Goal: Task Accomplishment & Management: Manage account settings

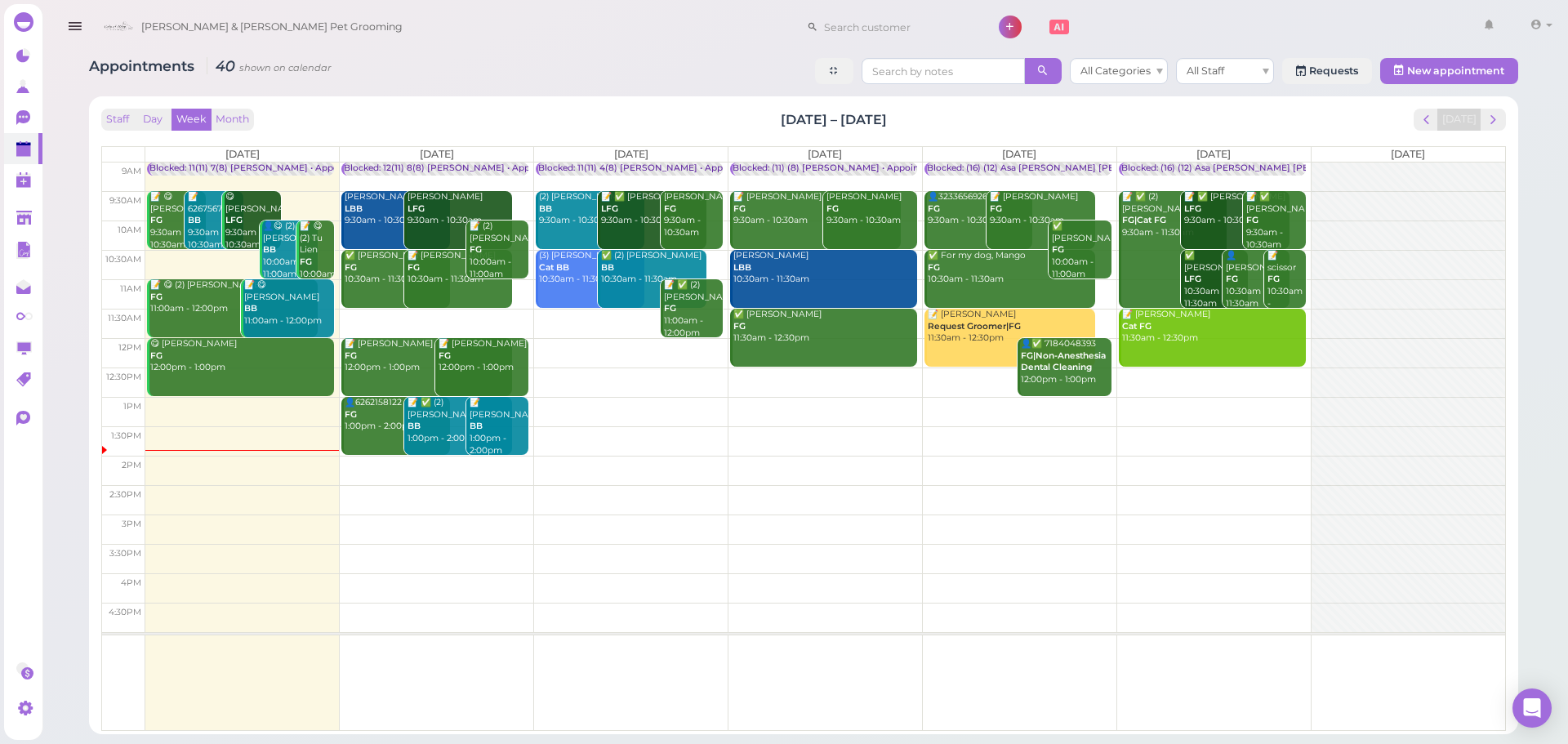
click at [766, 375] on td at bounding box center [825, 383] width 1360 height 30
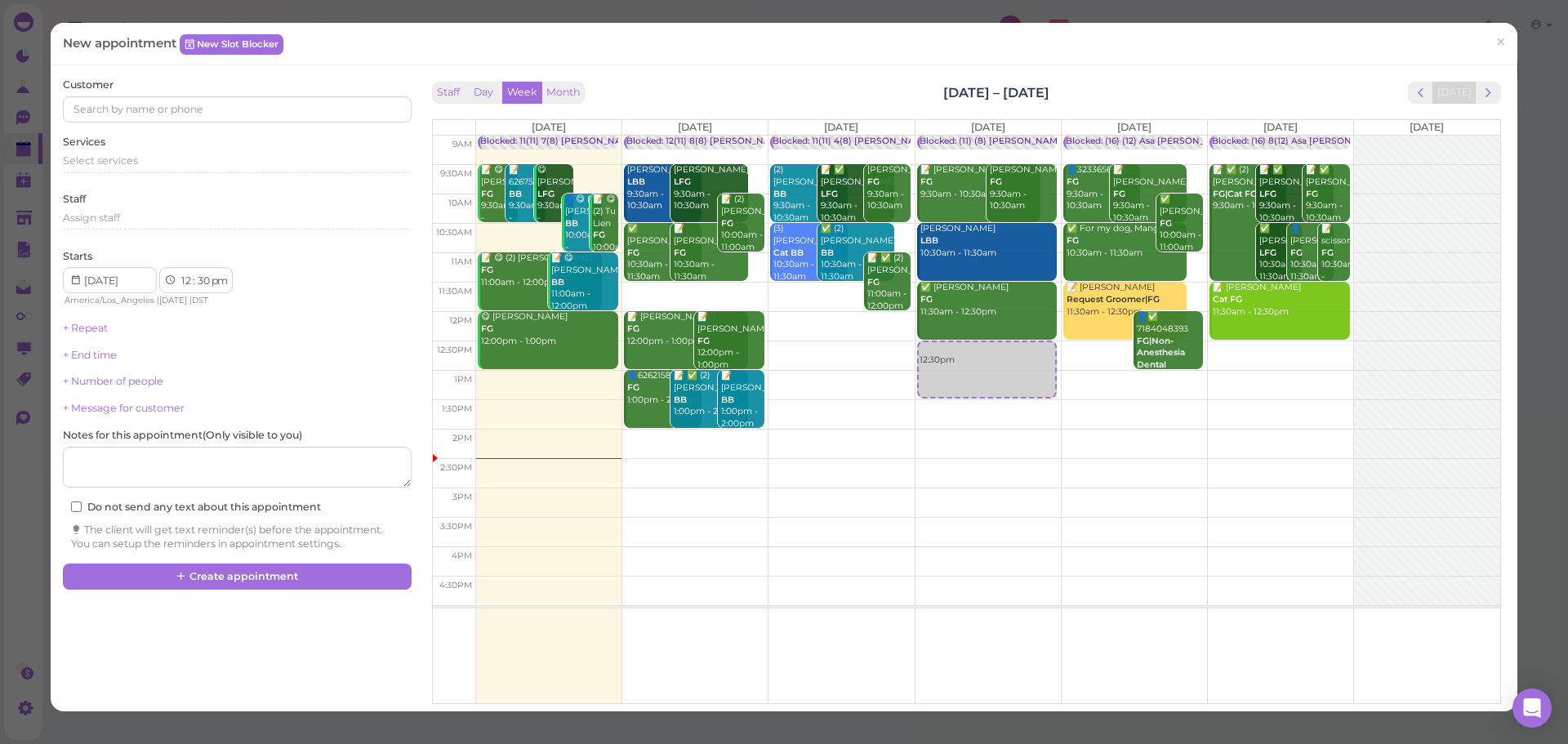
click at [151, 148] on div "Services Select services" at bounding box center [236, 157] width 348 height 45
click at [147, 205] on div "Staff Assign staff" at bounding box center [236, 214] width 348 height 45
click at [160, 165] on div "Select services" at bounding box center [236, 161] width 348 height 15
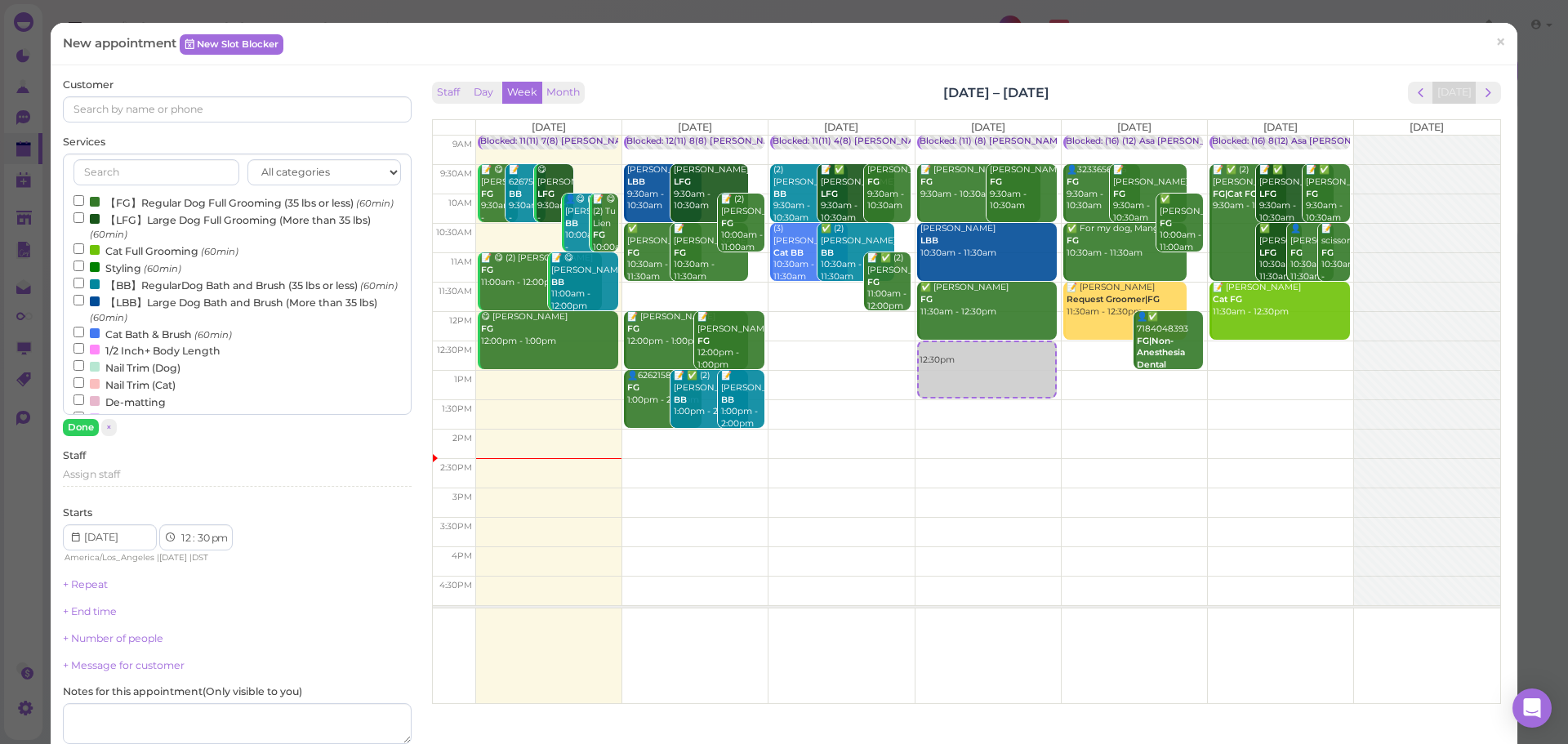
click at [139, 211] on label "【FG】Regular Dog Full Grooming (35 lbs or less) (60min)" at bounding box center [233, 202] width 320 height 18
click at [84, 206] on input "【FG】Regular Dog Full Grooming (35 lbs or less) (60min)" at bounding box center [79, 201] width 11 height 11
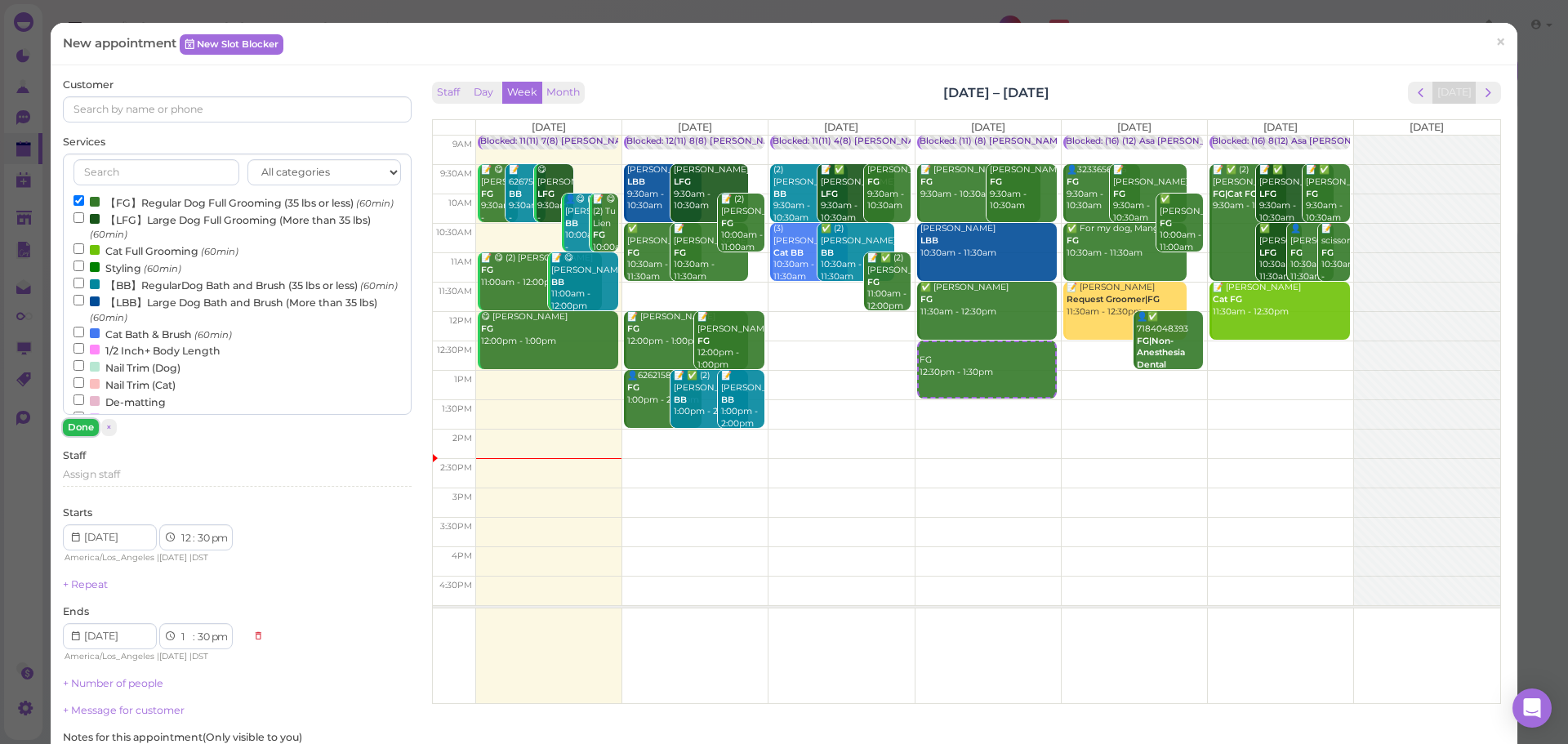
click at [73, 430] on button "Done" at bounding box center [80, 428] width 36 height 18
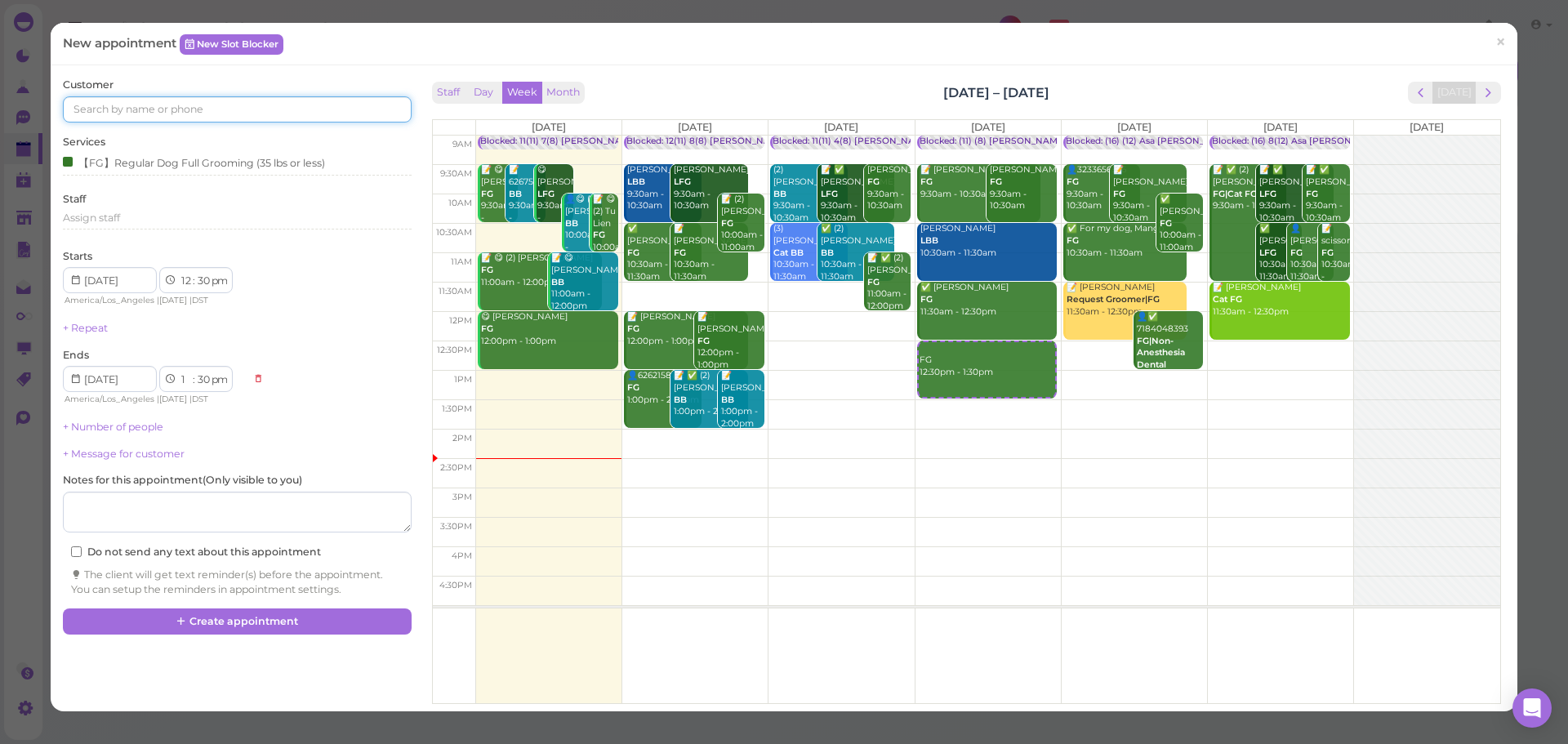
click at [227, 120] on input at bounding box center [236, 110] width 348 height 26
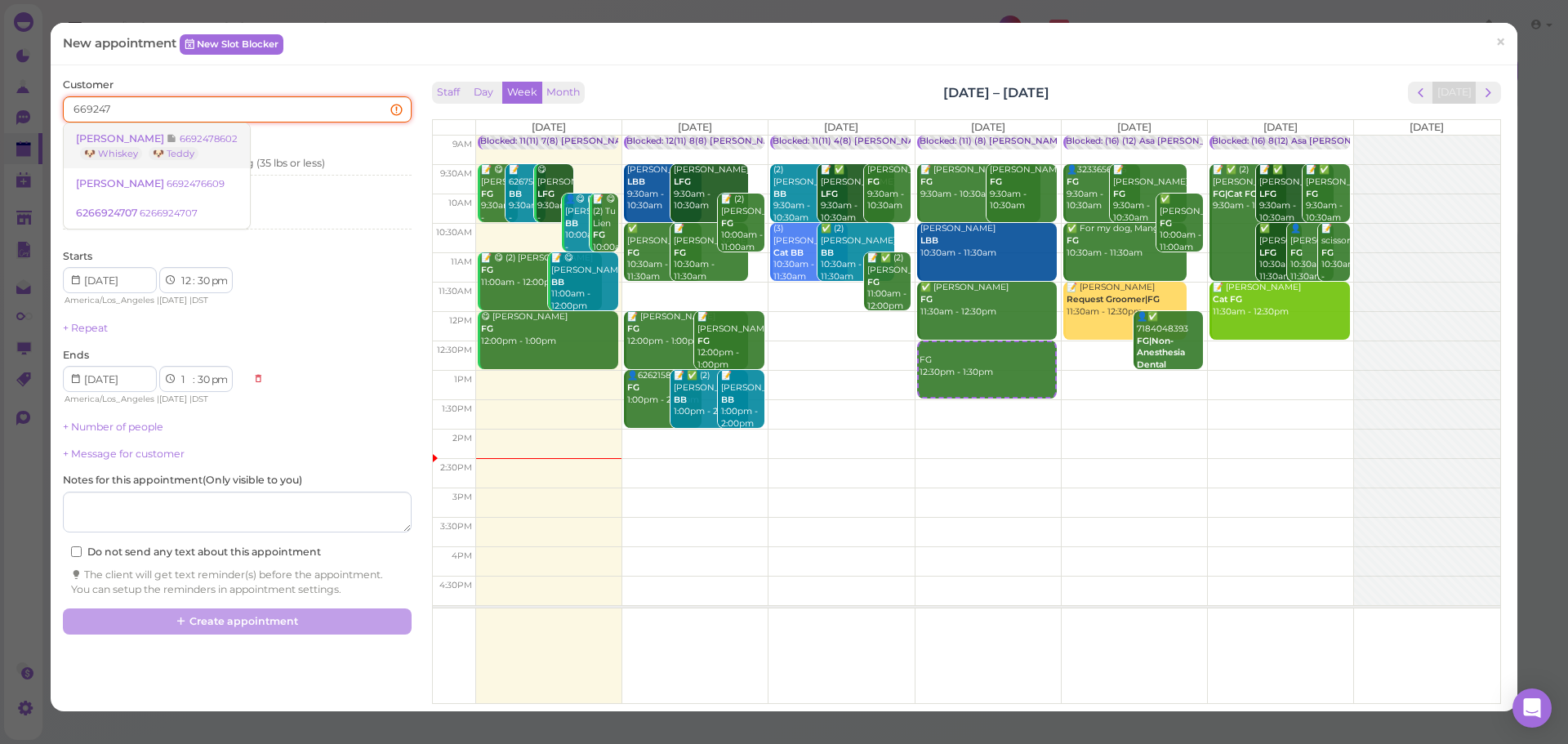
type input "669247"
click at [191, 135] on small "6692478602" at bounding box center [208, 138] width 58 height 11
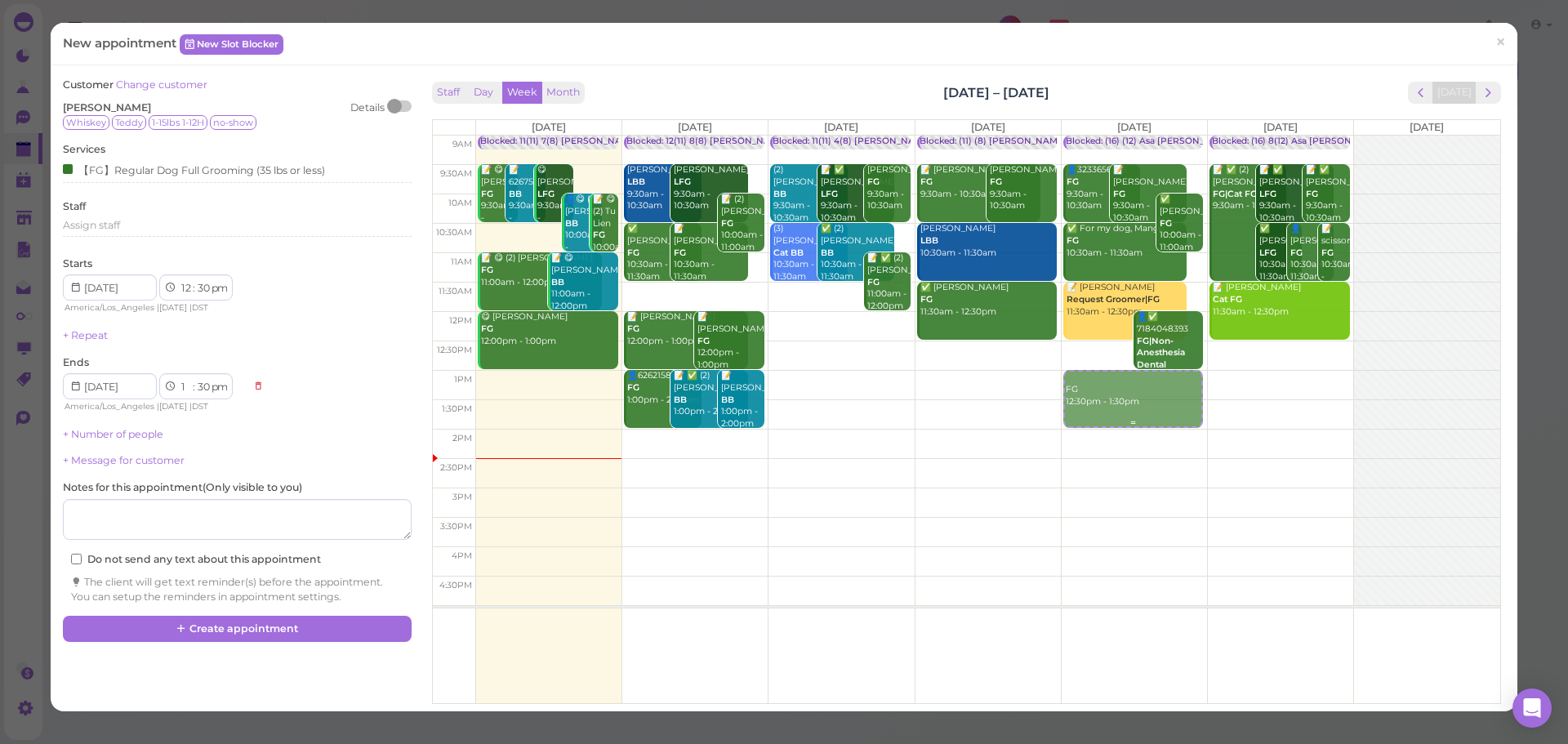
drag, startPoint x: 962, startPoint y: 369, endPoint x: 1150, endPoint y: 398, distance: 190.2
click at [1150, 136] on tr "Blocked: 11(11) 7(8) Asa Rebecca • Appointment 📝 😋 Laura Tave FG 9:30am - 10:30…" at bounding box center [967, 136] width 1067 height 0
type input "2025-10-03"
select select "1"
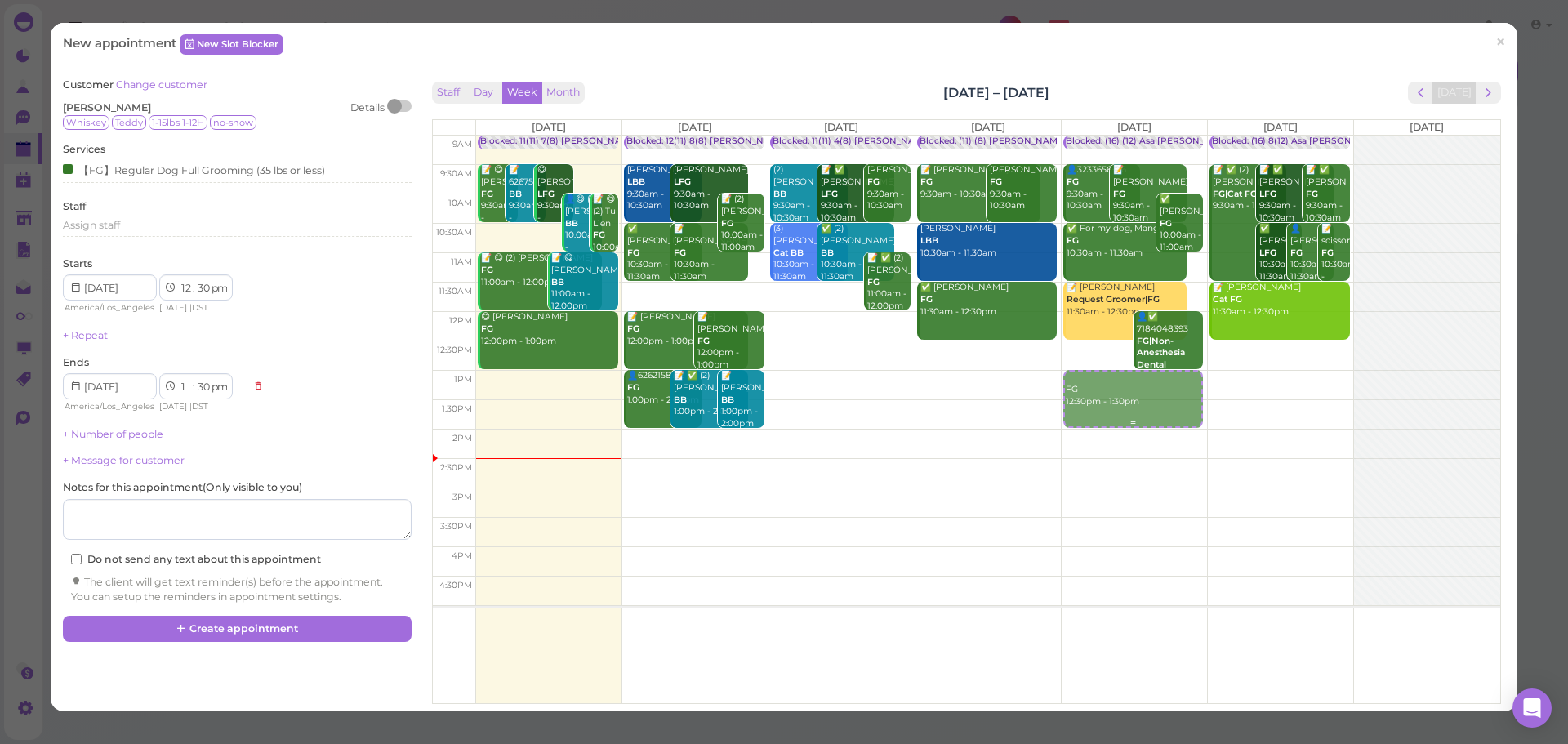
select select "00"
select select "2"
select select "00"
click at [131, 430] on link "+ Number of people" at bounding box center [112, 433] width 100 height 12
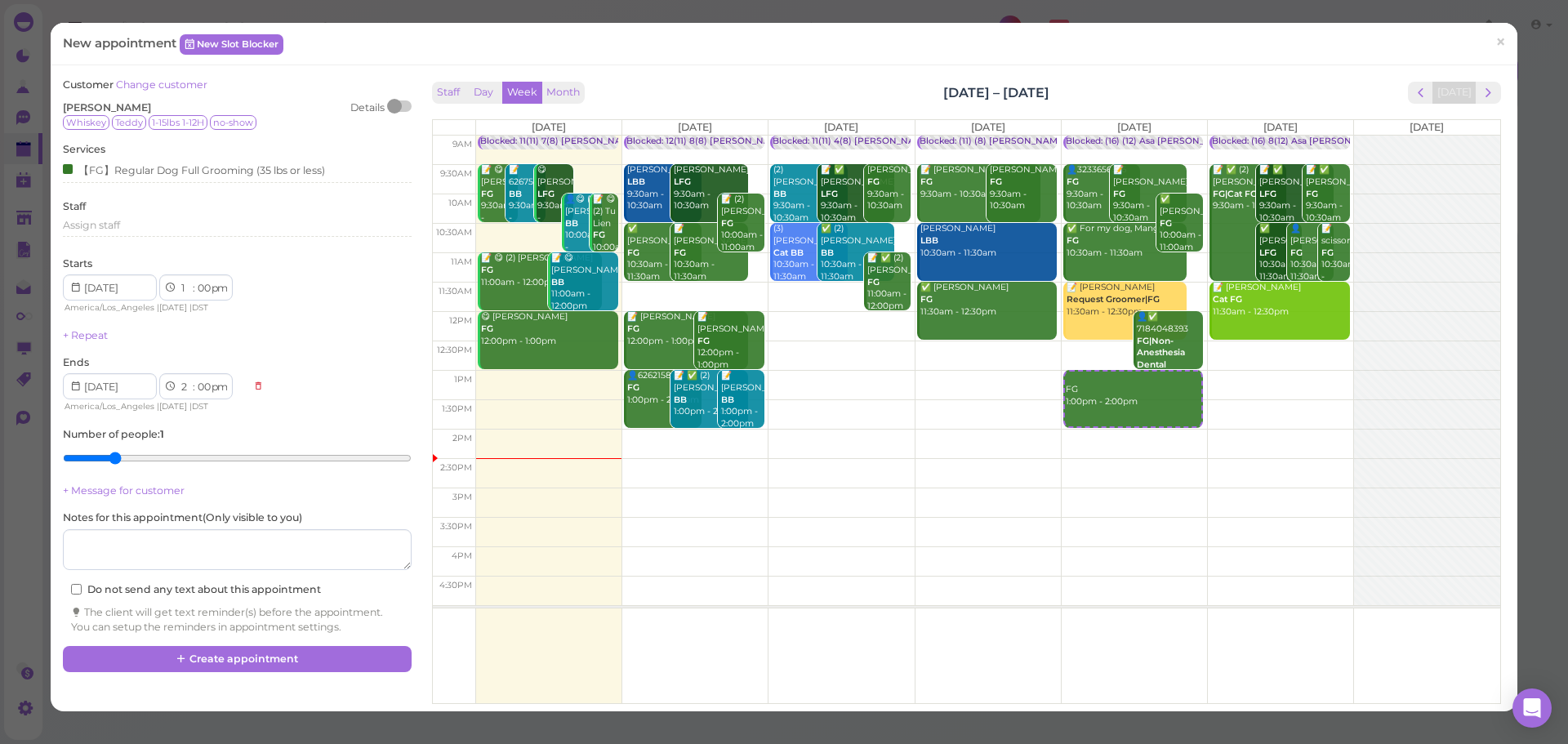
type input "2"
click at [112, 454] on input "range" at bounding box center [236, 458] width 348 height 26
click at [194, 656] on button "Create appointment" at bounding box center [236, 659] width 348 height 26
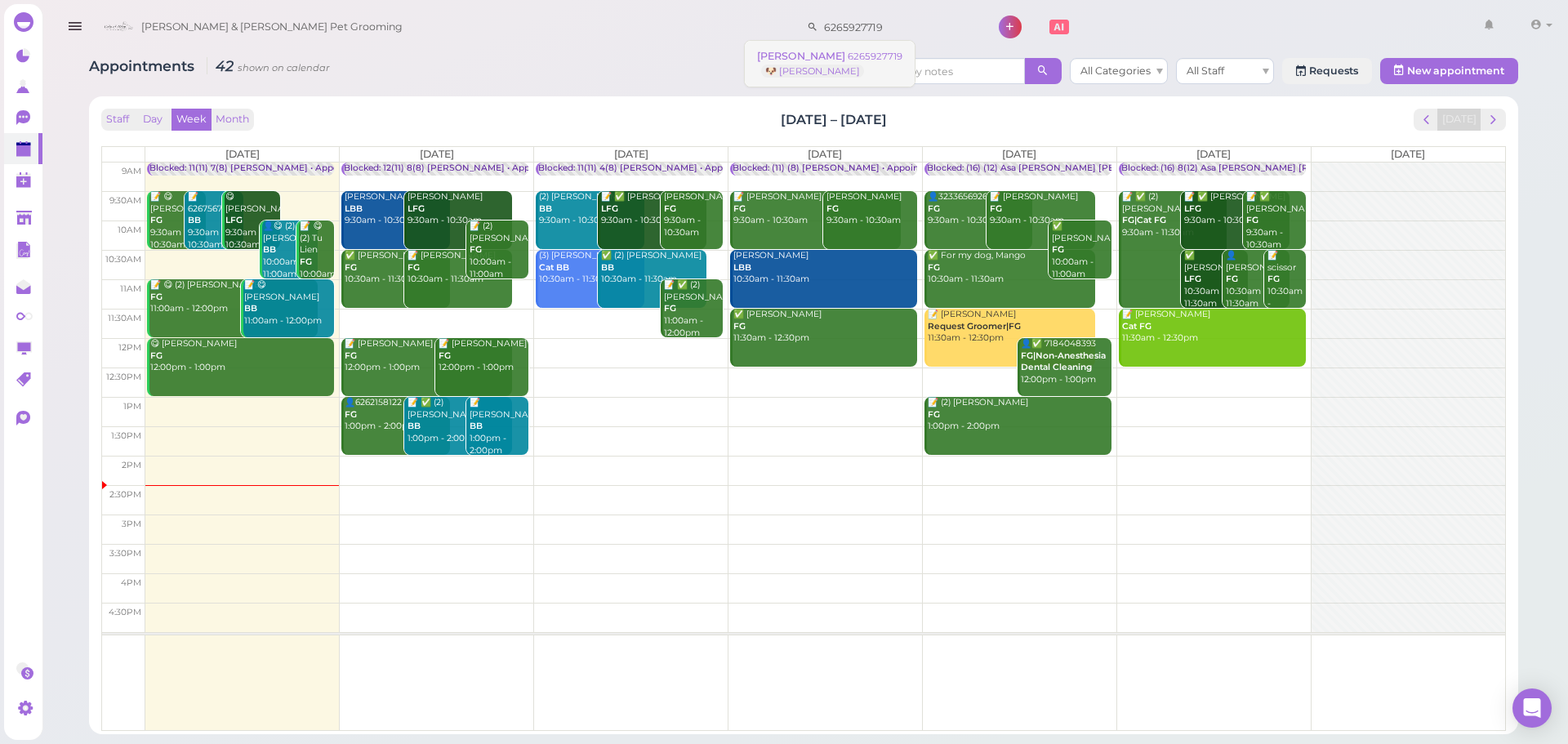
type input "6265927719"
click at [833, 64] on link "Timothy Yu 6265927719 🐶 Maggie" at bounding box center [830, 64] width 170 height 46
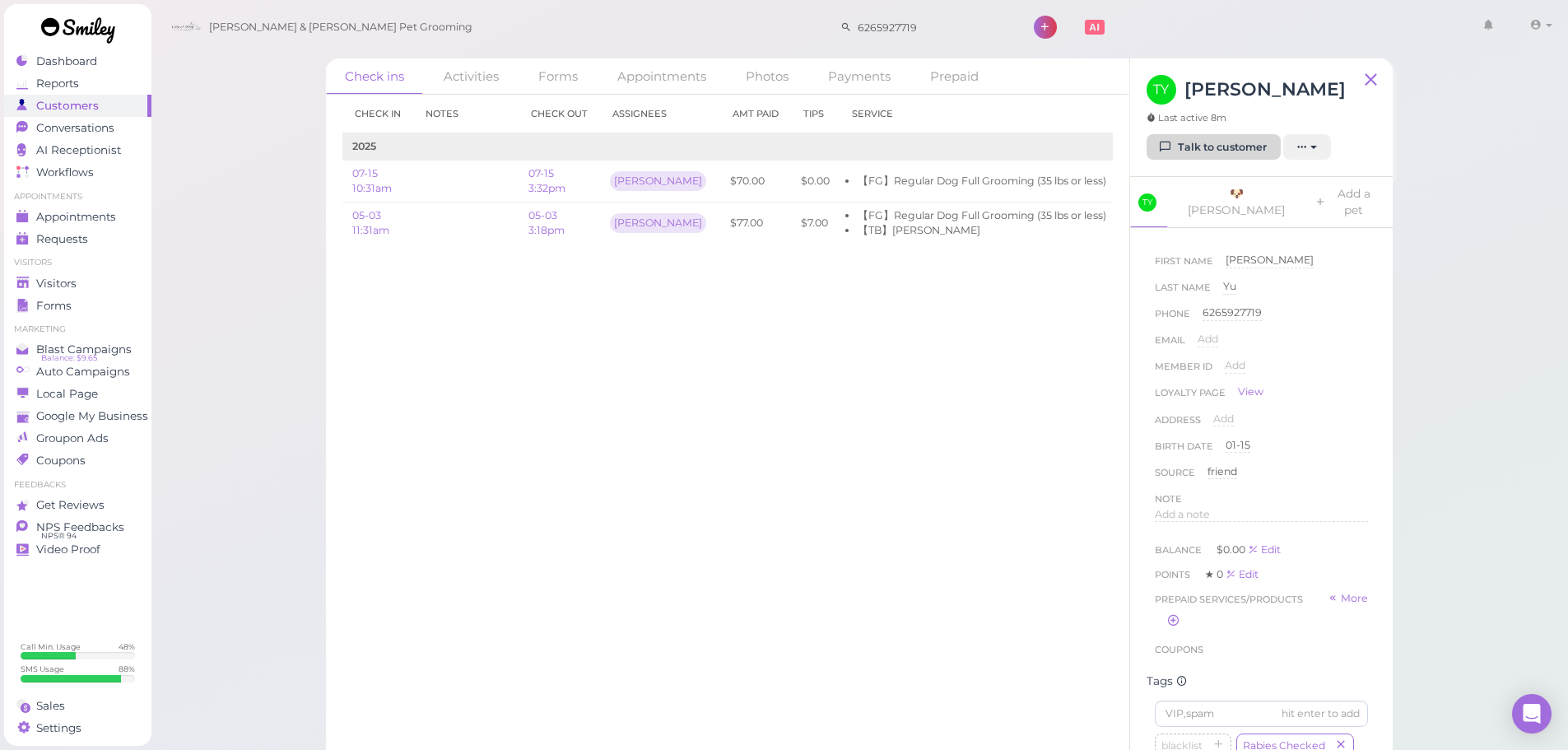
click at [1224, 145] on link "Talk to customer" at bounding box center [1213, 147] width 134 height 26
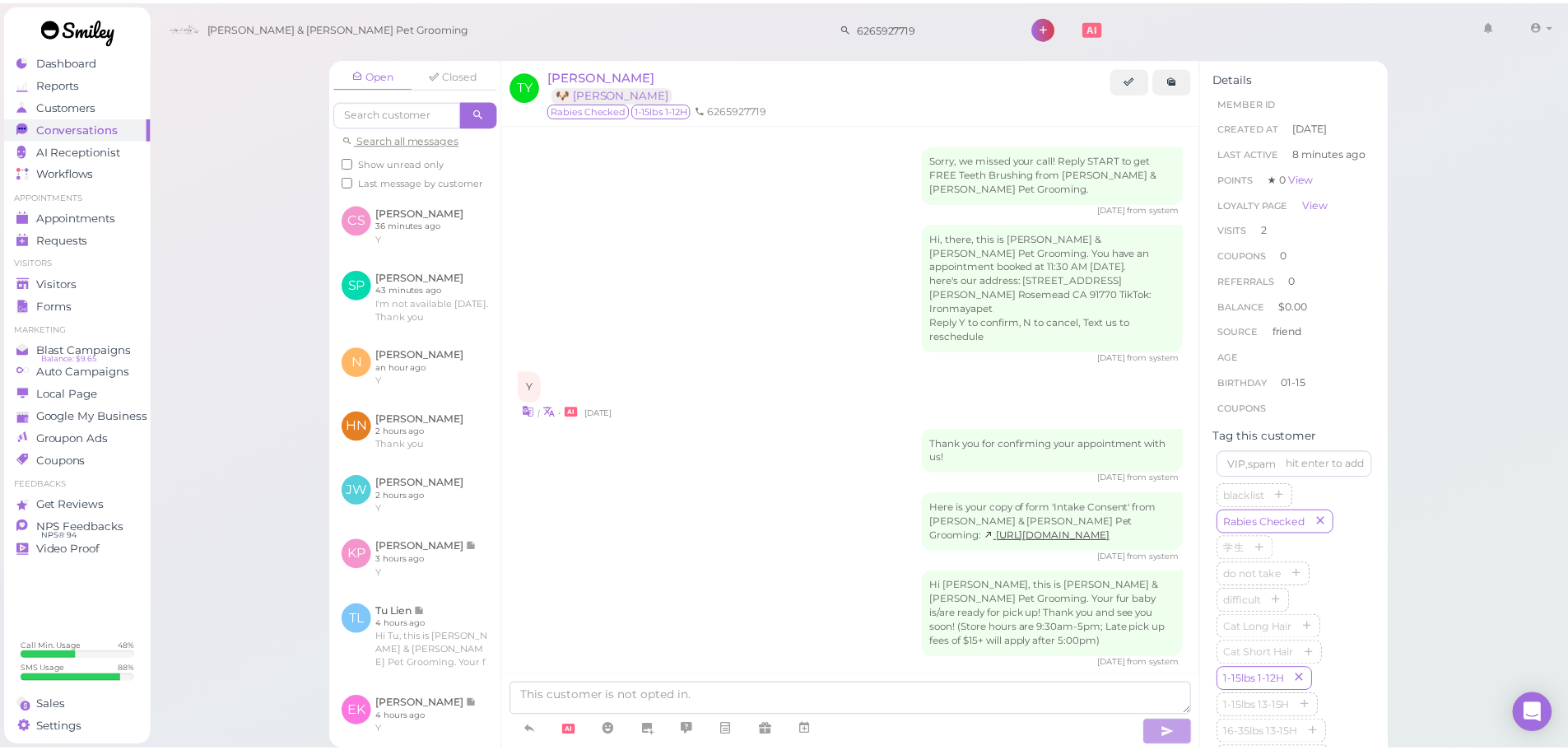
scroll to position [1911, 0]
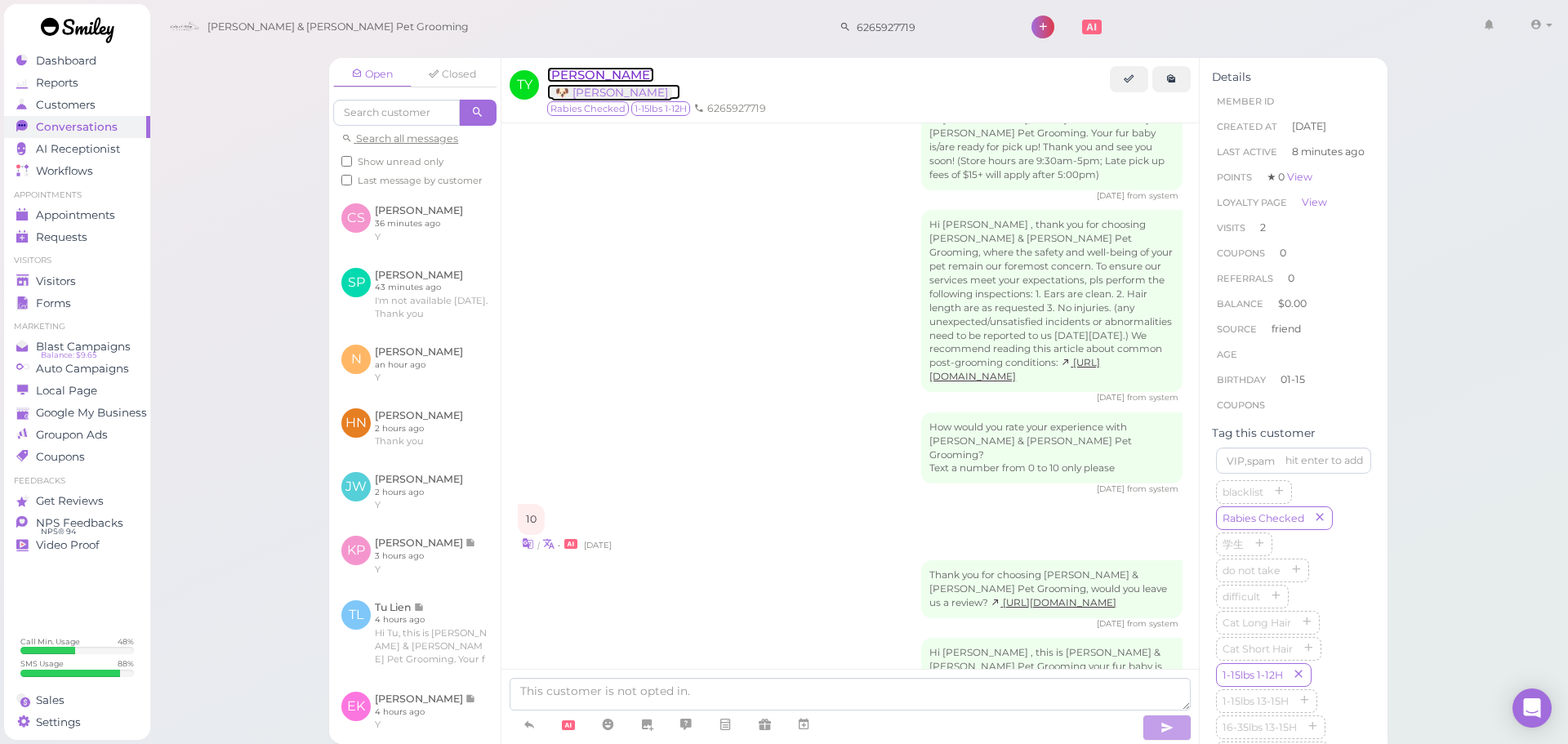
click at [567, 73] on span "[PERSON_NAME]" at bounding box center [601, 75] width 107 height 16
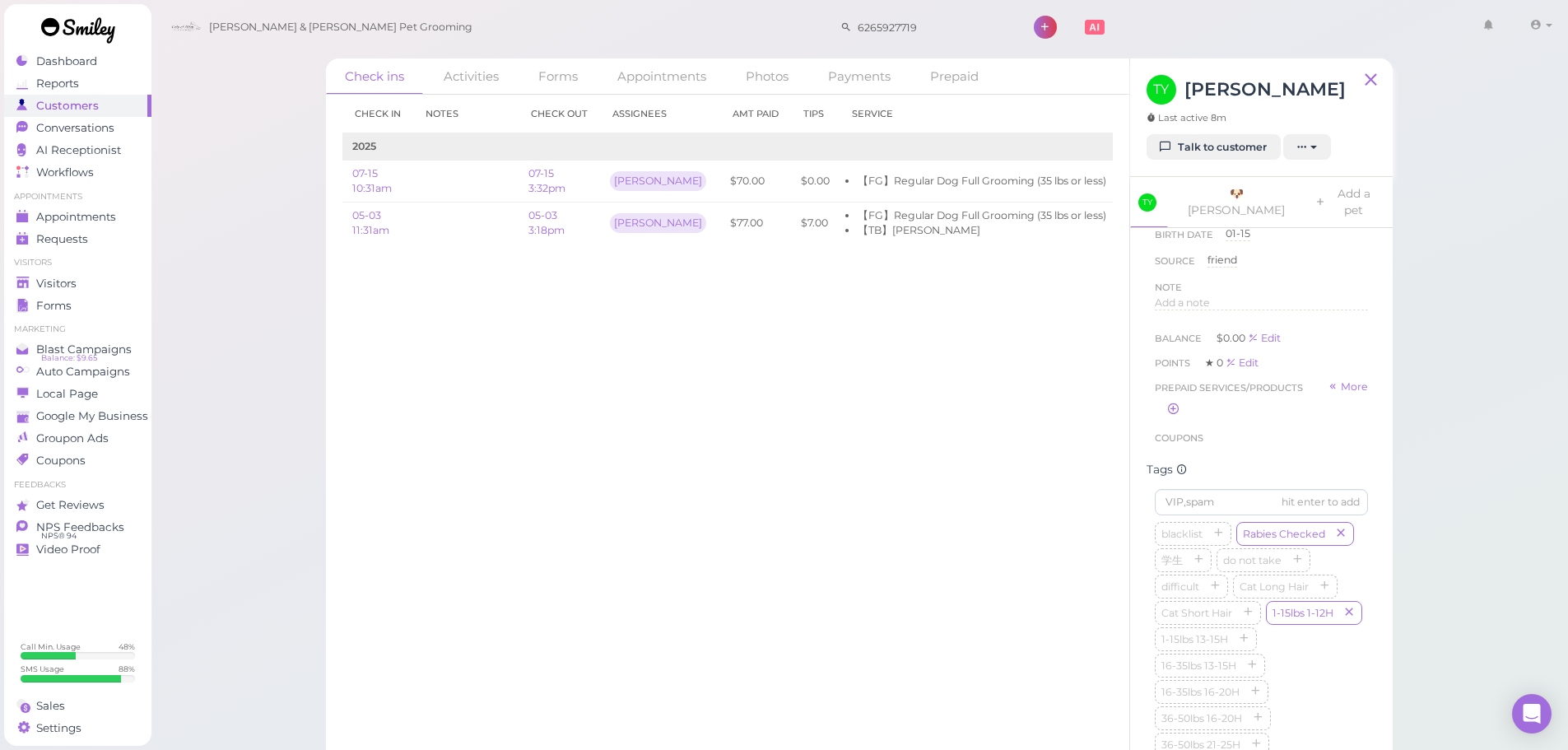
scroll to position [494, 0]
click at [1306, 442] on div "blacklist Rabies Checked 学生 do not take difficult Cat Long Hair Cat Short Hair …" at bounding box center [1261, 411] width 213 height 343
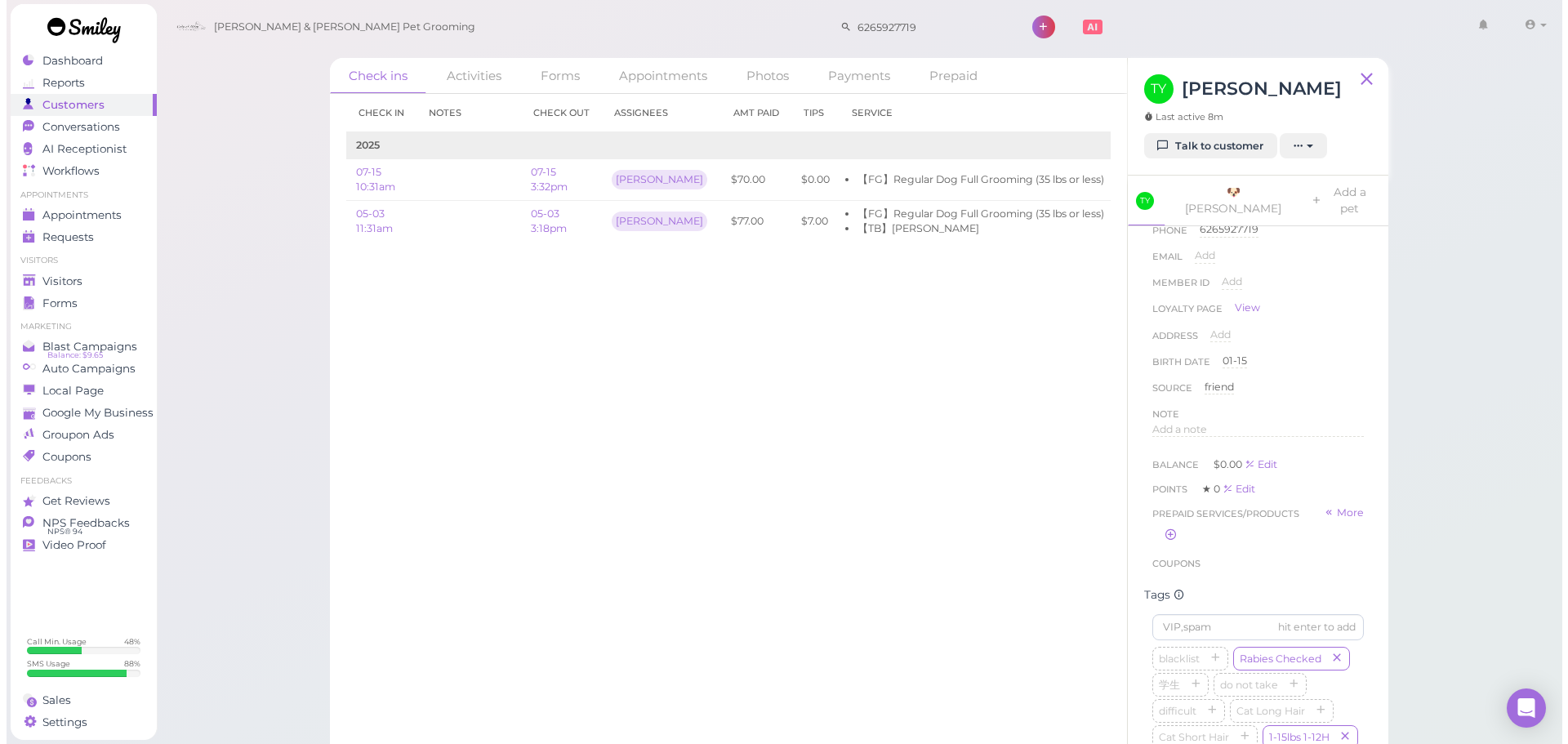
scroll to position [0, 0]
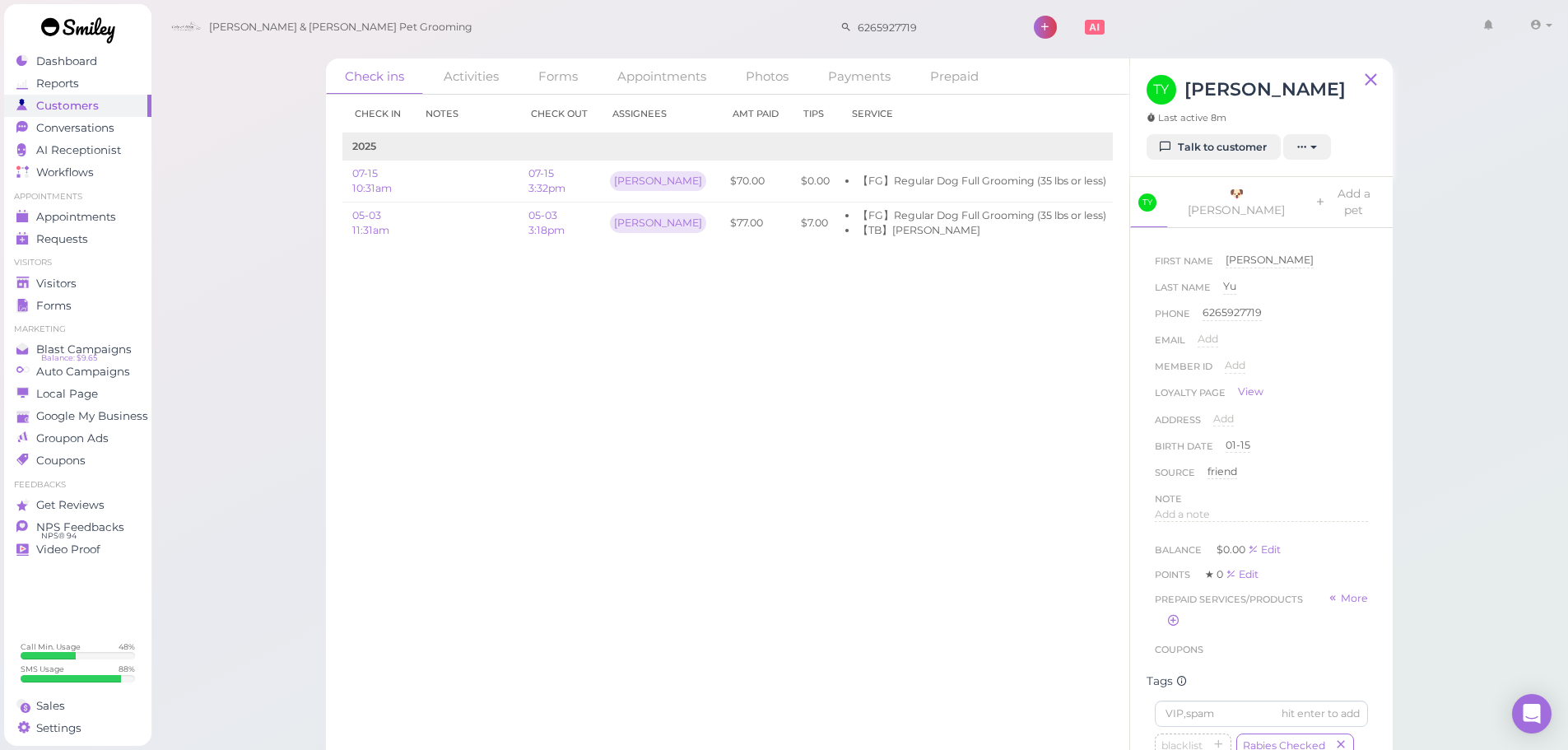
click at [1318, 414] on div "Address Add" at bounding box center [1261, 425] width 213 height 26
drag, startPoint x: 874, startPoint y: 28, endPoint x: 591, endPoint y: -18, distance: 286.7
click at [591, 0] on html "Dashboard Reports Customers Conversations 0" at bounding box center [784, 388] width 1568 height 777
click at [90, 221] on span "Appointments" at bounding box center [77, 217] width 83 height 14
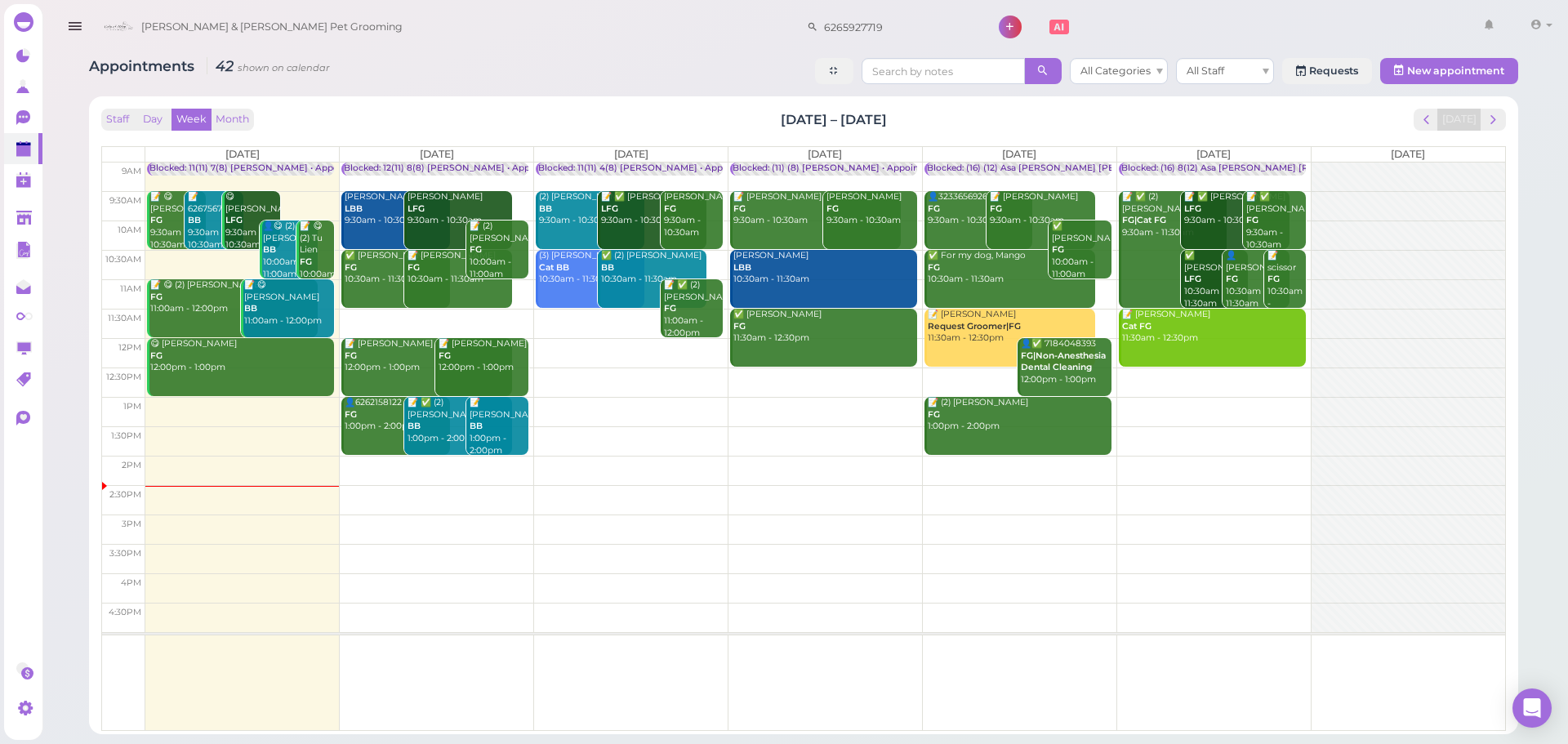
click at [772, 375] on td at bounding box center [825, 383] width 1360 height 30
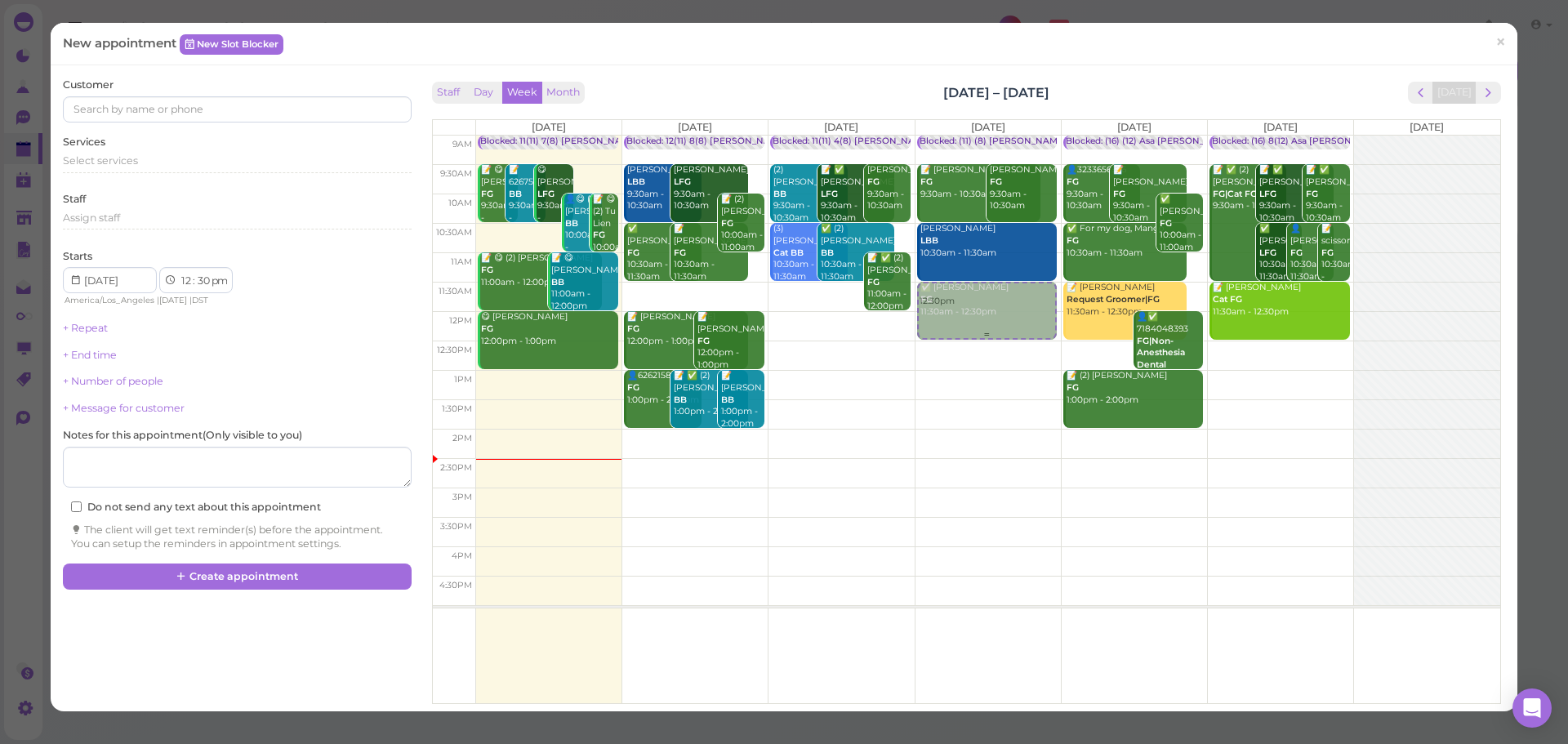
drag, startPoint x: 962, startPoint y: 383, endPoint x: 958, endPoint y: 315, distance: 68.1
click at [958, 136] on div "12:30pm Blocked: (11) (8) Asa Rebecca • Appointment 📝 Nick Goldbach FG 9:30am -…" at bounding box center [988, 136] width 146 height 0
select select "11"
select select "am"
click at [136, 159] on span "Select services" at bounding box center [100, 159] width 76 height 12
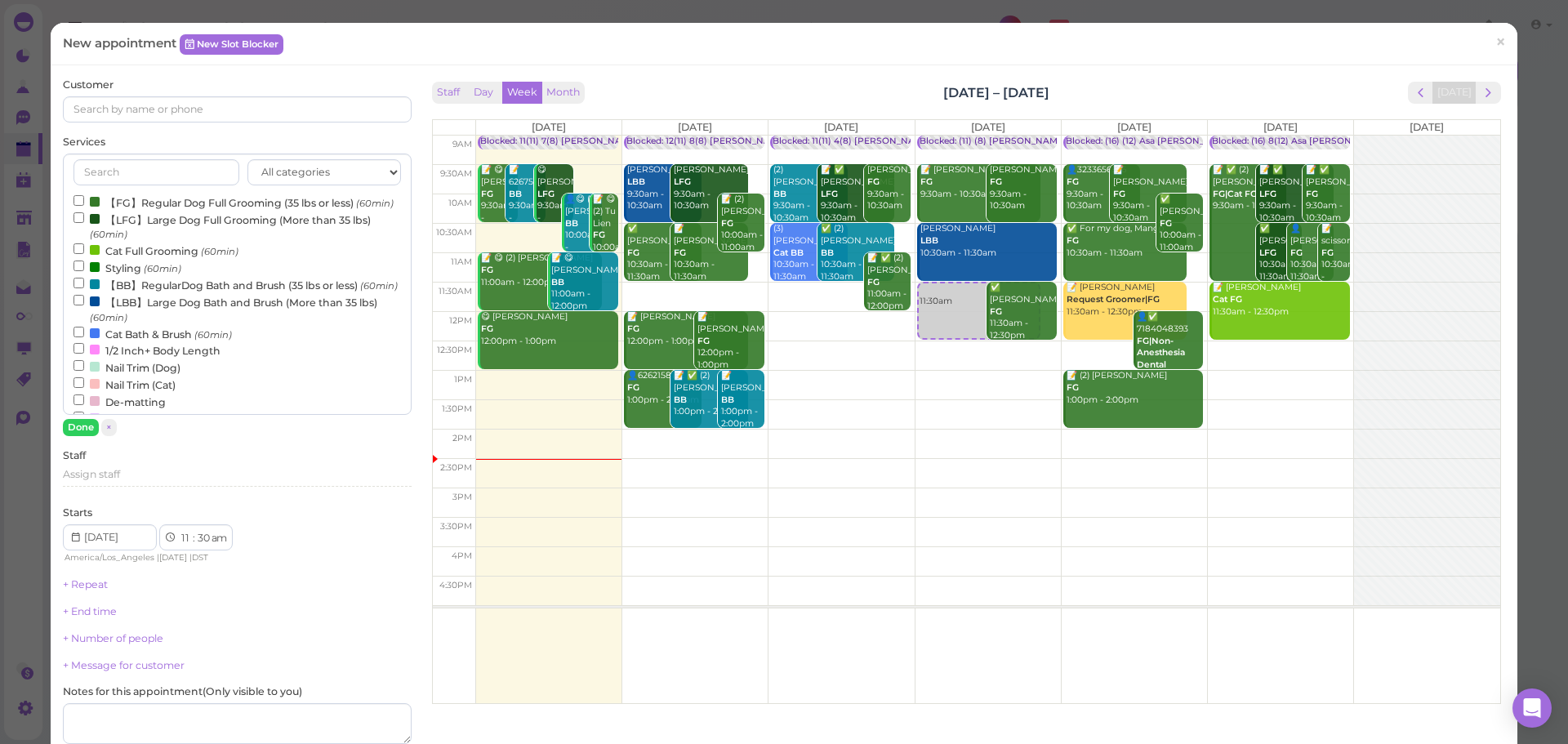
click at [113, 199] on label "【FG】Regular Dog Full Grooming (35 lbs or less) (60min)" at bounding box center [233, 202] width 320 height 18
click at [84, 199] on input "【FG】Regular Dog Full Grooming (35 lbs or less) (60min)" at bounding box center [79, 201] width 11 height 11
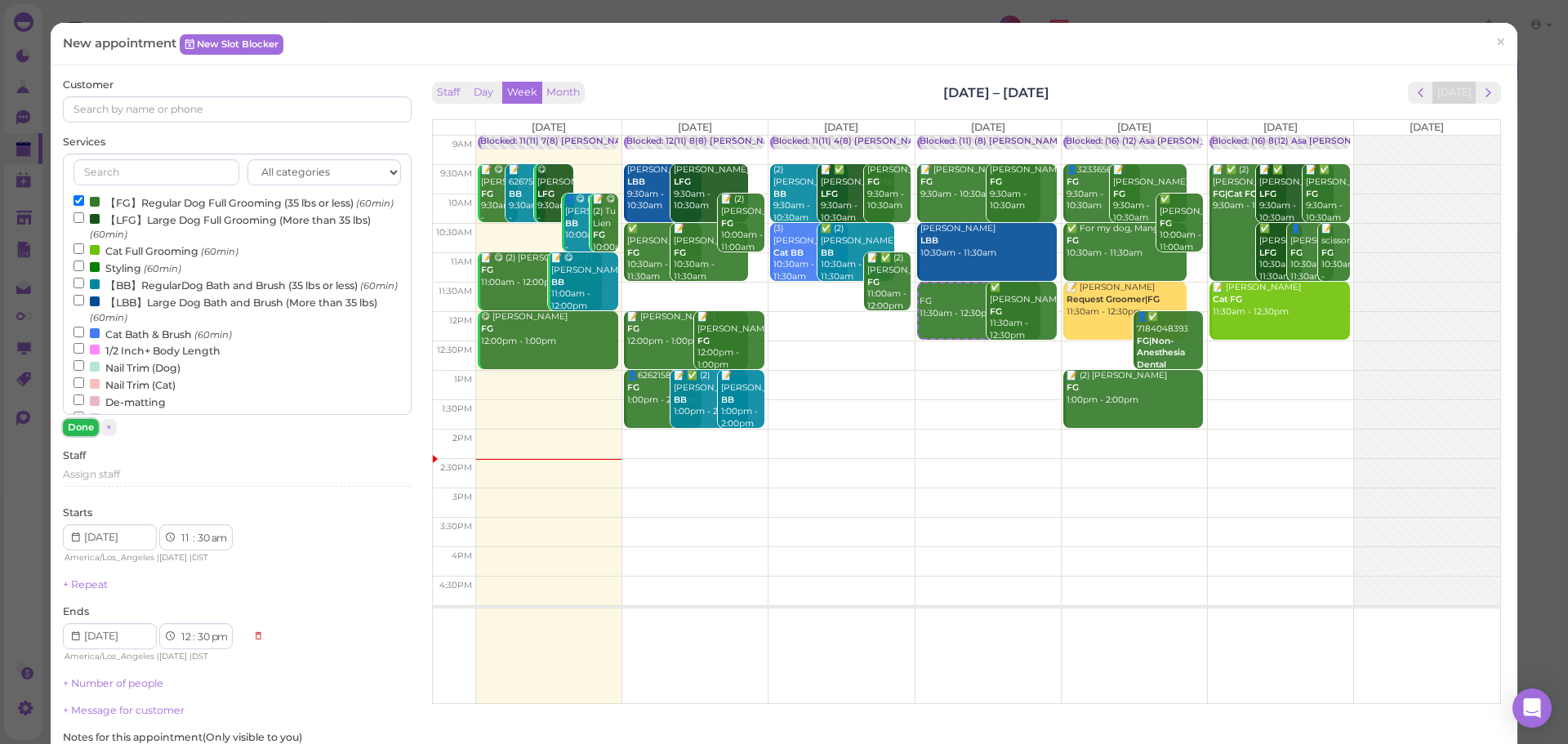
click at [71, 433] on button "Done" at bounding box center [80, 428] width 36 height 18
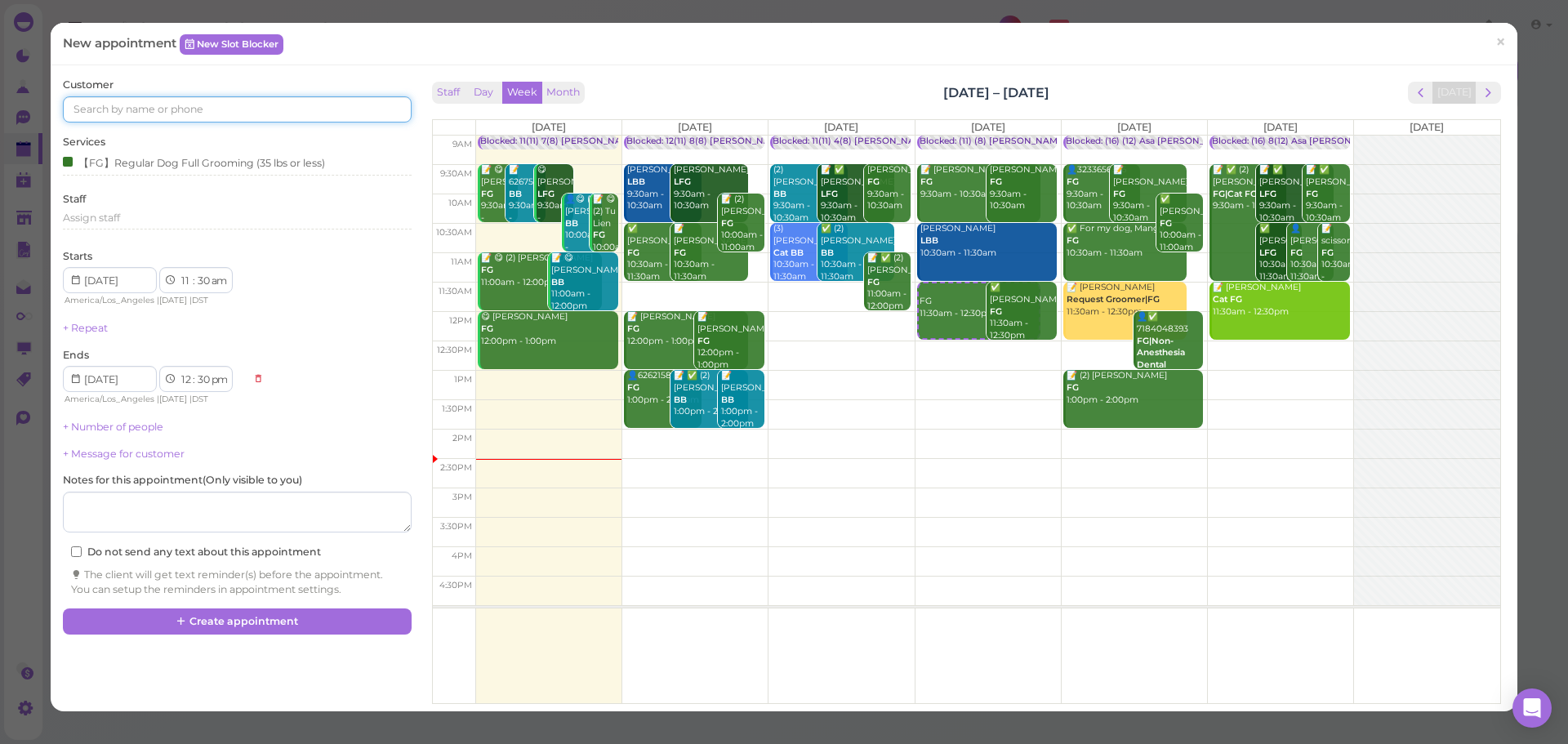
click at [222, 105] on input at bounding box center [236, 110] width 348 height 26
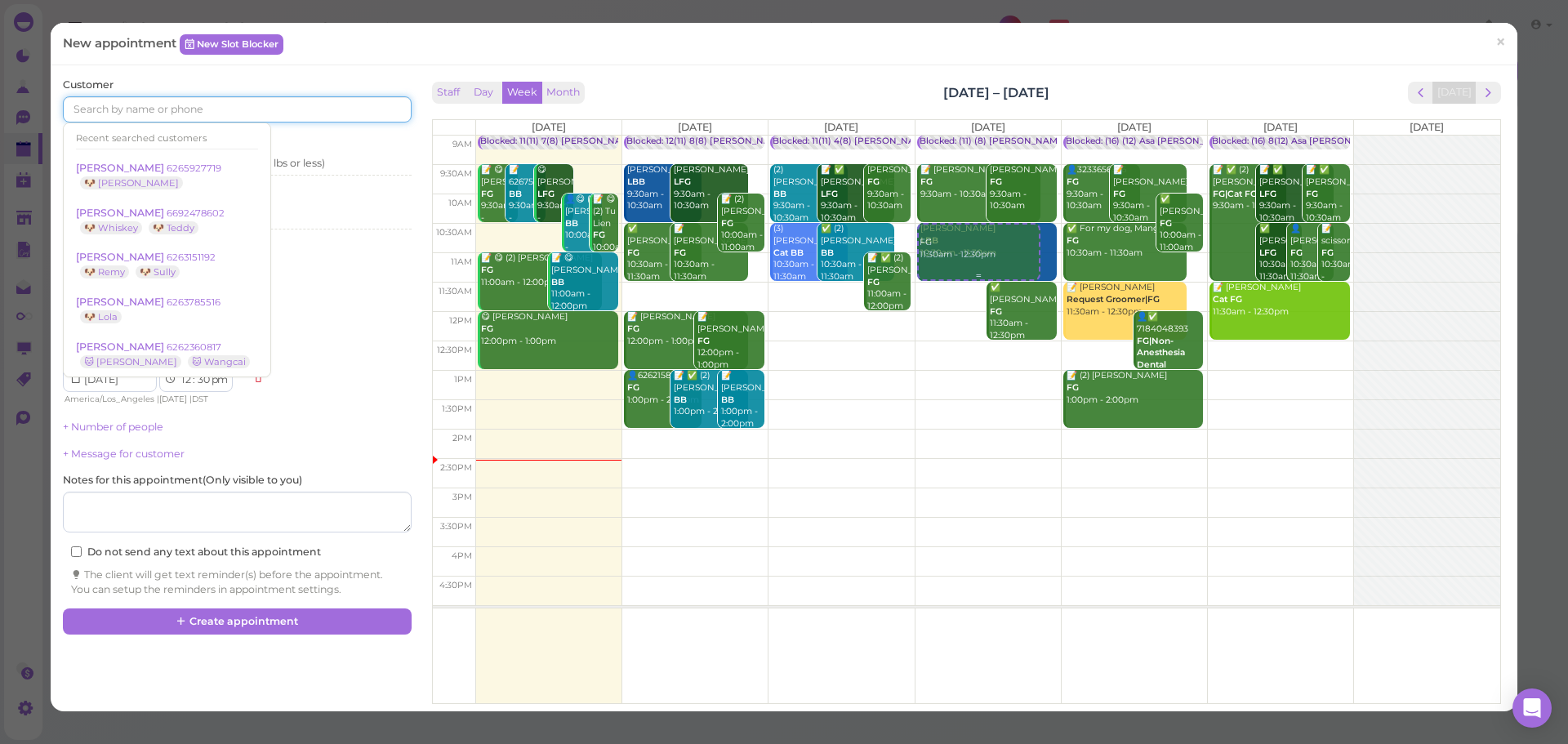
drag, startPoint x: 940, startPoint y: 298, endPoint x: 944, endPoint y: 248, distance: 50.2
click at [944, 136] on div "FG 11:30am - 12:30pm Blocked: (11) (8) Asa Rebecca • Appointment 📝 Nick Goldbac…" at bounding box center [988, 136] width 146 height 0
select select "10"
select select "11"
select select "am"
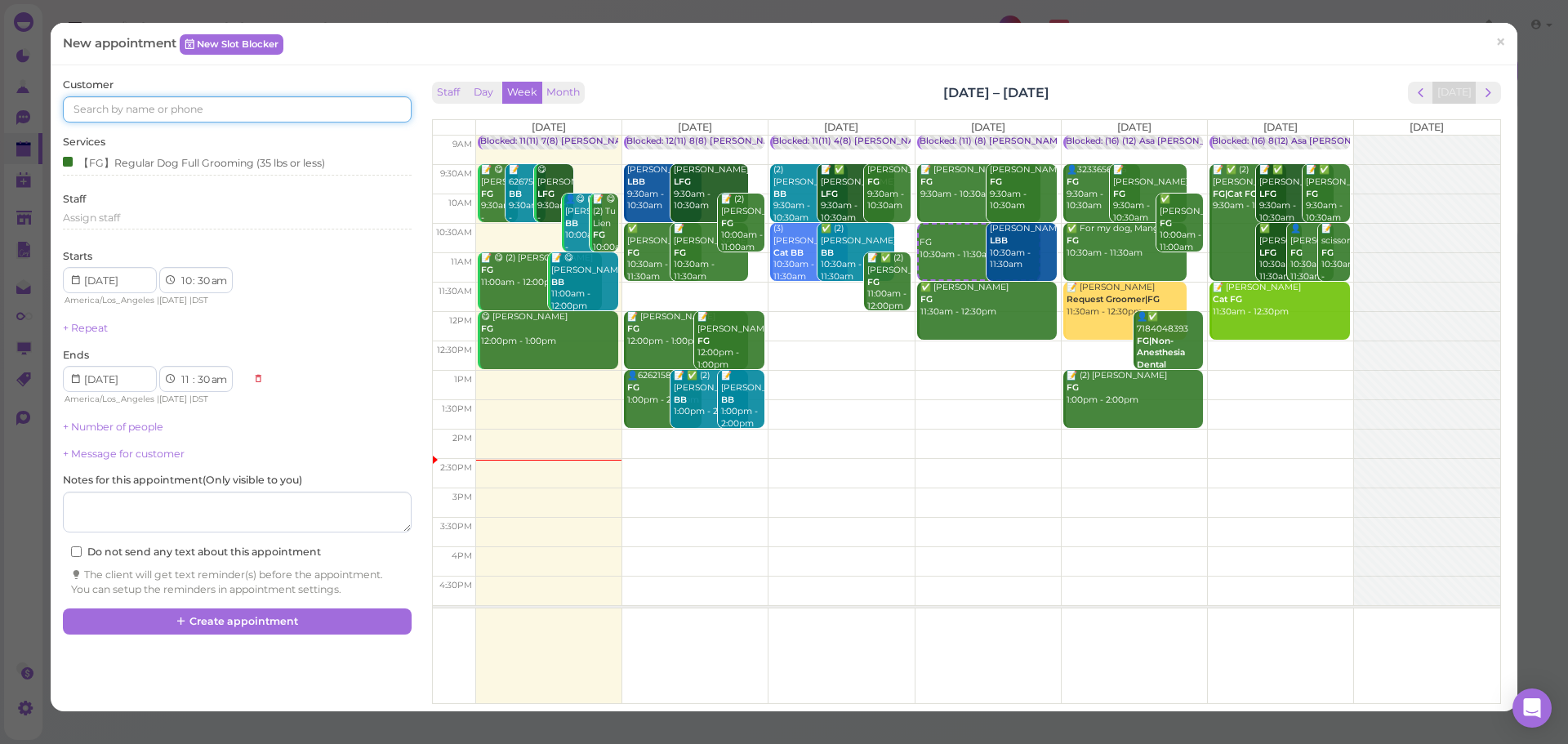
click at [256, 105] on input at bounding box center [236, 110] width 348 height 26
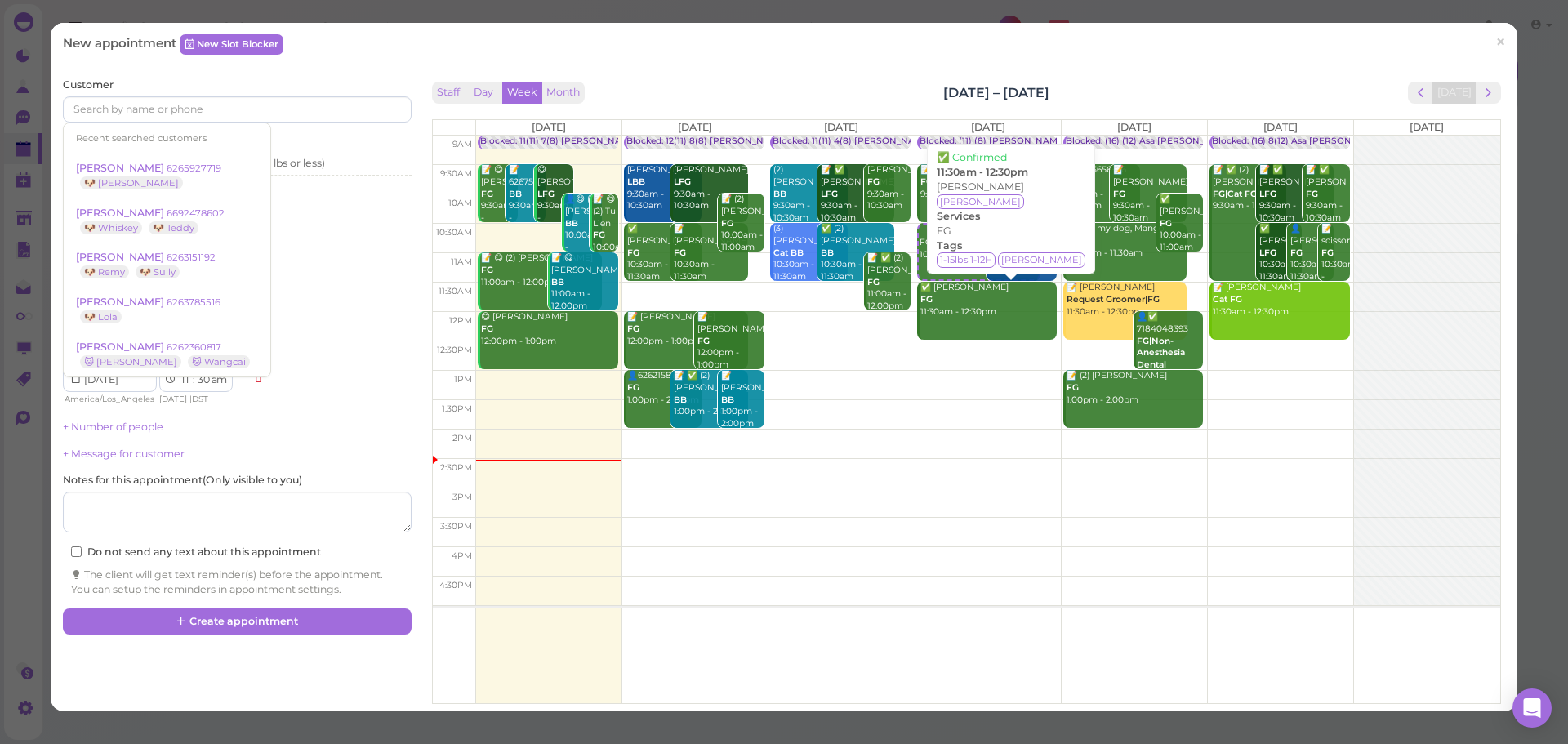
drag, startPoint x: 959, startPoint y: 268, endPoint x: 954, endPoint y: 311, distance: 43.3
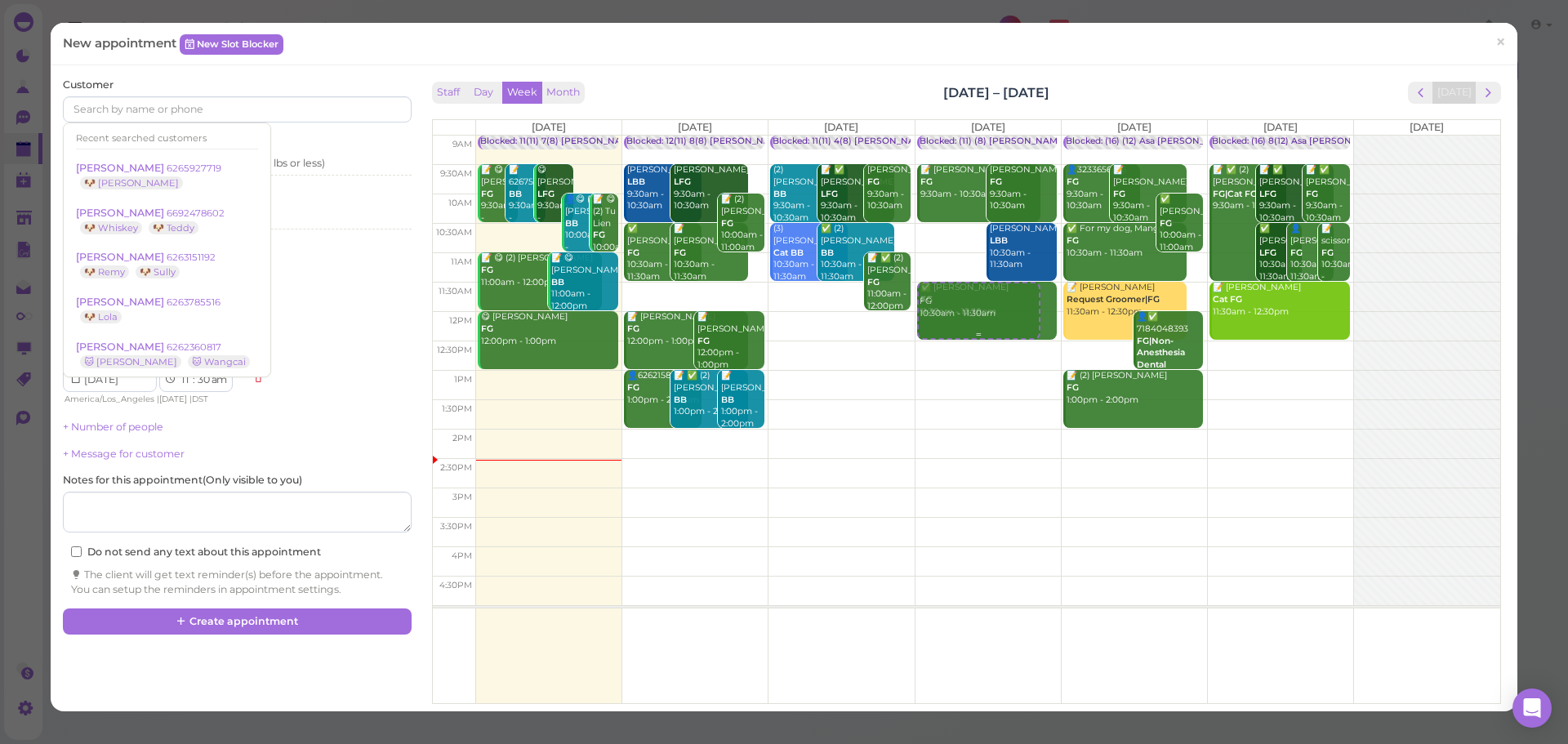
drag, startPoint x: 929, startPoint y: 253, endPoint x: 926, endPoint y: 319, distance: 66.1
click at [926, 136] on div "FG 10:30am - 11:30am Blocked: (11) (8) Asa Rebecca • Appointment 📝 Nick Goldbac…" at bounding box center [988, 136] width 146 height 0
select select "11"
select select "12"
select select "pm"
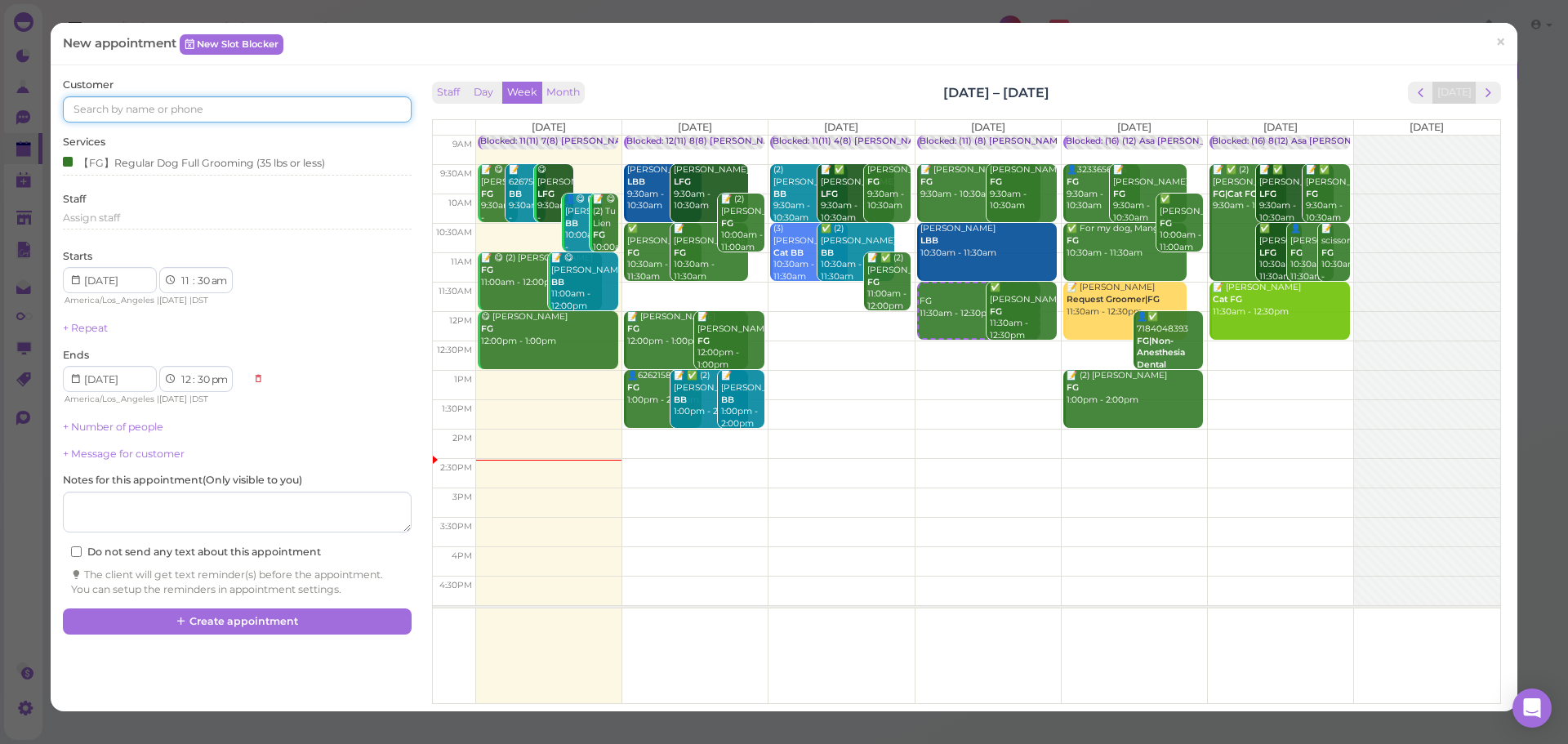
click at [274, 109] on input at bounding box center [236, 110] width 348 height 26
type input "6265927719"
click at [183, 136] on small "6265927719" at bounding box center [194, 138] width 54 height 11
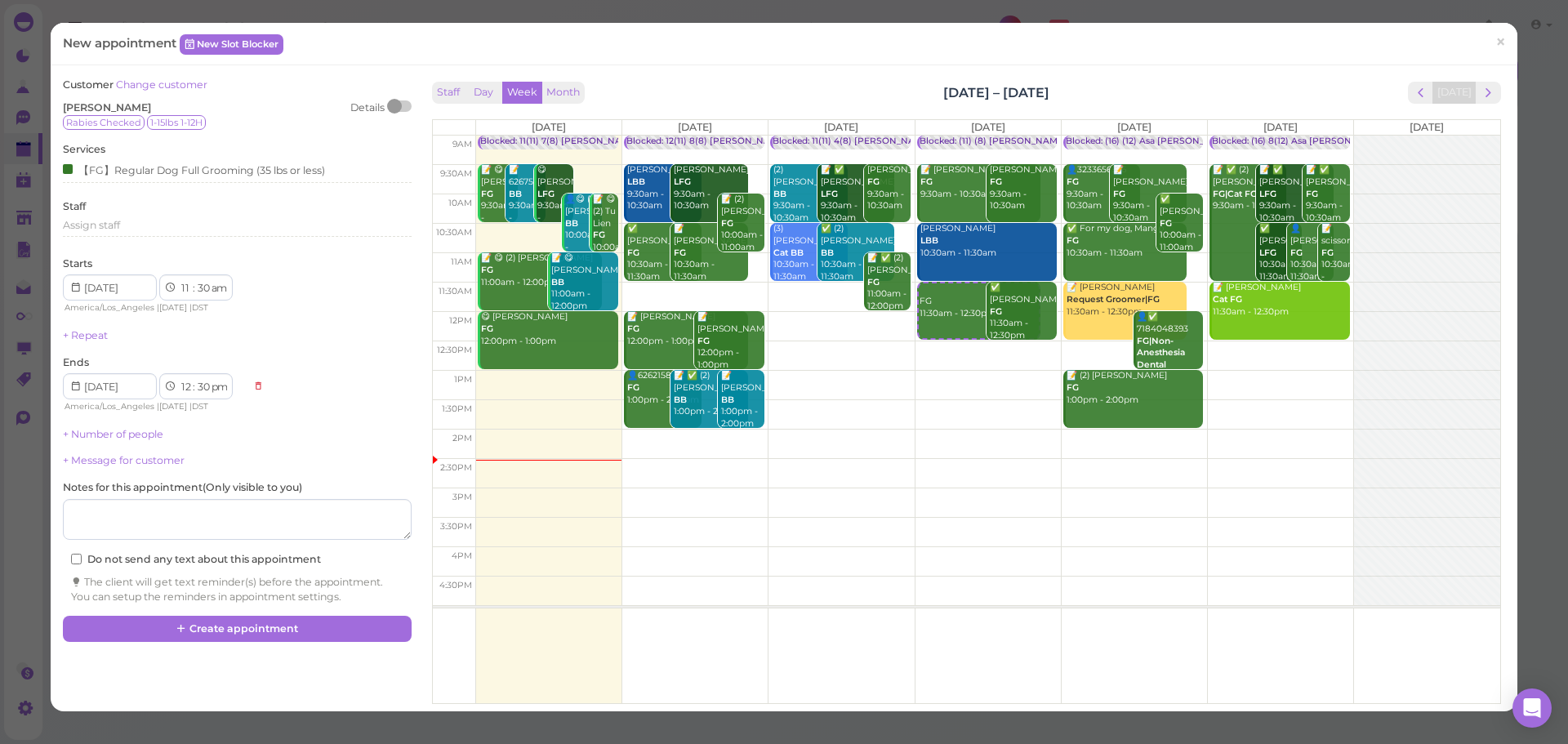
drag, startPoint x: 1114, startPoint y: 97, endPoint x: 713, endPoint y: 75, distance: 401.6
click at [715, 74] on div "Customer Change customer Timothy Yu Details Rabies Checked 1-15lbs 1-12H Servic…" at bounding box center [784, 388] width 1467 height 646
click at [376, 610] on div "Customer Change customer Timothy Yu Details Rabies Checked 1-15lbs 1-12H Servic…" at bounding box center [236, 347] width 364 height 538
click at [360, 662] on div "Customer Change customer Timothy Yu Details Rabies Checked 1-15lbs 1-12H Servic…" at bounding box center [784, 388] width 1459 height 621
click at [357, 628] on button "Create appointment" at bounding box center [236, 629] width 348 height 26
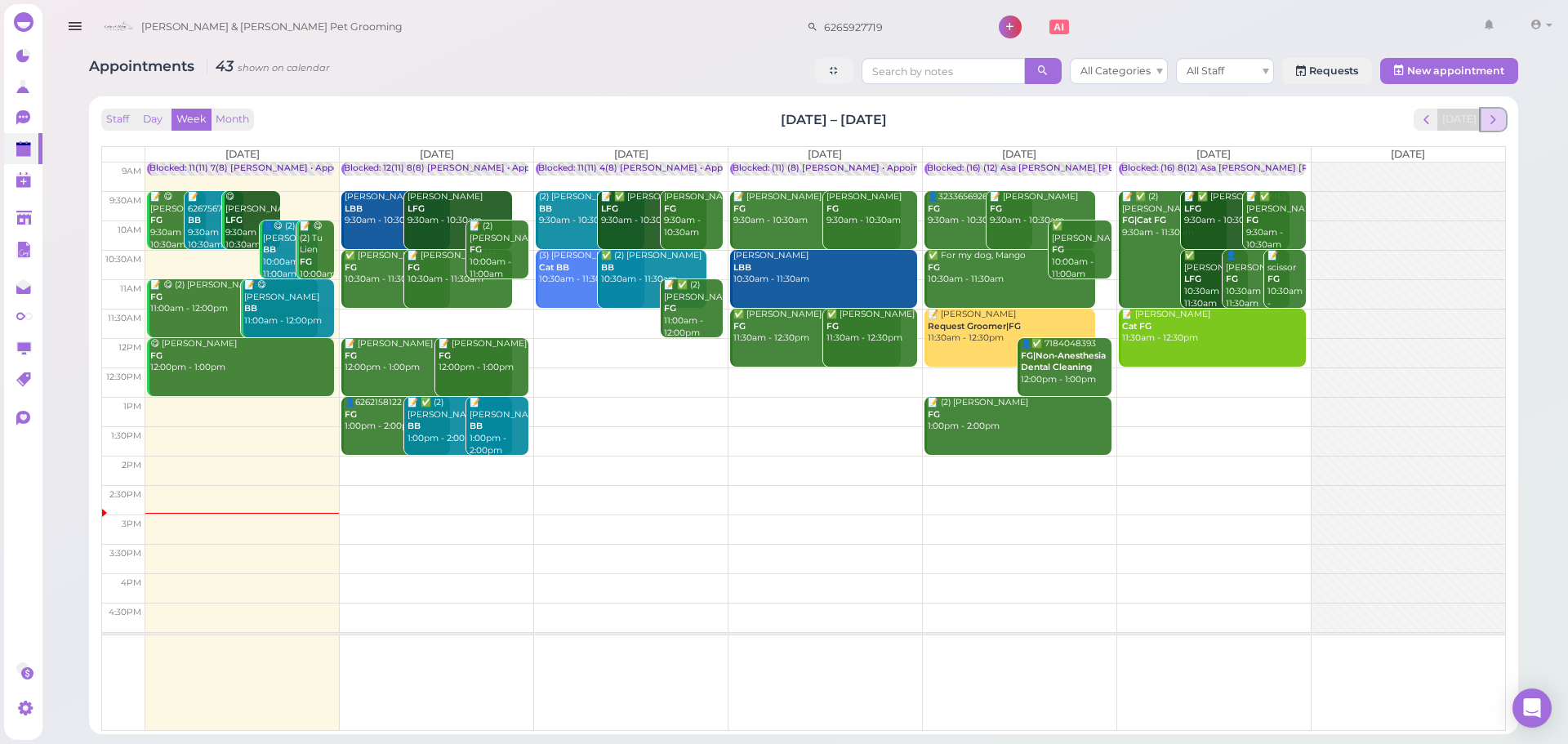
click at [1502, 112] on button "next" at bounding box center [1492, 120] width 25 height 22
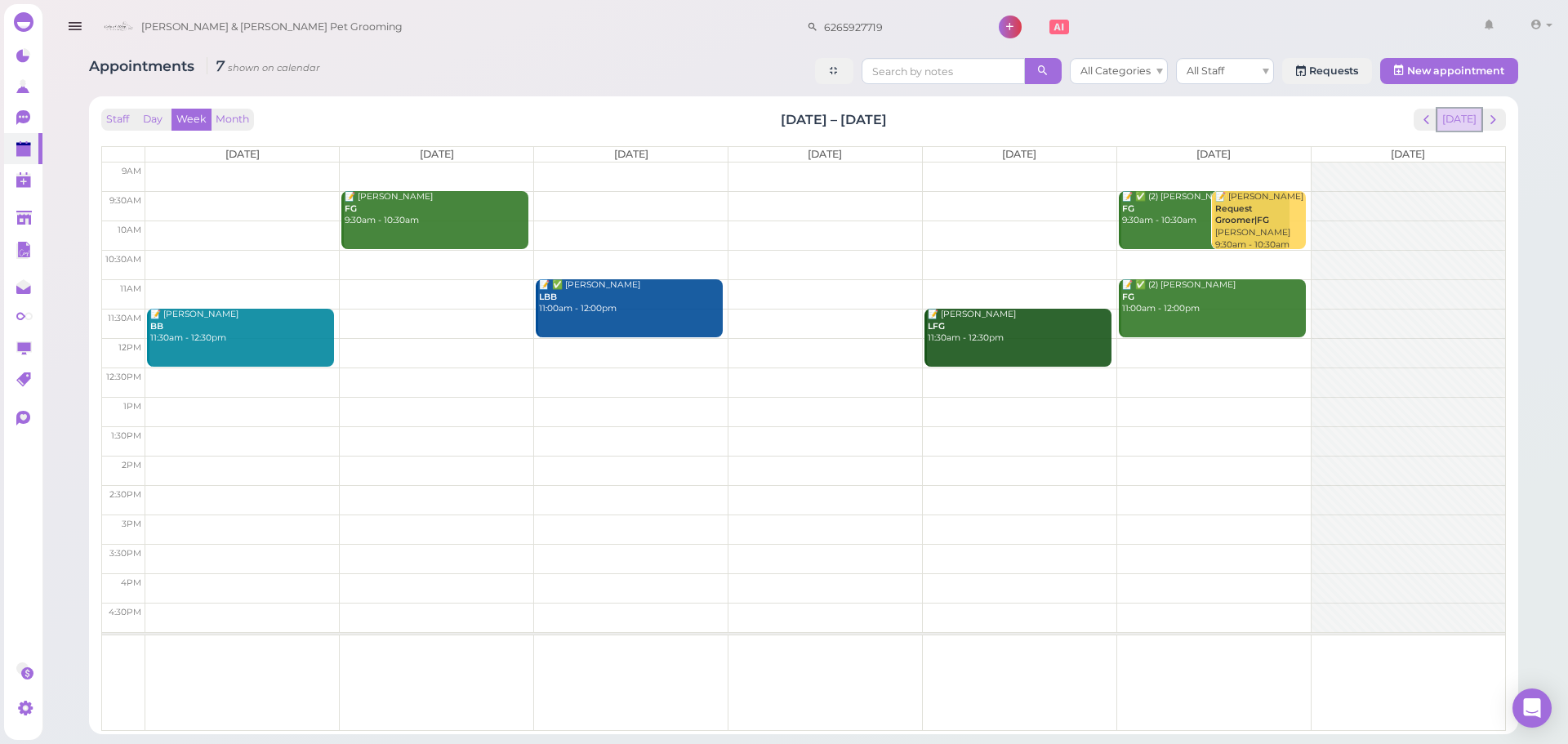
click at [1469, 114] on button "[DATE]" at bounding box center [1459, 120] width 44 height 22
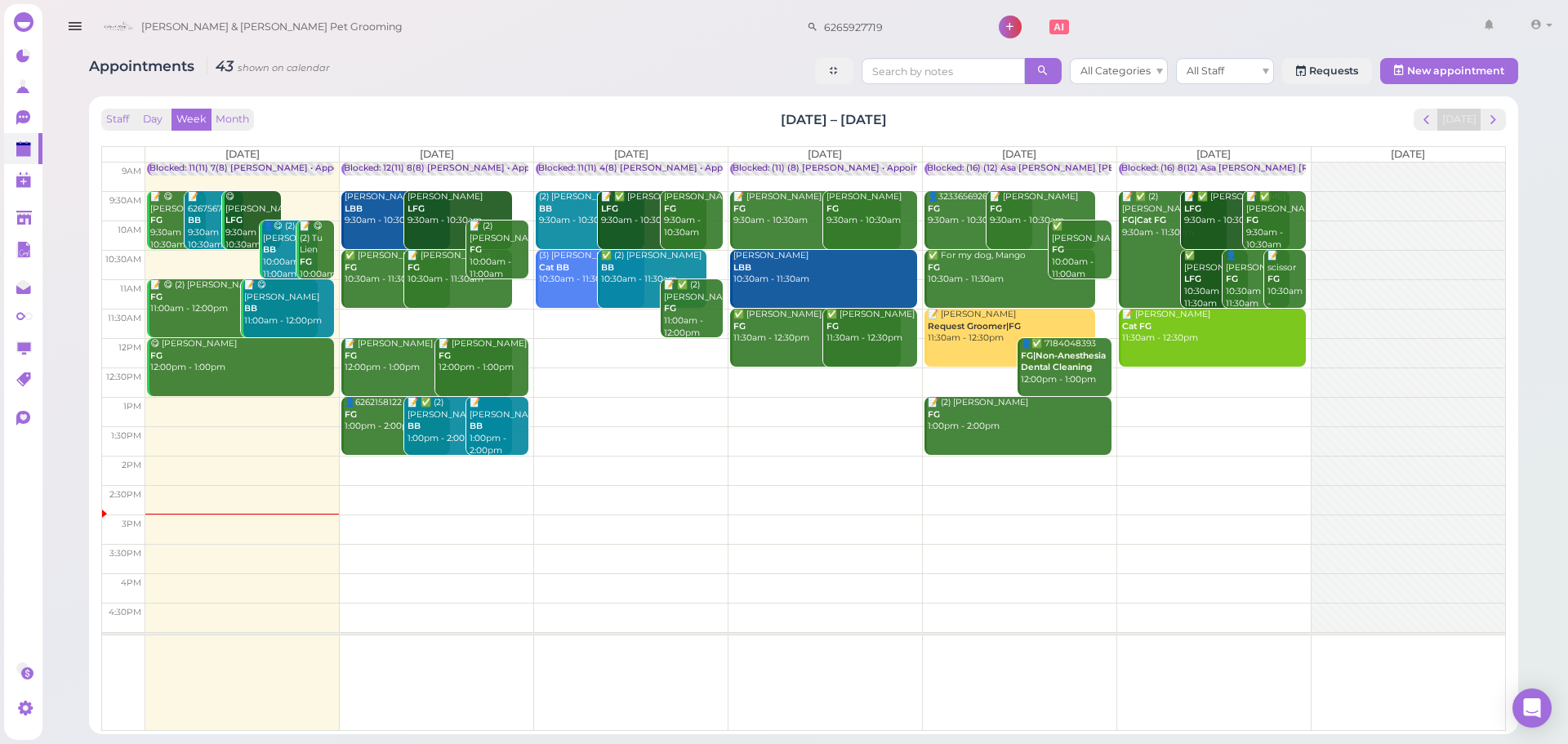
drag, startPoint x: 743, startPoint y: 118, endPoint x: 961, endPoint y: 126, distance: 218.1
click at [961, 126] on div "Staff Day Week Month [DATE] – [DATE] [DATE]" at bounding box center [804, 120] width 1405 height 22
drag, startPoint x: 964, startPoint y: 126, endPoint x: 1079, endPoint y: 232, distance: 156.4
click at [964, 129] on div "Staff Day Week Month [DATE] – [DATE] [DATE]" at bounding box center [804, 120] width 1405 height 22
click at [927, 124] on div "Staff Day Week Month [DATE] – [DATE] [DATE]" at bounding box center [804, 120] width 1405 height 22
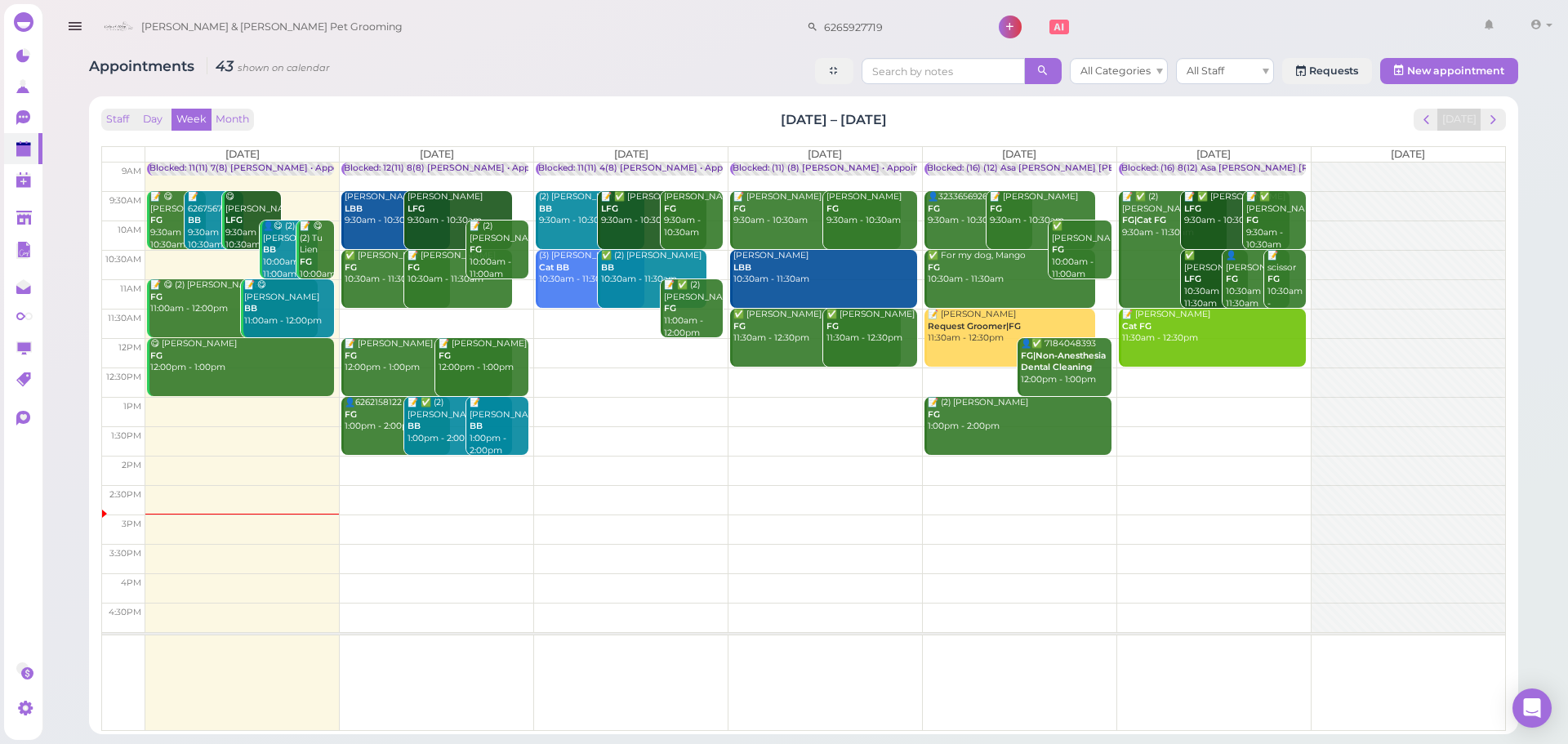
drag, startPoint x: 927, startPoint y: 112, endPoint x: 644, endPoint y: 104, distance: 283.1
click at [644, 104] on div "Staff Day Week Month Sep 29 – Oct 5, 2025 Today Mon 9/29 Tue 9/30 Wed 10/1 Thu …" at bounding box center [803, 415] width 1413 height 621
click at [643, 105] on div "Staff Day Week Month Sep 29 – Oct 5, 2025 Today Mon 9/29 Tue 9/30 Wed 10/1 Thu …" at bounding box center [803, 415] width 1413 height 621
click at [431, 167] on div "Blocked: 12(11) 8(8) Asa Rebecca • Appointment" at bounding box center [456, 168] width 226 height 12
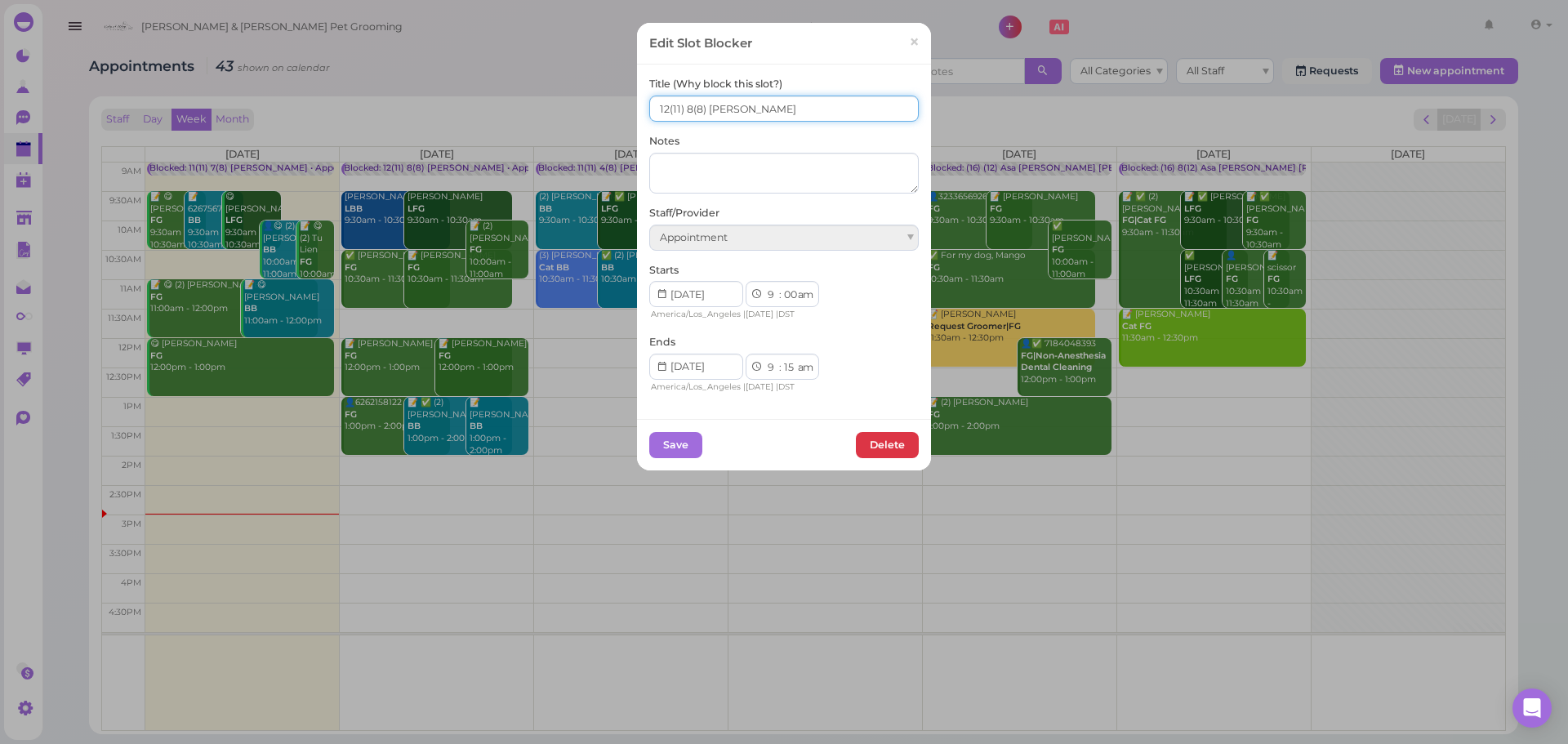
click at [658, 110] on input "12(11) 8(8) Asa Rebecca" at bounding box center [784, 109] width 269 height 26
type input "11(11) 7(8) Asa Rebecca"
click at [673, 455] on button "Save" at bounding box center [676, 445] width 53 height 26
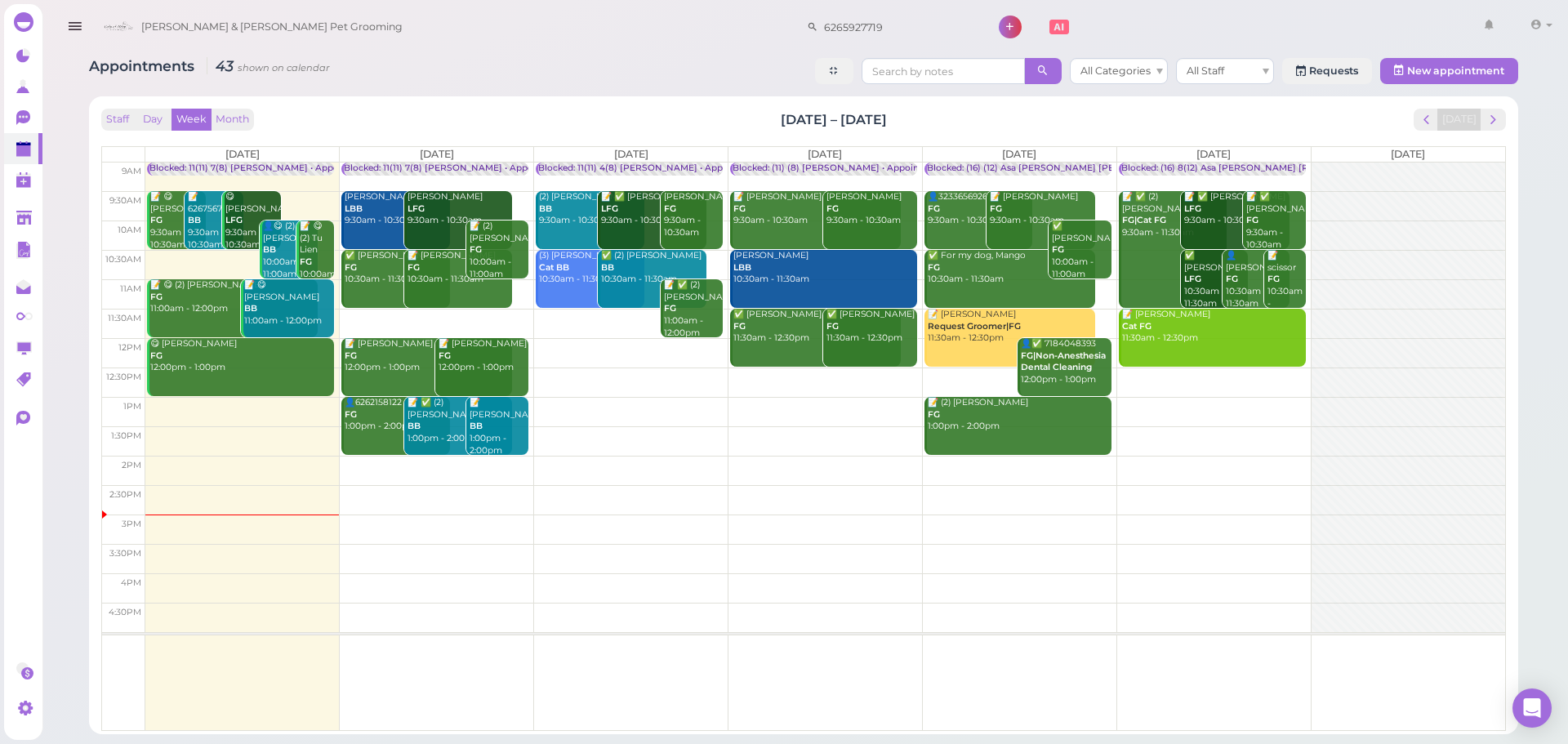
click at [777, 378] on td at bounding box center [825, 383] width 1360 height 30
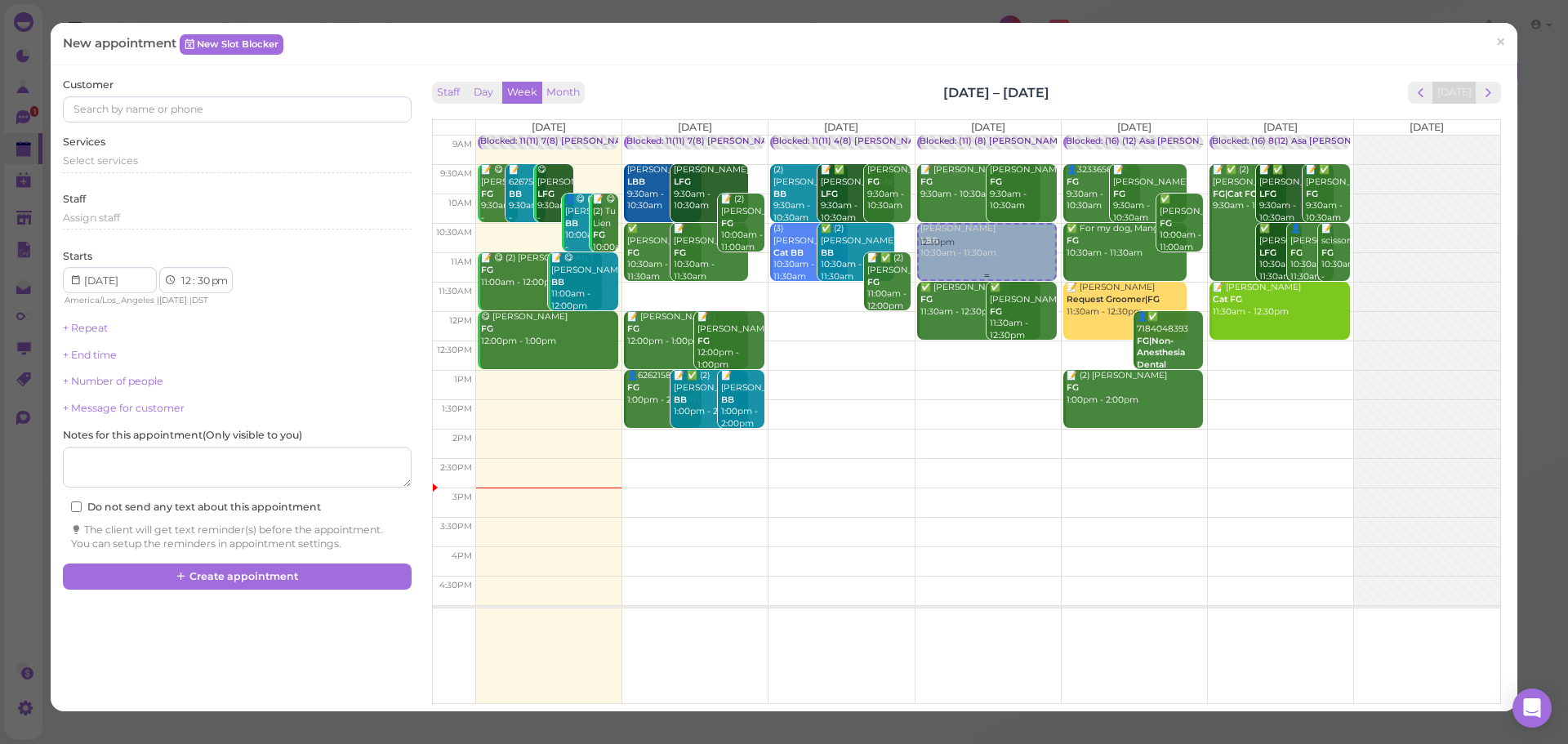
drag, startPoint x: 999, startPoint y: 385, endPoint x: 992, endPoint y: 274, distance: 111.2
click at [992, 136] on div "12:30pm Blocked: (11) (8) Asa Rebecca • Appointment 📝 Nick Goldbach FG 9:30am -…" at bounding box center [988, 136] width 146 height 0
select select "10"
select select "am"
click at [215, 156] on div "Select services" at bounding box center [236, 161] width 348 height 15
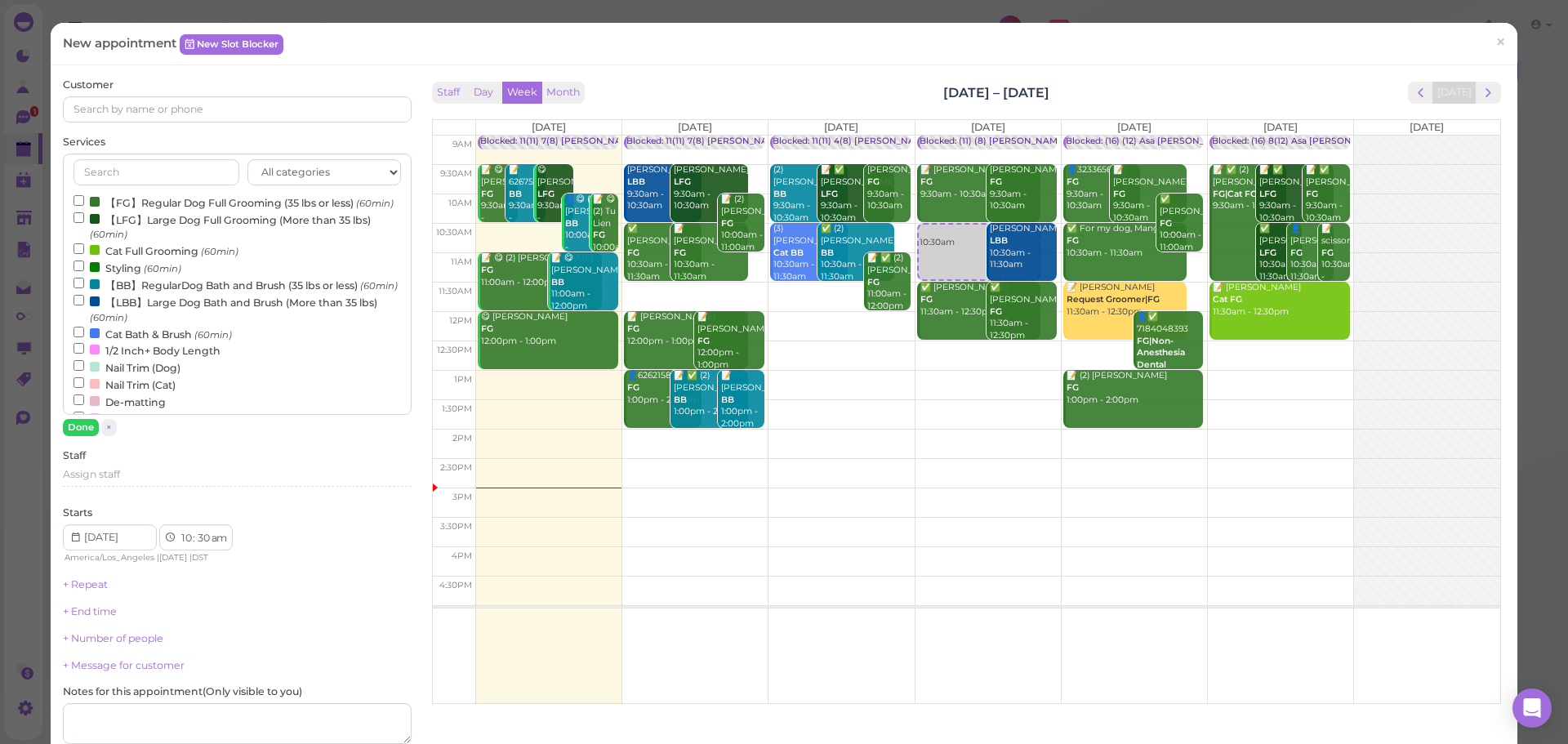
click at [192, 206] on label "【FG】Regular Dog Full Grooming (35 lbs or less) (60min)" at bounding box center [233, 202] width 320 height 18
click at [84, 206] on input "【FG】Regular Dog Full Grooming (35 lbs or less) (60min)" at bounding box center [79, 201] width 11 height 11
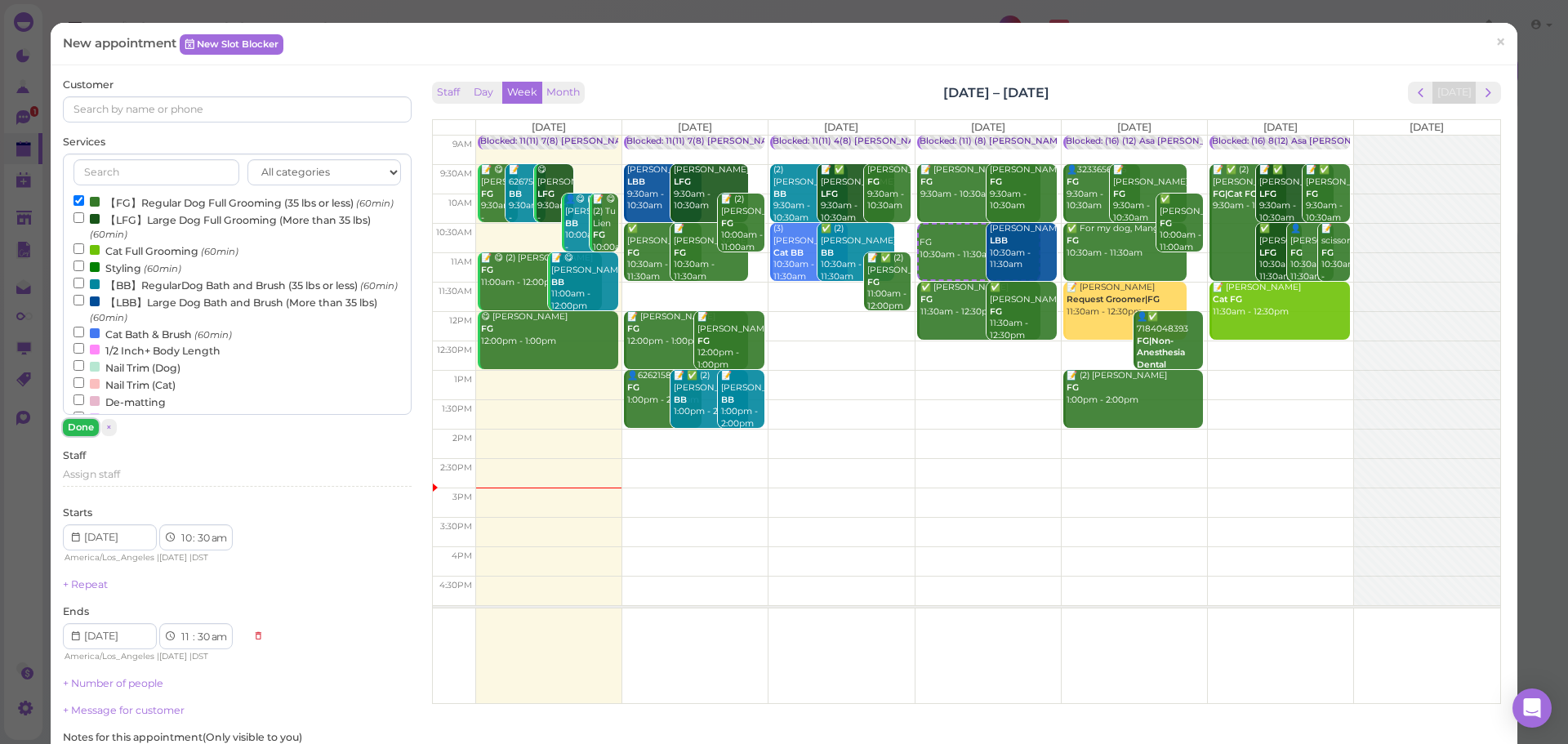
click at [86, 430] on button "Done" at bounding box center [80, 428] width 36 height 18
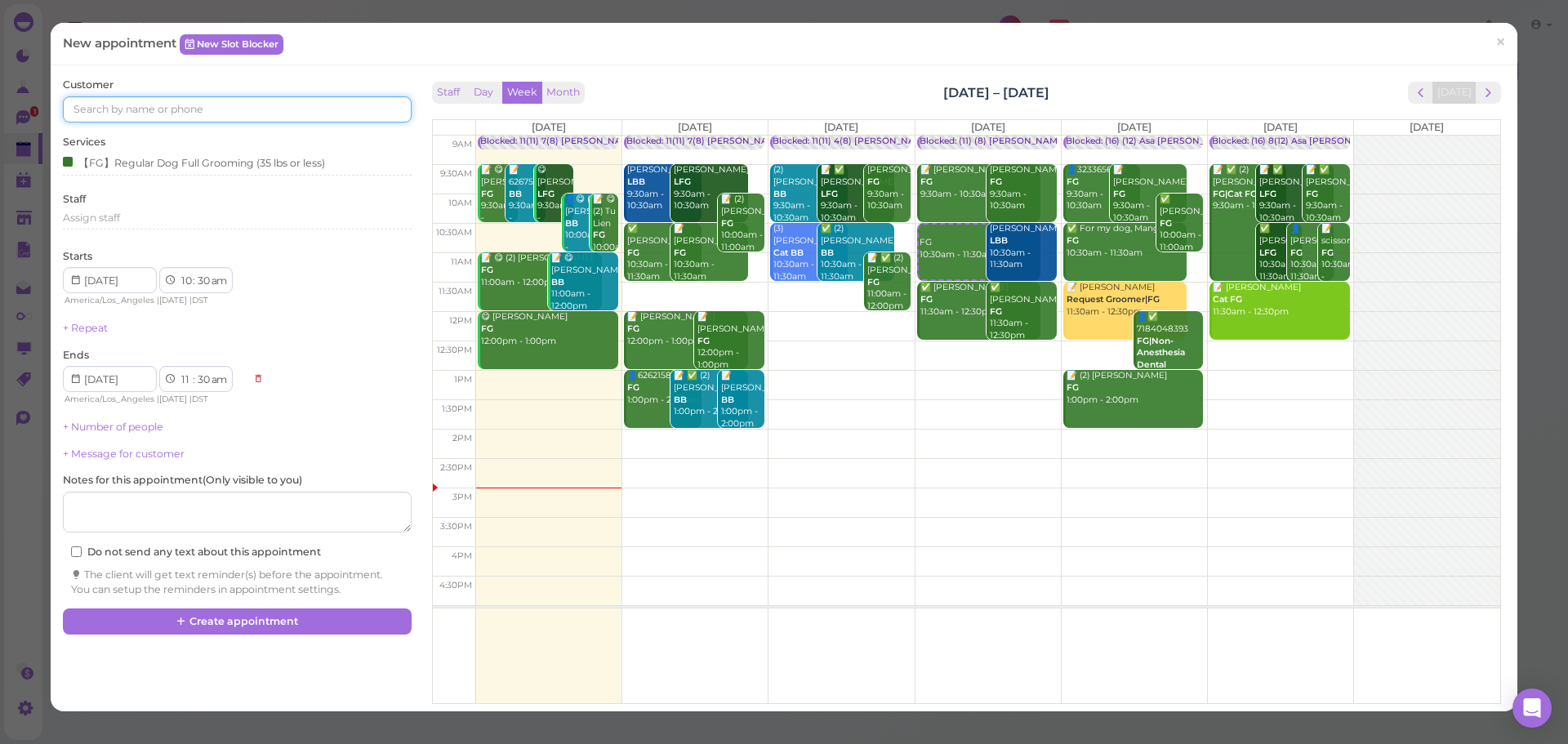
click at [240, 104] on input at bounding box center [236, 110] width 348 height 26
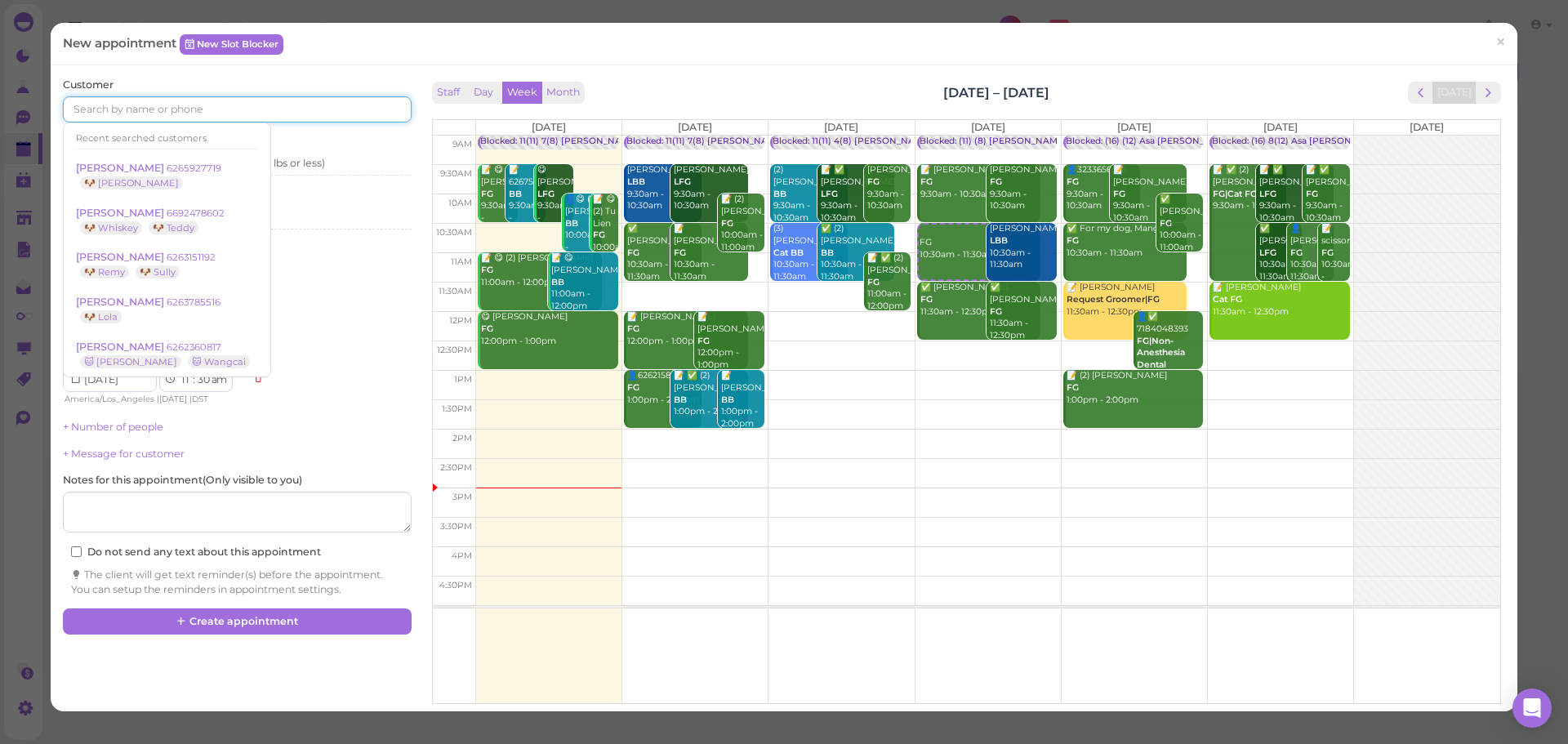
click at [230, 111] on input at bounding box center [236, 110] width 348 height 26
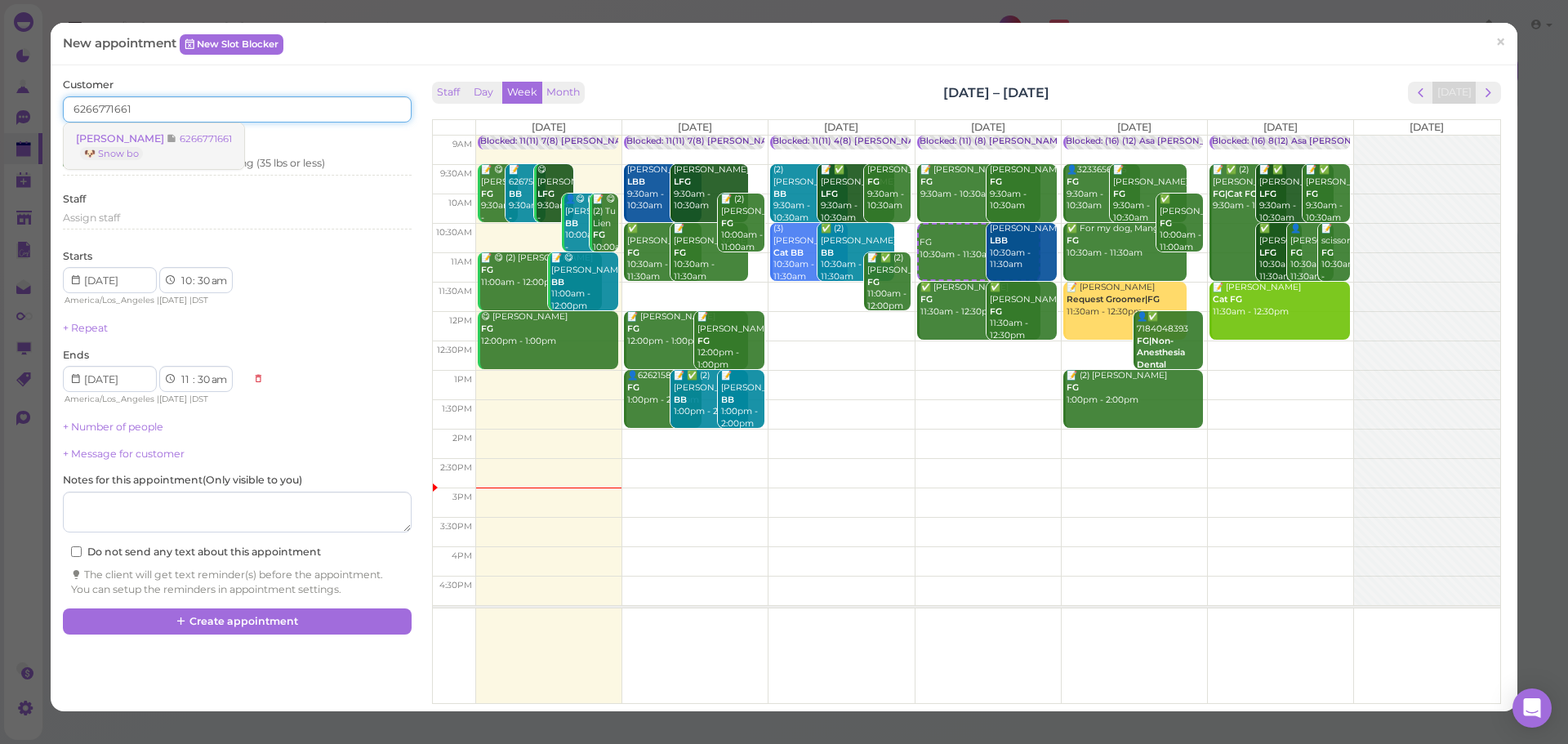
type input "6266771661"
click at [183, 145] on link "Tuyet Tran 6266771661 🐶 Snow bo" at bounding box center [154, 147] width 181 height 46
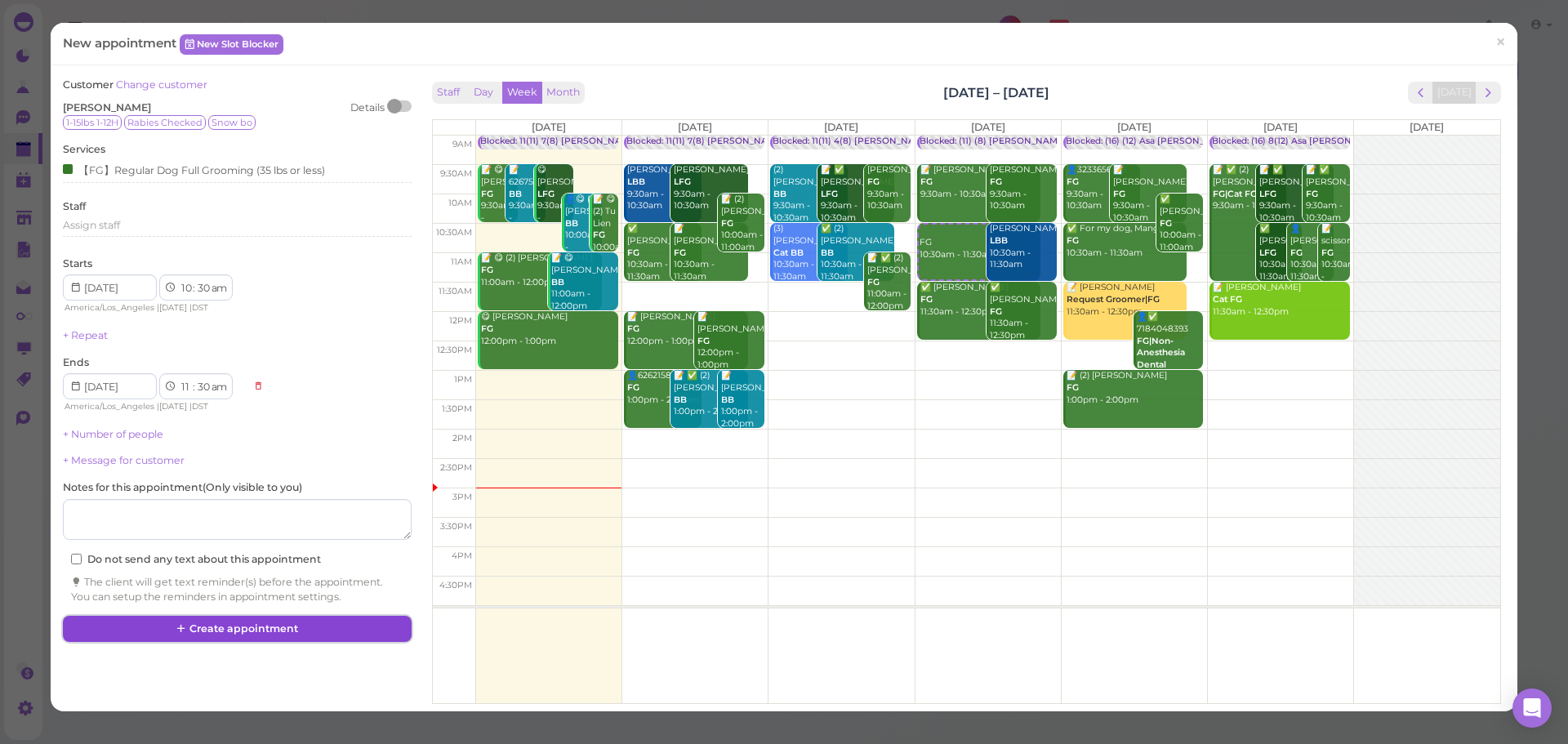
click at [228, 629] on button "Create appointment" at bounding box center [236, 629] width 348 height 26
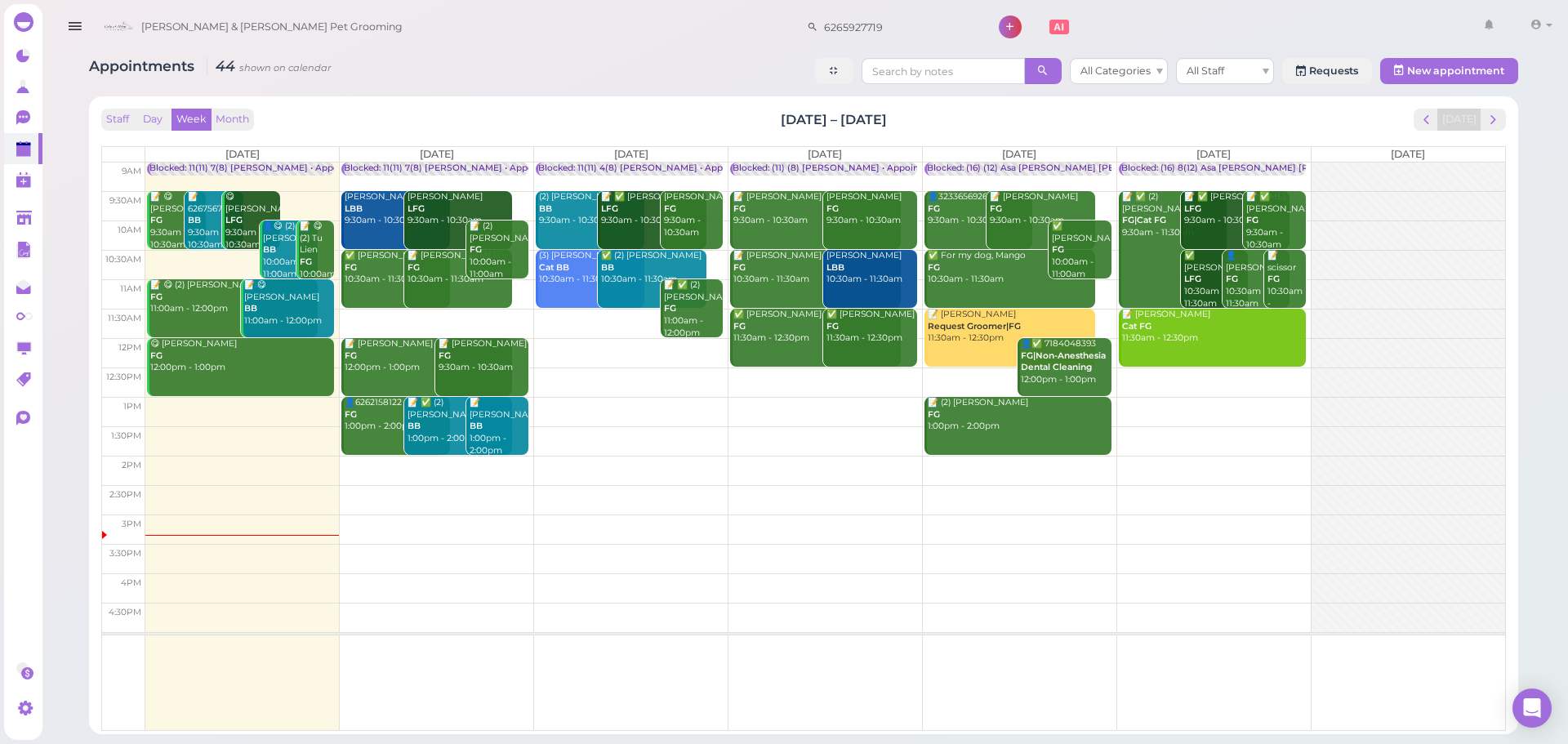
click at [770, 374] on td at bounding box center [825, 383] width 1360 height 30
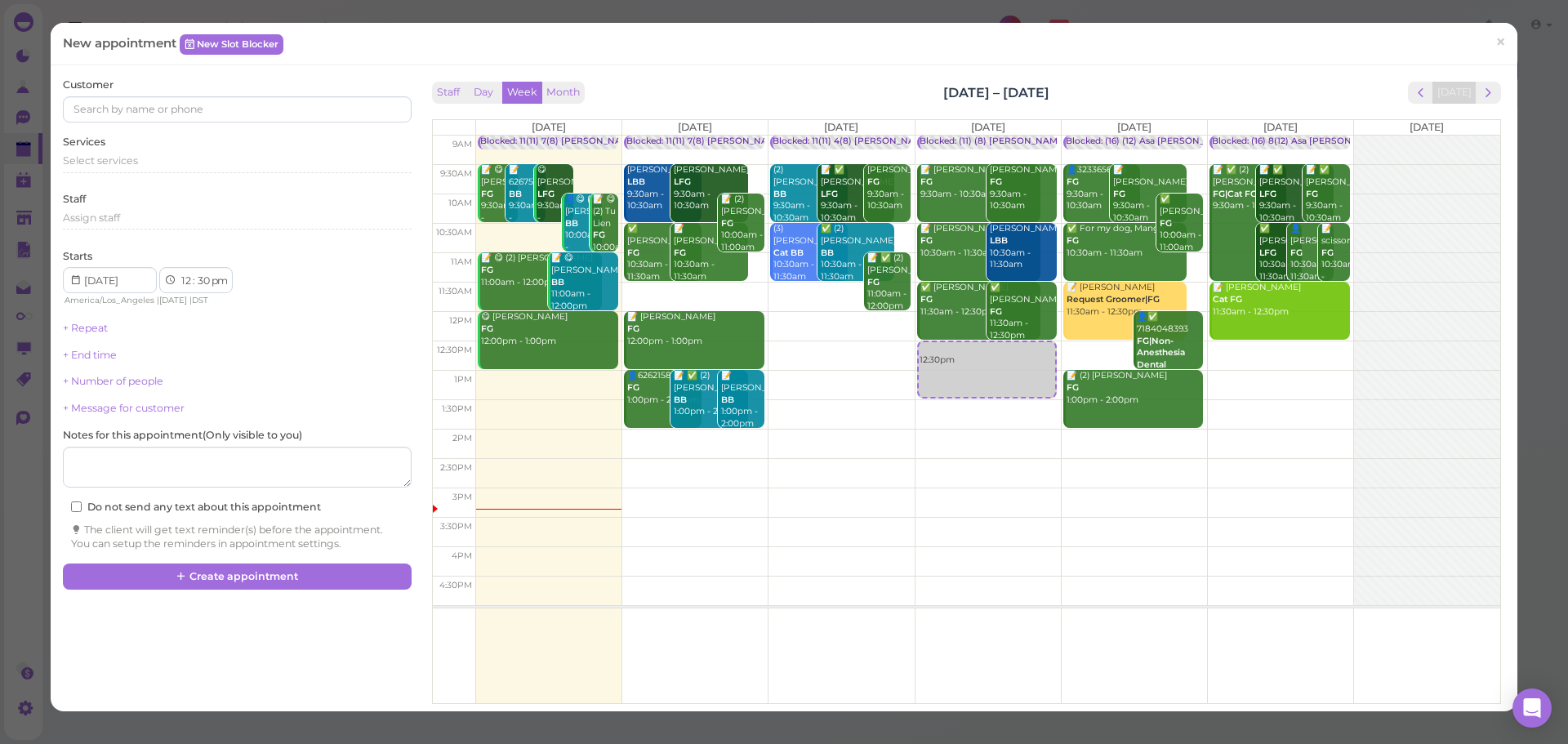
click at [165, 148] on div "Services Select services" at bounding box center [236, 157] width 348 height 45
click at [161, 161] on div "Select services" at bounding box center [236, 161] width 348 height 15
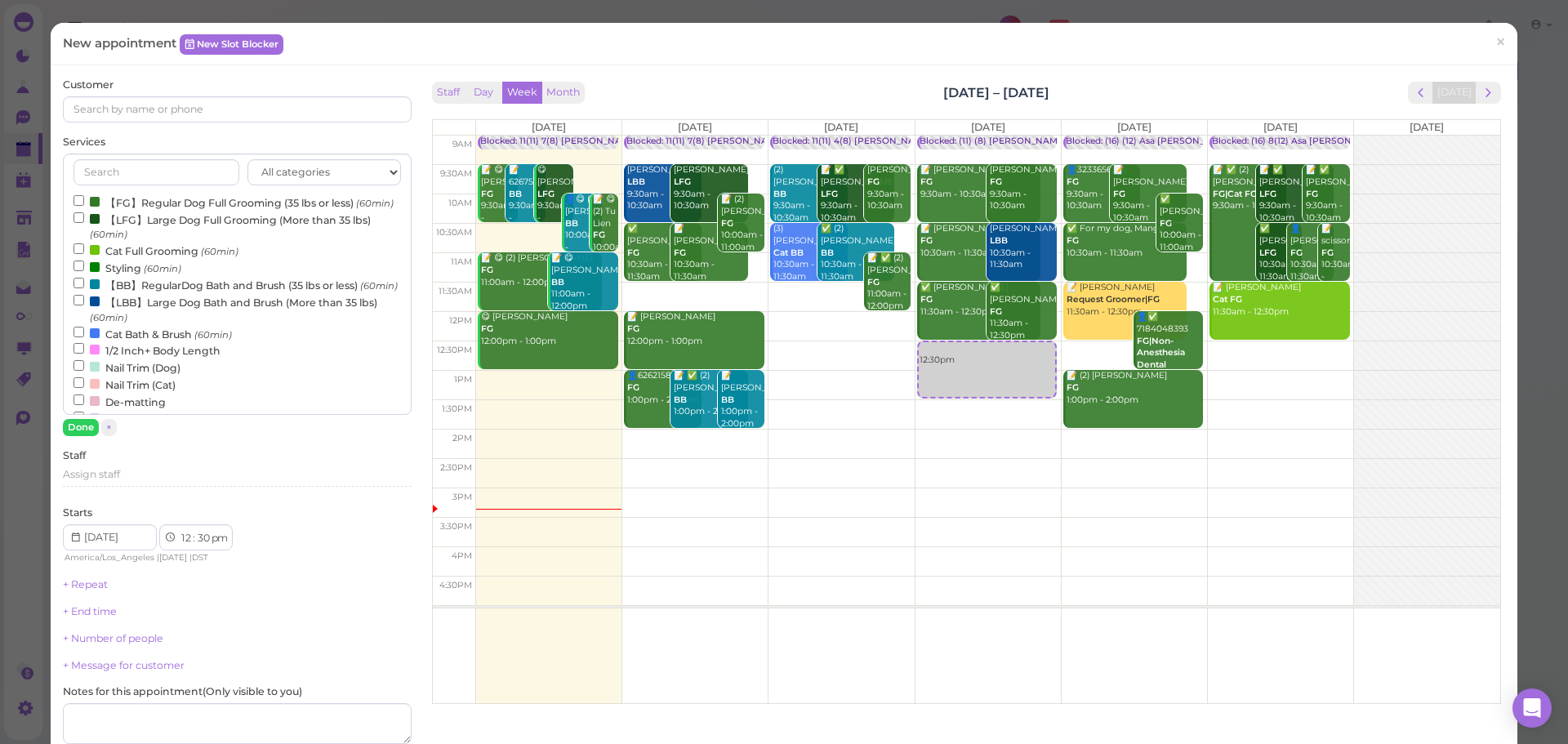
click at [181, 293] on label "【BB】RegularDog Bath and Brush (35 lbs or less) (60min)" at bounding box center [236, 284] width 324 height 18
click at [84, 289] on input "【BB】RegularDog Bath and Brush (35 lbs or less) (60min)" at bounding box center [79, 283] width 11 height 11
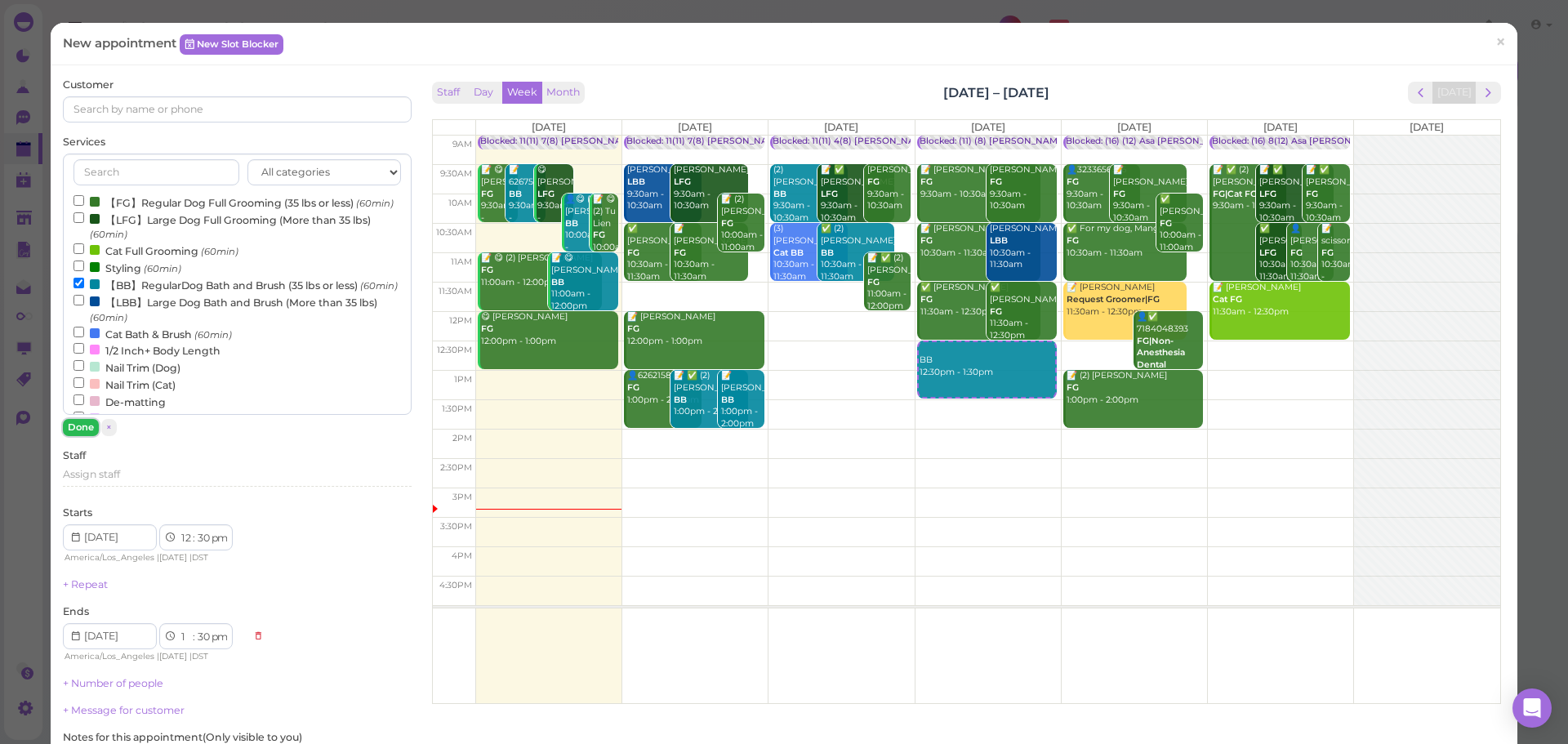
click at [77, 425] on button "Done" at bounding box center [80, 428] width 36 height 18
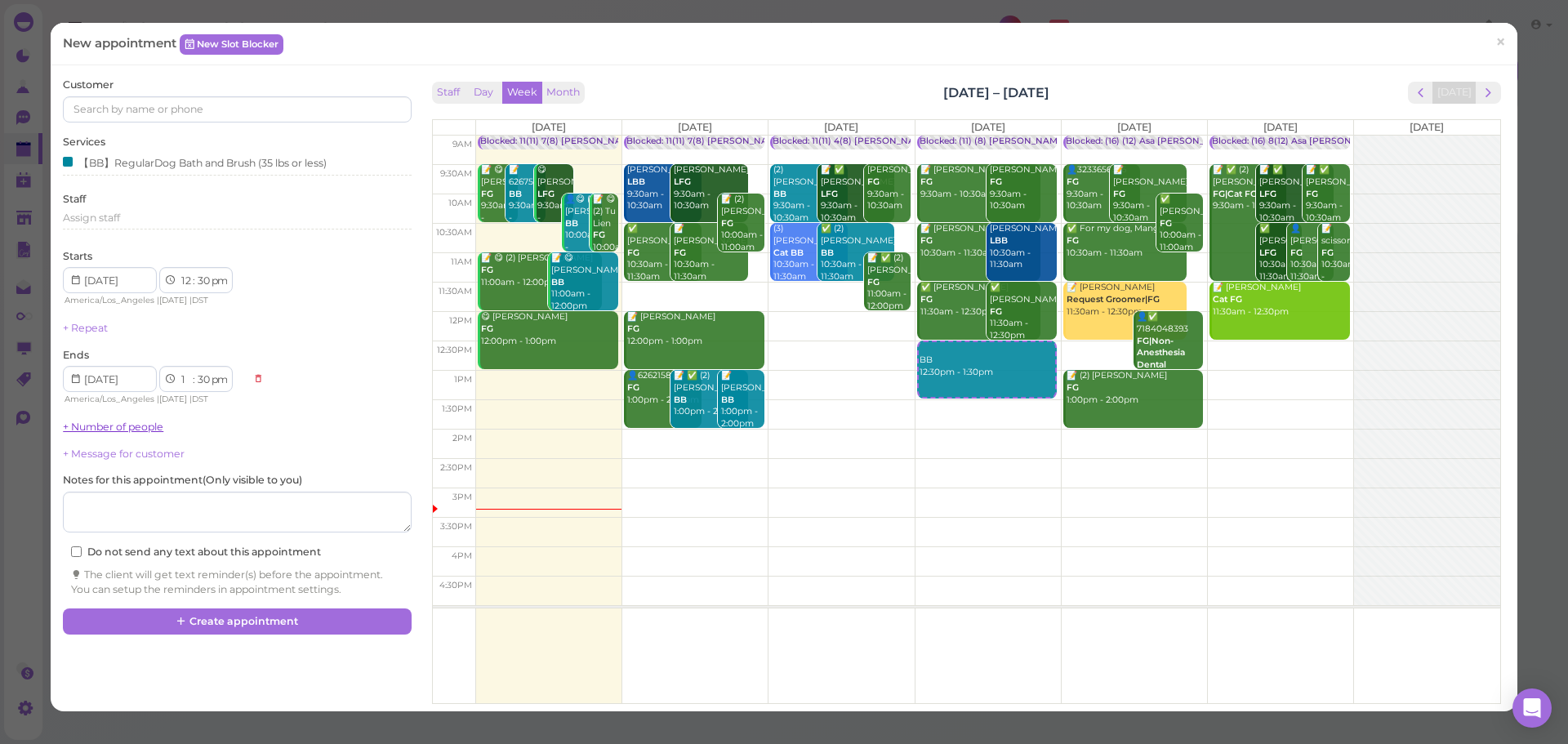
click at [95, 425] on link "+ Number of people" at bounding box center [112, 426] width 100 height 12
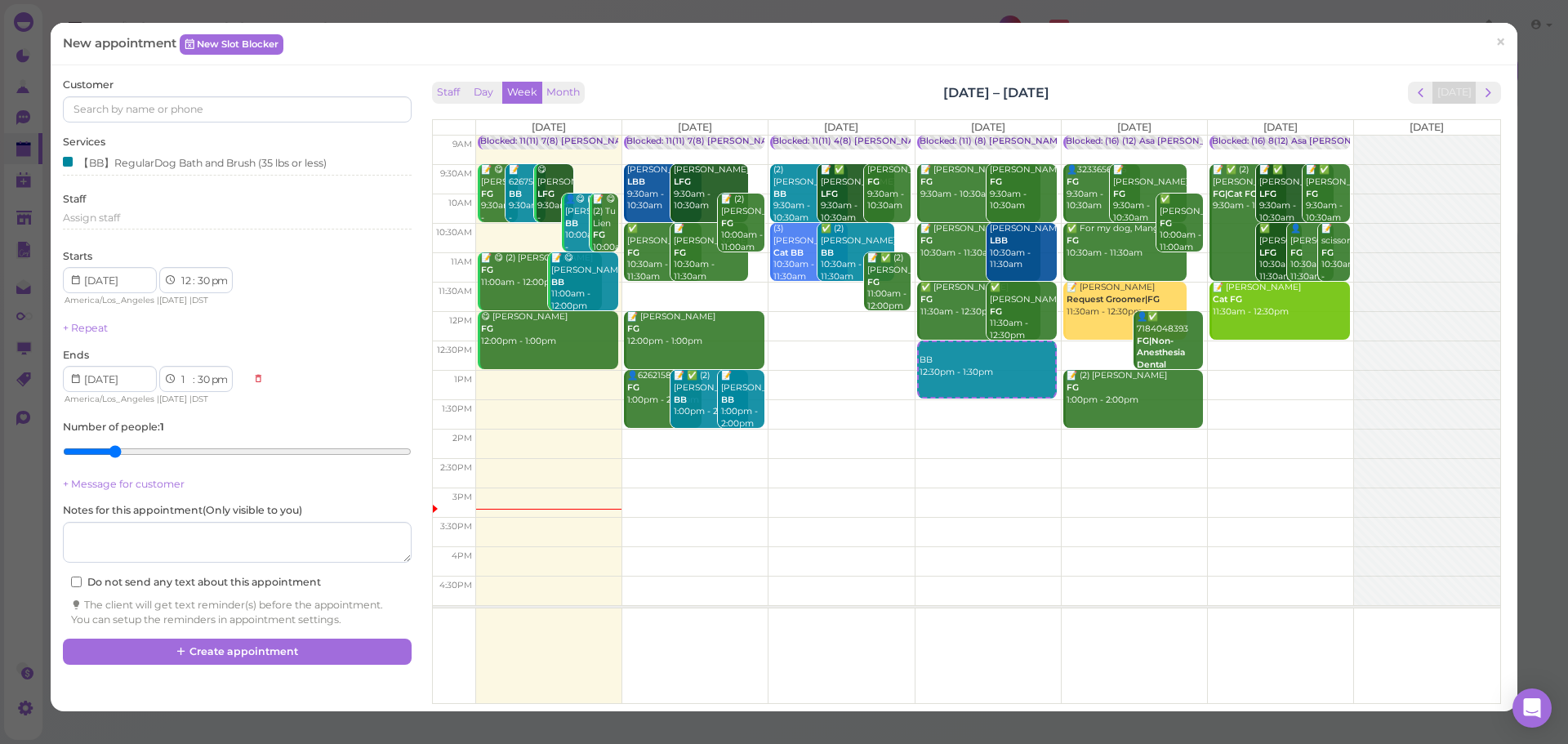
type input "2"
click at [115, 443] on input "range" at bounding box center [236, 452] width 348 height 26
click at [171, 126] on div "Customer Services 【BB】RegularDog Bath and Brush (35 lbs or less) Staff Assign s…" at bounding box center [236, 351] width 348 height 549
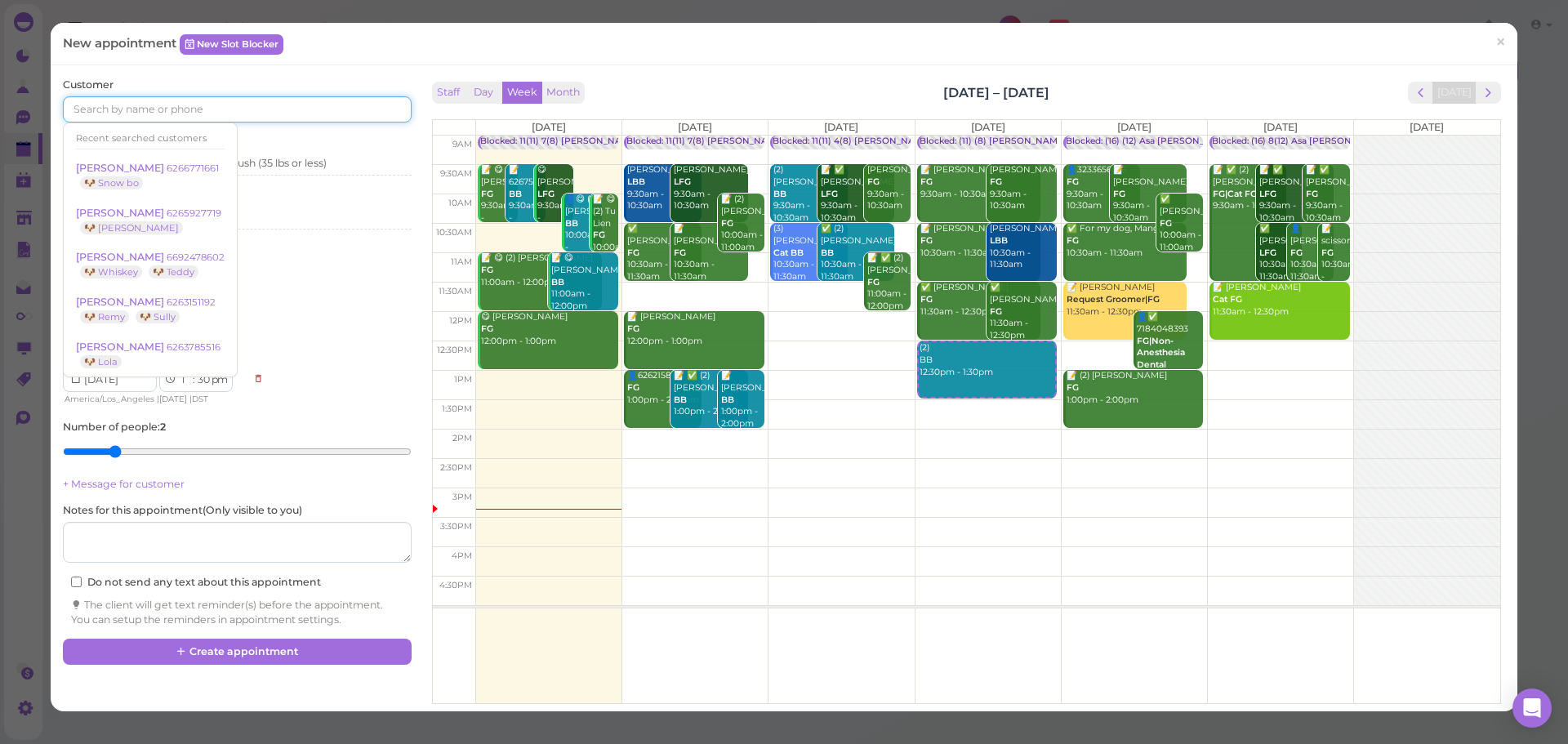
click at [166, 102] on input at bounding box center [236, 110] width 348 height 26
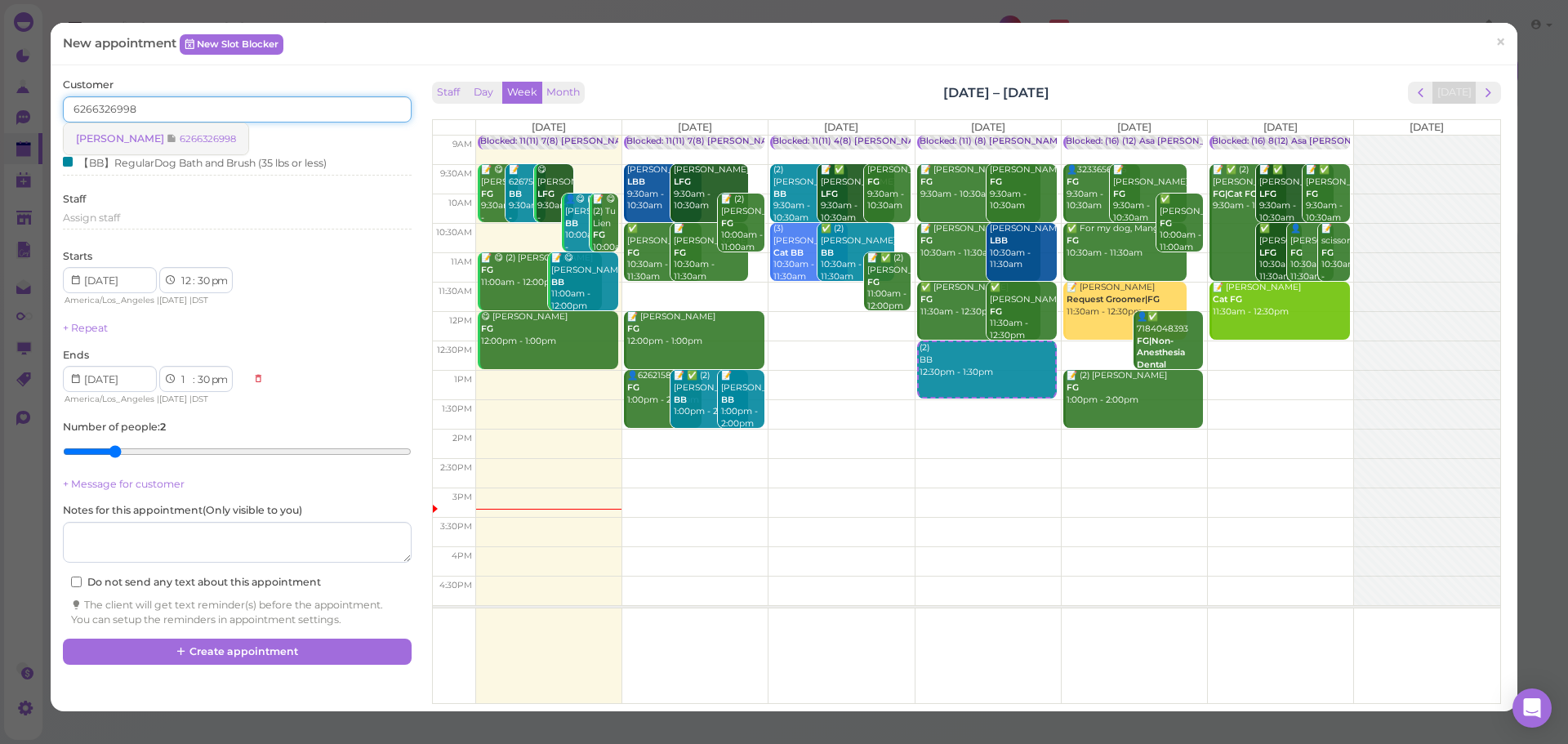
type input "6266326998"
click at [149, 148] on link "Wei Yang 6266326998" at bounding box center [156, 139] width 184 height 31
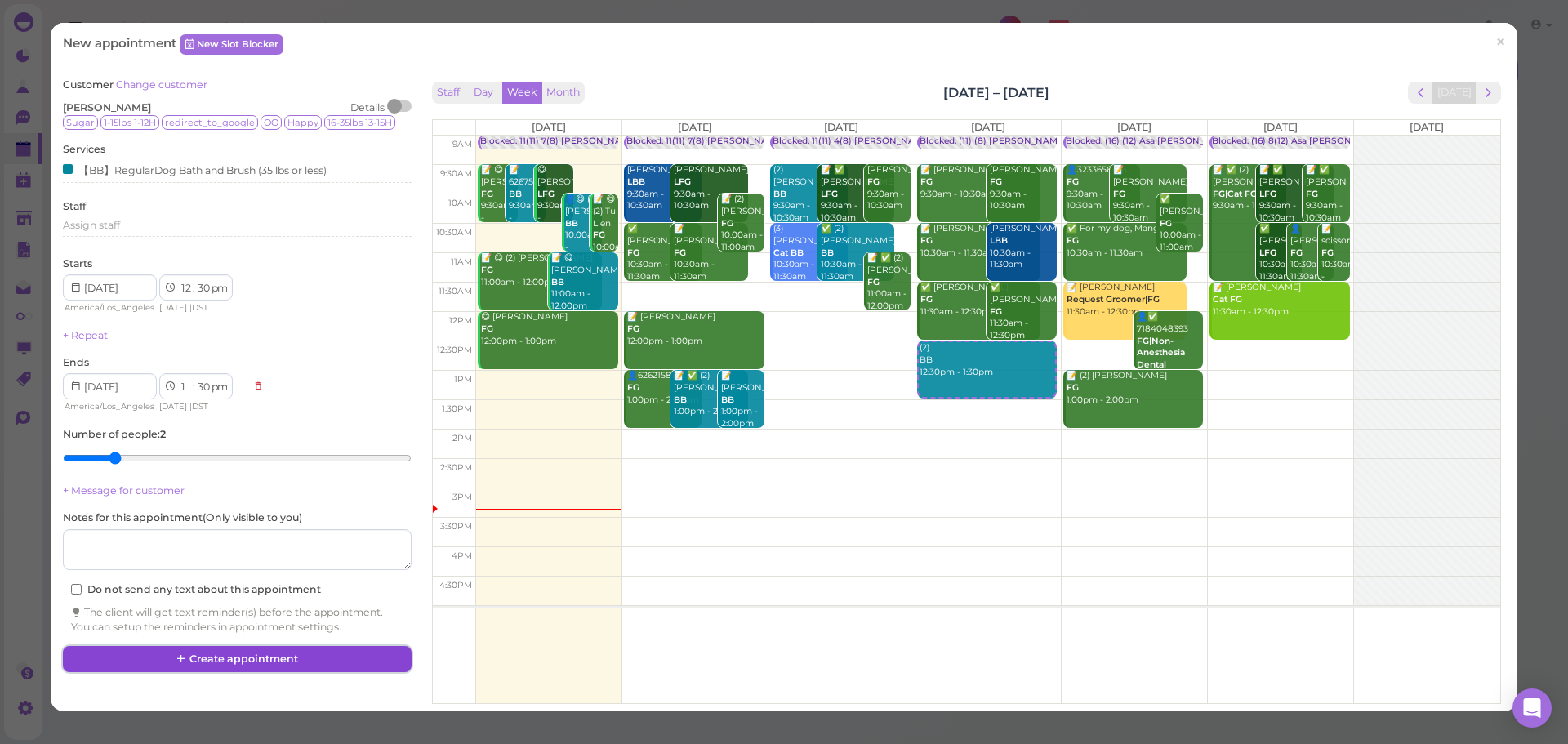
click at [323, 664] on button "Create appointment" at bounding box center [236, 659] width 348 height 26
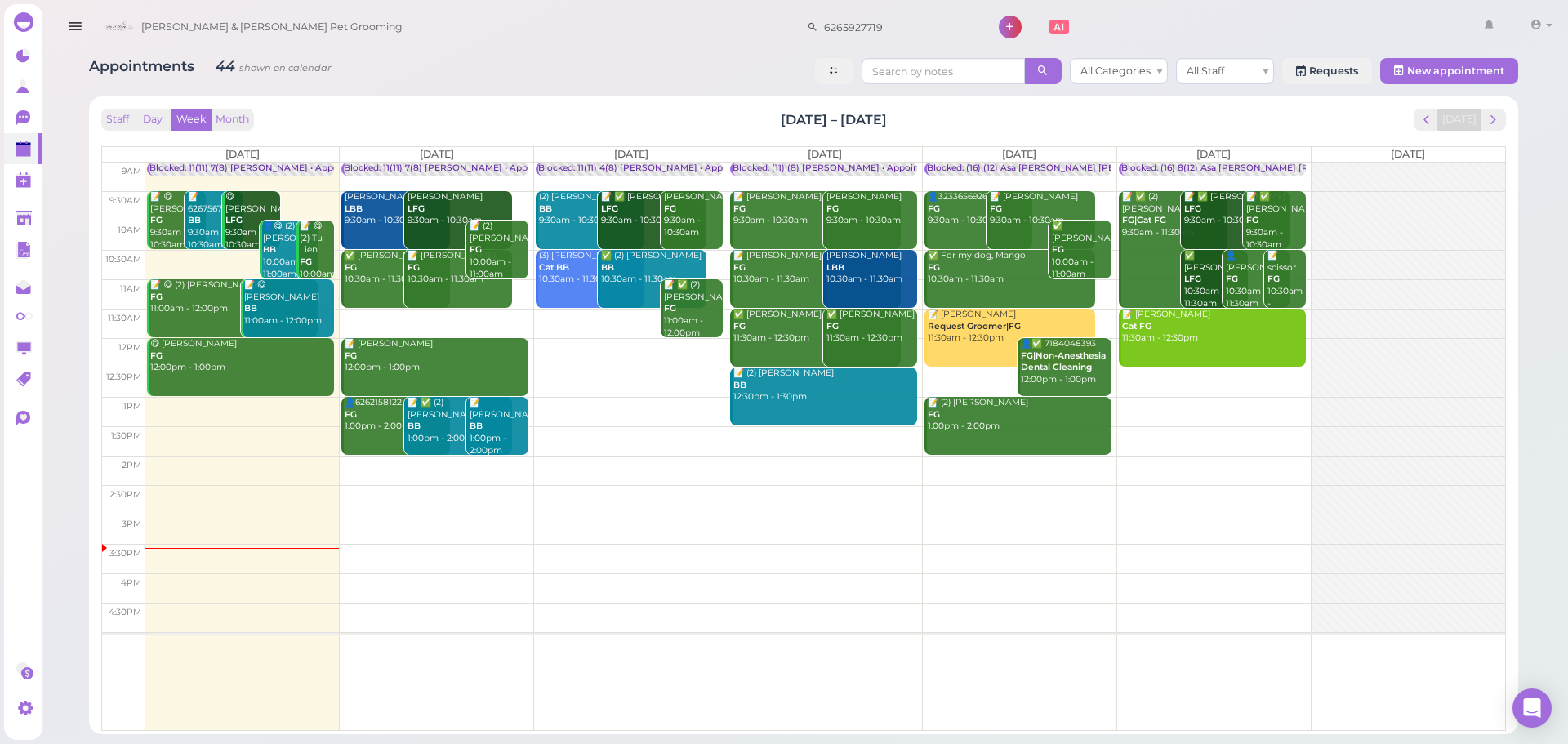
drag, startPoint x: 1126, startPoint y: 135, endPoint x: 1149, endPoint y: 152, distance: 28.6
click at [1129, 137] on div "Staff Day Week Month Sep 29 – Oct 5, 2025 Today Mon 9/29 Tue 9/30 Wed 10/1 Thu …" at bounding box center [804, 419] width 1405 height 622
click at [1488, 120] on span "next" at bounding box center [1493, 119] width 16 height 16
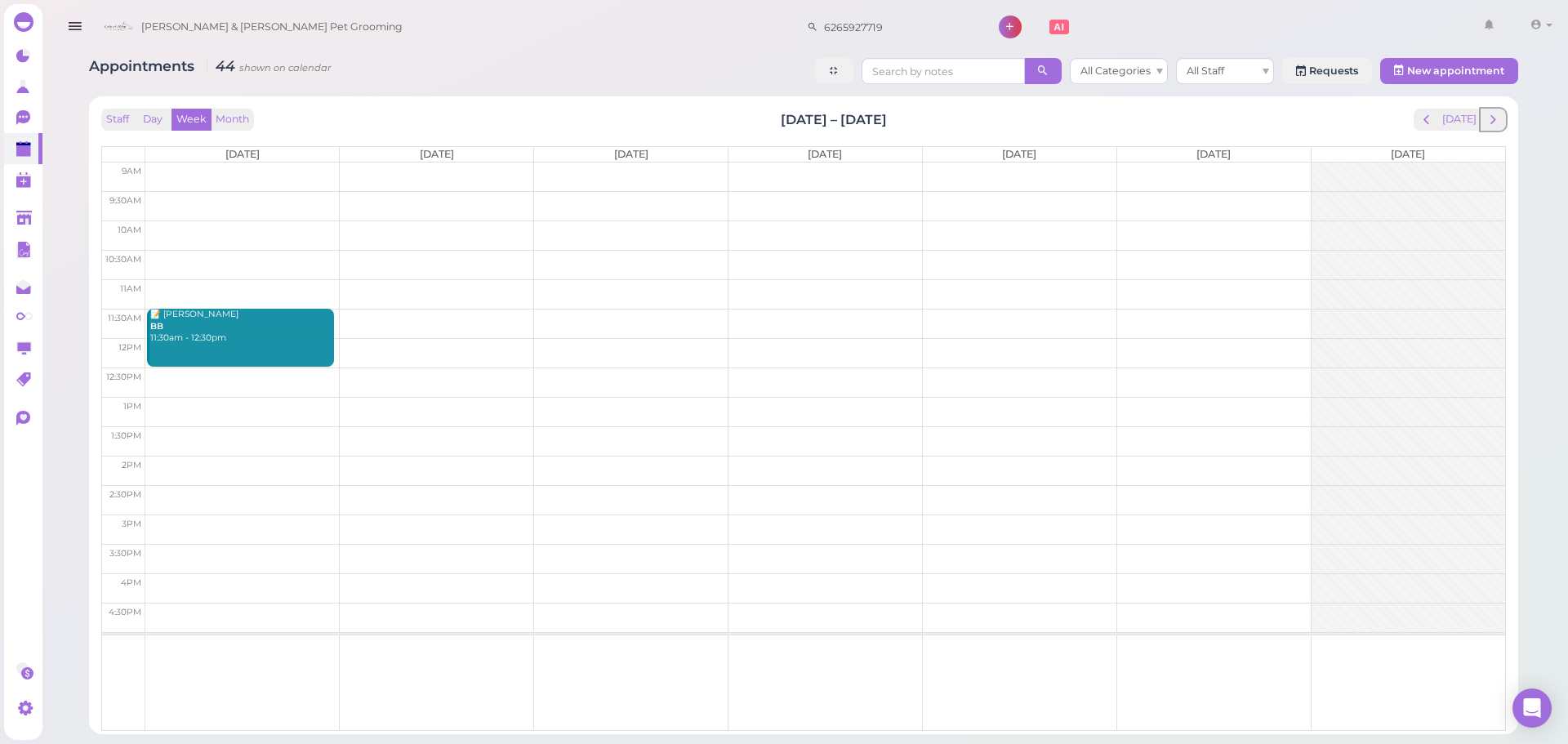
click at [1488, 120] on span "next" at bounding box center [1493, 119] width 16 height 16
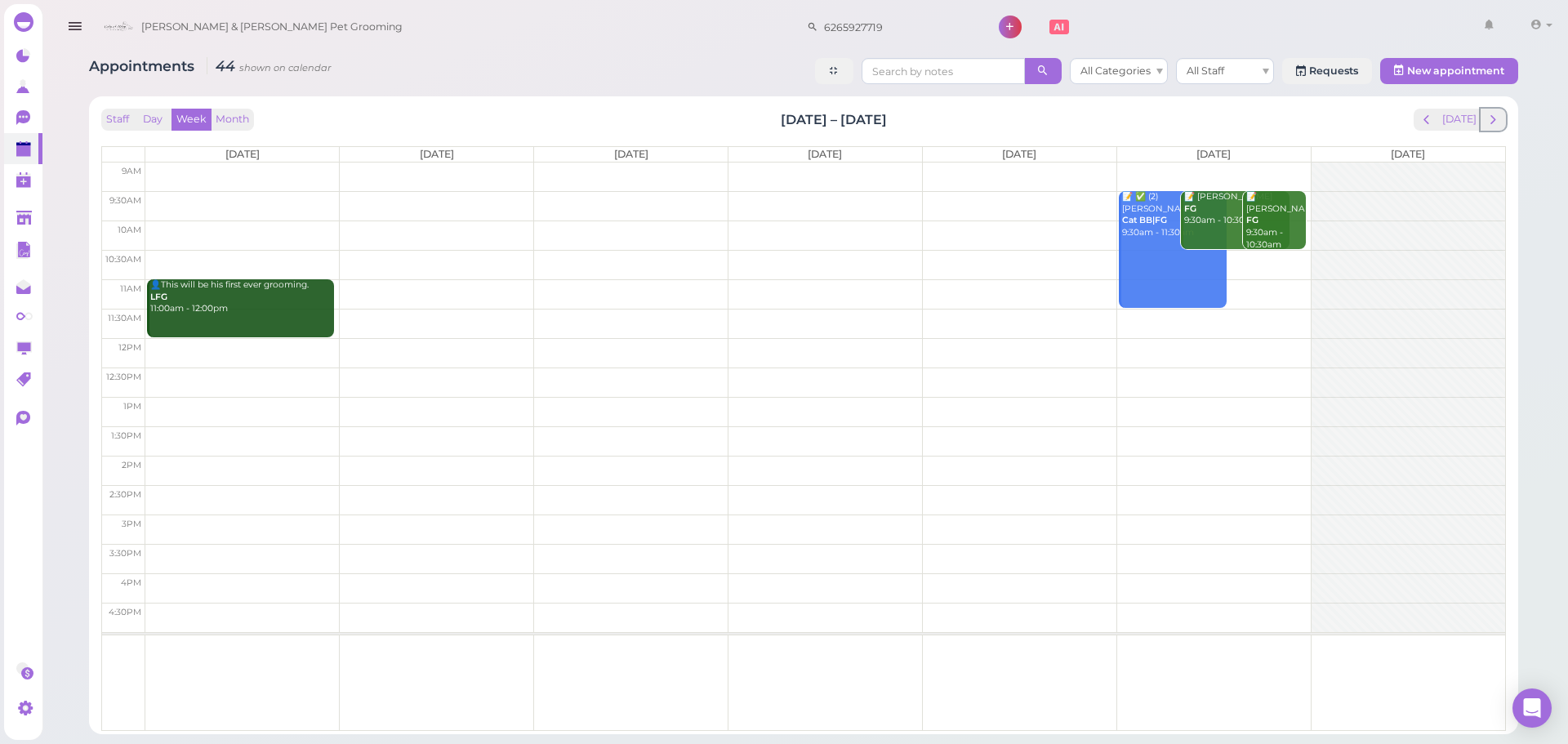
click at [1488, 120] on span "next" at bounding box center [1493, 119] width 16 height 16
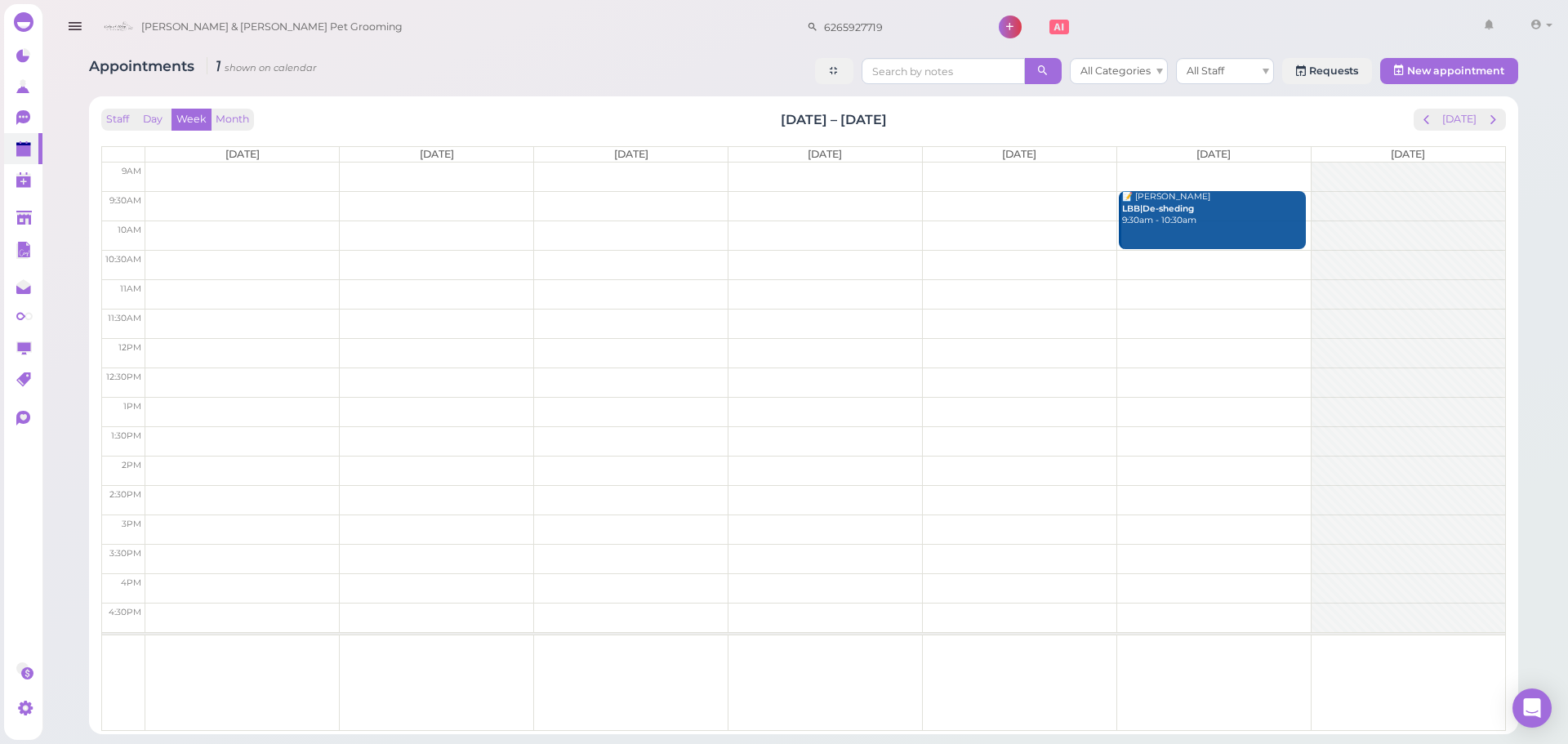
click at [217, 198] on td at bounding box center [825, 206] width 1360 height 30
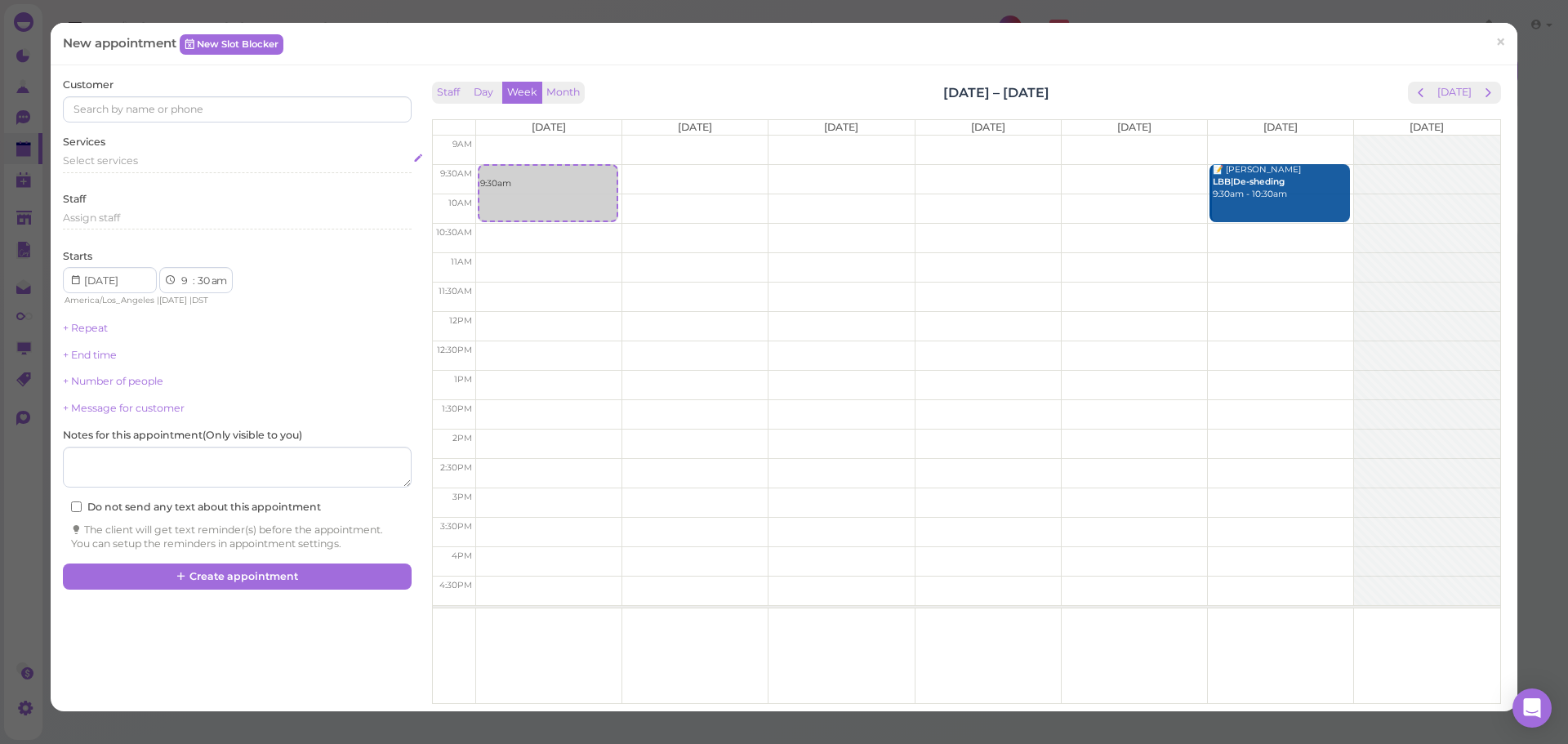
click at [140, 168] on div "Select services" at bounding box center [236, 161] width 348 height 15
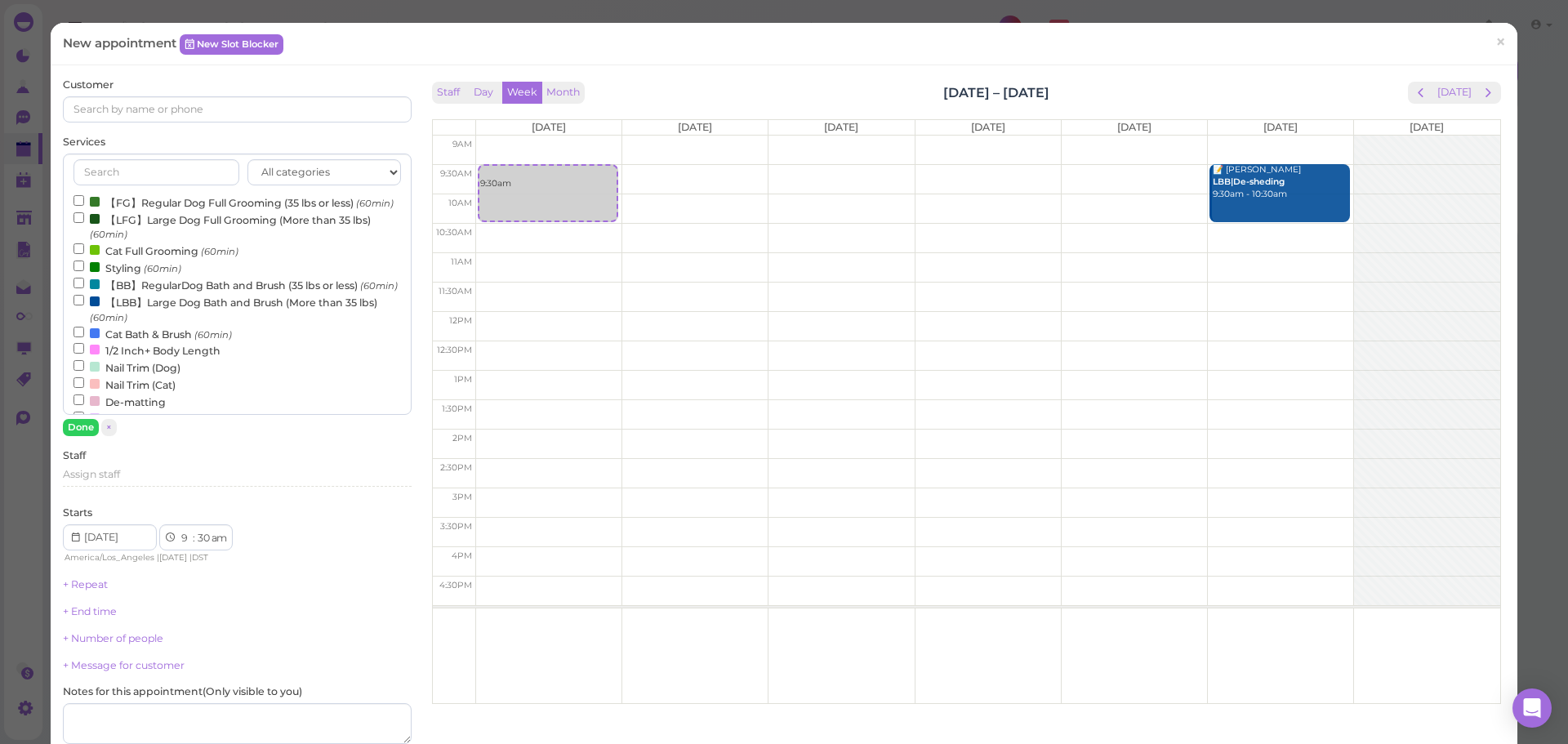
click at [134, 197] on label "【FG】Regular Dog Full Grooming (35 lbs or less) (60min)" at bounding box center [233, 202] width 320 height 18
click at [84, 197] on input "【FG】Regular Dog Full Grooming (35 lbs or less) (60min)" at bounding box center [79, 201] width 11 height 11
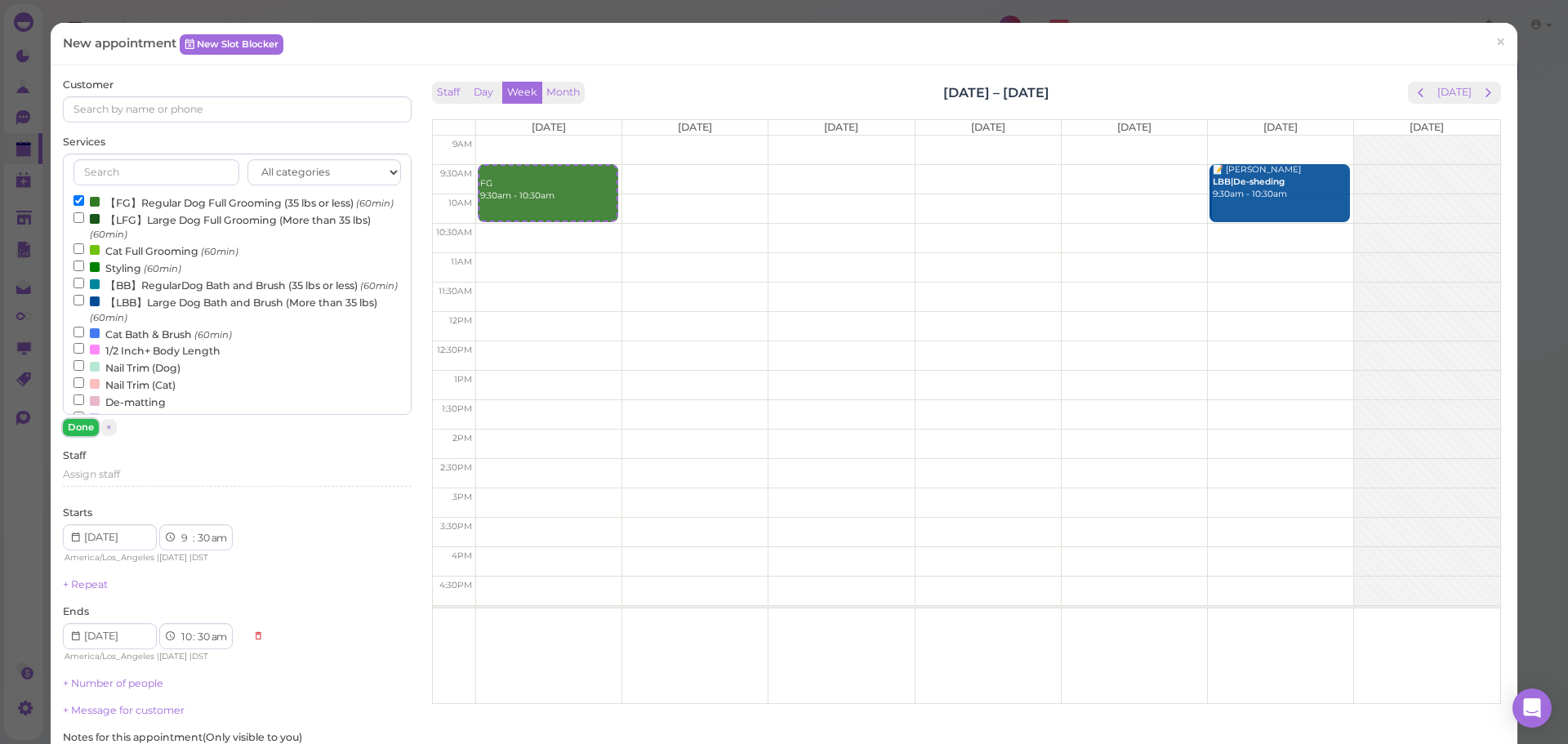
click at [73, 427] on button "Done" at bounding box center [80, 428] width 36 height 18
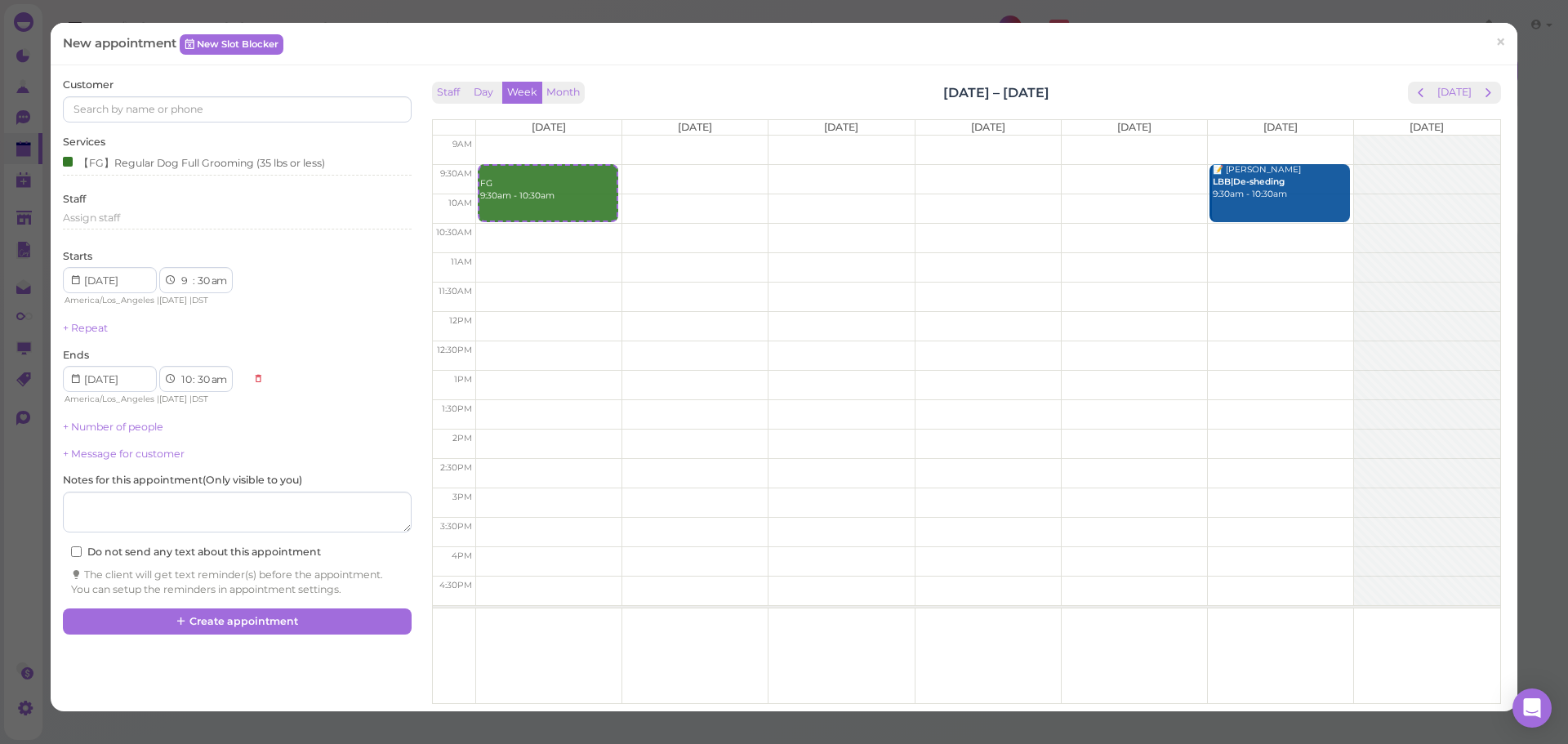
click at [95, 433] on div "+ Number of people" at bounding box center [236, 427] width 348 height 15
click at [99, 427] on link "+ Number of people" at bounding box center [112, 426] width 100 height 12
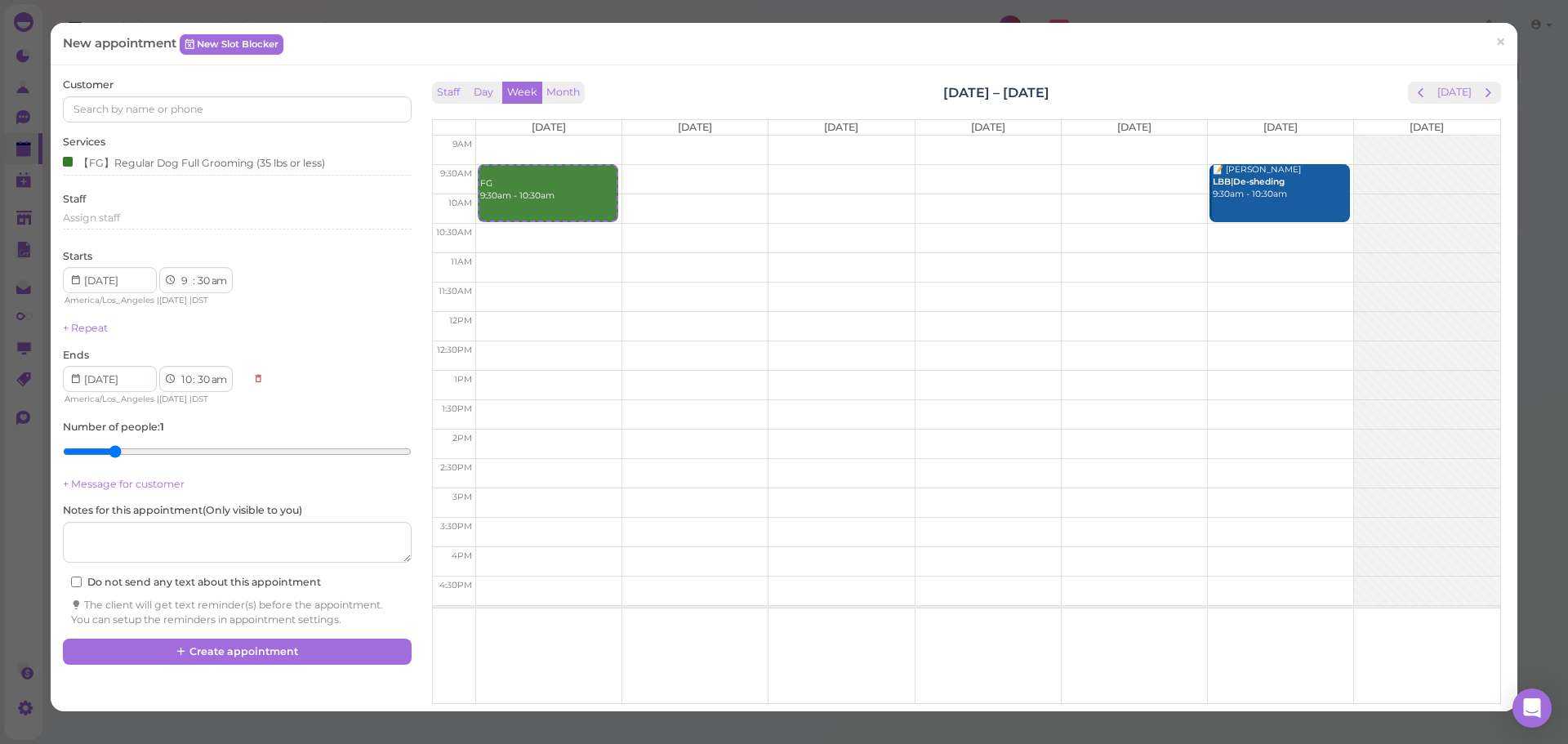
type input "2"
click at [106, 448] on input "range" at bounding box center [236, 452] width 348 height 26
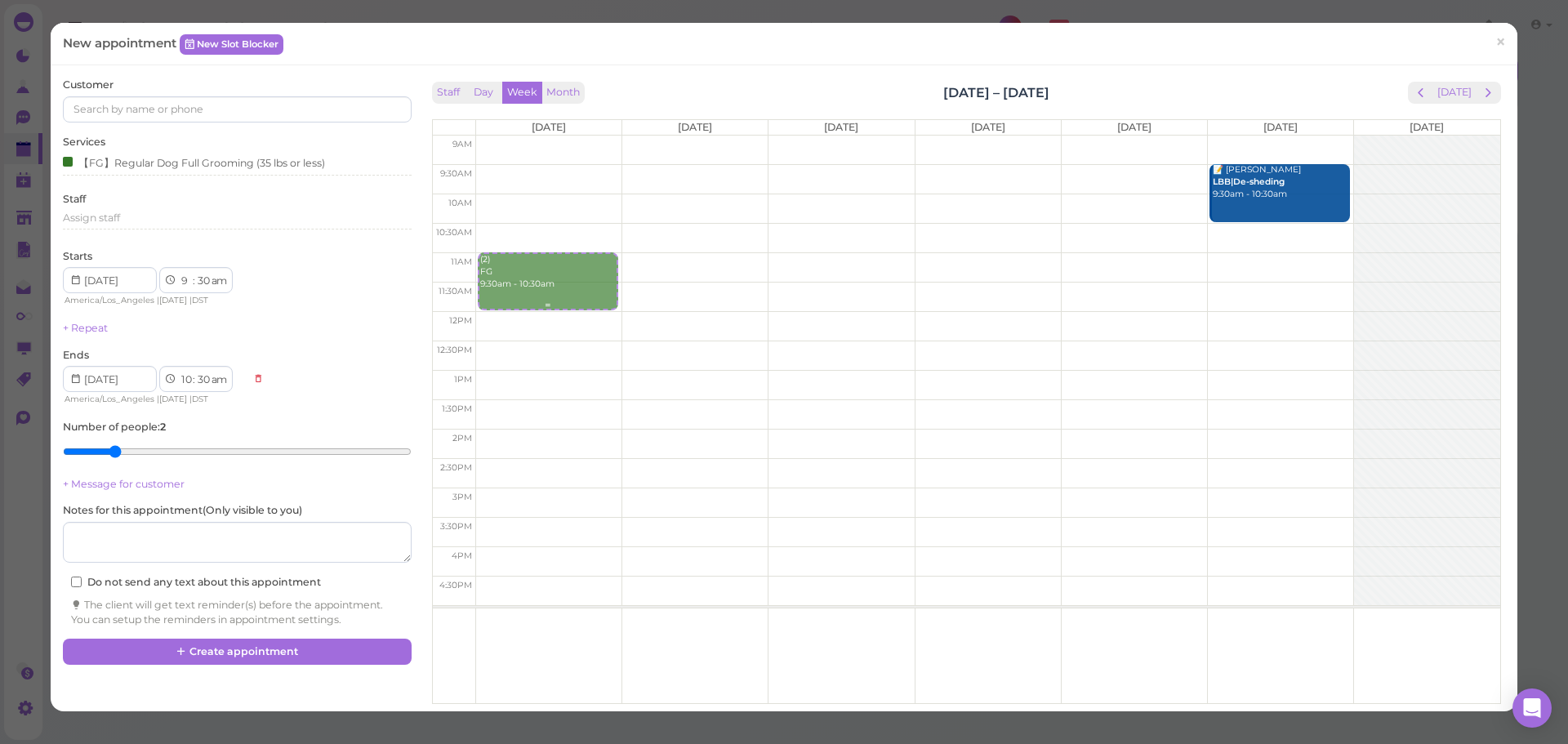
drag, startPoint x: 546, startPoint y: 194, endPoint x: 539, endPoint y: 280, distance: 86.3
click at [539, 136] on div "(2) FG 9:30am - 10:30am (2) FG 9:30am - 10:30am" at bounding box center [549, 136] width 146 height 0
select select "11"
select select "00"
select select "12"
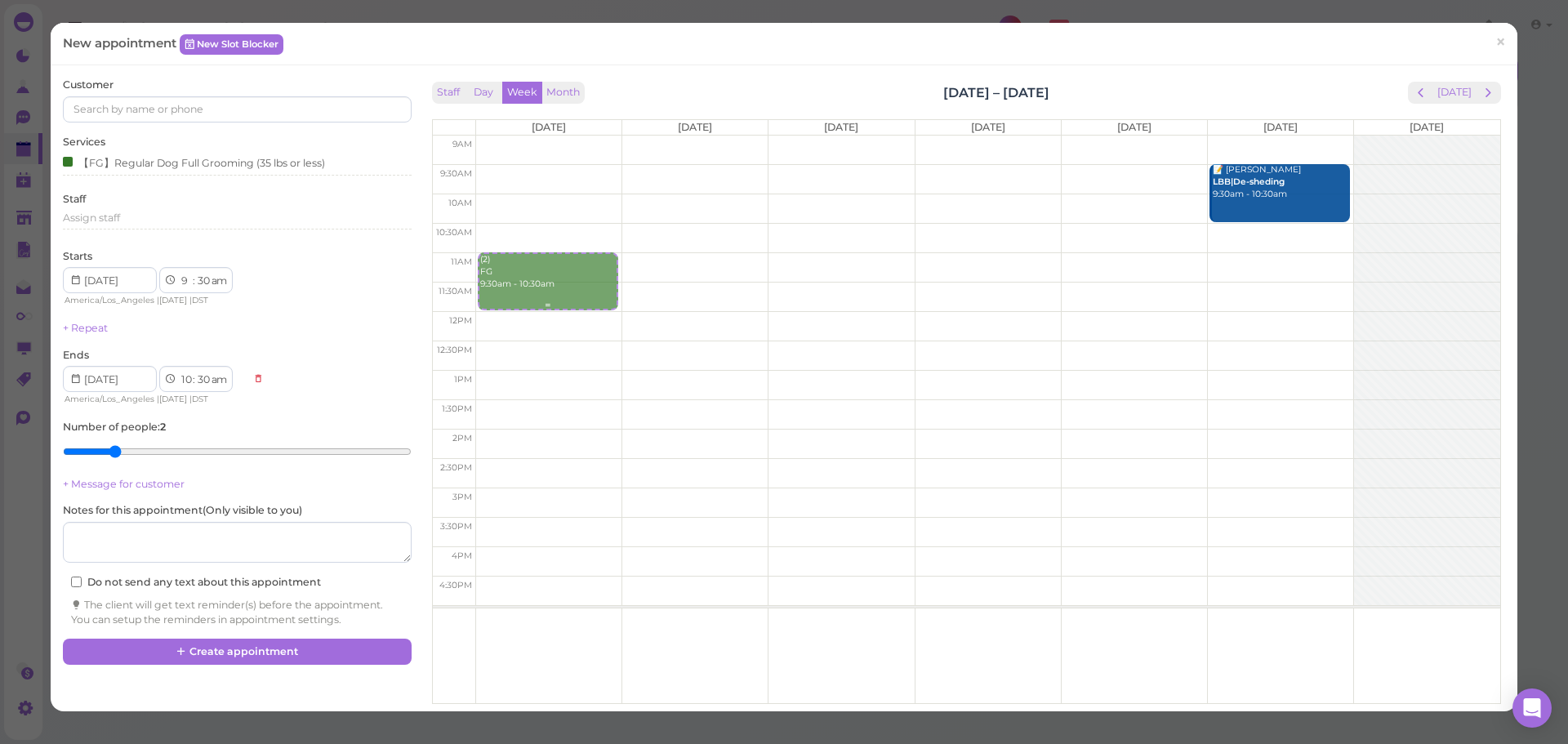
select select "00"
select select "pm"
click at [158, 114] on input at bounding box center [236, 110] width 348 height 26
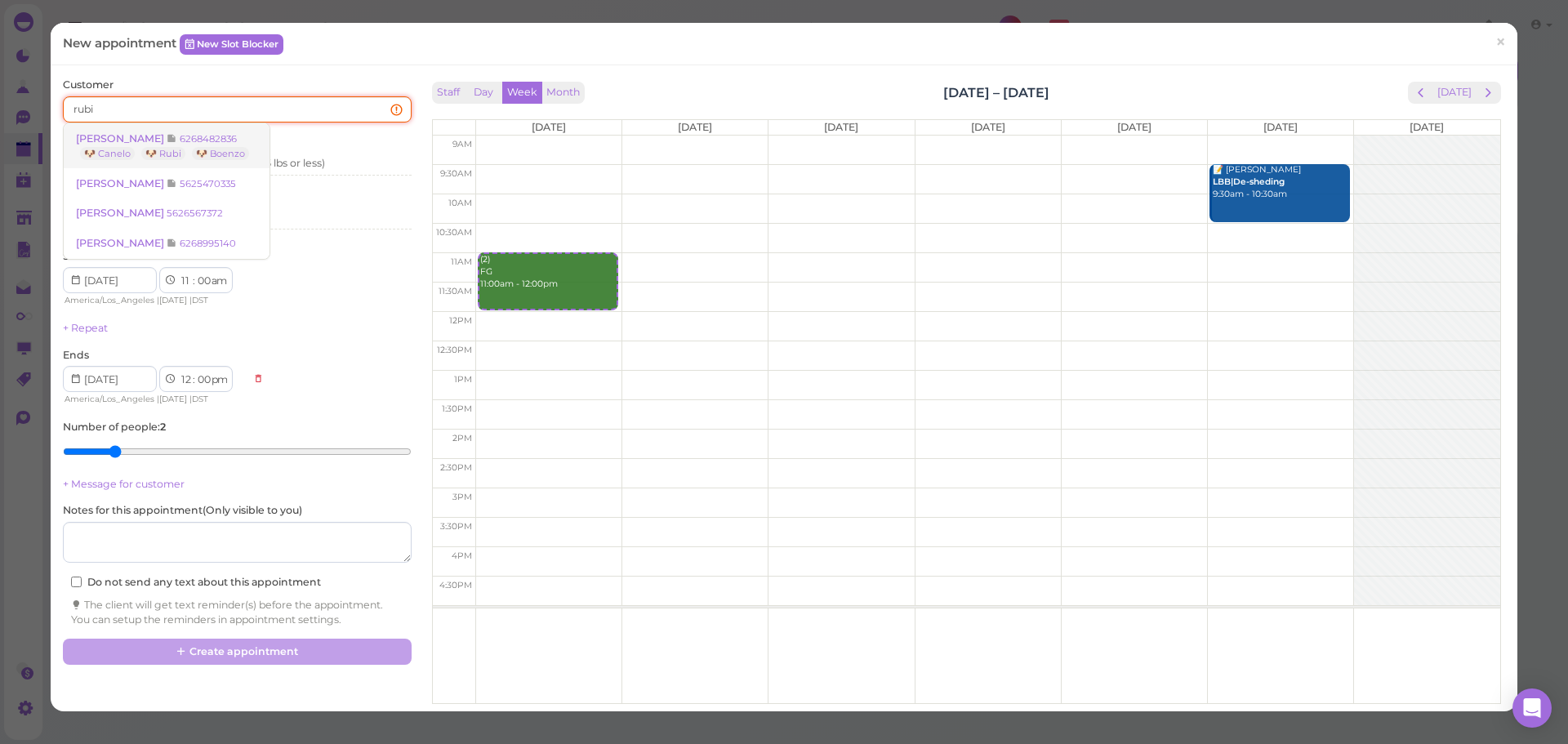
type input "rubi"
click at [111, 140] on span "[PERSON_NAME]" at bounding box center [121, 138] width 90 height 12
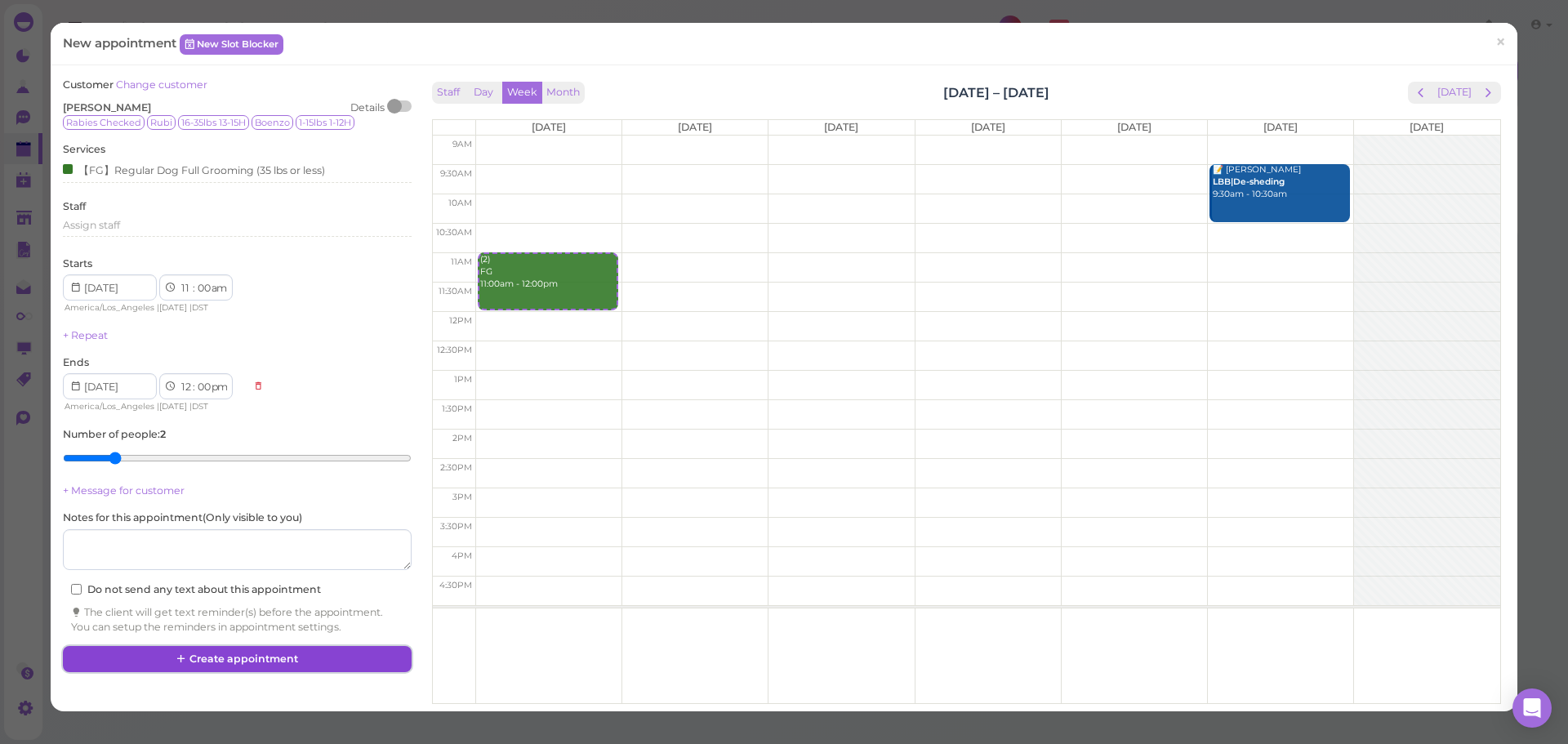
click at [267, 658] on button "Create appointment" at bounding box center [236, 659] width 348 height 26
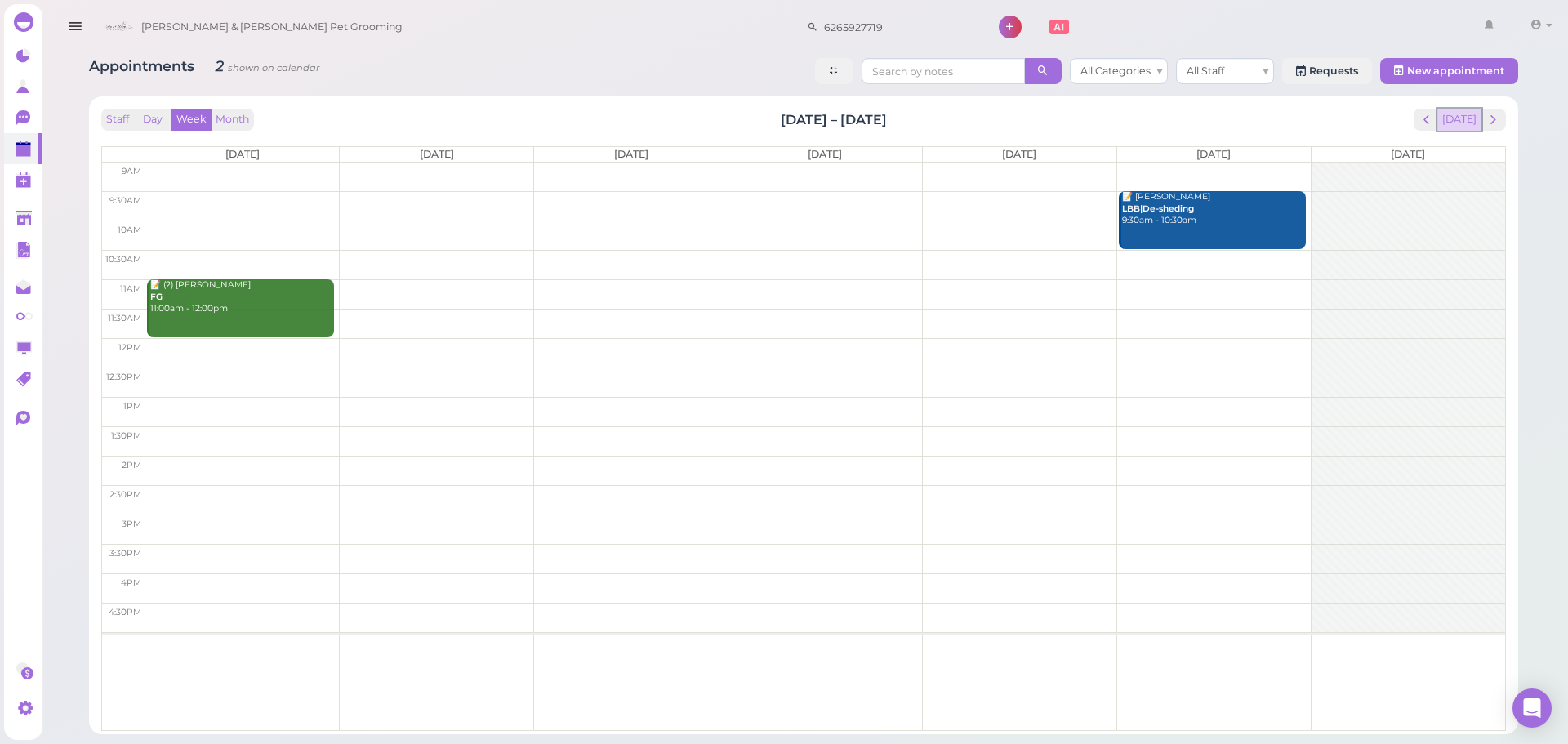
click at [1460, 129] on button "[DATE]" at bounding box center [1459, 120] width 44 height 22
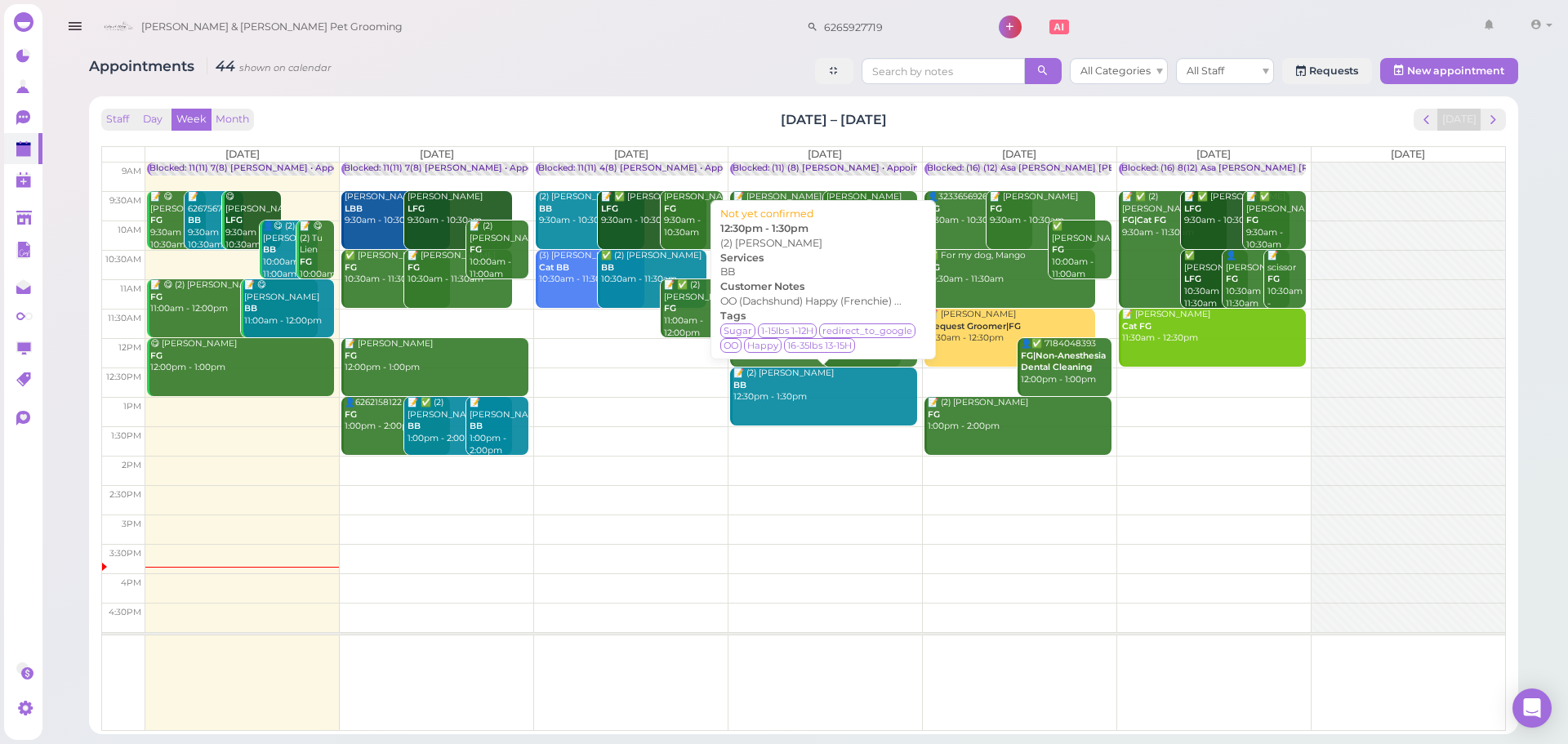
click at [808, 398] on div "📝 (2) Wei Yang BB 12:30pm - 1:30pm" at bounding box center [825, 385] width 184 height 36
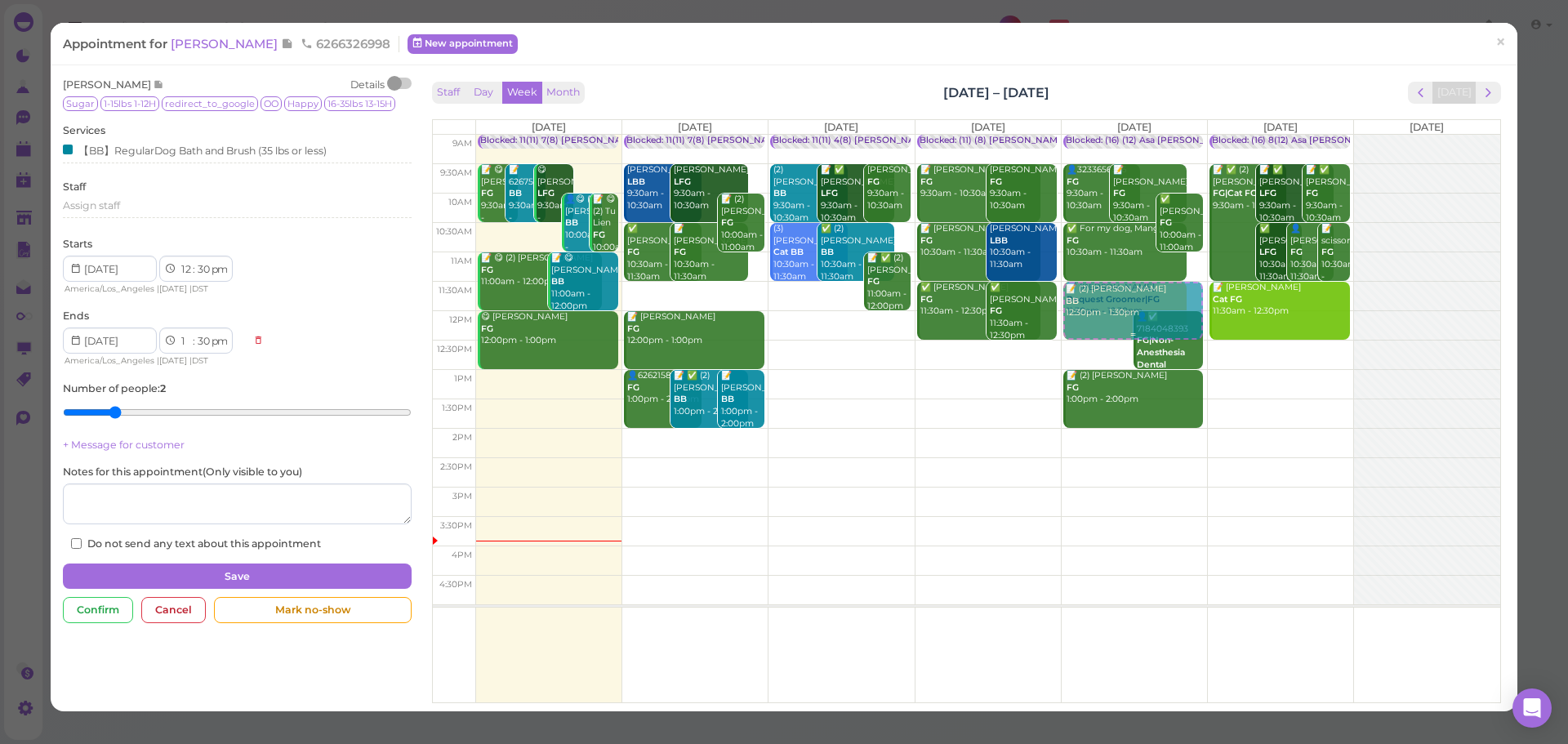
drag, startPoint x: 921, startPoint y: 379, endPoint x: 1072, endPoint y: 319, distance: 162.5
click at [1072, 135] on tr "Blocked: 11(11) 7(8) Asa Rebecca • Appointment 📝 😋 Laura Tave FG 9:30am - 10:30…" at bounding box center [967, 135] width 1067 height 0
type input "2025-10-03"
select select "11"
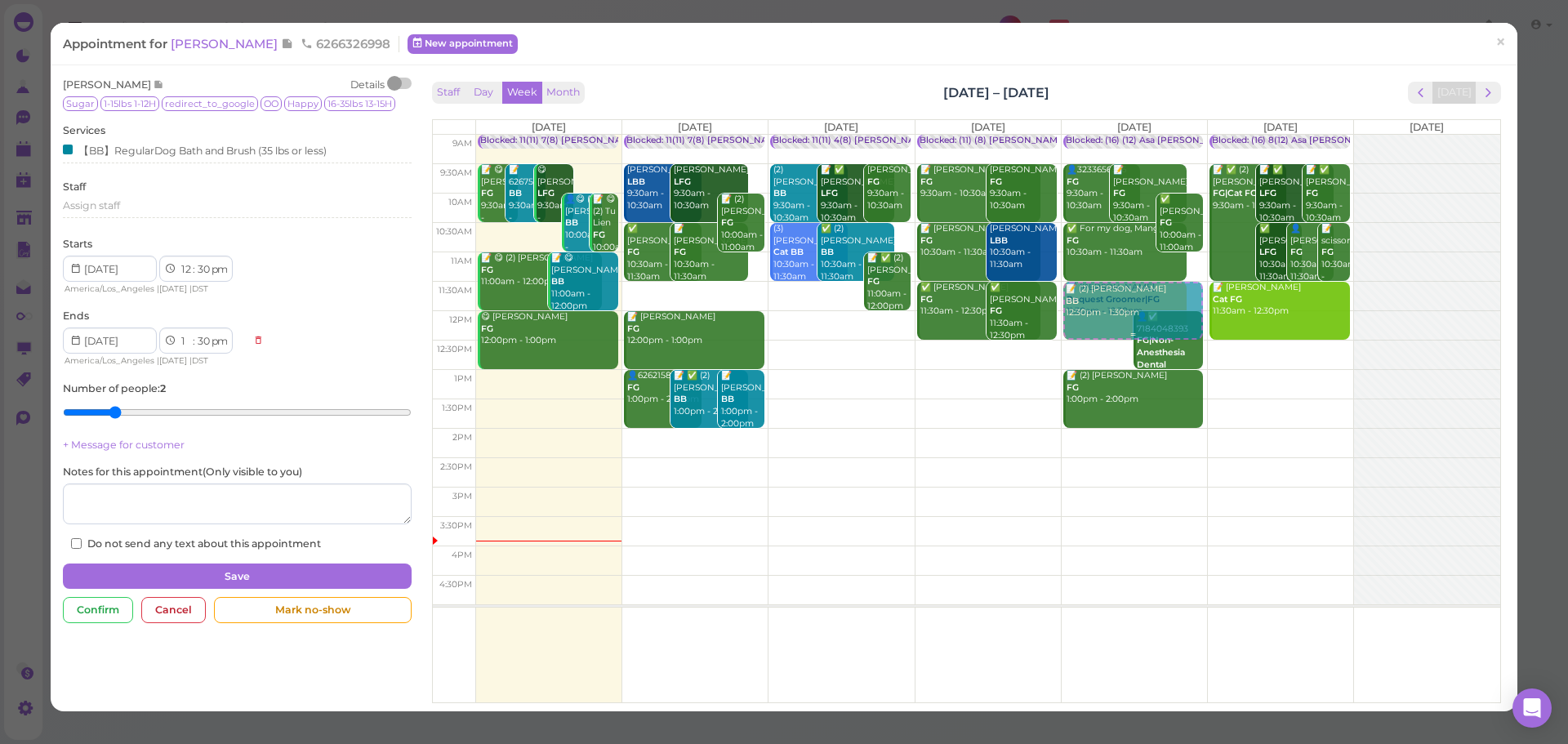
select select "am"
select select "12"
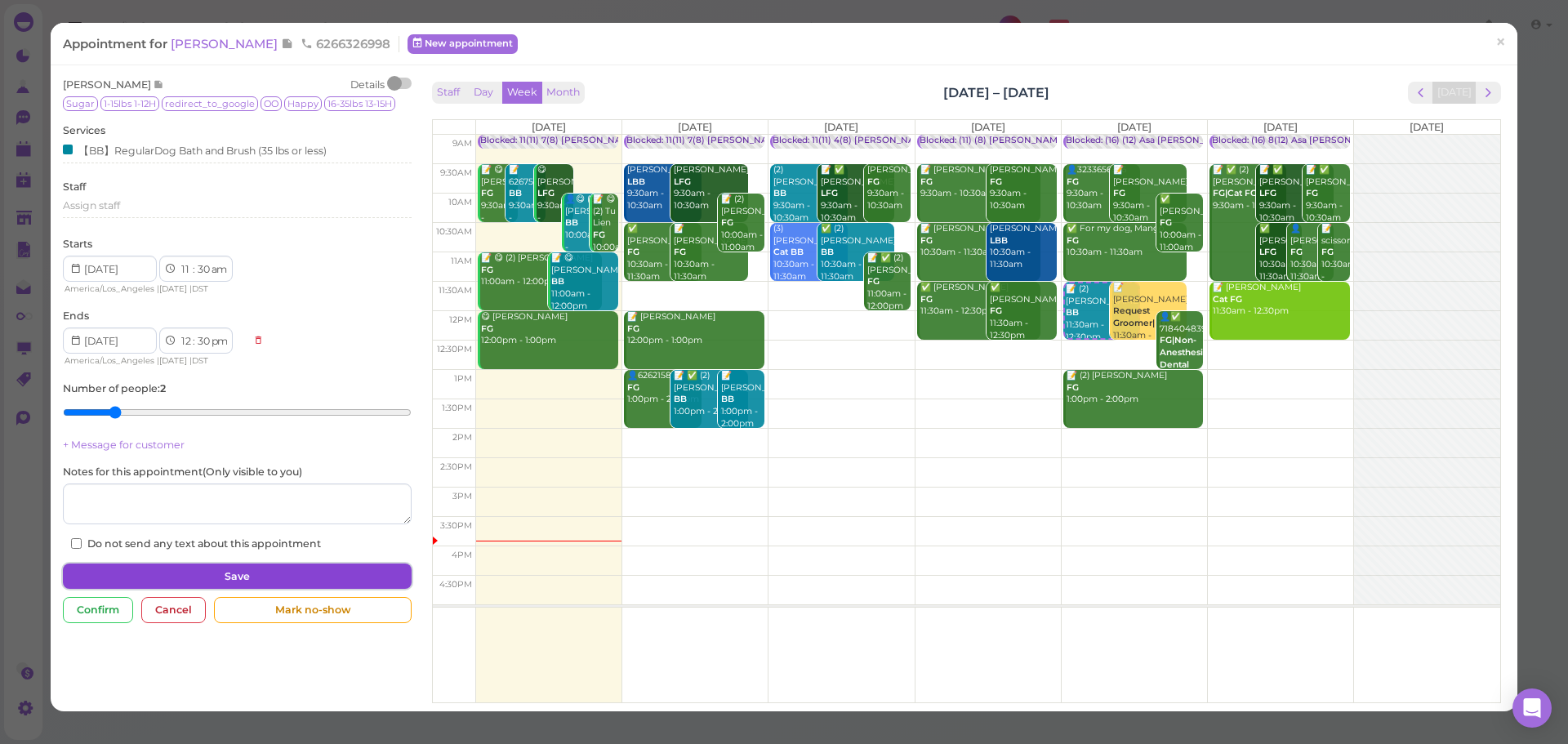
click at [283, 582] on button "Save" at bounding box center [236, 576] width 348 height 26
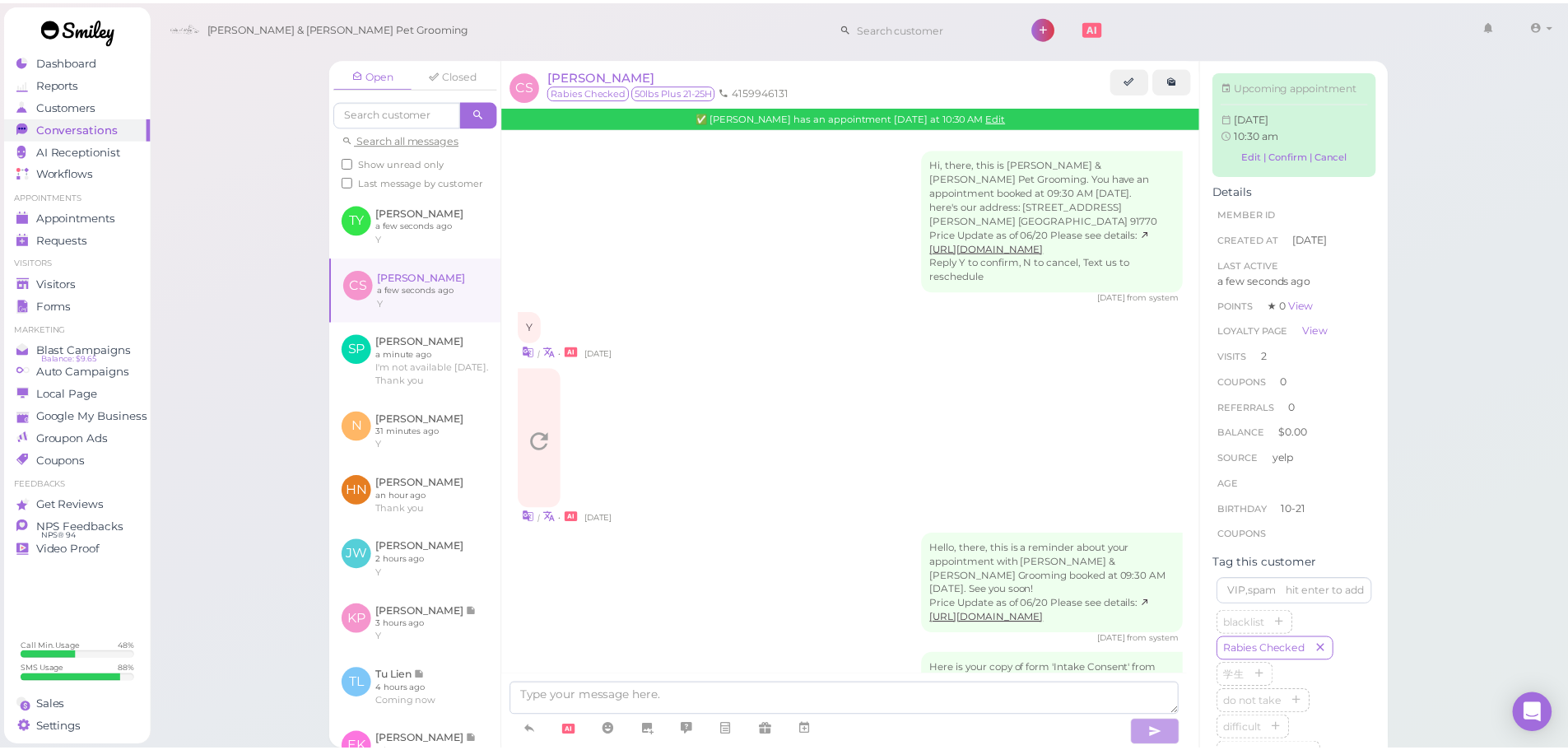
scroll to position [2063, 0]
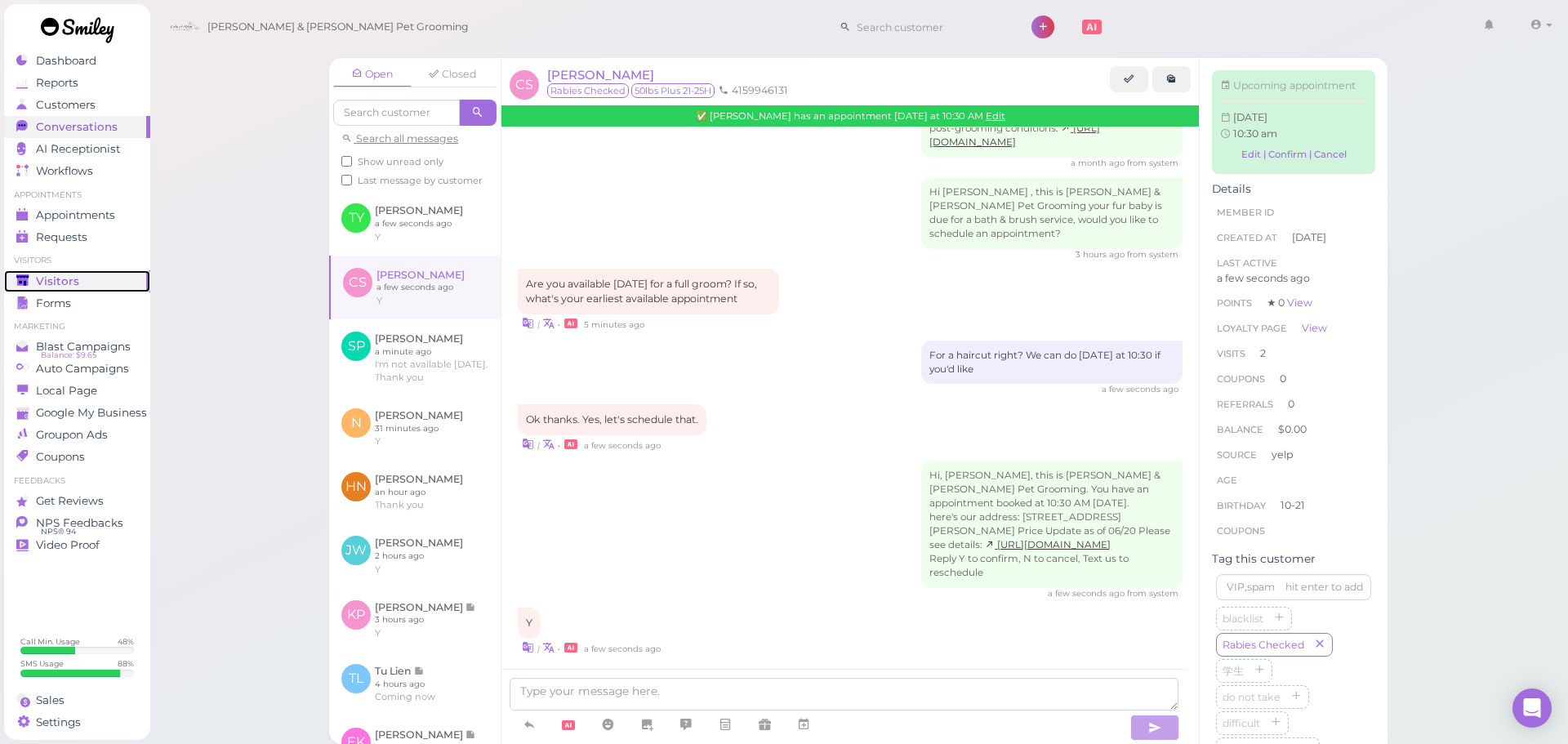
click at [91, 280] on div "Visitors" at bounding box center [76, 281] width 118 height 14
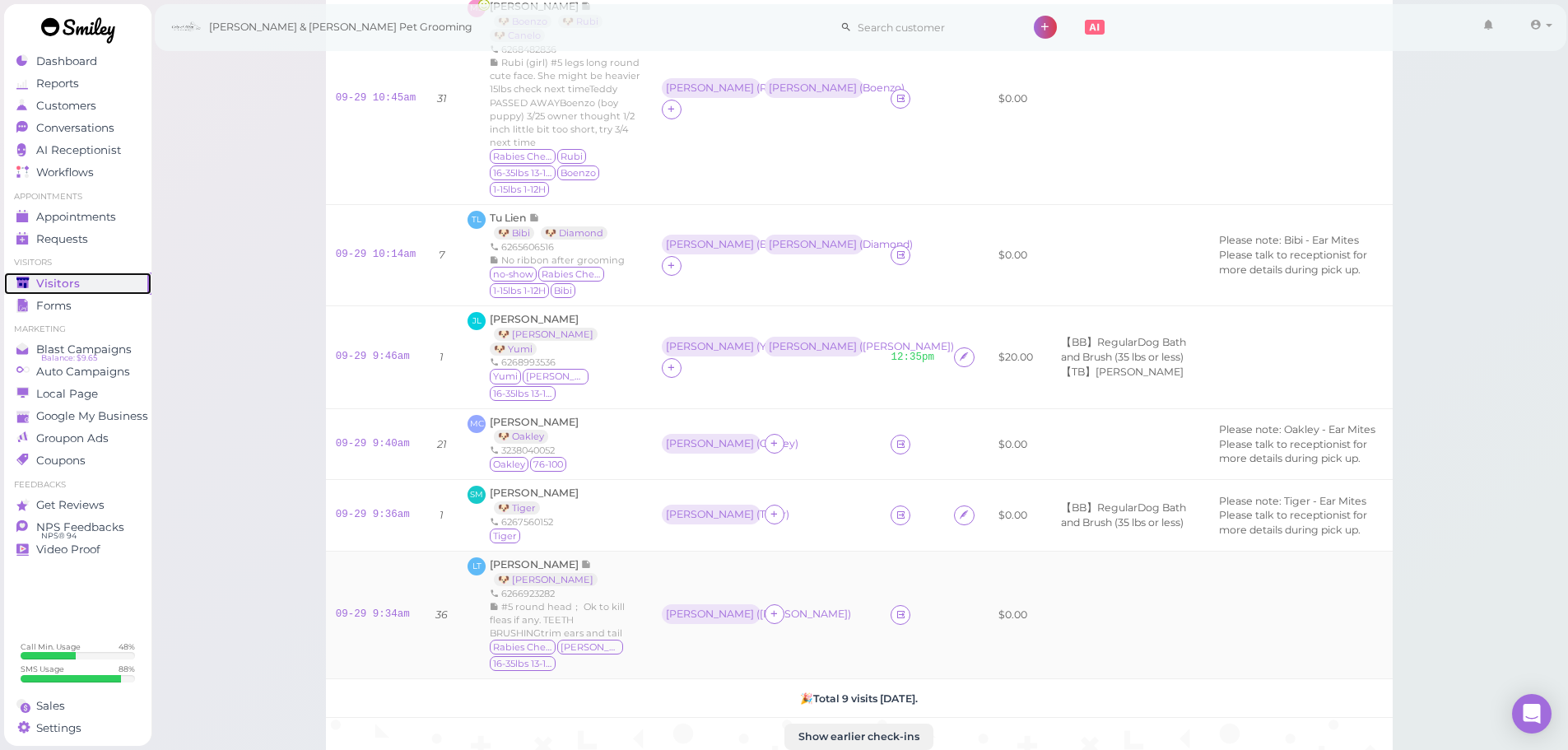
scroll to position [525, 0]
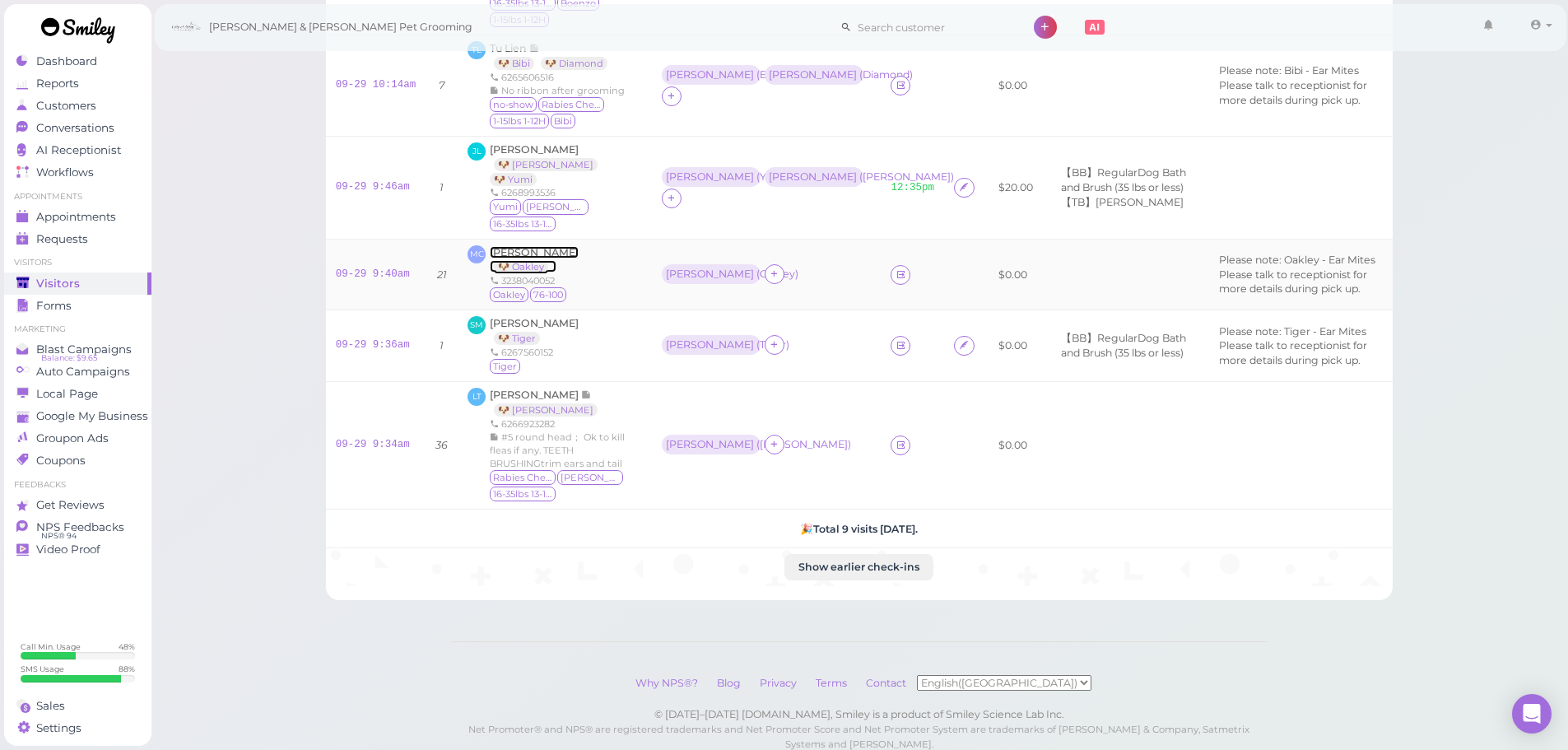
click at [516, 246] on span "[PERSON_NAME]" at bounding box center [534, 252] width 89 height 12
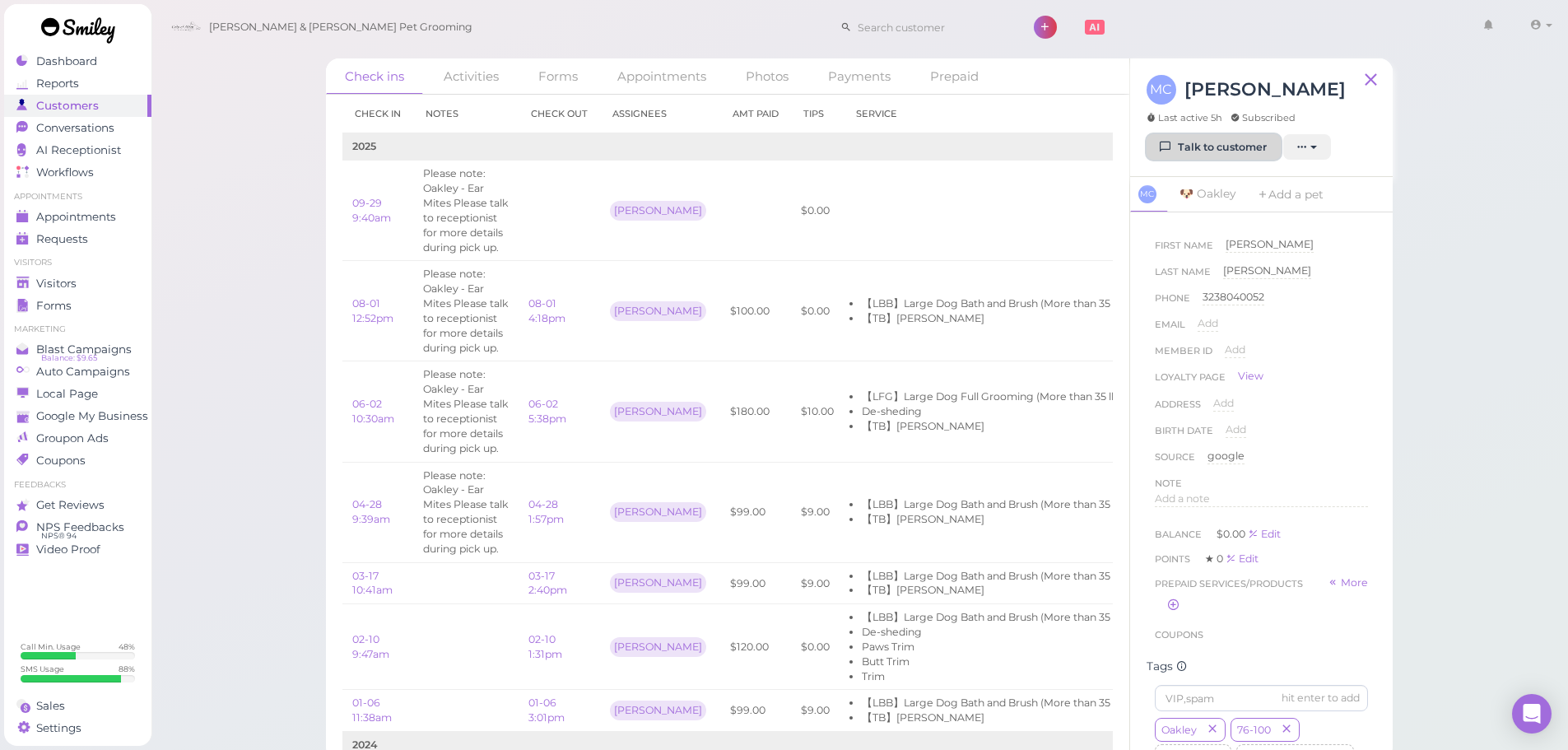
click at [1238, 145] on link "Talk to customer" at bounding box center [1213, 147] width 134 height 26
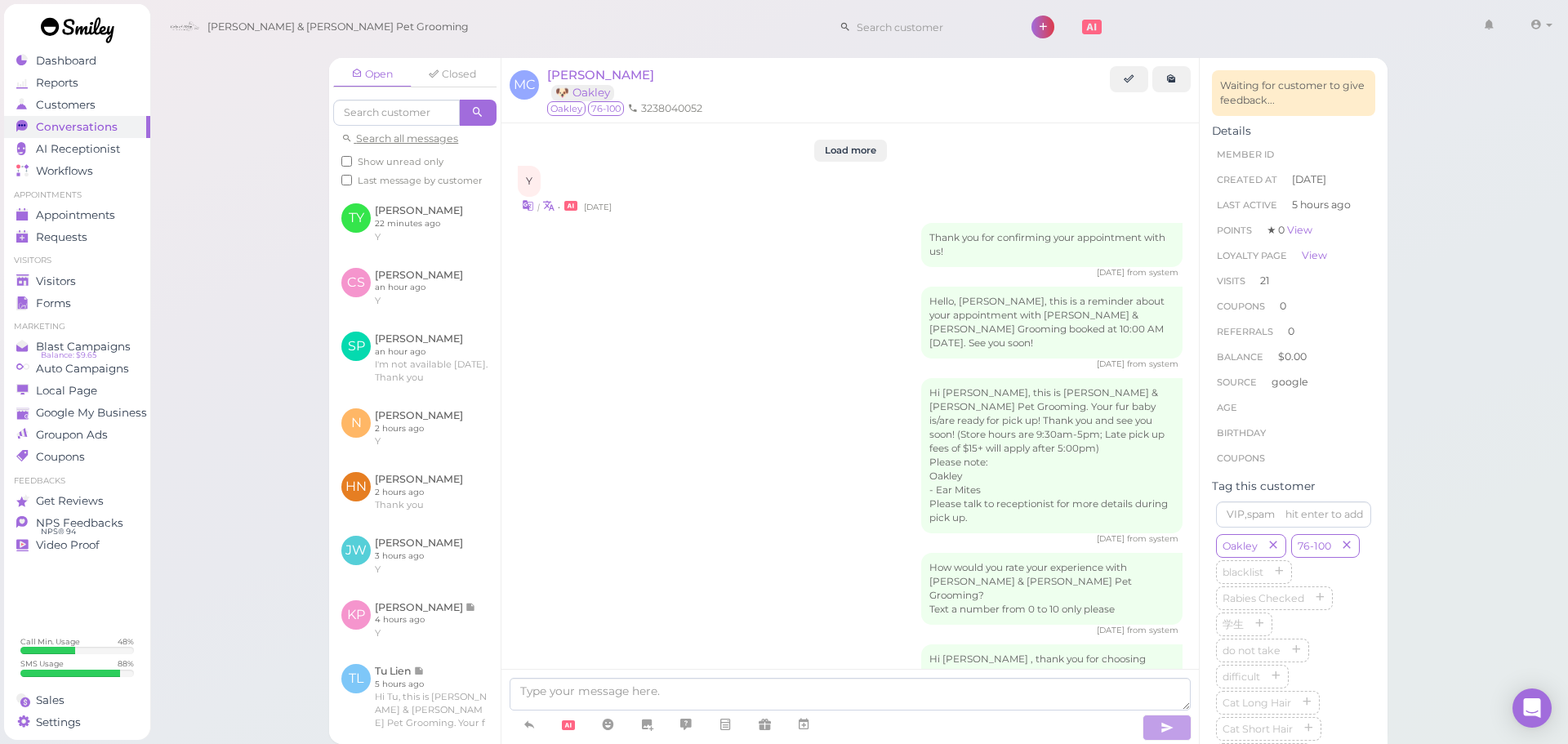
scroll to position [2546, 0]
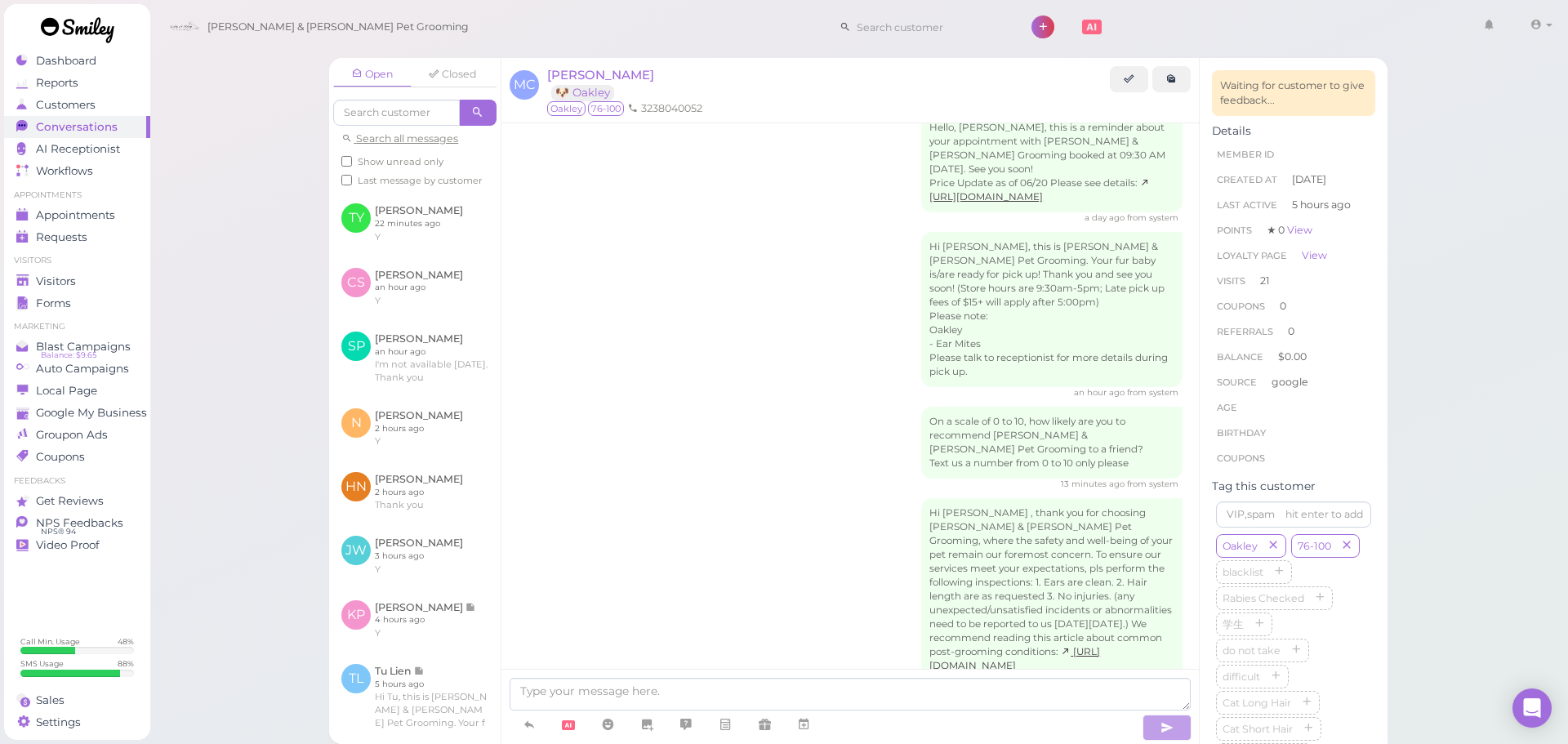
click at [719, 407] on div "On a scale of 0 to 10, how likely are you to recommend Cody & Miley Pet Groomin…" at bounding box center [850, 448] width 665 height 83
click at [1101, 298] on div "Hi Monica, this is Cody & Miley Pet Grooming. Your fur baby is/are ready for pi…" at bounding box center [1052, 310] width 262 height 155
click at [619, 85] on div "Monica Cerda 🐶 Oakley" at bounding box center [601, 83] width 107 height 32
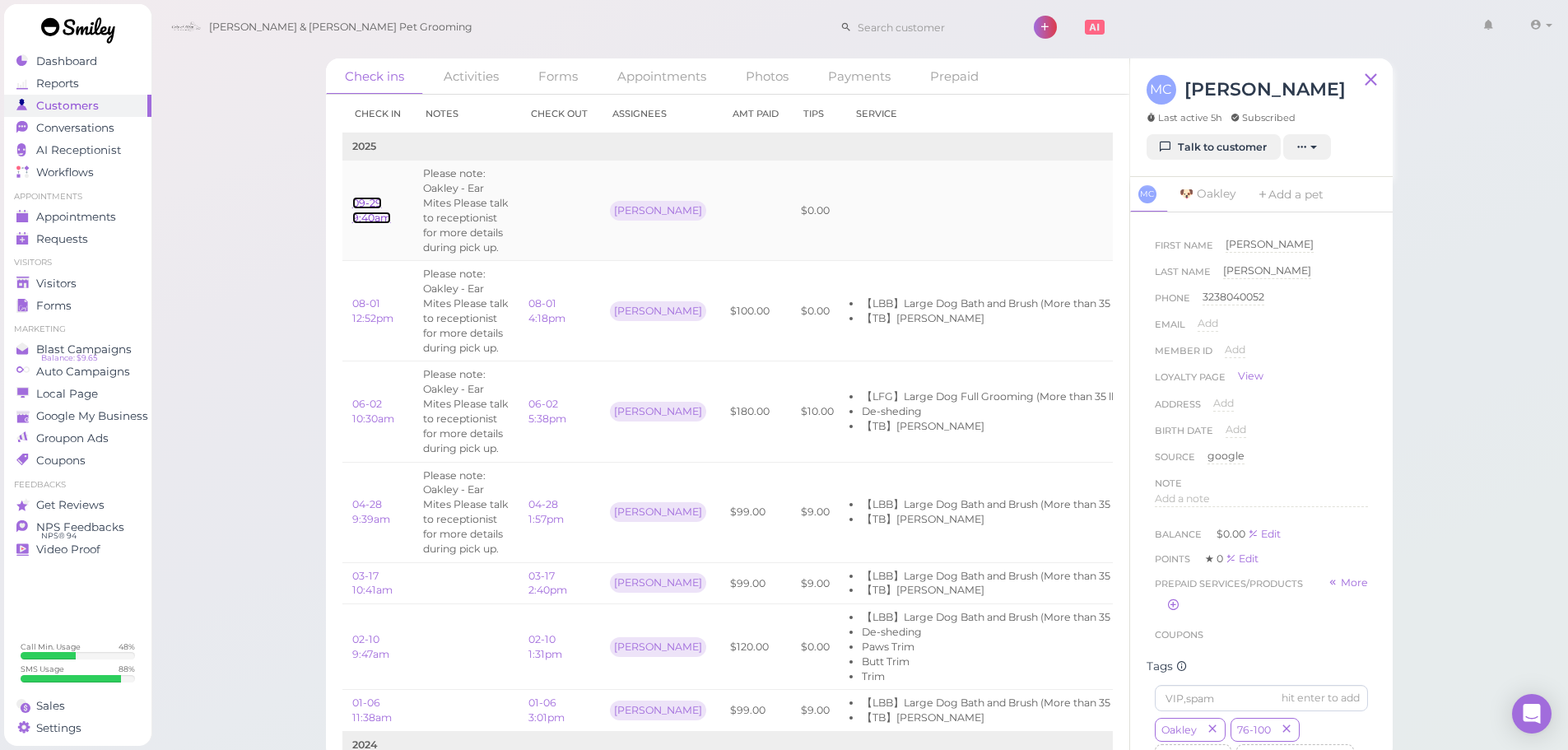
click at [358, 213] on link "09-29 9:40am" at bounding box center [372, 210] width 39 height 27
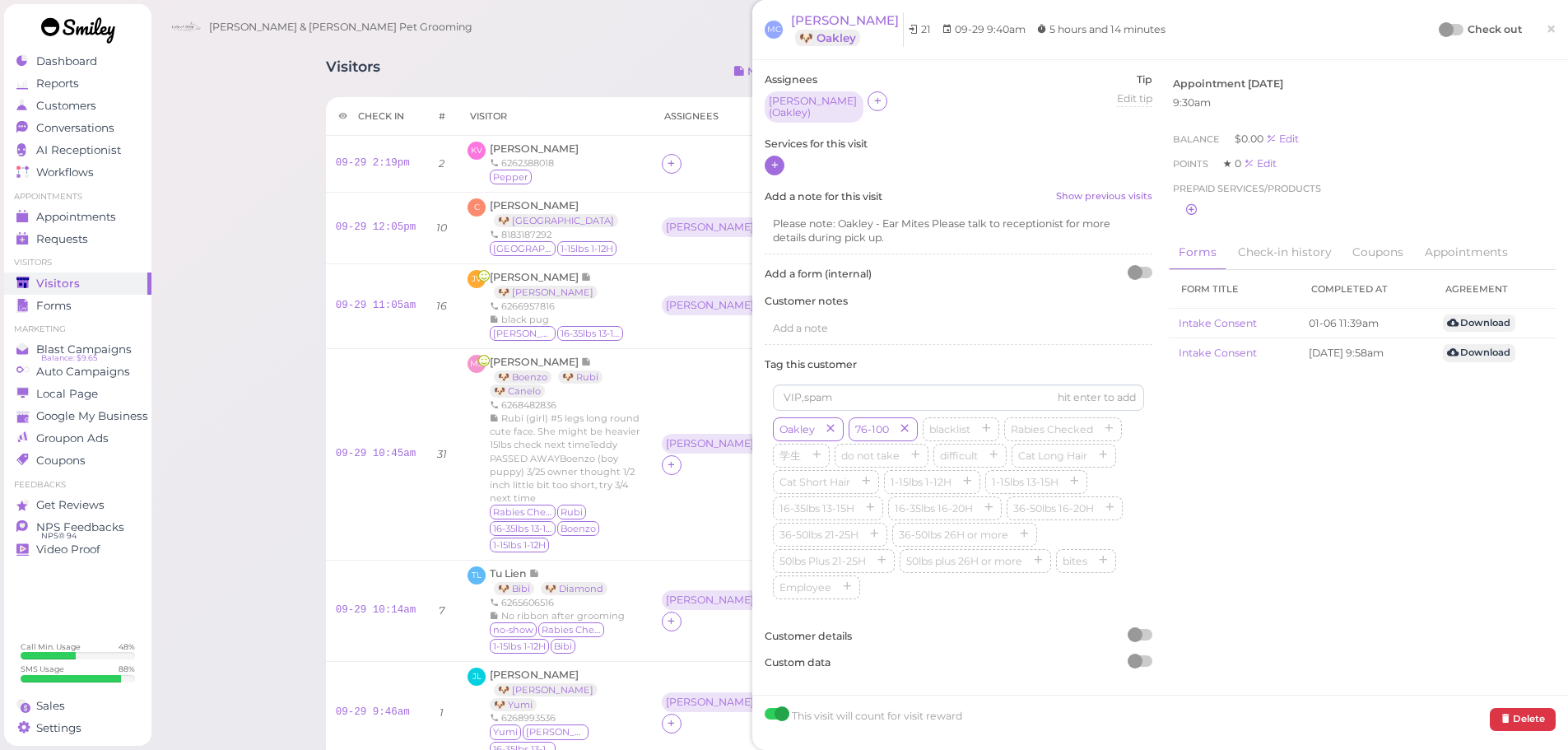
click at [775, 159] on icon at bounding box center [775, 164] width 11 height 12
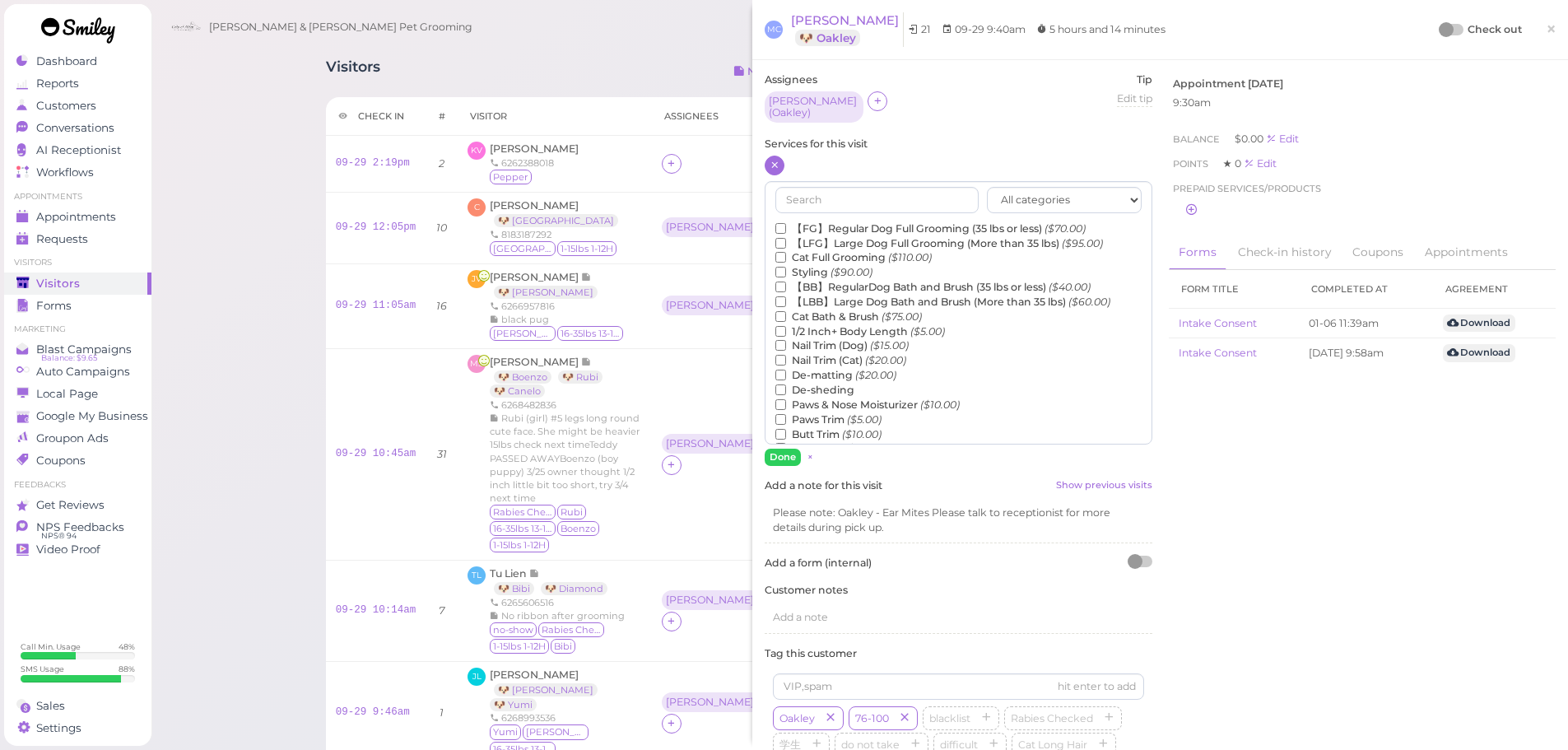
click at [868, 298] on label "【LBB】Large Dog Bath and Brush (More than 35 lbs) ($60.00)" at bounding box center [943, 302] width 335 height 15
click at [786, 298] on input "【LBB】Large Dog Bath and Brush (More than 35 lbs) ($60.00)" at bounding box center [781, 302] width 11 height 11
click at [841, 385] on label "De-sheding" at bounding box center [815, 390] width 79 height 15
click at [786, 385] on input "De-sheding" at bounding box center [781, 390] width 11 height 11
click at [832, 430] on label "Butt Trim ($10.00)" at bounding box center [829, 435] width 106 height 15
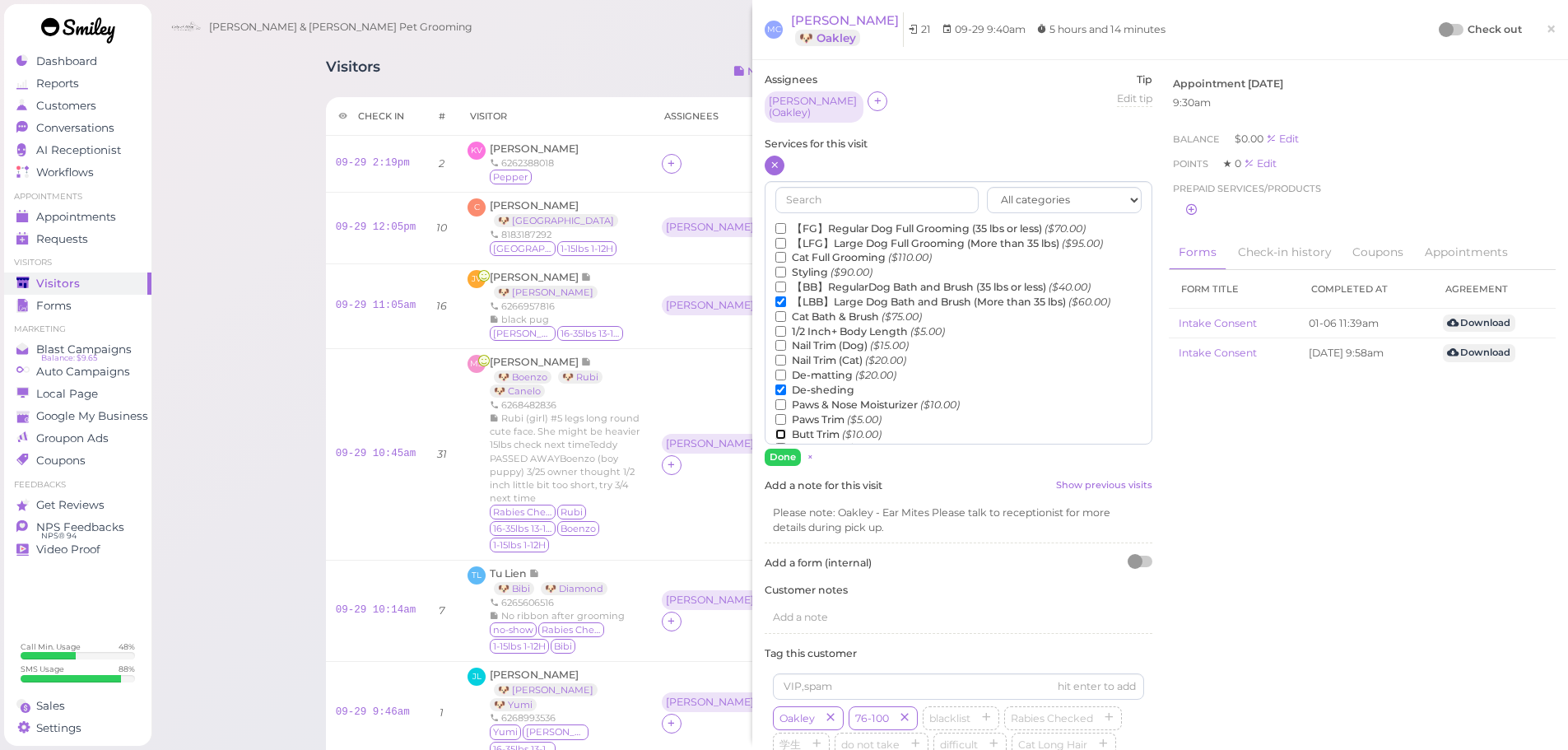
click at [786, 430] on input "Butt Trim ($10.00)" at bounding box center [781, 435] width 11 height 11
click at [816, 414] on label "Paws Trim ($5.00)" at bounding box center [829, 420] width 106 height 15
click at [786, 414] on input "Paws Trim ($5.00)" at bounding box center [781, 420] width 11 height 11
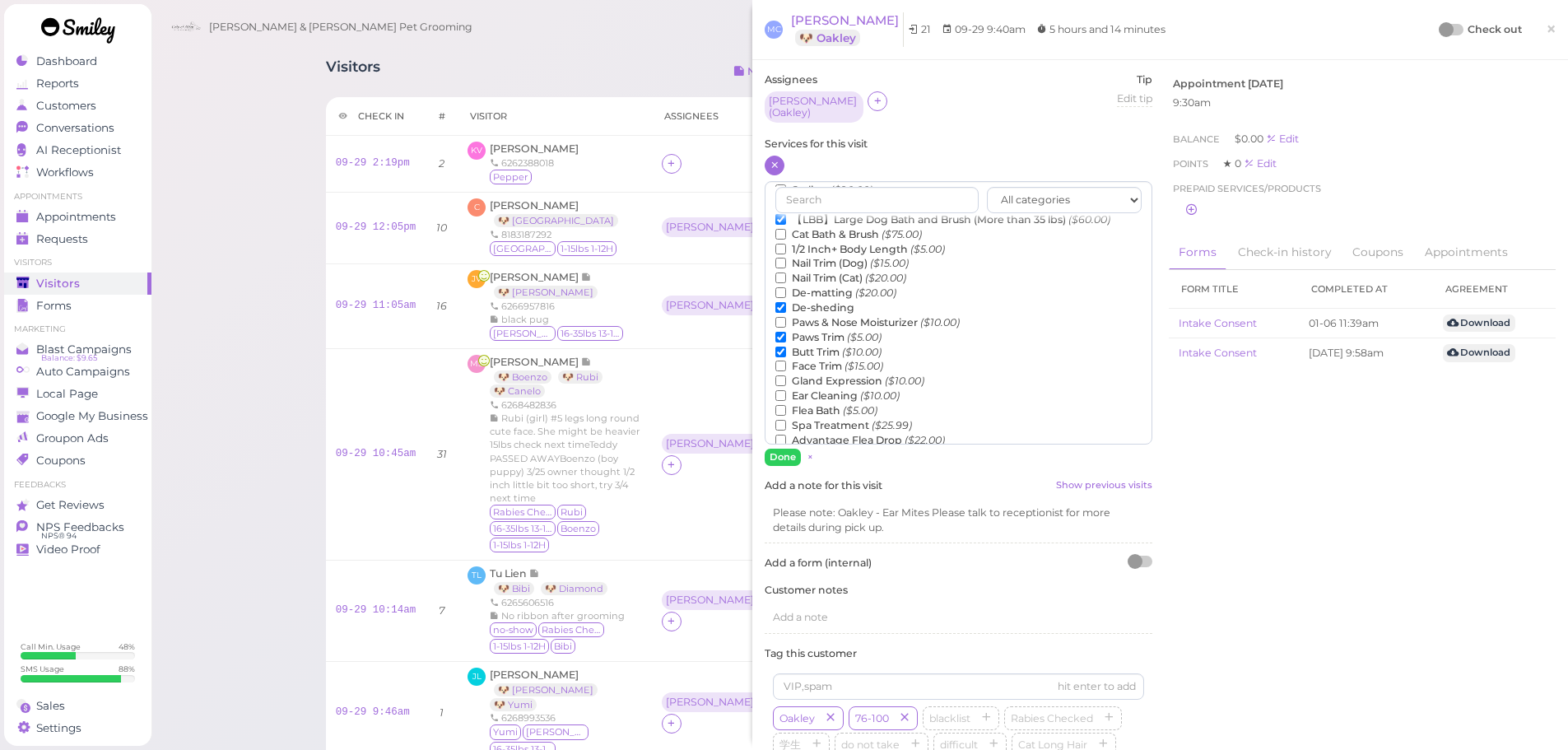
scroll to position [164, 0]
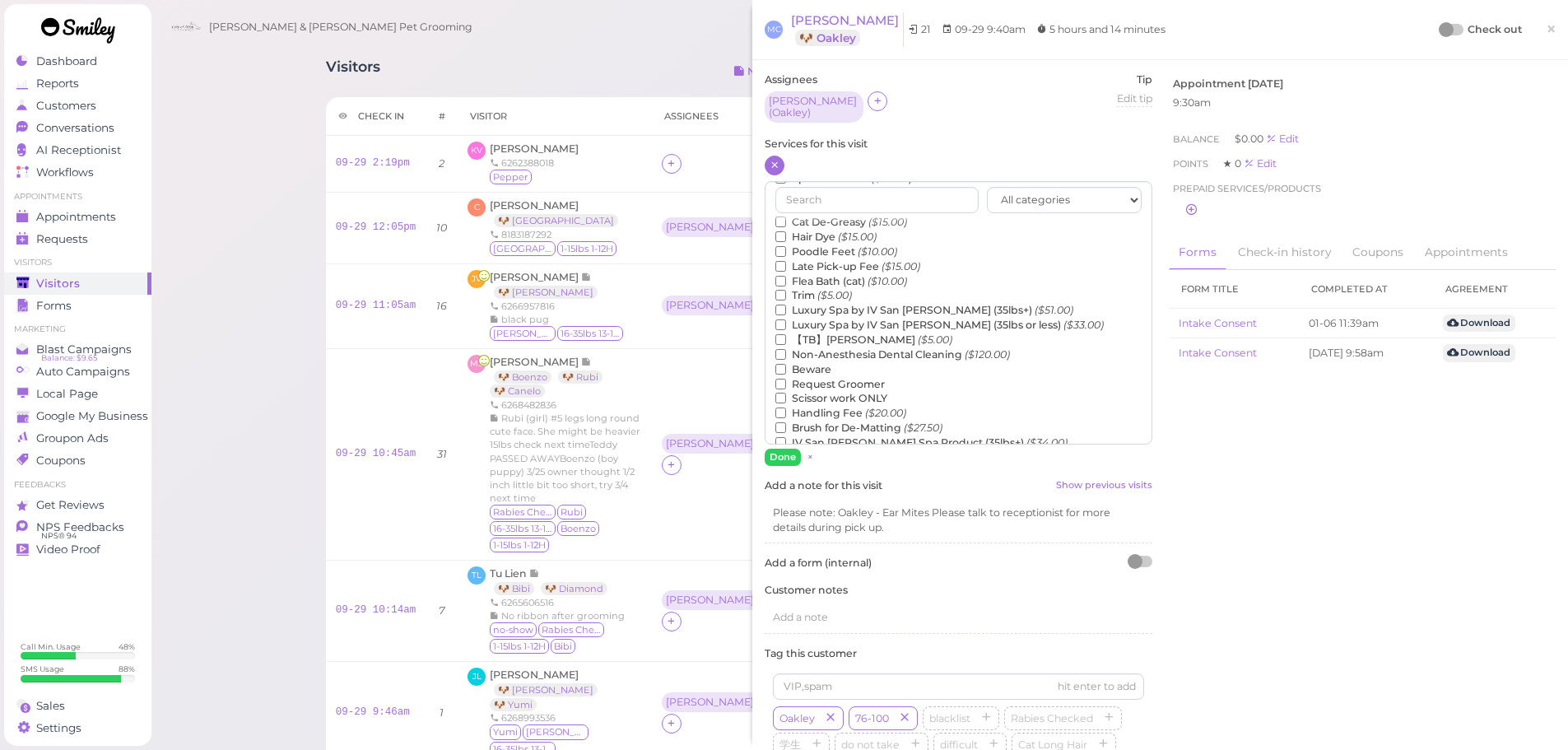
click at [834, 292] on icon "($5.00)" at bounding box center [834, 295] width 34 height 12
click at [786, 292] on input "Trim ($5.00)" at bounding box center [781, 296] width 11 height 11
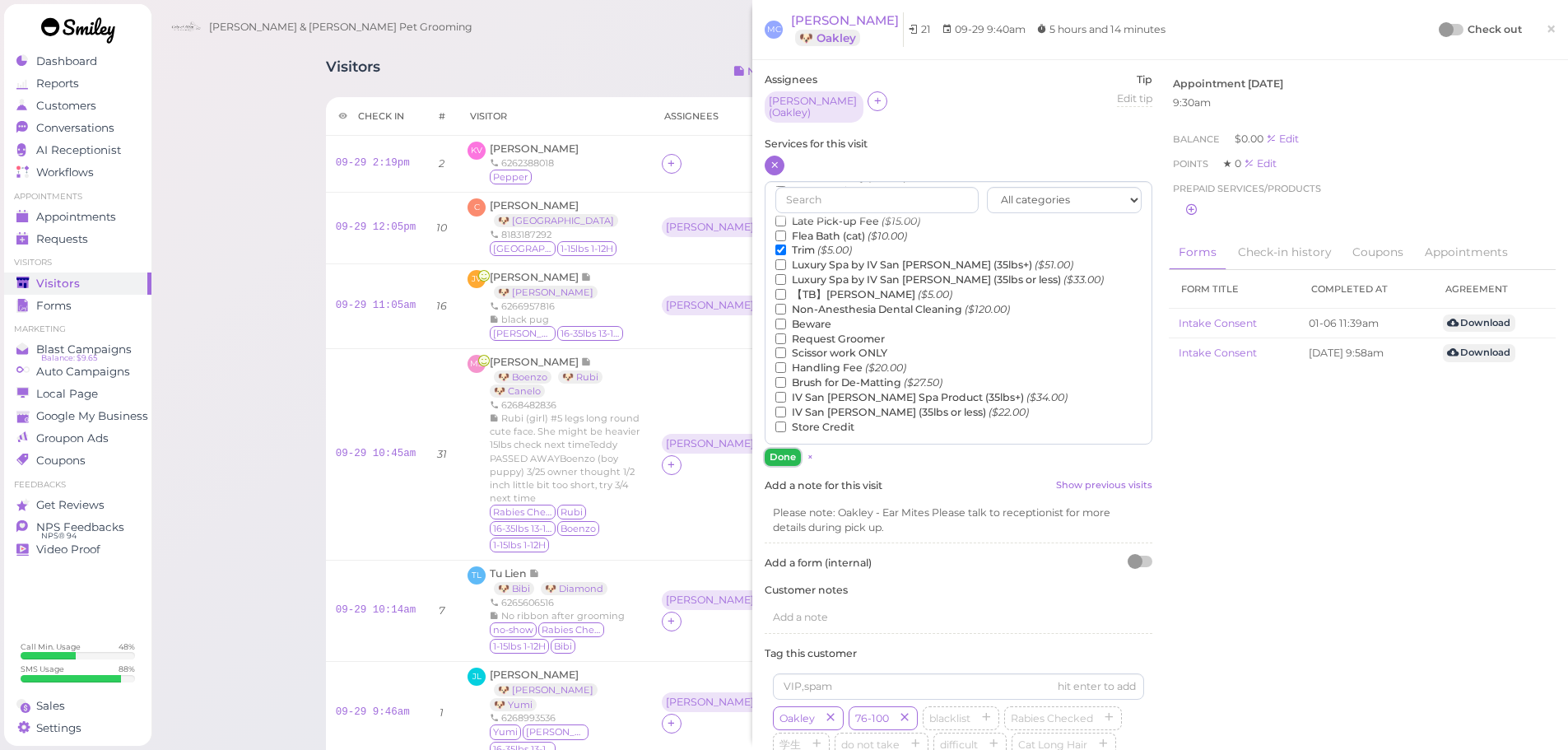
click at [786, 449] on button "Done" at bounding box center [782, 457] width 36 height 18
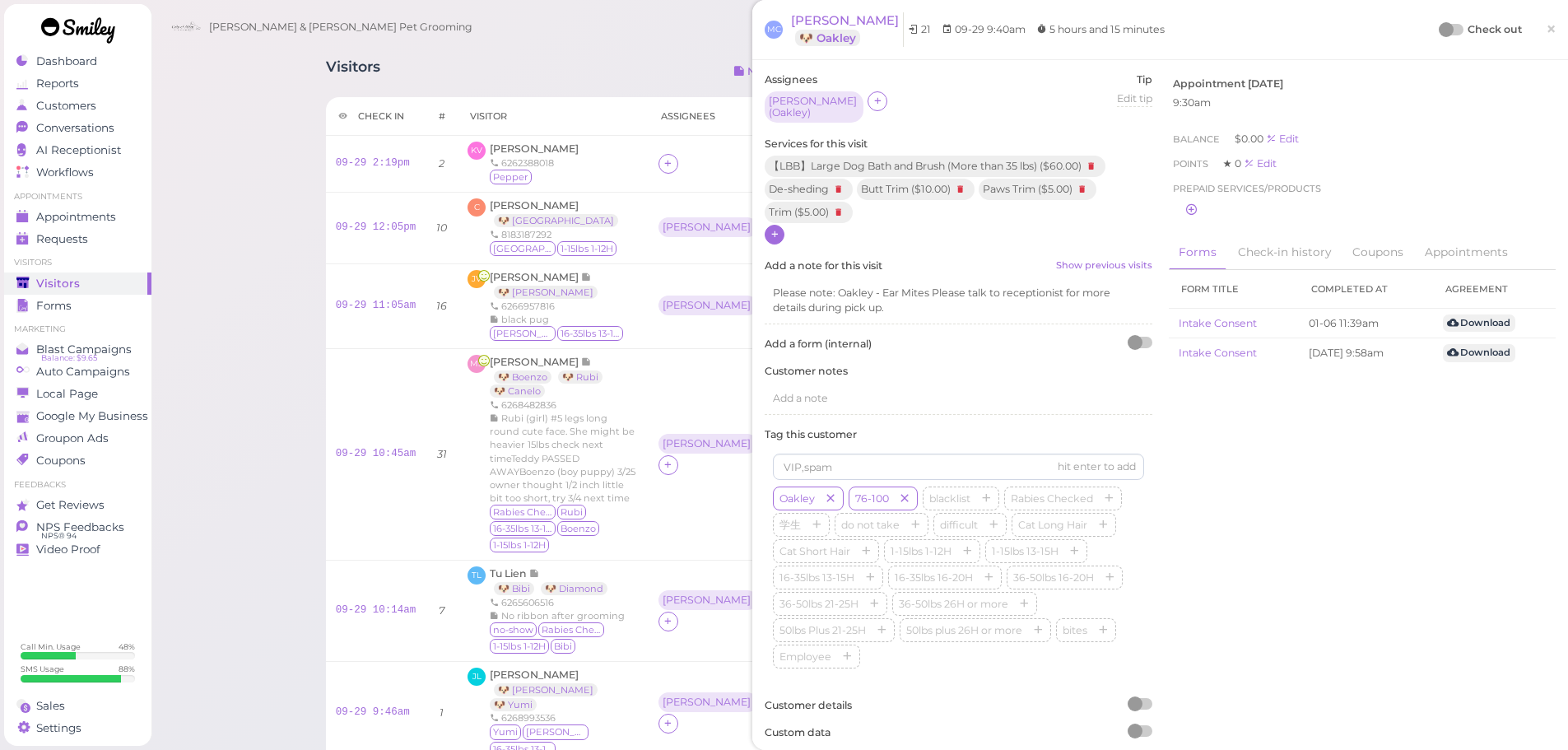
click at [1439, 25] on div at bounding box center [1446, 30] width 15 height 15
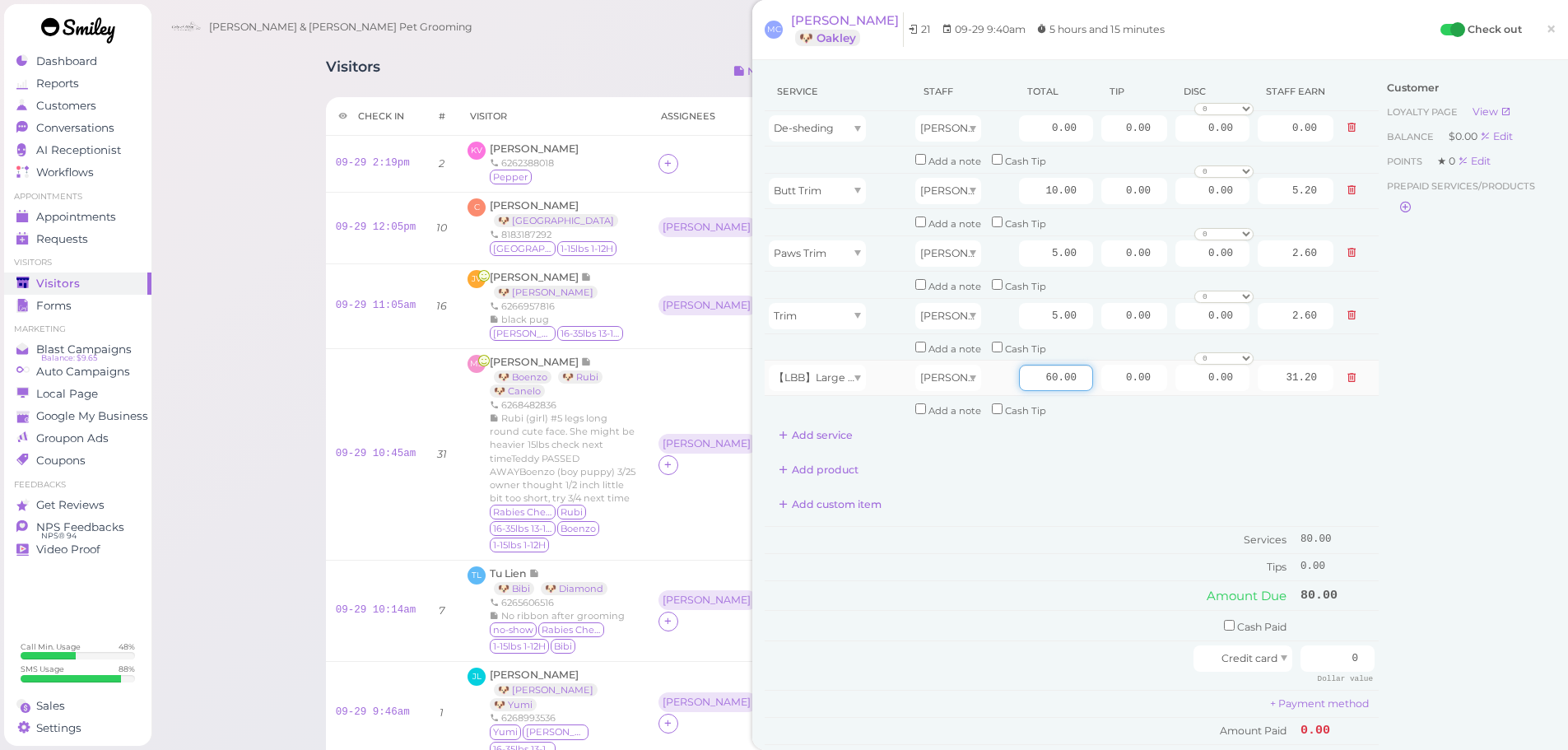
click at [1019, 379] on input "60.00" at bounding box center [1056, 378] width 74 height 26
type input "95.00"
type input "49.40"
click at [1026, 497] on div "Add custom item" at bounding box center [1071, 505] width 614 height 26
click at [1050, 478] on div "Add product" at bounding box center [1071, 470] width 614 height 26
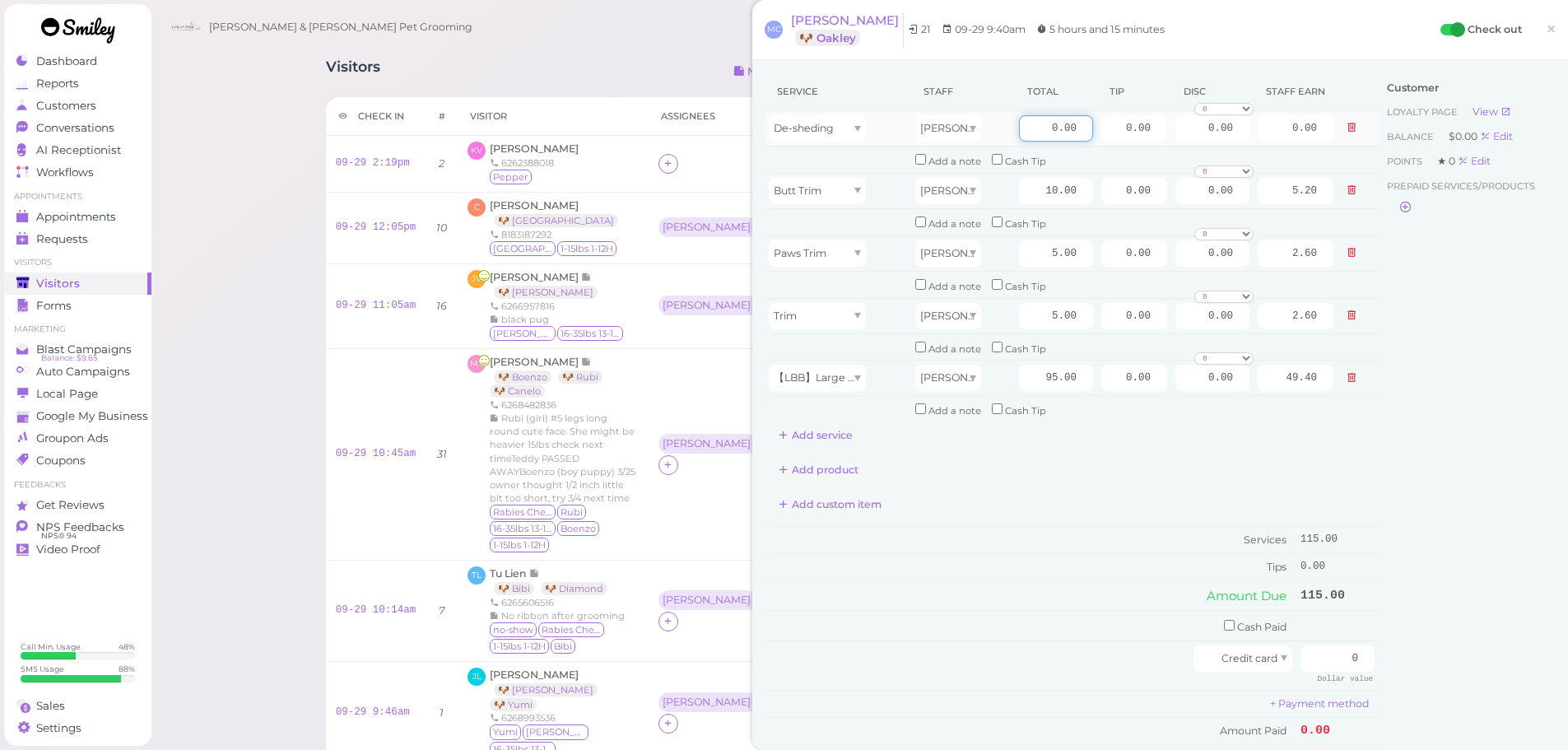
click at [1031, 131] on input "0.00" at bounding box center [1056, 128] width 74 height 26
type input "10.00"
type input "5.20"
click at [988, 533] on td "Services" at bounding box center [1030, 539] width 531 height 27
click at [1019, 314] on input "5.00" at bounding box center [1056, 316] width 74 height 26
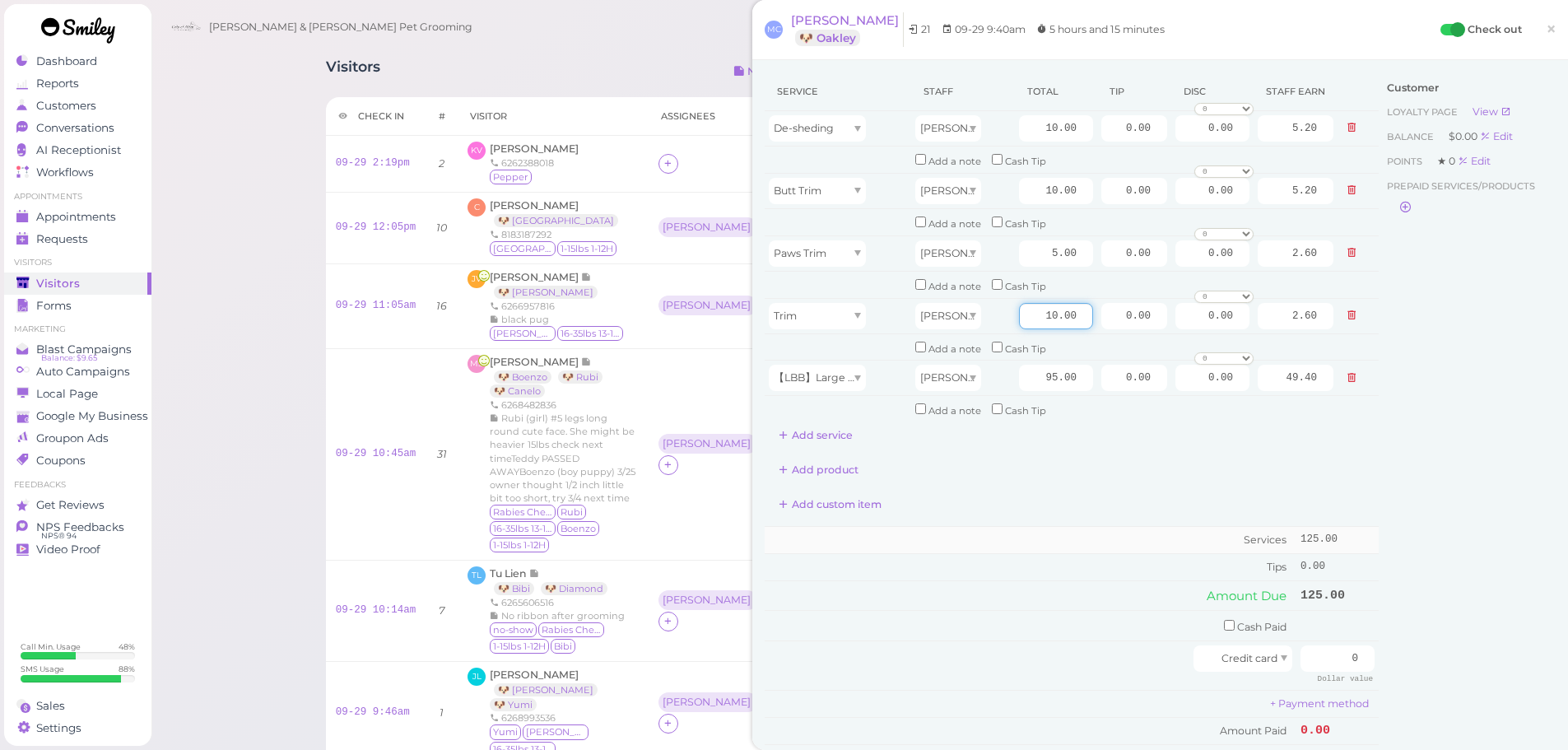
type input "10.00"
type input "5.20"
click at [964, 530] on td "Services" at bounding box center [1030, 539] width 531 height 27
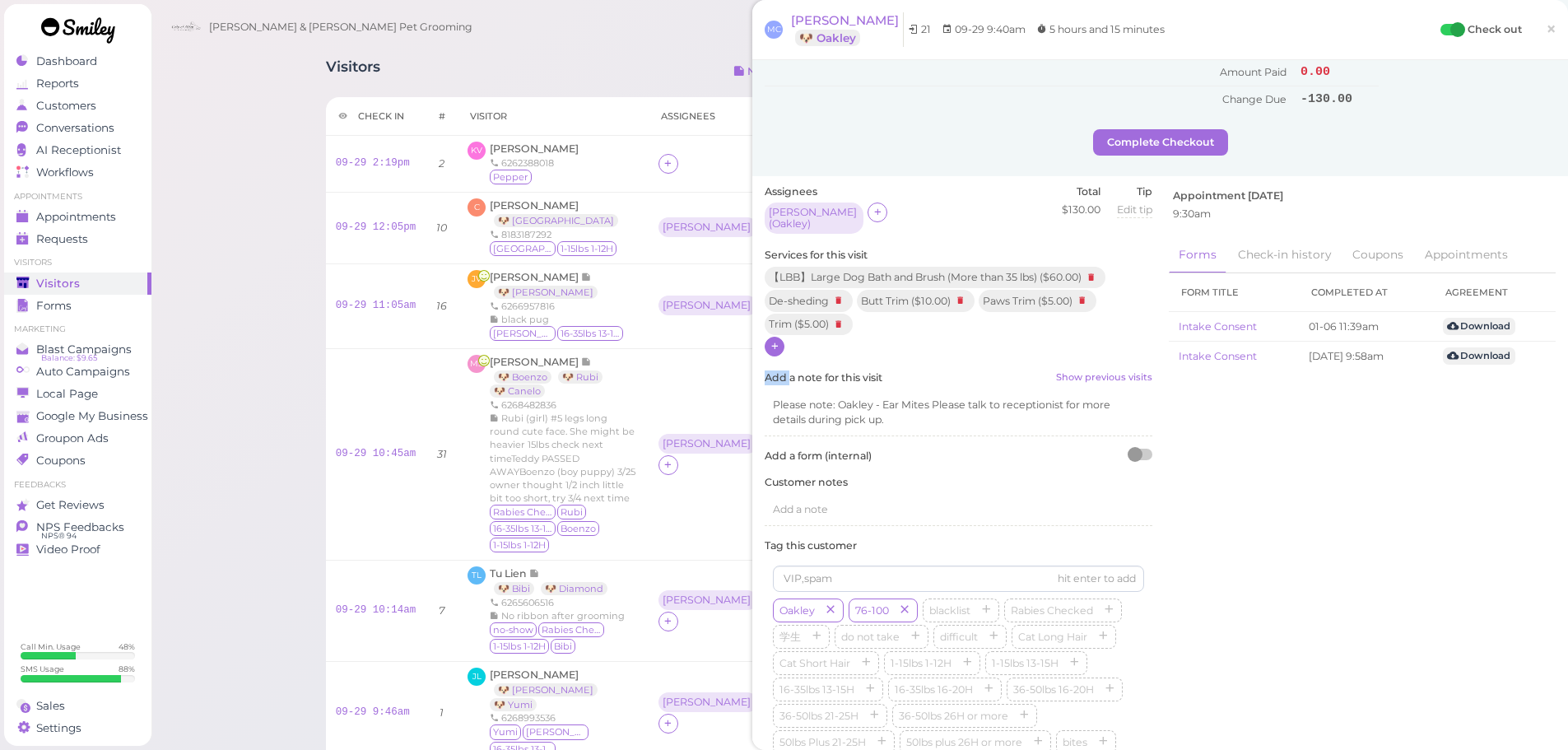
click at [790, 355] on div "Assignees Asa ( Oakley ) Total $130.00 Tip Edit tip 0 Services for this visit" at bounding box center [958, 524] width 404 height 680
click at [777, 343] on icon at bounding box center [775, 346] width 11 height 12
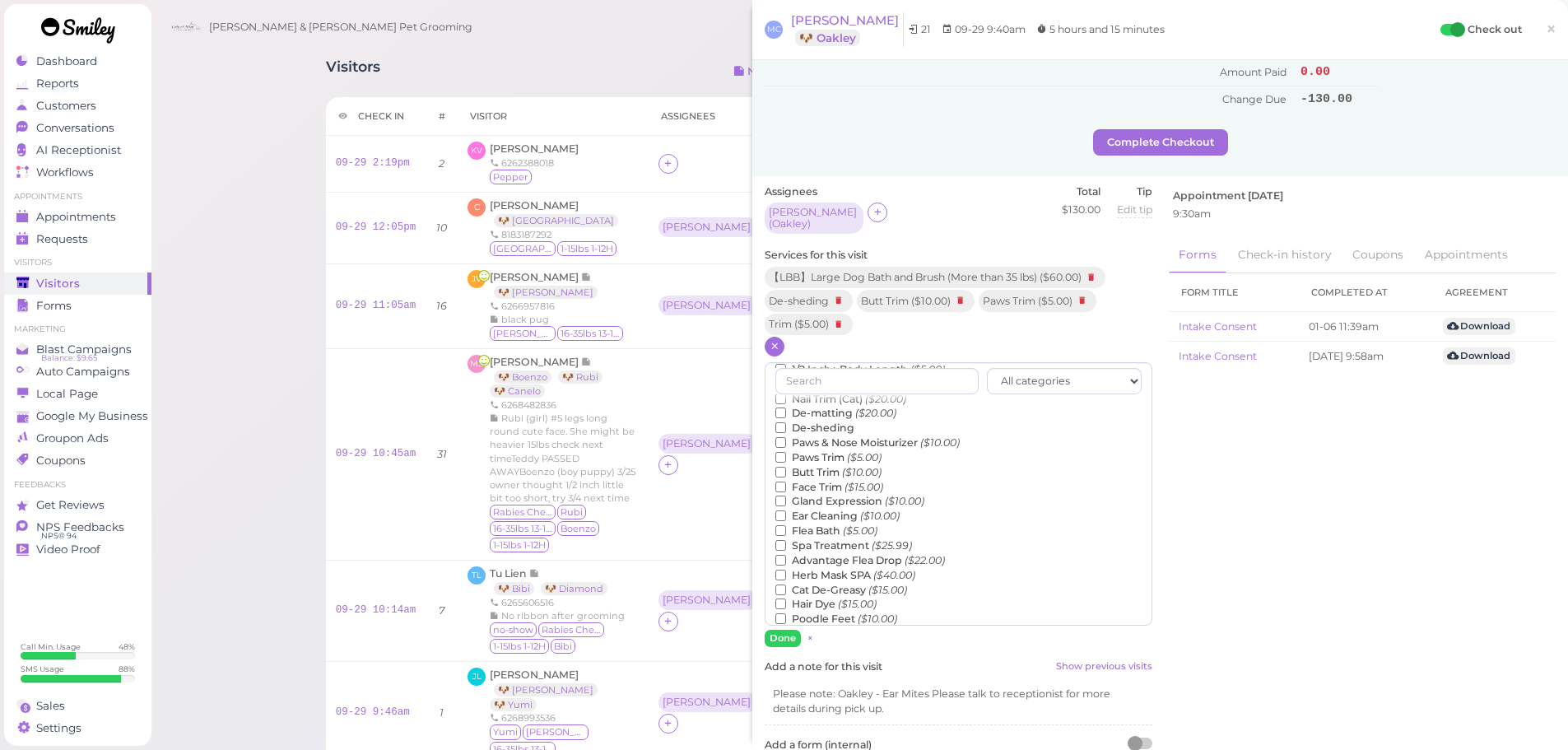
scroll to position [375, 0]
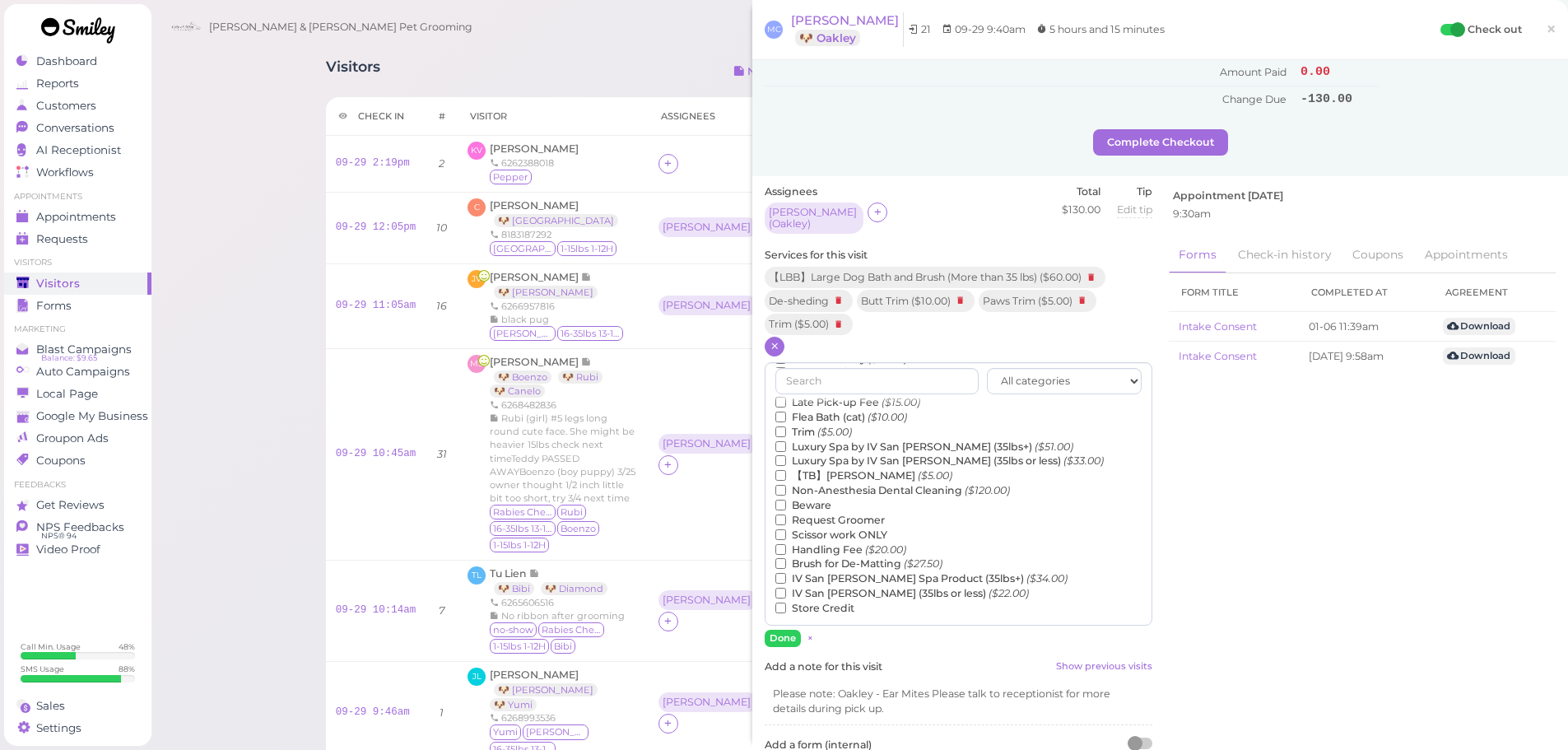
click at [846, 473] on label "【TB】Teeth Brushing ($5.00)" at bounding box center [864, 476] width 177 height 15
click at [786, 473] on input "【TB】Teeth Brushing ($5.00)" at bounding box center [781, 476] width 11 height 11
click at [777, 637] on button "Done" at bounding box center [782, 638] width 36 height 18
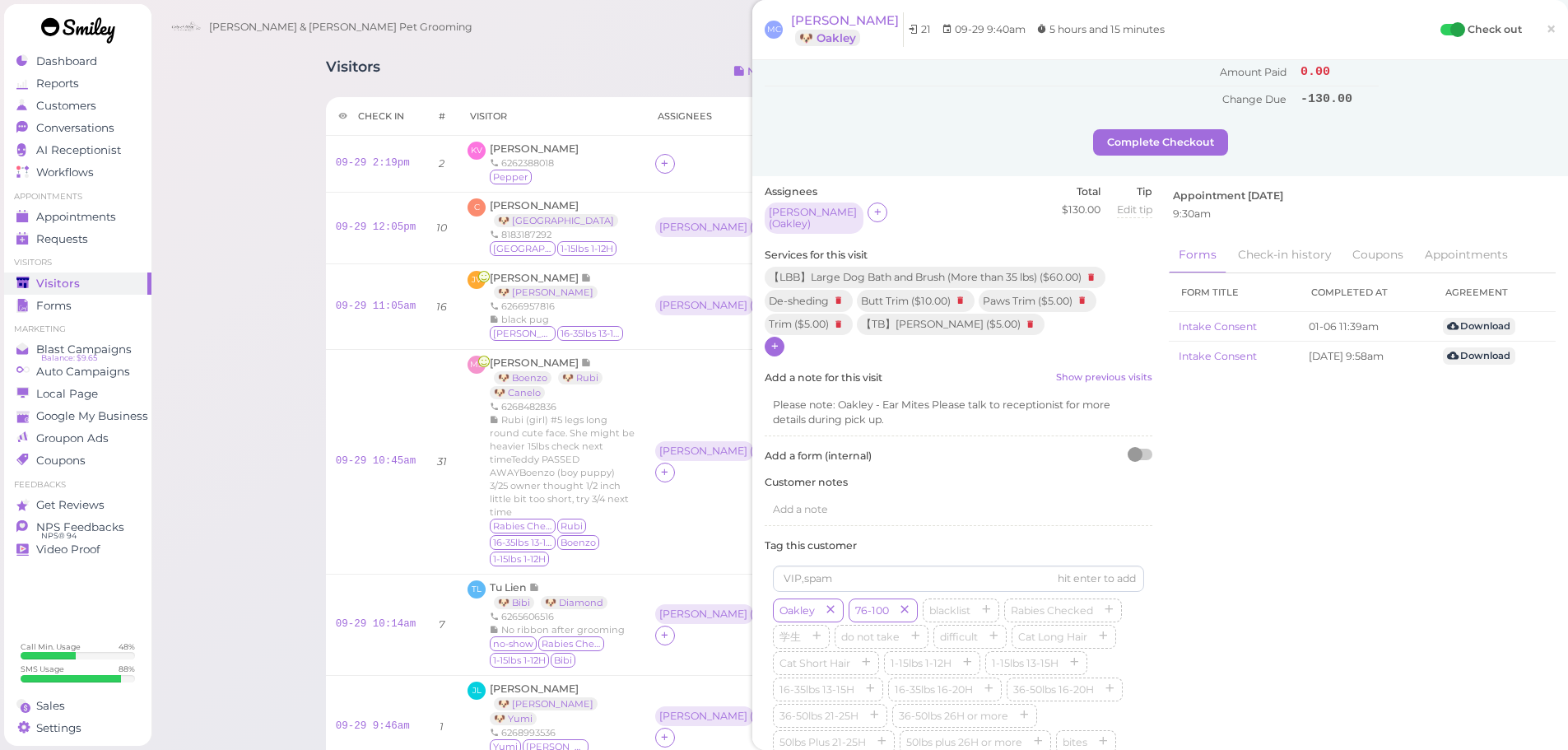
scroll to position [164, 0]
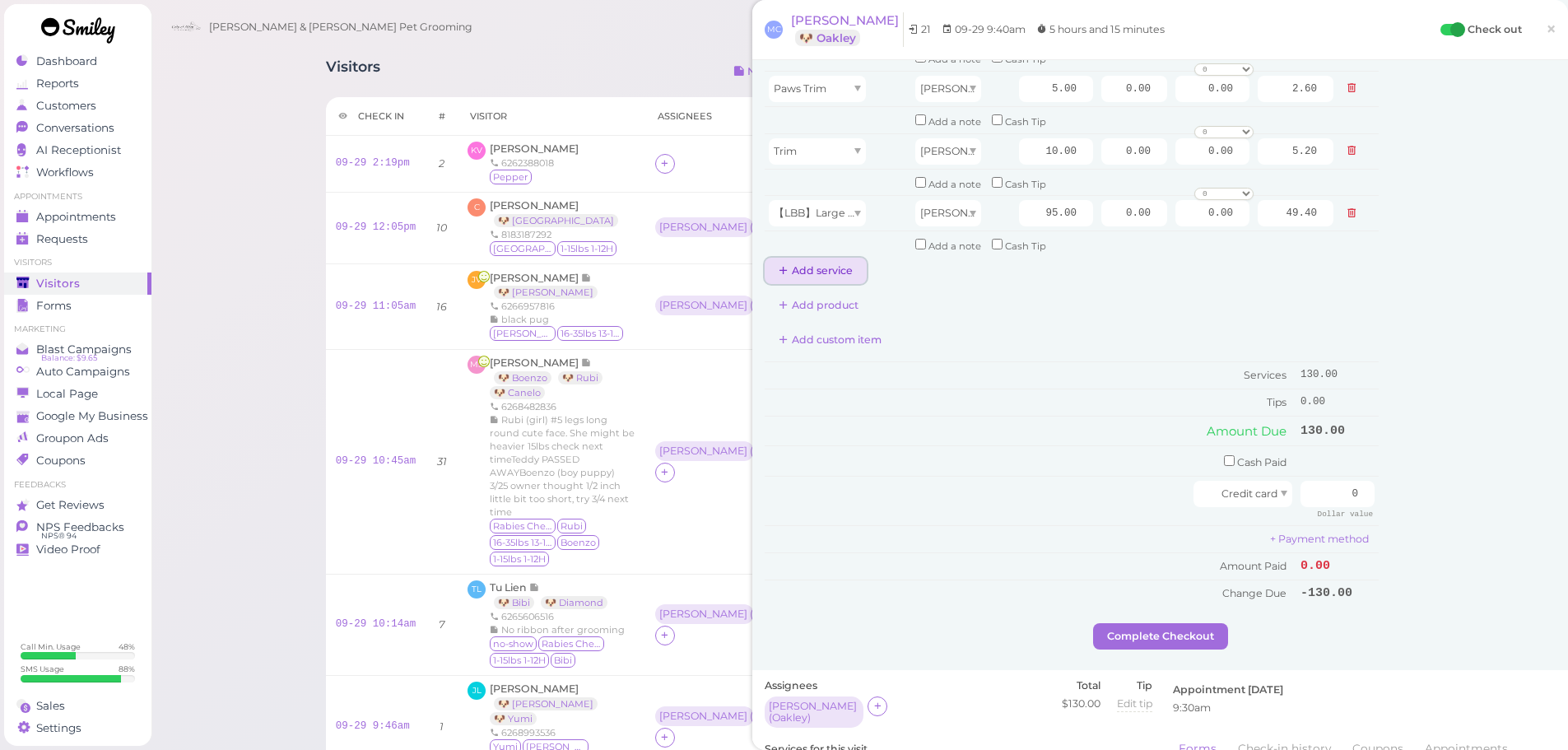
click at [798, 266] on button "Add service" at bounding box center [816, 270] width 102 height 26
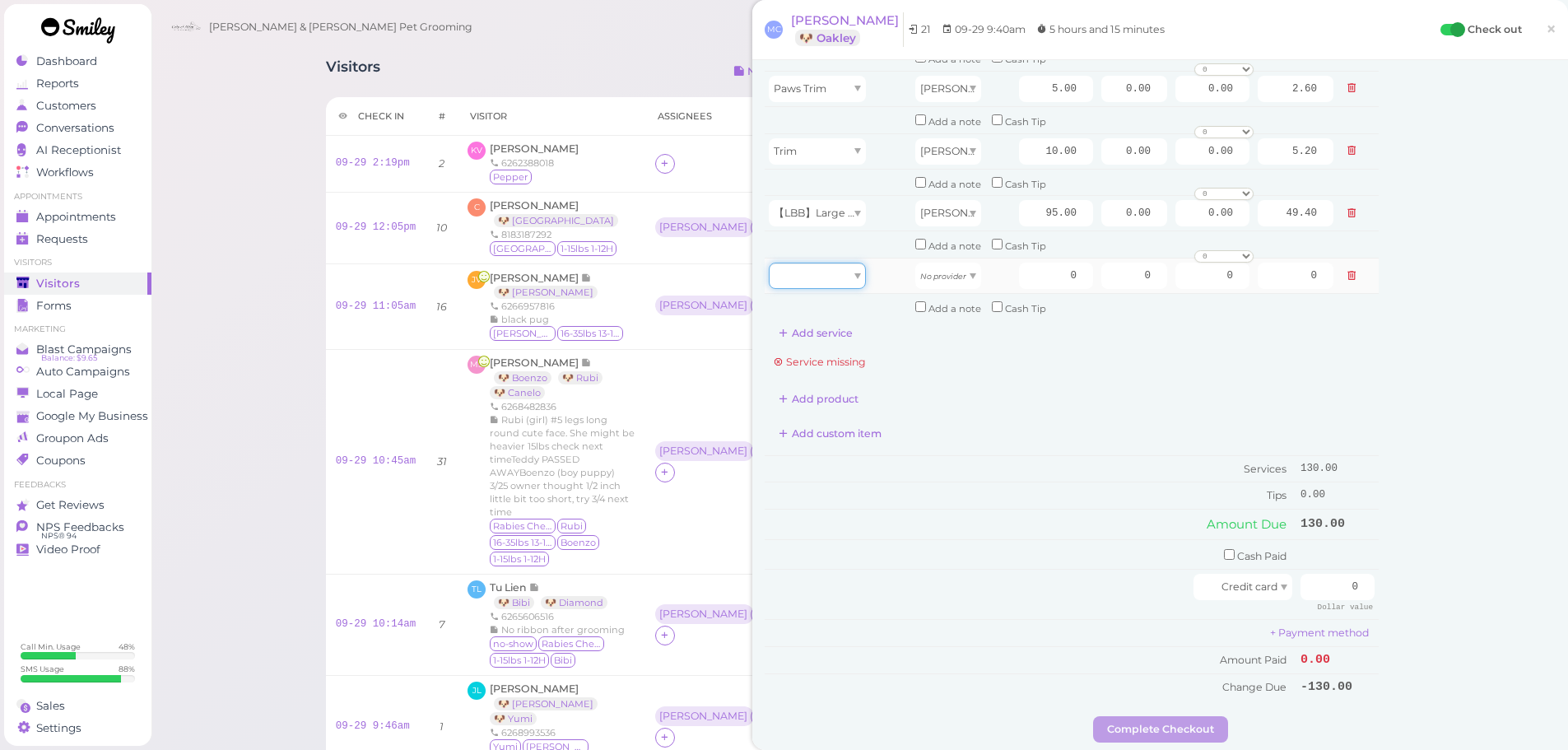
click at [798, 266] on div at bounding box center [817, 276] width 98 height 26
type input "5.00"
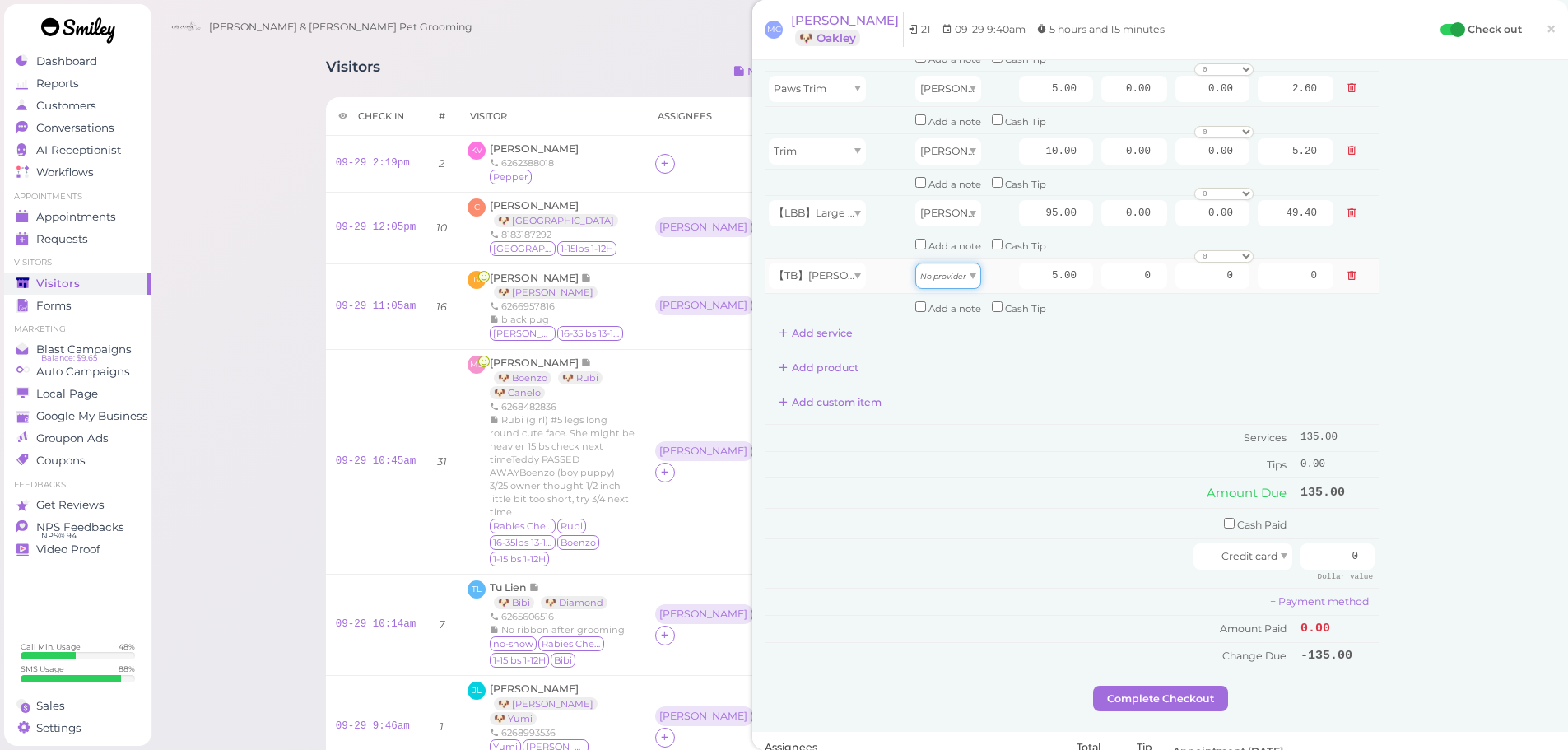
click at [937, 282] on div "No provider" at bounding box center [947, 276] width 66 height 26
type input "2.60"
click at [958, 605] on td "+ Payment method" at bounding box center [1071, 602] width 614 height 27
drag, startPoint x: 1311, startPoint y: 563, endPoint x: 1393, endPoint y: 562, distance: 82.0
click at [1402, 566] on div "Service Staff Total Tip Disc Staff earn De-sheding Asa 10.00 0.00 0.00 0 10% of…" at bounding box center [1160, 296] width 791 height 778
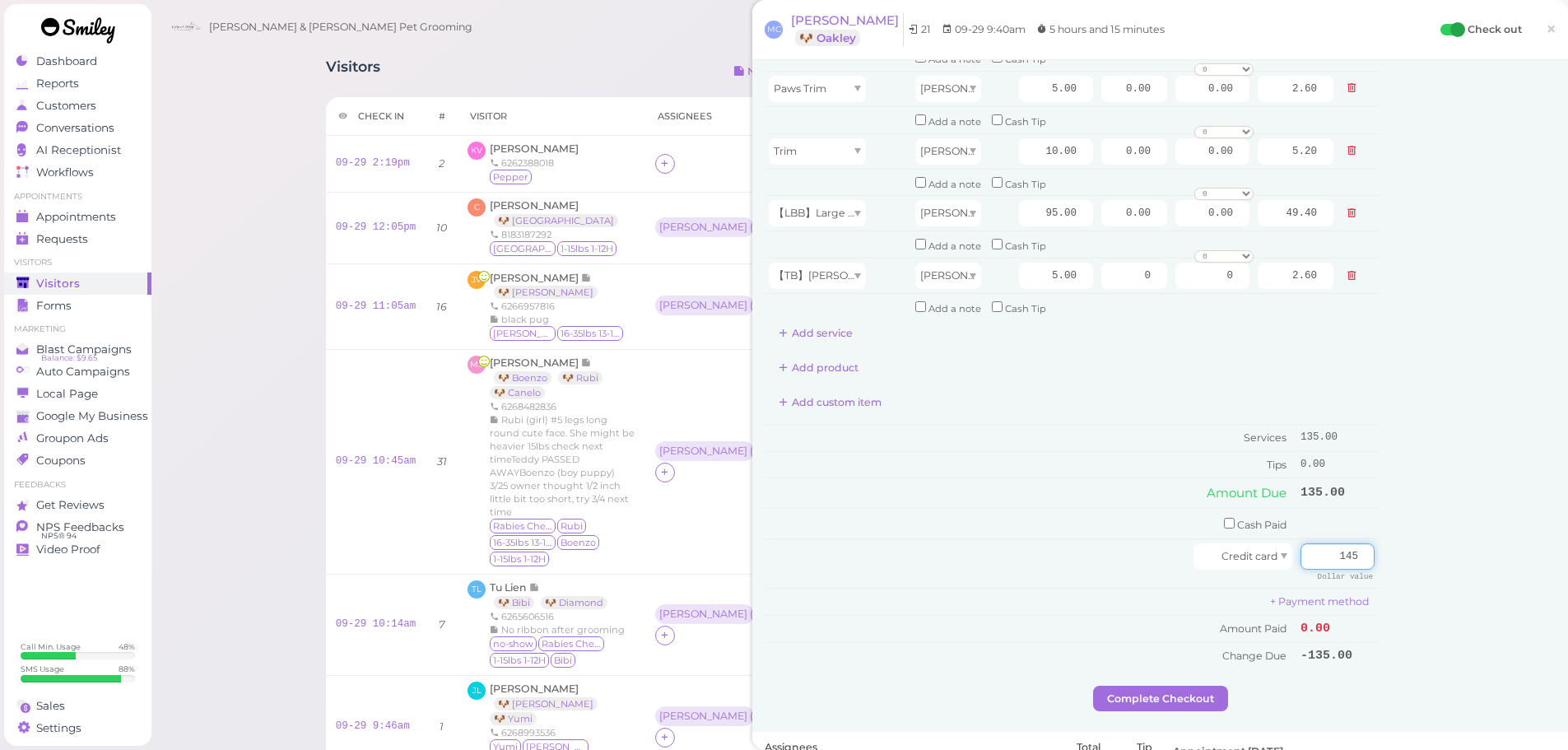
type input "145"
click at [1470, 545] on div "Customer Loyalty page View Balance $0.00 Edit Points ★ 0 Edit Prepaid services/…" at bounding box center [1467, 296] width 177 height 778
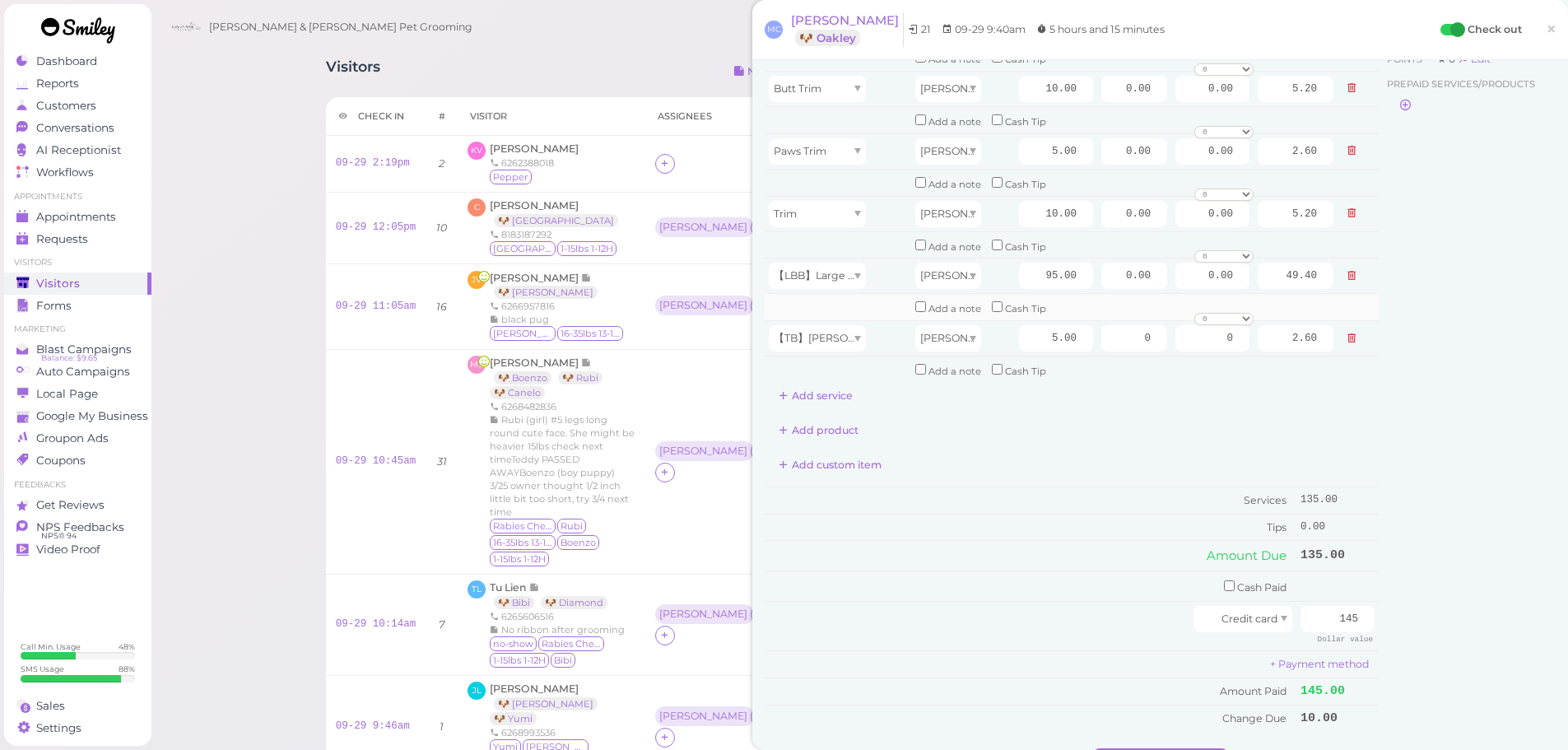
scroll to position [0, 0]
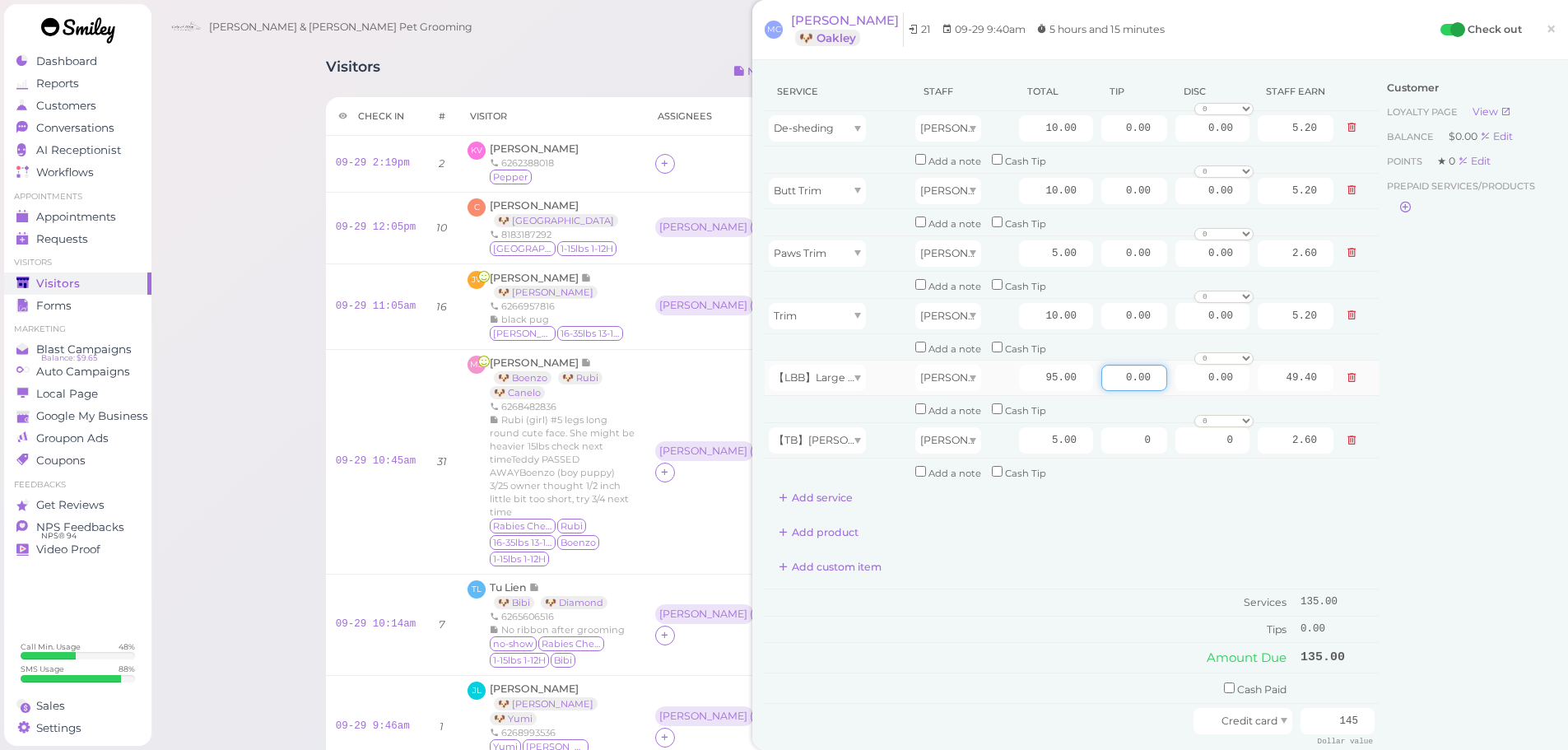
click at [1113, 367] on input "0.00" at bounding box center [1134, 378] width 66 height 26
type input "10.00"
click at [1112, 597] on td "Services" at bounding box center [1030, 602] width 531 height 27
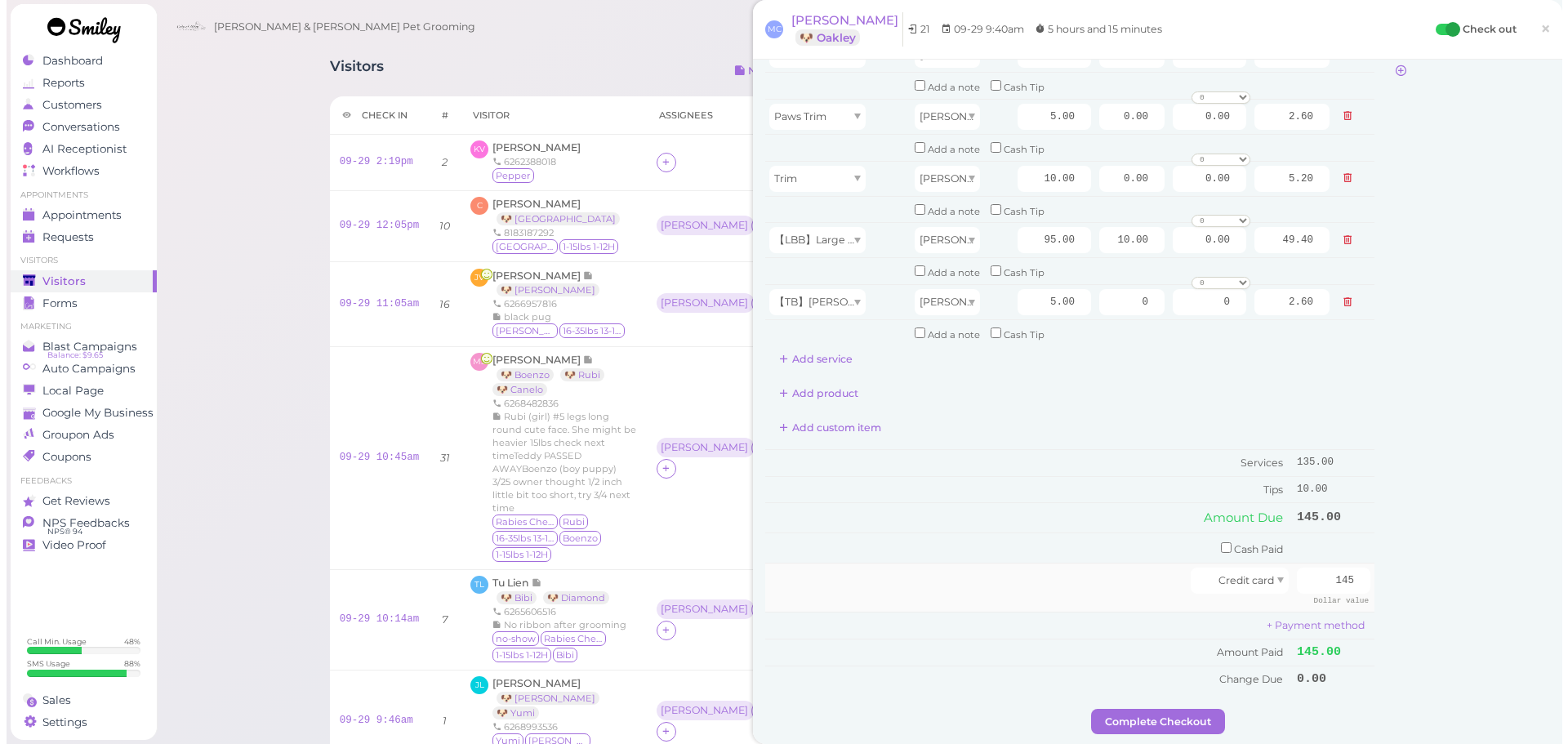
scroll to position [163, 0]
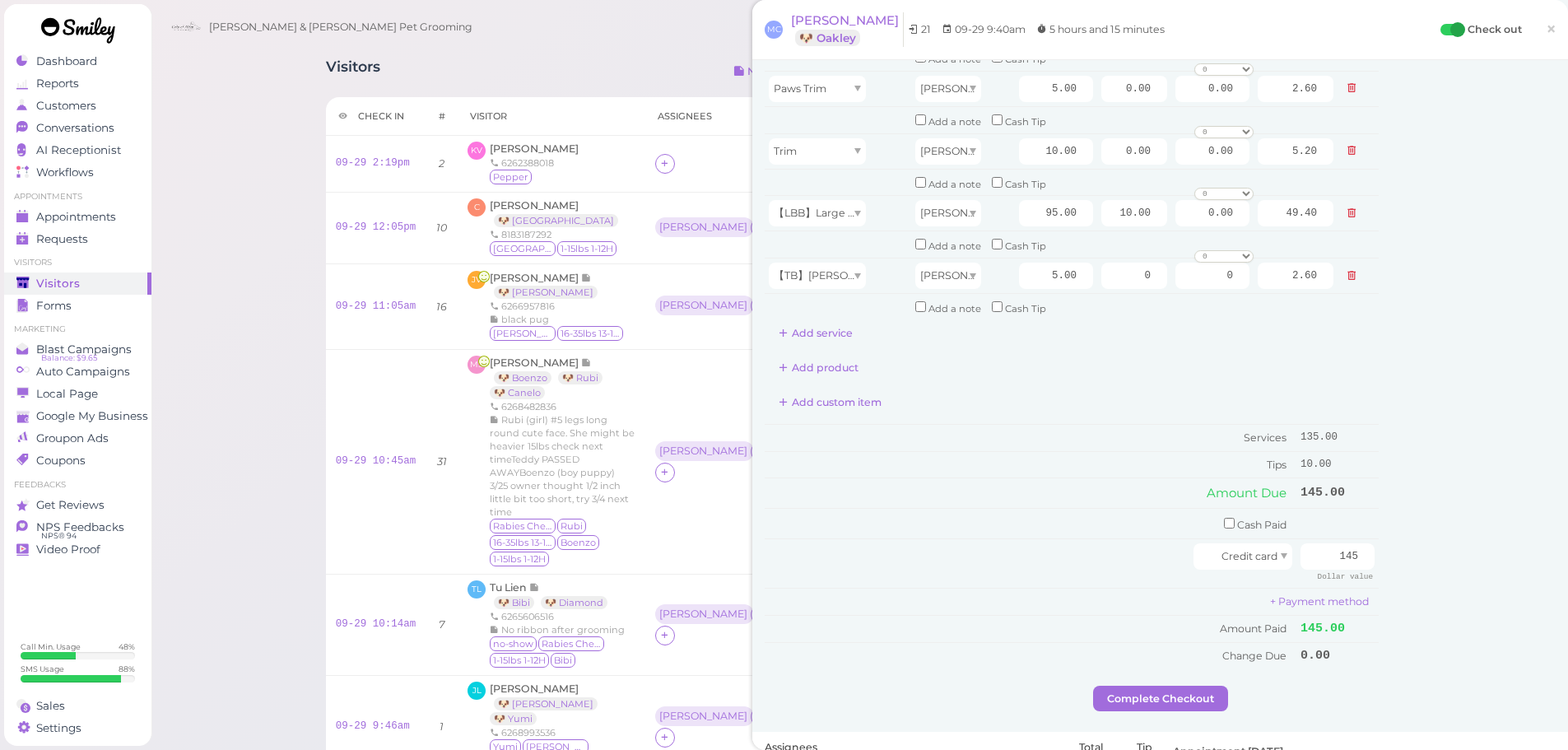
click at [1170, 717] on div "Service Staff Total Tip Disc Staff earn De-sheding Asa 10.00 0.00 0.00 0 10% of…" at bounding box center [1160, 313] width 816 height 836
click at [1167, 701] on button "Complete Checkout" at bounding box center [1160, 699] width 135 height 26
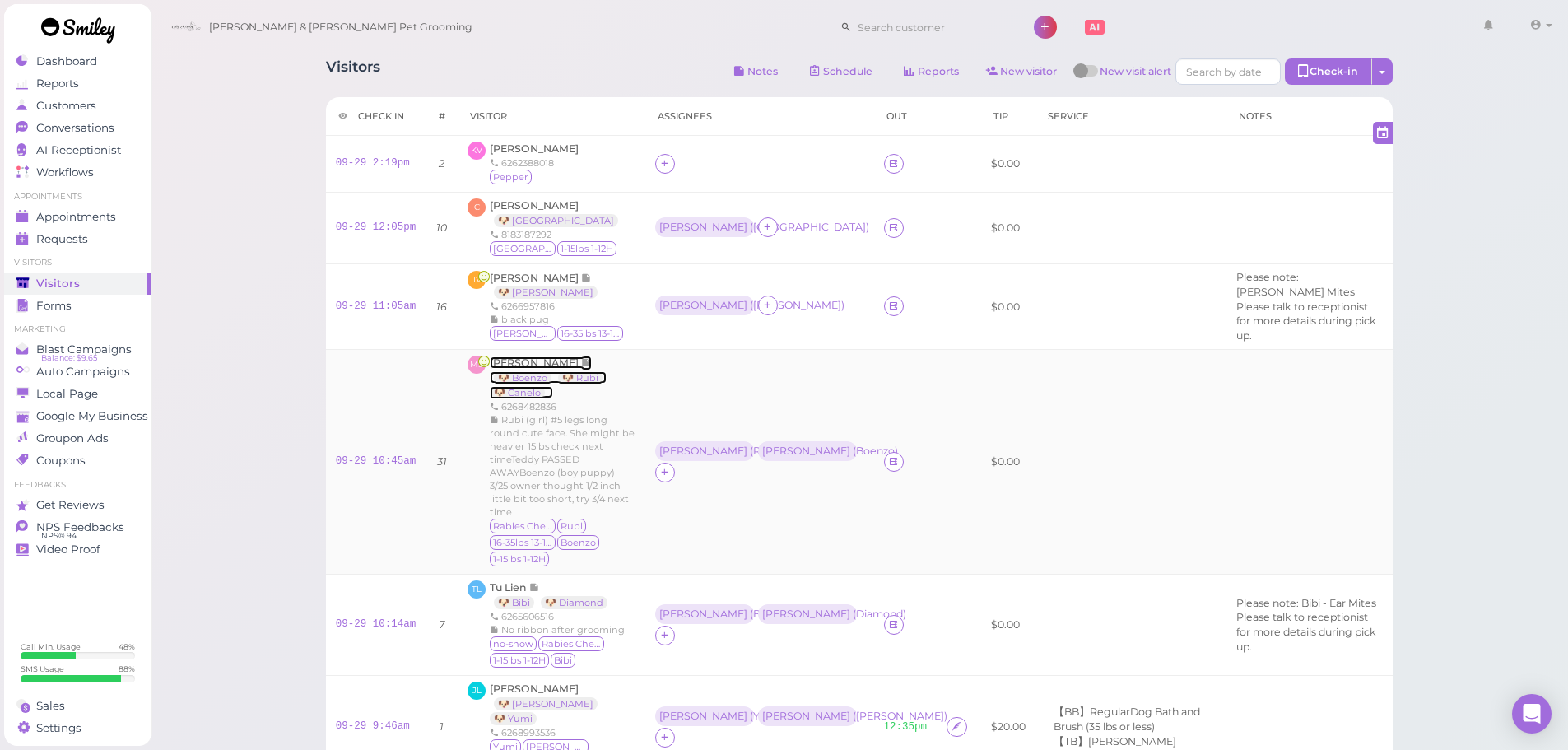
click at [542, 358] on span "[PERSON_NAME]" at bounding box center [535, 362] width 91 height 12
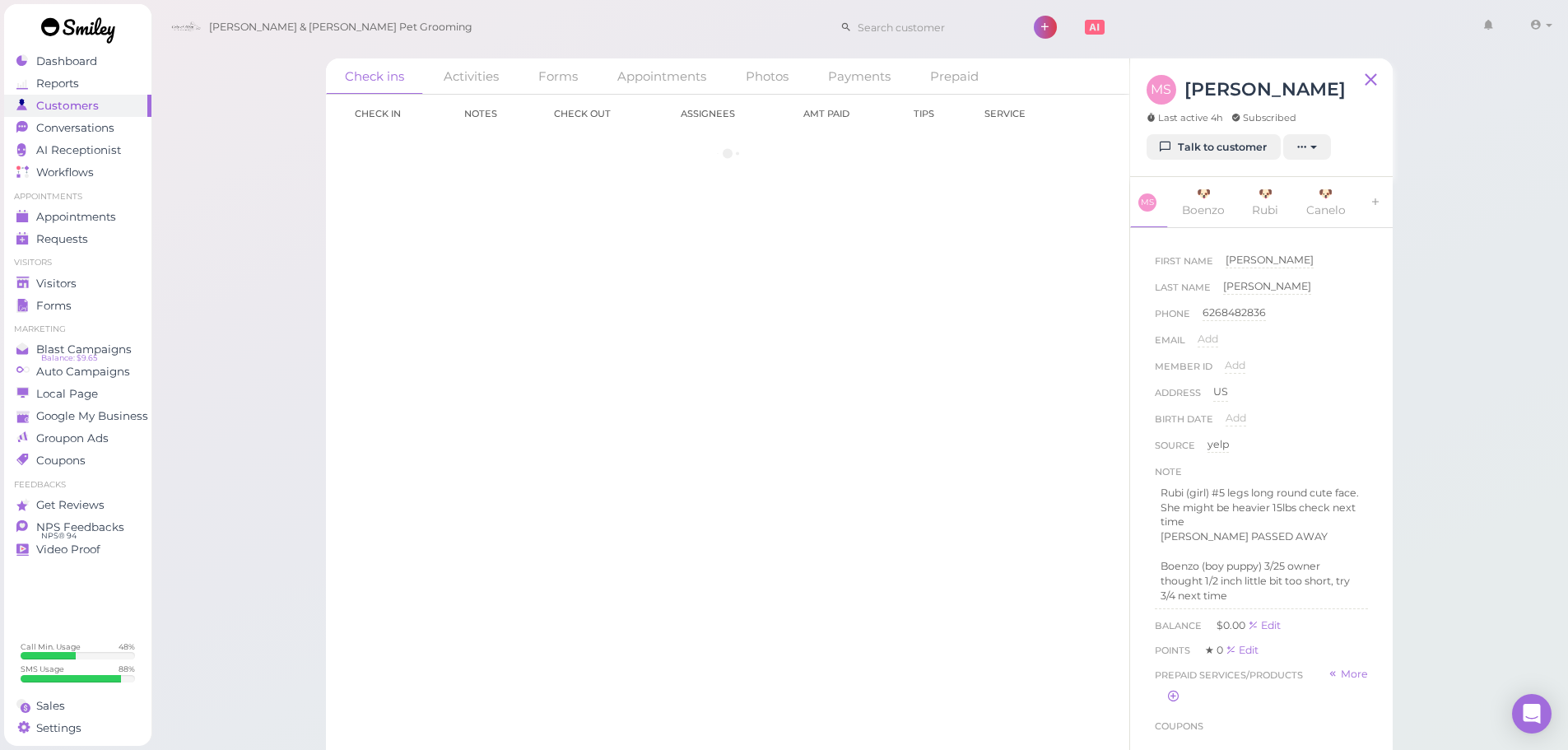
click at [1196, 128] on div "MS Michelle Soto Last active 4h Subscribed" at bounding box center [1246, 105] width 199 height 59
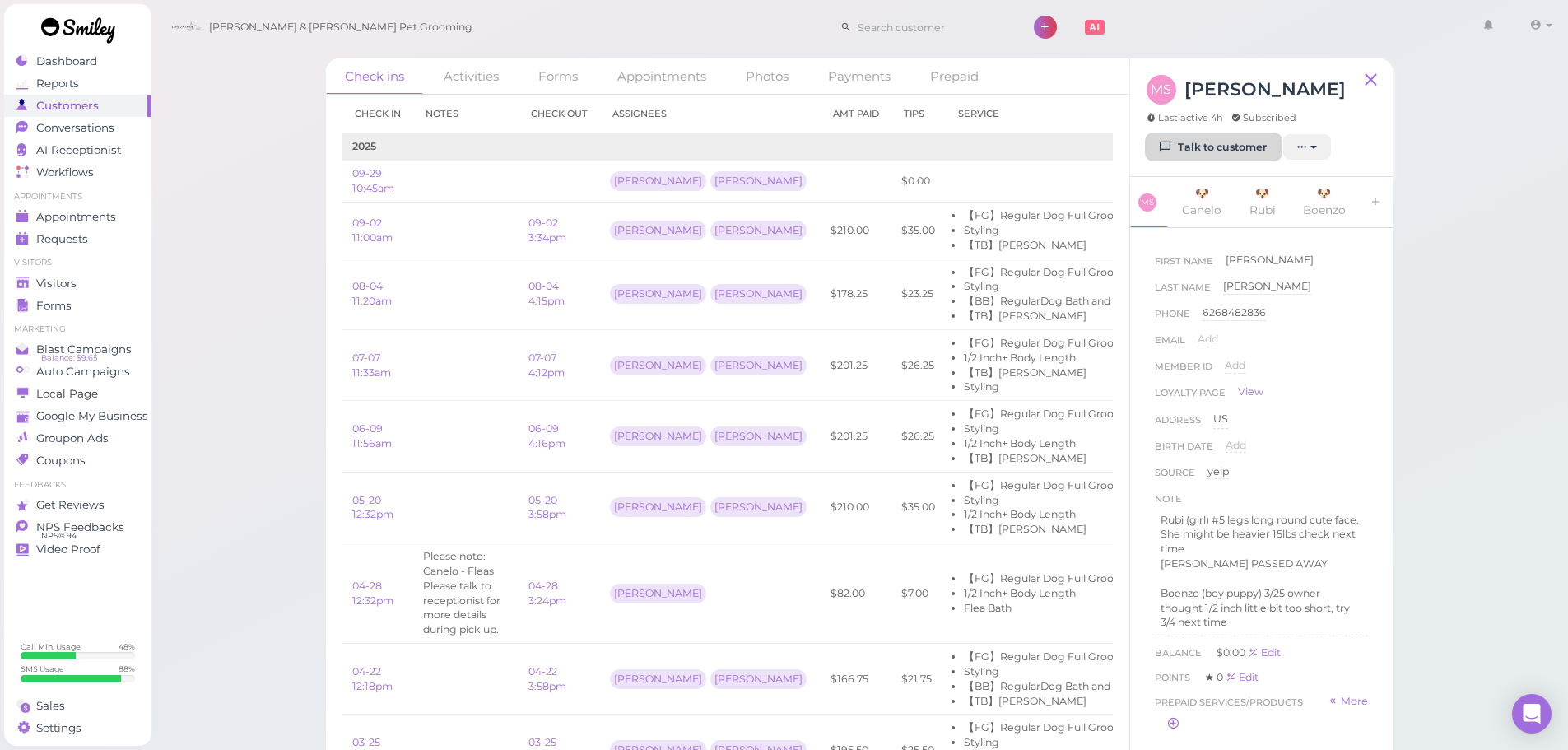
click at [1192, 143] on link "Talk to customer" at bounding box center [1213, 147] width 134 height 26
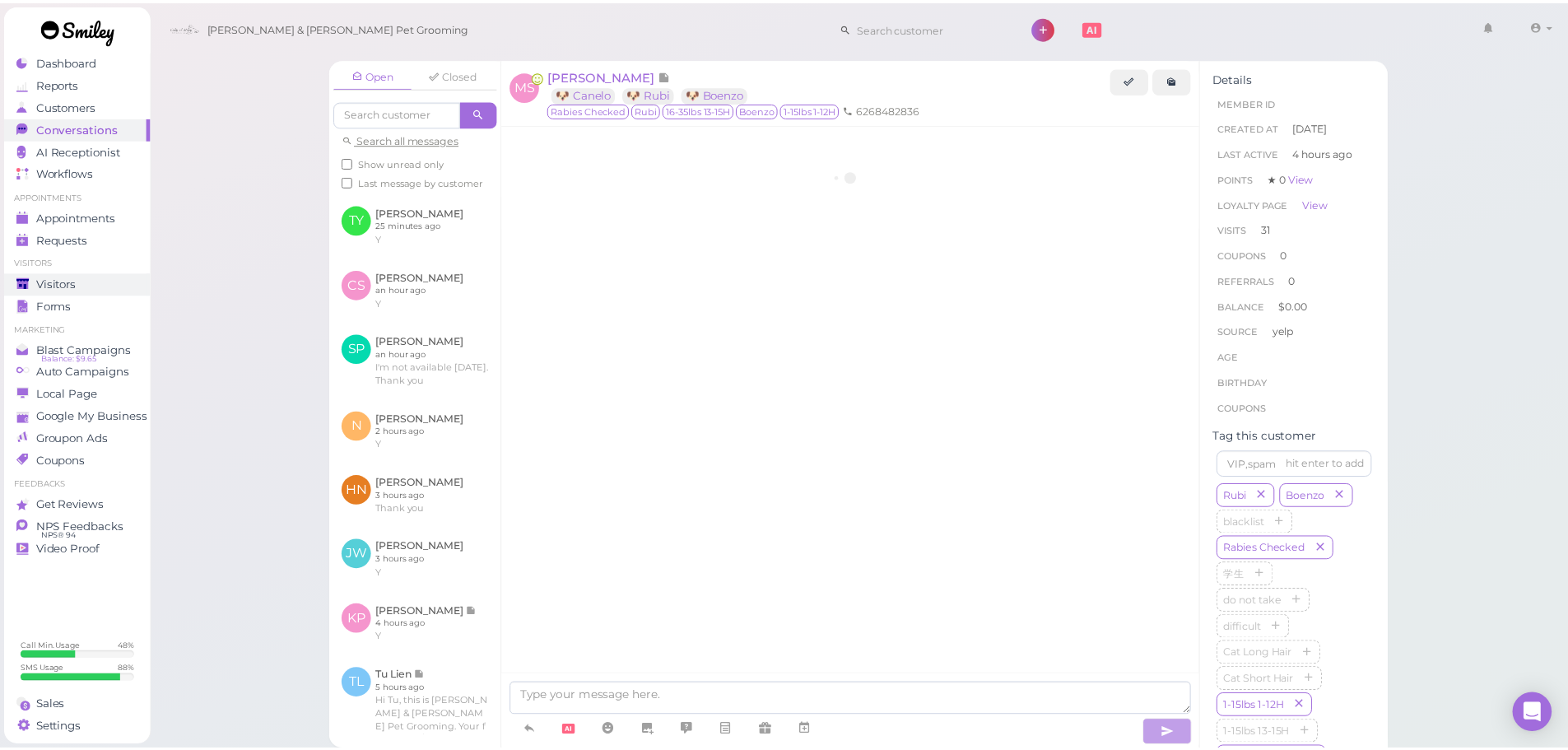
scroll to position [3352, 0]
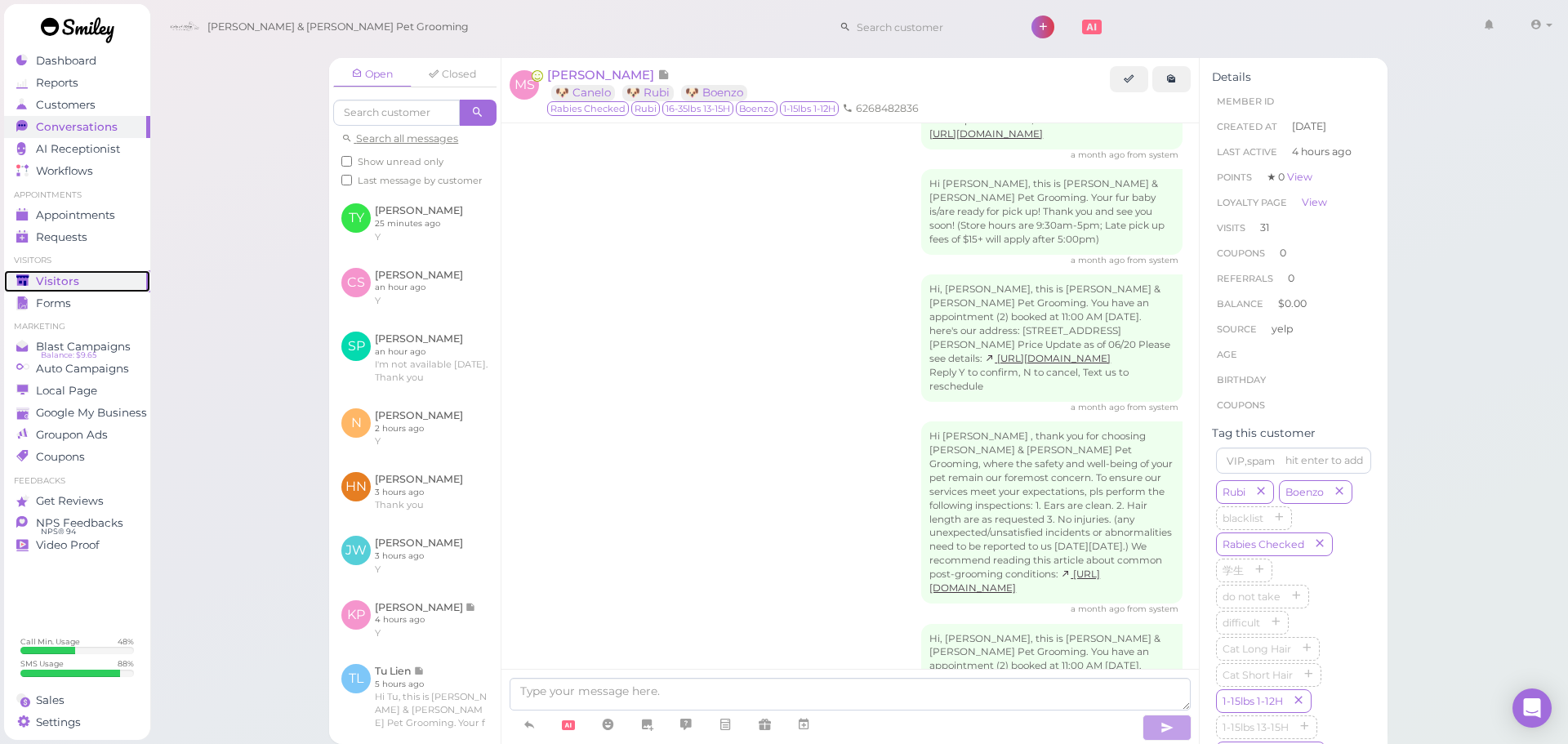
click at [101, 280] on div "Visitors" at bounding box center [76, 281] width 118 height 14
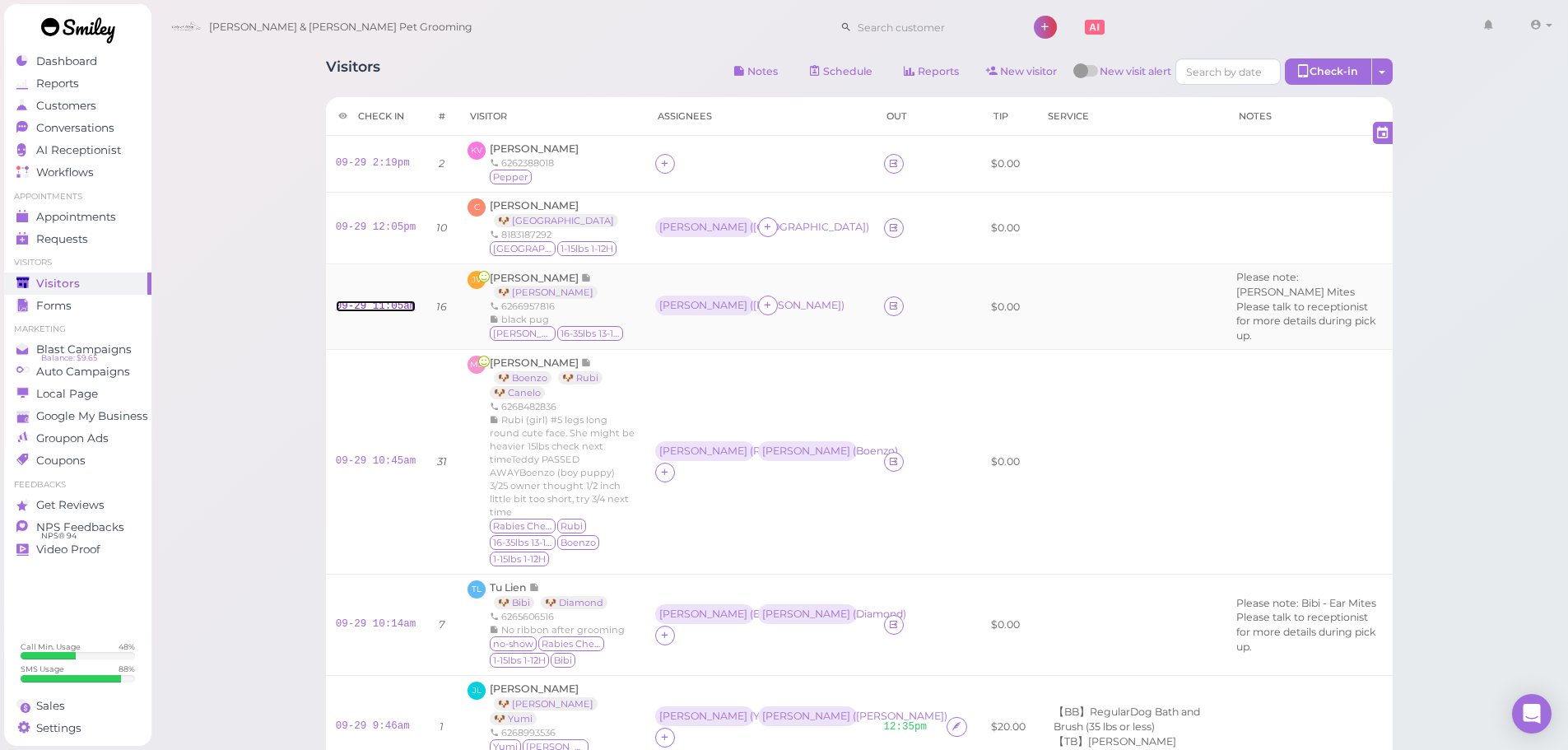
click at [367, 300] on link "09-29 11:05am" at bounding box center [376, 306] width 81 height 11
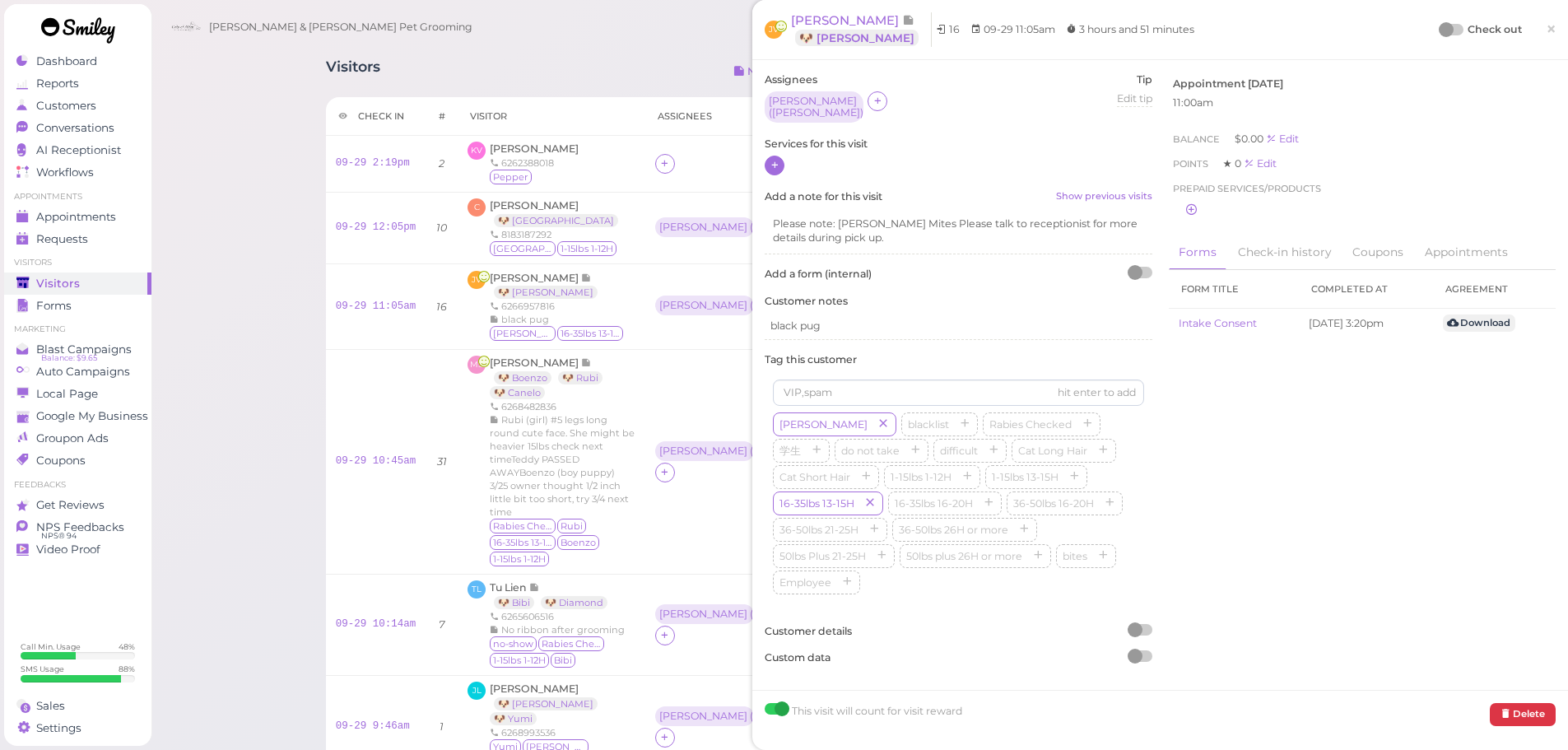
click at [779, 164] on icon at bounding box center [775, 164] width 11 height 12
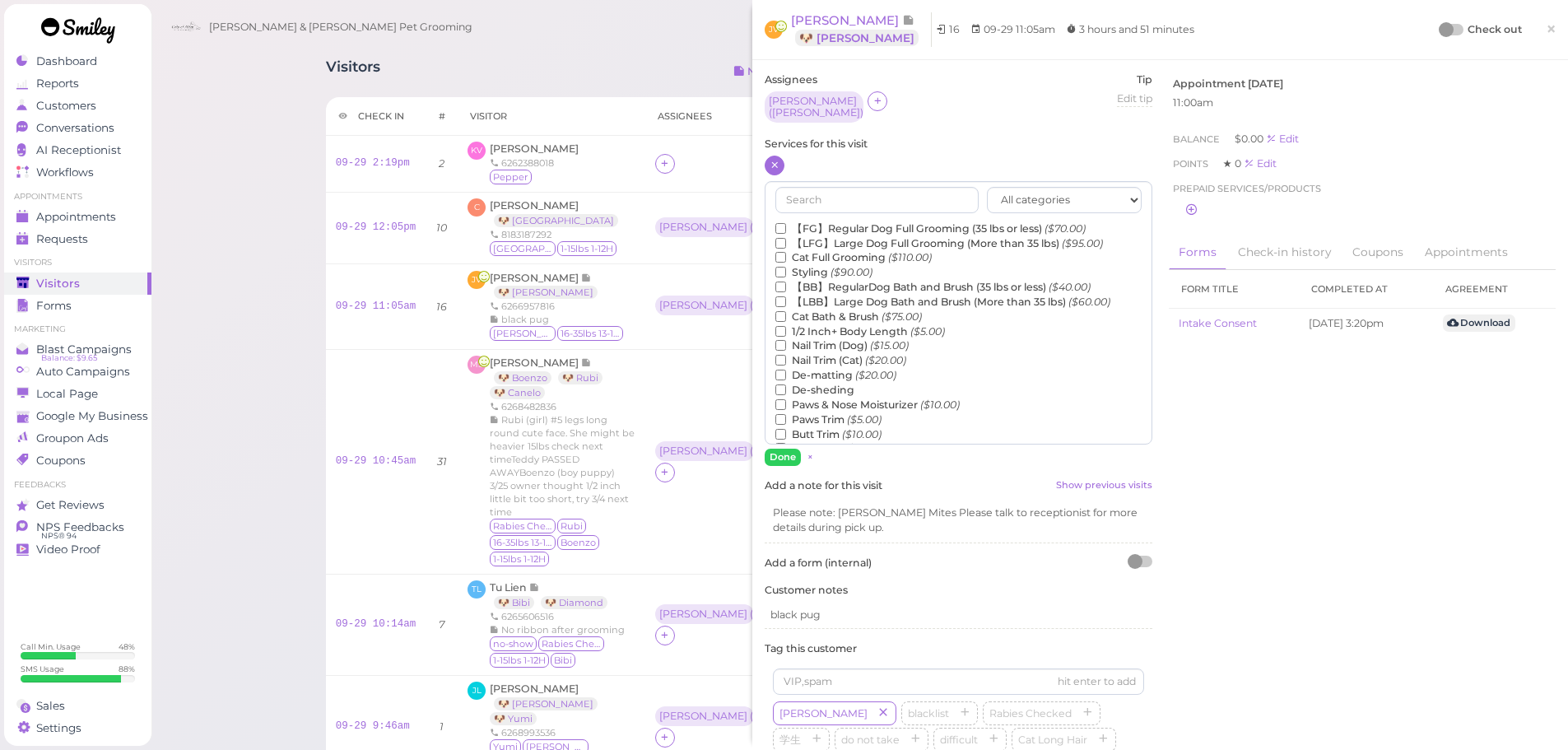
click at [873, 281] on label "【BB】RegularDog Bath and Brush (35 lbs or less) ($40.00)" at bounding box center [933, 287] width 315 height 15
click at [786, 282] on input "【BB】RegularDog Bath and Brush (35 lbs or less) ($40.00)" at bounding box center [781, 287] width 11 height 11
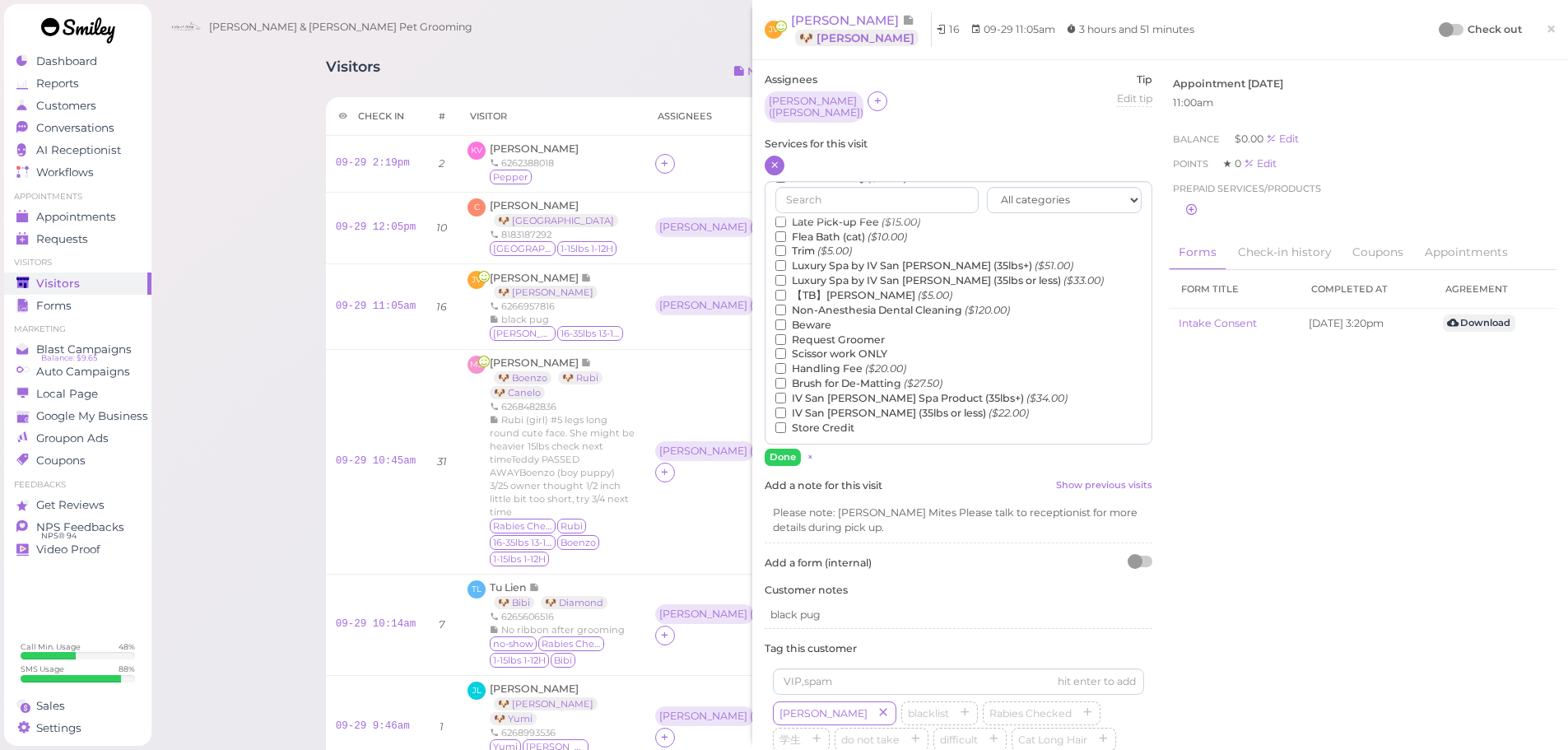
click at [866, 289] on label "【TB】Teeth Brushing ($5.00)" at bounding box center [864, 296] width 177 height 15
click at [786, 290] on input "【TB】Teeth Brushing ($5.00)" at bounding box center [781, 296] width 11 height 11
click at [789, 450] on button "Done" at bounding box center [782, 457] width 36 height 18
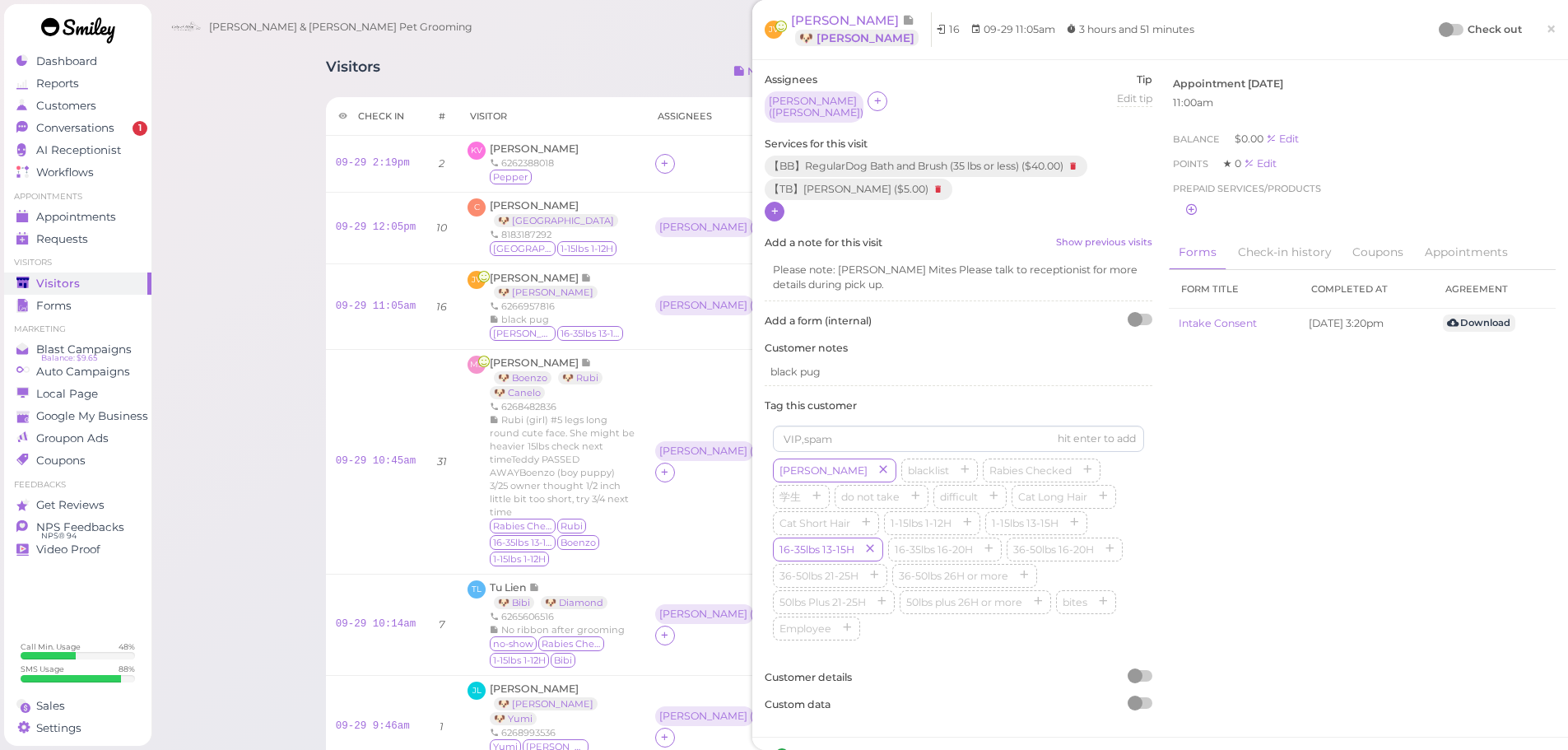
click at [1439, 25] on div at bounding box center [1446, 30] width 15 height 15
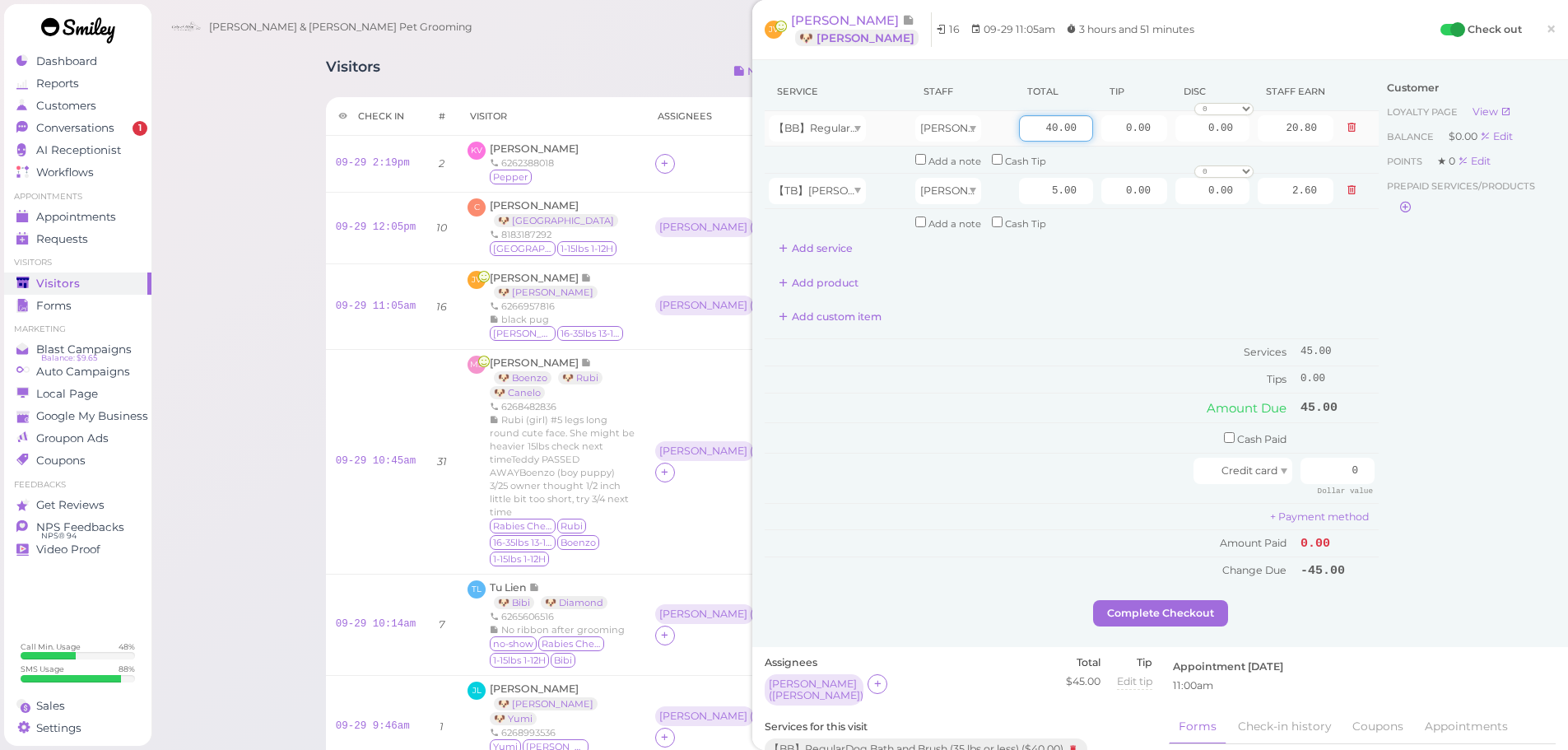
click at [1019, 136] on input "40.00" at bounding box center [1056, 128] width 74 height 26
type input "50.00"
type input "26.00"
click at [993, 381] on td "Tips" at bounding box center [1030, 379] width 531 height 26
drag, startPoint x: 1101, startPoint y: 193, endPoint x: 1221, endPoint y: 206, distance: 120.7
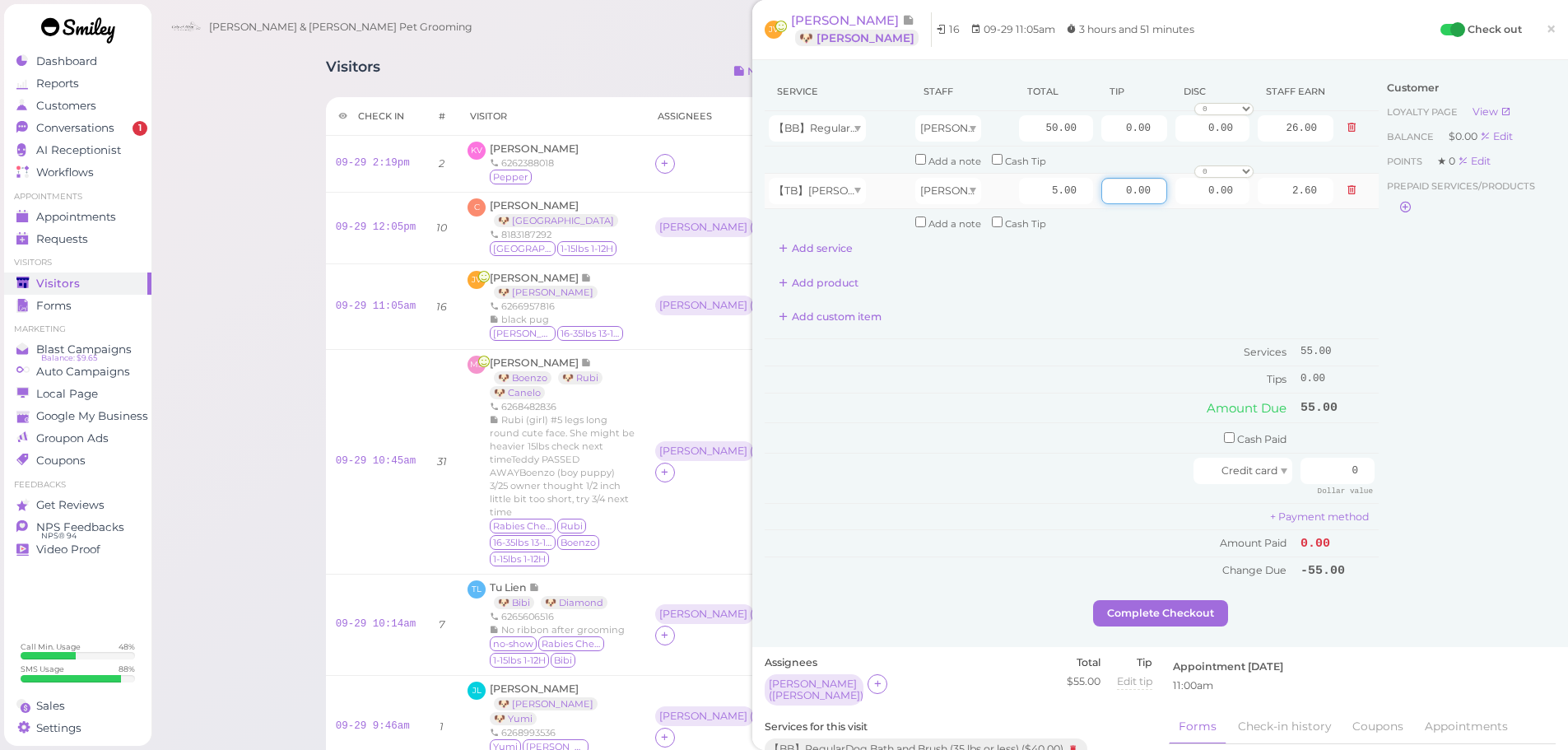
click at [1242, 217] on tbody "【BB】RegularDog Bath and Brush (35 lbs or less) Asa 50.00 0.00 0.00 0 10% off 15…" at bounding box center [1071, 174] width 614 height 125
drag, startPoint x: 1196, startPoint y: 133, endPoint x: 1264, endPoint y: 146, distance: 69.2
click at [1264, 146] on tr "【BB】RegularDog Bath and Brush (35 lbs or less) Asa 50.00 0.00 0.00 0 10% off 15…" at bounding box center [1071, 129] width 614 height 35
type input "5.5"
click at [1381, 379] on div "Customer Loyalty page View Balance $0.00 Edit Points ★ 0 Edit Prepaid services/…" at bounding box center [1467, 336] width 177 height 528
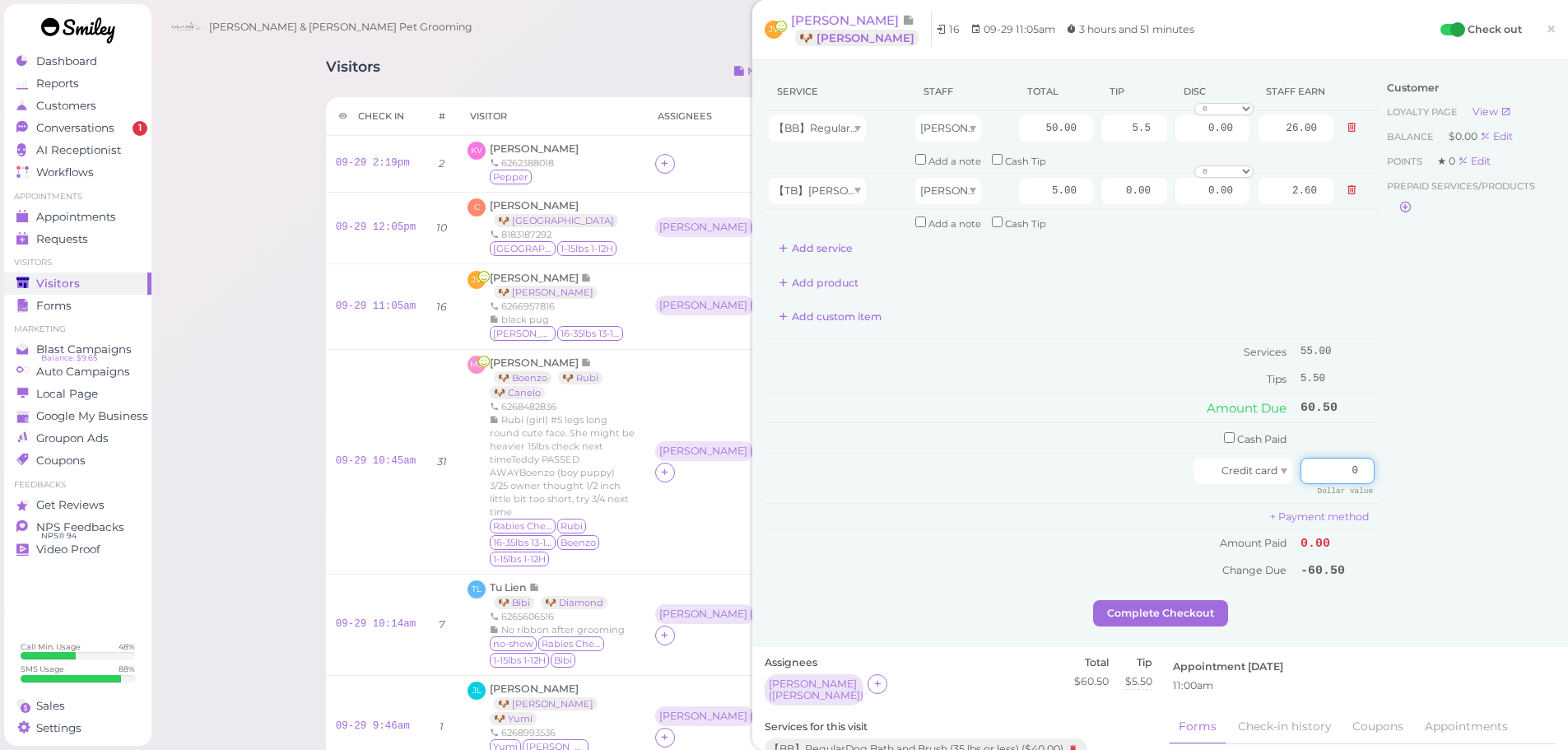
drag, startPoint x: 1306, startPoint y: 454, endPoint x: 1412, endPoint y: 492, distance: 112.6
click at [1415, 489] on div "Service Staff Total Tip Disc Staff earn 【BB】RegularDog Bath and Brush (35 lbs o…" at bounding box center [1160, 336] width 791 height 528
click at [1323, 470] on input "0" at bounding box center [1338, 471] width 74 height 26
click at [1330, 473] on input "0" at bounding box center [1338, 471] width 74 height 26
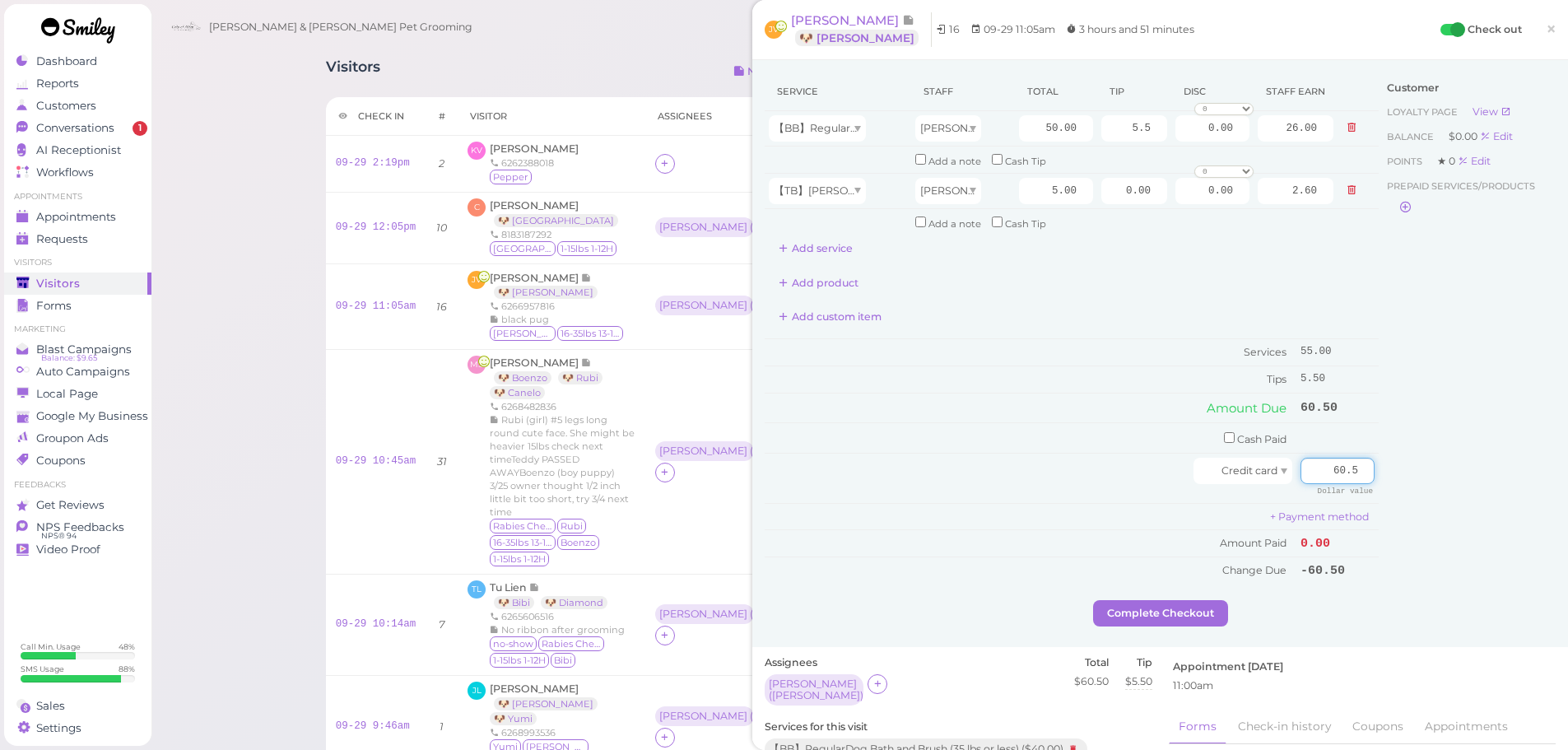
type input "60.5"
click at [1407, 477] on div "Customer Loyalty page View Balance $0.00 Edit Points ★ 0 Edit Prepaid services/…" at bounding box center [1467, 336] width 177 height 528
click at [1170, 610] on button "Complete Checkout" at bounding box center [1160, 613] width 135 height 26
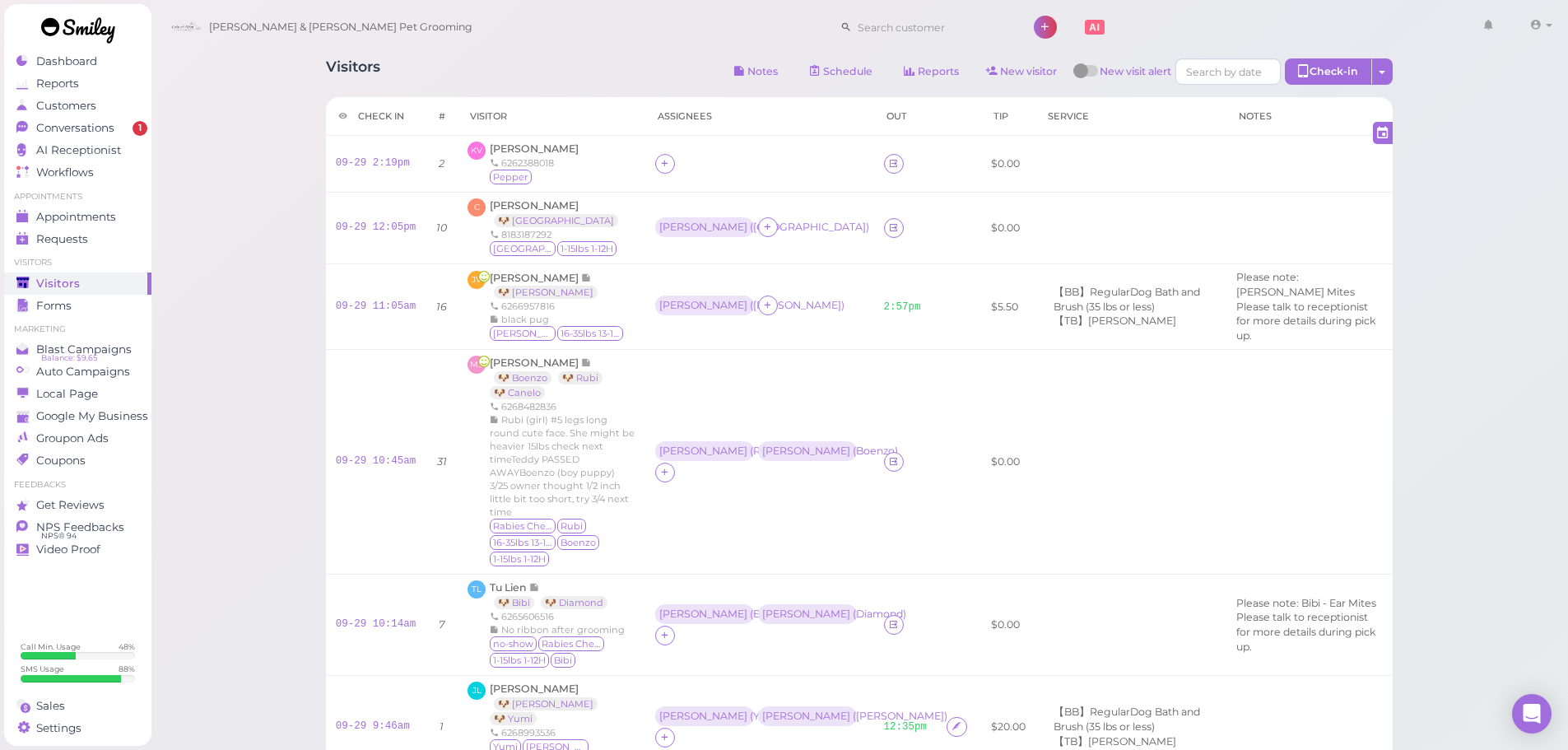
click at [1433, 467] on div "Visitors Notes Schedule Reports New visitor New visit alert Check-in Customer c…" at bounding box center [859, 677] width 1418 height 1353
click at [670, 167] on icon at bounding box center [665, 163] width 11 height 12
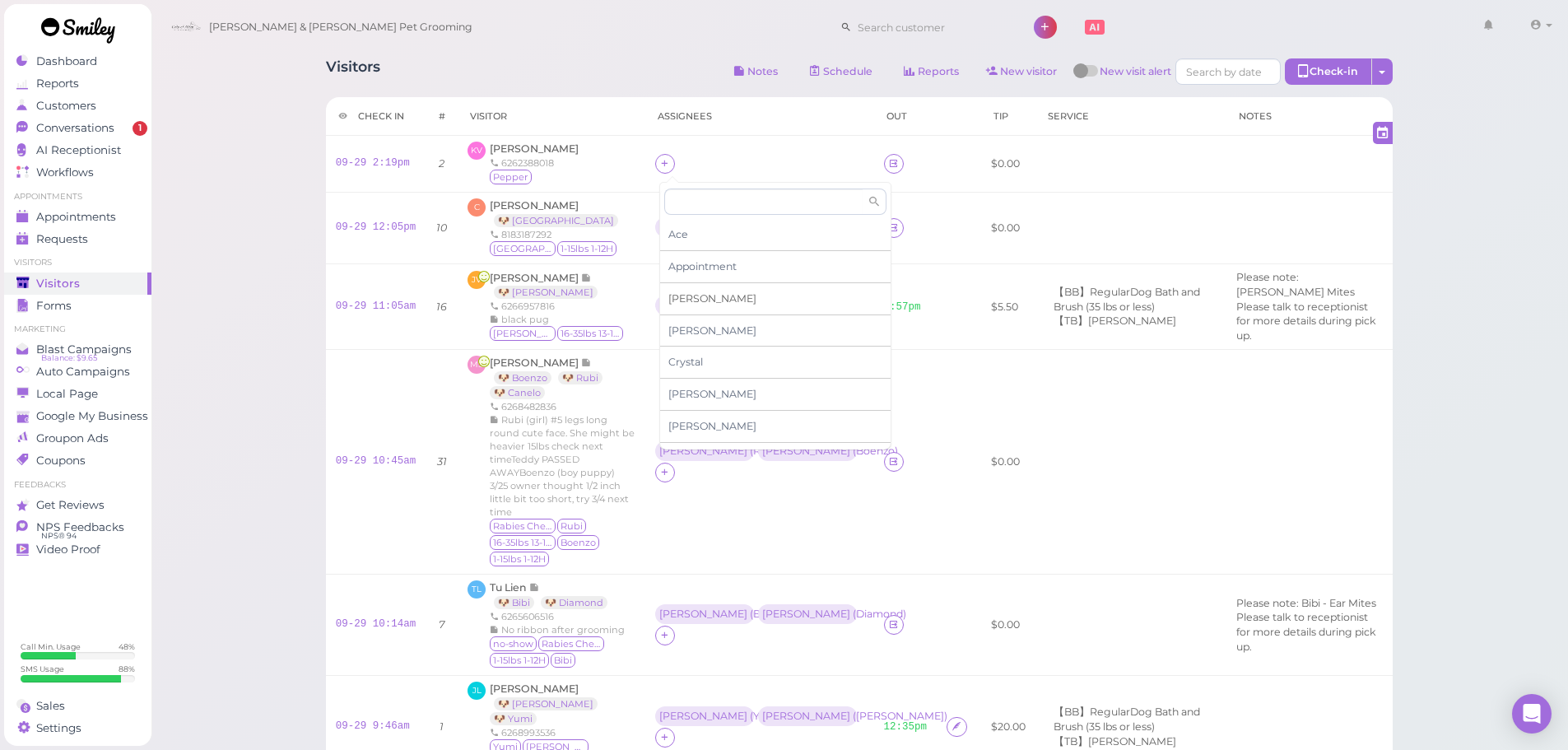
click at [724, 303] on div "[PERSON_NAME]" at bounding box center [776, 299] width 230 height 33
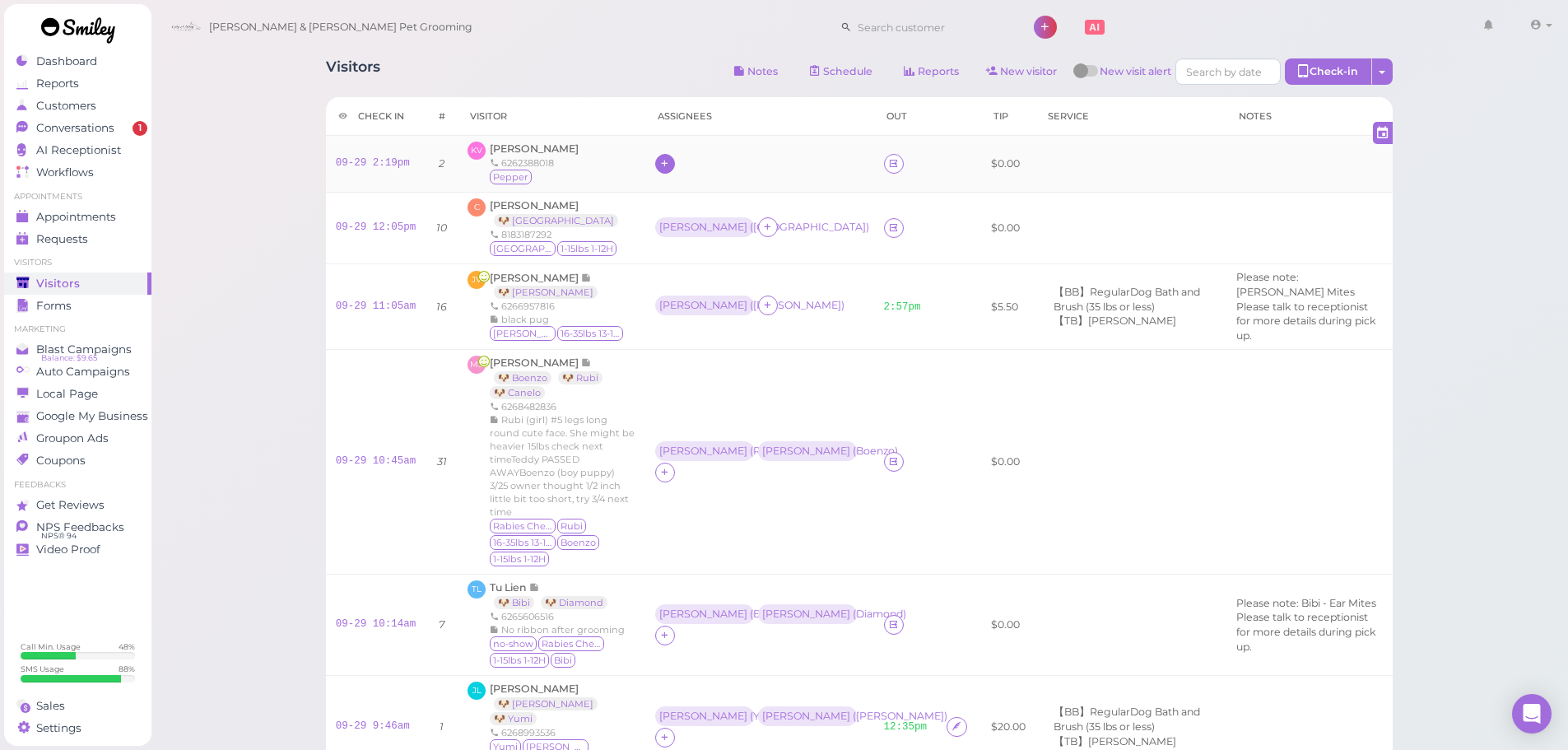
click at [670, 170] on icon at bounding box center [665, 163] width 11 height 12
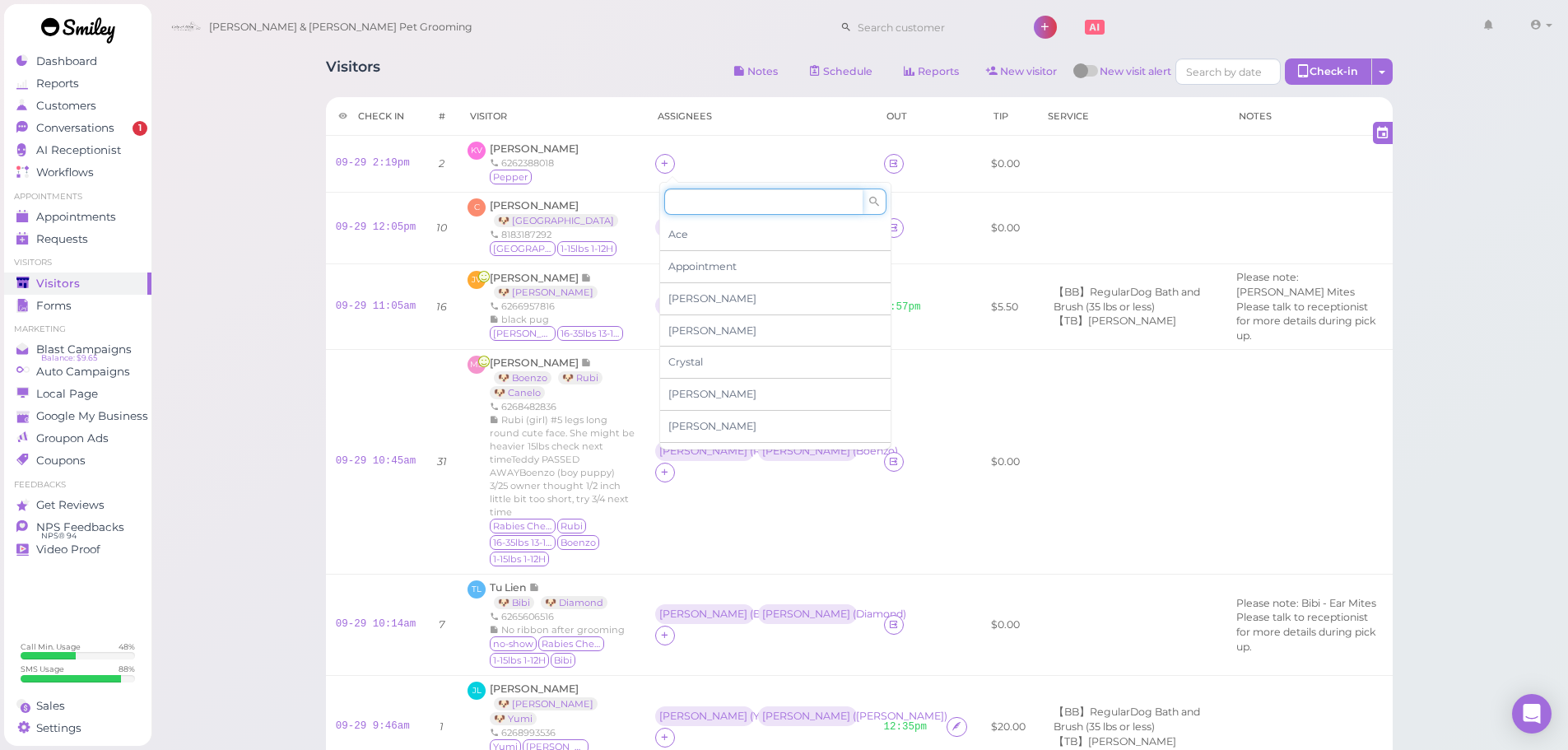
click at [722, 202] on input at bounding box center [764, 202] width 199 height 26
type input "RE"
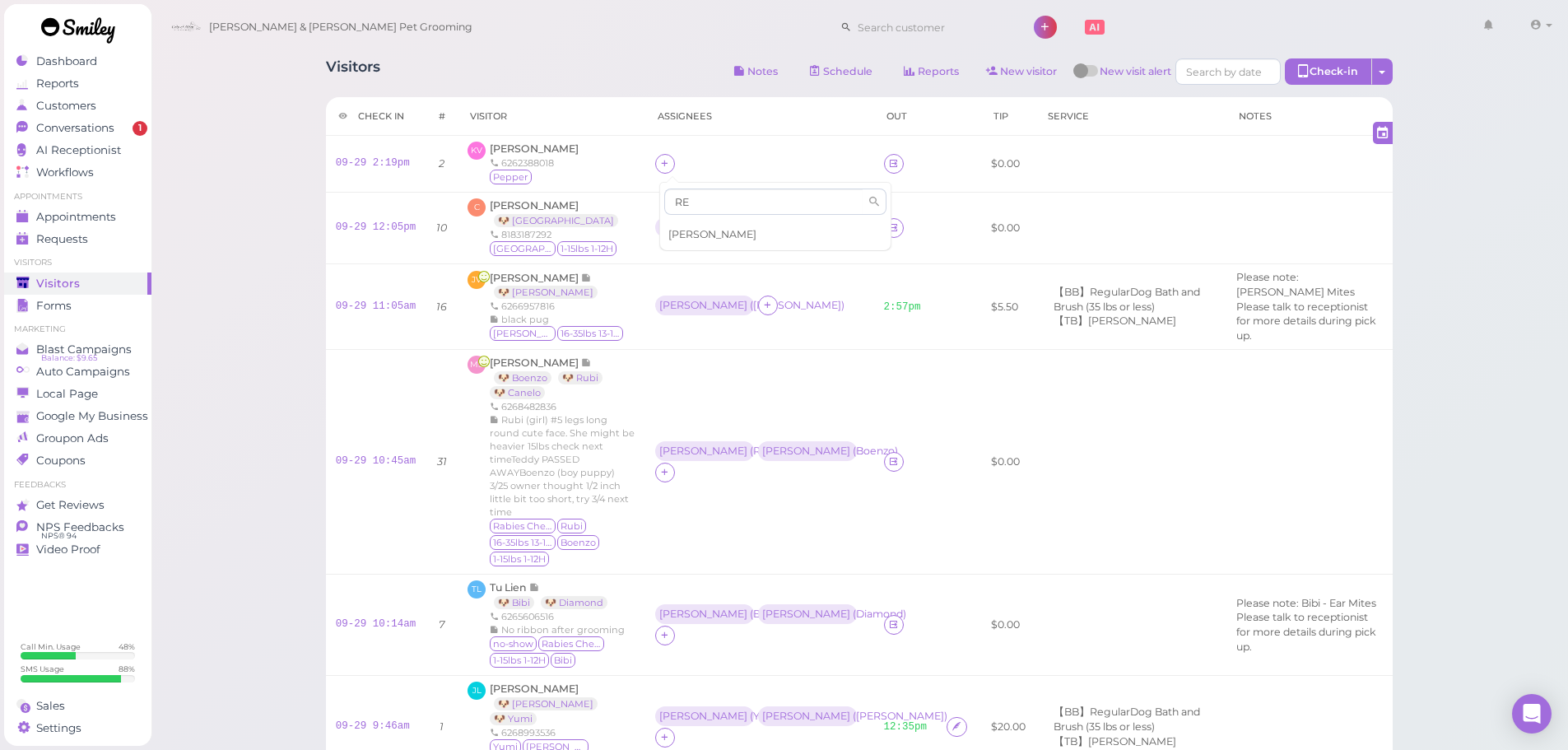
click at [699, 238] on span "[PERSON_NAME]" at bounding box center [712, 233] width 88 height 12
click at [397, 161] on link "09-29 2:19pm" at bounding box center [373, 163] width 74 height 11
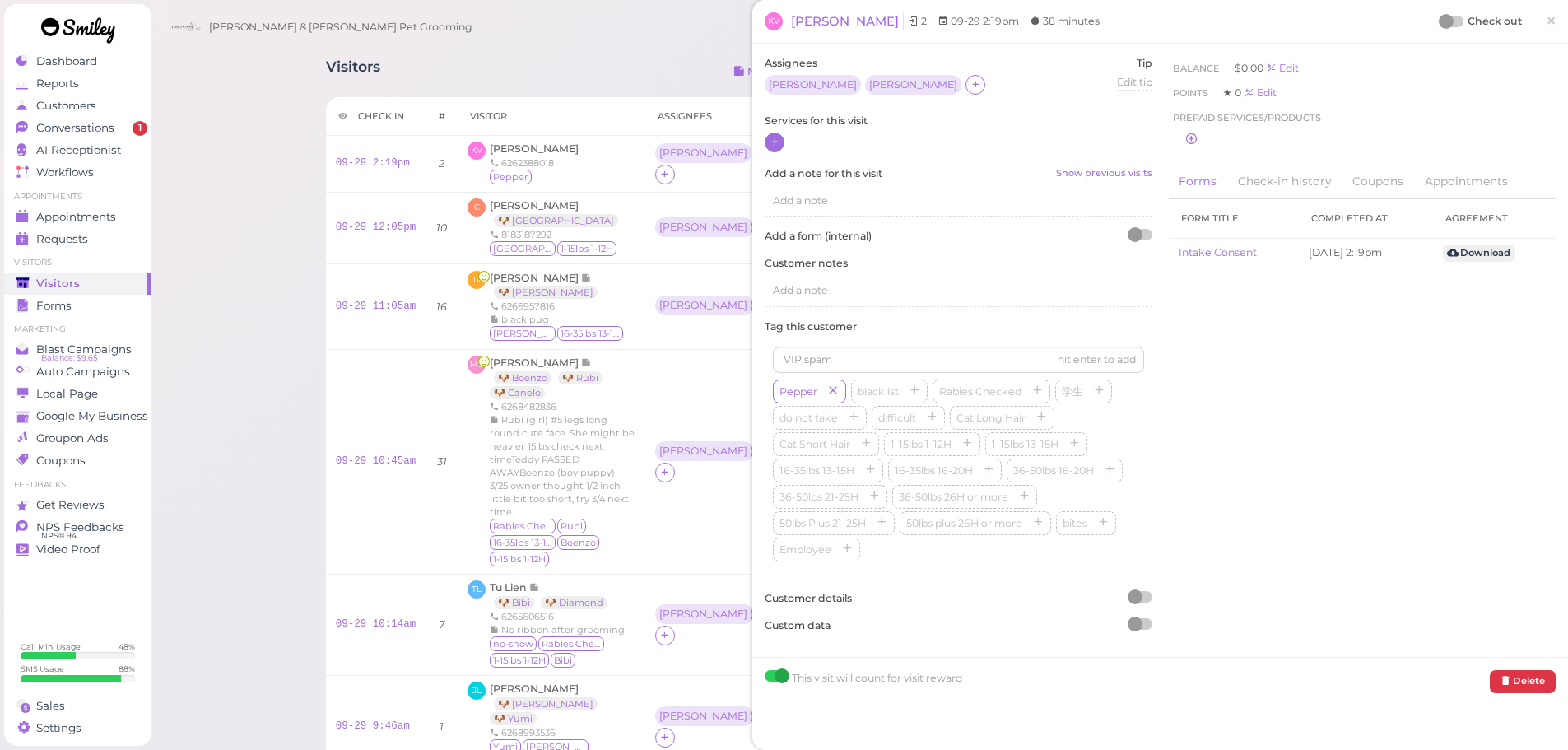
click at [776, 148] on icon at bounding box center [775, 141] width 11 height 12
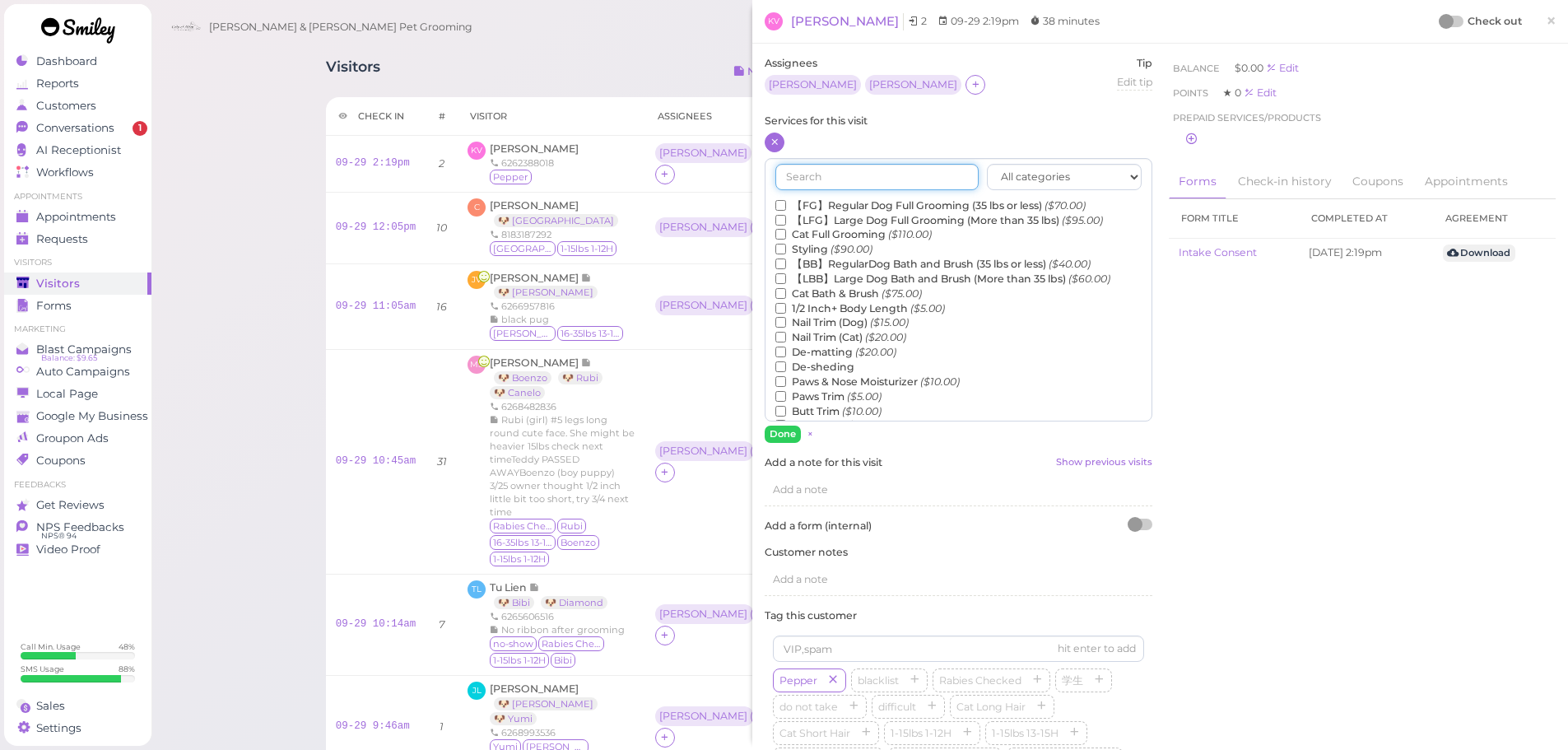
click at [842, 178] on input "text" at bounding box center [877, 177] width 203 height 26
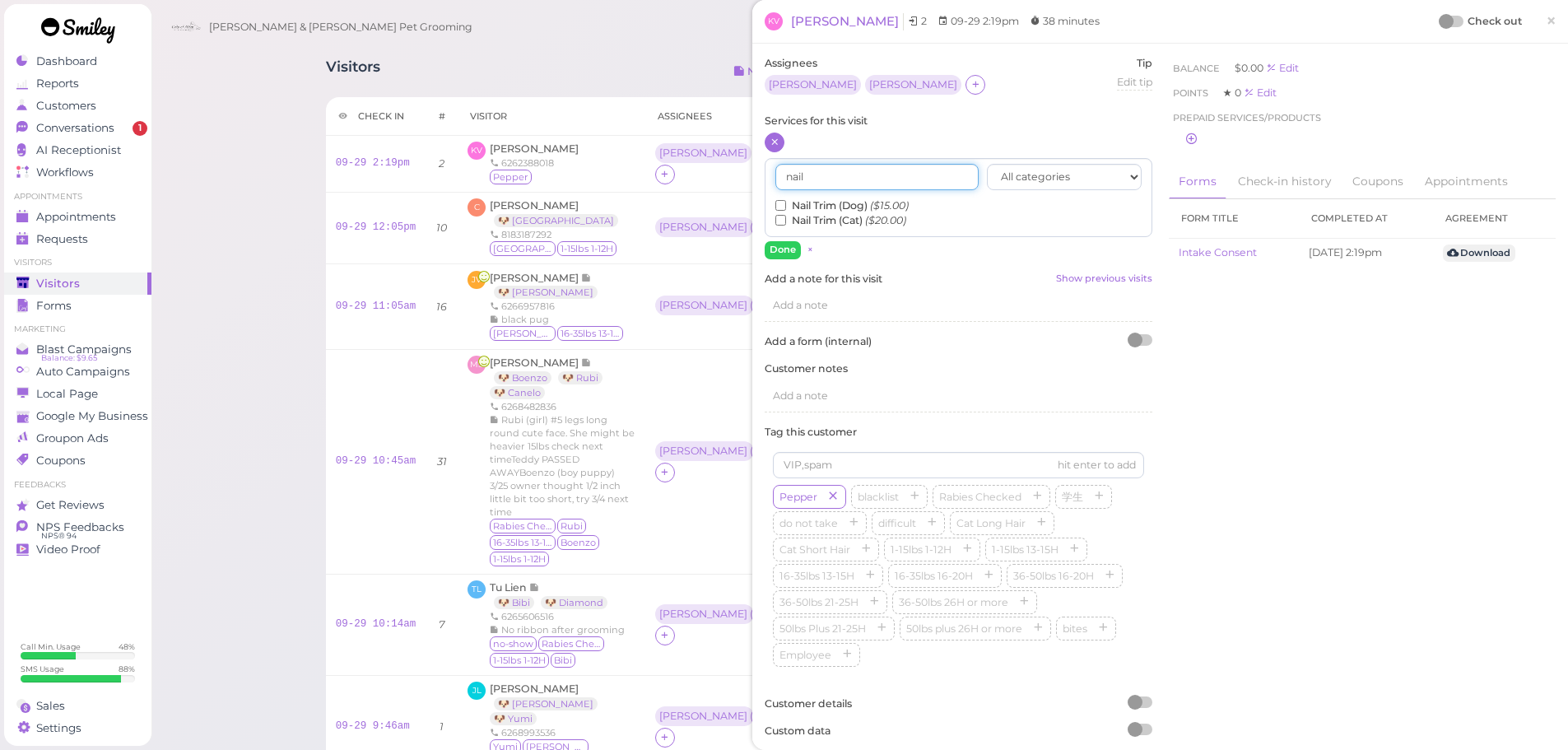
click at [827, 183] on input "nail" at bounding box center [877, 177] width 203 height 26
click at [801, 209] on label "Nail Trim (Dog) ($15.00)" at bounding box center [843, 206] width 134 height 15
click at [786, 209] on input "Nail Trim (Dog) ($15.00)" at bounding box center [781, 205] width 11 height 11
click at [826, 186] on input "nail" at bounding box center [877, 177] width 203 height 26
type input "gland"
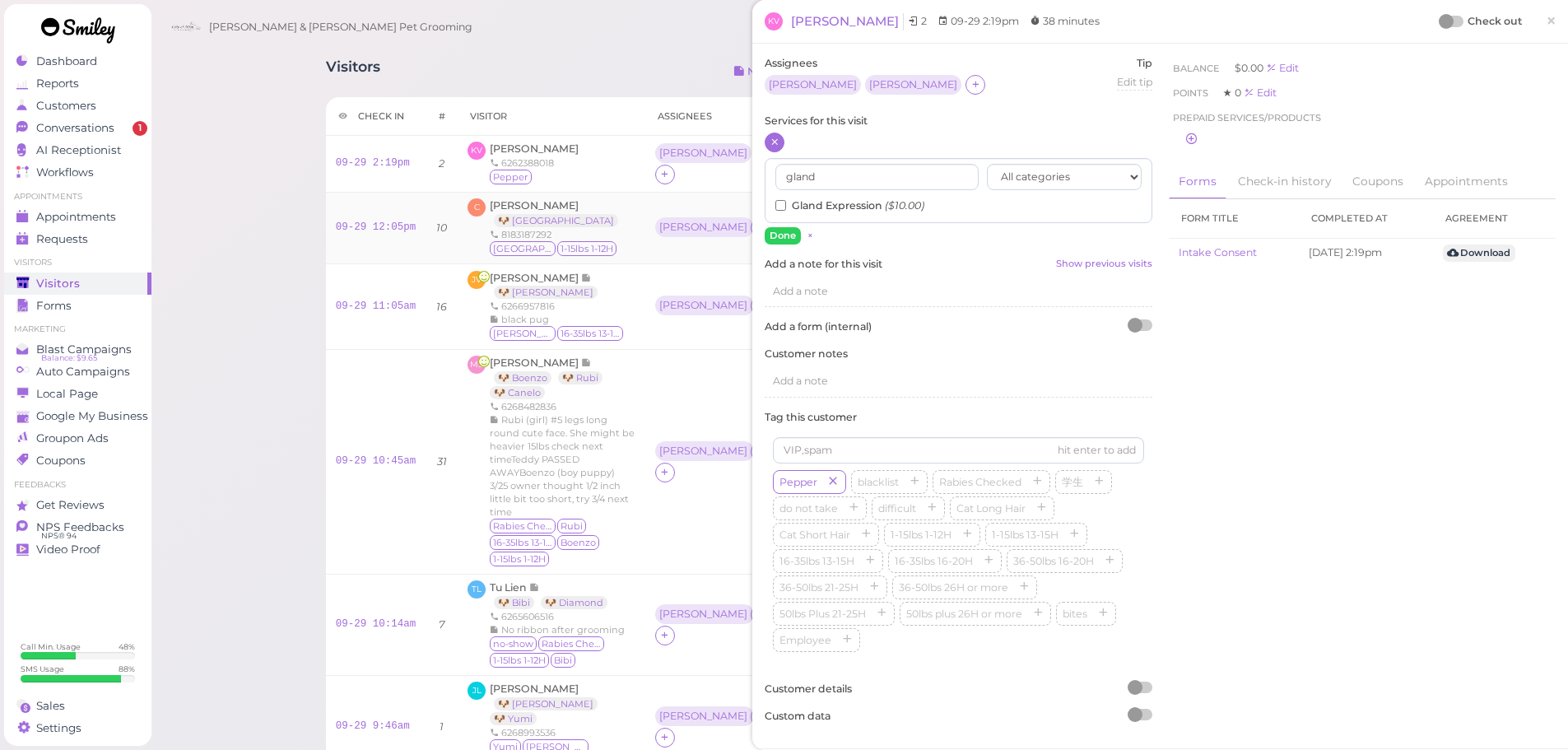
drag, startPoint x: 746, startPoint y: 211, endPoint x: 764, endPoint y: 211, distance: 18.0
click at [749, 211] on td "[PERSON_NAME] ( [GEOGRAPHIC_DATA] )" at bounding box center [760, 228] width 229 height 72
click at [779, 209] on input "Gland Expression ($10.00)" at bounding box center [781, 205] width 11 height 11
click at [779, 237] on button "Done" at bounding box center [782, 236] width 36 height 18
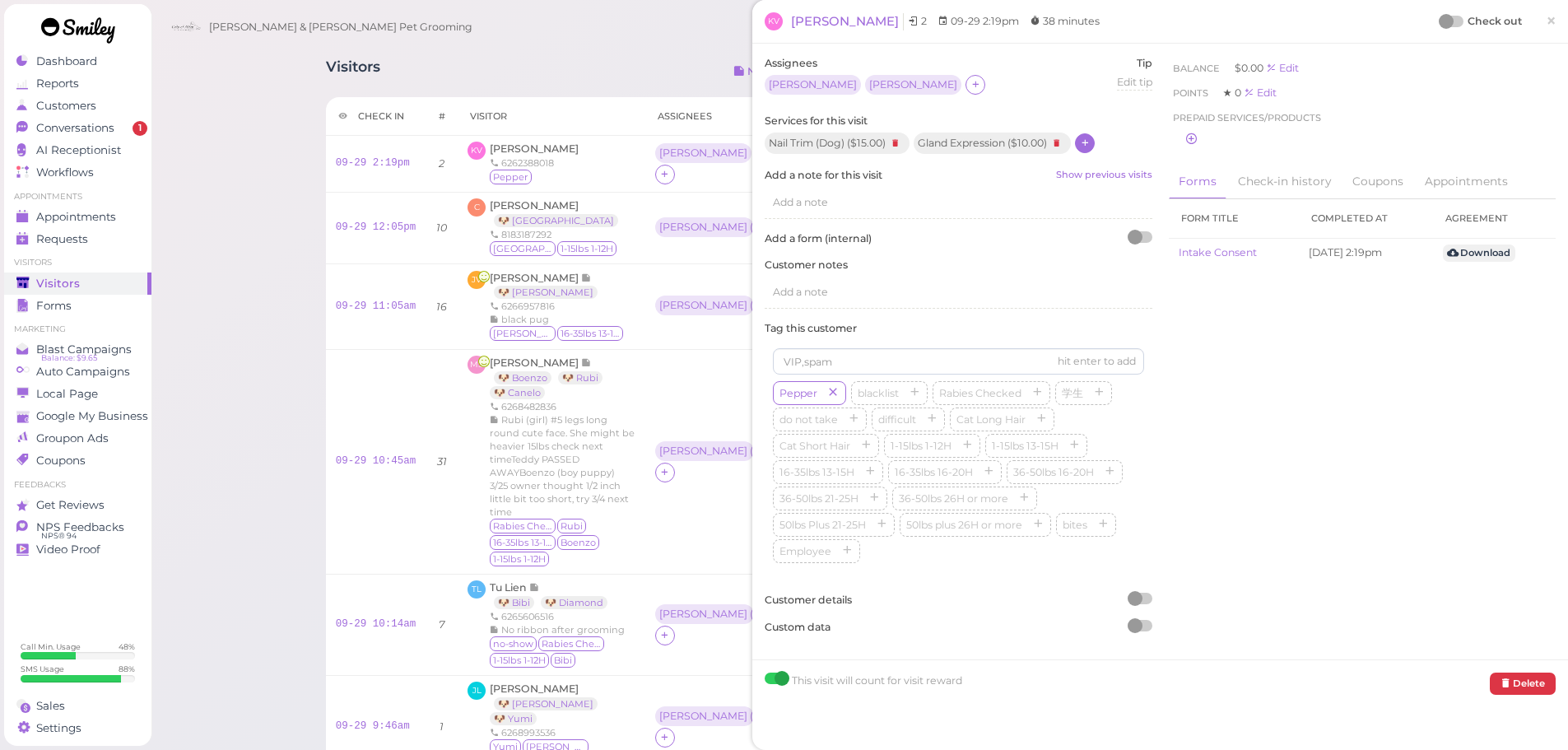
click at [1439, 15] on div at bounding box center [1446, 21] width 15 height 15
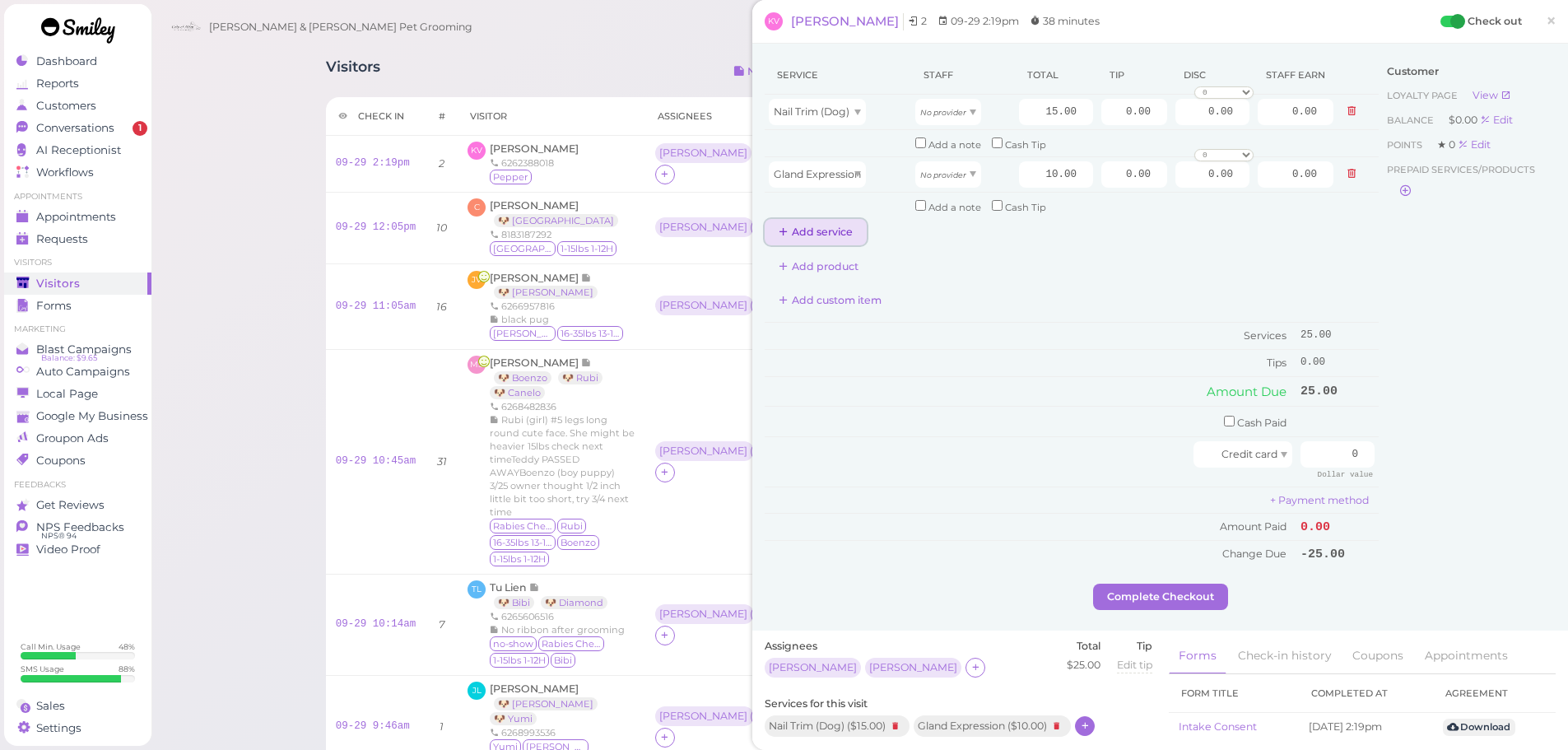
click at [812, 239] on button "Add service" at bounding box center [816, 232] width 102 height 26
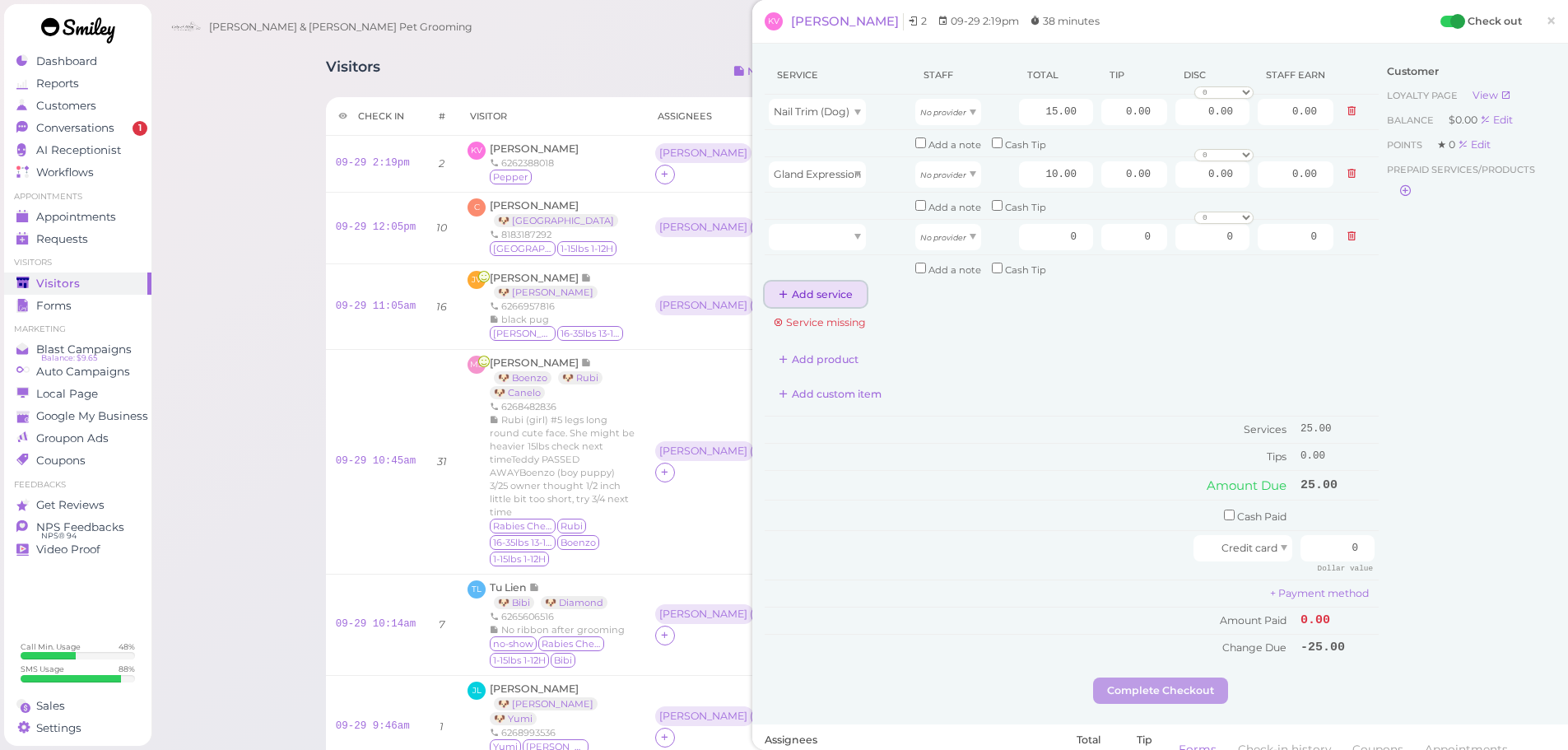
click at [809, 301] on button "Add service" at bounding box center [816, 295] width 102 height 26
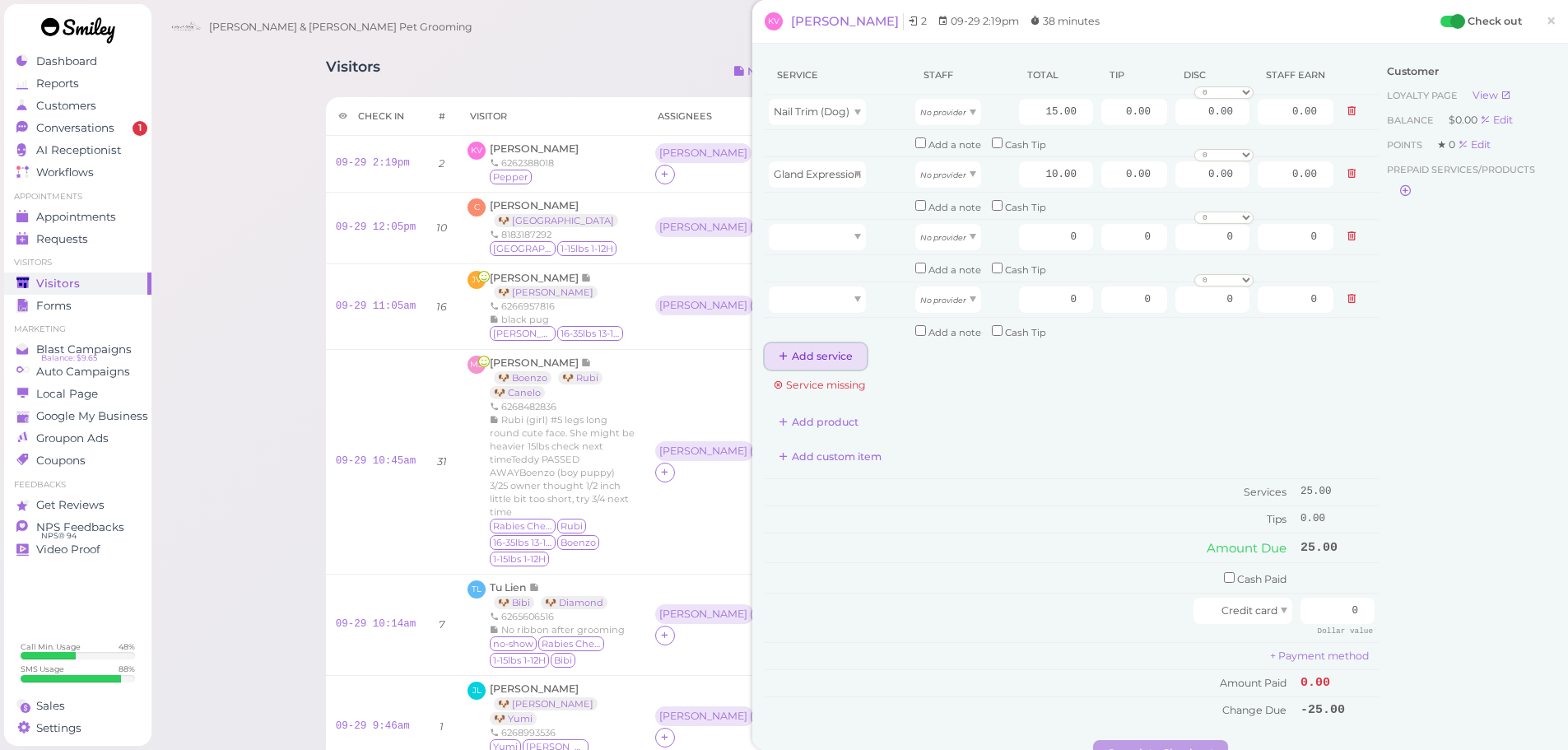
click at [820, 370] on button "Add service" at bounding box center [816, 356] width 102 height 26
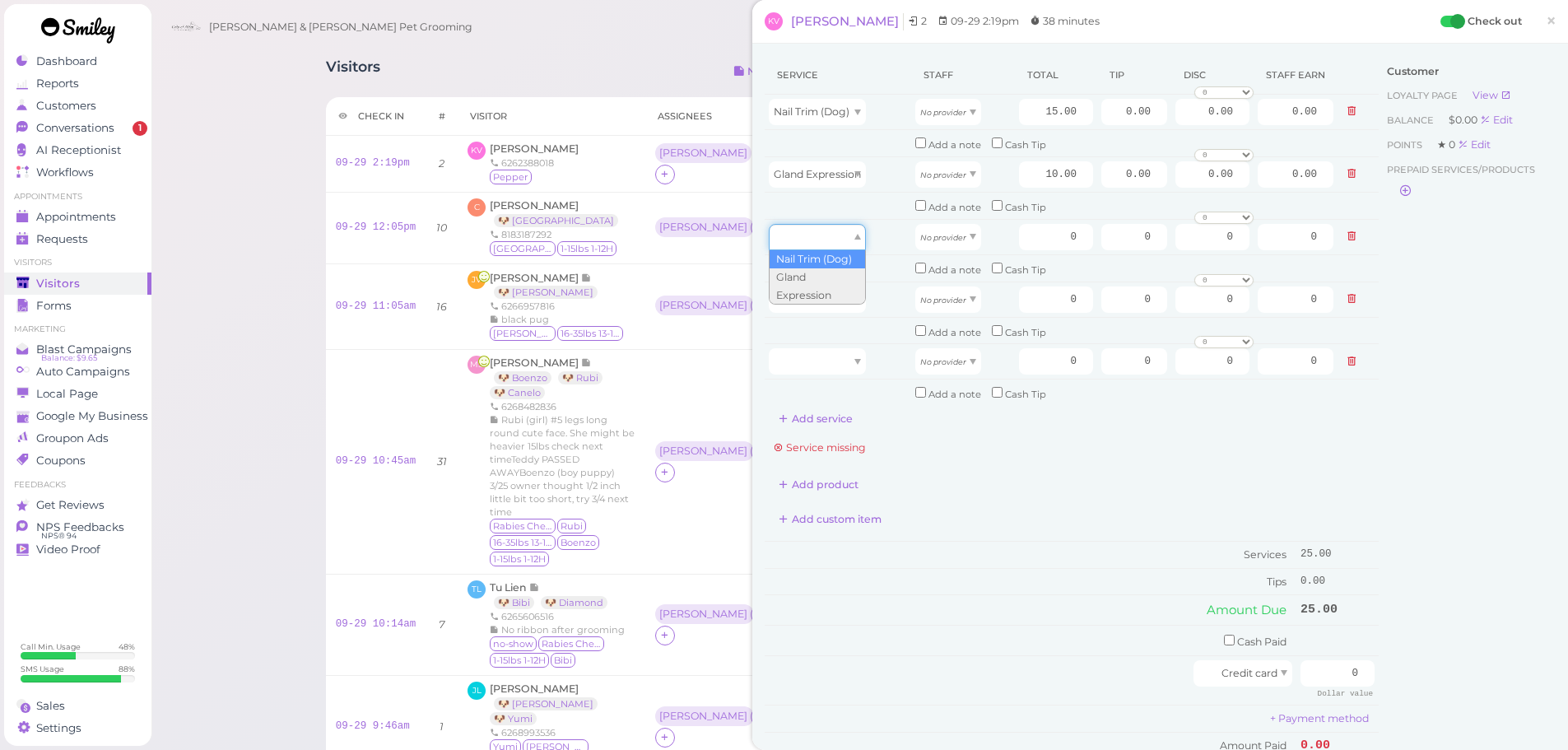
drag, startPoint x: 820, startPoint y: 244, endPoint x: 831, endPoint y: 319, distance: 75.8
type input "15.00"
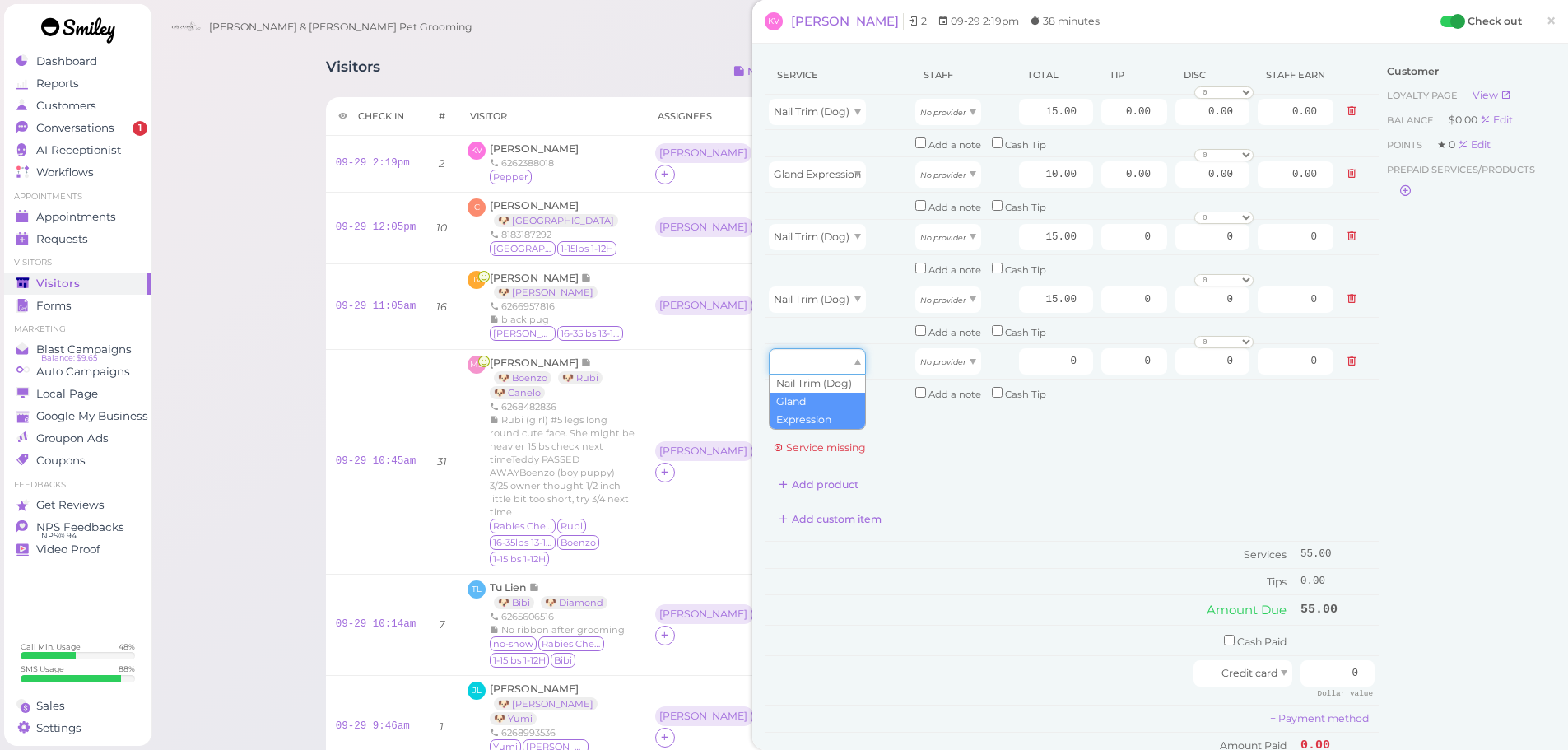
drag, startPoint x: 824, startPoint y: 358, endPoint x: 825, endPoint y: 394, distance: 36.0
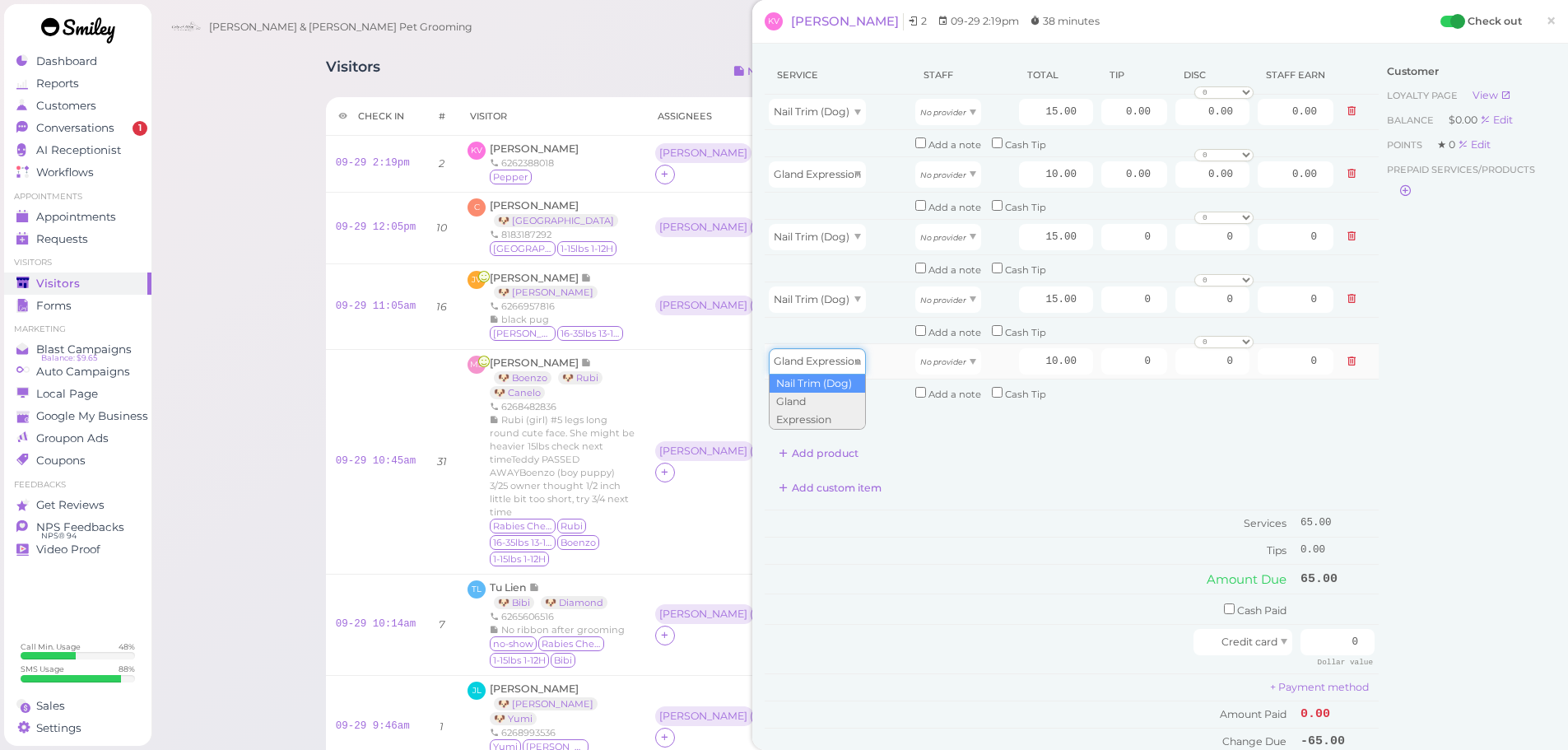
drag, startPoint x: 805, startPoint y: 358, endPoint x: 805, endPoint y: 366, distance: 8.0
type input "15.00"
drag, startPoint x: 933, startPoint y: 126, endPoint x: 935, endPoint y: 136, distance: 10.2
click at [933, 149] on tbody "Nail Trim (Dog) No provider 15.00 0.00 0.00 0 10% off 15% off 20% off 25% off 3…" at bounding box center [1071, 251] width 614 height 312
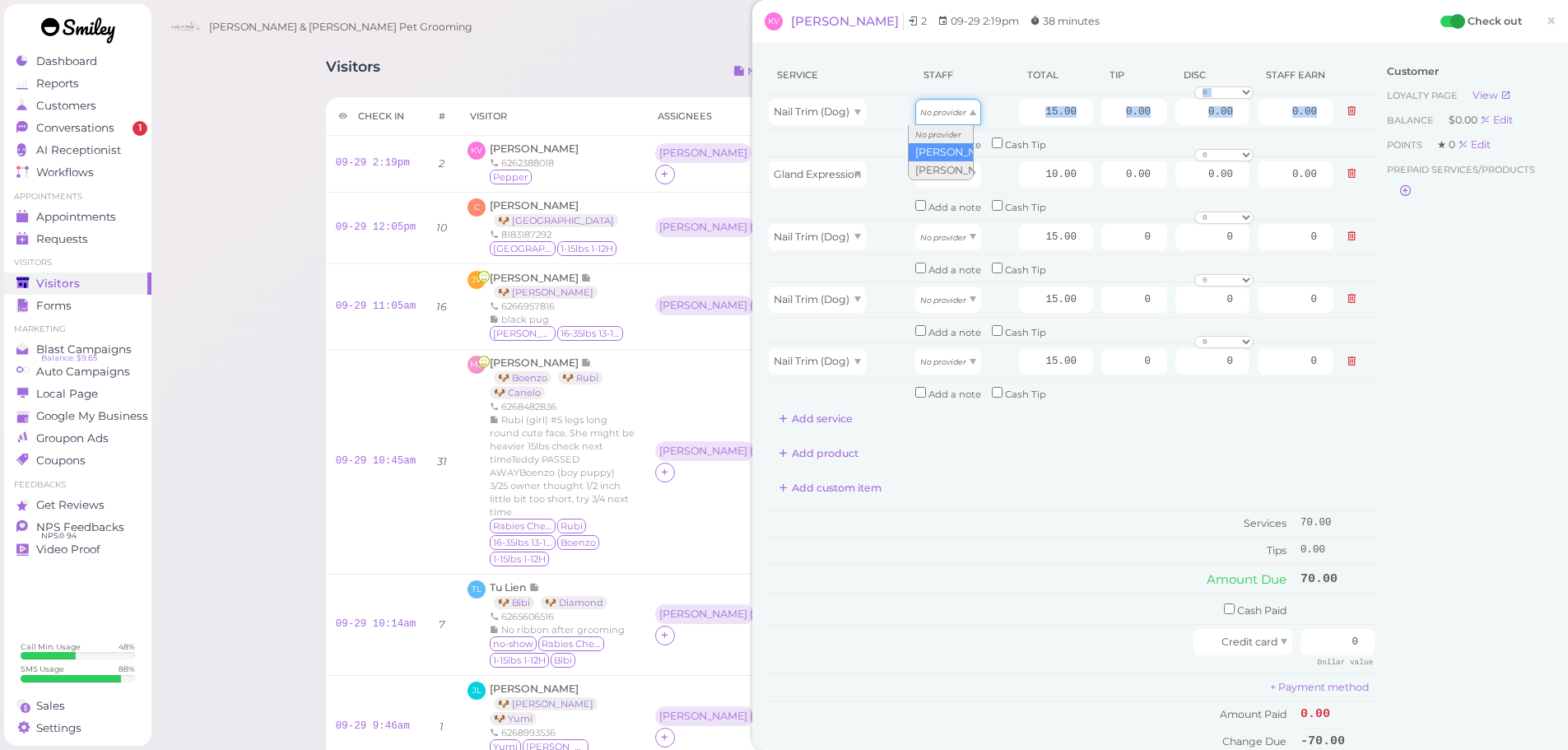
drag, startPoint x: 938, startPoint y: 124, endPoint x: 939, endPoint y: 153, distance: 29.0
type input "7.80"
drag, startPoint x: 943, startPoint y: 163, endPoint x: 934, endPoint y: 214, distance: 51.8
type input "5.20"
drag, startPoint x: 946, startPoint y: 243, endPoint x: 945, endPoint y: 273, distance: 30.0
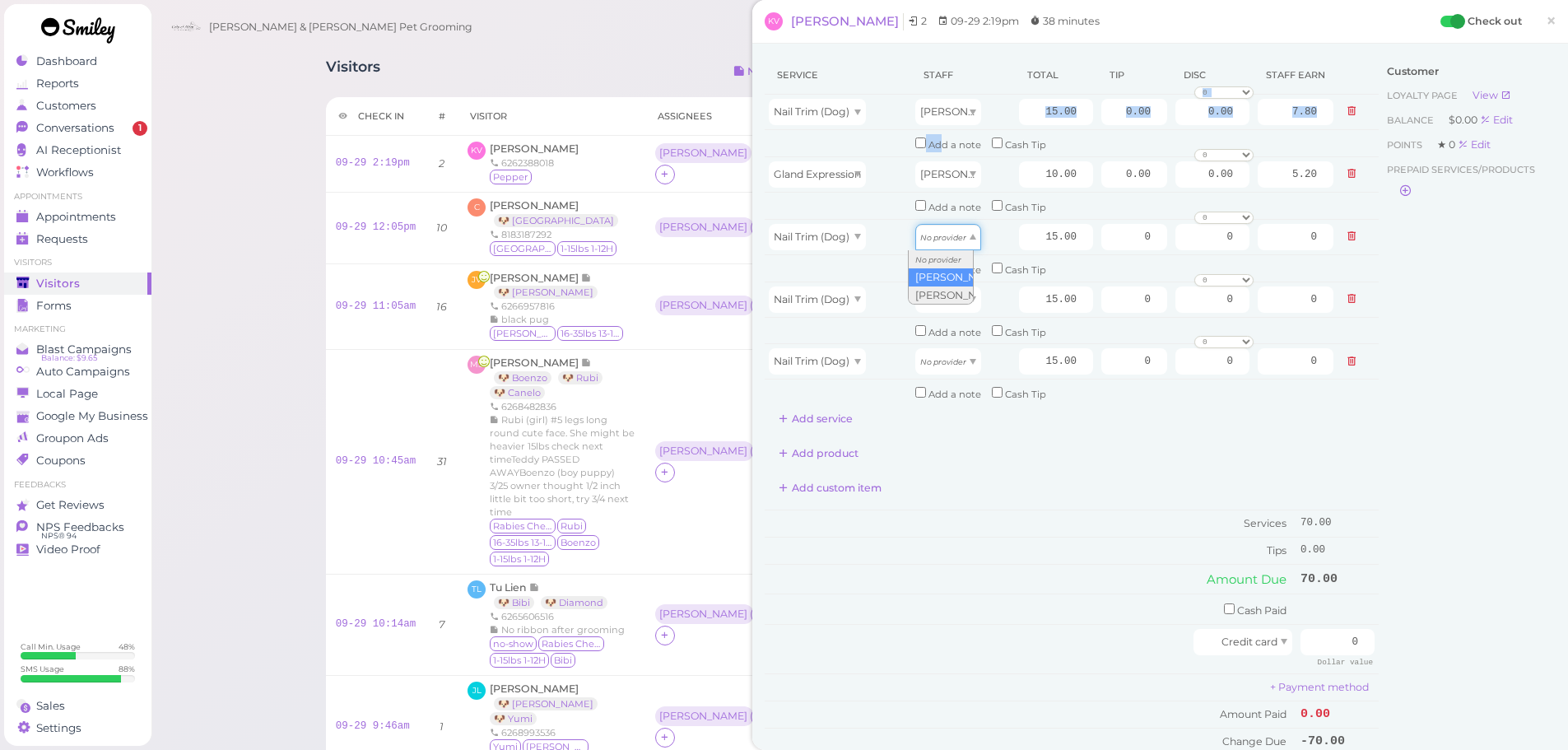
type input "7.80"
drag, startPoint x: 928, startPoint y: 302, endPoint x: 918, endPoint y: 362, distance: 60.8
type input "6.45"
drag, startPoint x: 923, startPoint y: 363, endPoint x: 921, endPoint y: 420, distance: 57.0
type input "6.45"
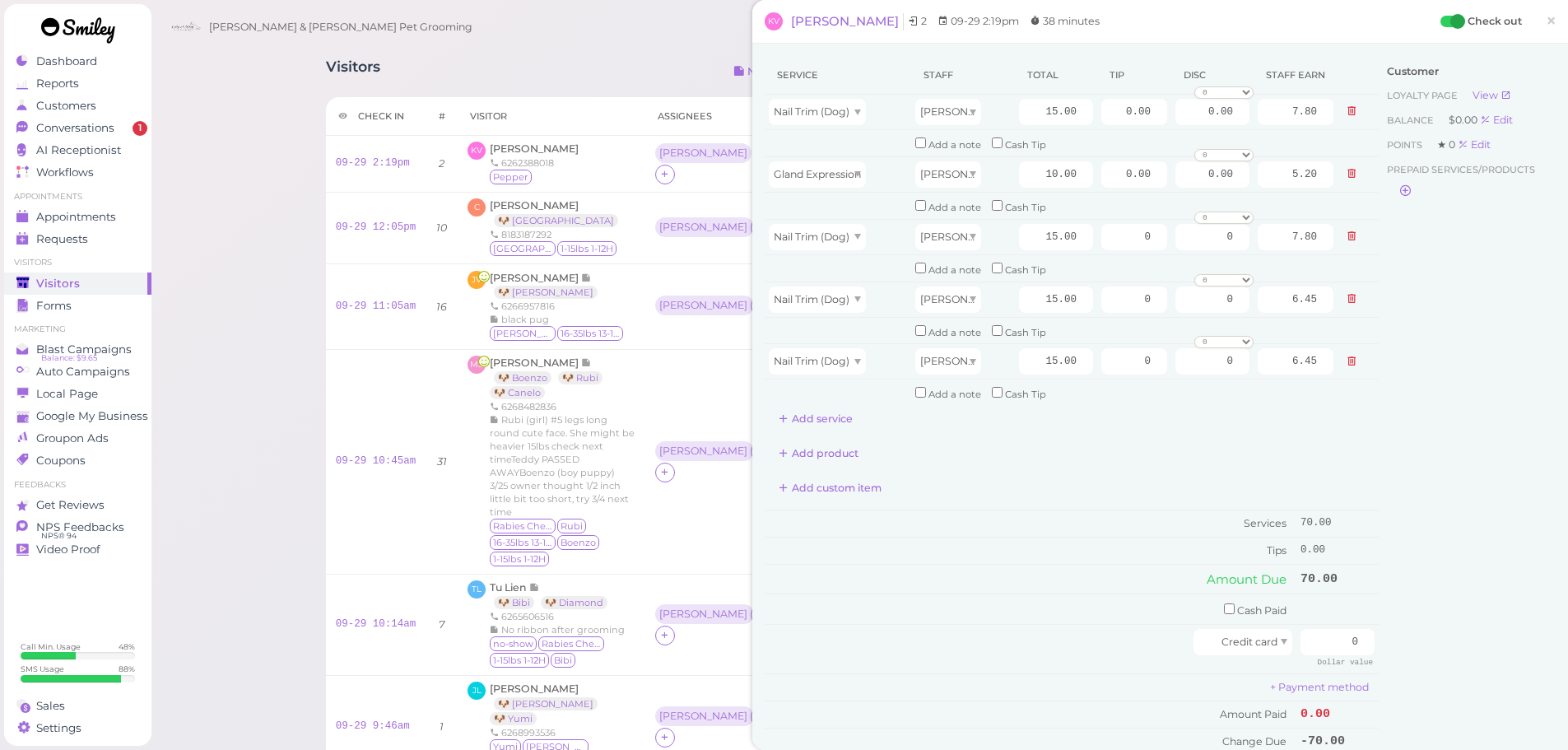
click at [964, 467] on div "Service Staff Total Tip Disc Staff earn Nail Trim (Dog) Asa 15.00 0.00 0.00 0 1…" at bounding box center [1071, 405] width 614 height 699
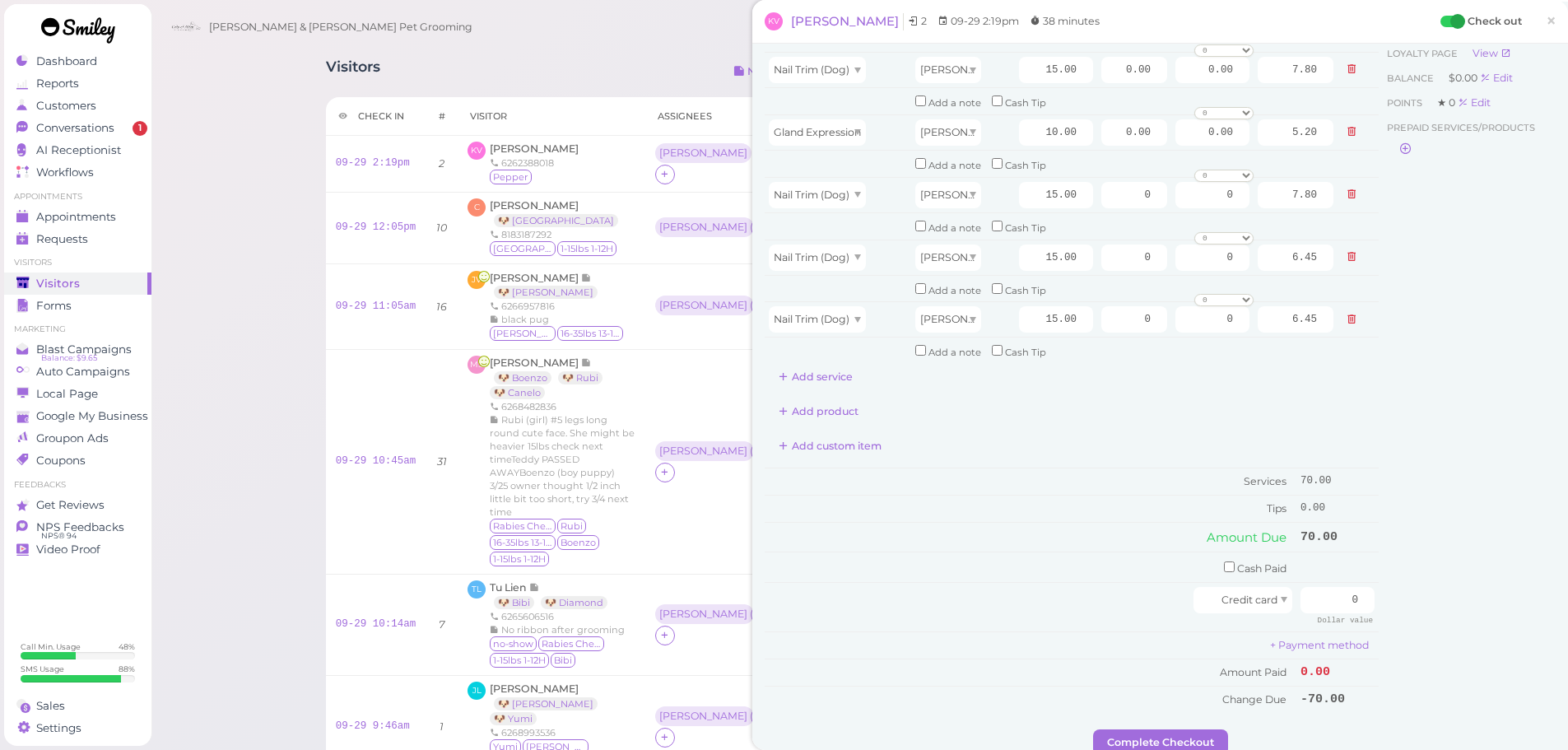
scroll to position [83, 0]
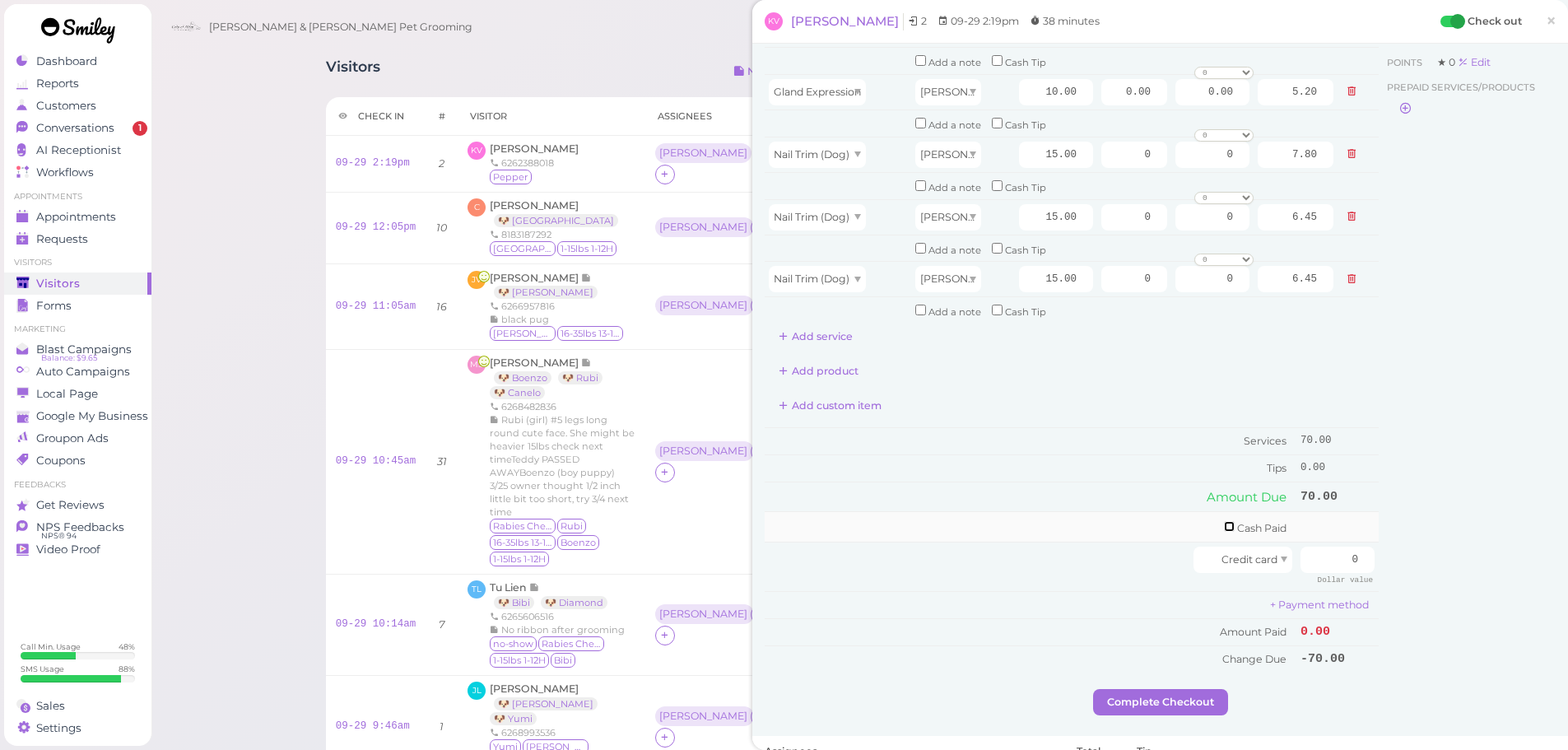
click at [1224, 528] on input "checkbox" at bounding box center [1230, 527] width 11 height 11
checkbox input "true"
click at [1308, 532] on input "0" at bounding box center [1338, 530] width 74 height 26
type input "90"
click at [1391, 550] on div "Customer Loyalty page View Balance $0.00 Edit Points ★ 0 Edit Prepaid services/…" at bounding box center [1467, 334] width 177 height 720
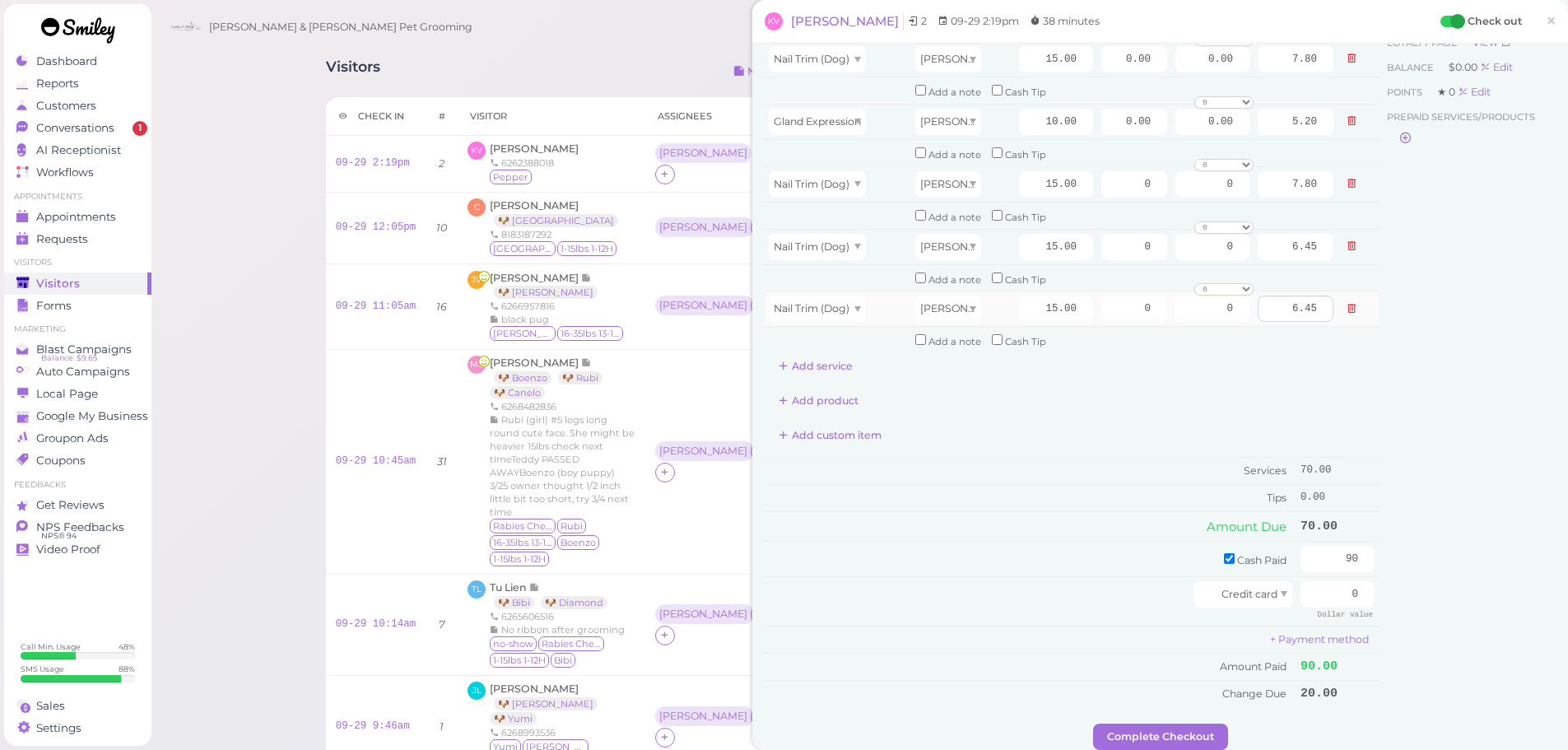
scroll to position [0, 0]
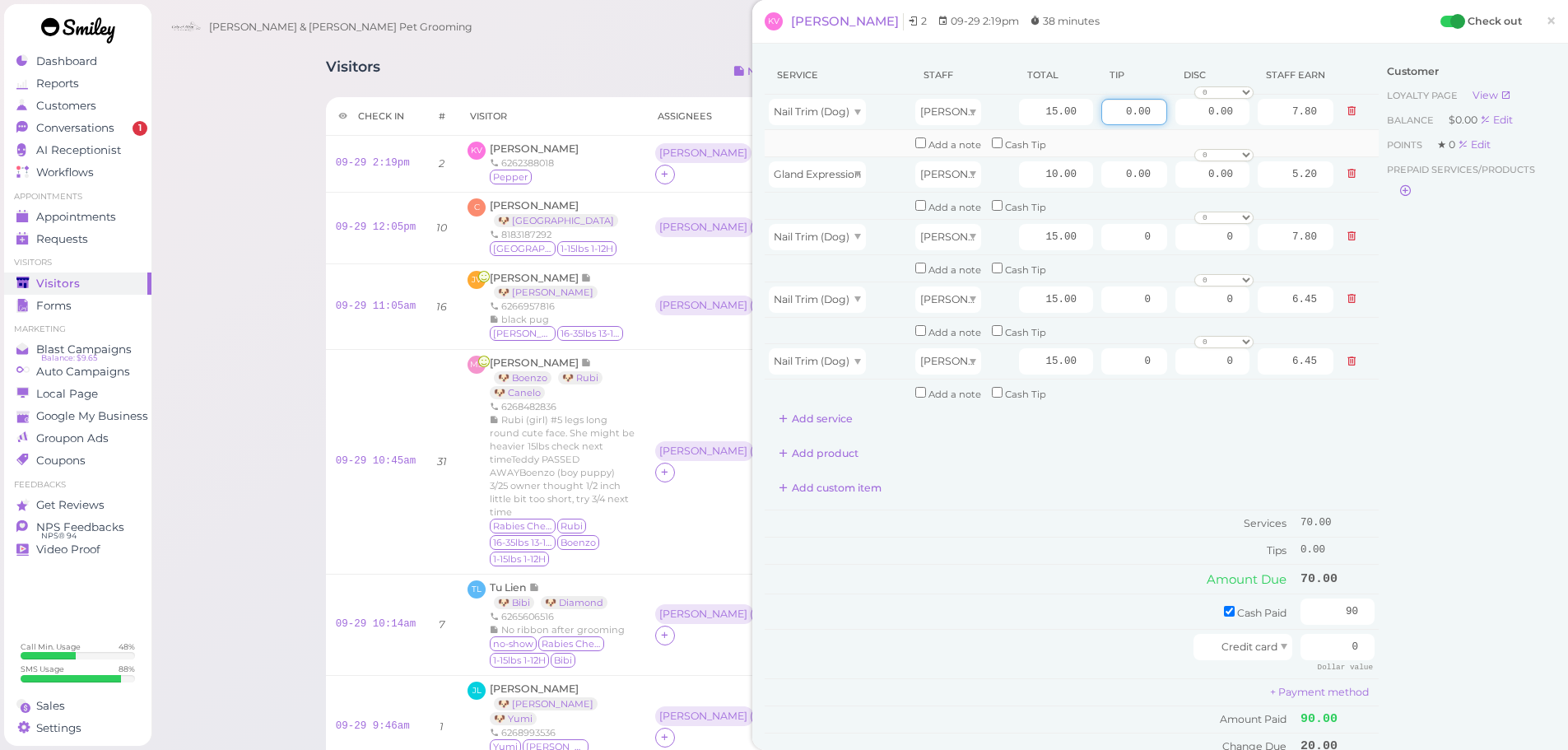
drag, startPoint x: 1099, startPoint y: 111, endPoint x: 1339, endPoint y: 140, distance: 241.7
click at [1338, 138] on tbody "Nail Trim (Dog) Asa 15.00 0.00 0.00 0 10% off 15% off 20% off 25% off 30% off 5…" at bounding box center [1071, 251] width 614 height 312
type input "5"
drag, startPoint x: 1122, startPoint y: 237, endPoint x: 1126, endPoint y: 270, distance: 33.2
click at [1211, 241] on tr "Nail Trim (Dog) Asa 15.00 0 0 0 10% off 15% off 20% off 25% off 30% off 50% off…" at bounding box center [1071, 237] width 614 height 35
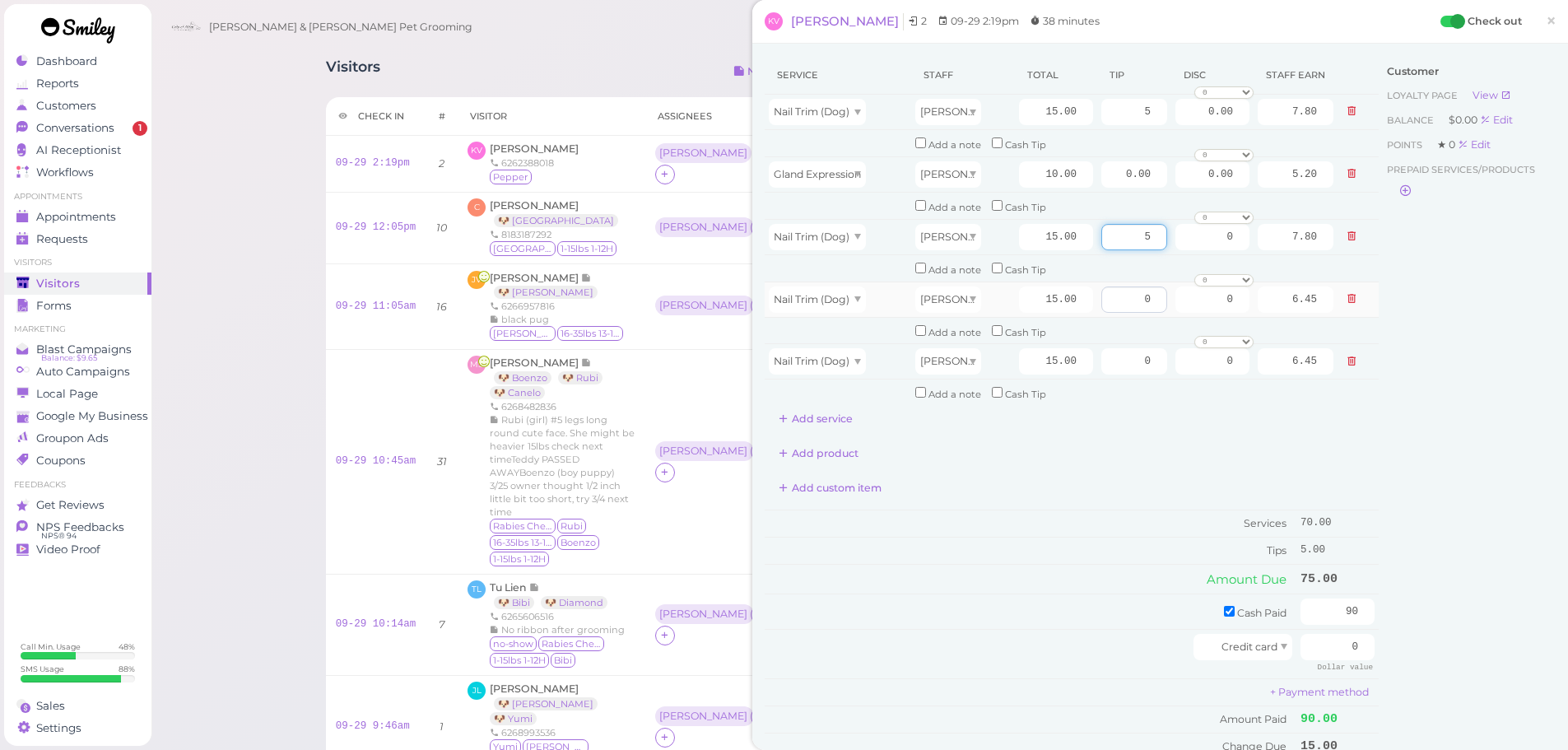
type input "5"
drag, startPoint x: 1109, startPoint y: 301, endPoint x: 1473, endPoint y: 331, distance: 365.2
click at [1430, 325] on div "Service Staff Total Tip Disc Staff earn Nail Trim (Dog) Asa 15.00 5 0.00 0 10% …" at bounding box center [1160, 415] width 791 height 720
type input "5"
click at [1102, 373] on input "0" at bounding box center [1134, 362] width 66 height 26
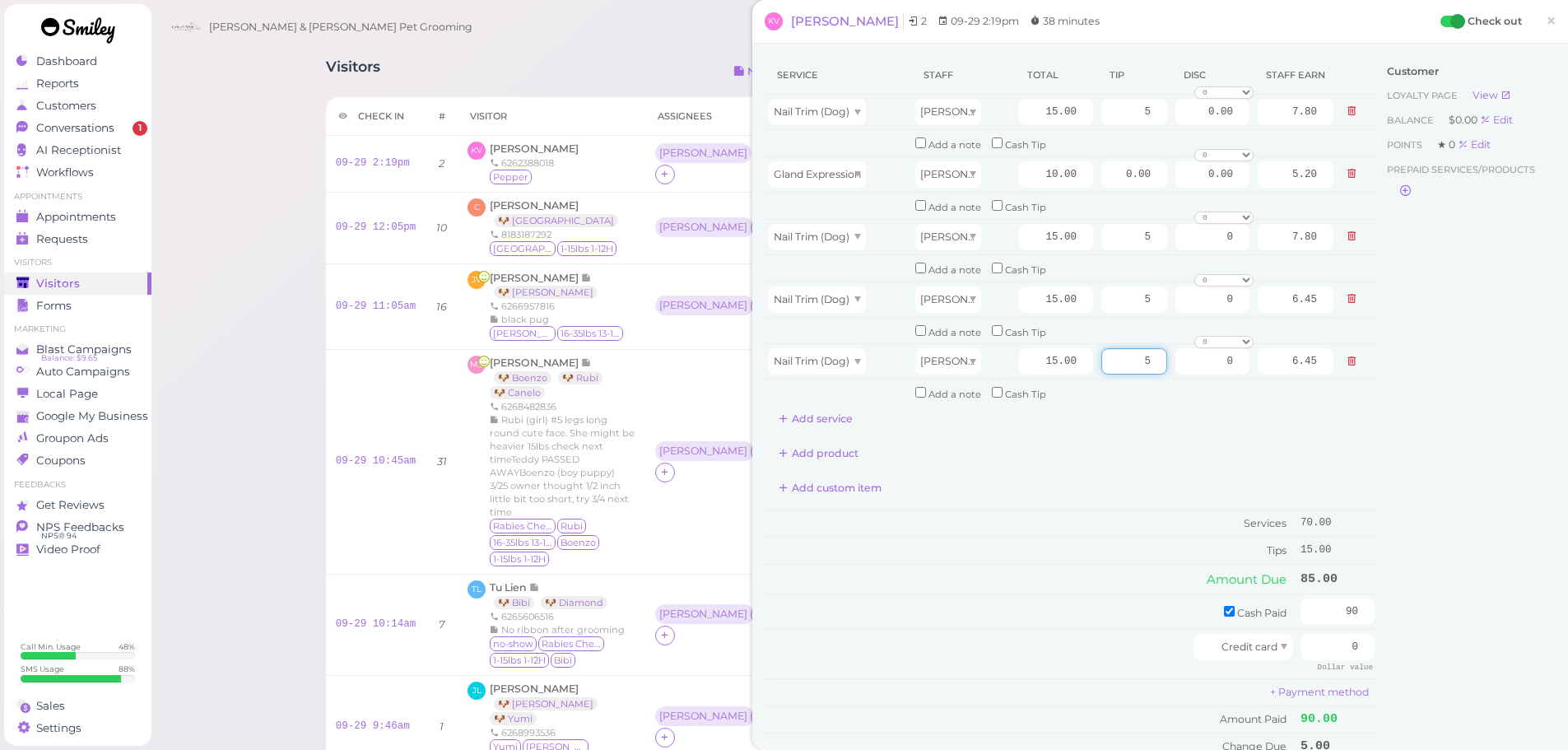
type input "5"
click at [1456, 529] on div "Customer Loyalty page View Balance $0.00 Edit Points ★ 0 Edit Prepaid services/…" at bounding box center [1467, 415] width 177 height 720
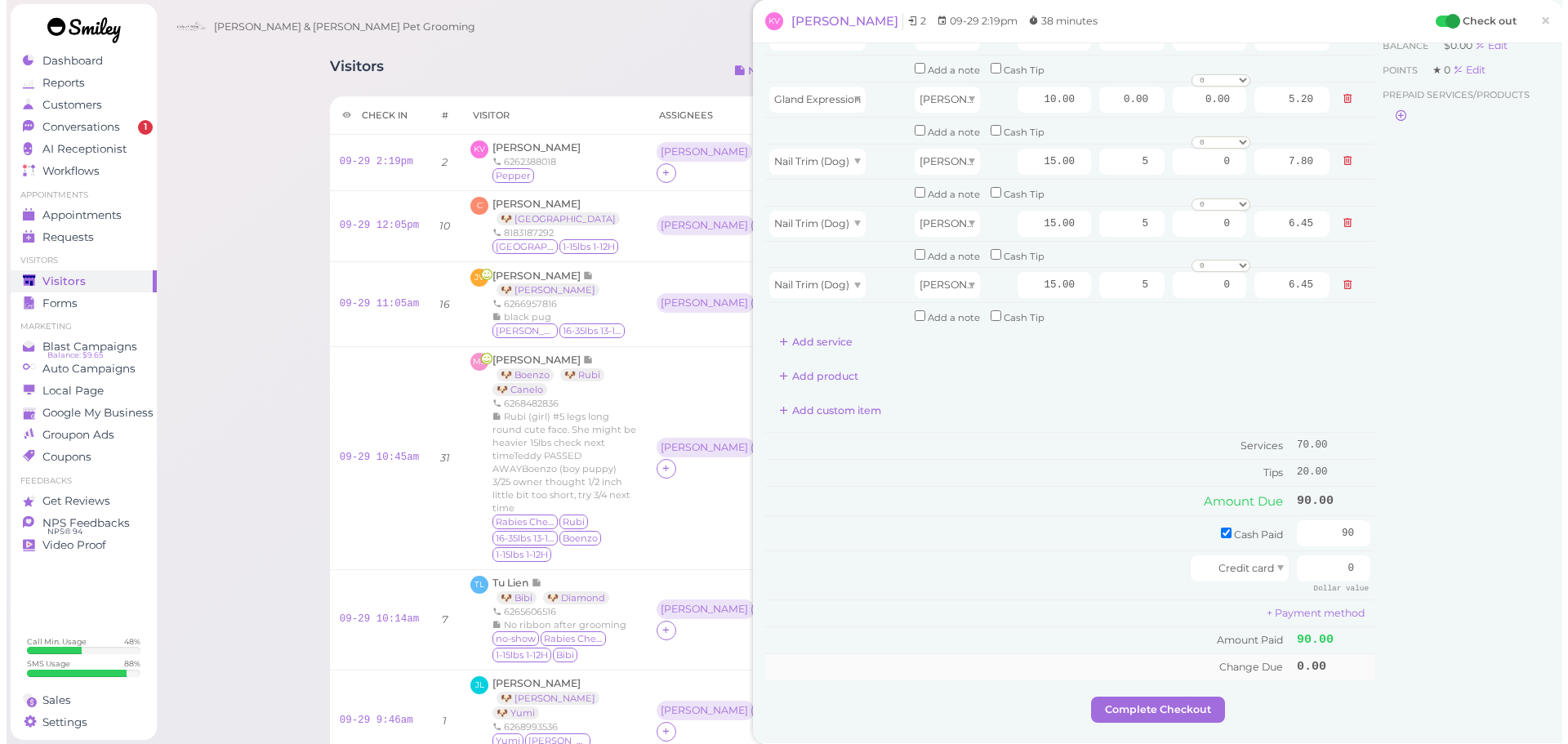
scroll to position [163, 0]
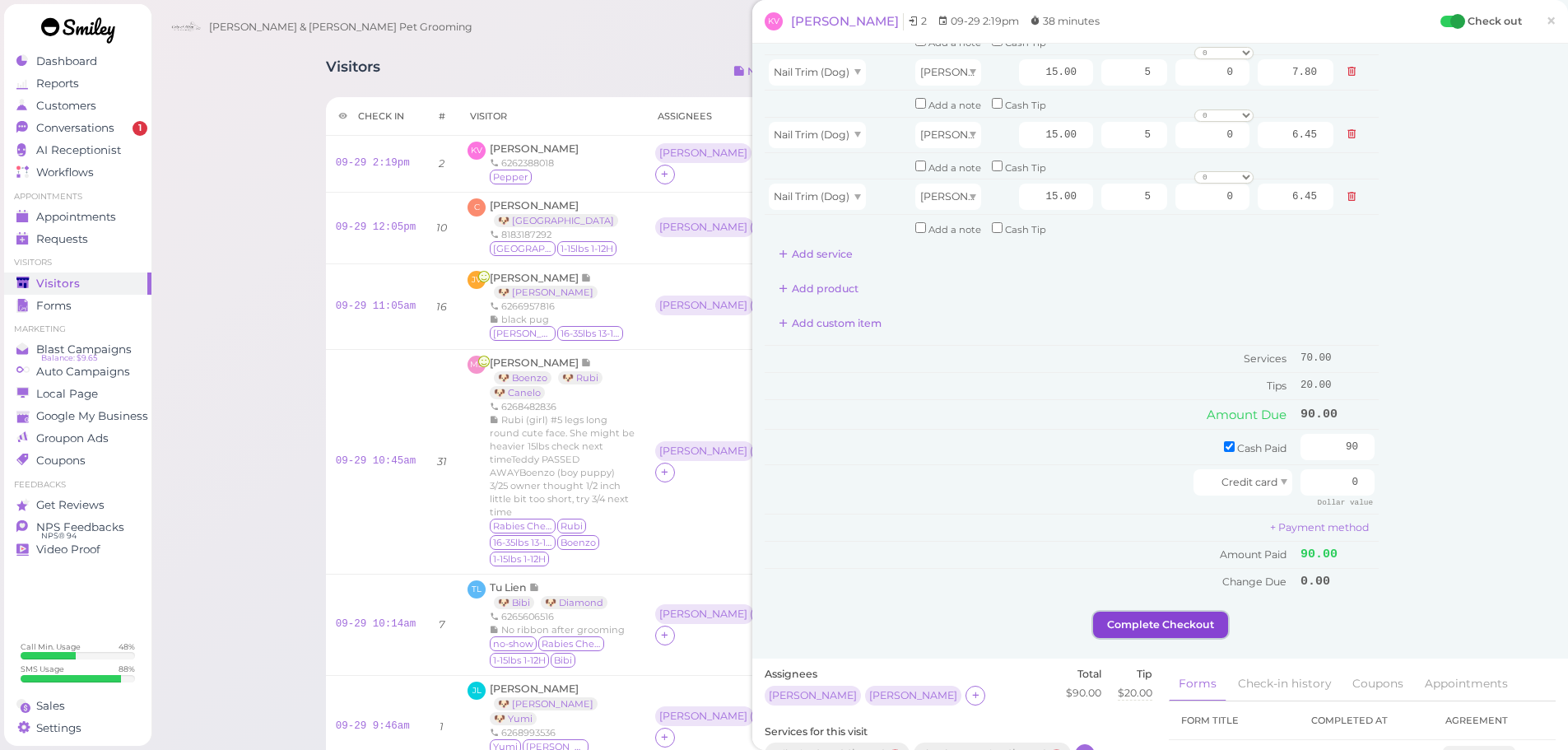
click at [1160, 627] on button "Complete Checkout" at bounding box center [1160, 625] width 135 height 26
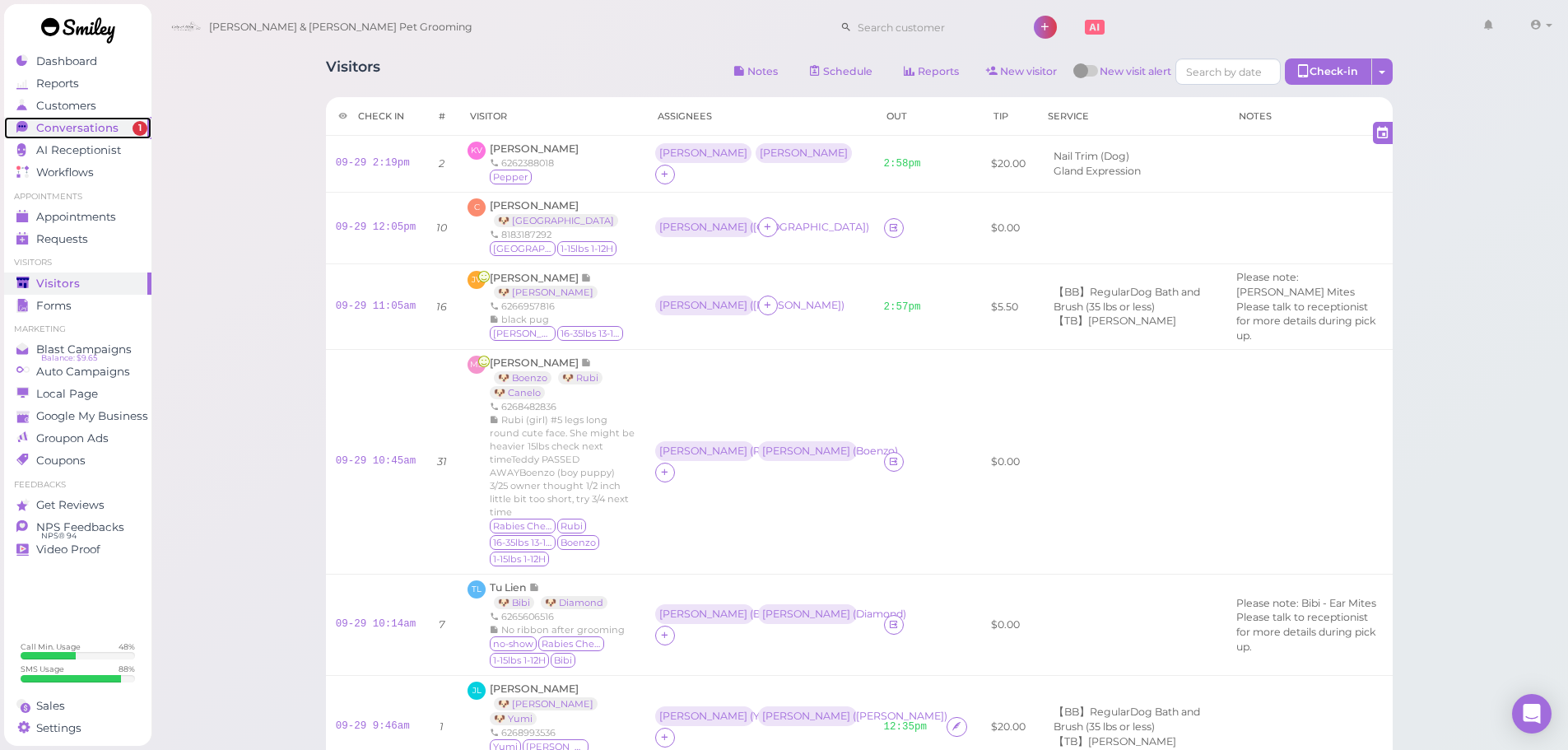
click at [50, 126] on span "Conversations" at bounding box center [77, 127] width 83 height 14
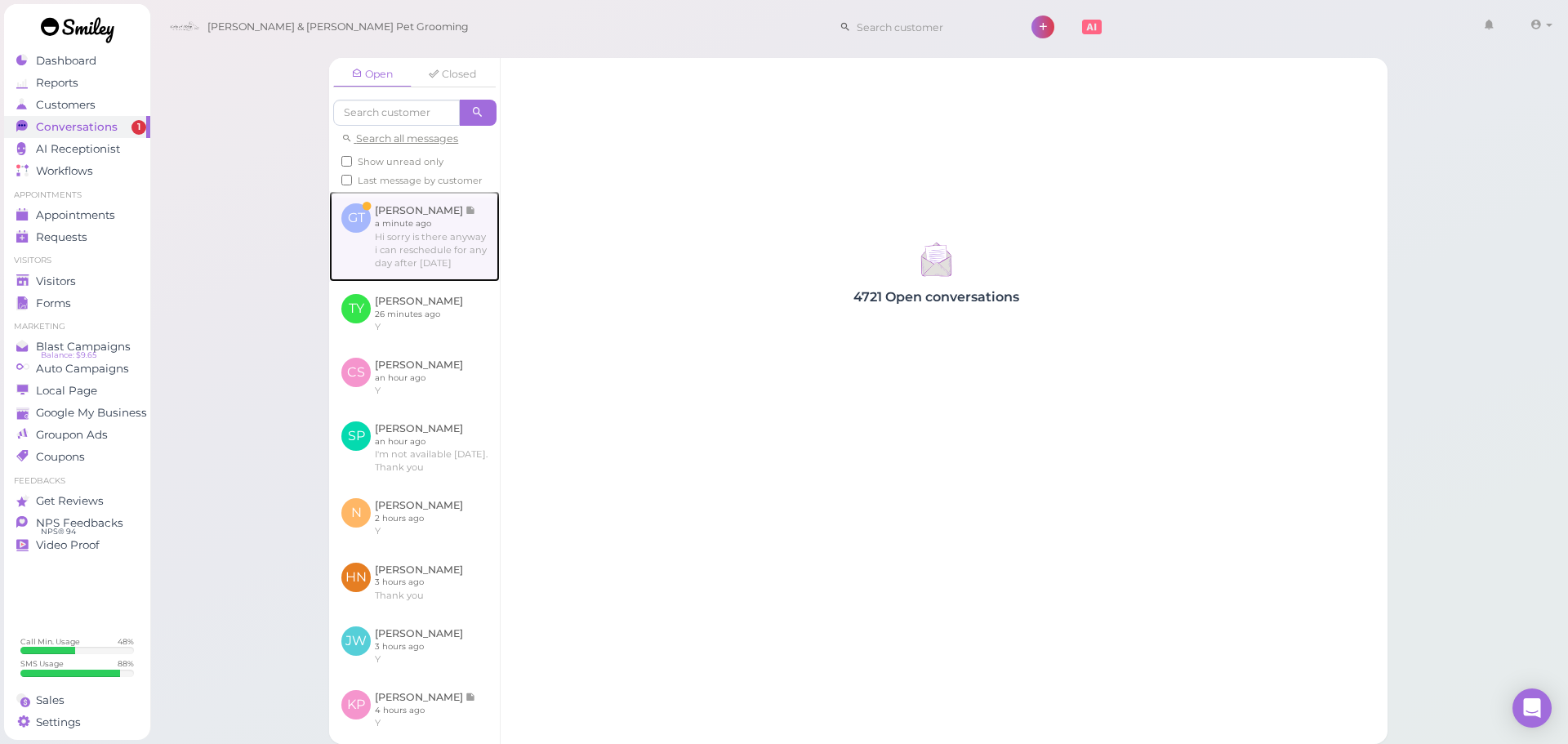
click at [378, 255] on link at bounding box center [414, 235] width 171 height 89
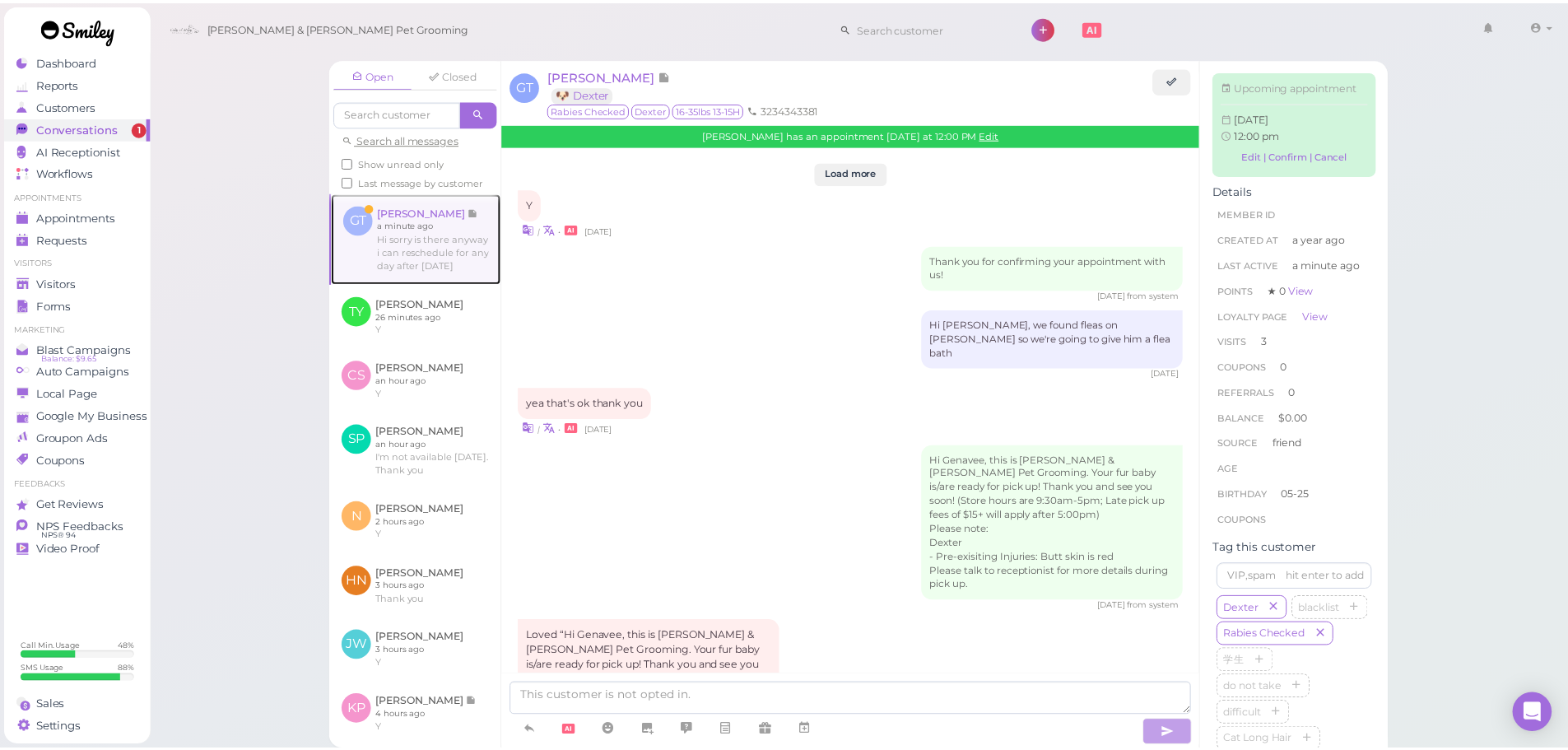
scroll to position [2360, 0]
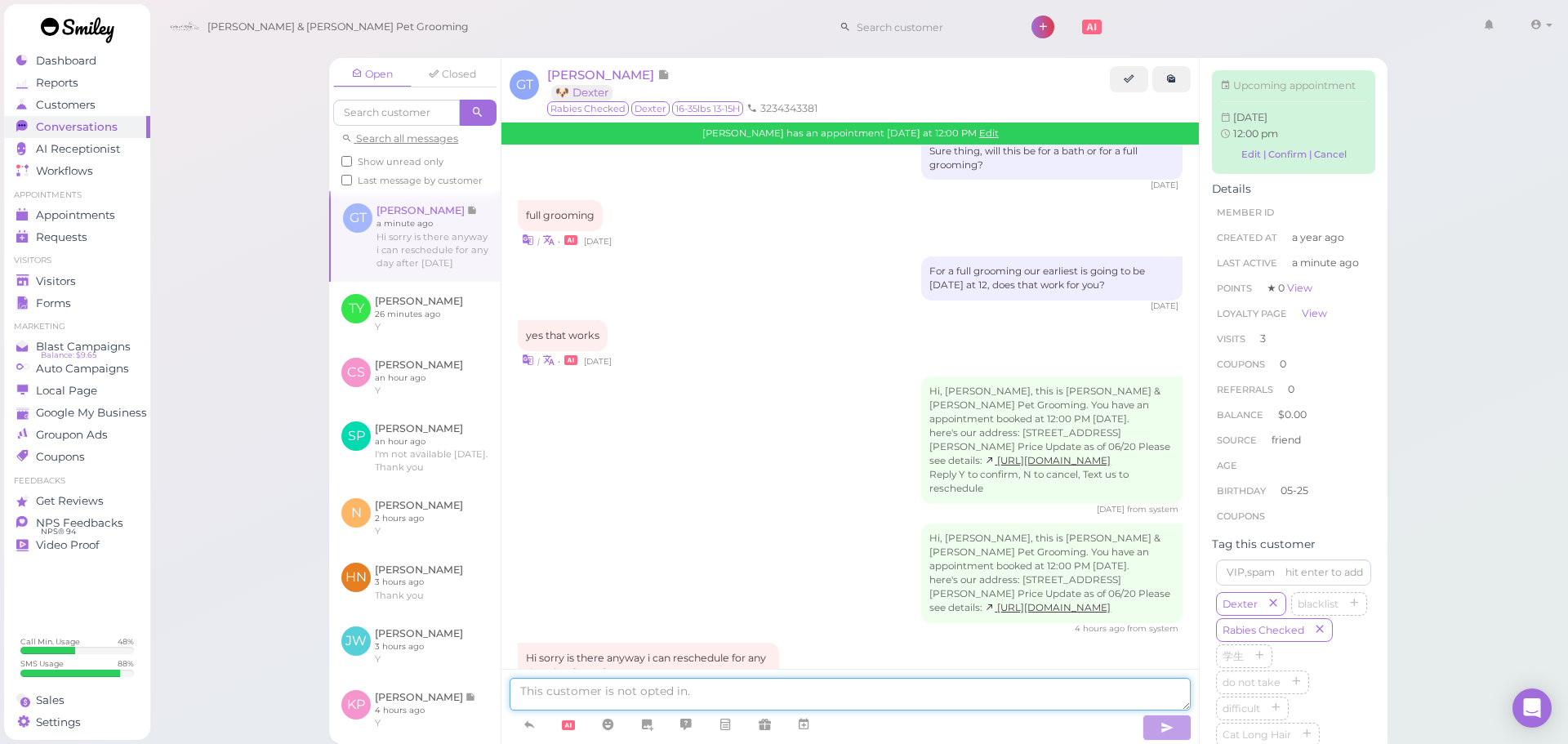
click at [1085, 696] on textarea at bounding box center [850, 693] width 681 height 32
click at [1051, 689] on div "| • a minute ago" at bounding box center [850, 697] width 665 height 18
click at [1498, 555] on div "Open Closed Search all messages Show unread only Last message by customer GT Ge…" at bounding box center [859, 372] width 1420 height 744
click at [692, 698] on textarea at bounding box center [850, 693] width 681 height 32
click at [845, 688] on textarea at bounding box center [850, 693] width 681 height 32
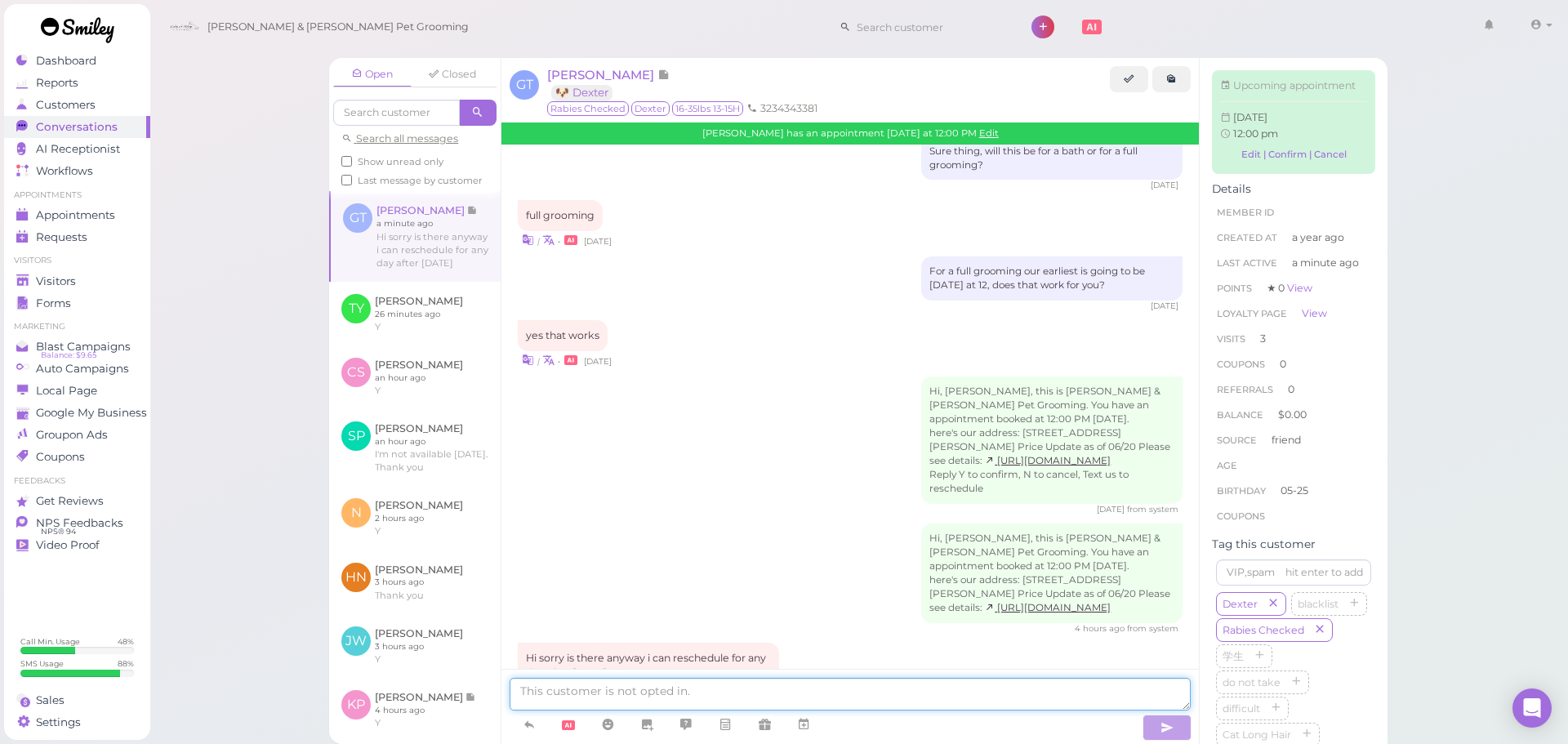
click at [796, 688] on textarea at bounding box center [850, 693] width 681 height 32
click at [796, 692] on textarea at bounding box center [850, 693] width 681 height 32
type textarea "Yes, we can do the 9th at 9:30, does that work for you?"
click at [7, 292] on link "Forms" at bounding box center [77, 303] width 147 height 22
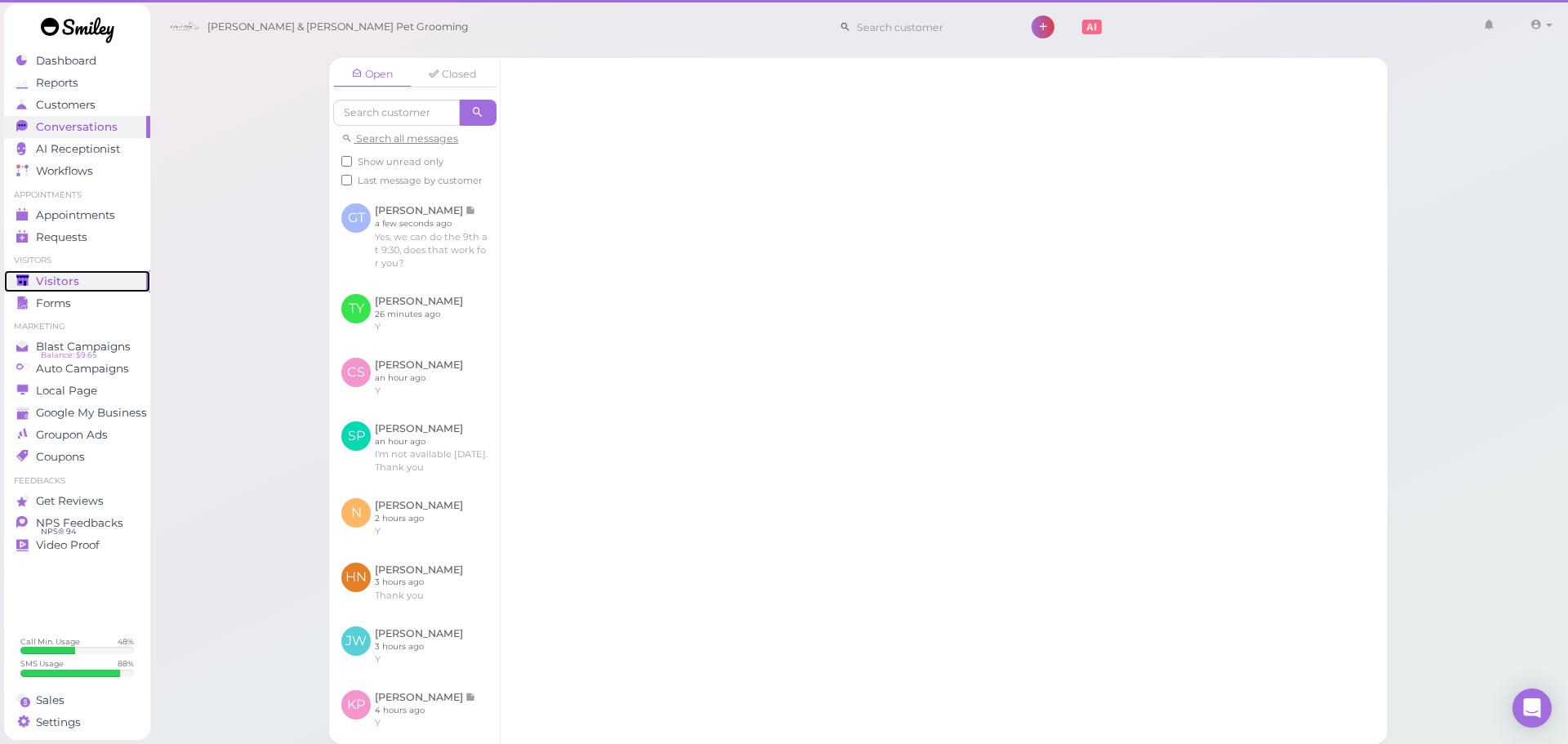
click at [11, 287] on link "Visitors" at bounding box center [77, 281] width 147 height 22
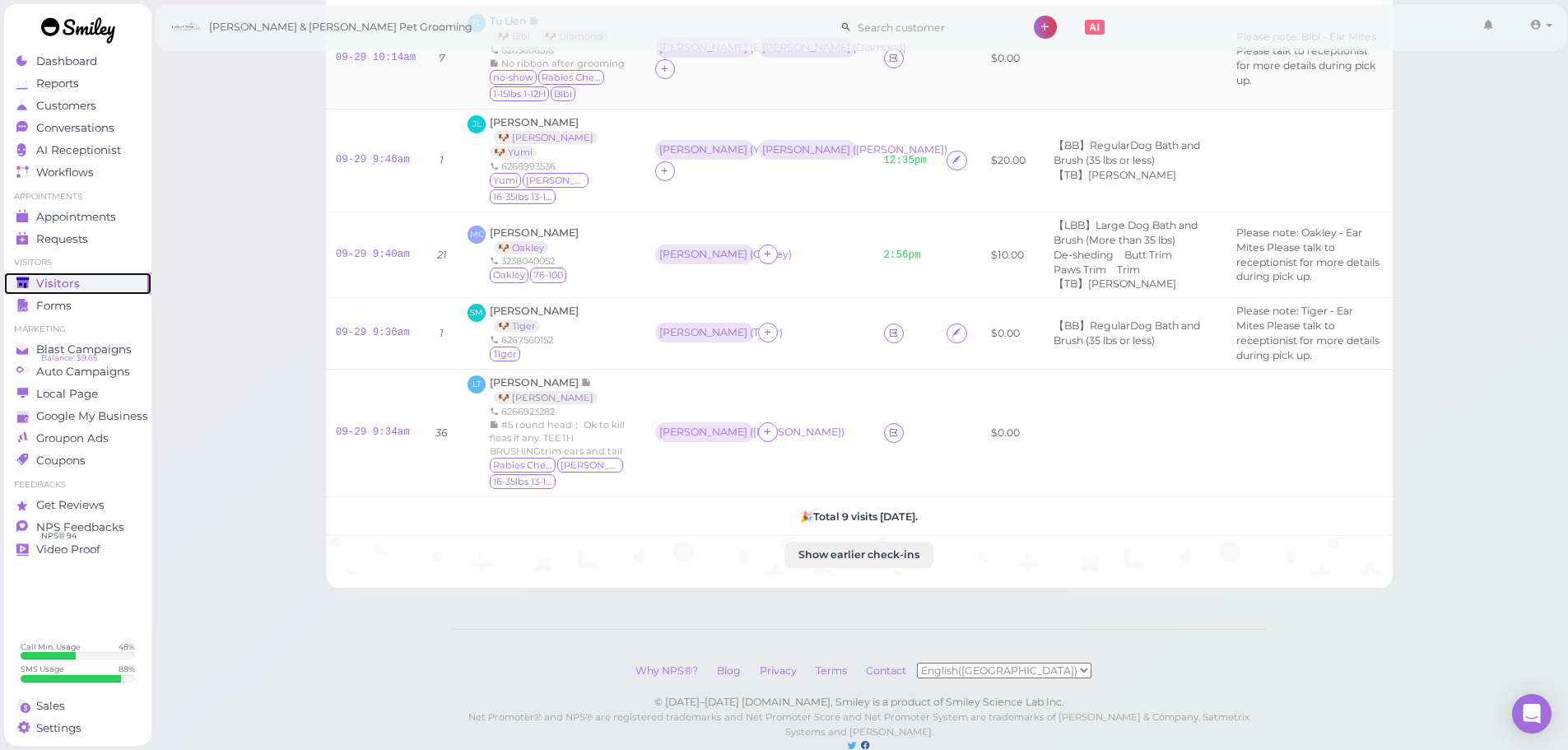
scroll to position [570, 0]
click at [385, 423] on link "09-29 9:34am" at bounding box center [373, 428] width 74 height 11
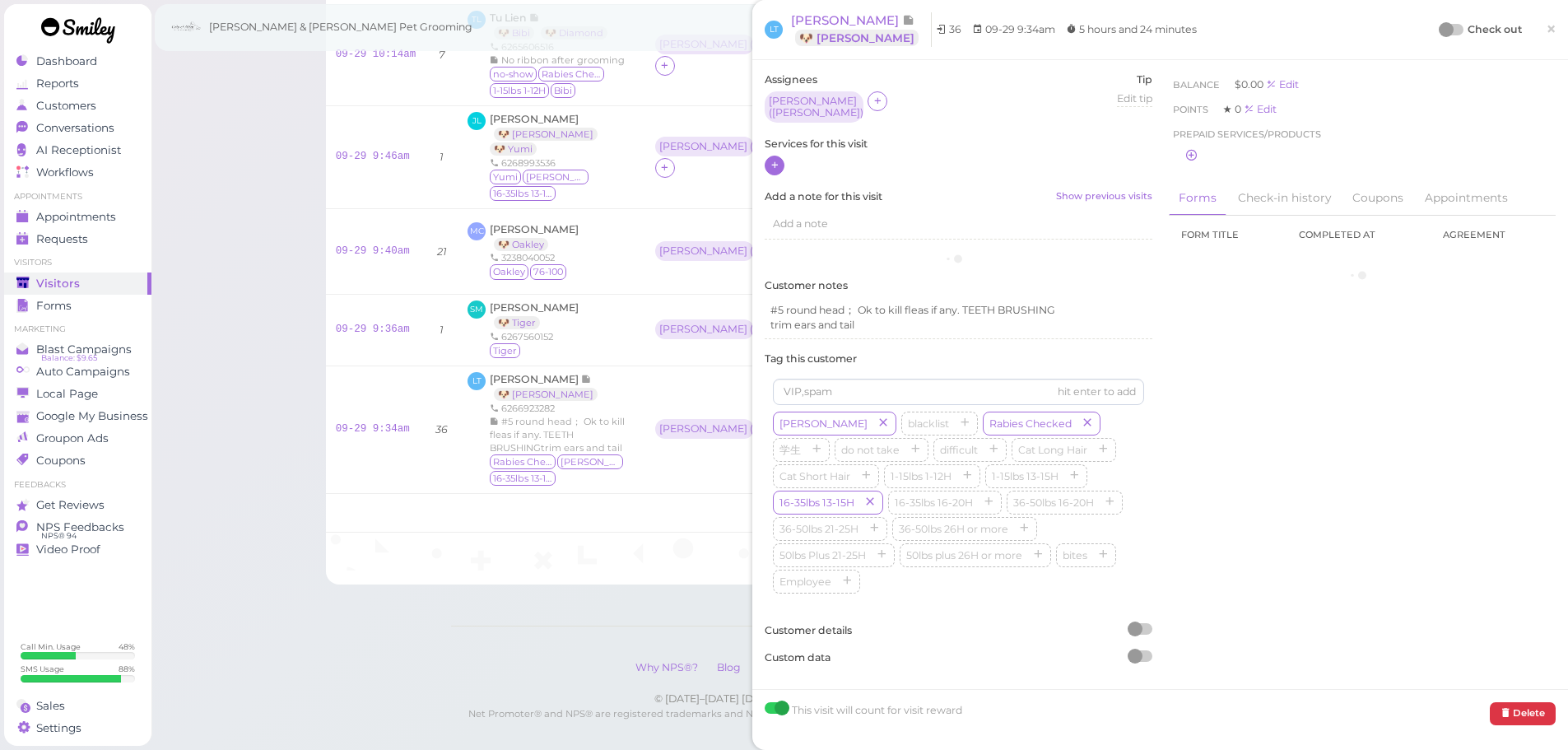
click at [772, 162] on icon at bounding box center [775, 164] width 11 height 12
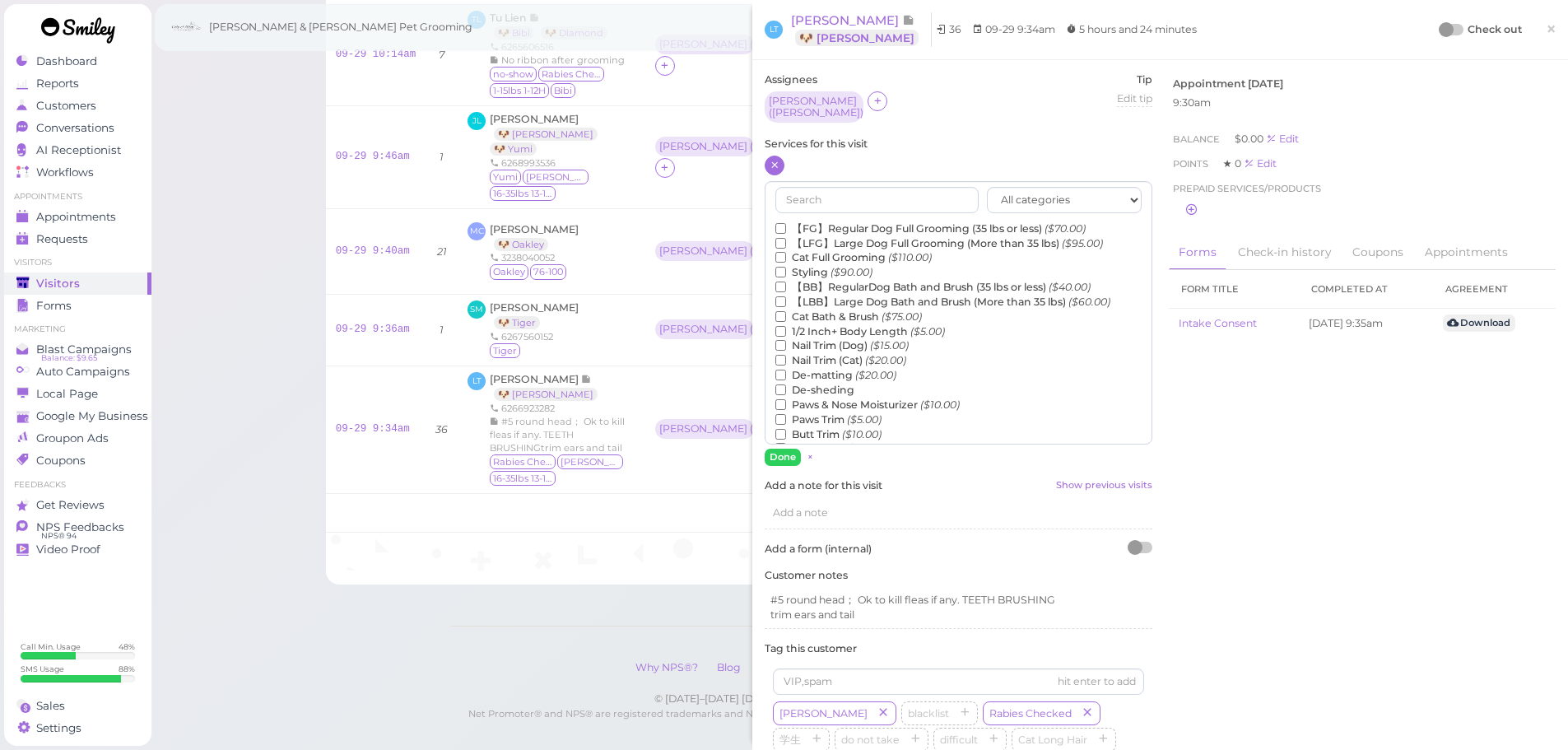
click at [800, 223] on label "【FG】Regular Dog Full Grooming (35 lbs or less) ($70.00)" at bounding box center [931, 229] width 310 height 15
click at [786, 223] on input "【FG】Regular Dog Full Grooming (35 lbs or less) ($70.00)" at bounding box center [781, 229] width 11 height 11
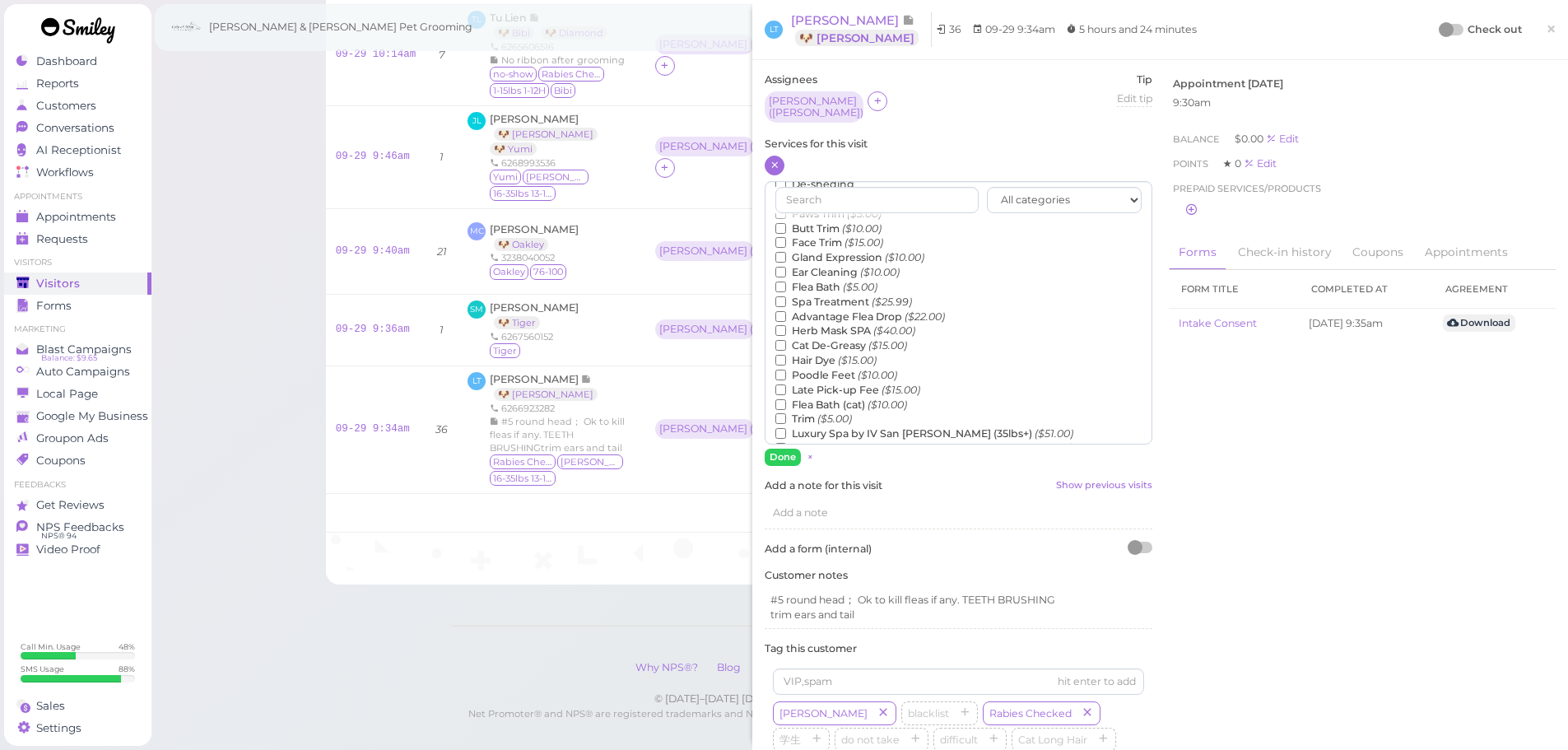
scroll to position [374, 0]
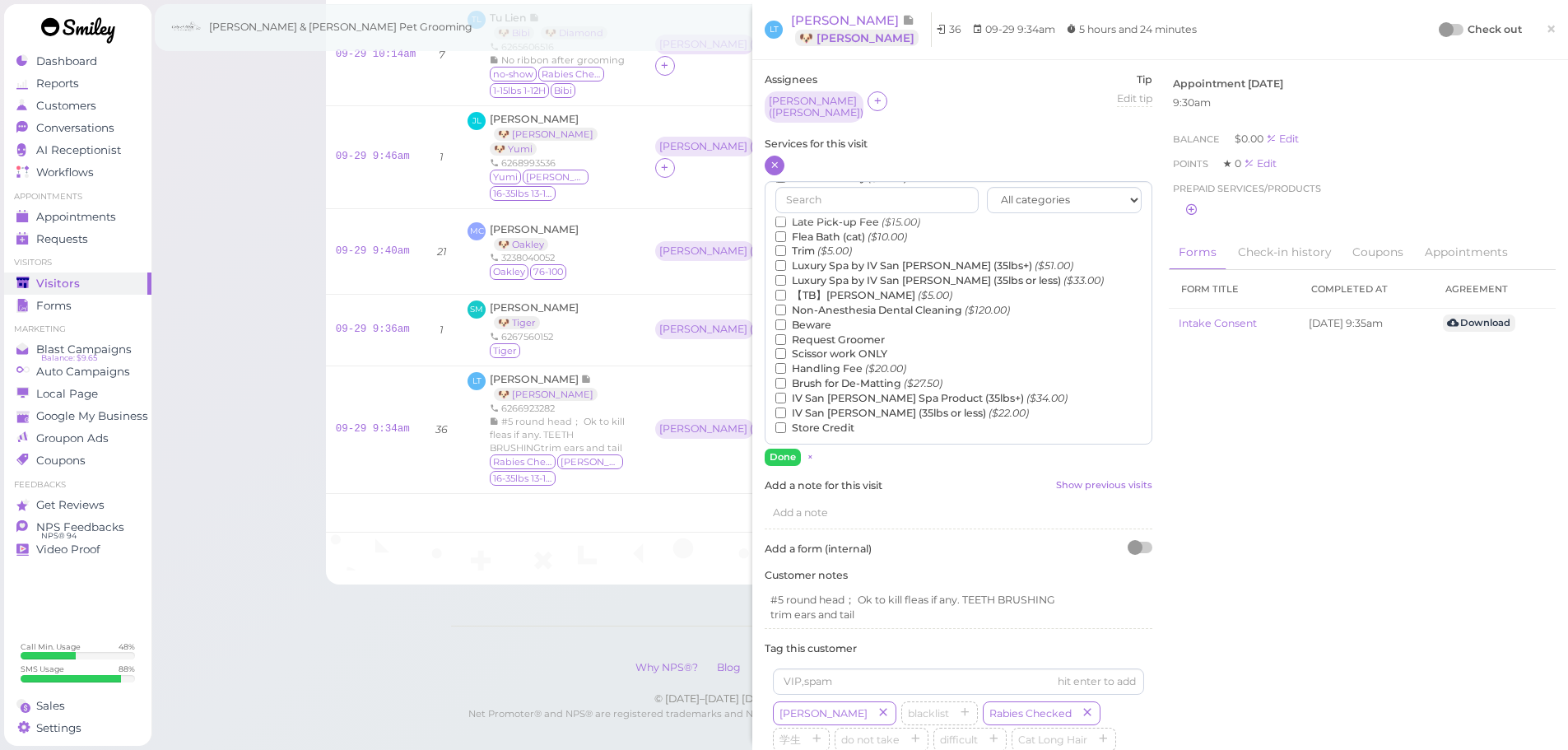
click at [858, 288] on label "【TB】Teeth Brushing ($5.00)" at bounding box center [864, 296] width 177 height 15
click at [786, 290] on input "【TB】Teeth Brushing ($5.00)" at bounding box center [781, 296] width 11 height 11
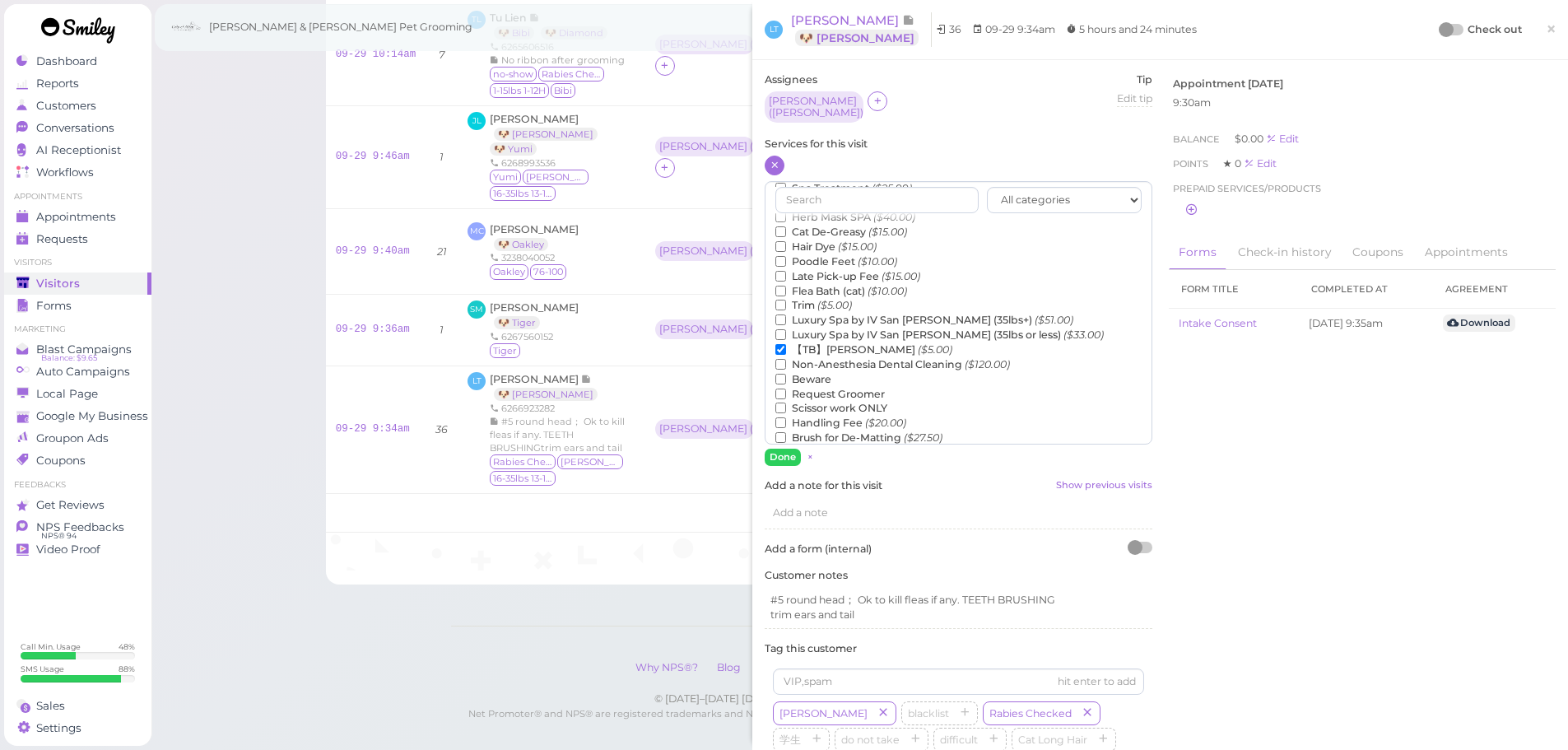
scroll to position [293, 0]
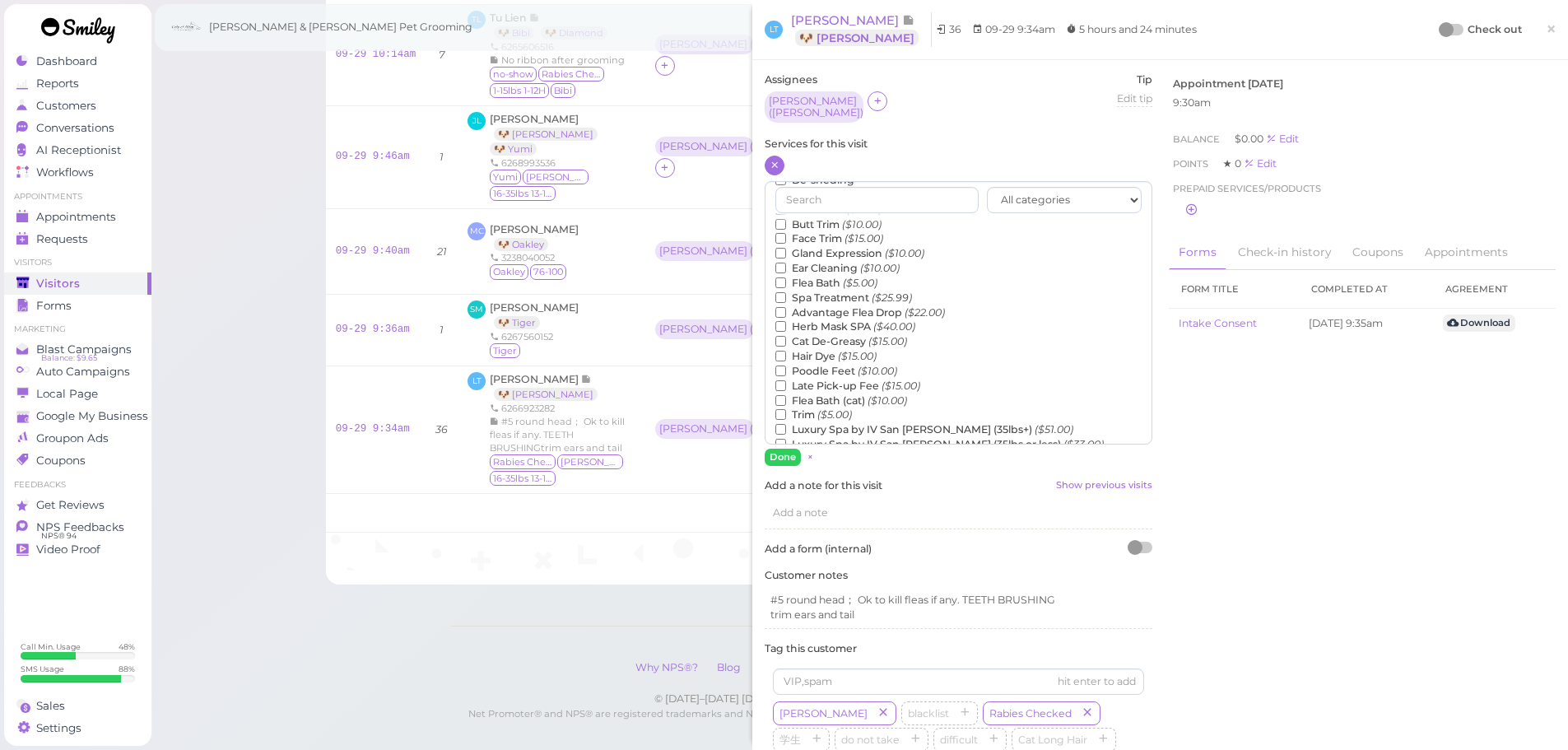
click at [846, 306] on label "Advantage Flea Drop ($22.00)" at bounding box center [860, 313] width 170 height 15
click at [786, 308] on input "Advantage Flea Drop ($22.00)" at bounding box center [781, 313] width 11 height 11
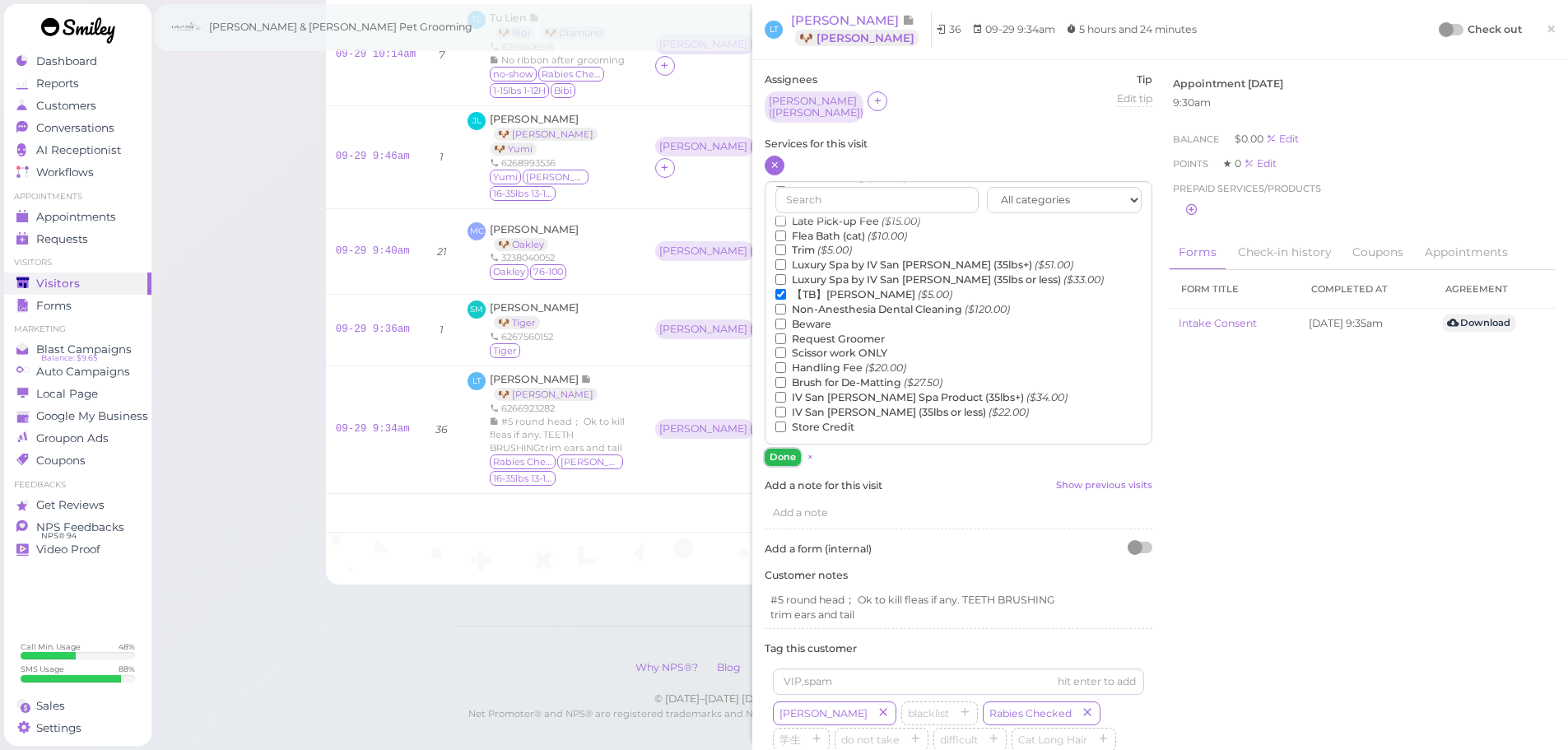
click at [774, 449] on button "Done" at bounding box center [782, 457] width 36 height 18
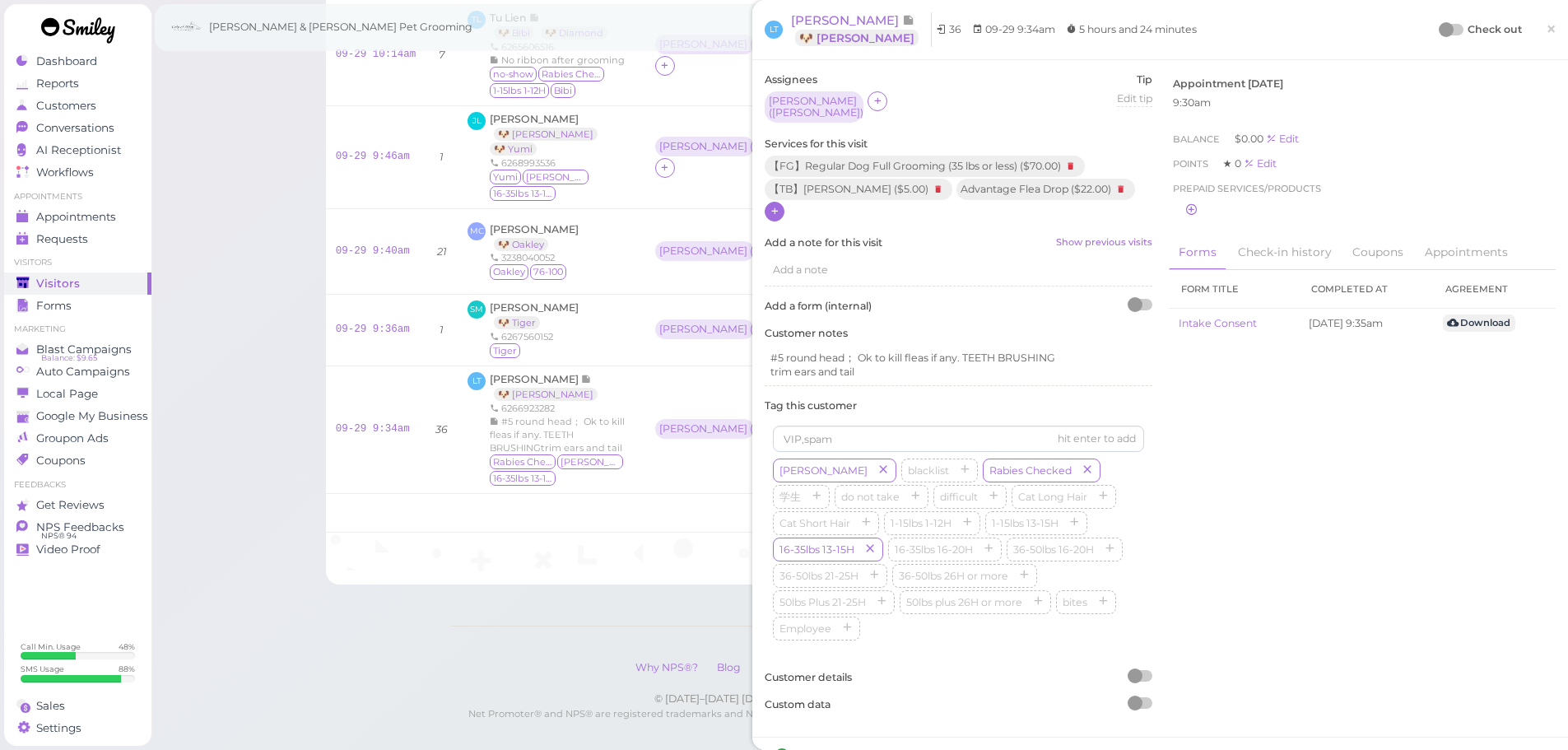
click at [1444, 19] on div "Check out ×" at bounding box center [1498, 29] width 115 height 34
click at [1439, 26] on div at bounding box center [1446, 30] width 15 height 15
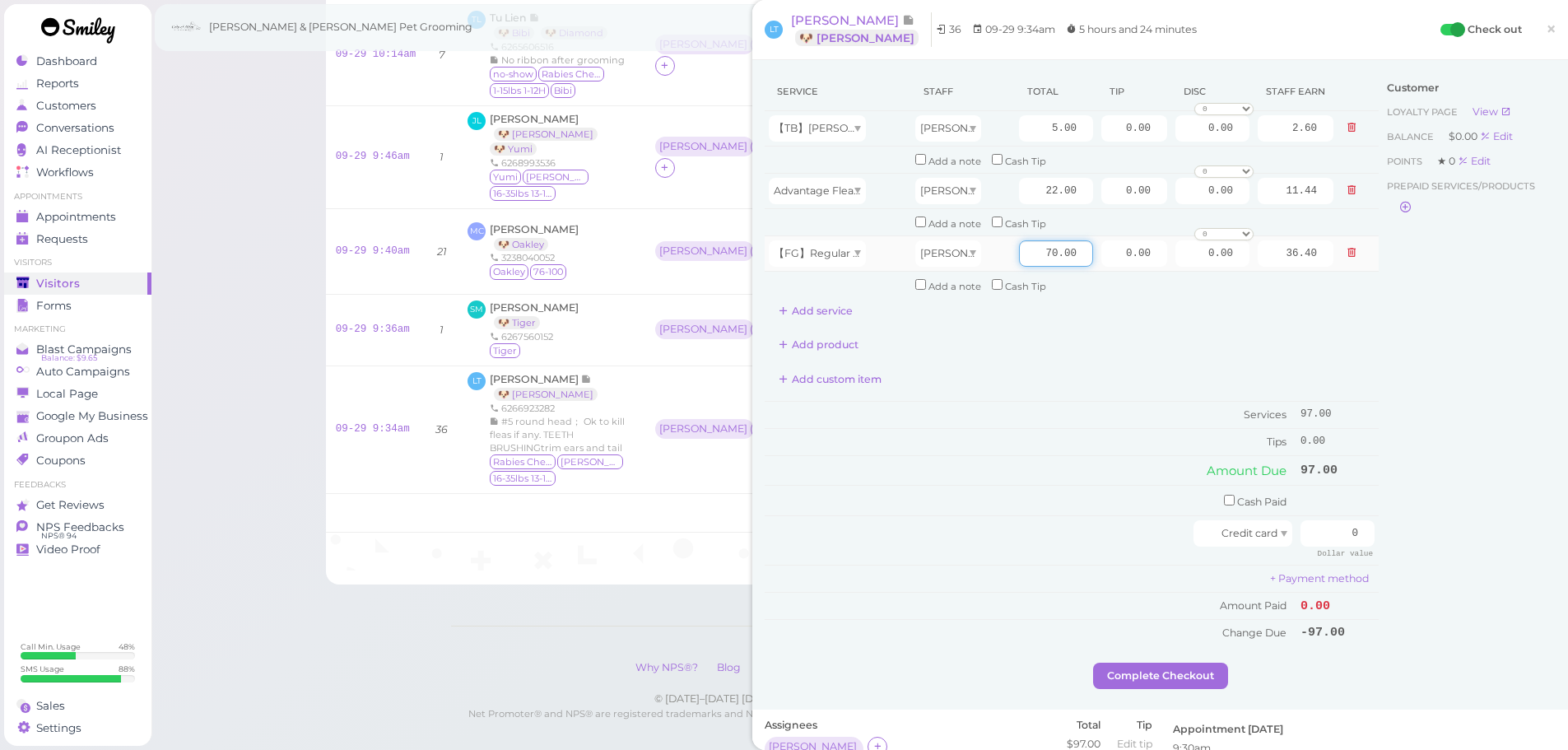
click at [1023, 242] on input "70.00" at bounding box center [1056, 254] width 74 height 26
type input "80.00"
type input "41.60"
click at [1043, 377] on div "Add custom item" at bounding box center [1071, 379] width 614 height 26
drag, startPoint x: 1104, startPoint y: 248, endPoint x: 1579, endPoint y: 199, distance: 477.5
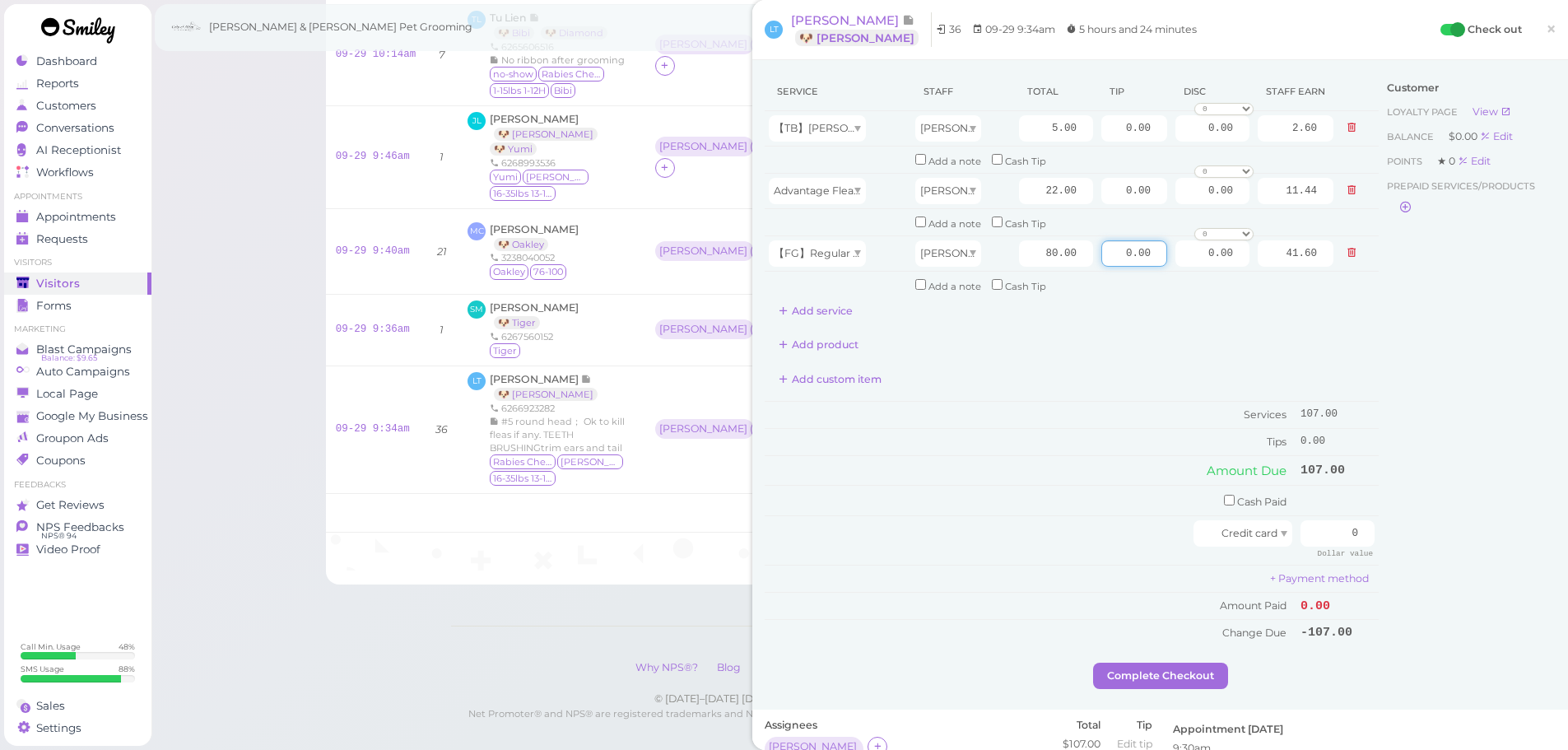
click at [1568, 235] on html "Dashboard Reports Customers Conversations 0" at bounding box center [784, 107] width 1568 height 1353
type input "10.7"
click at [1424, 444] on div "Customer Loyalty page View Balance $0.00 Edit Points ★ 0 Edit Prepaid services/…" at bounding box center [1467, 367] width 177 height 590
drag, startPoint x: 1310, startPoint y: 534, endPoint x: 1579, endPoint y: 520, distance: 269.4
click at [1568, 520] on html "Dashboard Reports Customers Conversations 0" at bounding box center [784, 107] width 1568 height 1353
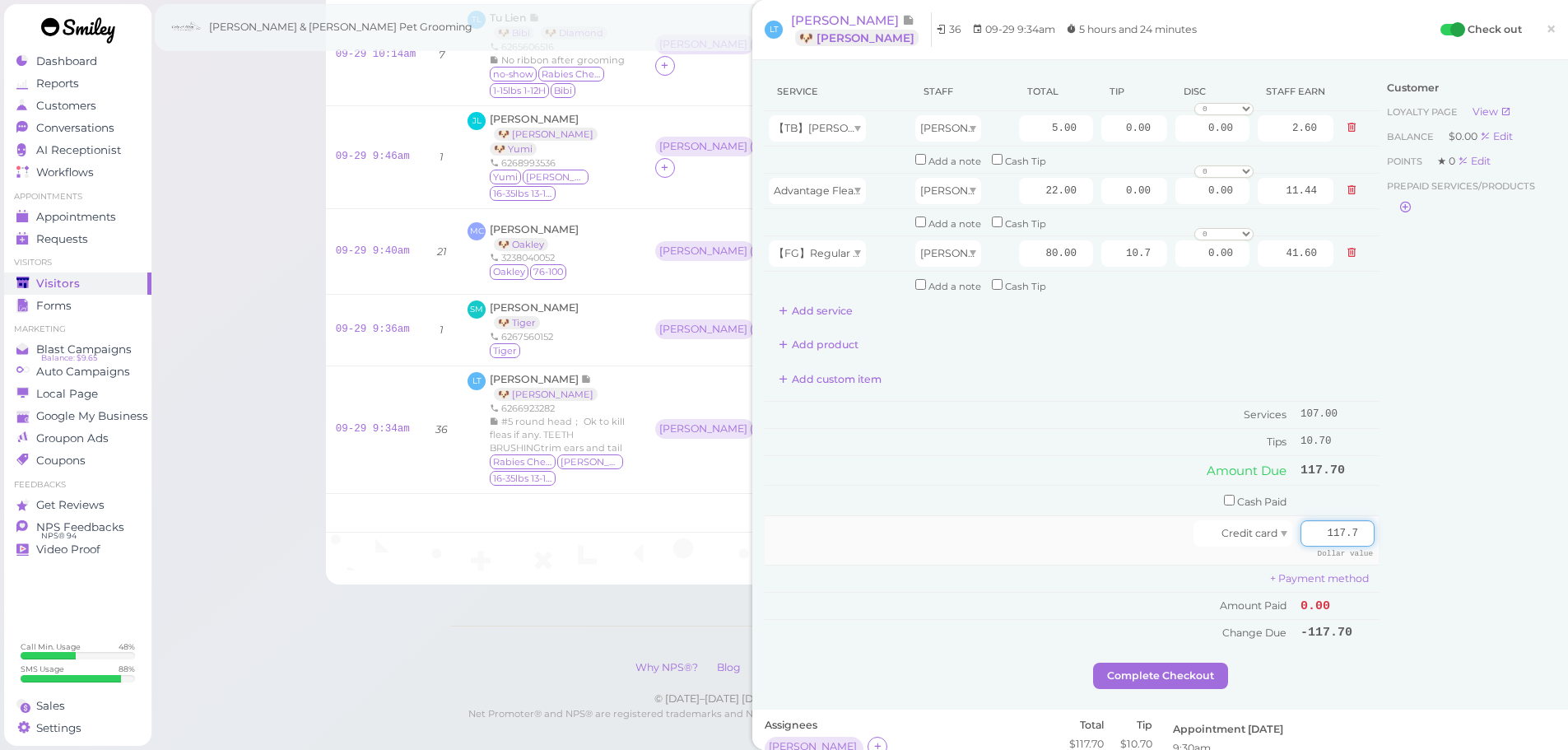
type input "117.7"
click at [853, 523] on div at bounding box center [981, 533] width 425 height 26
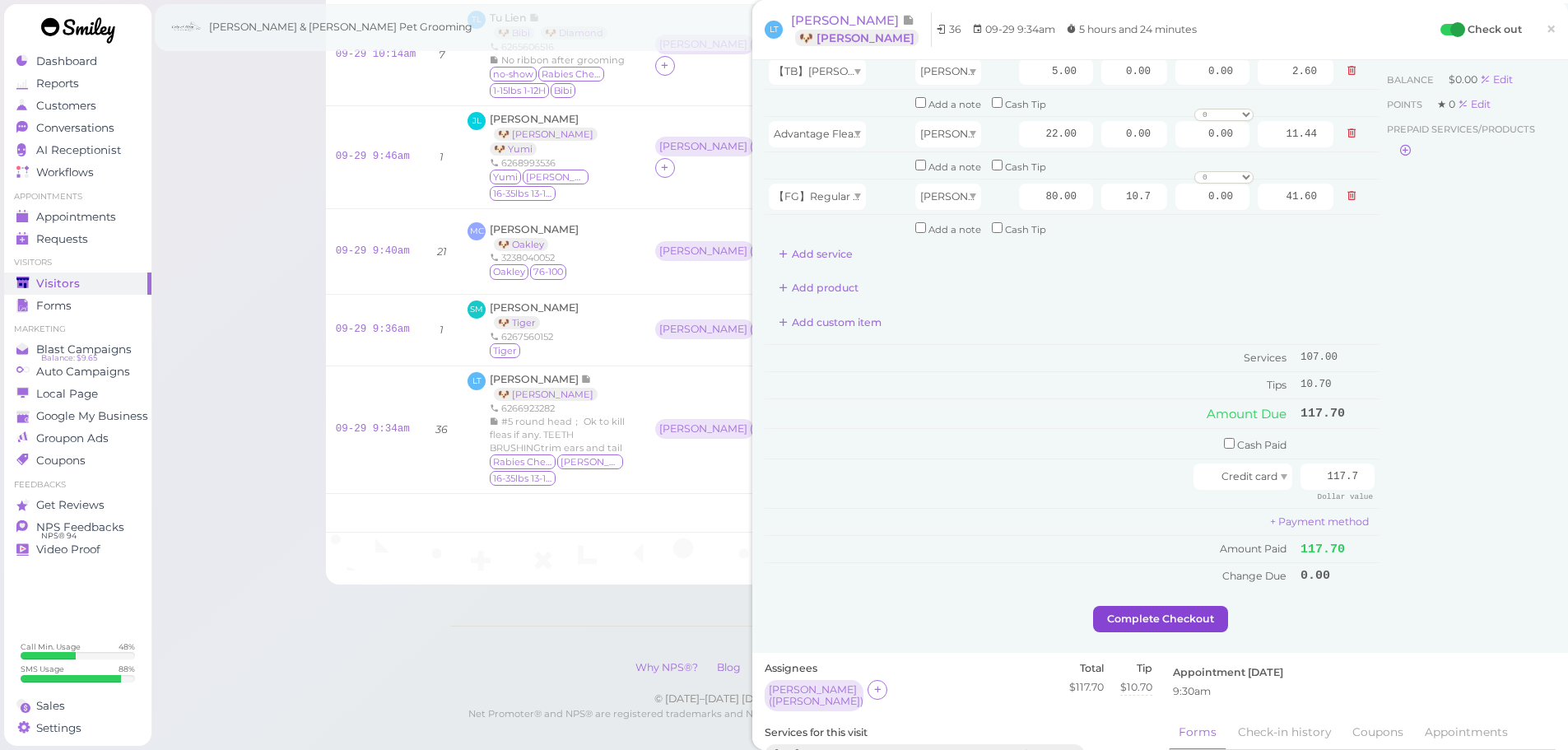
scroll to position [83, 0]
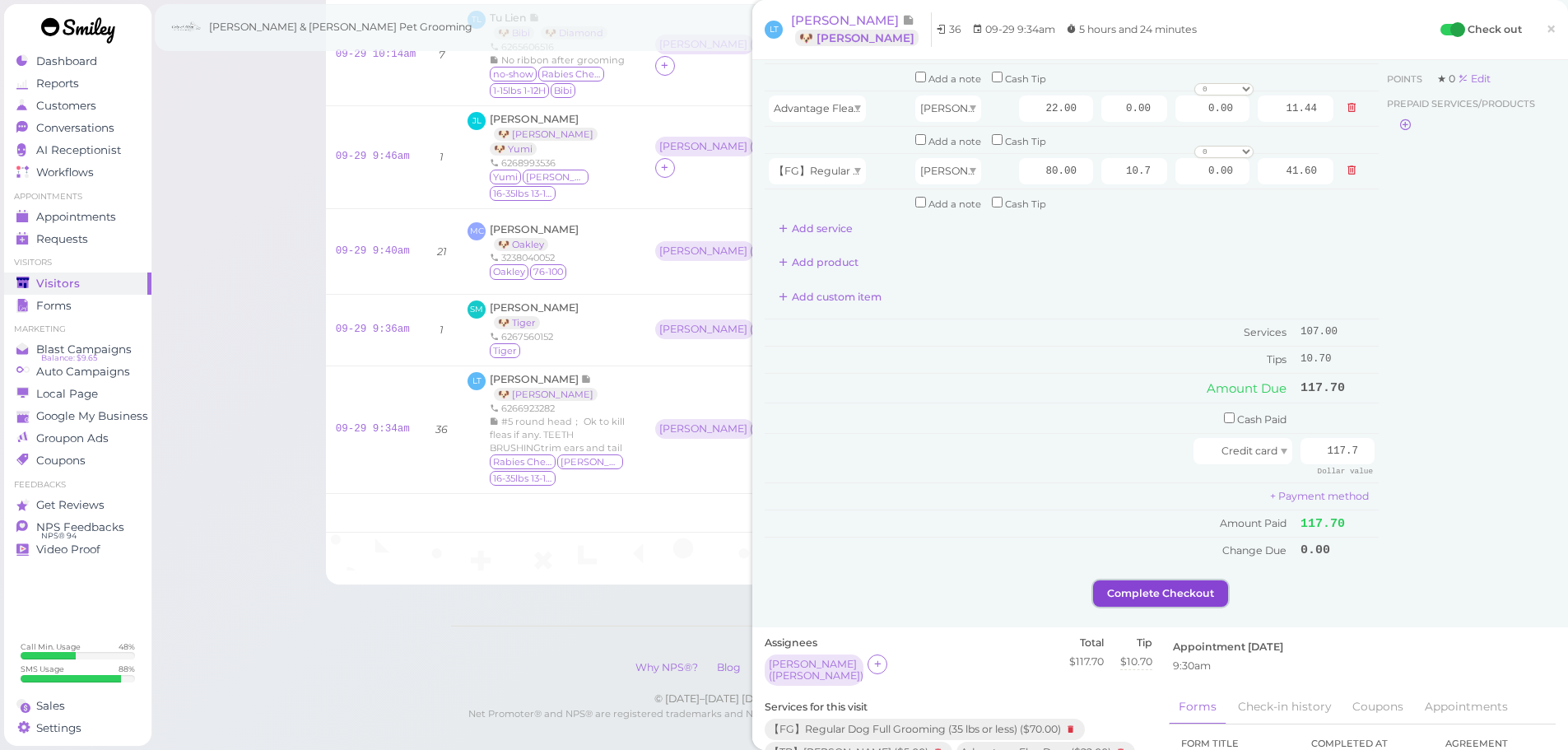
click at [1155, 603] on button "Complete Checkout" at bounding box center [1160, 594] width 135 height 26
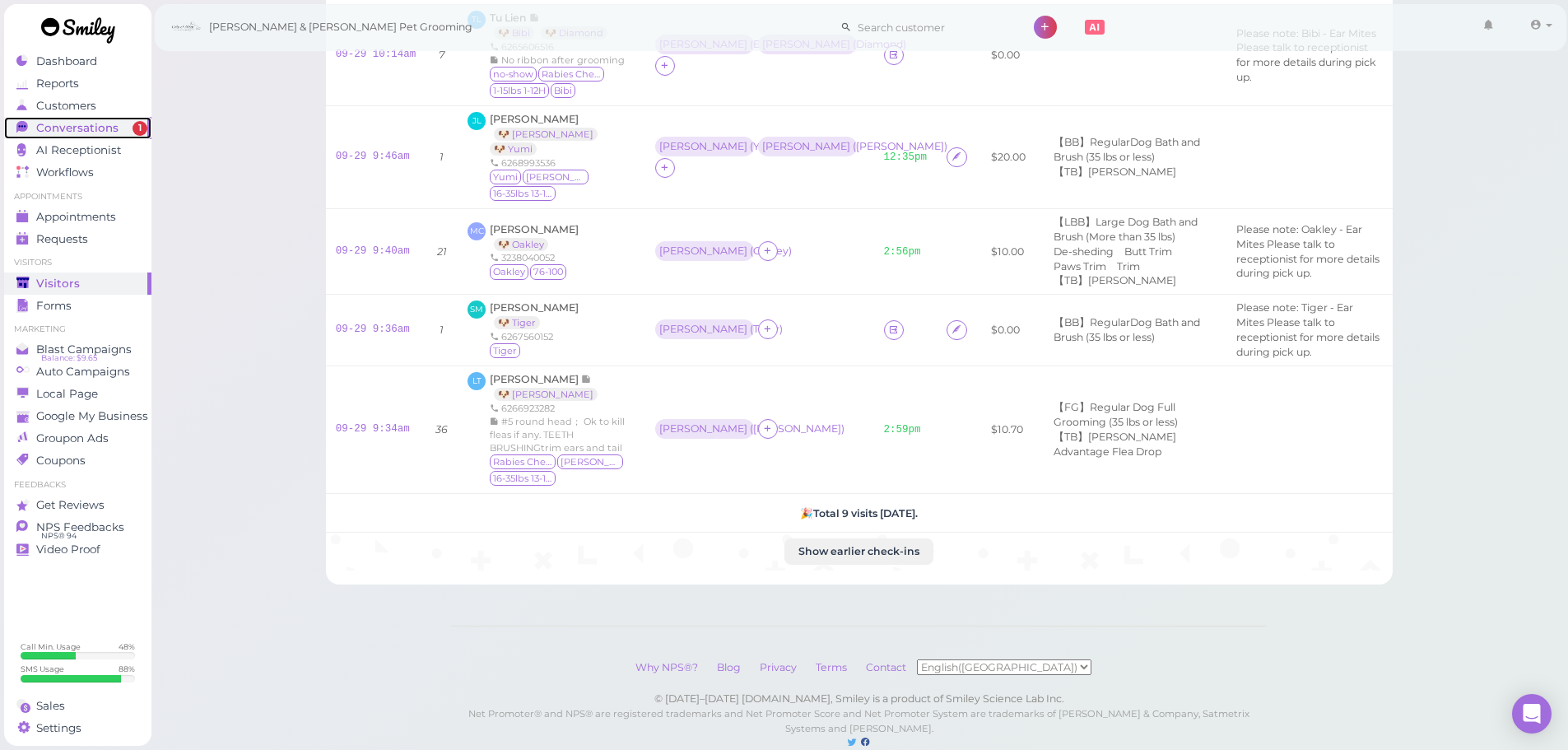
click at [103, 133] on span "Conversations" at bounding box center [77, 127] width 83 height 14
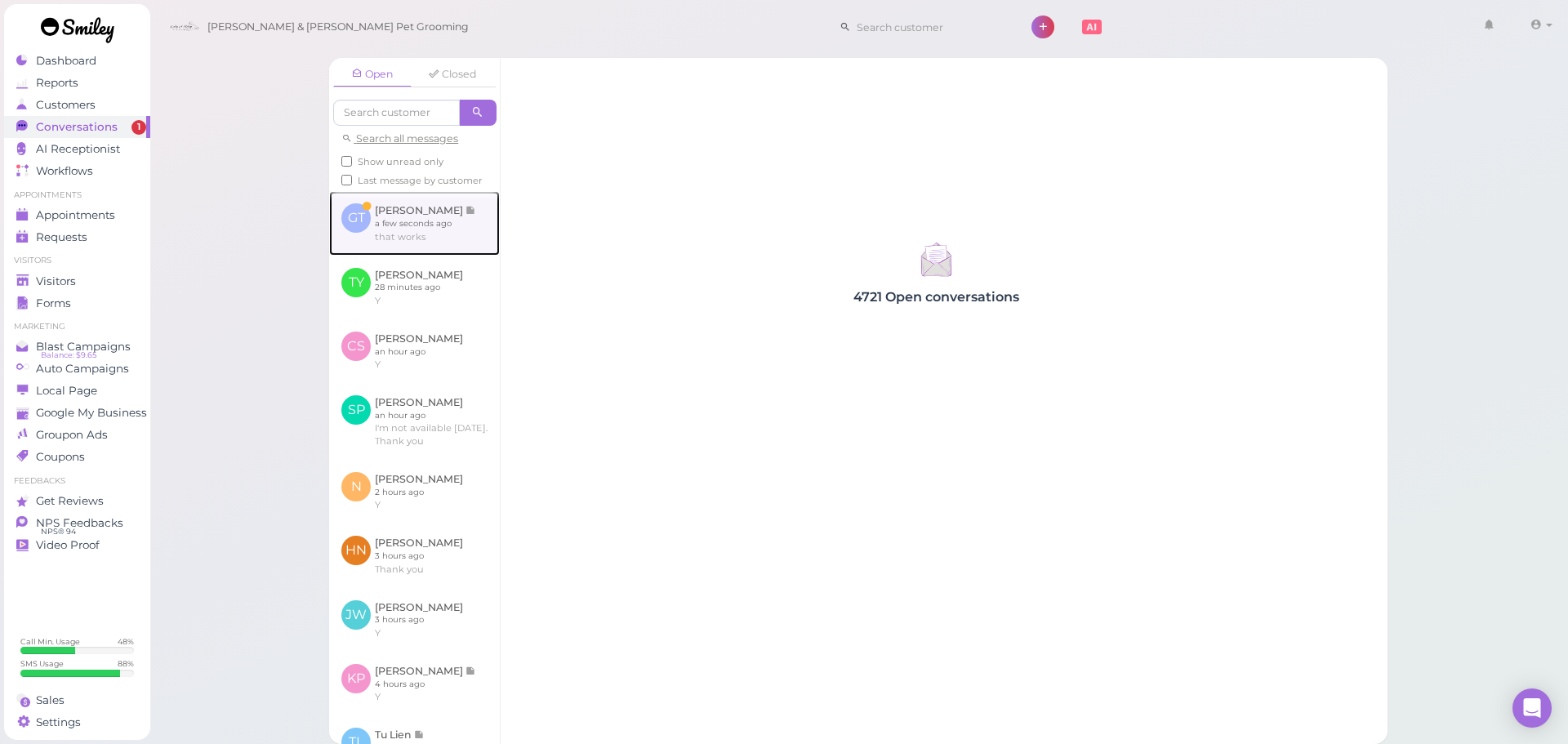
click at [398, 254] on link at bounding box center [414, 222] width 171 height 64
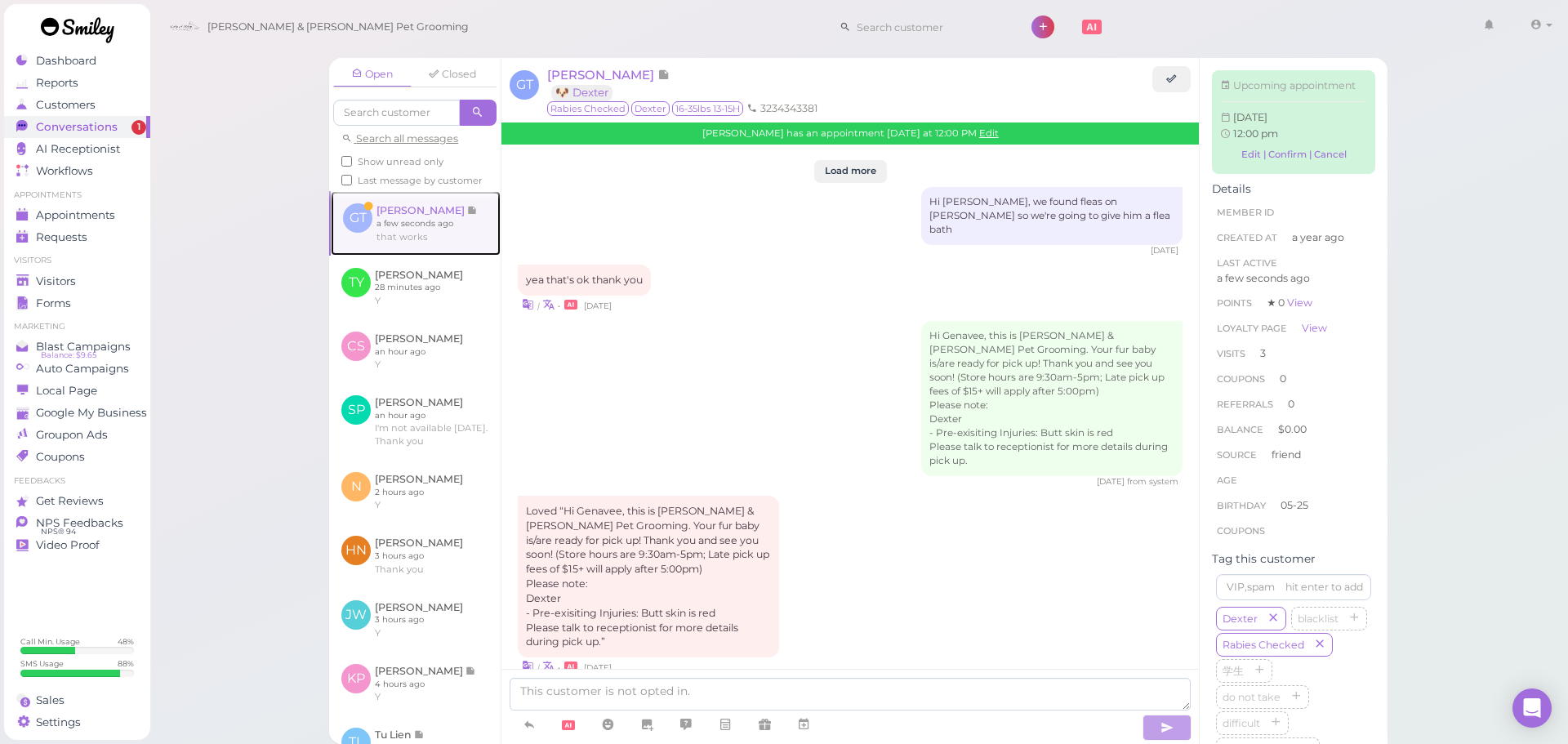
scroll to position [2341, 0]
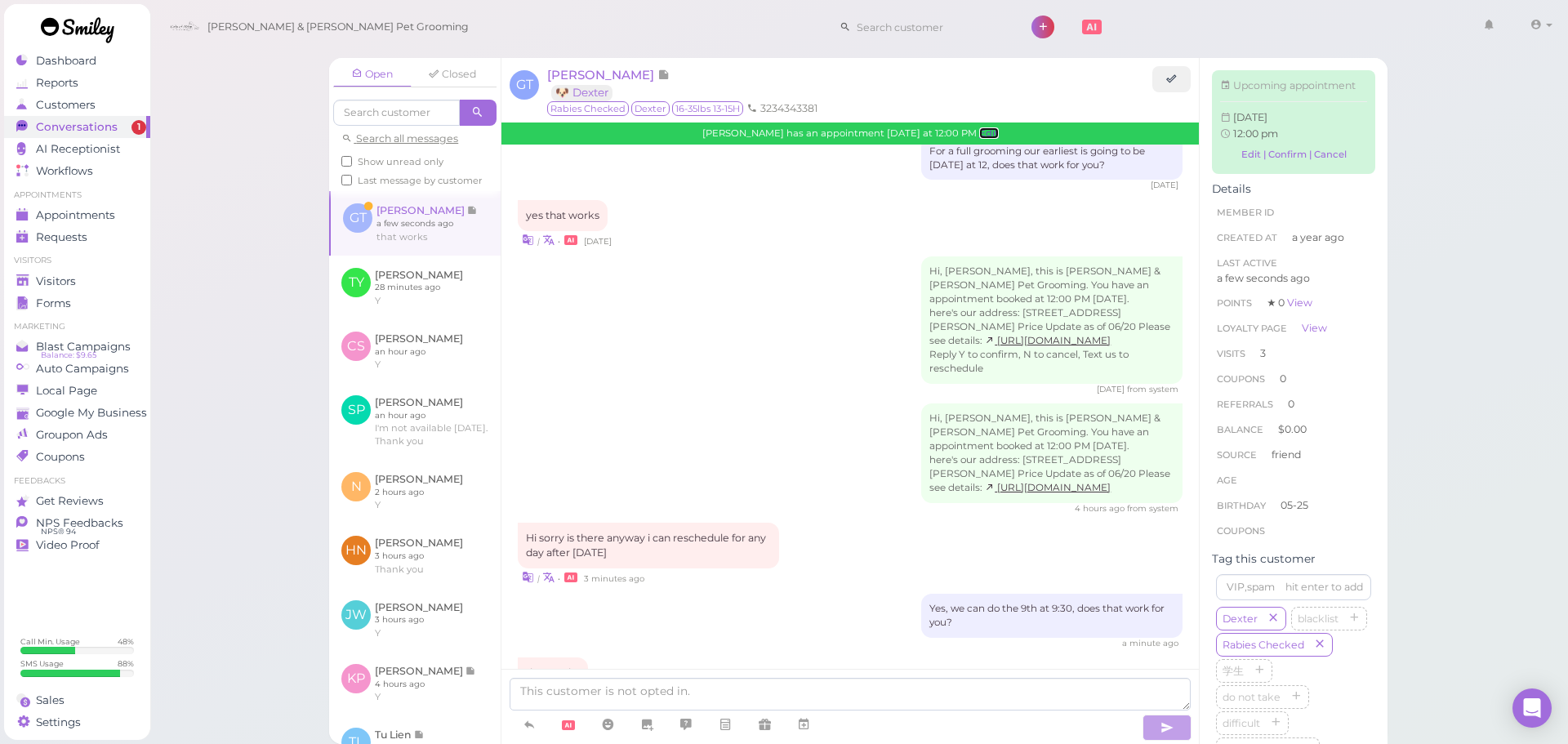
click at [987, 132] on link "Edit" at bounding box center [988, 133] width 19 height 11
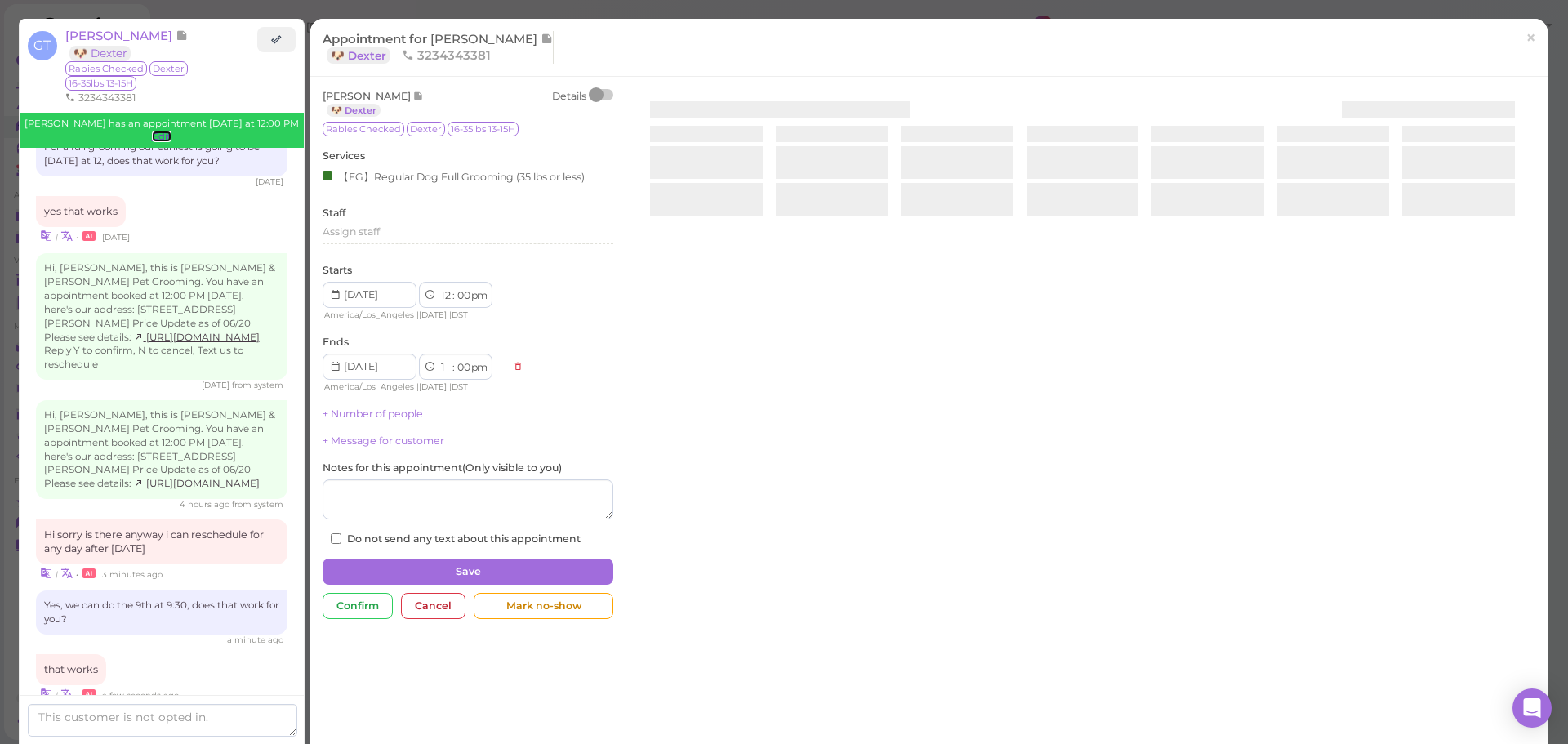
scroll to position [2479, 0]
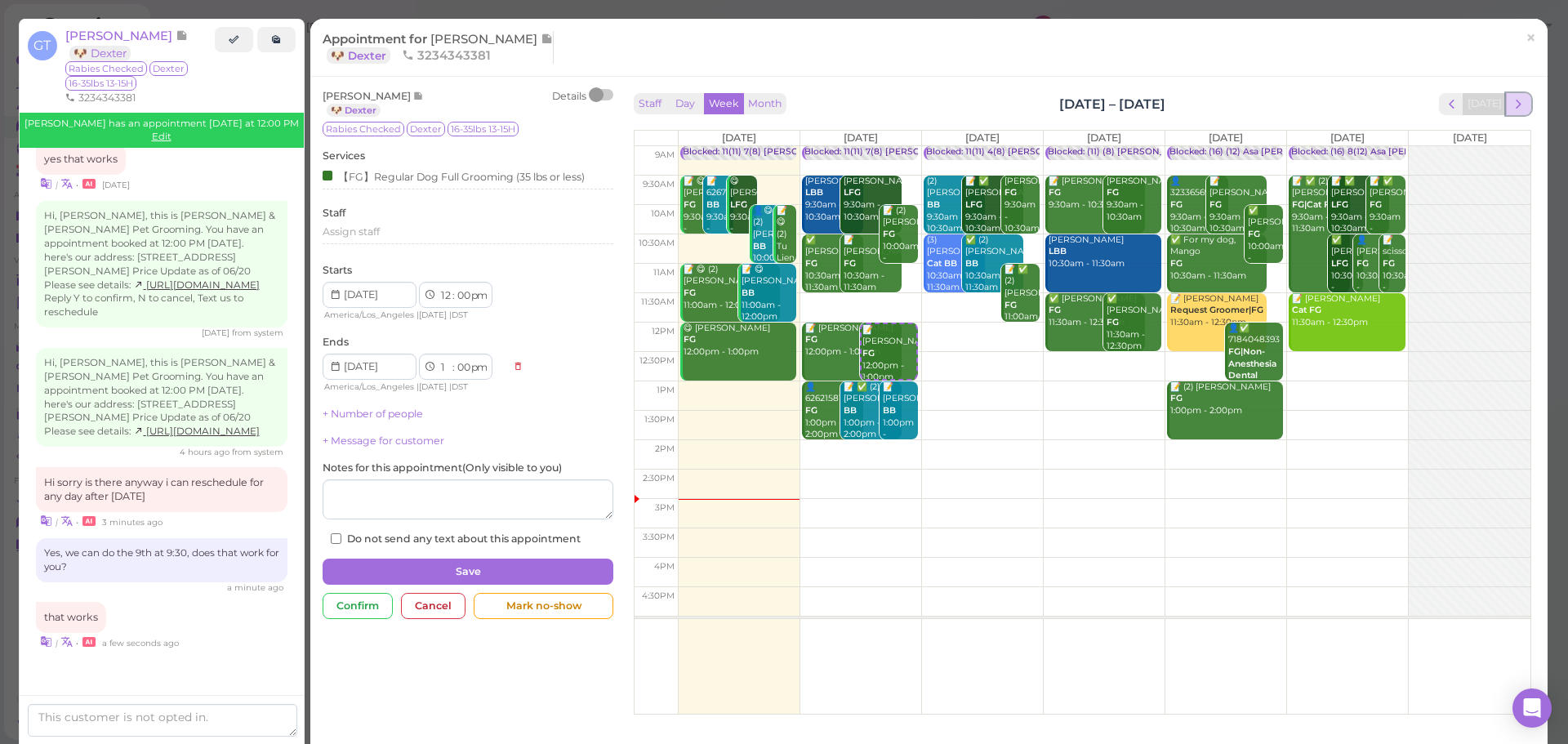
click at [1511, 99] on span "next" at bounding box center [1518, 104] width 16 height 16
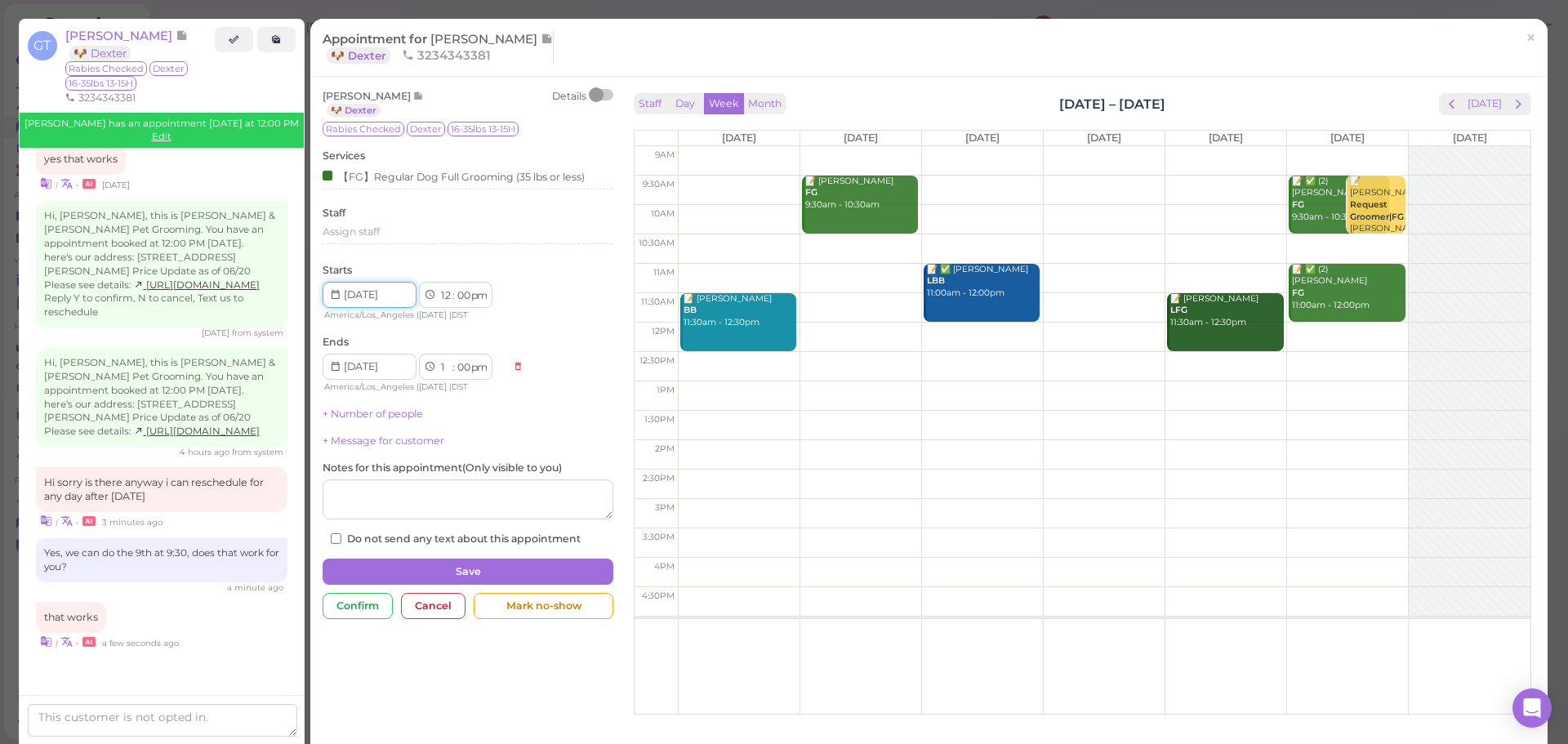
click at [377, 292] on input at bounding box center [370, 295] width 94 height 26
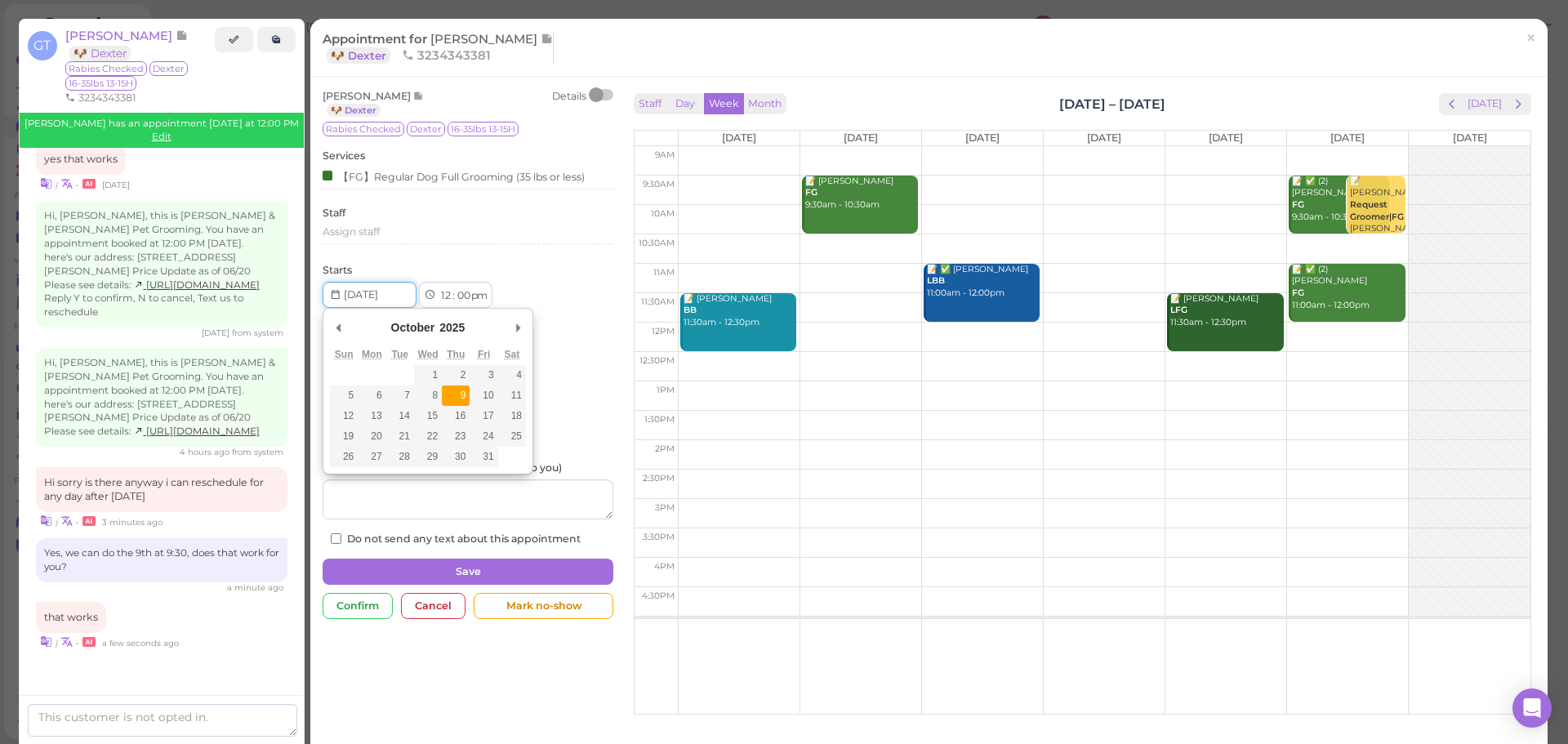
type input "2025-10-09"
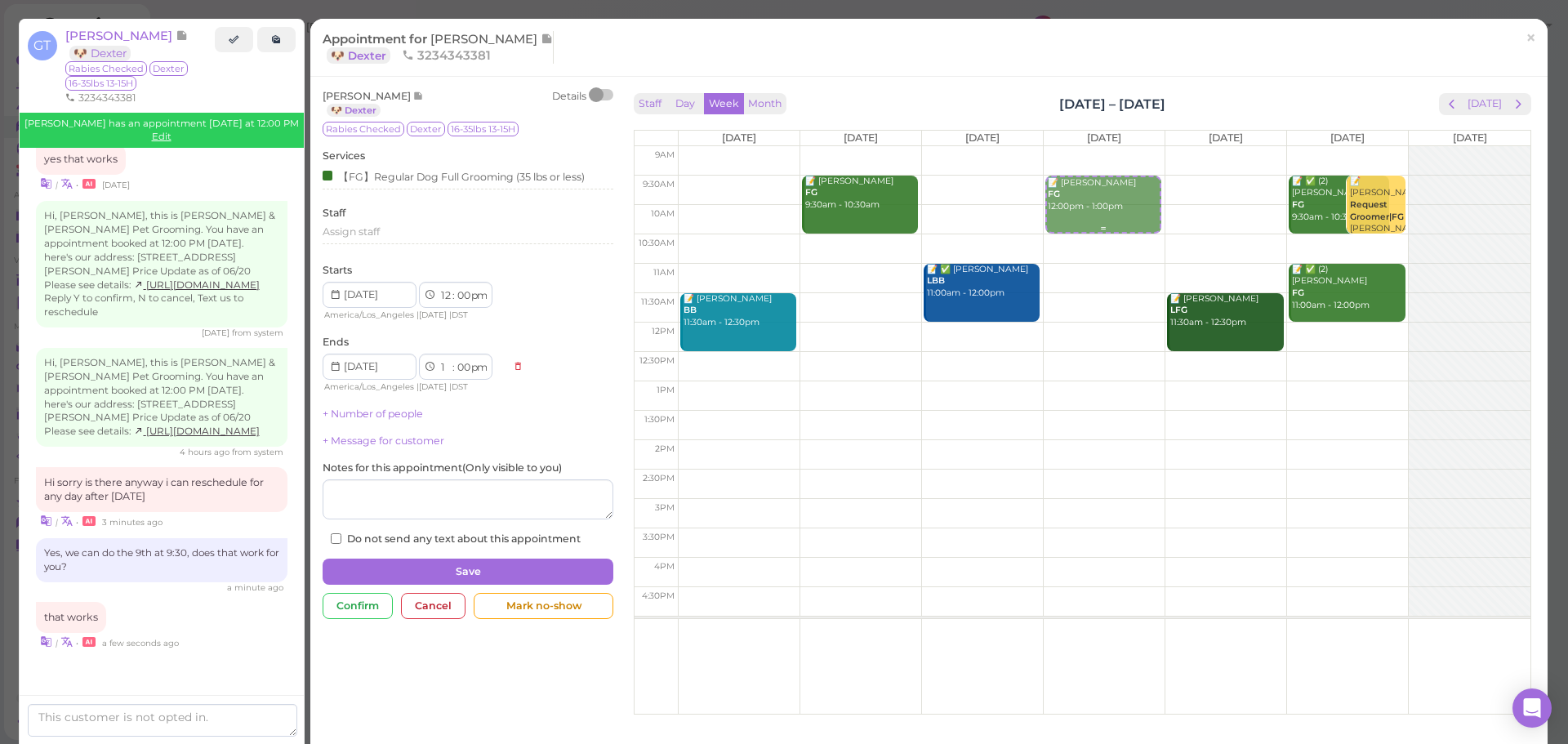
drag, startPoint x: 1087, startPoint y: 334, endPoint x: 1080, endPoint y: 182, distance: 152.2
click at [1080, 147] on div "📝 Genavee Tapia FG 12:00pm - 1:00pm 📝 Genavee Tapia FG 12:00pm - 1:00pm" at bounding box center [1103, 147] width 121 height 0
select select "9"
select select "30"
select select "am"
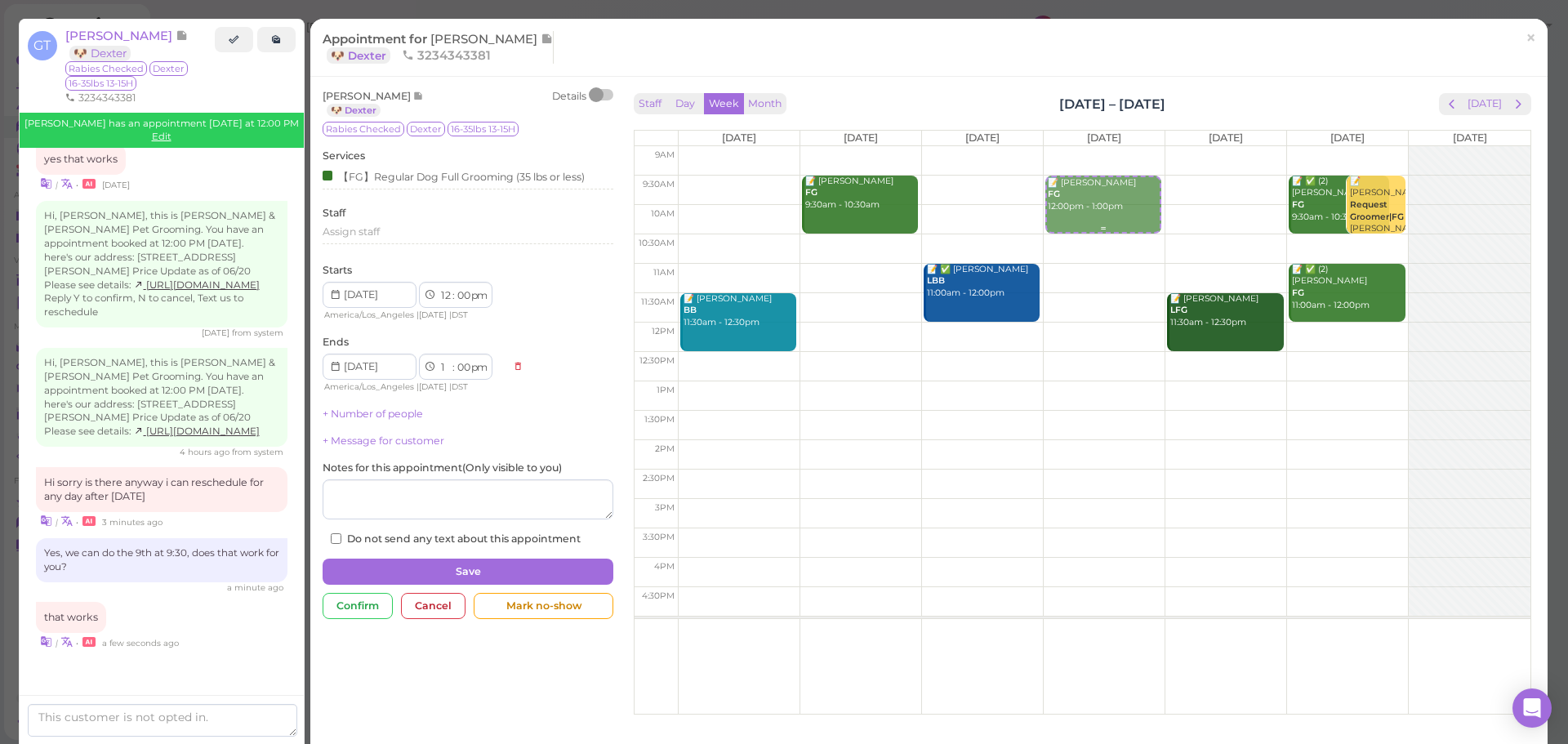
select select "10"
select select "30"
select select "am"
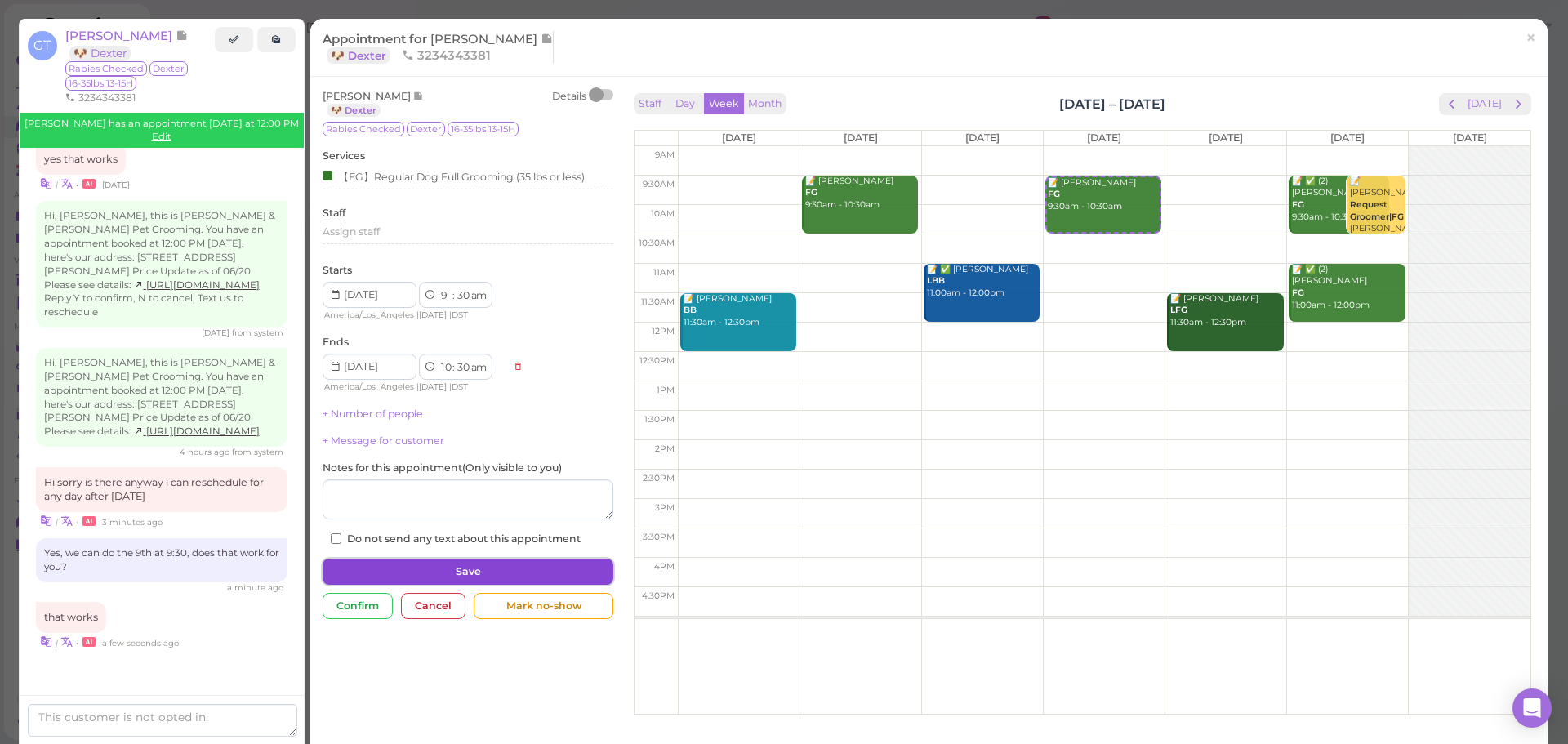
click at [522, 567] on button "Save" at bounding box center [467, 572] width 290 height 26
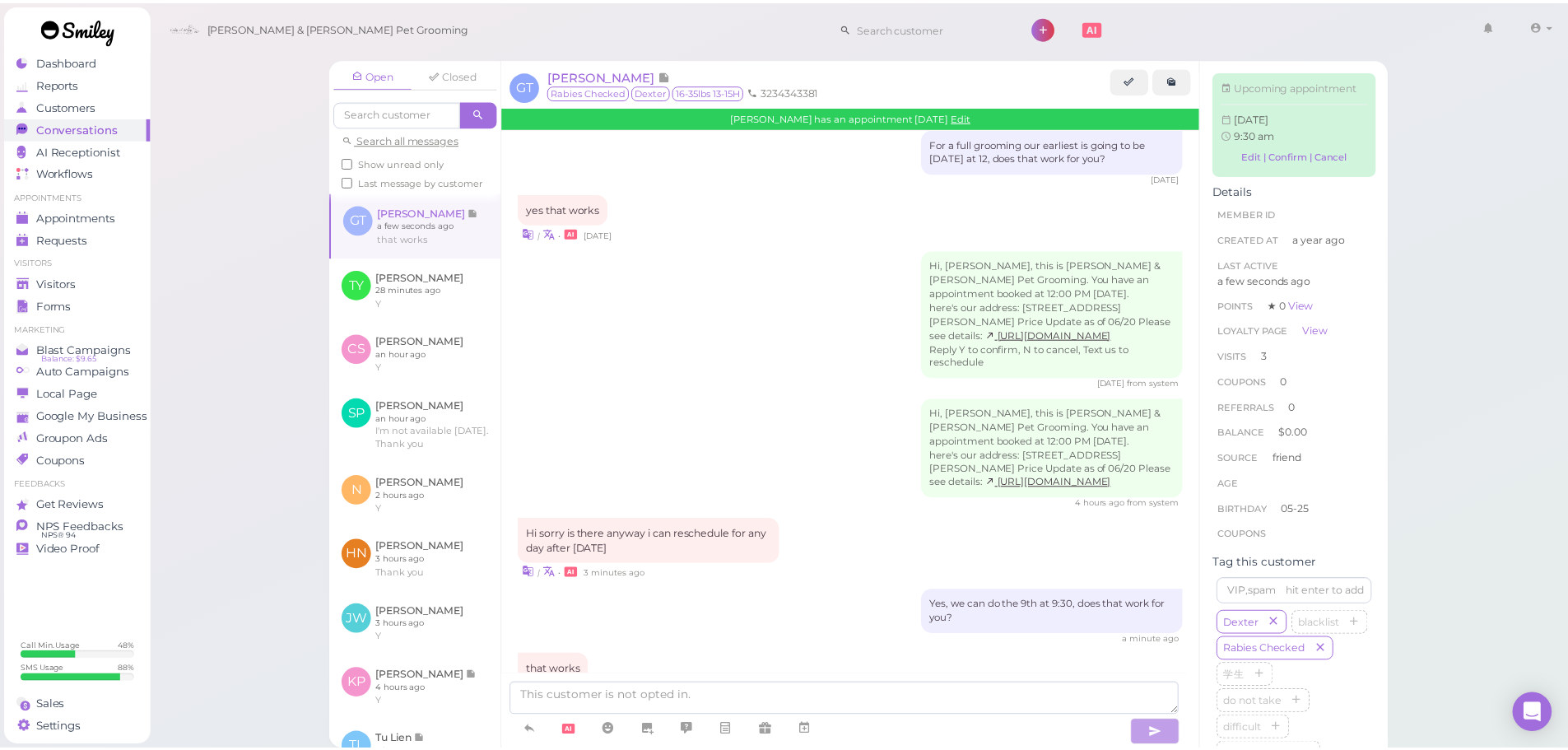
scroll to position [2514, 0]
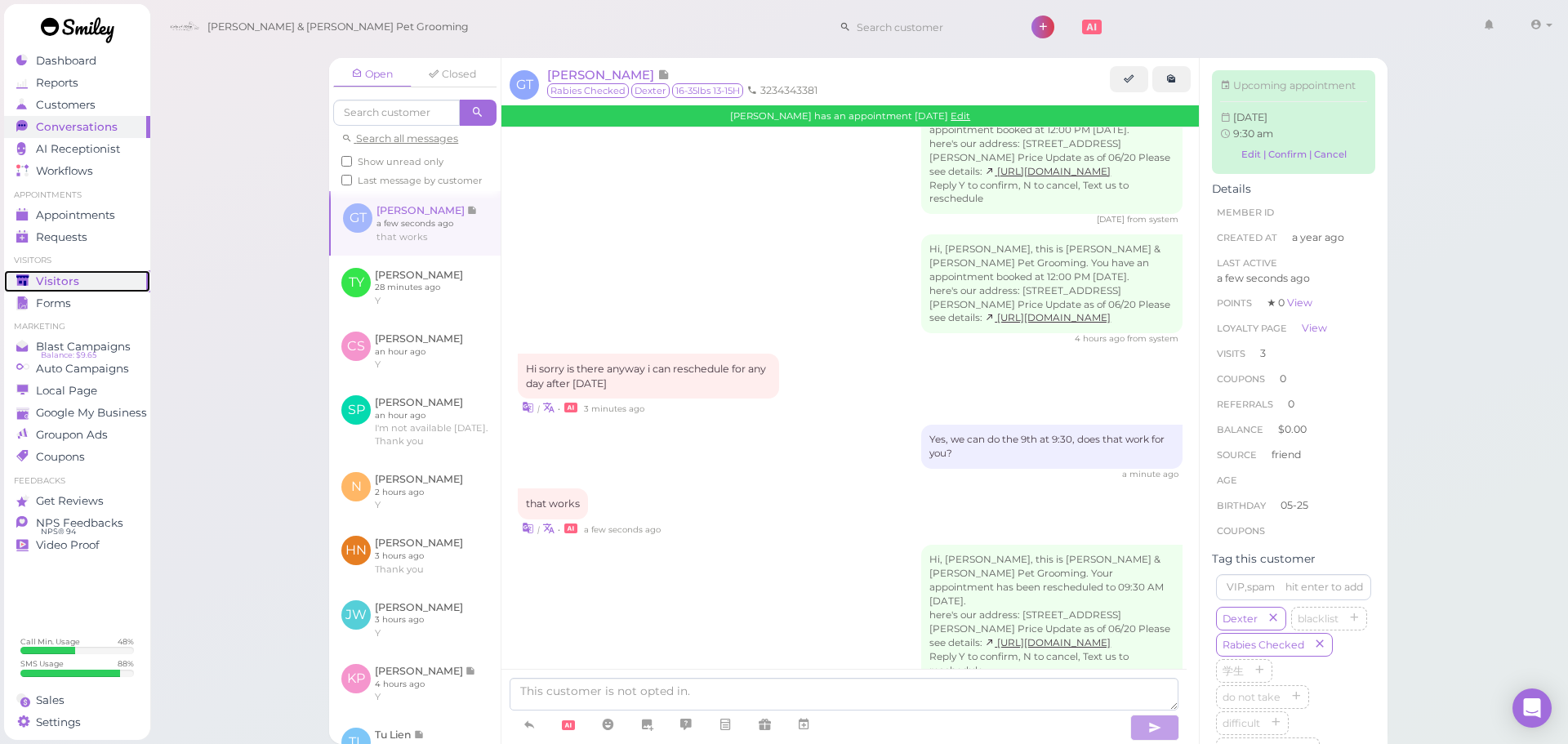
click at [128, 278] on div "Visitors" at bounding box center [76, 281] width 118 height 14
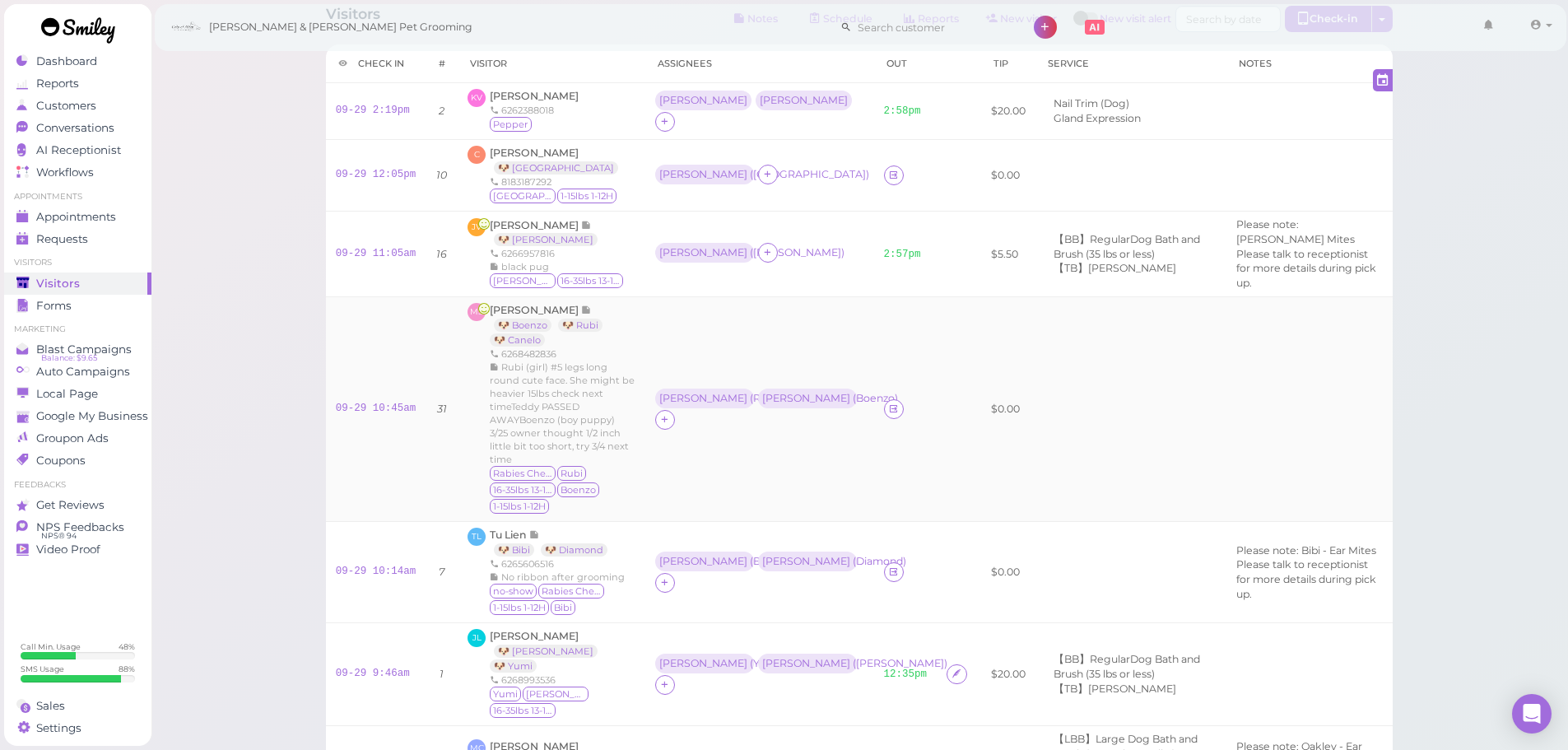
scroll to position [83, 0]
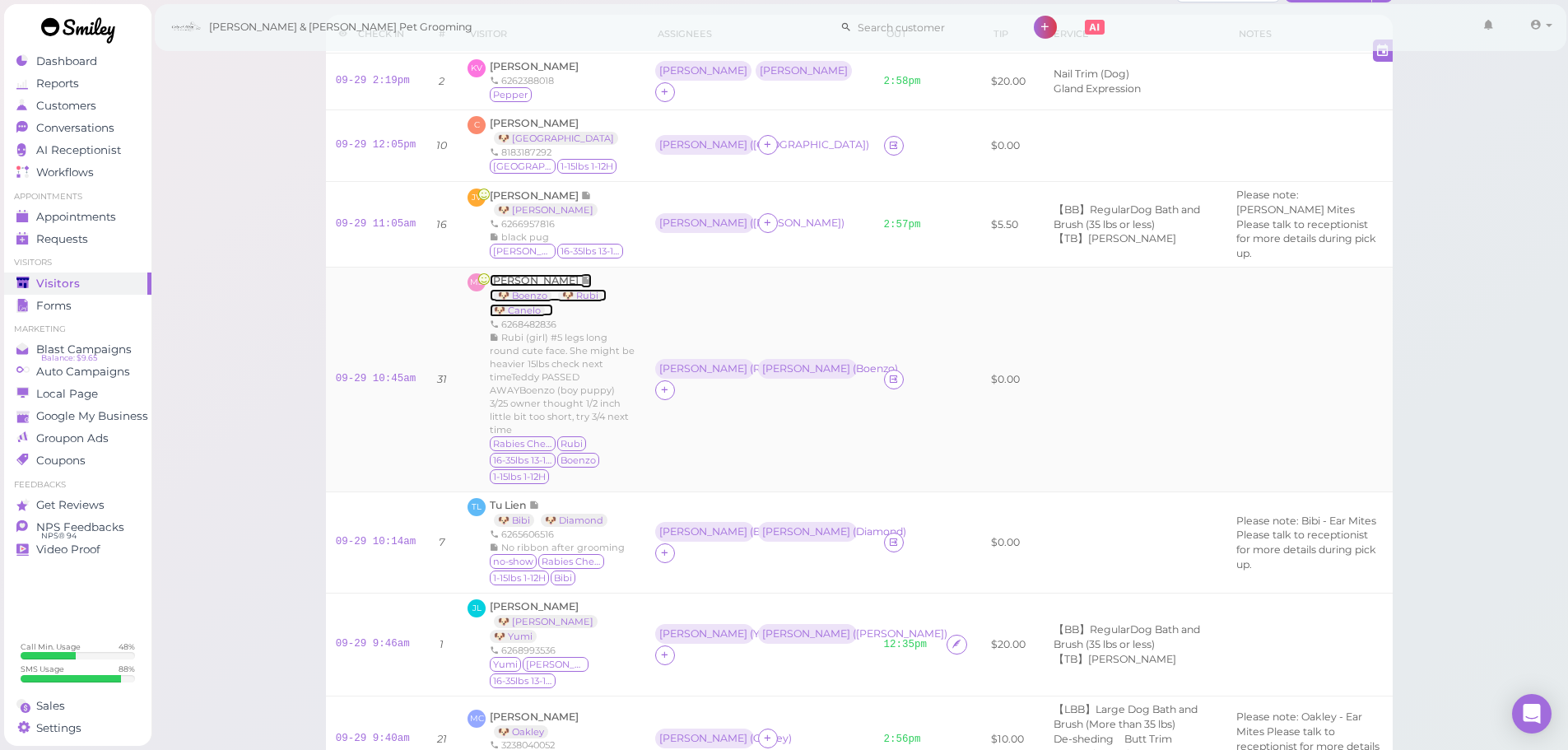
click at [508, 282] on span "[PERSON_NAME]" at bounding box center [535, 280] width 91 height 12
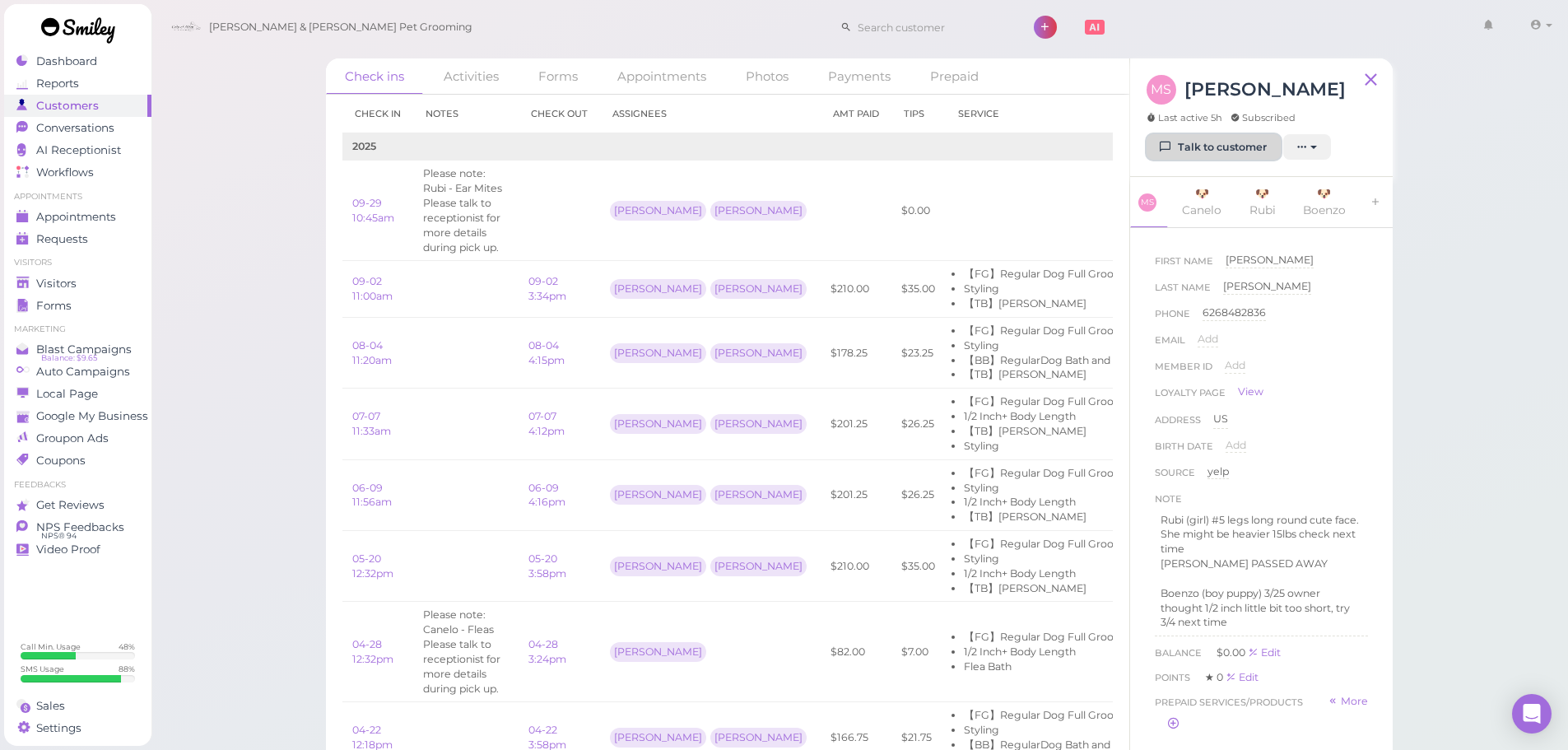
click at [1239, 147] on link "Talk to customer" at bounding box center [1213, 147] width 134 height 26
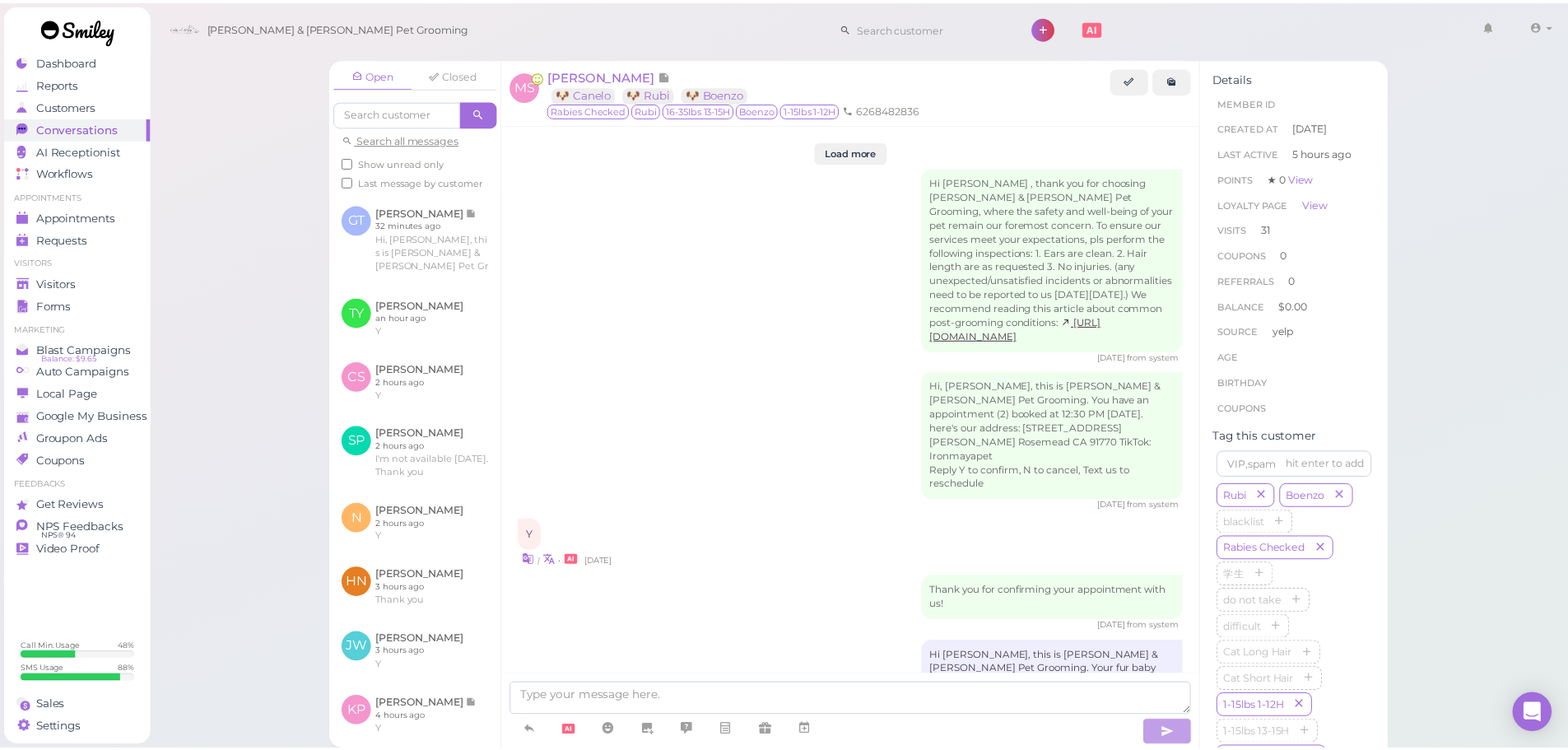
scroll to position [3352, 0]
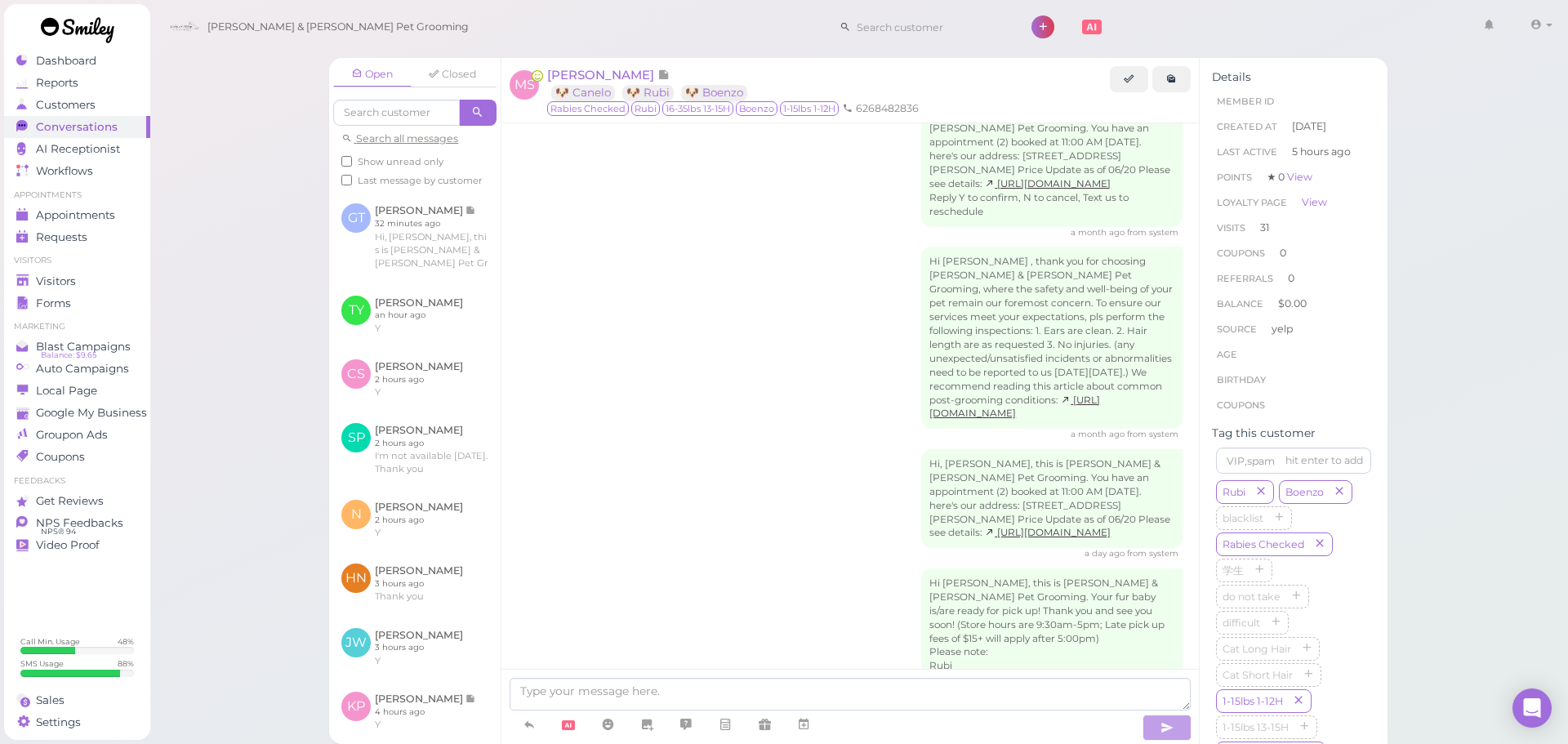
click at [777, 449] on div "Hi, [PERSON_NAME], this is [PERSON_NAME] & [PERSON_NAME] Pet Grooming. You have…" at bounding box center [850, 504] width 665 height 112
click at [63, 279] on span "Visitors" at bounding box center [57, 281] width 43 height 14
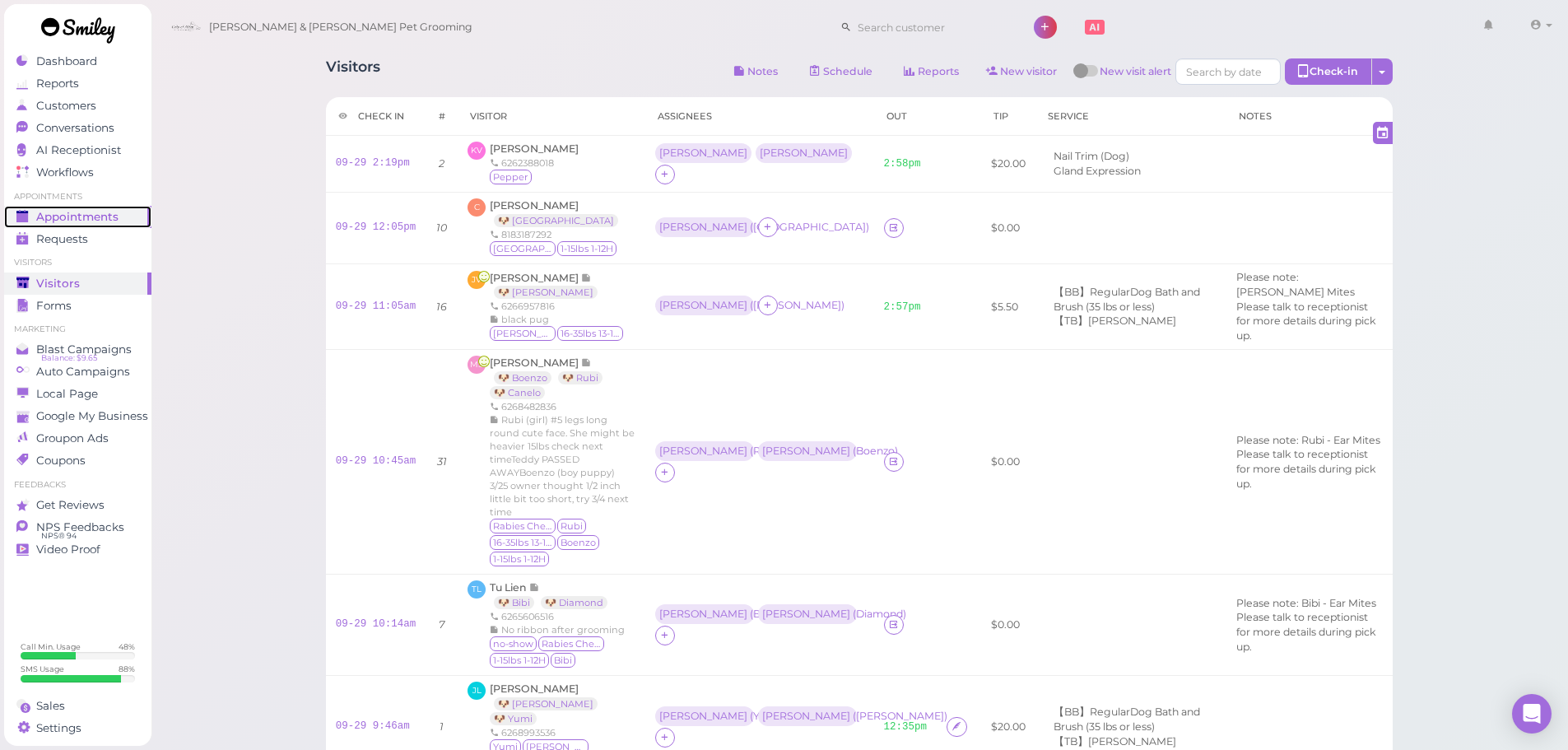
click at [105, 217] on span "Appointments" at bounding box center [77, 217] width 83 height 14
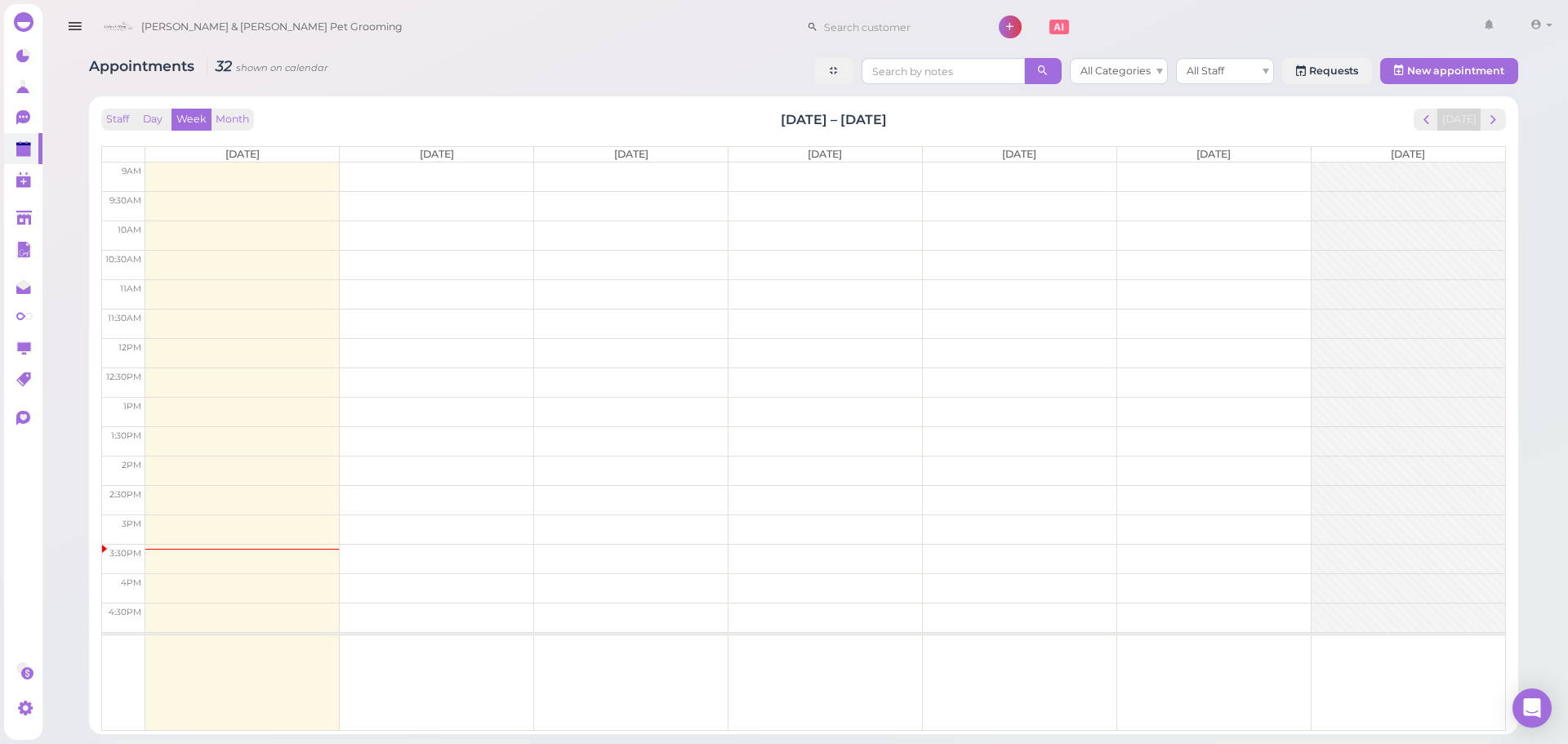
click at [455, 60] on div "Appointments 32 shown on calendar All Categories All Staff Requests New appoint…" at bounding box center [804, 73] width 1430 height 30
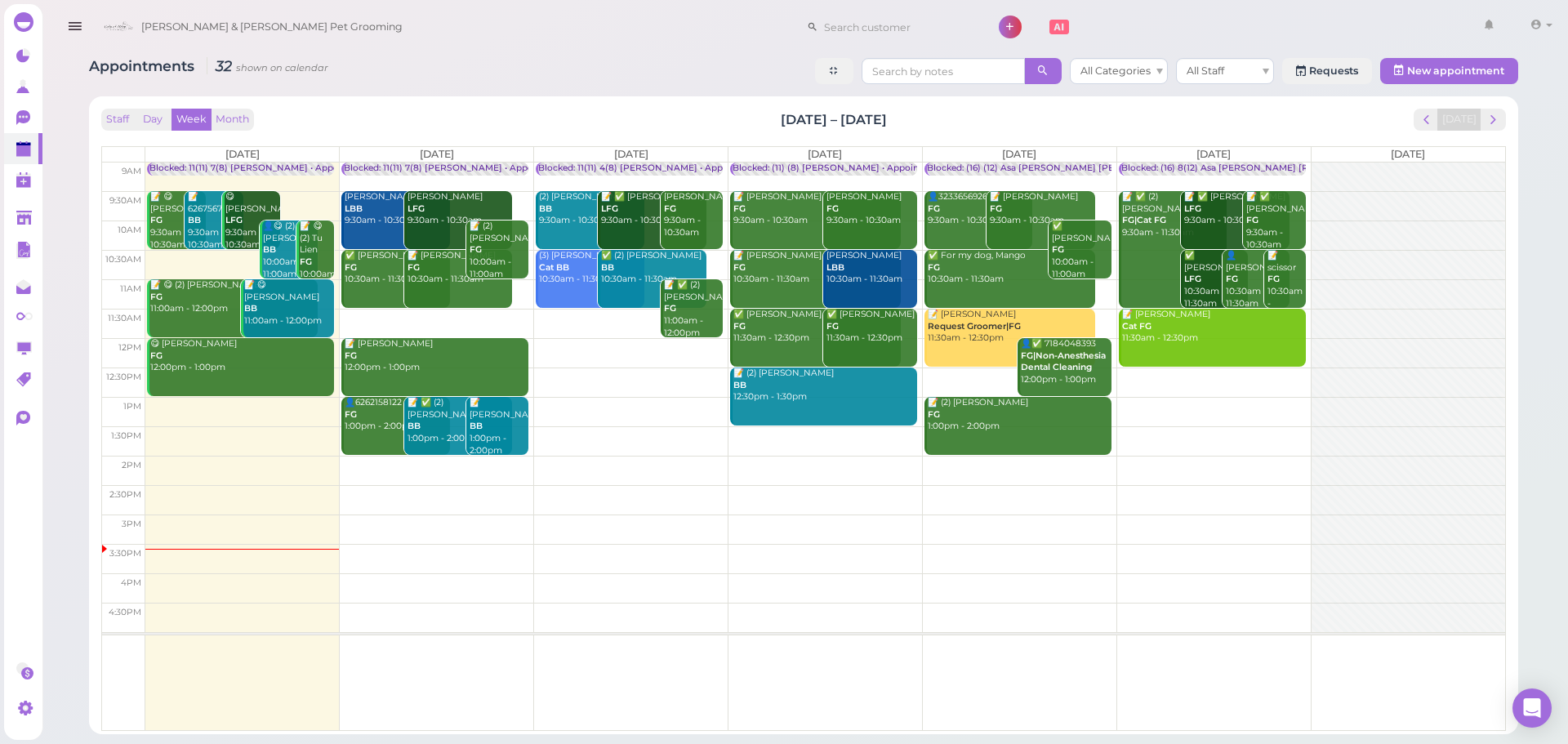
click at [454, 61] on div "Appointments 32 shown on calendar All Categories All Staff Requests New appoint…" at bounding box center [804, 73] width 1430 height 30
click at [551, 65] on div "Appointments 32 shown on calendar All Categories All Staff Requests New appoint…" at bounding box center [804, 73] width 1430 height 30
click at [18, 212] on icon at bounding box center [24, 218] width 16 height 12
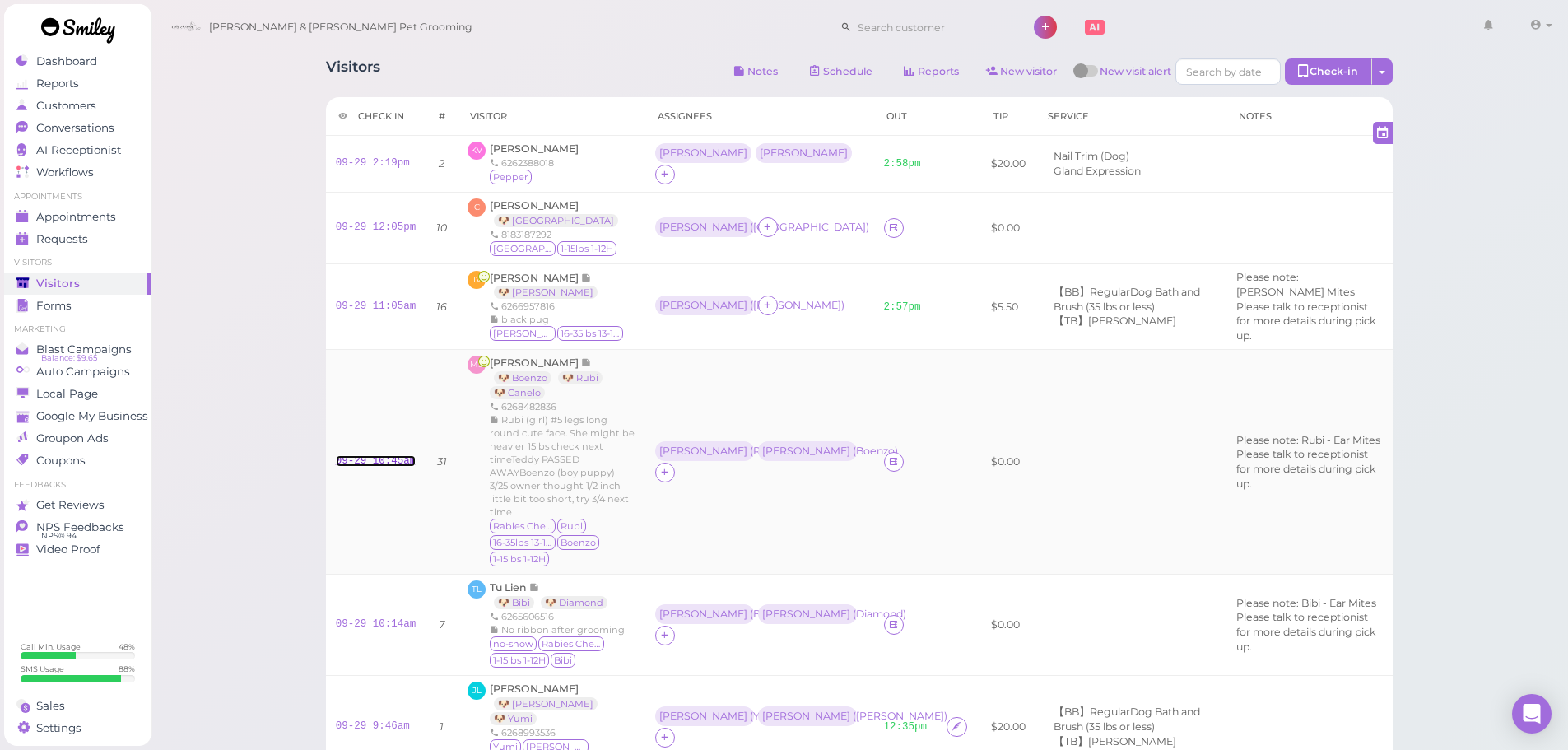
click at [363, 455] on link "09-29 10:45am" at bounding box center [376, 461] width 81 height 11
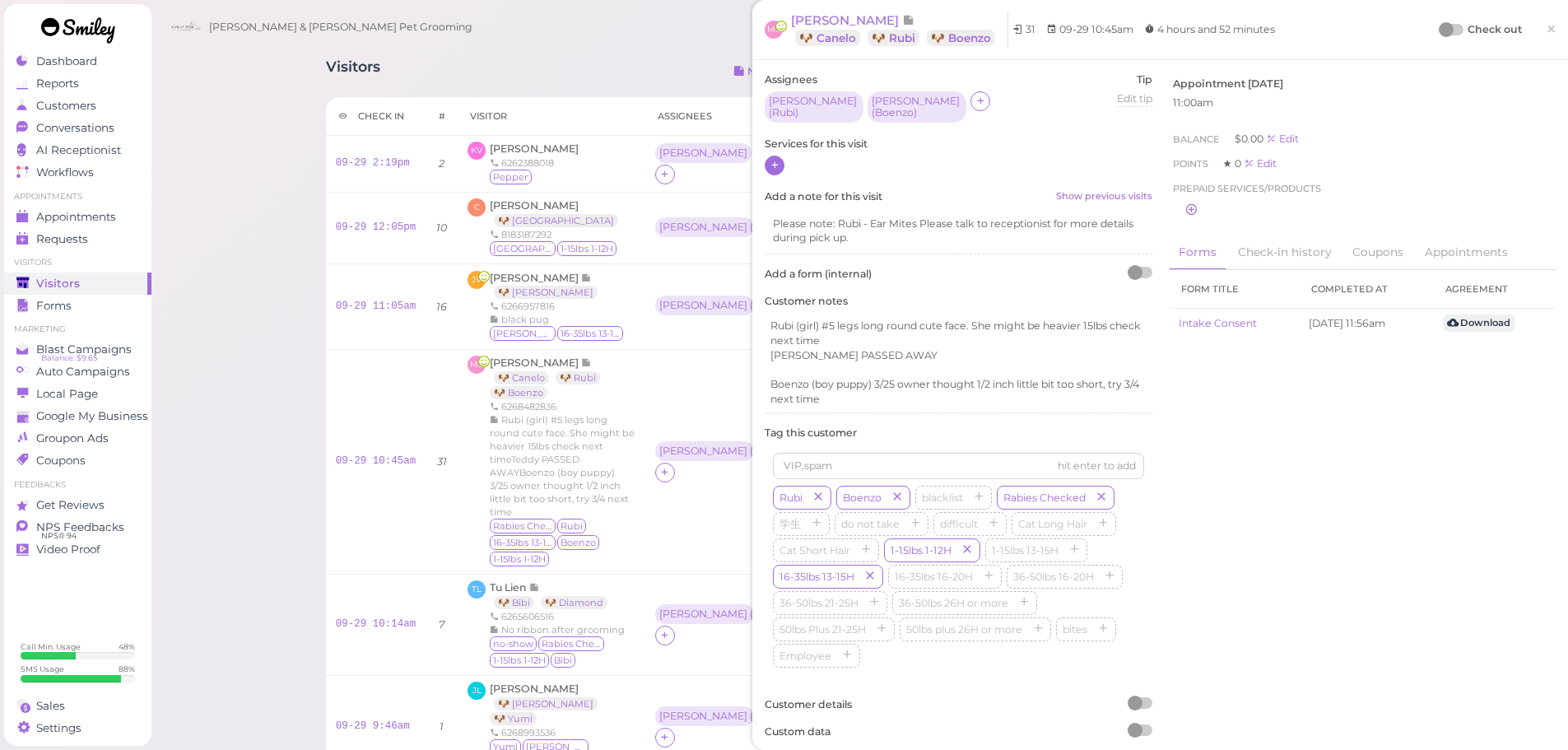
click at [766, 161] on div at bounding box center [774, 164] width 20 height 20
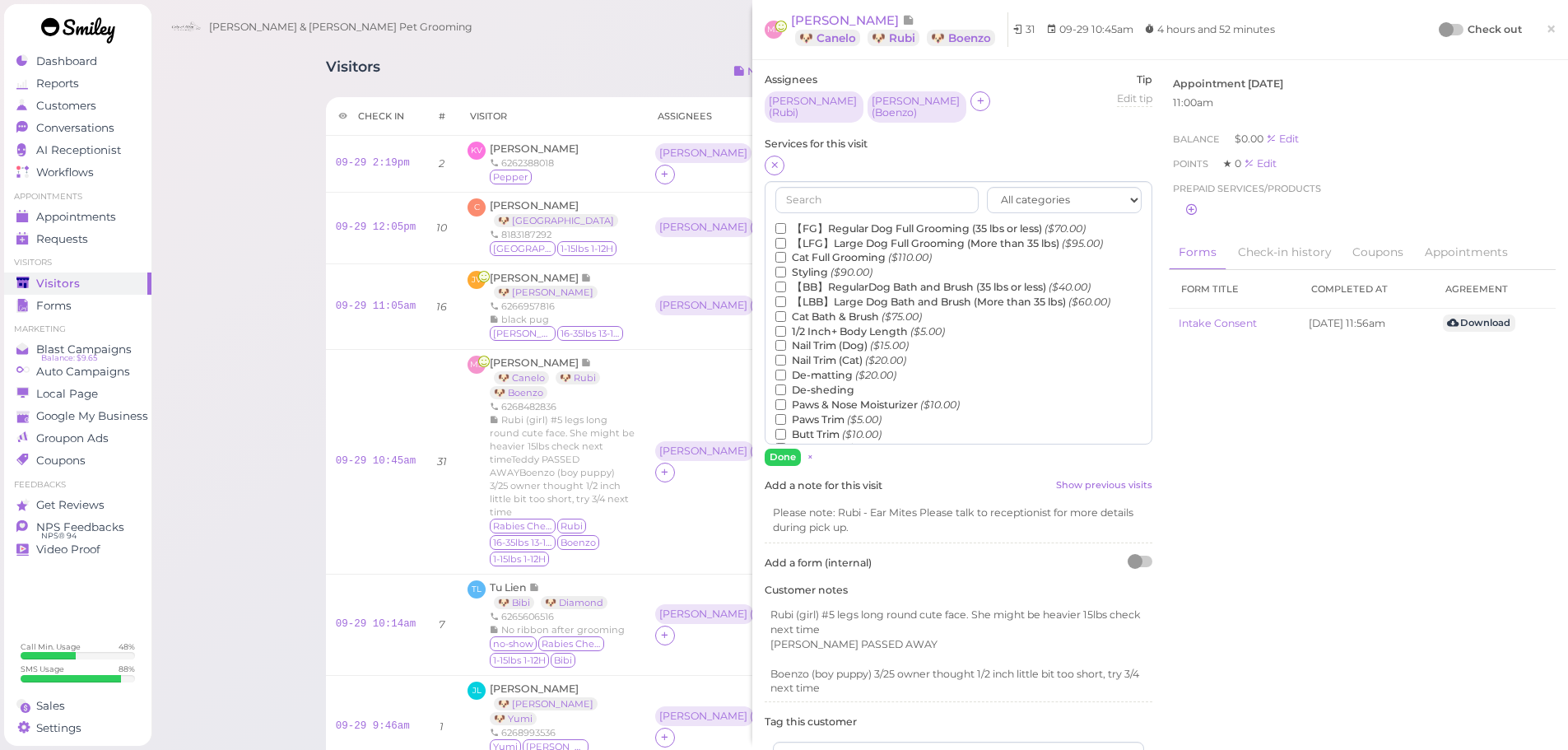
click at [851, 221] on label "【FG】Regular Dog Full Grooming (35 lbs or less) ($70.00)" at bounding box center [931, 229] width 310 height 15
click at [786, 223] on input "【FG】Regular Dog Full Grooming (35 lbs or less) ($70.00)" at bounding box center [781, 229] width 11 height 11
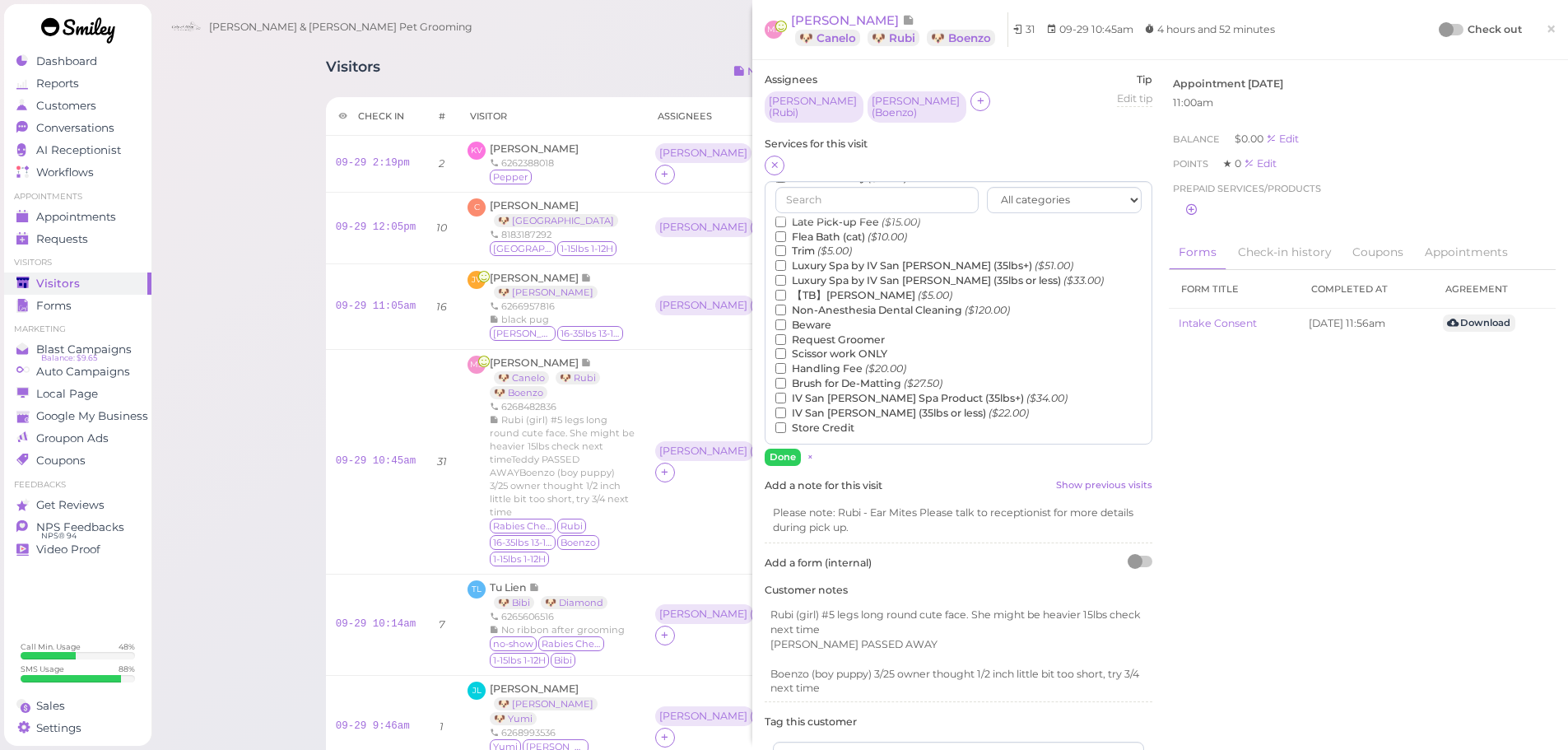
click at [817, 288] on label "【TB】Teeth Brushing ($5.00)" at bounding box center [864, 296] width 177 height 15
click at [786, 290] on input "【TB】Teeth Brushing ($5.00)" at bounding box center [781, 296] width 11 height 11
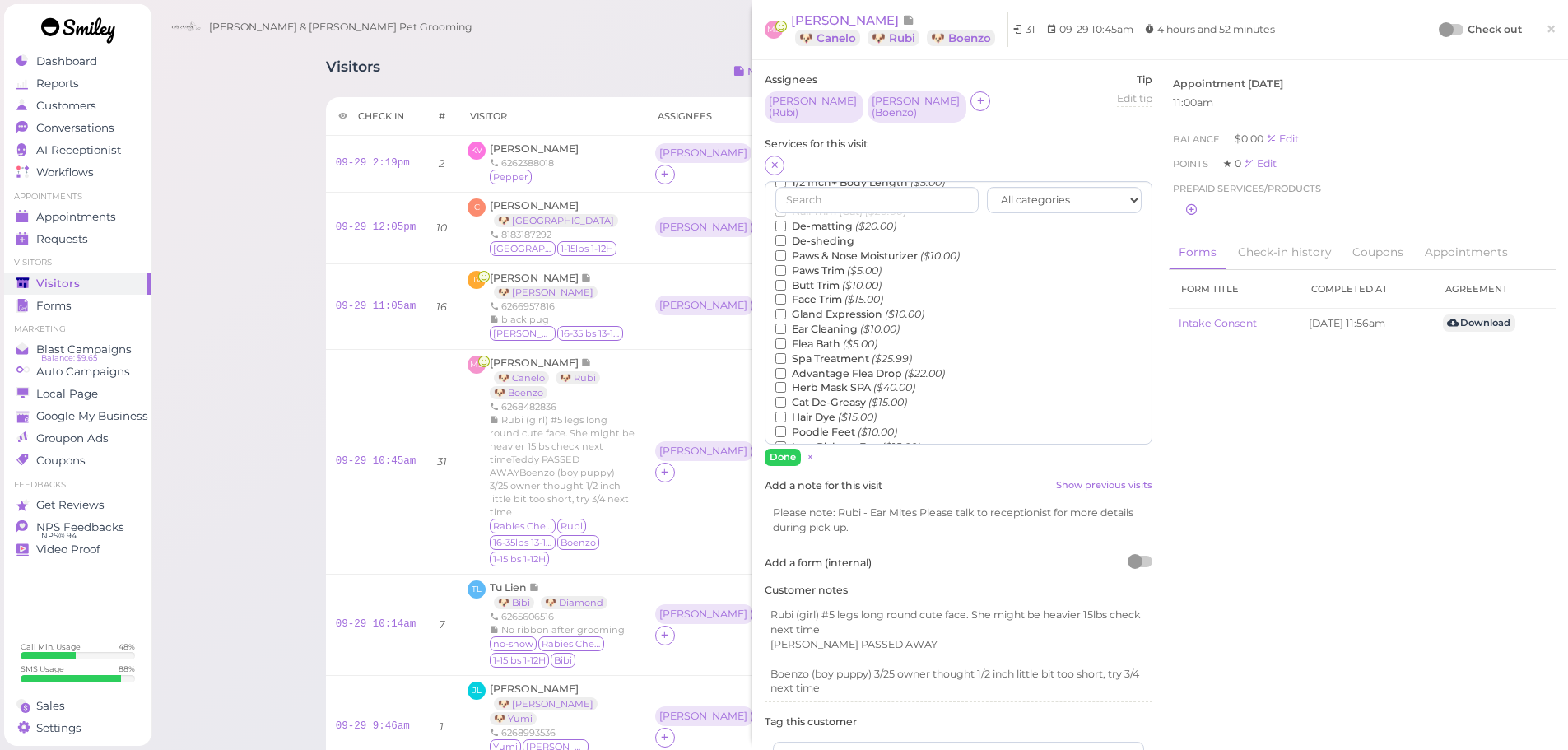
scroll to position [0, 0]
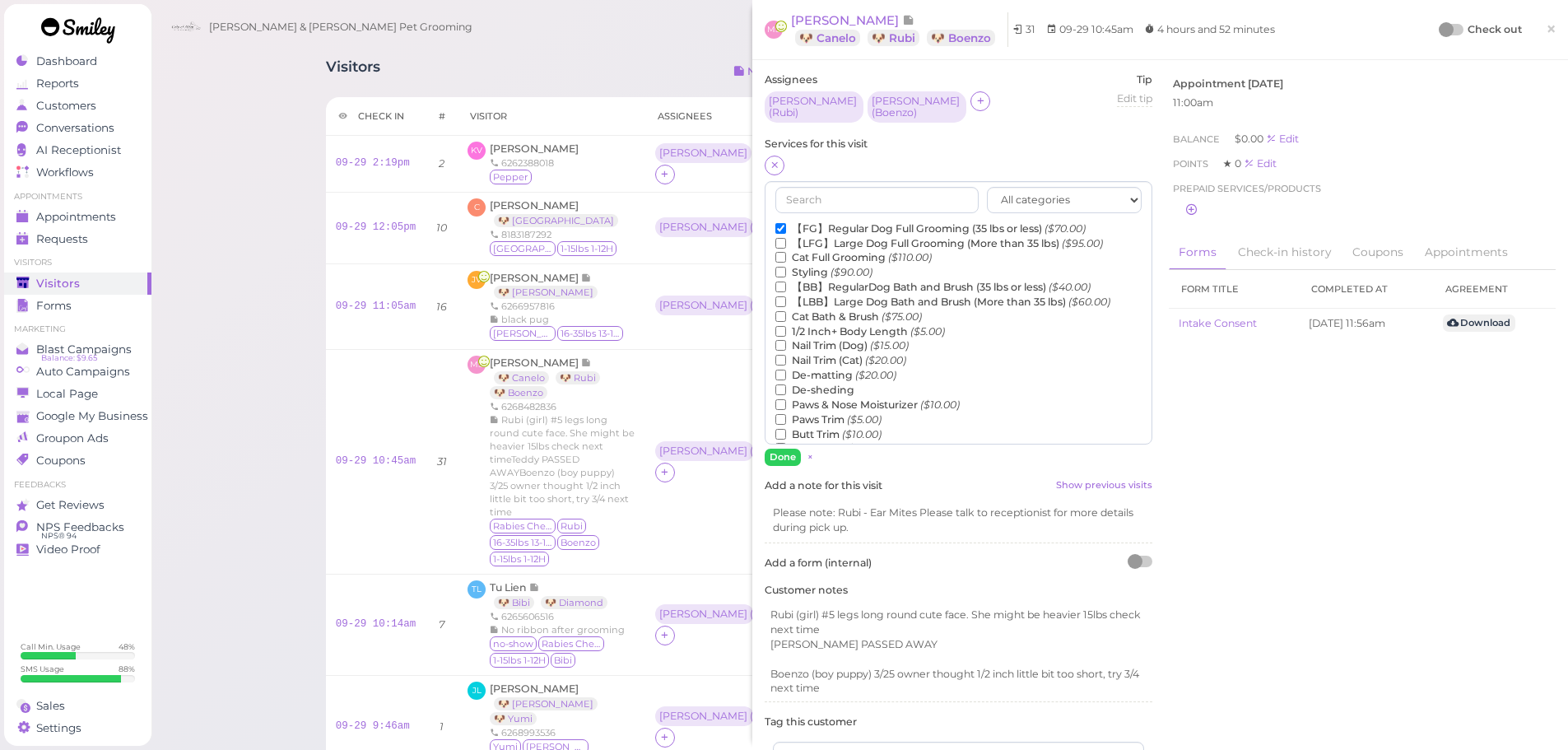
click at [807, 265] on label "Styling ($90.00)" at bounding box center [824, 272] width 98 height 15
click at [786, 267] on input "Styling ($90.00)" at bounding box center [781, 272] width 11 height 11
click at [786, 454] on button "Done" at bounding box center [782, 457] width 36 height 18
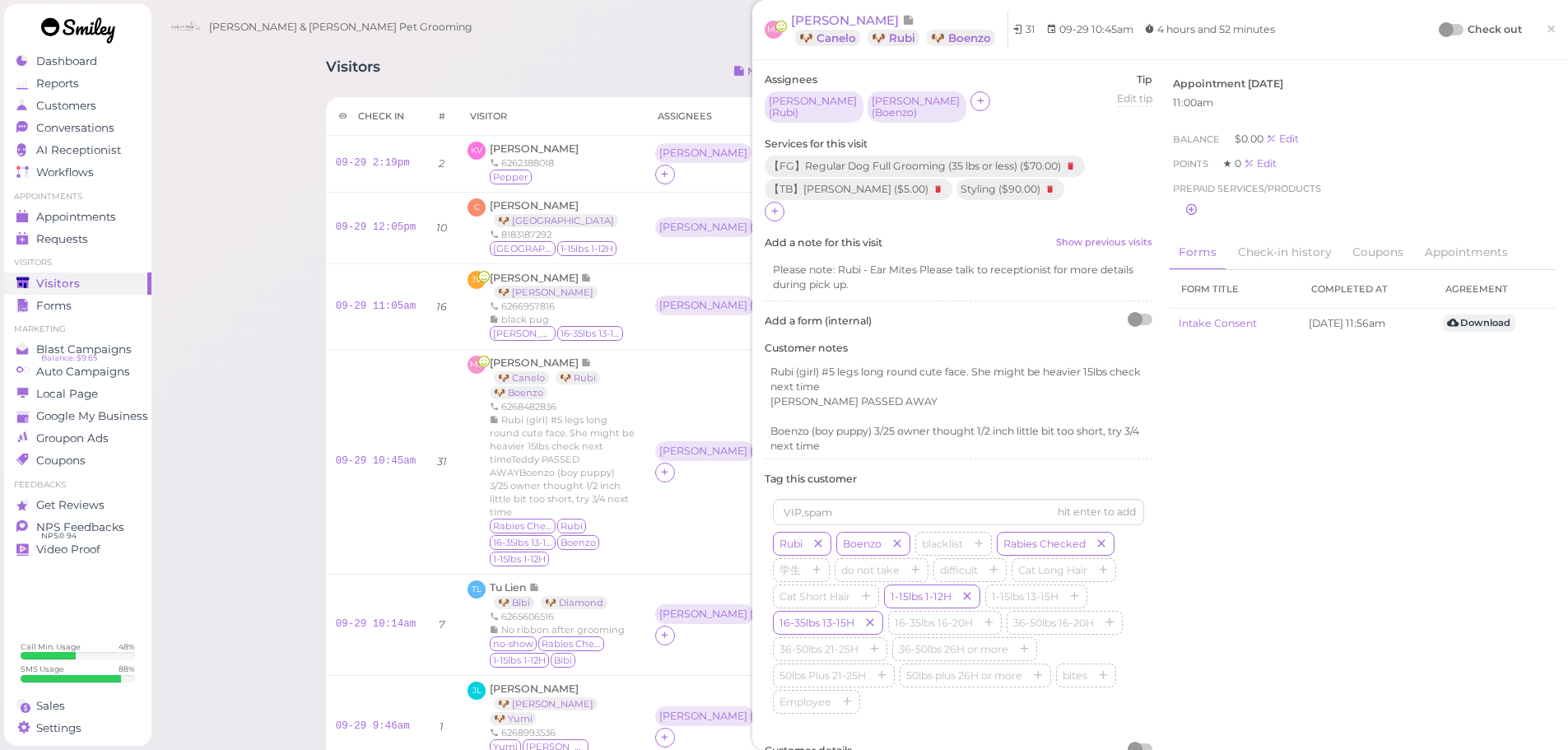
click at [1439, 33] on div at bounding box center [1446, 30] width 15 height 15
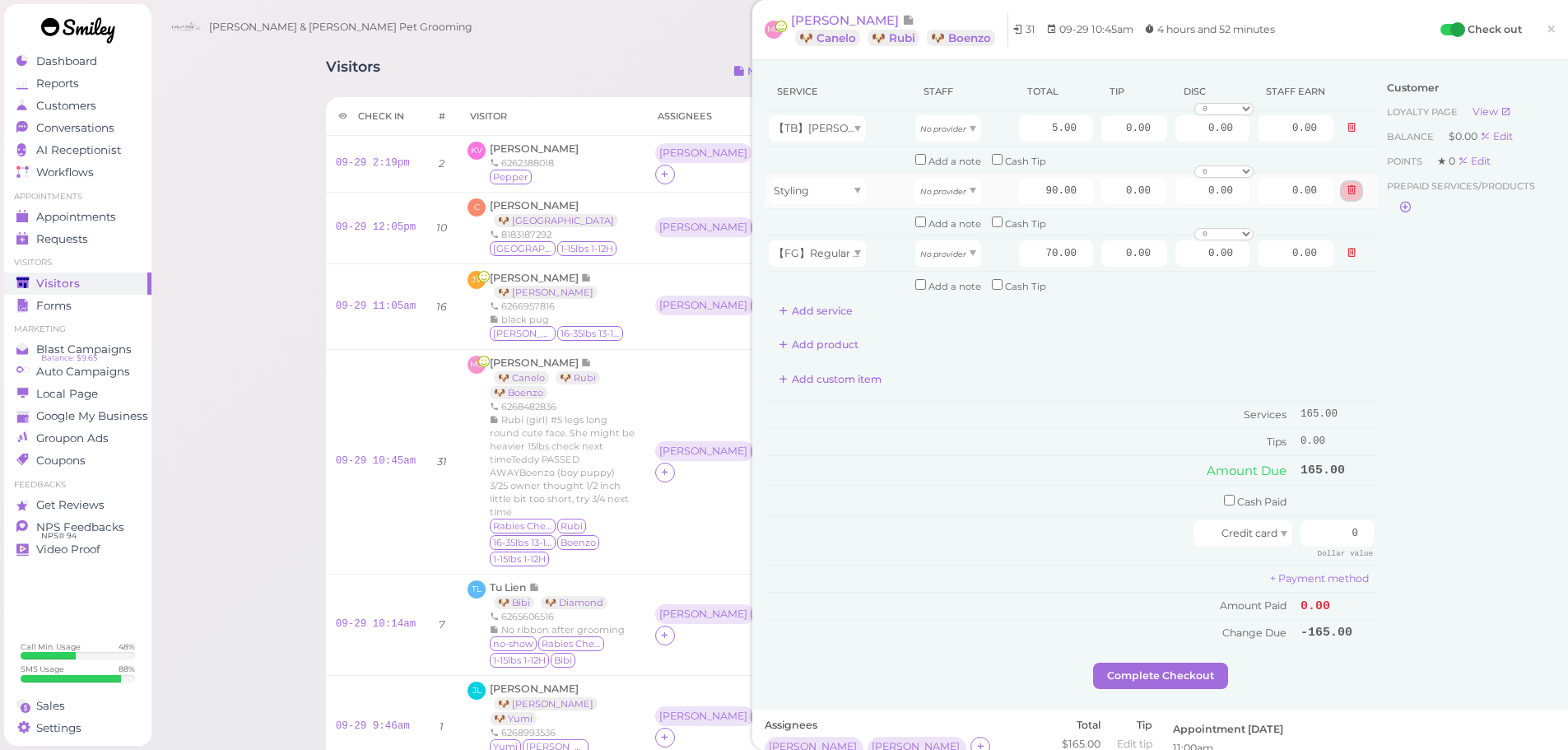
click at [1347, 194] on icon at bounding box center [1352, 190] width 10 height 11
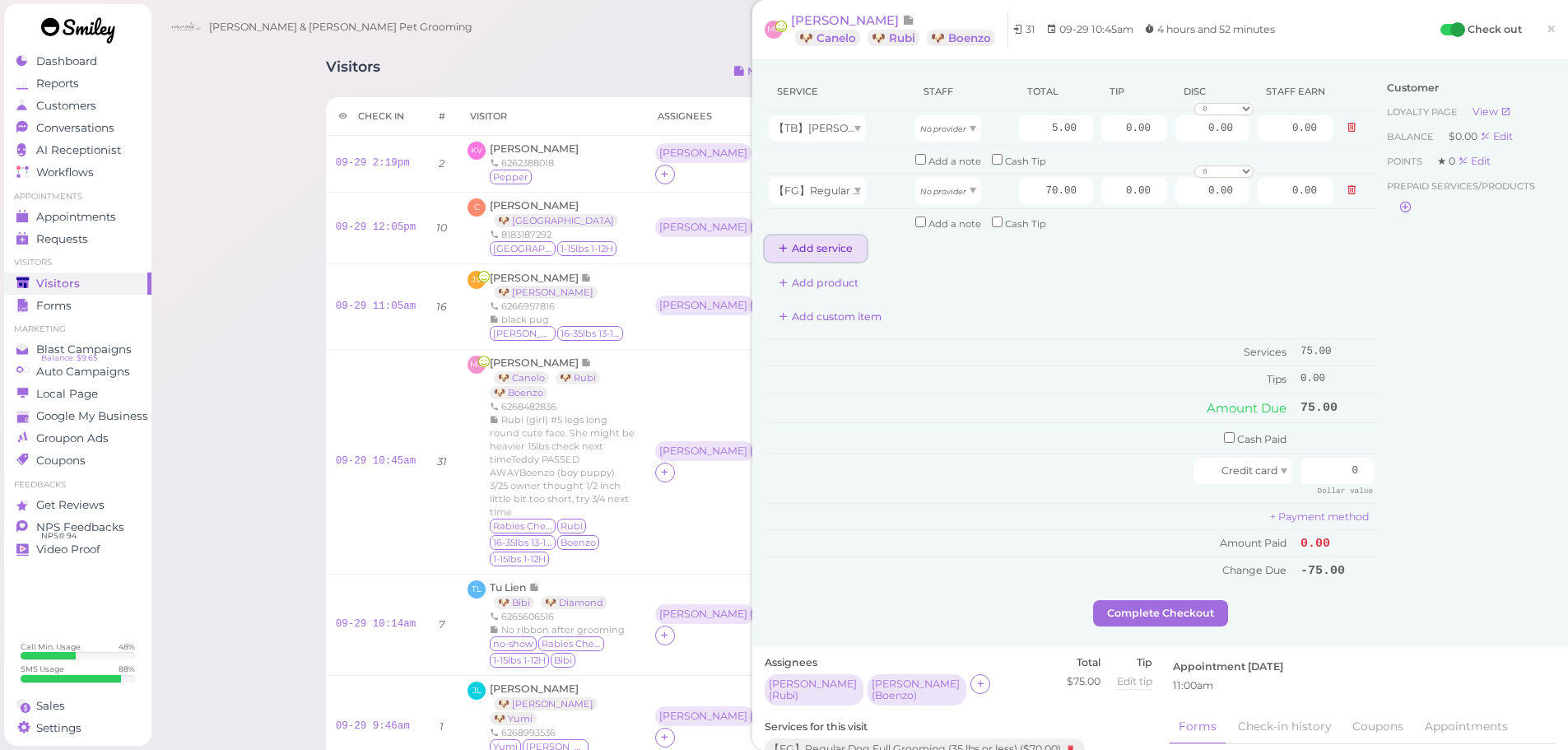
click at [822, 244] on button "Add service" at bounding box center [816, 248] width 102 height 26
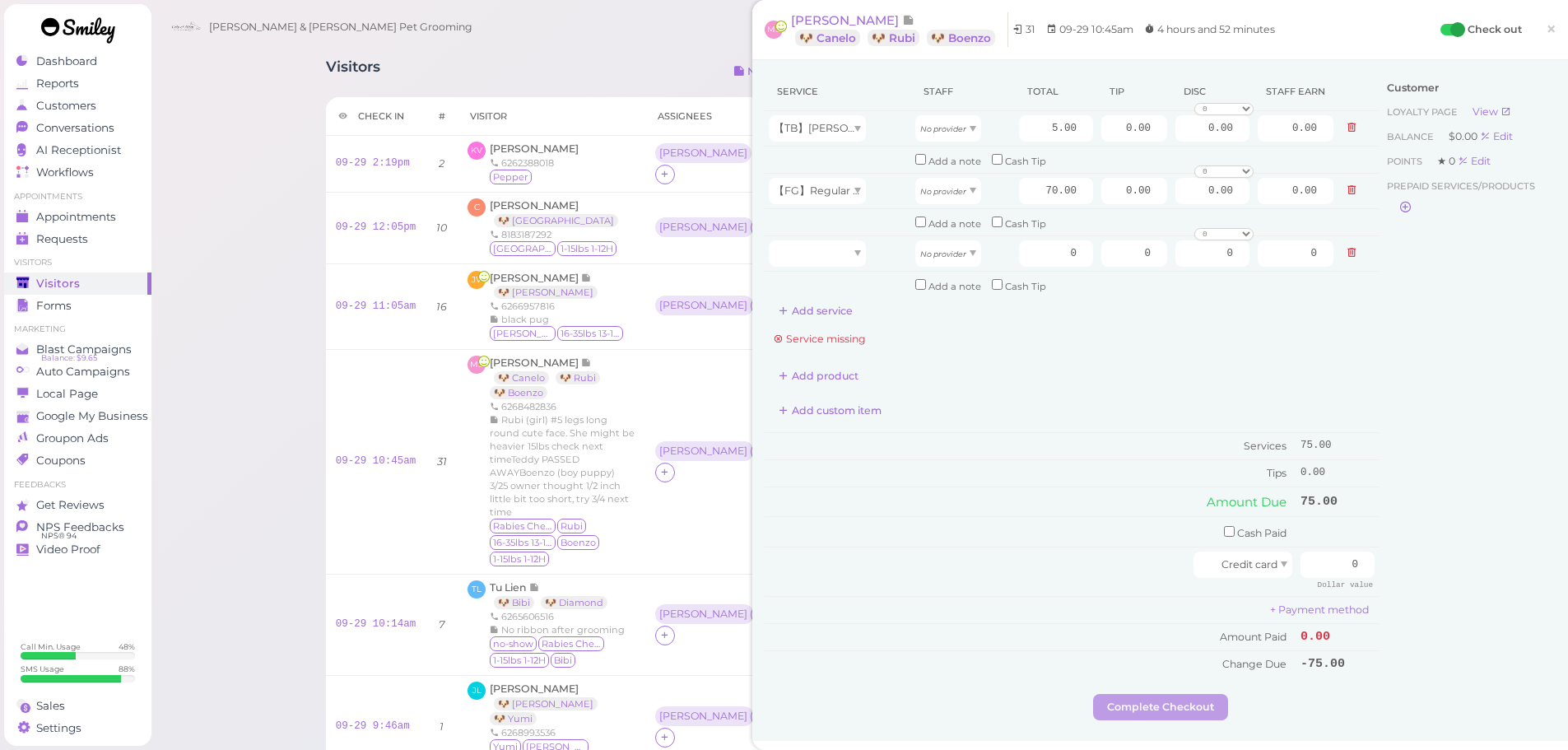
click at [809, 324] on div "Service Staff Total Tip Disc Staff earn 【TB】Teeth Brushing No provider 5.00 0.0…" at bounding box center [1071, 375] width 614 height 605
click at [813, 270] on td at bounding box center [838, 253] width 147 height 35
click at [818, 317] on button "Add service" at bounding box center [816, 311] width 102 height 26
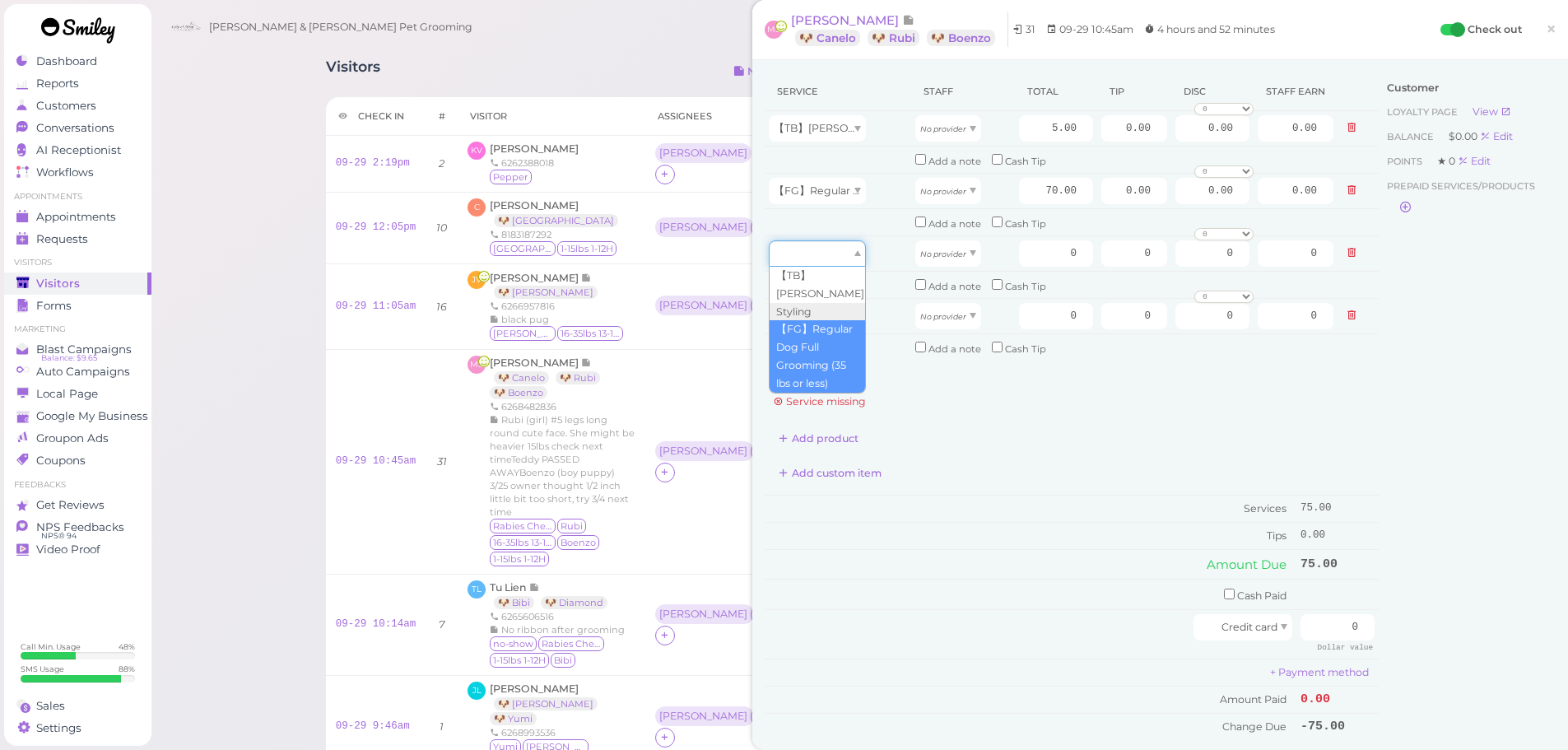
drag, startPoint x: 823, startPoint y: 258, endPoint x: 826, endPoint y: 335, distance: 77.1
type input "70.00"
drag, startPoint x: 826, startPoint y: 333, endPoint x: 822, endPoint y: 308, distance: 25.3
click at [827, 347] on tbody "【TB】[PERSON_NAME] No provider 5.00 0.00 0.00 0 10% off 15% off 20% off 25% off …" at bounding box center [1071, 236] width 614 height 249
drag, startPoint x: 826, startPoint y: 321, endPoint x: 827, endPoint y: 344, distance: 23.0
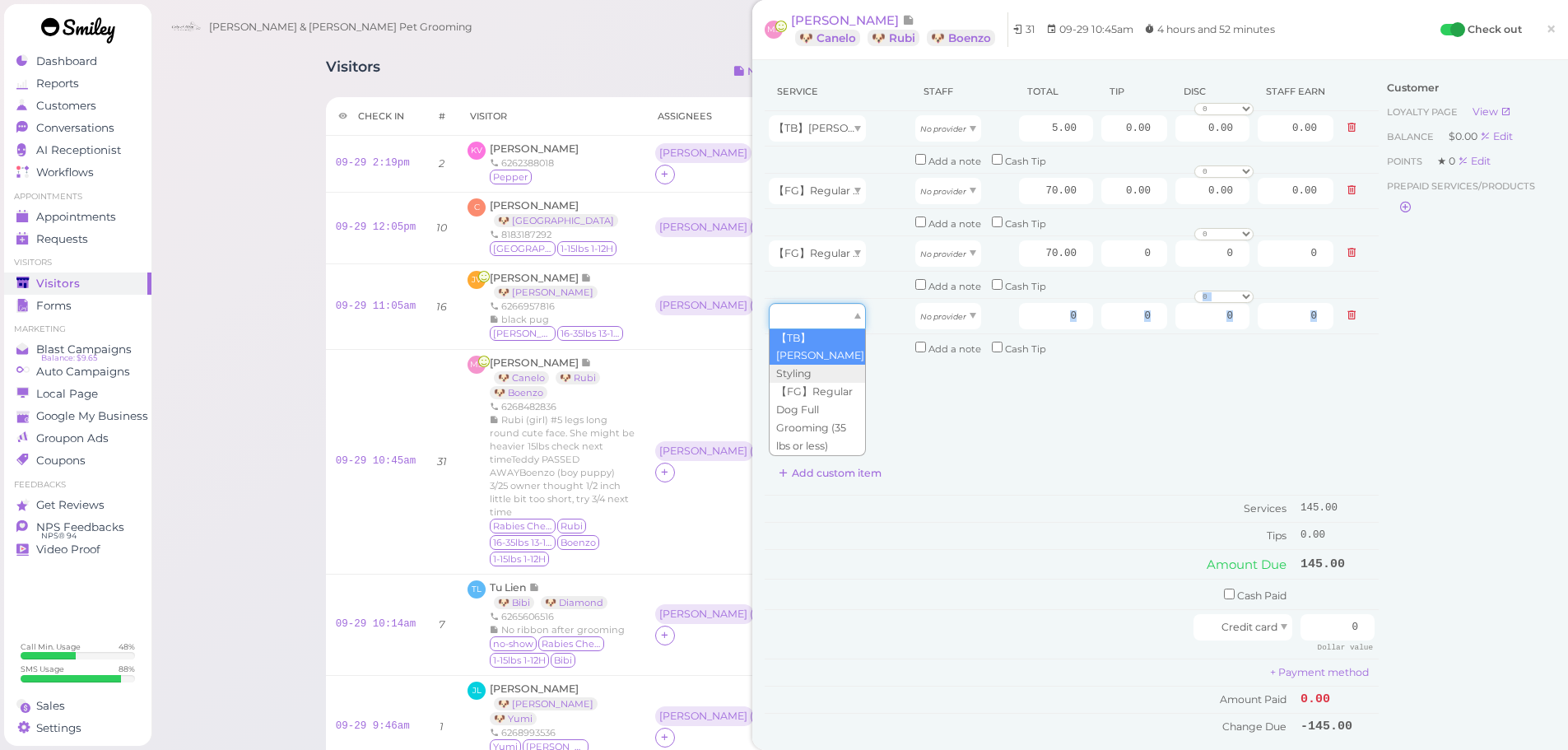
type input "5.00"
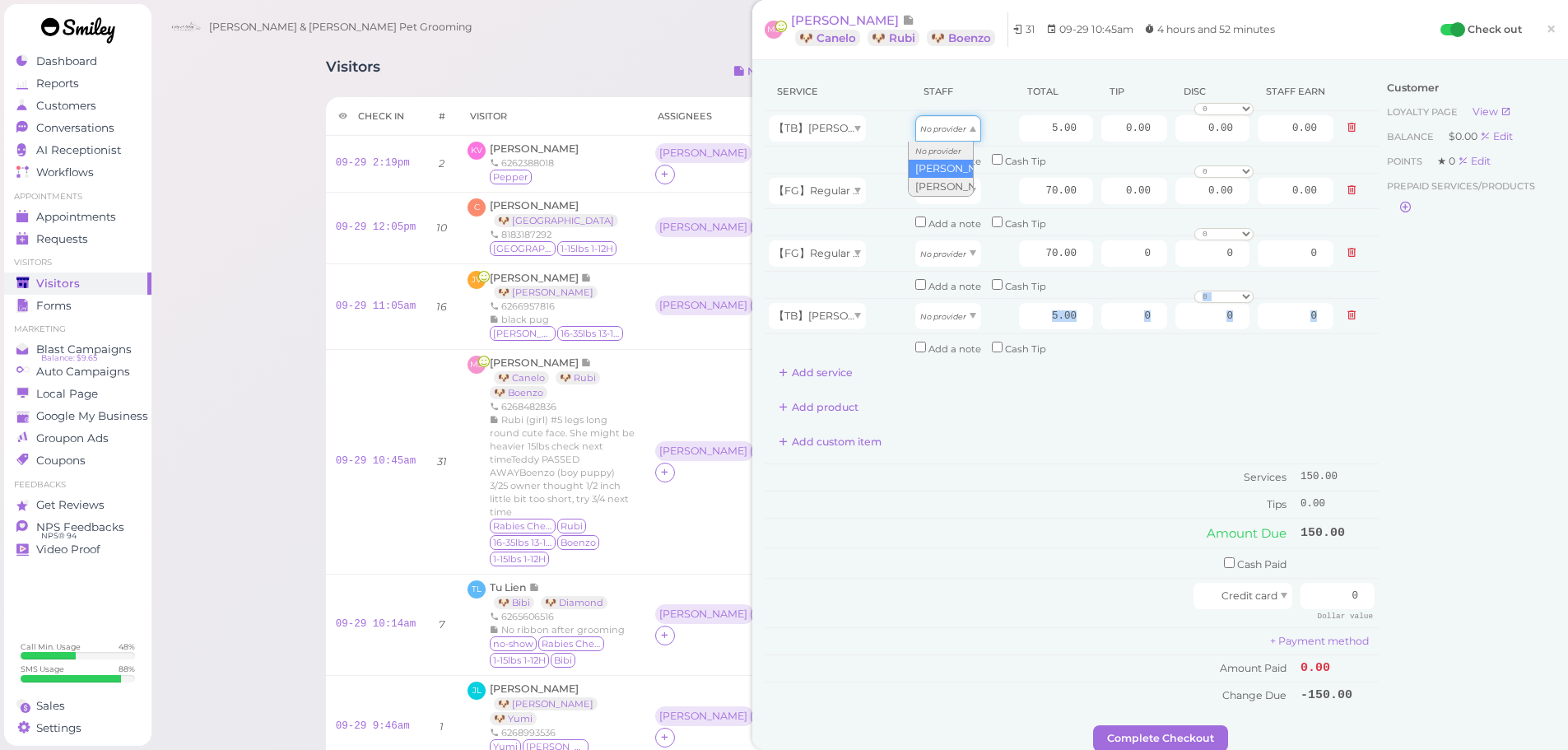
drag, startPoint x: 929, startPoint y: 130, endPoint x: 935, endPoint y: 171, distance: 41.4
type input "2.15"
drag, startPoint x: 935, startPoint y: 195, endPoint x: 941, endPoint y: 229, distance: 34.5
type input "30.10"
drag, startPoint x: 938, startPoint y: 265, endPoint x: 935, endPoint y: 305, distance: 40.1
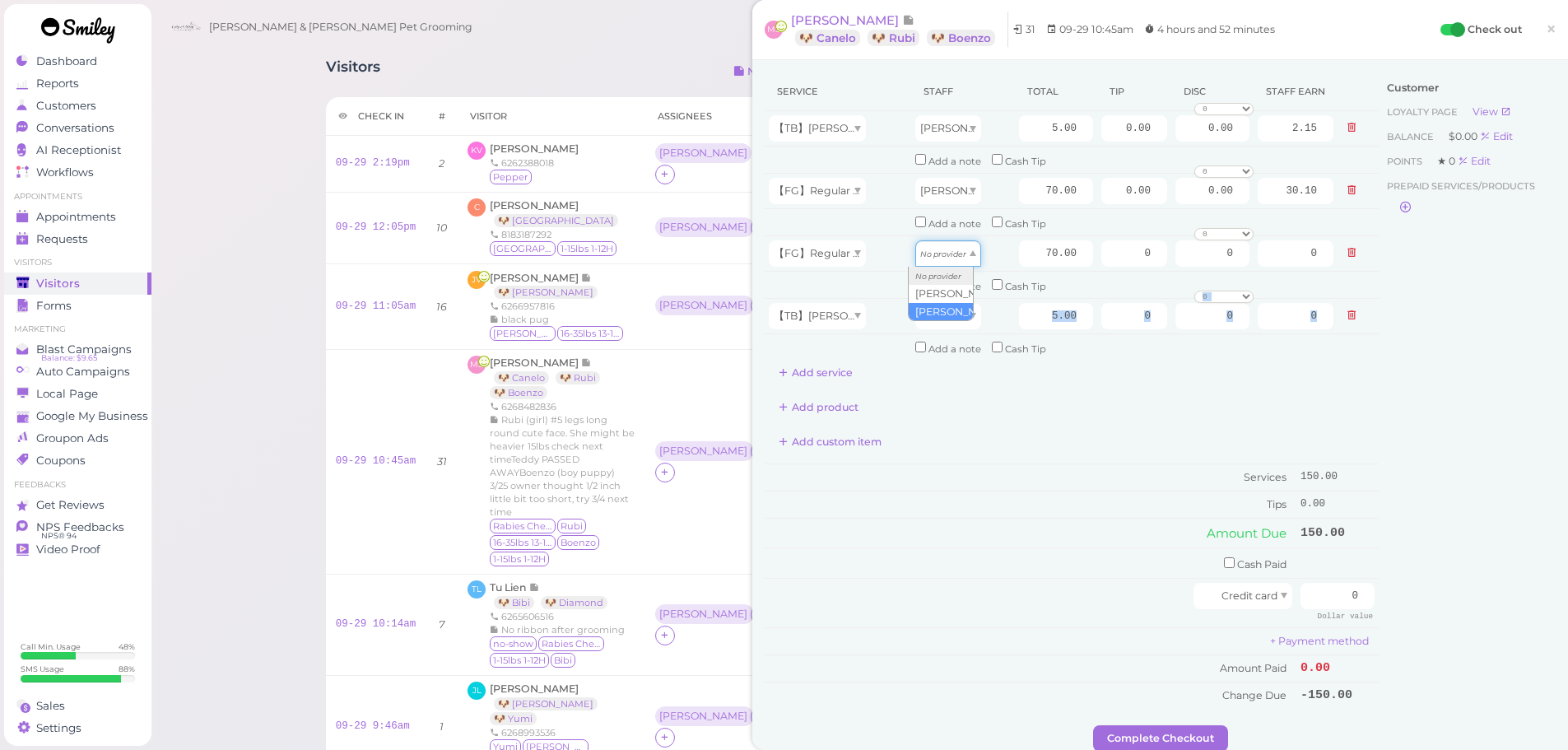
type input "36.40"
drag, startPoint x: 935, startPoint y: 320, endPoint x: 937, endPoint y: 368, distance: 48.0
type input "2.60"
click at [960, 403] on div "Add product" at bounding box center [1071, 407] width 614 height 26
click at [1024, 252] on input "70.00" at bounding box center [1056, 254] width 74 height 26
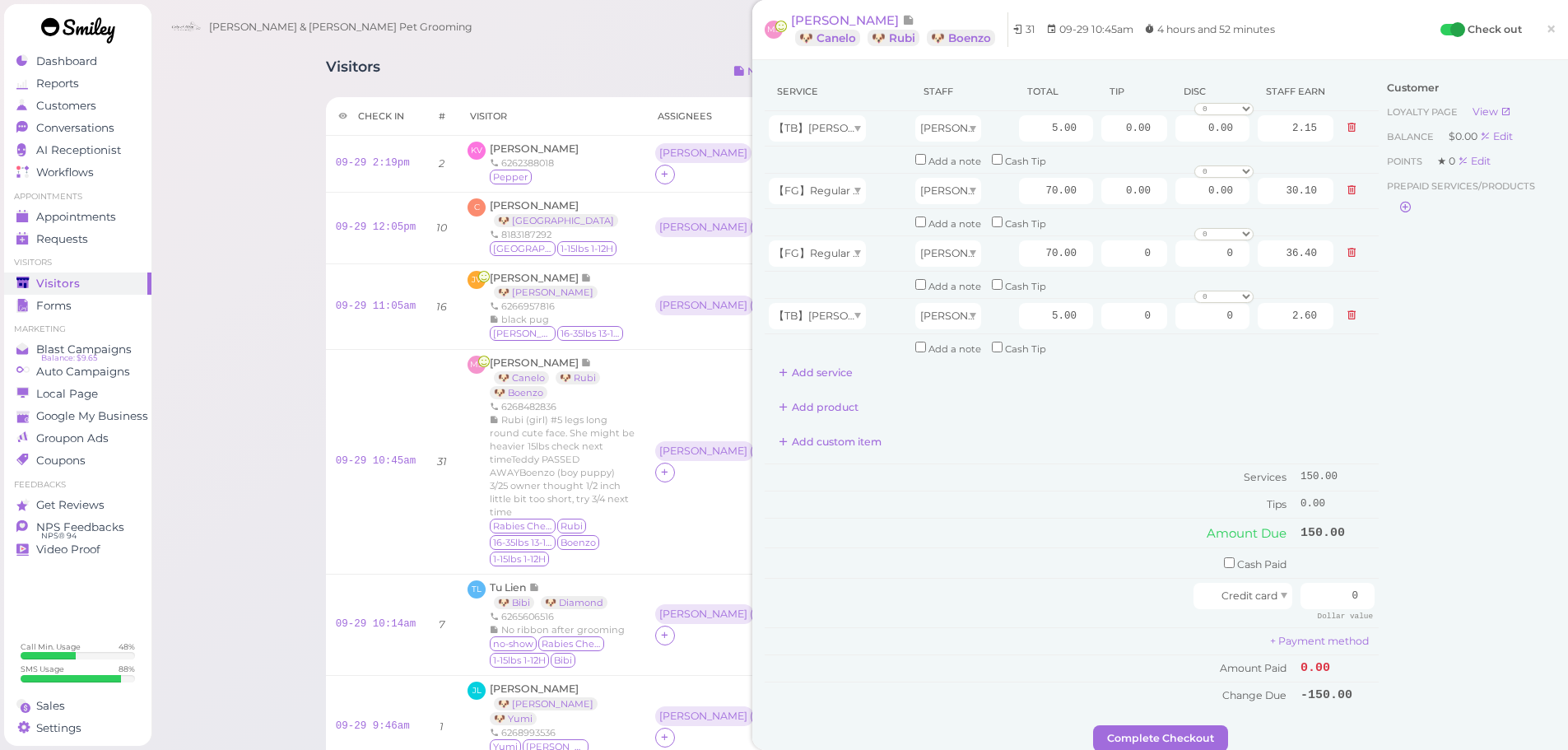
click at [1052, 441] on div "Add custom item" at bounding box center [1071, 442] width 614 height 26
click at [1023, 199] on input "70.00" at bounding box center [1056, 191] width 74 height 26
type input "90.00"
type input "38.70"
click at [1032, 391] on div "Service Staff Total Tip Disc Staff earn 【TB】Teeth Brushing [PERSON_NAME] 5.00 0…" at bounding box center [1071, 390] width 614 height 637
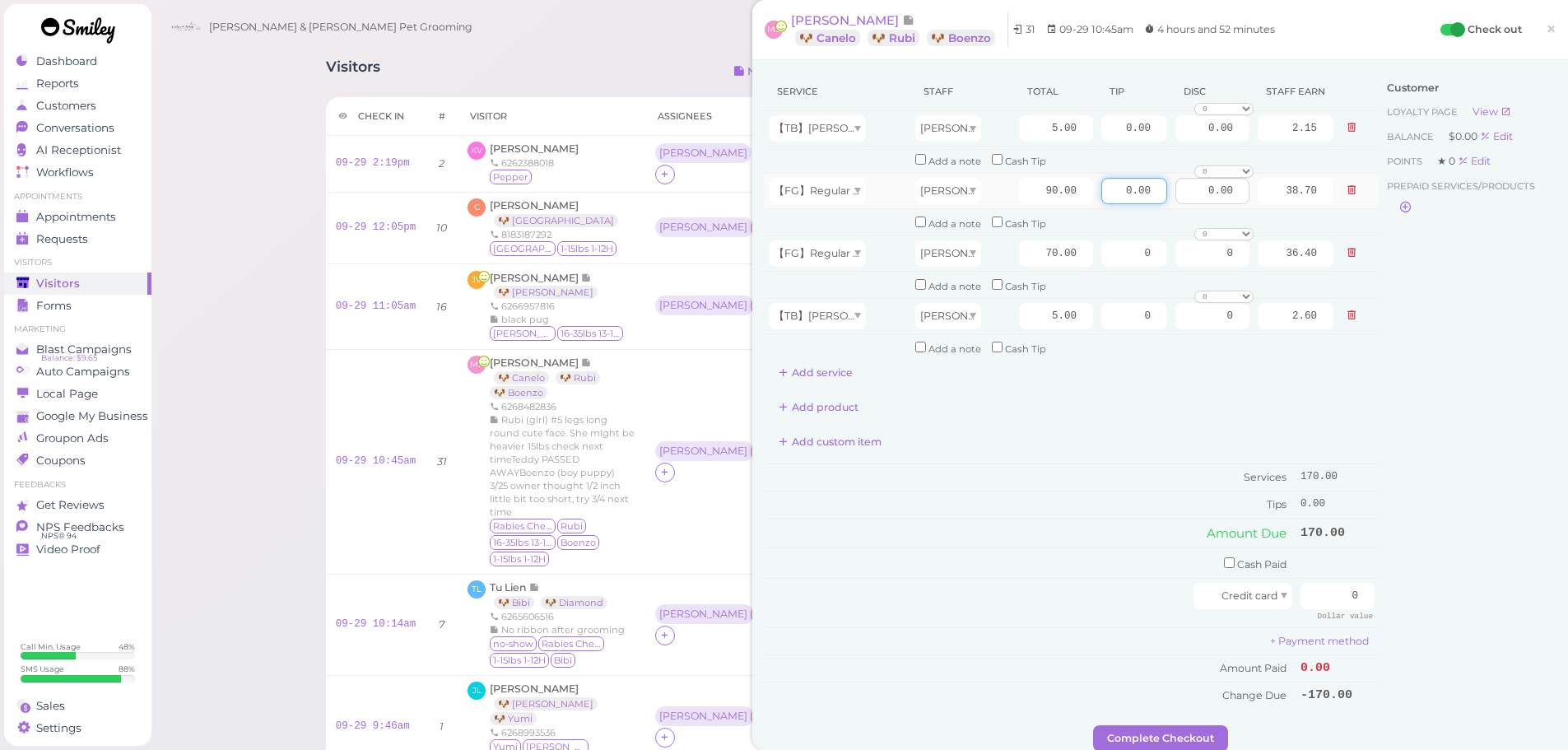
drag, startPoint x: 1103, startPoint y: 192, endPoint x: 1230, endPoint y: 195, distance: 127.0
click at [1218, 193] on tr "【FG】Regular Dog Full Grooming (35 lbs or less) [PERSON_NAME] 90.00 0.00 0.00 0 …" at bounding box center [1071, 191] width 614 height 35
type input "14.25"
drag, startPoint x: 1120, startPoint y: 258, endPoint x: 1489, endPoint y: 314, distance: 373.2
click at [1492, 314] on div "Service Staff Total Tip Disc Staff earn 【TB】Teeth Brushing [PERSON_NAME] 5.00 0…" at bounding box center [1160, 399] width 791 height 653
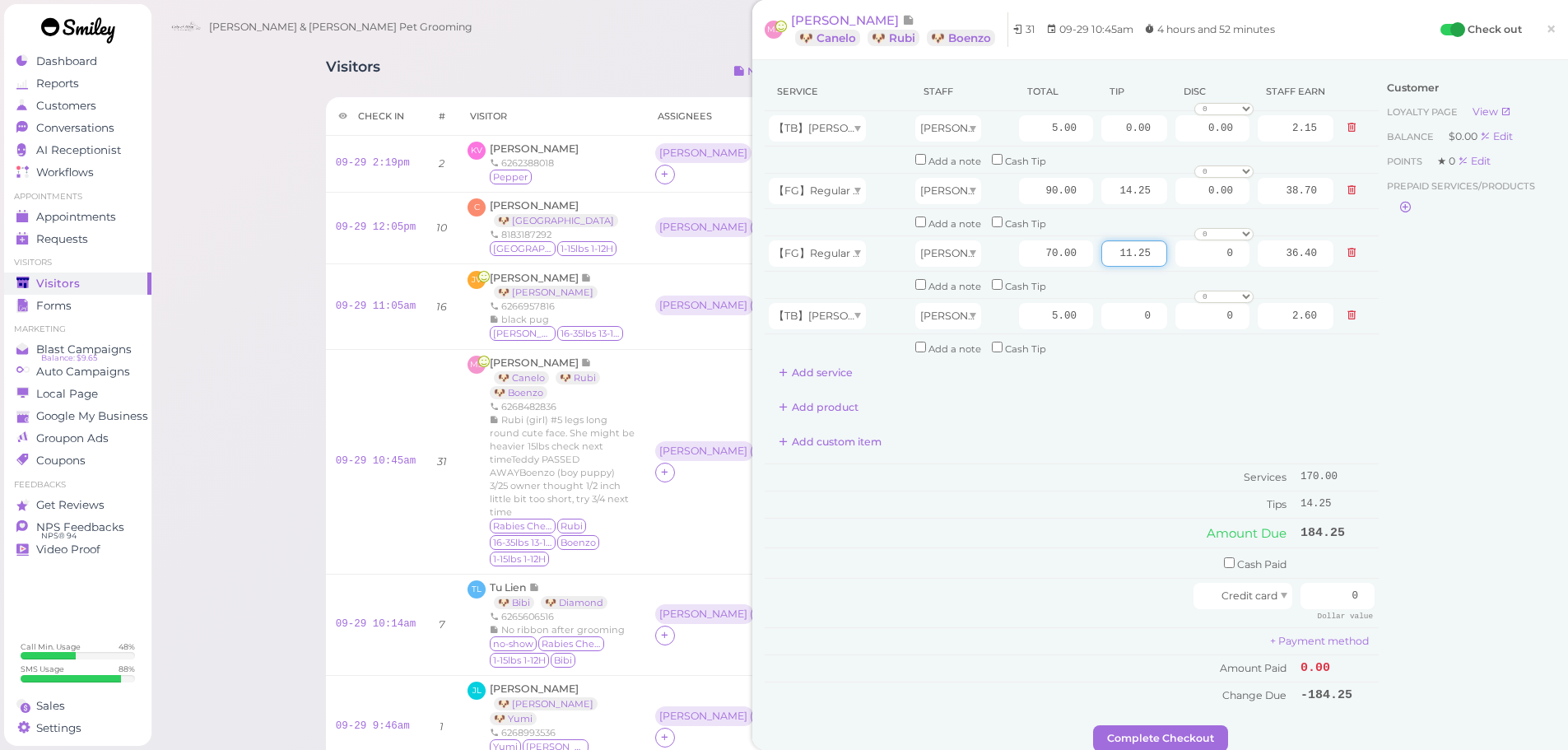
type input "11.25"
click at [1424, 364] on div "Customer Loyalty page View Balance $0.00 Edit Points ★ 0 Edit Prepaid services/…" at bounding box center [1467, 399] width 177 height 653
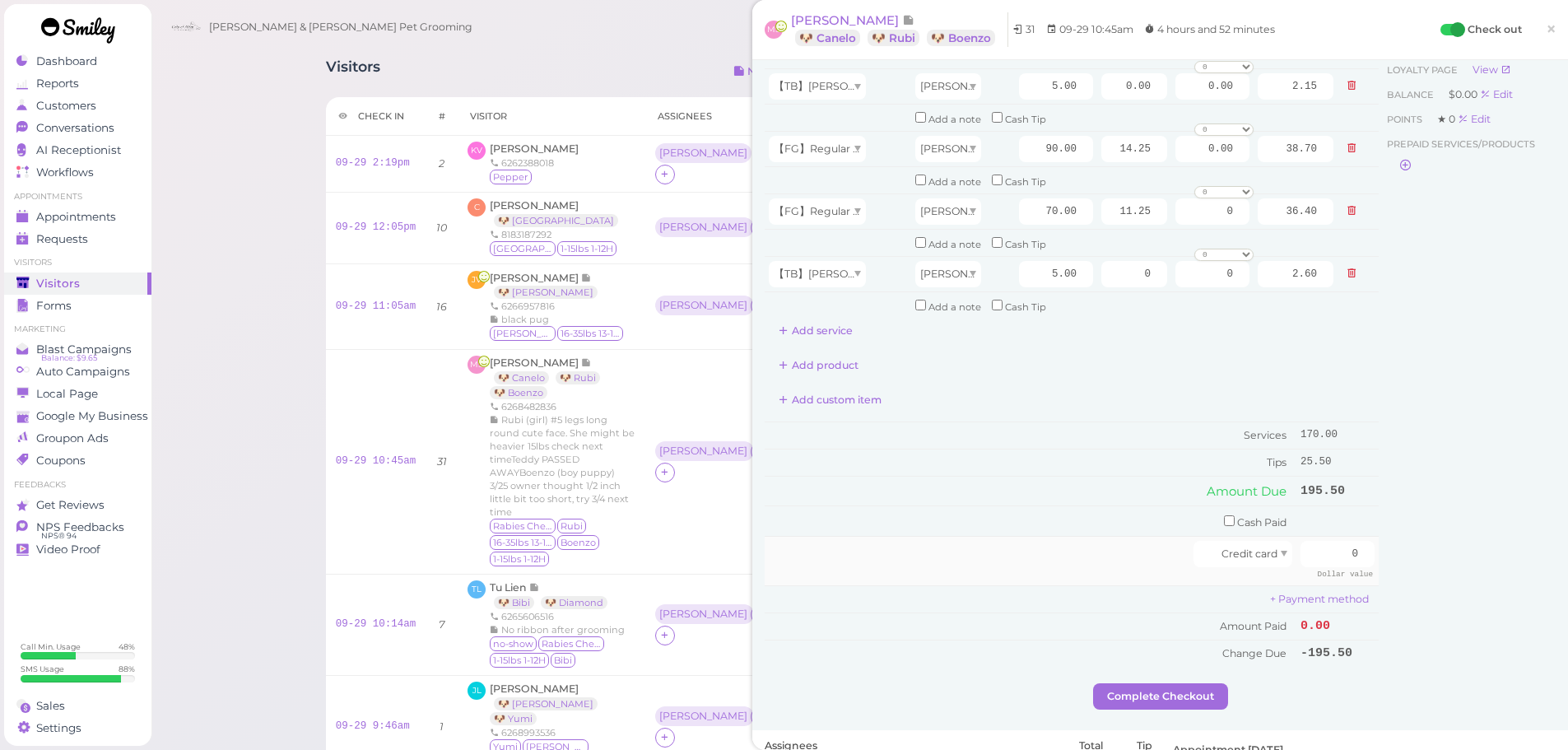
scroll to position [83, 0]
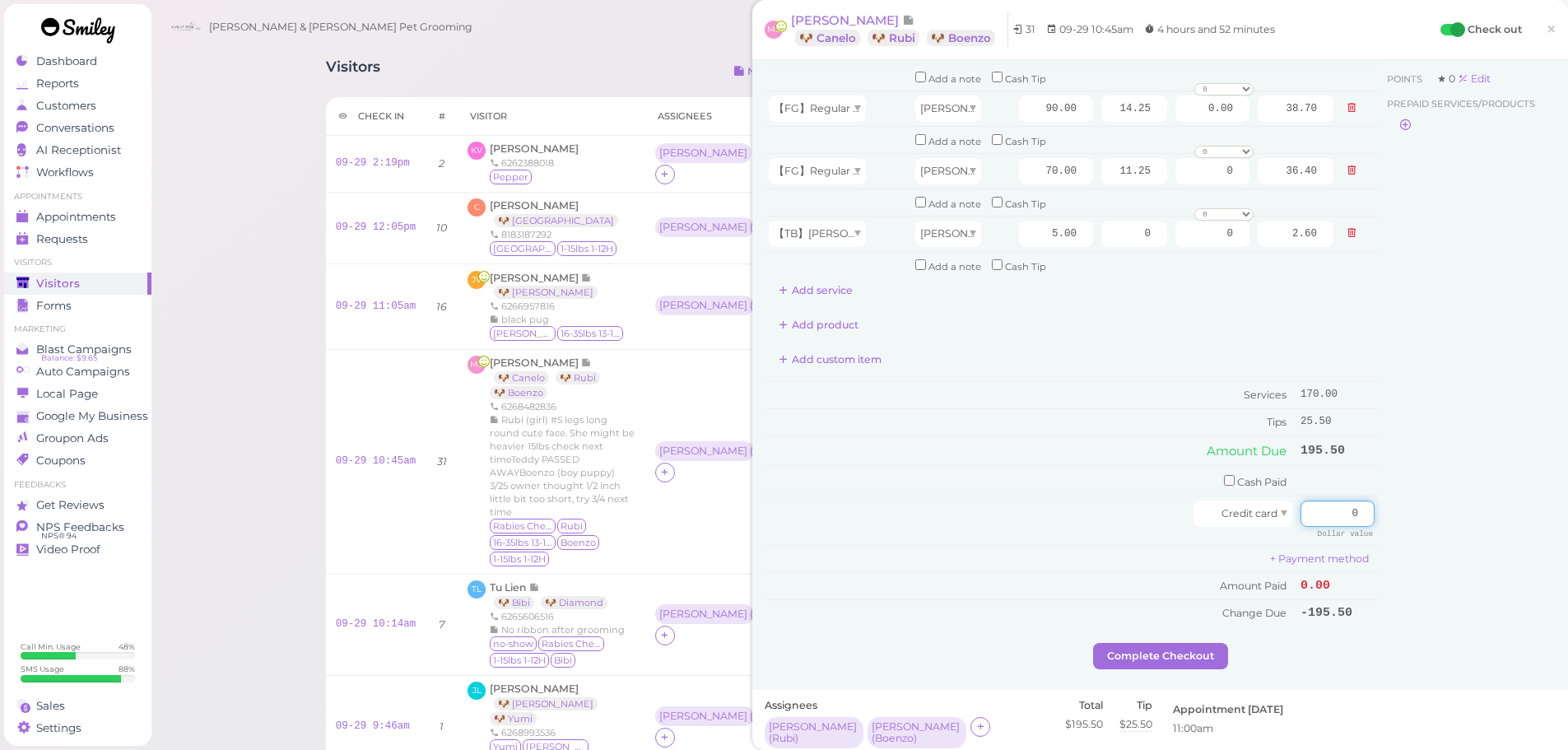
drag, startPoint x: 1326, startPoint y: 502, endPoint x: 1522, endPoint y: 514, distance: 196.4
click at [1499, 507] on div "Service Staff Total Tip Disc Staff earn 【TB】Teeth Brushing [PERSON_NAME] 5.00 0…" at bounding box center [1160, 316] width 791 height 653
type input "195.5"
click at [1478, 515] on div "Customer Loyalty page View Balance $0.00 Edit Points ★ 0 Edit Prepaid services/…" at bounding box center [1467, 316] width 177 height 653
click at [1198, 656] on button "Complete Checkout" at bounding box center [1160, 656] width 135 height 26
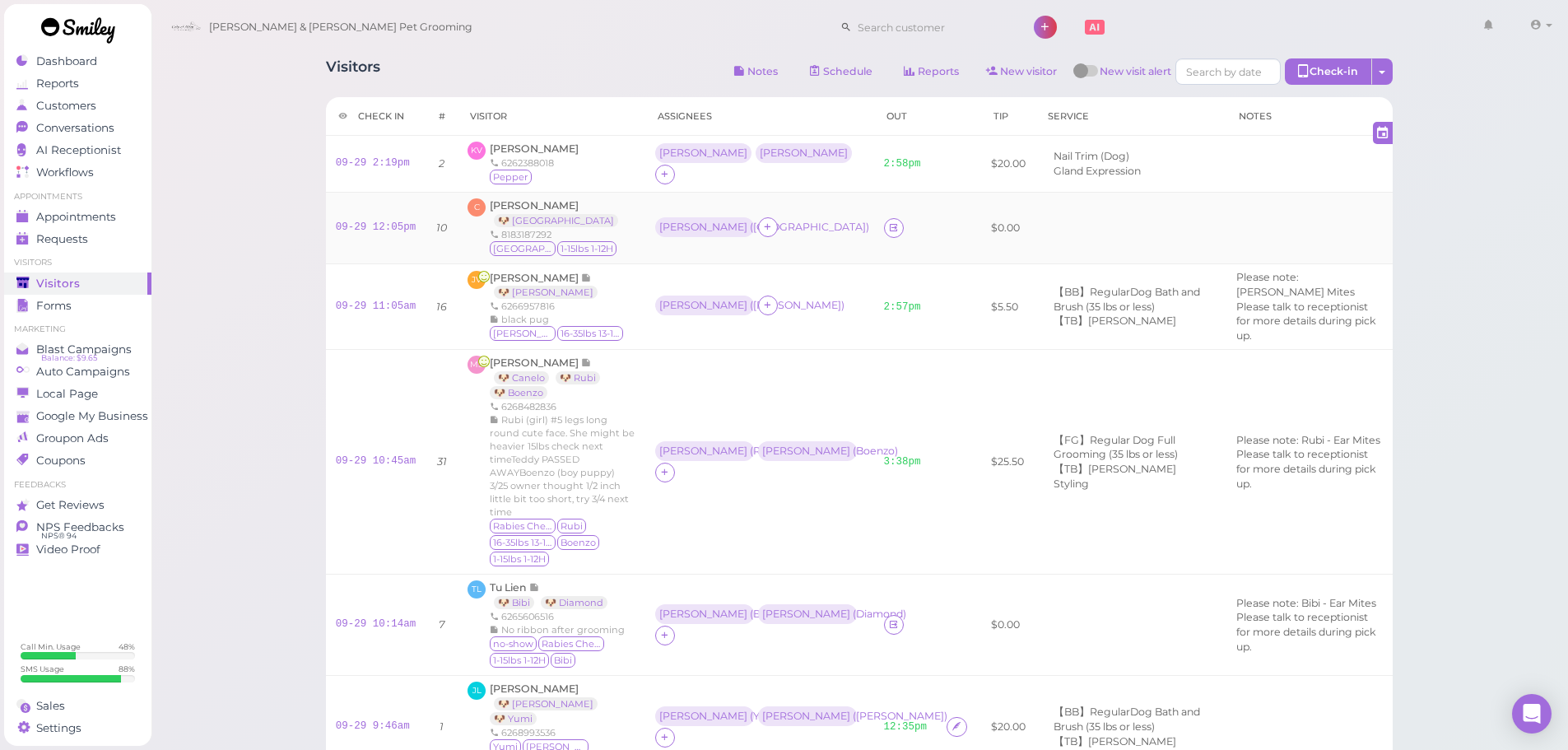
click at [814, 218] on div "[PERSON_NAME] ( [GEOGRAPHIC_DATA] )" at bounding box center [759, 228] width 209 height 21
click at [383, 232] on link "09-29 12:05pm" at bounding box center [376, 227] width 81 height 11
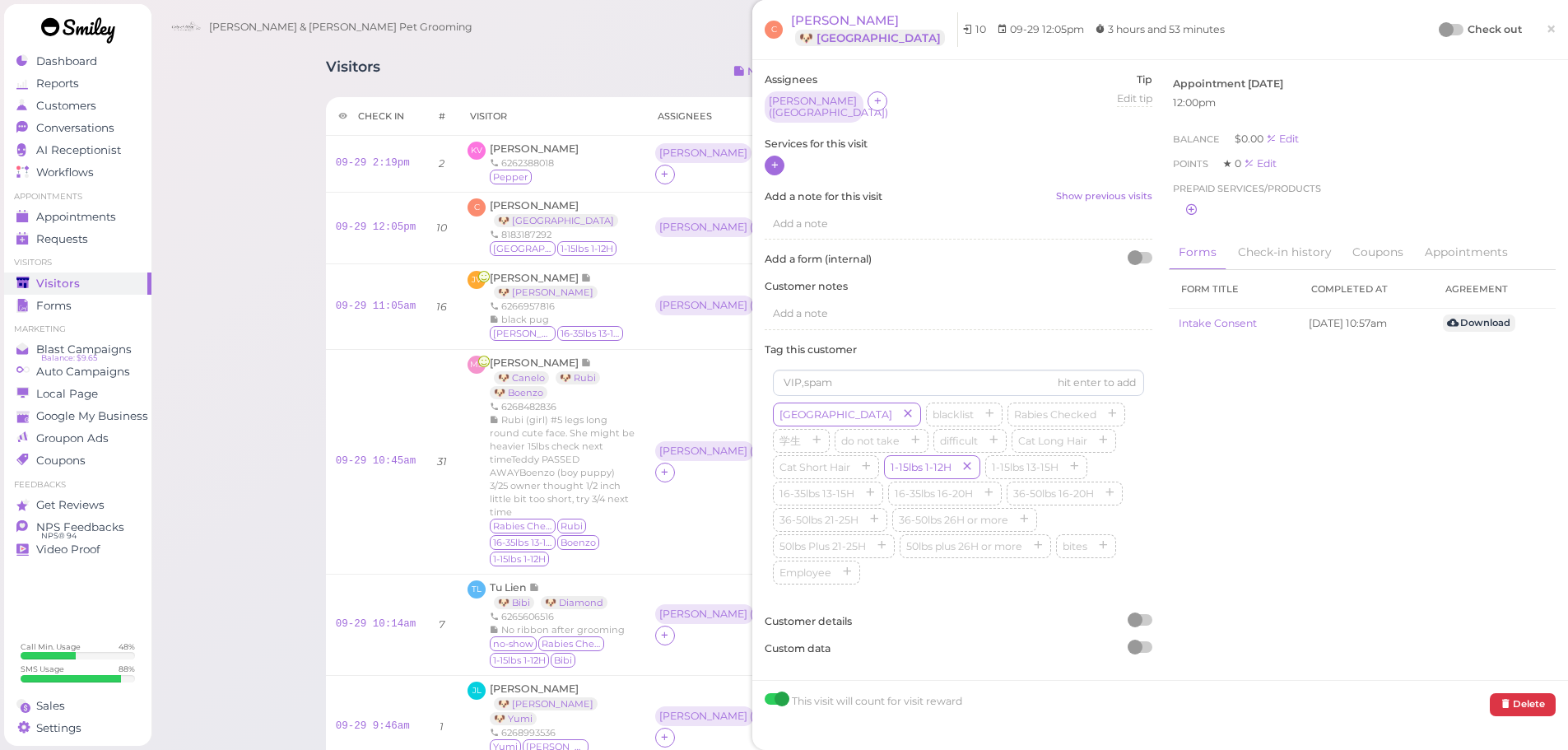
click at [775, 161] on icon at bounding box center [775, 164] width 11 height 12
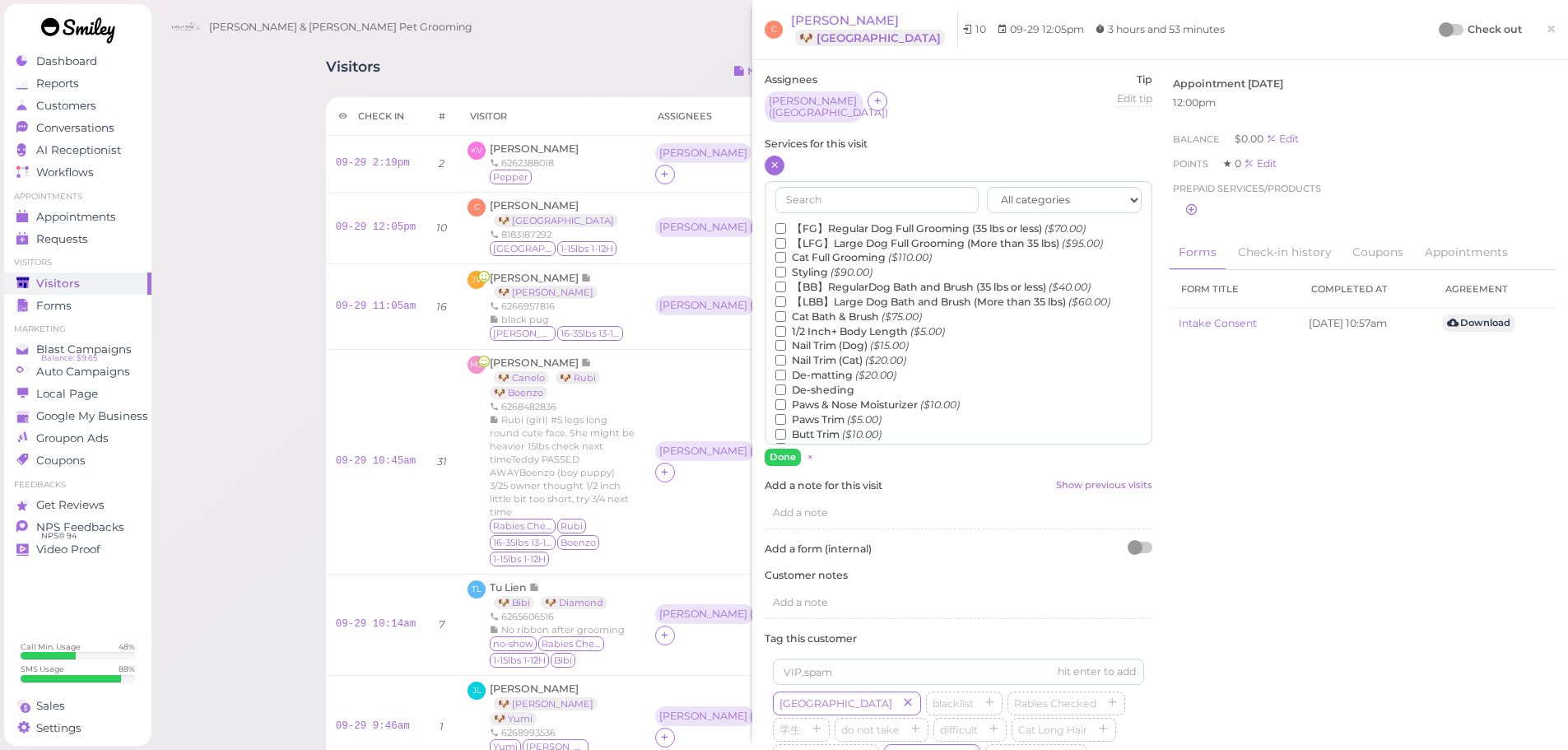
click at [815, 221] on label "【FG】Regular Dog Full Grooming (35 lbs or less) ($70.00)" at bounding box center [931, 229] width 310 height 15
click at [786, 223] on input "【FG】Regular Dog Full Grooming (35 lbs or less) ($70.00)" at bounding box center [781, 229] width 11 height 11
click at [776, 455] on button "Done" at bounding box center [782, 457] width 36 height 18
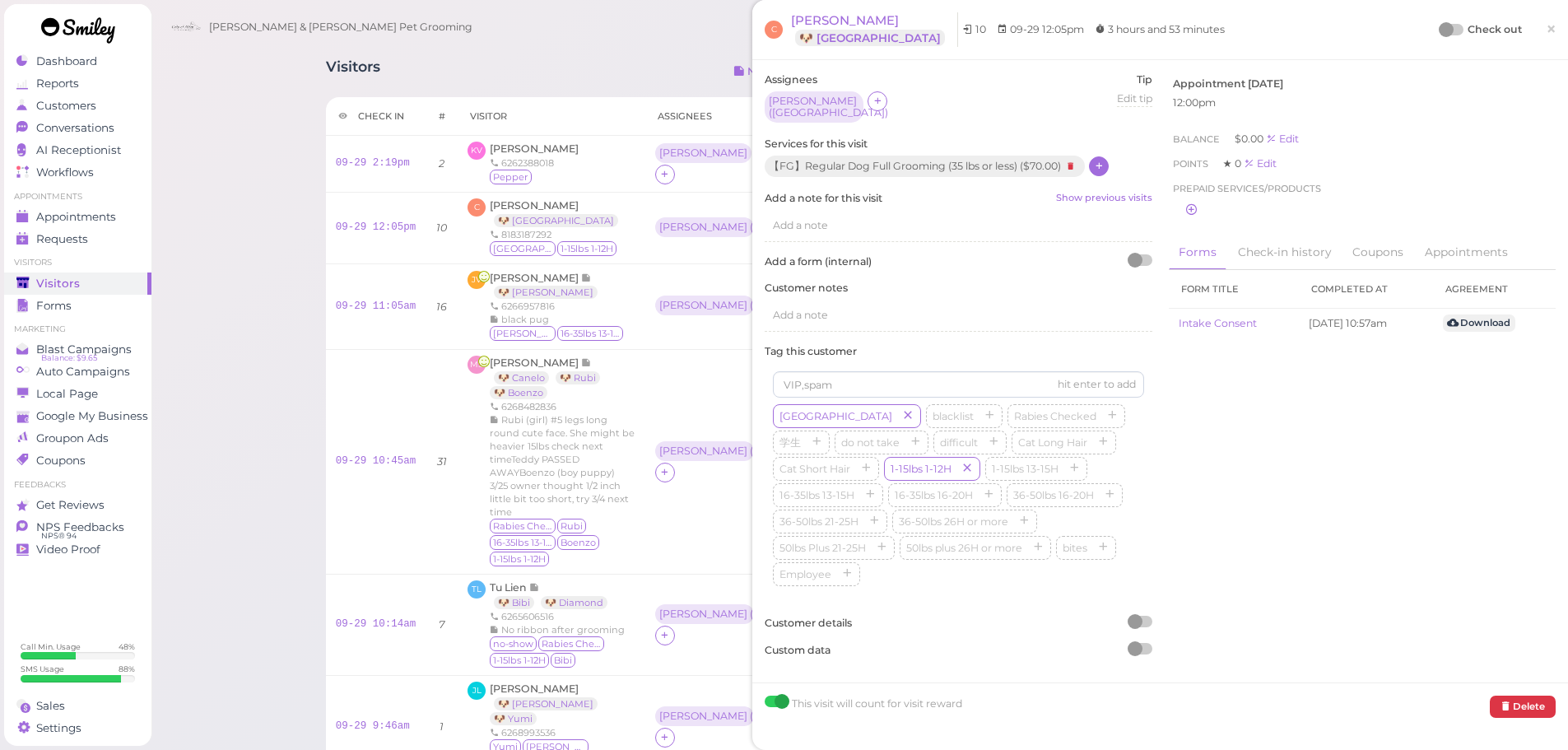
click at [1439, 25] on div at bounding box center [1446, 30] width 15 height 15
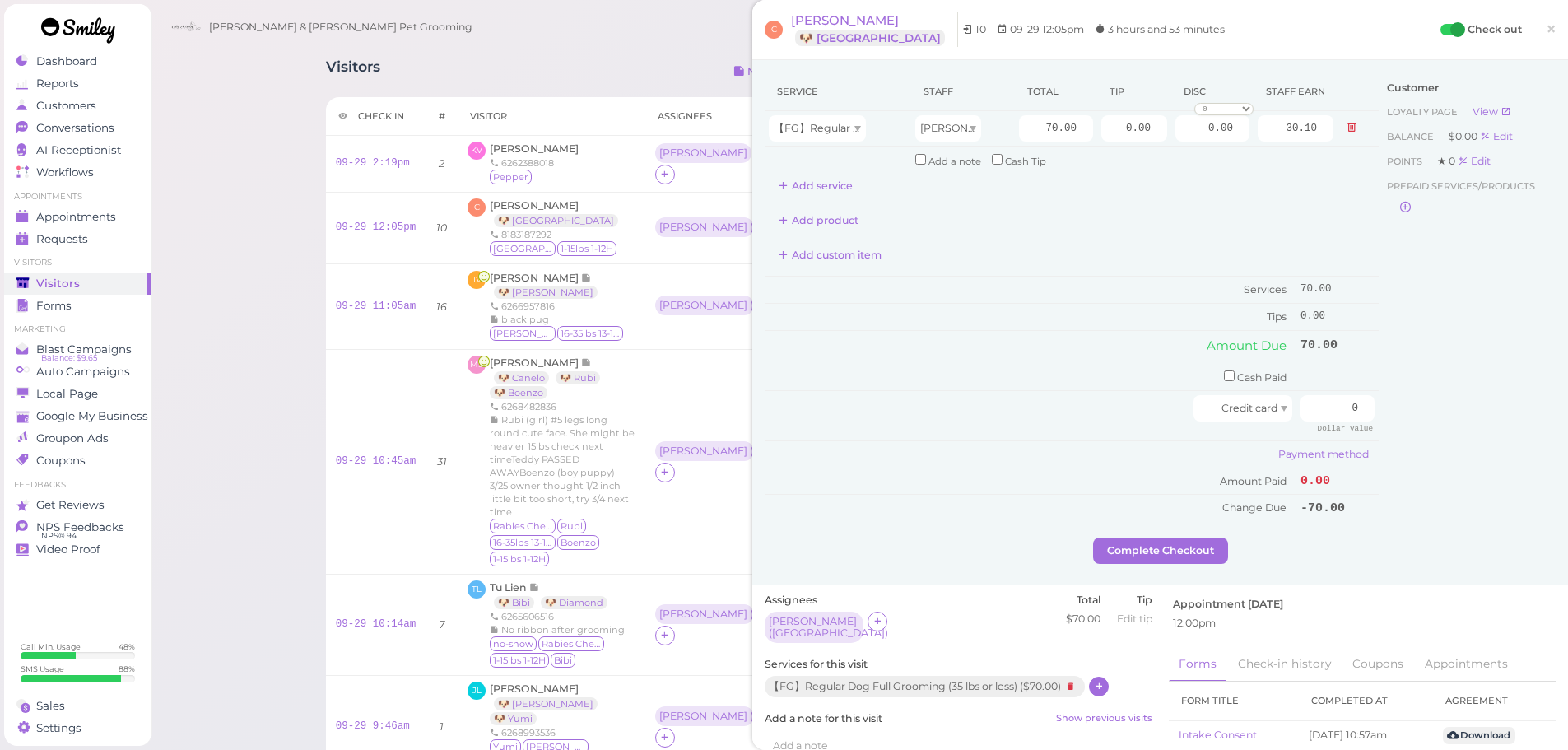
click at [1520, 28] on div "Check out ×" at bounding box center [1498, 29] width 115 height 34
click at [1546, 28] on span "×" at bounding box center [1551, 29] width 11 height 23
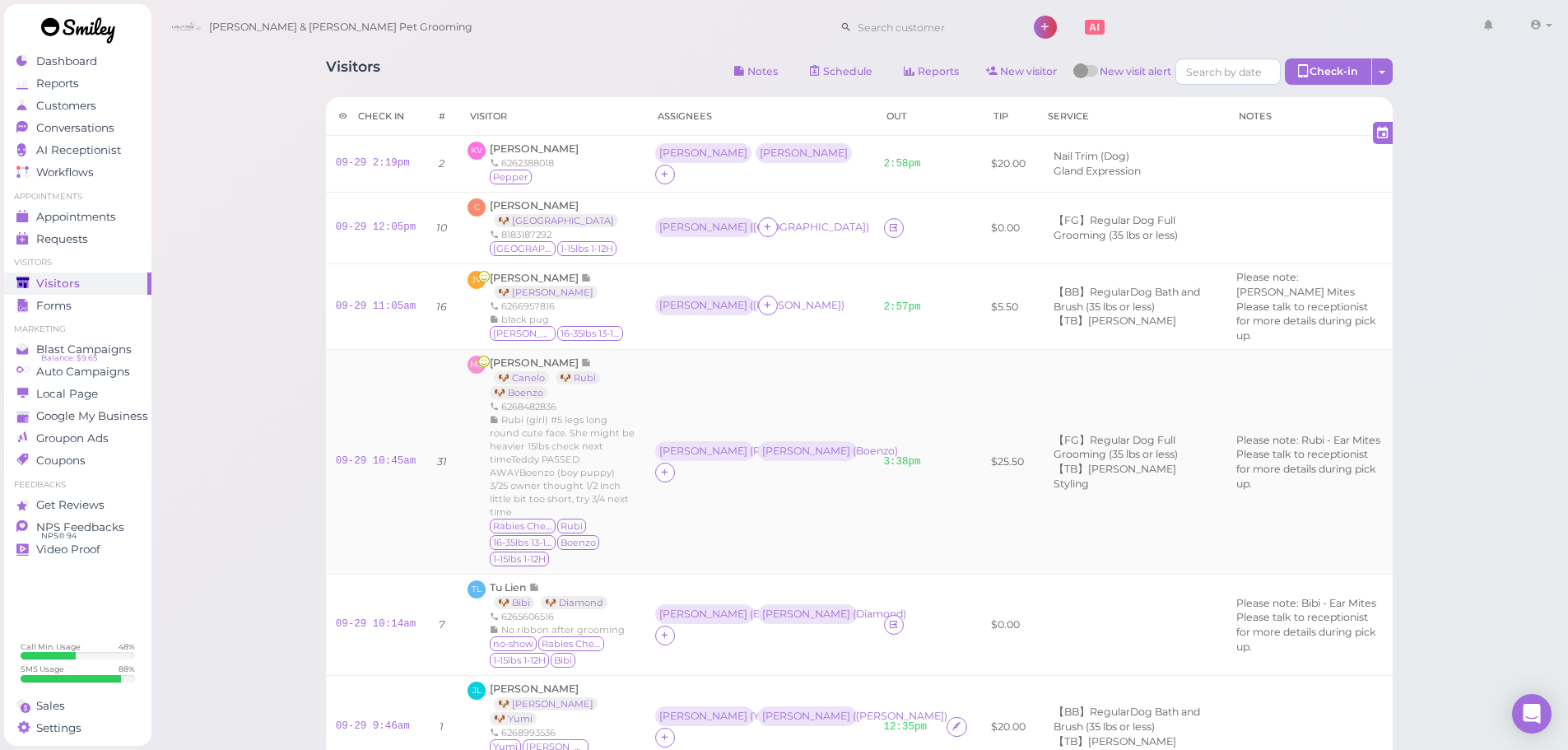
click at [805, 398] on td "[PERSON_NAME] ( Rubi ) Asa ( Boenzo )" at bounding box center [760, 463] width 229 height 225
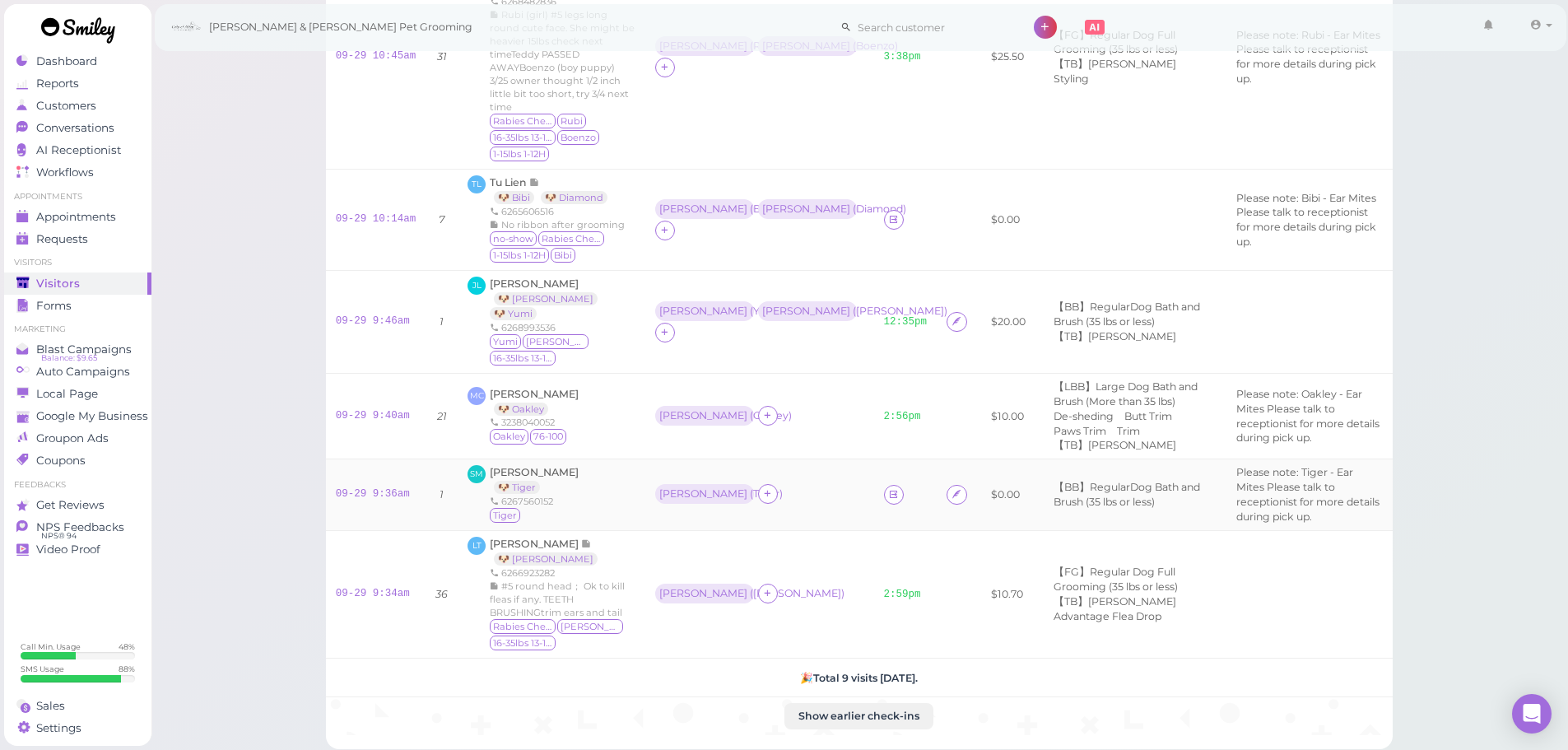
scroll to position [488, 0]
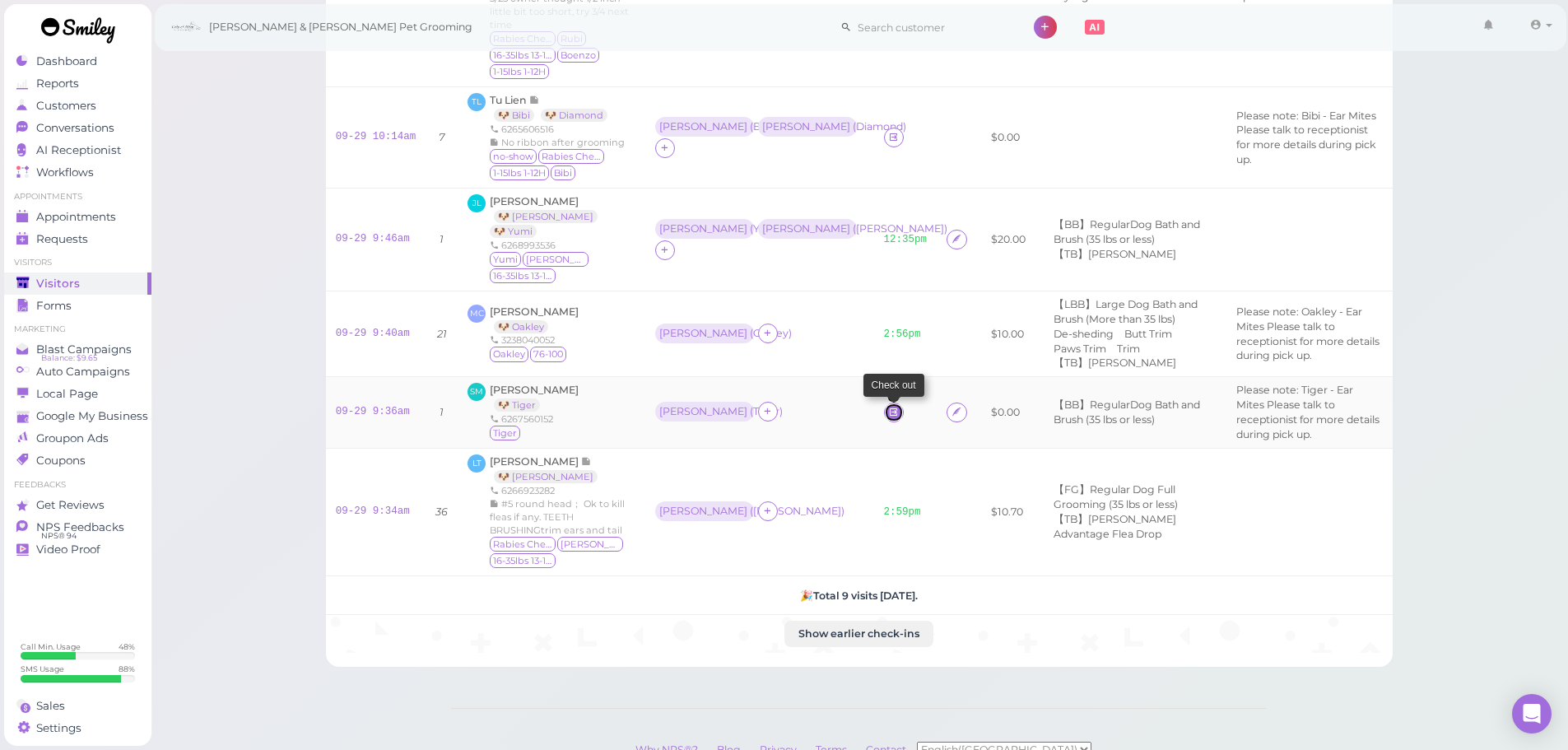
click at [888, 406] on icon at bounding box center [894, 412] width 11 height 12
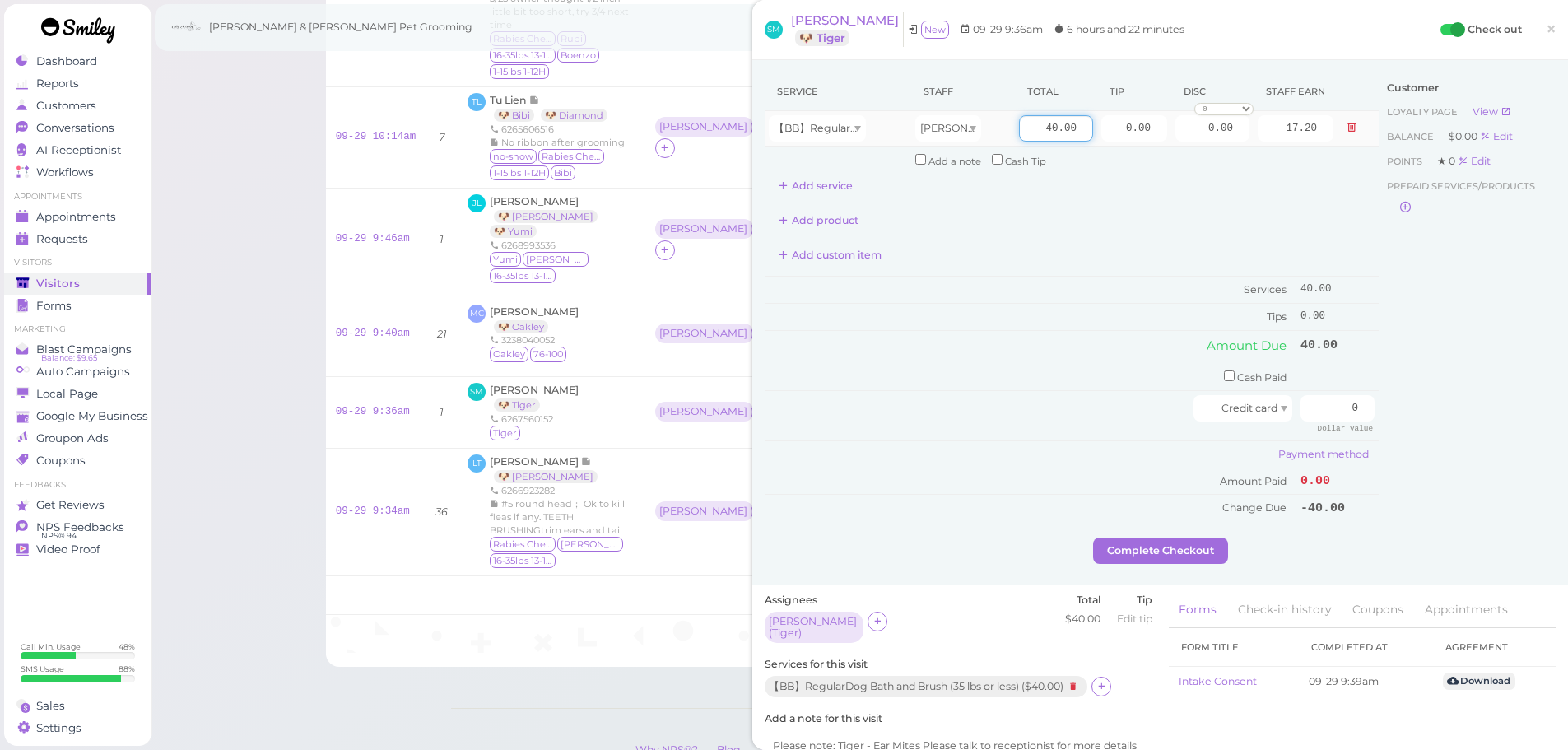
click at [1019, 132] on input "40.00" at bounding box center [1056, 128] width 74 height 26
type input "45.00"
type input "19.35"
click at [1026, 287] on td "Services" at bounding box center [1030, 290] width 531 height 27
click at [1193, 129] on input "0.00" at bounding box center [1212, 128] width 74 height 26
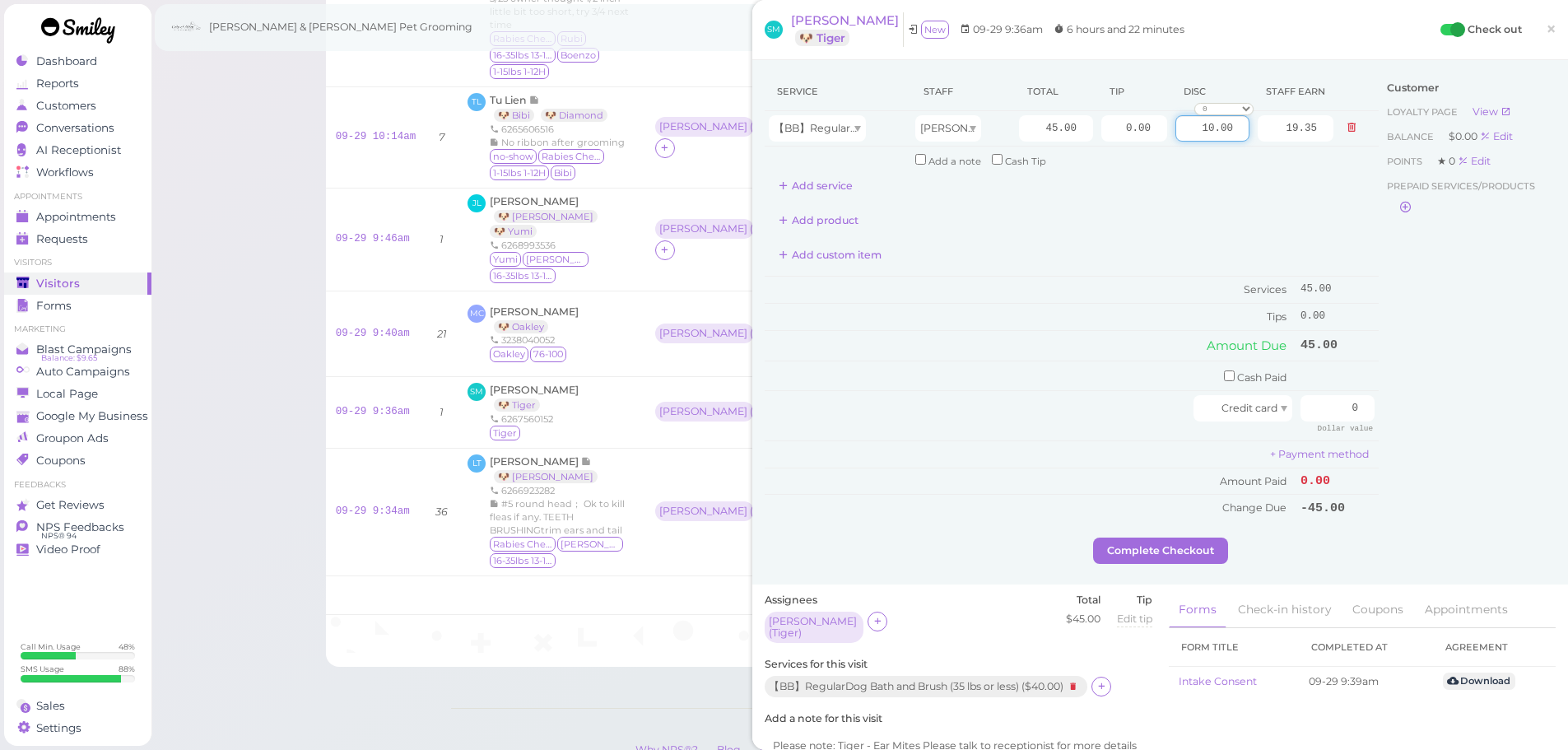
type input "10.00"
click at [1148, 232] on div "Add product" at bounding box center [1071, 220] width 614 height 26
drag, startPoint x: 1322, startPoint y: 415, endPoint x: 1401, endPoint y: 423, distance: 79.4
click at [1401, 423] on div "Service Staff Total Tip Disc Staff earn 【BB】RegularDog Bath and Brush (35 lbs o…" at bounding box center [1160, 305] width 791 height 466
click at [1401, 423] on div "Customer Loyalty page View Balance $0.00 Edit Points ★ 0 Edit Prepaid services/…" at bounding box center [1467, 305] width 177 height 466
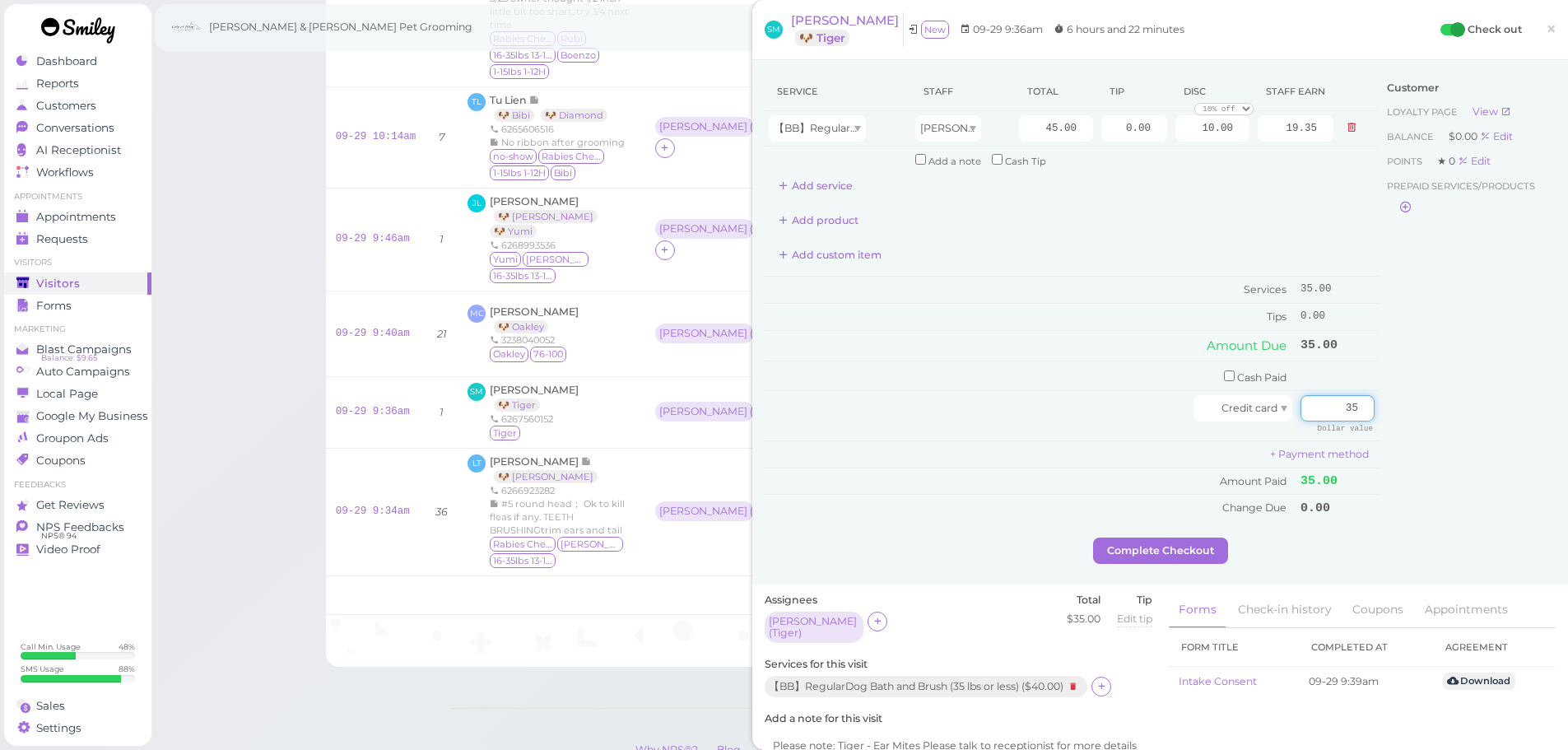
drag, startPoint x: 1330, startPoint y: 403, endPoint x: 1374, endPoint y: 401, distance: 44.0
click at [1405, 406] on div "Service Staff Total Tip Disc Staff earn 【BB】RegularDog Bath and Brush (35 lbs o…" at bounding box center [1160, 305] width 791 height 466
type input "0"
click at [1224, 377] on input "checkbox" at bounding box center [1230, 376] width 11 height 11
checkbox input "true"
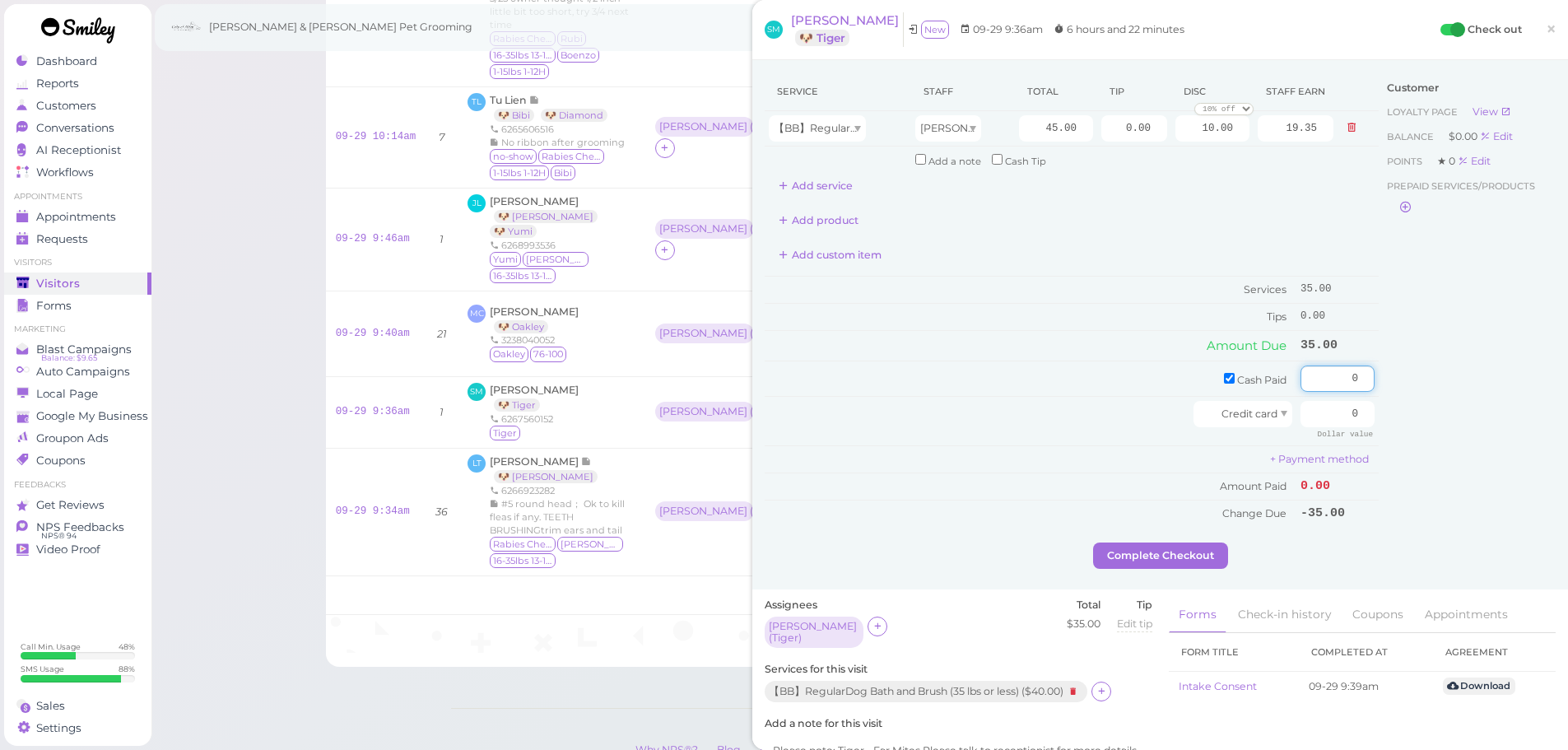
drag, startPoint x: 1318, startPoint y: 385, endPoint x: 1474, endPoint y: 400, distance: 156.7
click at [1467, 395] on div "Service Staff Total Tip Disc Staff earn 【BB】RegularDog Bath and Brush (35 lbs o…" at bounding box center [1160, 308] width 791 height 470
type input "35"
click at [1461, 414] on div "Customer Loyalty page View Balance $0.00 Edit Points ★ 0 Edit Prepaid services/…" at bounding box center [1467, 308] width 177 height 470
click at [1210, 544] on button "Complete Checkout" at bounding box center [1160, 556] width 135 height 26
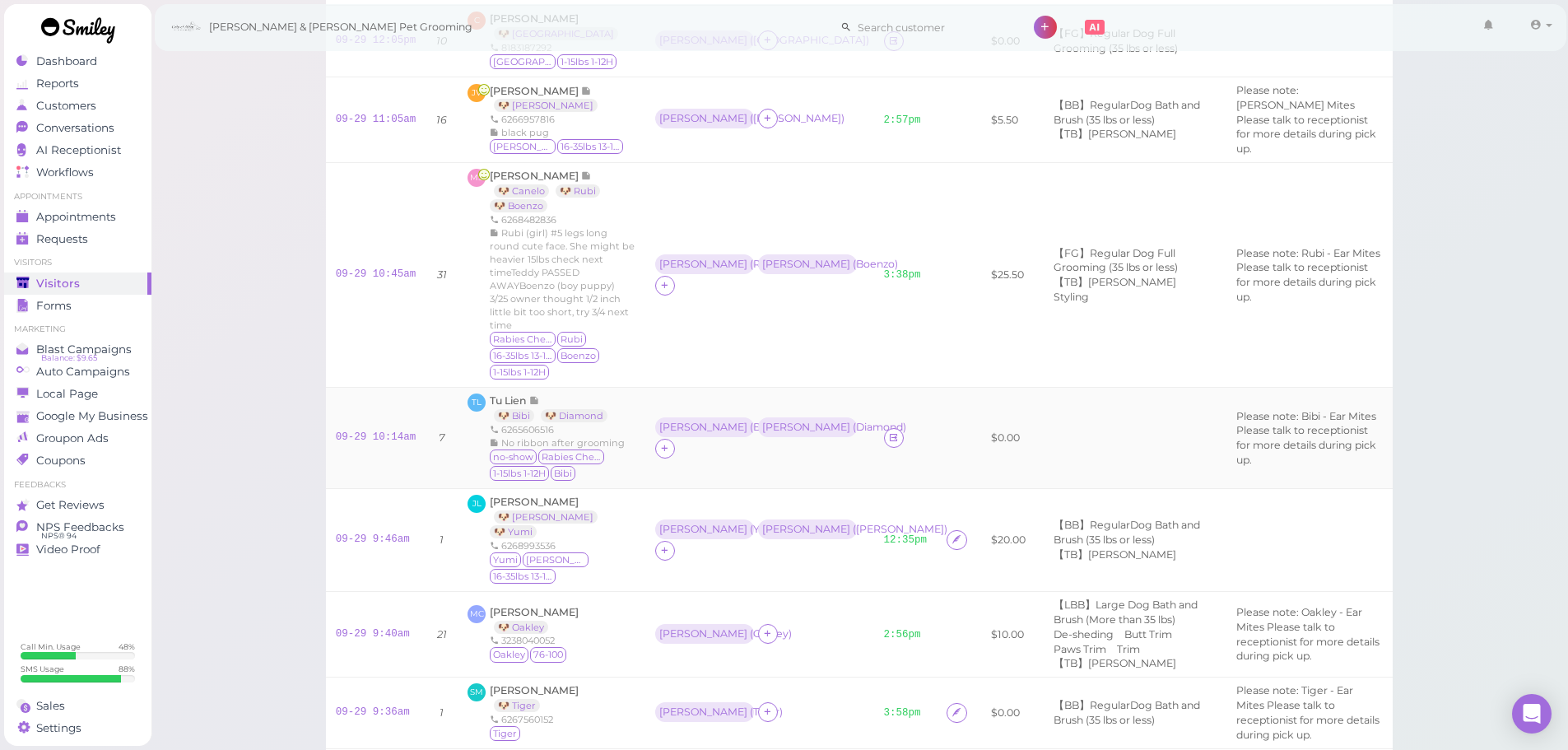
scroll to position [158, 0]
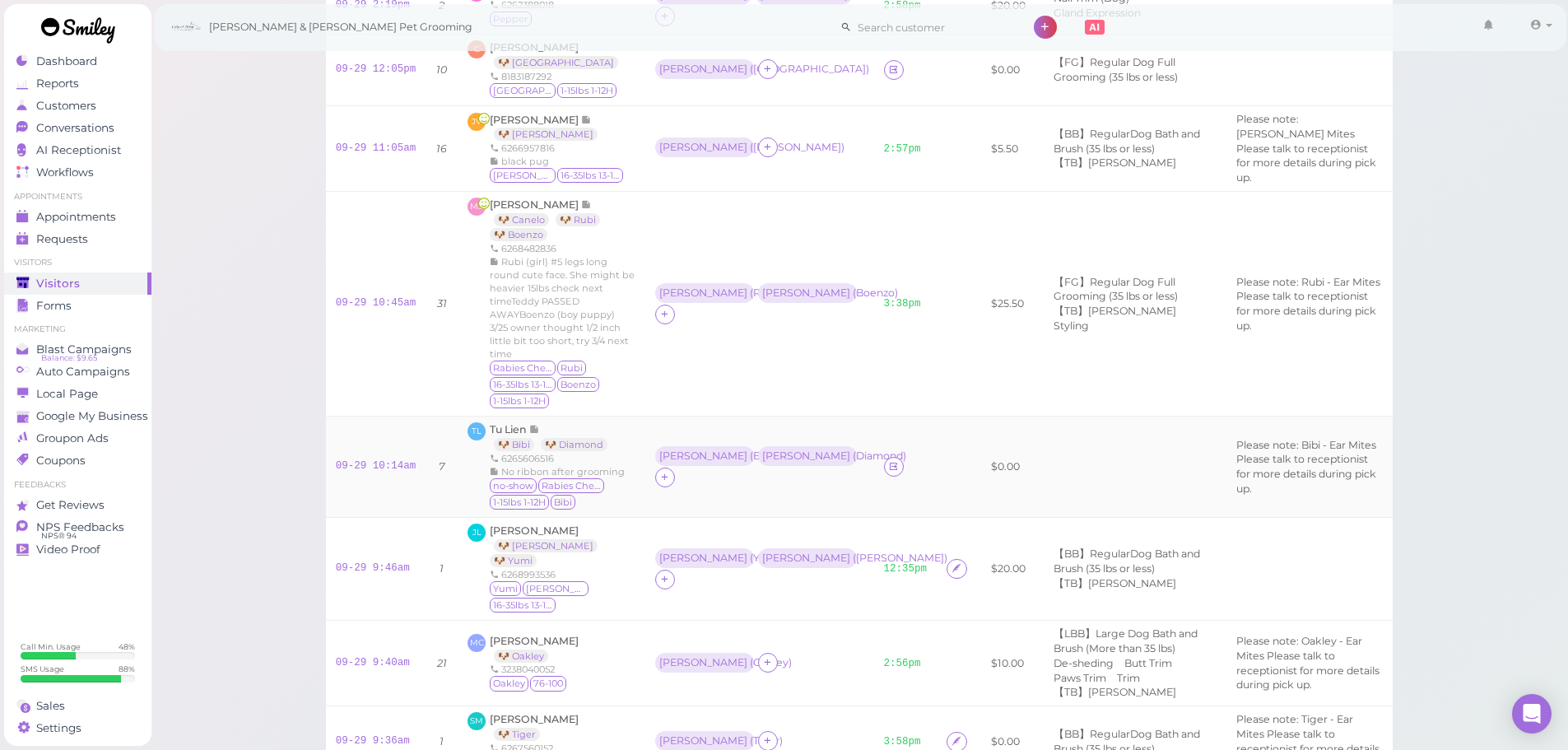
click at [503, 423] on div "Tu Lien 🐶 Bibi 🐶 Diamond 6265606516 No ribbon after grooming no-show Rabies Che…" at bounding box center [562, 467] width 146 height 89
click at [504, 423] on span "Tu Lien" at bounding box center [509, 428] width 40 height 12
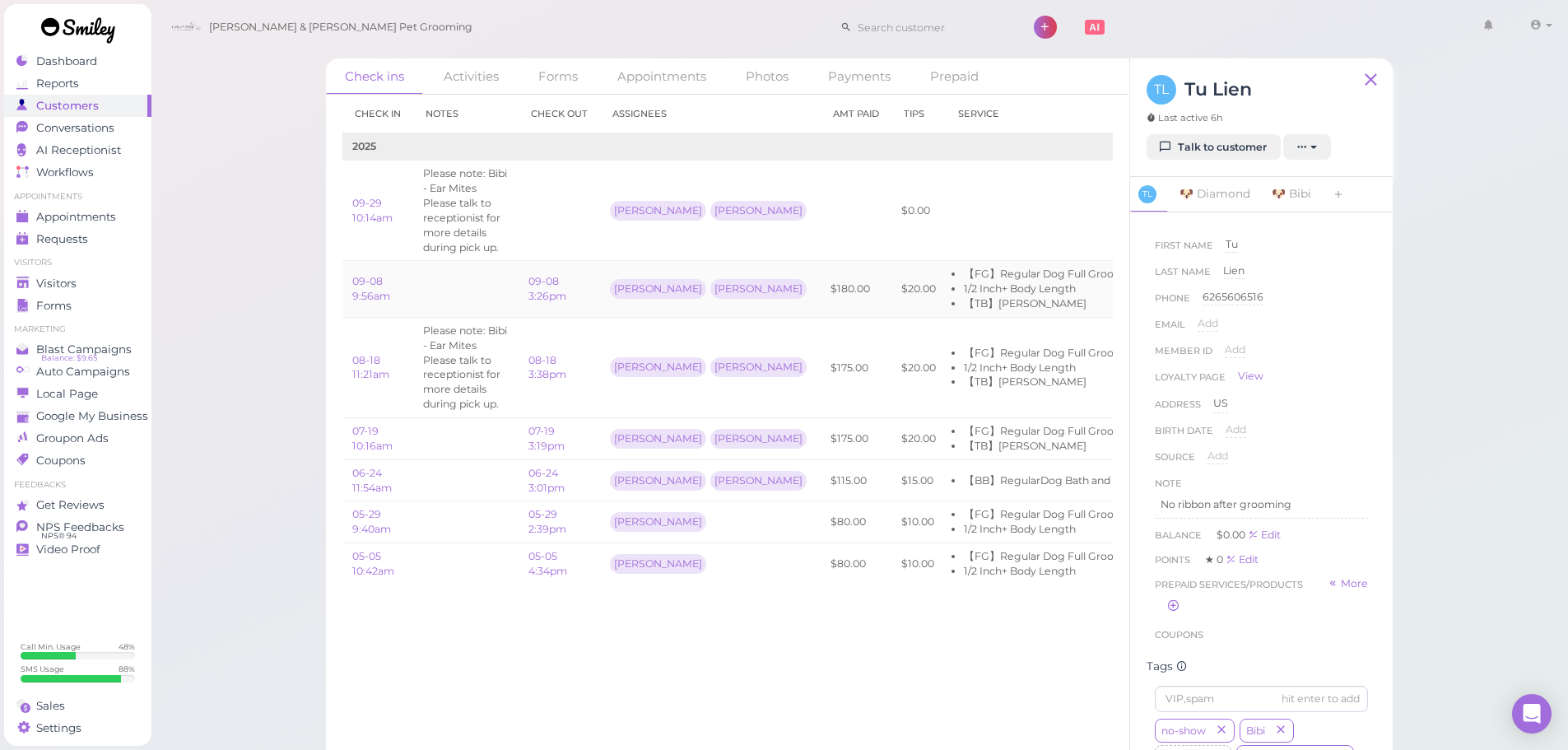
click at [459, 282] on td at bounding box center [465, 289] width 105 height 57
drag, startPoint x: 583, startPoint y: 309, endPoint x: 518, endPoint y: 278, distance: 72.0
click at [518, 278] on td "09-08 3:26pm" at bounding box center [559, 289] width 82 height 57
click at [500, 280] on td at bounding box center [465, 289] width 105 height 57
click at [1201, 147] on link "Talk to customer" at bounding box center [1213, 147] width 134 height 26
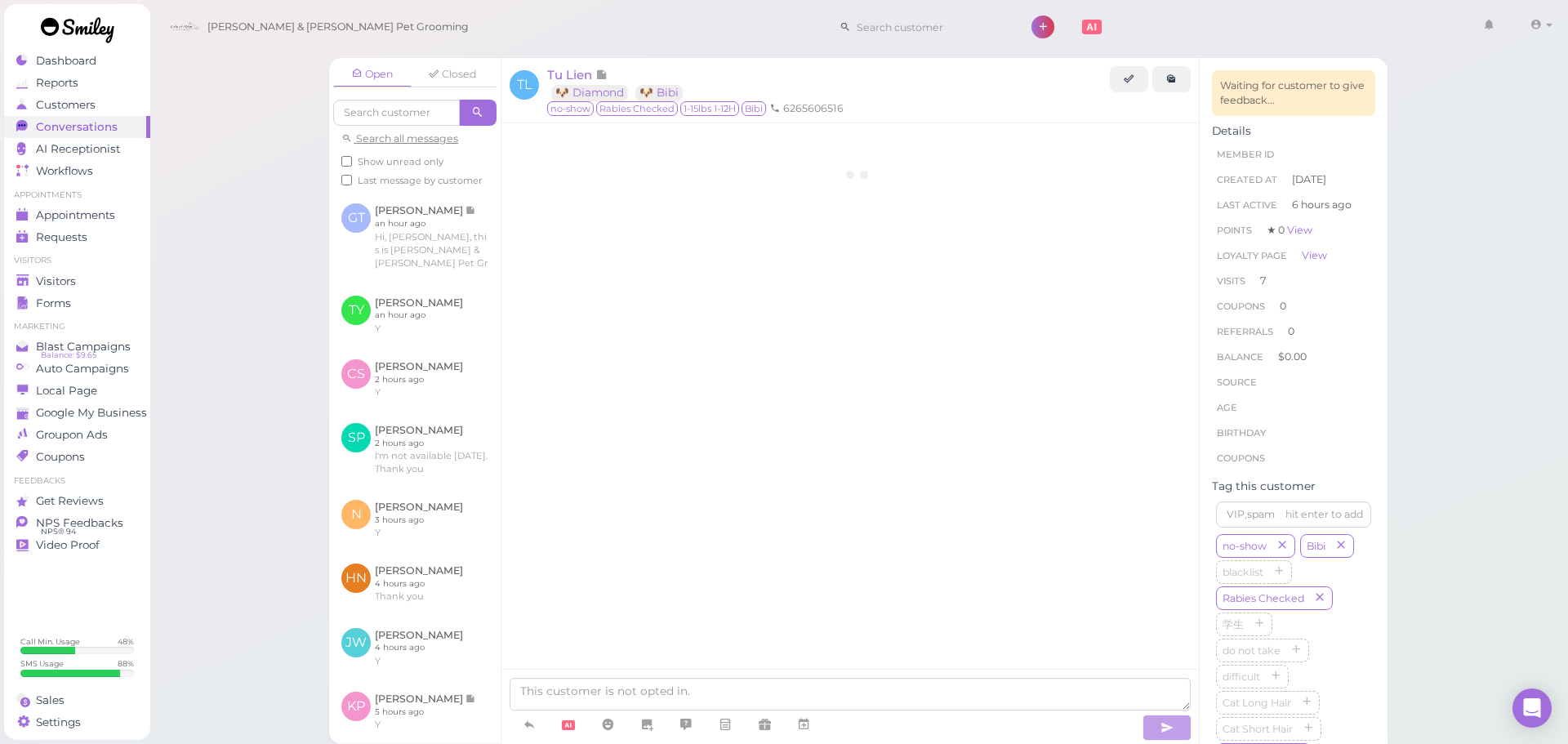
scroll to position [3304, 0]
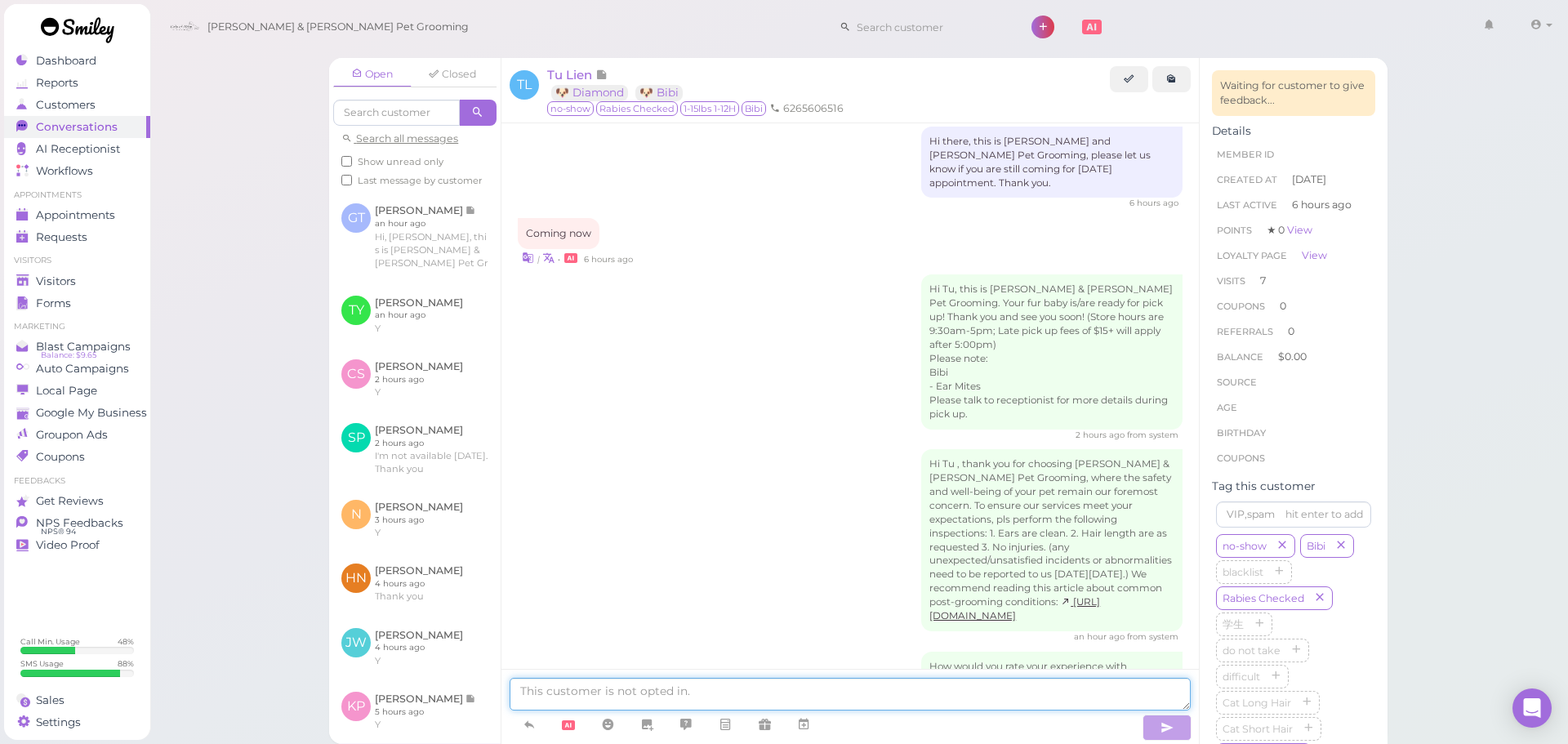
drag, startPoint x: 721, startPoint y: 694, endPoint x: 715, endPoint y: 610, distance: 84.2
click at [721, 695] on textarea at bounding box center [850, 693] width 681 height 32
click at [718, 544] on div "Hi Tu , thank you for choosing [PERSON_NAME] & [PERSON_NAME] Pet Grooming, wher…" at bounding box center [850, 546] width 665 height 195
click at [584, 691] on textarea at bounding box center [850, 693] width 681 height 32
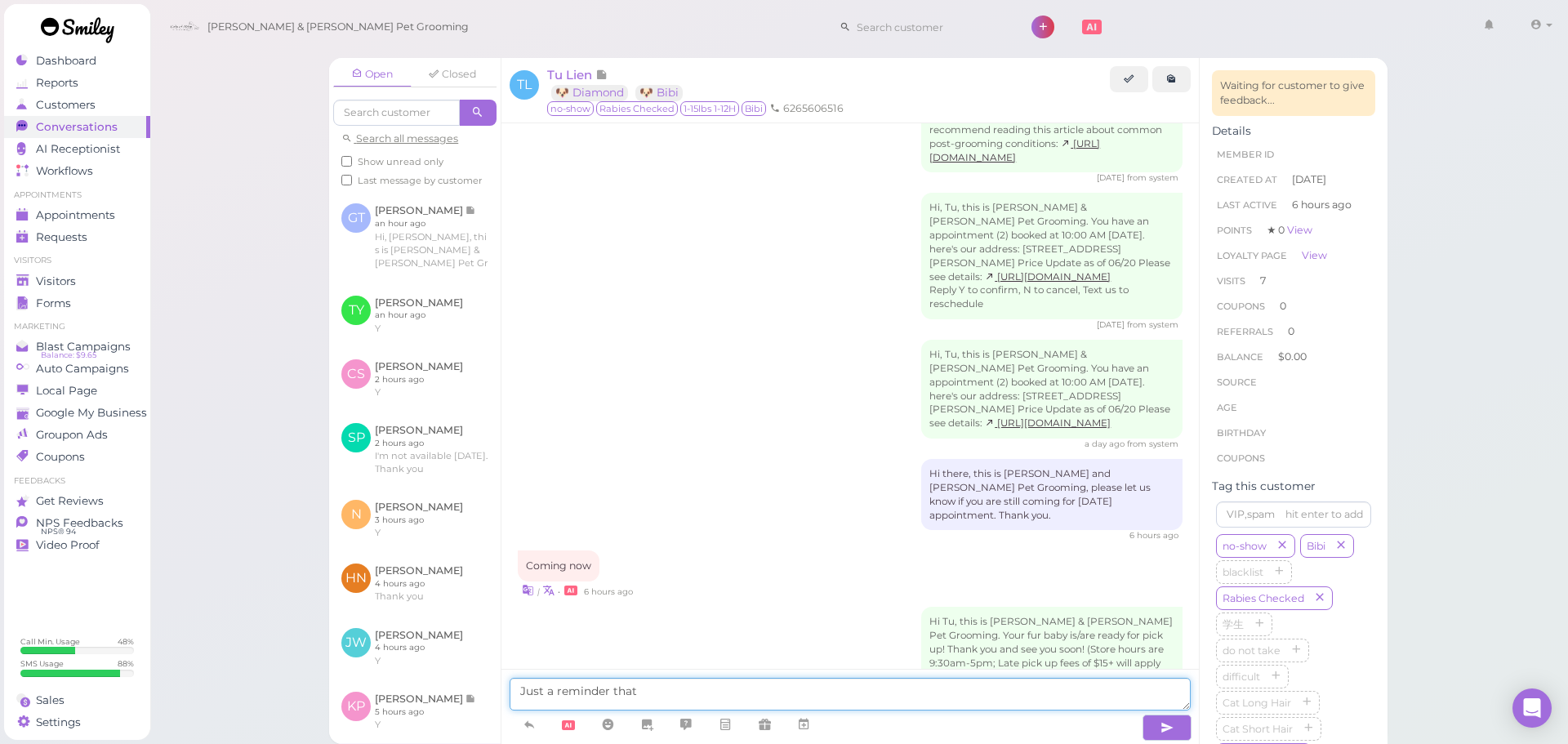
scroll to position [2651, 0]
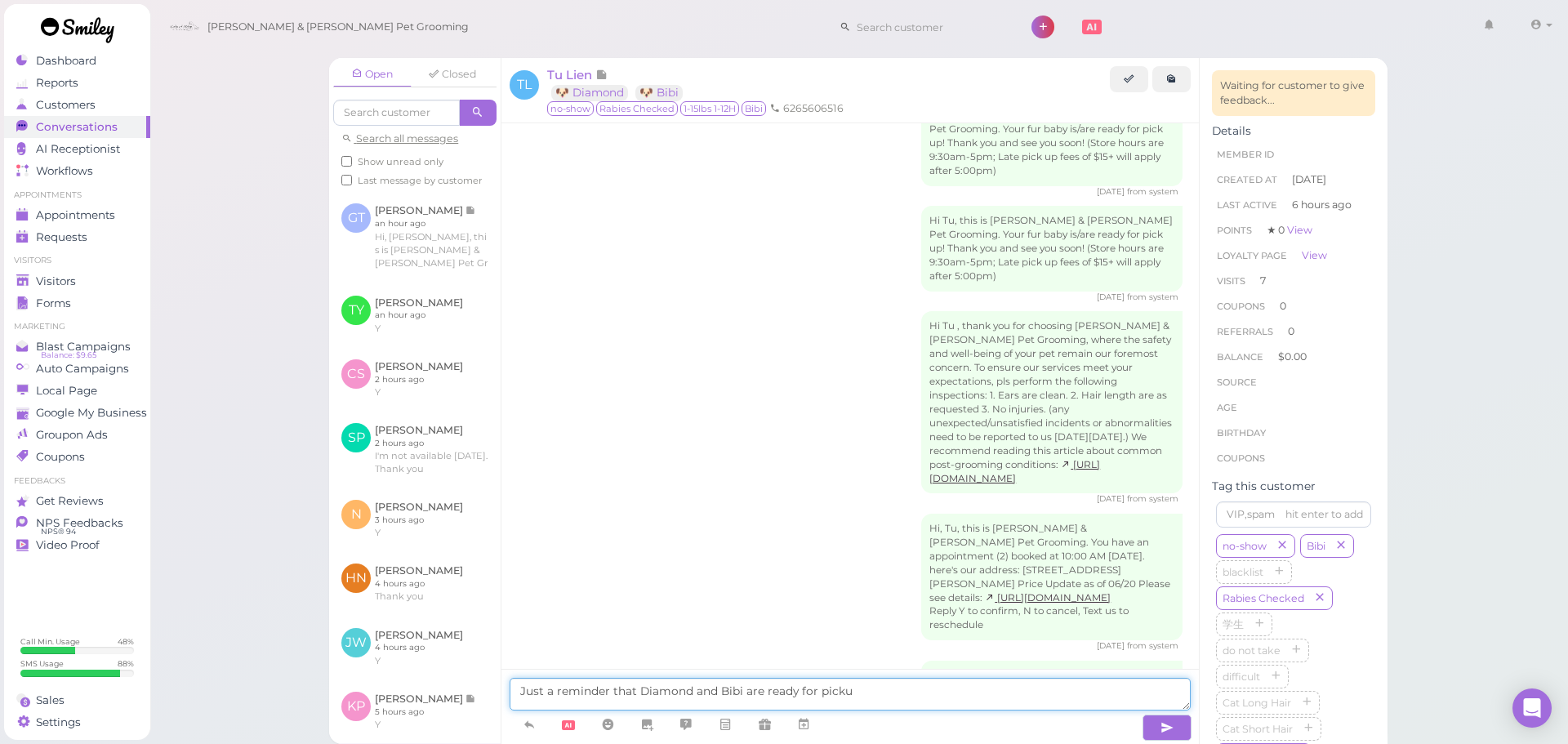
type textarea "Just a reminder that Diamond and Bibi are ready for pickup"
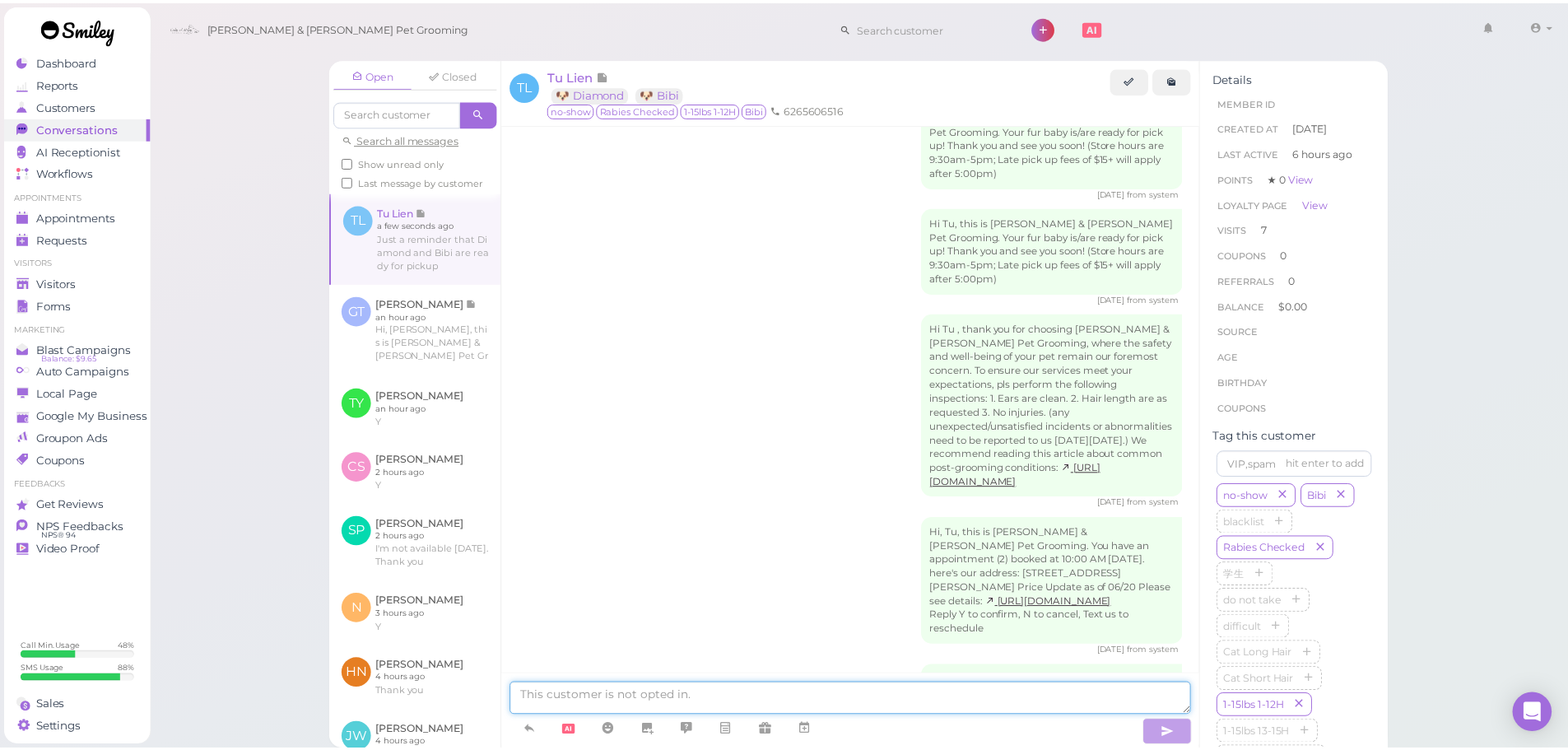
scroll to position [3384, 0]
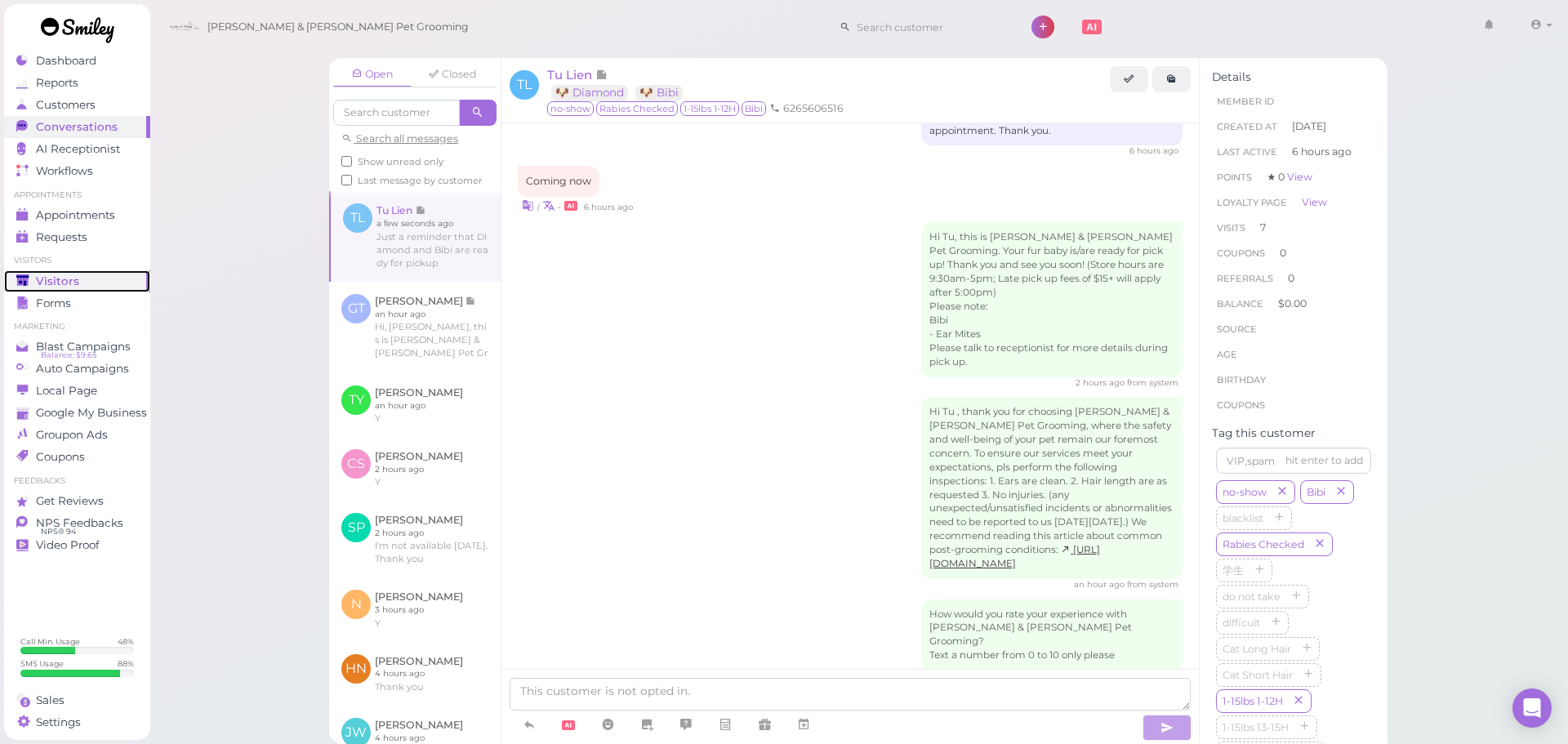
click at [109, 290] on link "Visitors" at bounding box center [77, 281] width 147 height 22
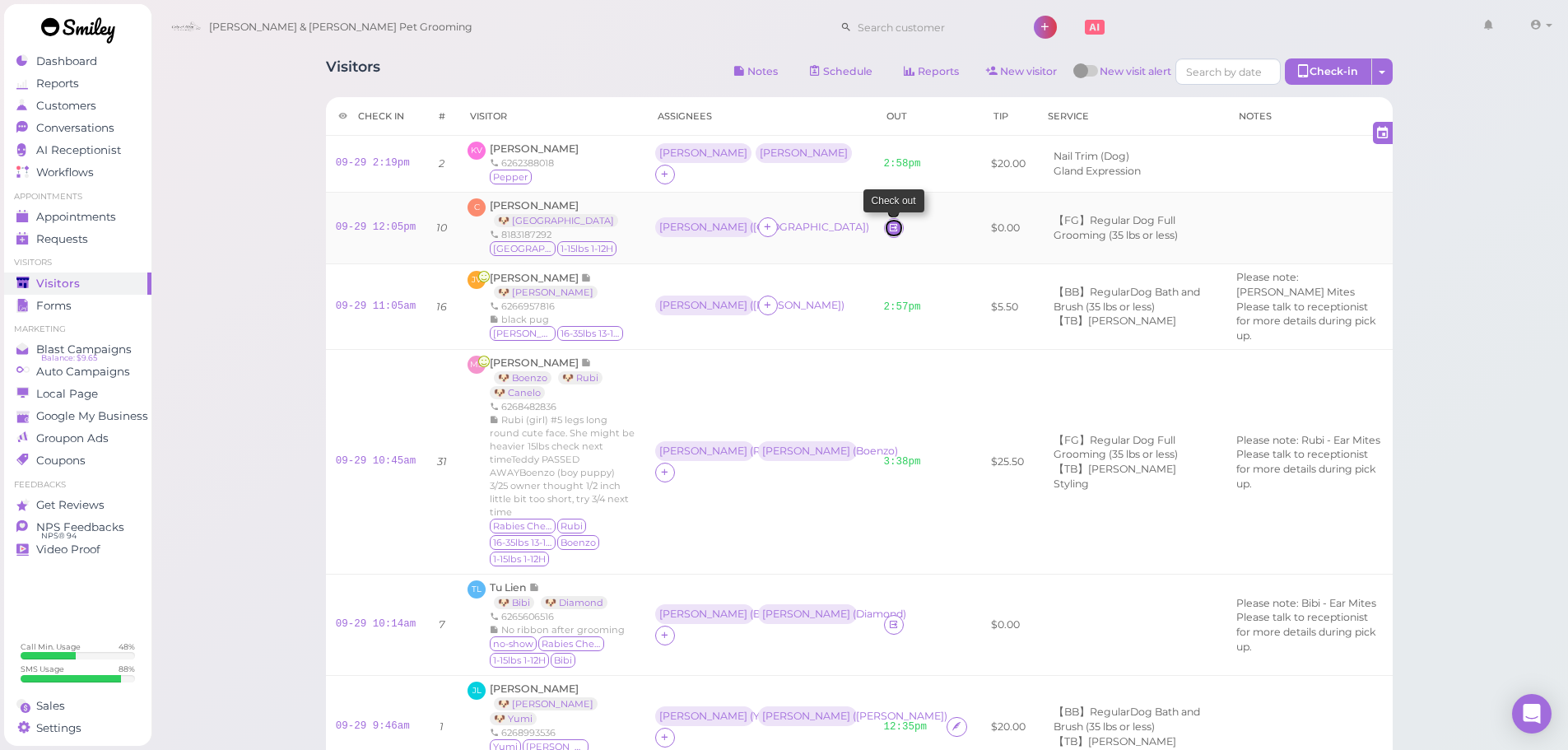
click at [888, 234] on icon at bounding box center [894, 227] width 11 height 12
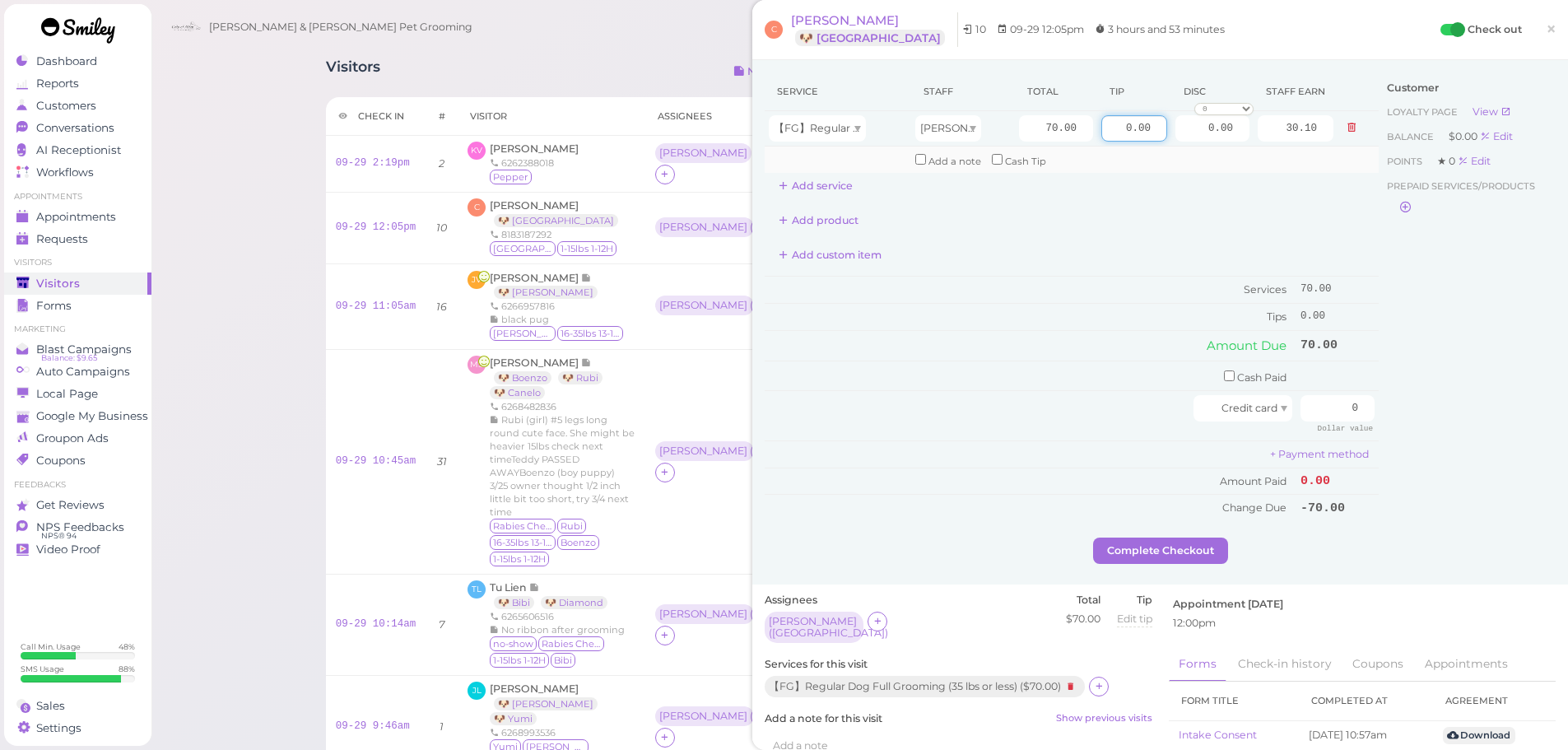
drag, startPoint x: 1102, startPoint y: 133, endPoint x: 1260, endPoint y: 151, distance: 159.0
click at [1255, 148] on tbody "【FG】Regular Dog Full Grooming (35 lbs or less) [PERSON_NAME] 70.00 0.00 0.00 0 …" at bounding box center [1071, 142] width 614 height 61
type input "10.5"
drag, startPoint x: 1314, startPoint y: 415, endPoint x: 1470, endPoint y: 440, distance: 158.0
click at [1470, 440] on div "Service Staff Total Tip Disc Staff earn 【FG】Regular Dog Full Grooming (35 lbs o…" at bounding box center [1160, 305] width 791 height 466
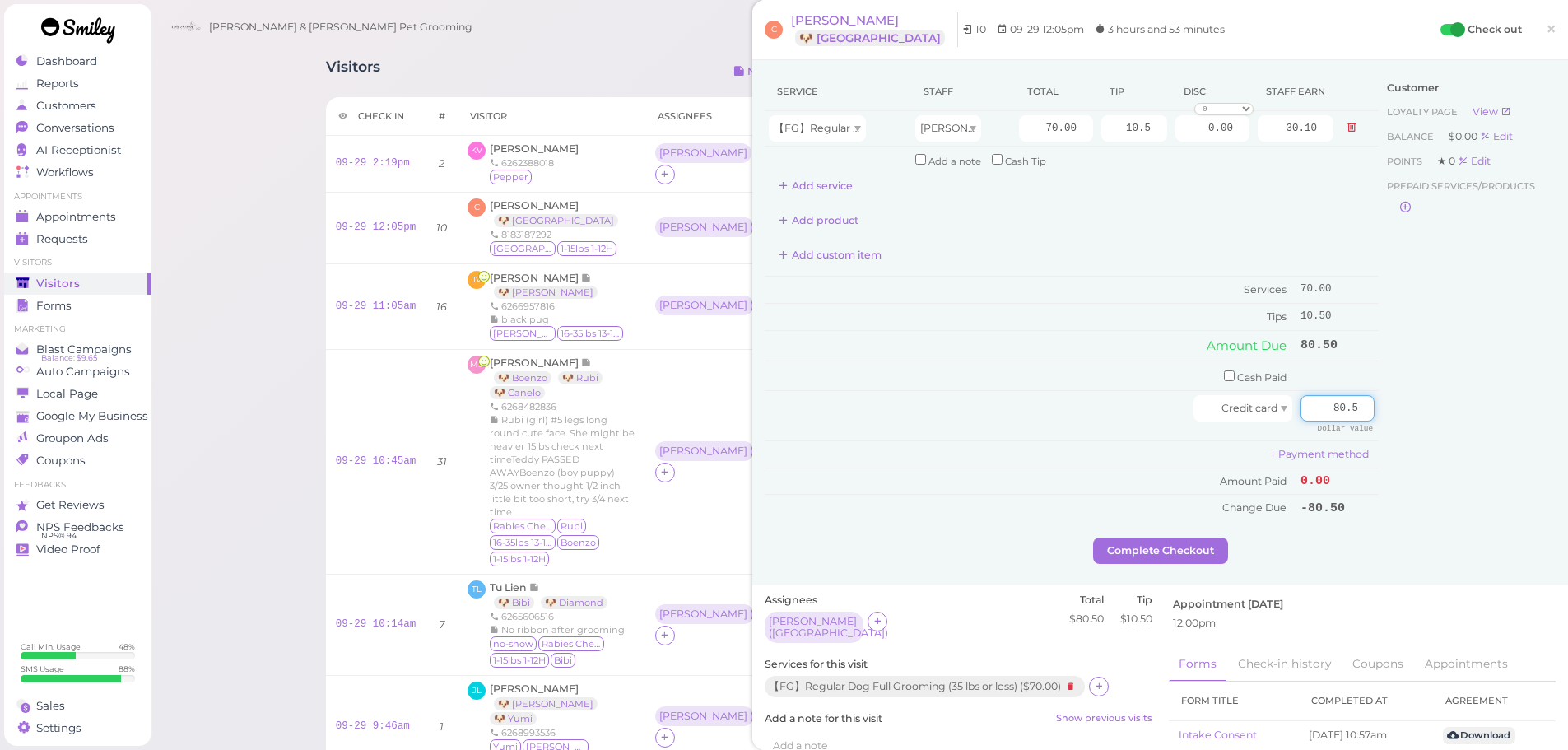
type input "80.5"
click at [1383, 418] on div "Customer Loyalty page View Balance $0.00 Edit Points ★ 0 Edit Prepaid services/…" at bounding box center [1467, 305] width 177 height 466
click at [1130, 544] on button "Complete Checkout" at bounding box center [1160, 551] width 135 height 26
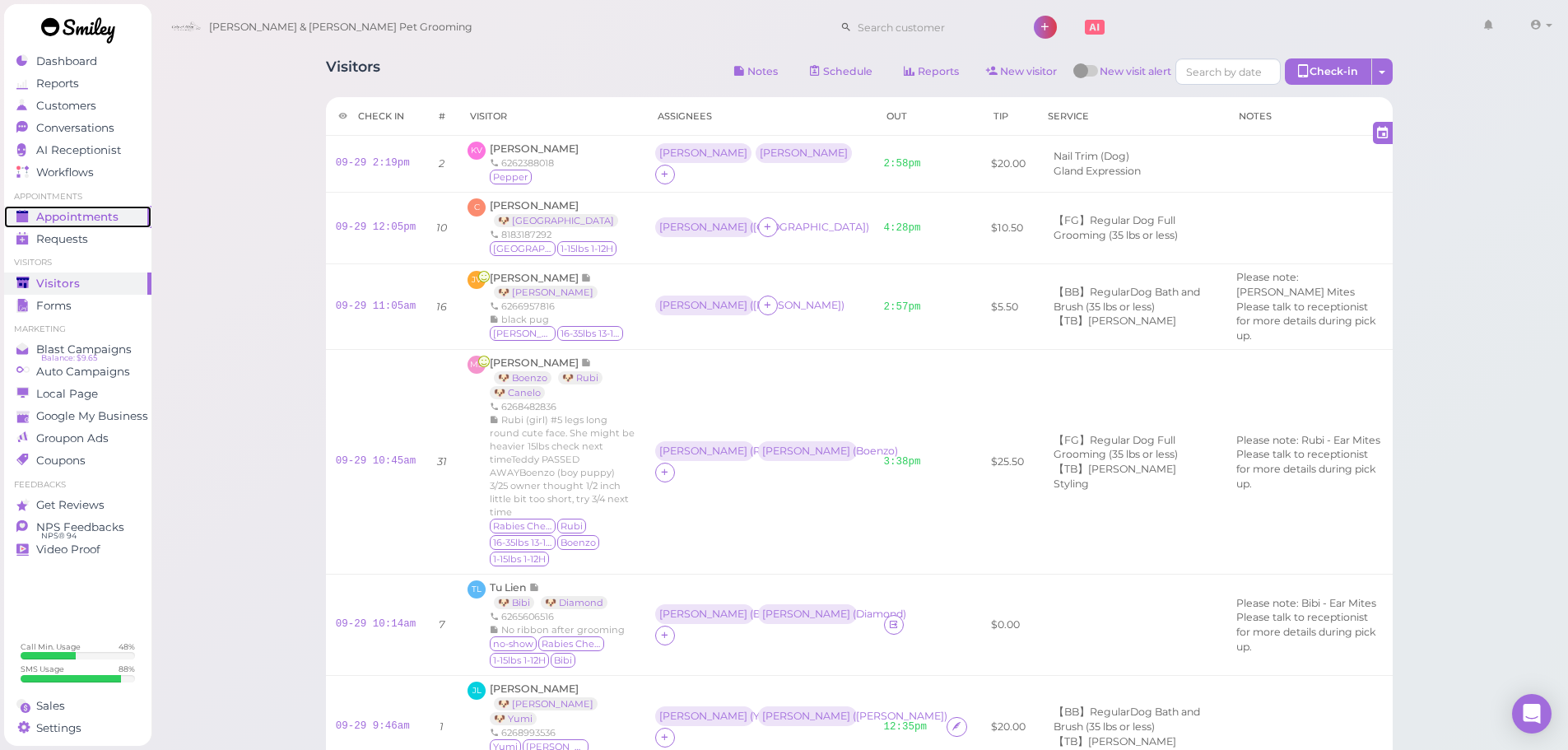
click at [89, 212] on span "Appointments" at bounding box center [77, 217] width 83 height 14
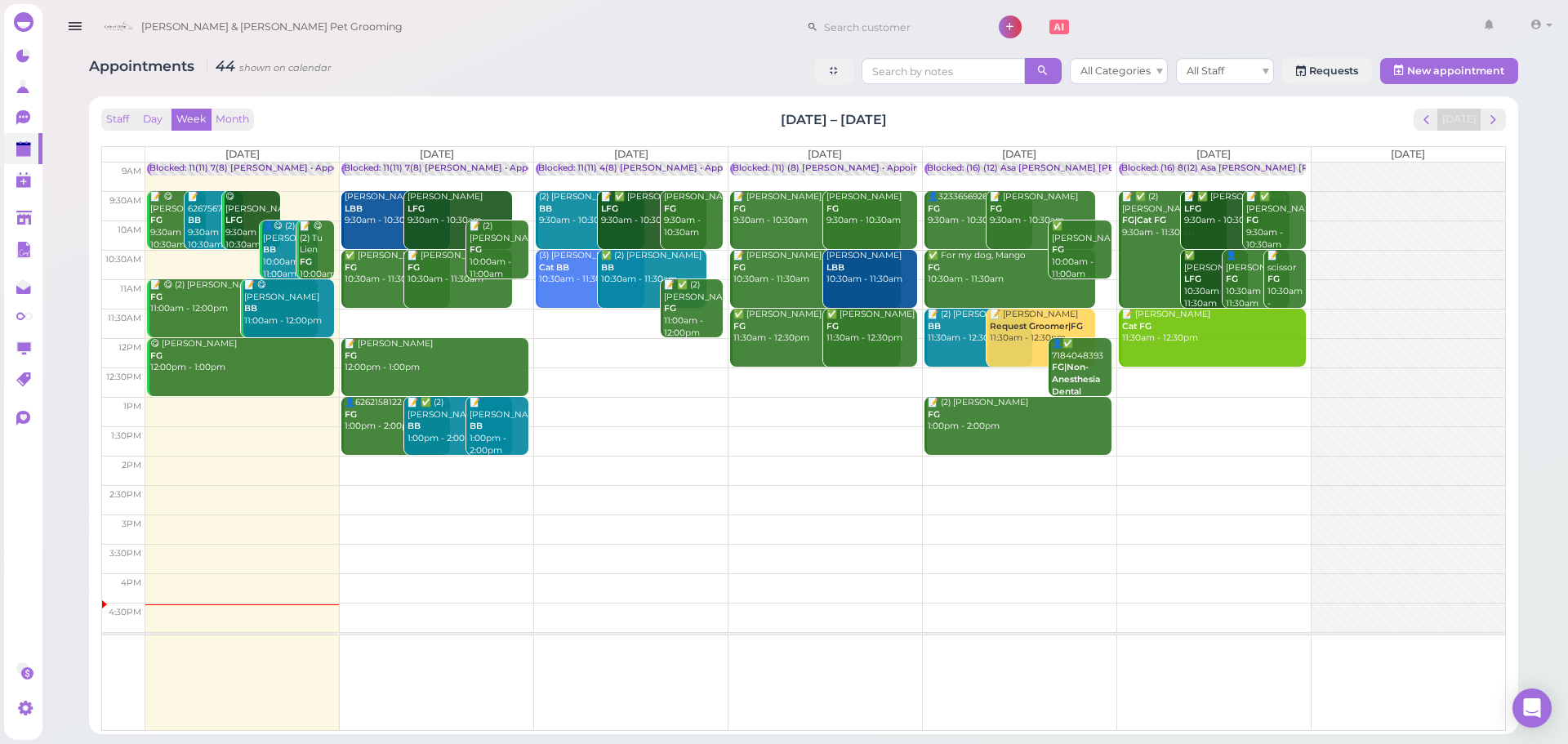
drag, startPoint x: 801, startPoint y: 113, endPoint x: 1037, endPoint y: 113, distance: 236.0
click at [1037, 113] on div "Staff Day Week Month [DATE] – [DATE] [DATE]" at bounding box center [804, 120] width 1405 height 22
click at [965, 122] on div "Staff Day Week Month [DATE] – [DATE] [DATE]" at bounding box center [804, 120] width 1405 height 22
drag, startPoint x: 965, startPoint y: 122, endPoint x: 779, endPoint y: 123, distance: 186.0
click at [779, 123] on div "Staff Day Week Month [DATE] – [DATE] [DATE]" at bounding box center [804, 120] width 1405 height 22
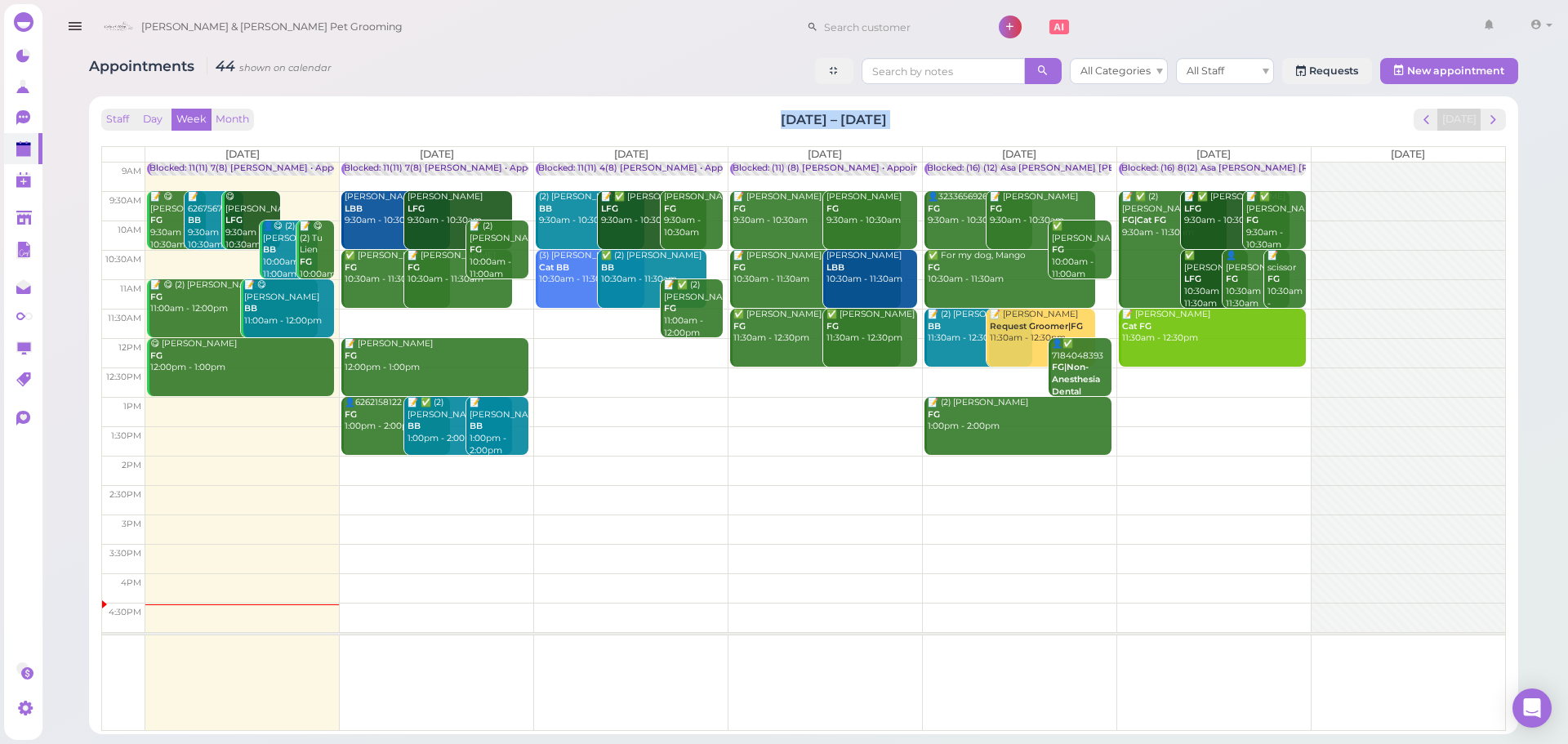
click at [767, 125] on div "Staff Day Week Month [DATE] – [DATE] [DATE]" at bounding box center [804, 120] width 1405 height 22
drag, startPoint x: 767, startPoint y: 125, endPoint x: 956, endPoint y: 125, distance: 189.0
click at [953, 125] on div "Staff Day Week Month [DATE] – [DATE] [DATE]" at bounding box center [804, 120] width 1405 height 22
click at [956, 125] on div "Staff Day Week Month [DATE] – [DATE] [DATE]" at bounding box center [804, 120] width 1405 height 22
click at [33, 220] on link at bounding box center [23, 218] width 39 height 31
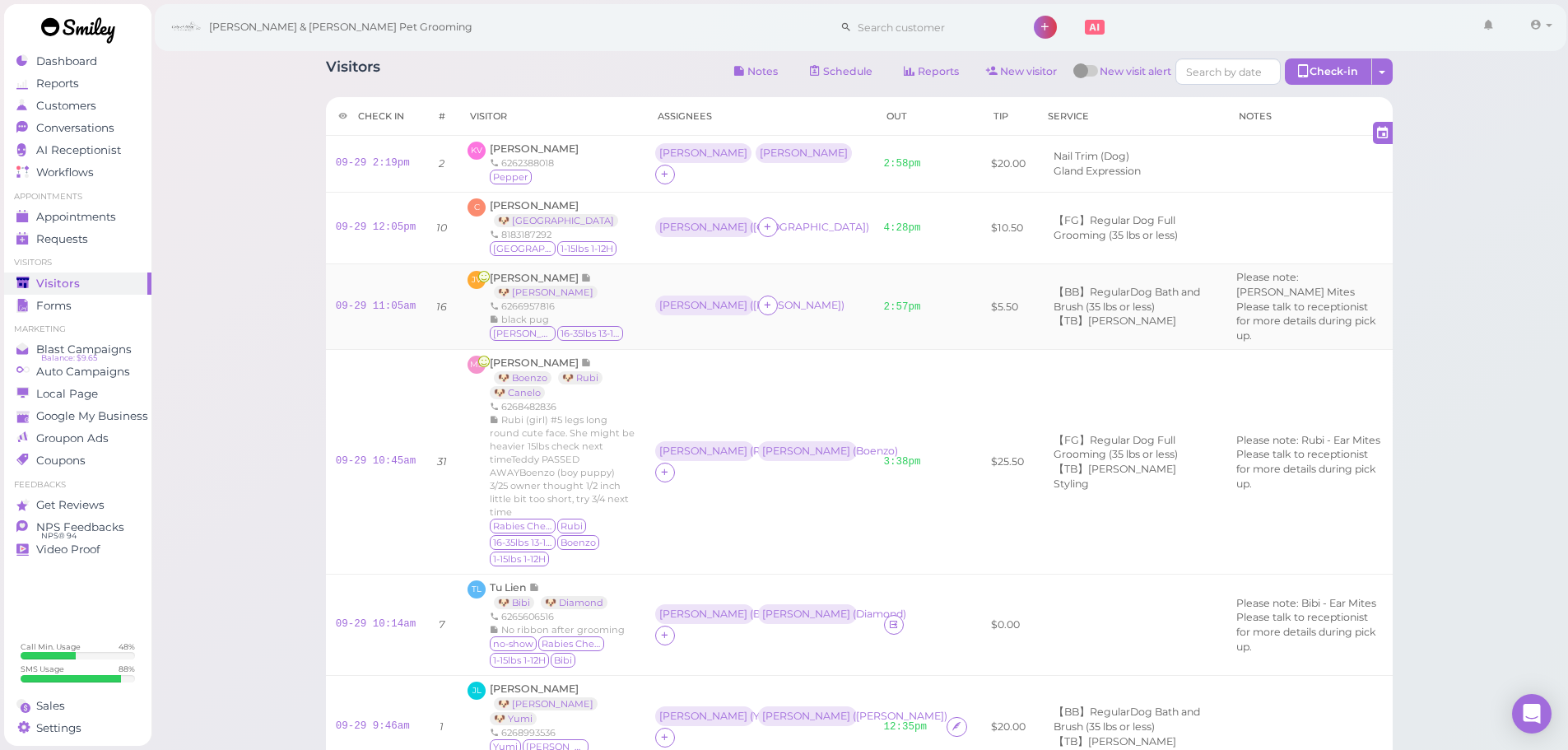
scroll to position [247, 0]
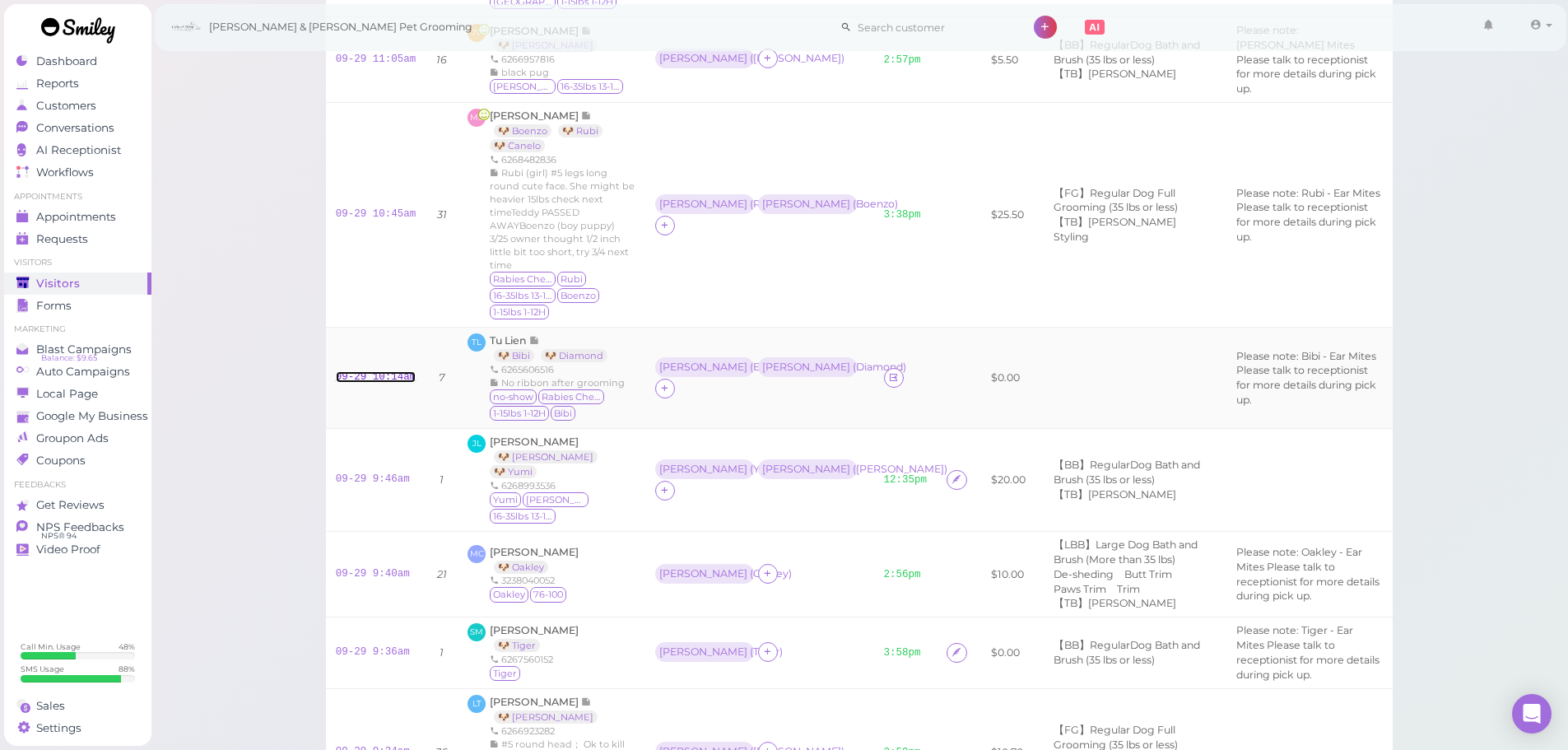
click at [371, 372] on link "09-29 10:14am" at bounding box center [376, 377] width 81 height 11
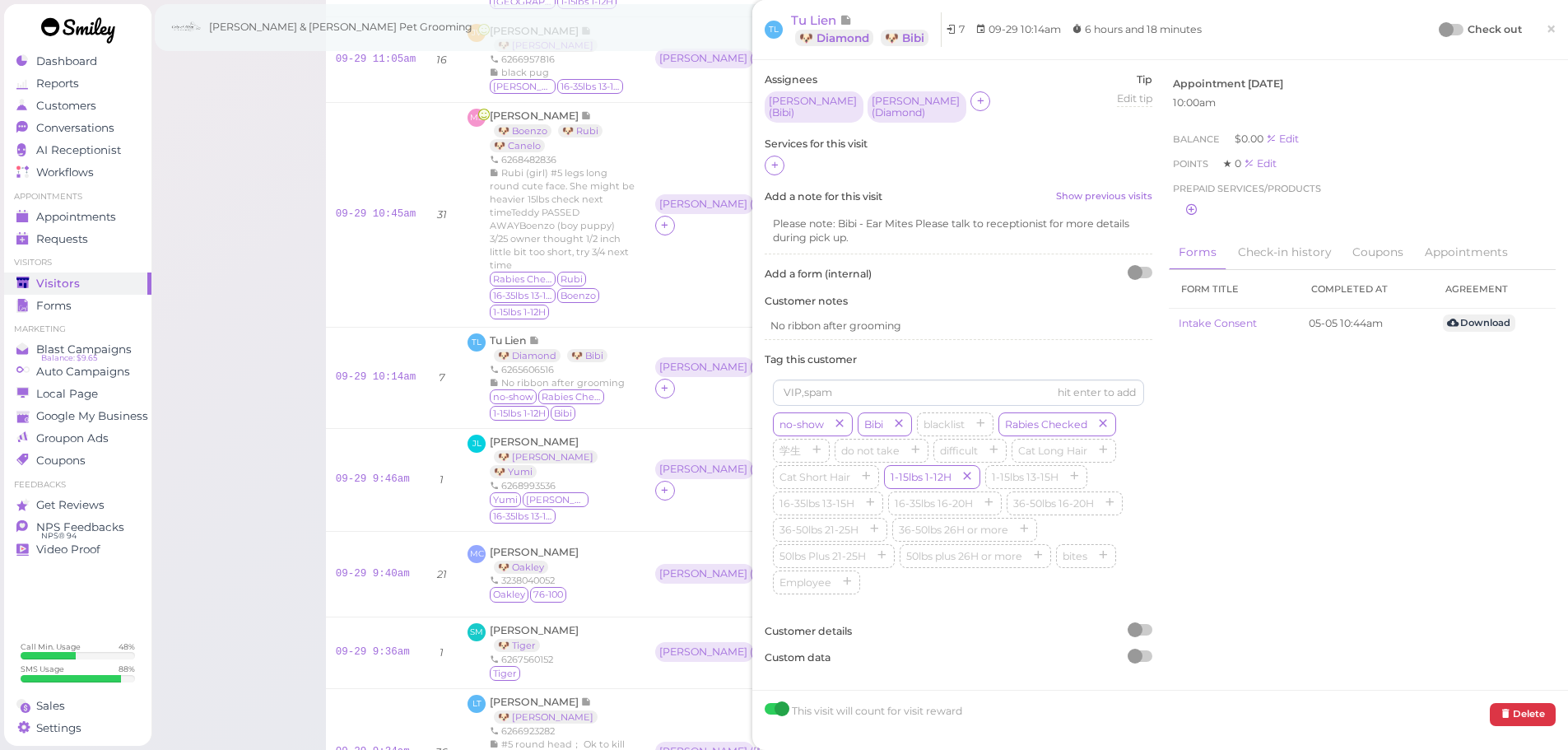
click at [762, 175] on div "Assignees Asa ( Bibi ) [PERSON_NAME] ( [PERSON_NAME] ) Tip Edit tip 0 Services …" at bounding box center [958, 375] width 404 height 605
click at [771, 171] on icon at bounding box center [775, 164] width 11 height 12
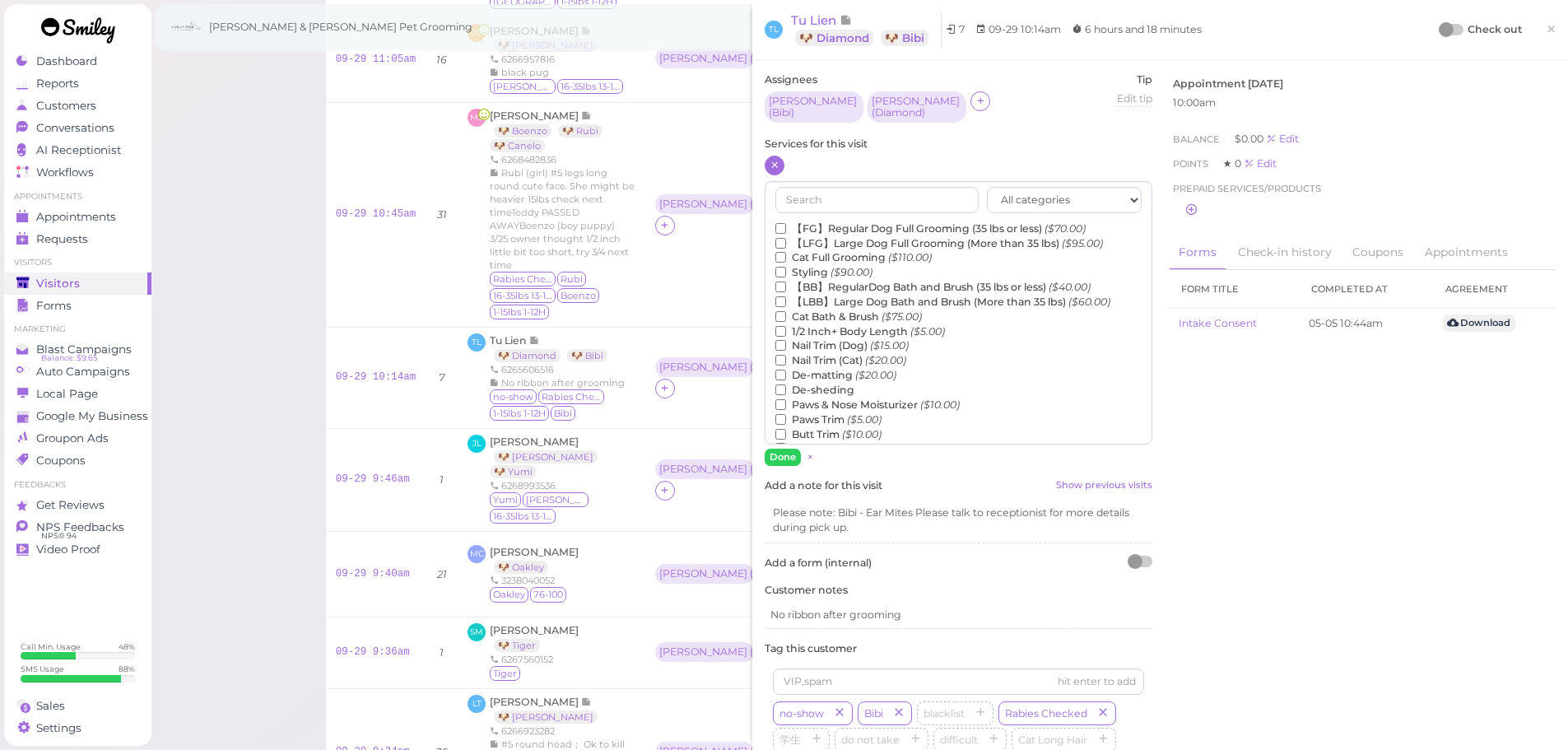
click at [881, 228] on label "【FG】Regular Dog Full Grooming (35 lbs or less) ($70.00)" at bounding box center [931, 229] width 310 height 15
click at [786, 228] on input "【FG】Regular Dog Full Grooming (35 lbs or less) ($70.00)" at bounding box center [781, 229] width 11 height 11
click at [830, 330] on label "1/2 Inch+ Body Length ($5.00)" at bounding box center [860, 332] width 170 height 15
click at [786, 330] on input "1/2 Inch+ Body Length ($5.00)" at bounding box center [781, 332] width 11 height 11
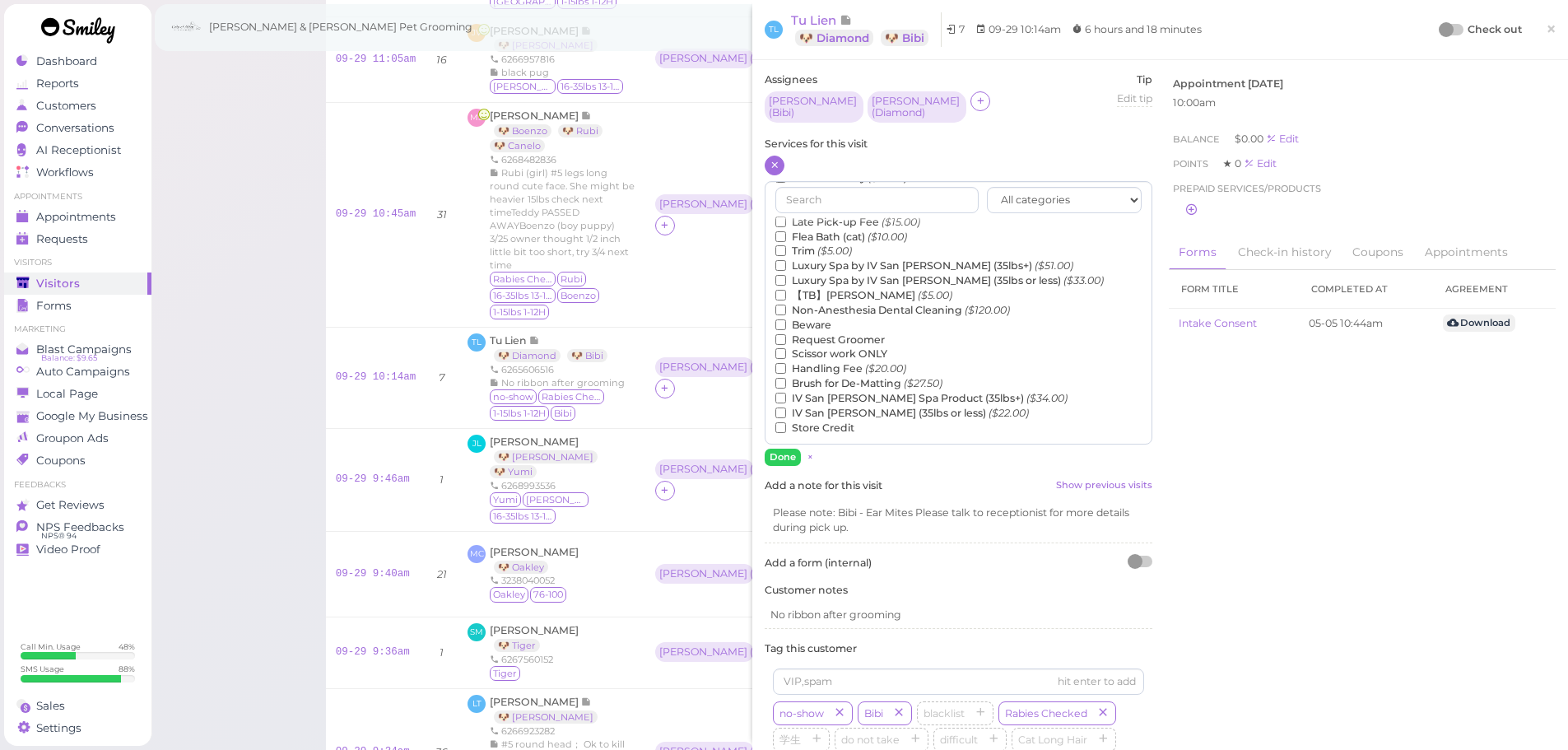
click at [810, 295] on label "【TB】Teeth Brushing ($5.00)" at bounding box center [864, 296] width 177 height 15
click at [786, 295] on input "【TB】Teeth Brushing ($5.00)" at bounding box center [781, 296] width 11 height 11
click at [783, 454] on button "Done" at bounding box center [782, 457] width 36 height 18
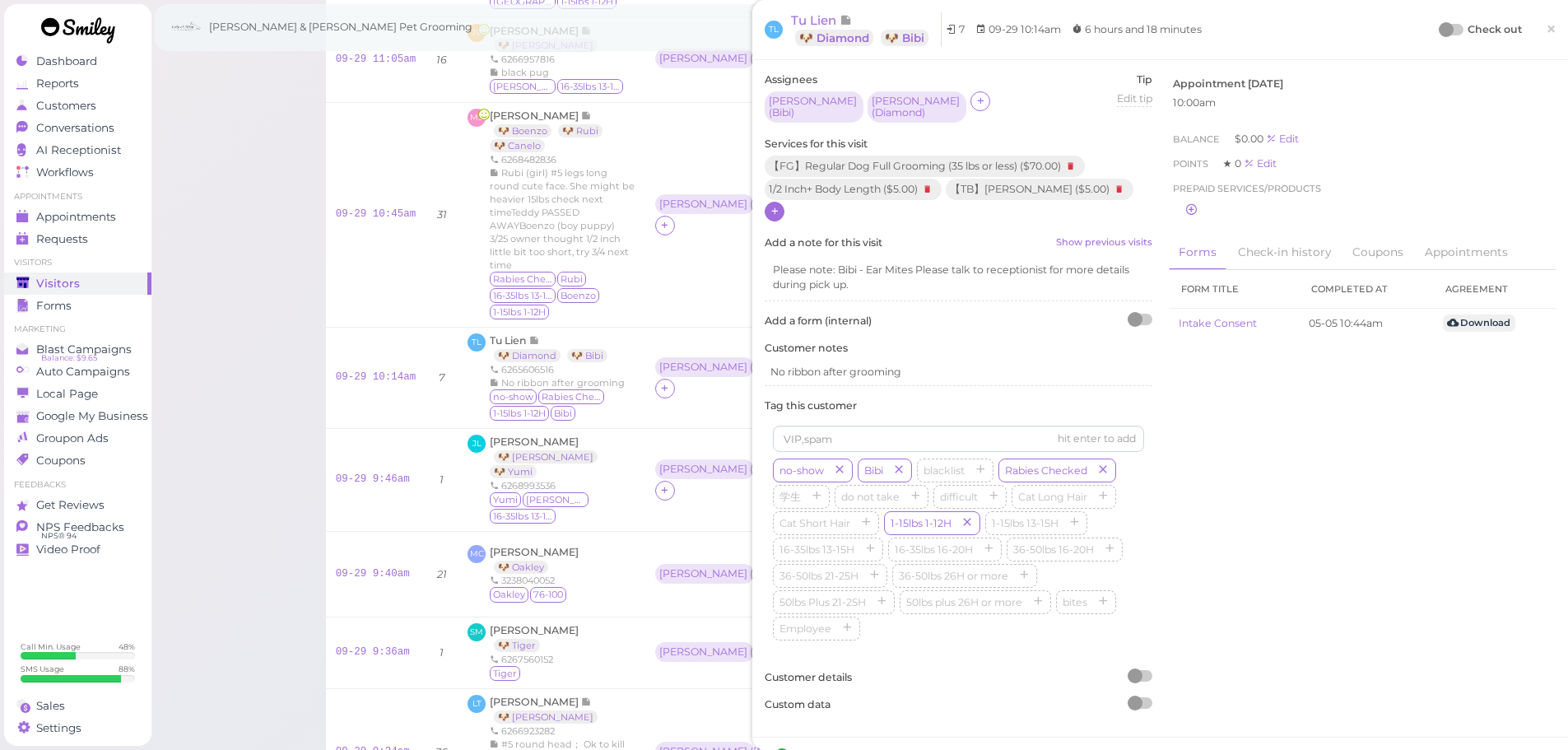
click at [1443, 26] on div at bounding box center [1452, 30] width 23 height 11
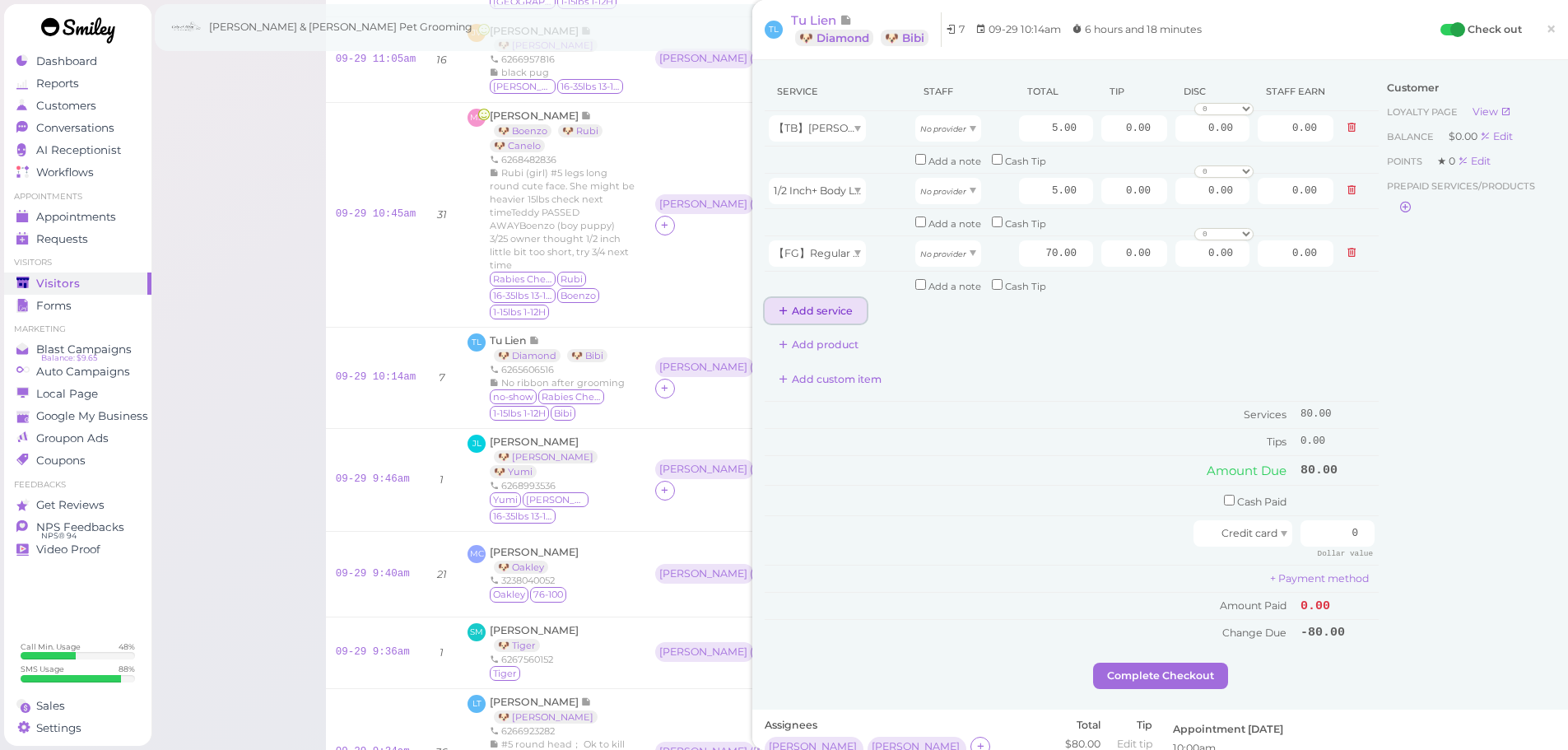
click at [793, 302] on button "Add service" at bounding box center [816, 311] width 102 height 26
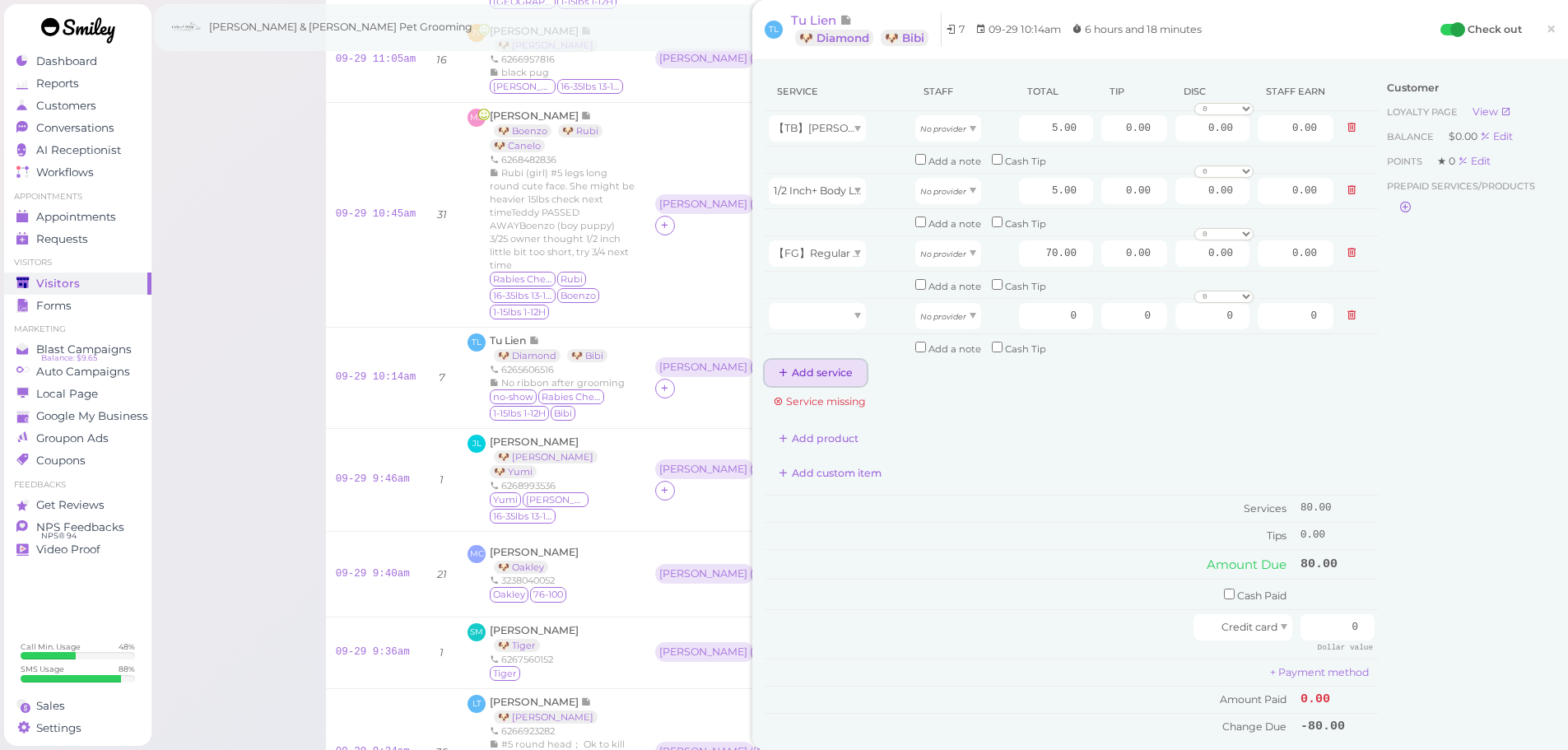
click at [824, 364] on button "Add service" at bounding box center [816, 373] width 102 height 26
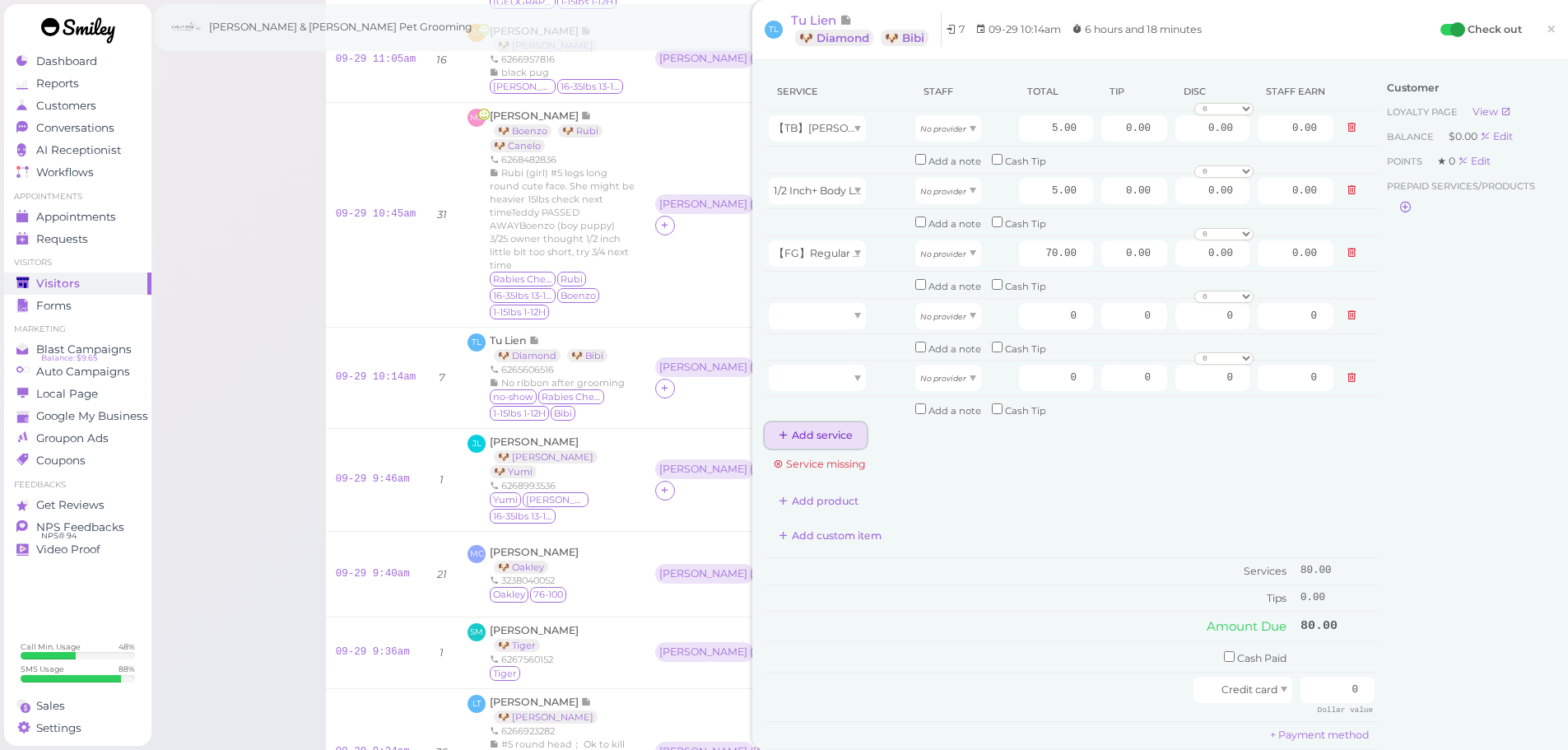
click at [821, 430] on button "Add service" at bounding box center [816, 436] width 102 height 26
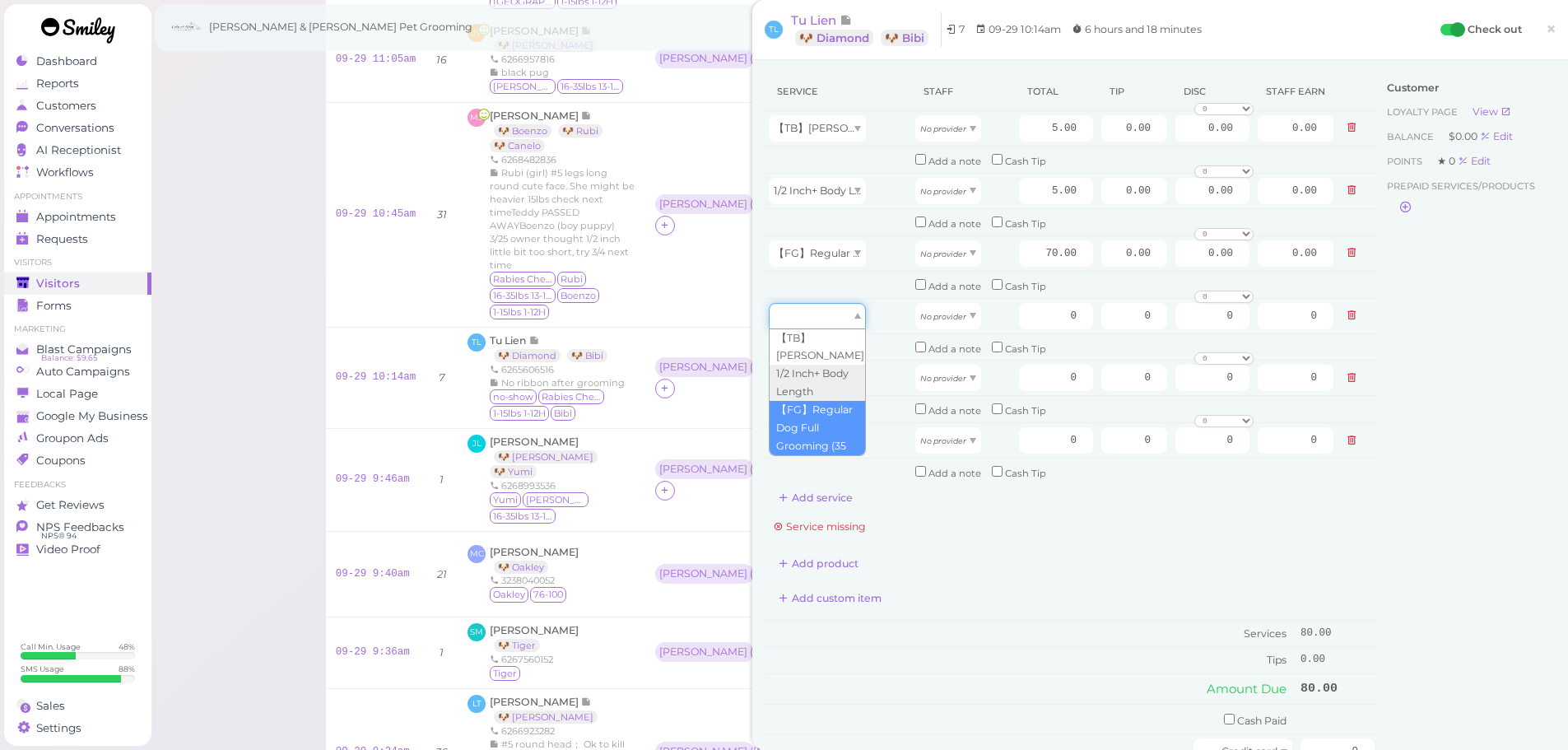
drag, startPoint x: 829, startPoint y: 329, endPoint x: 813, endPoint y: 421, distance: 93.4
type input "70.00"
click at [817, 406] on td at bounding box center [838, 409] width 147 height 27
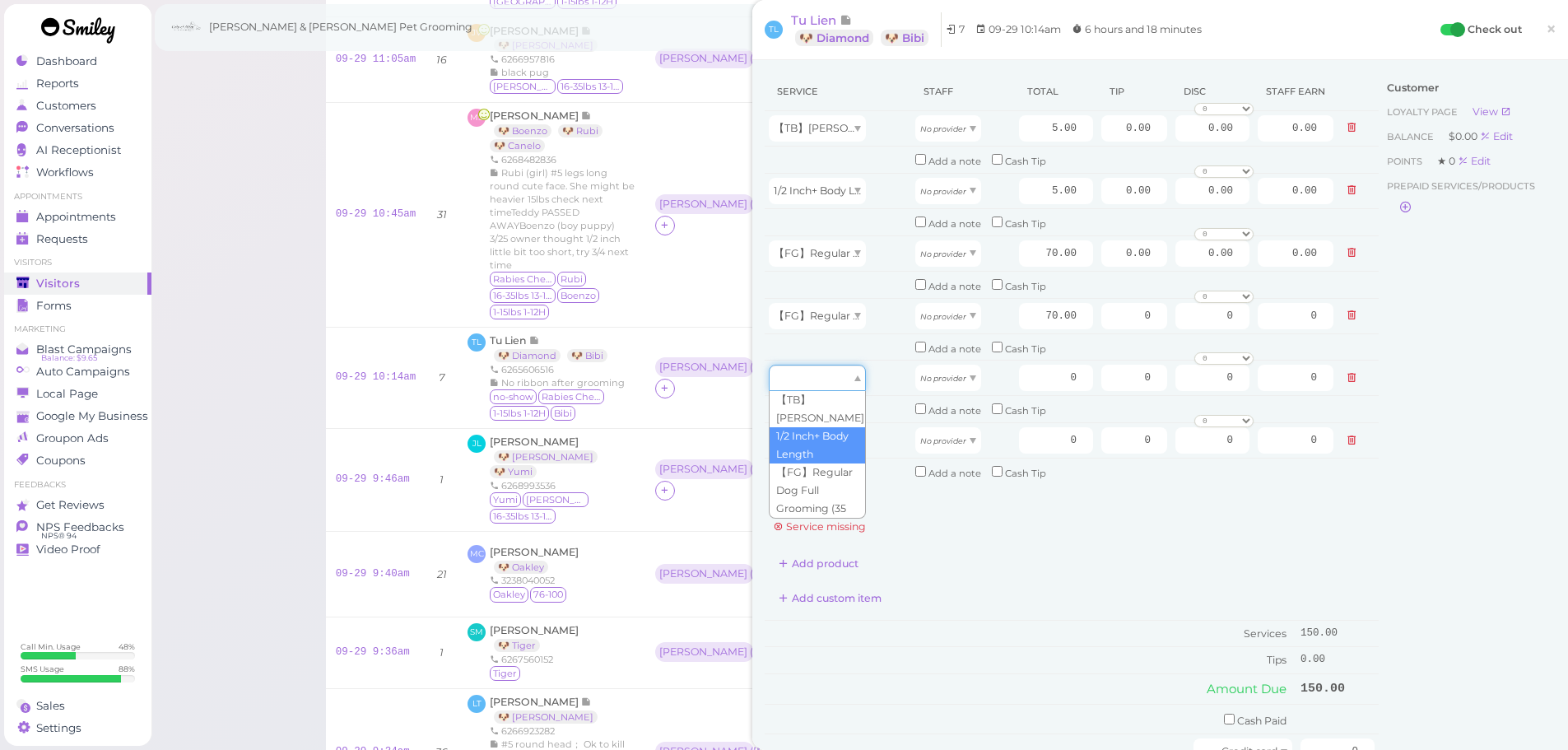
drag, startPoint x: 817, startPoint y: 384, endPoint x: 814, endPoint y: 434, distance: 50.1
type input "5.00"
drag, startPoint x: 814, startPoint y: 441, endPoint x: 812, endPoint y: 467, distance: 26.1
type input "5.00"
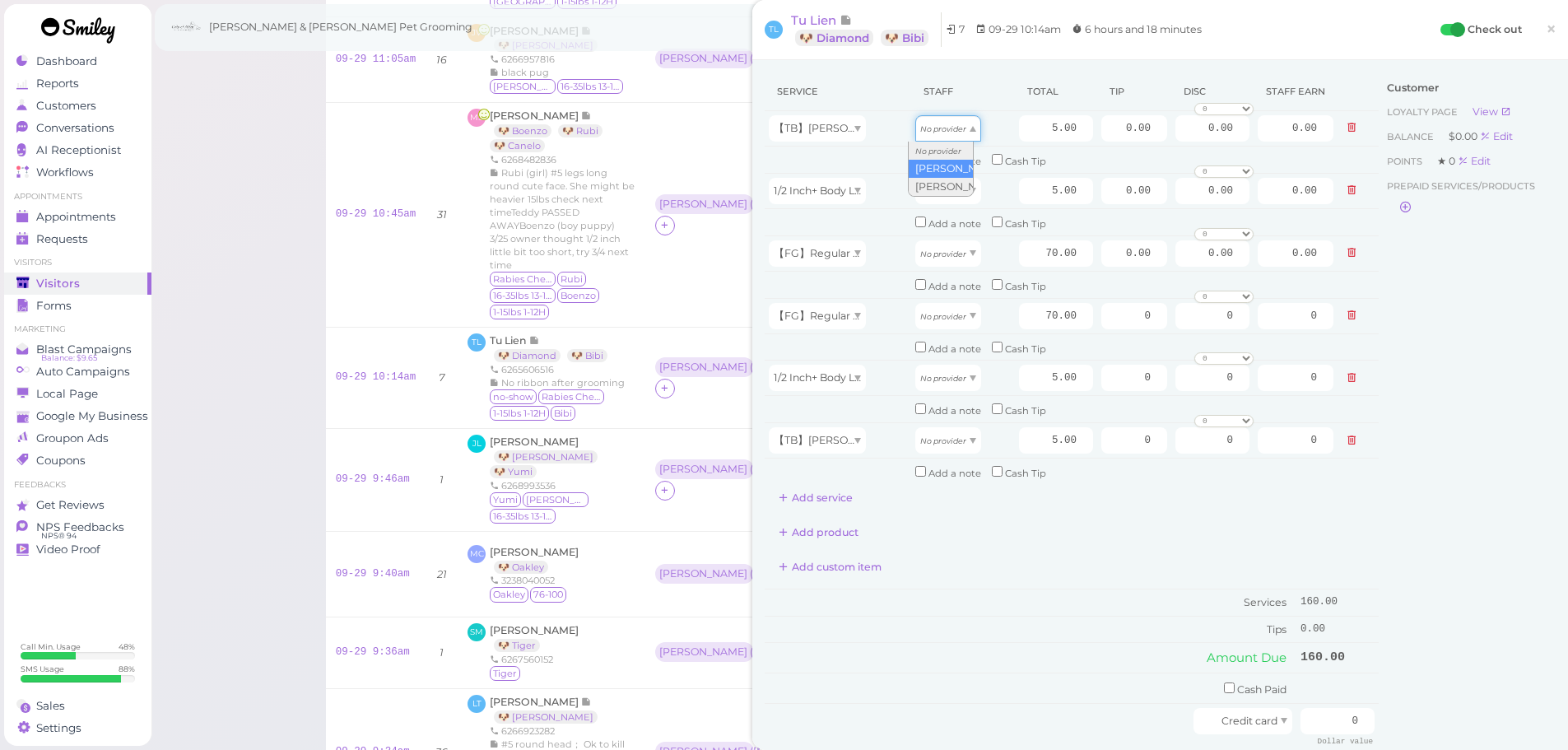
drag, startPoint x: 925, startPoint y: 126, endPoint x: 922, endPoint y: 166, distance: 40.1
type input "2.60"
drag, startPoint x: 937, startPoint y: 202, endPoint x: 932, endPoint y: 237, distance: 35.4
type input "2.60"
drag, startPoint x: 934, startPoint y: 247, endPoint x: 954, endPoint y: 290, distance: 47.4
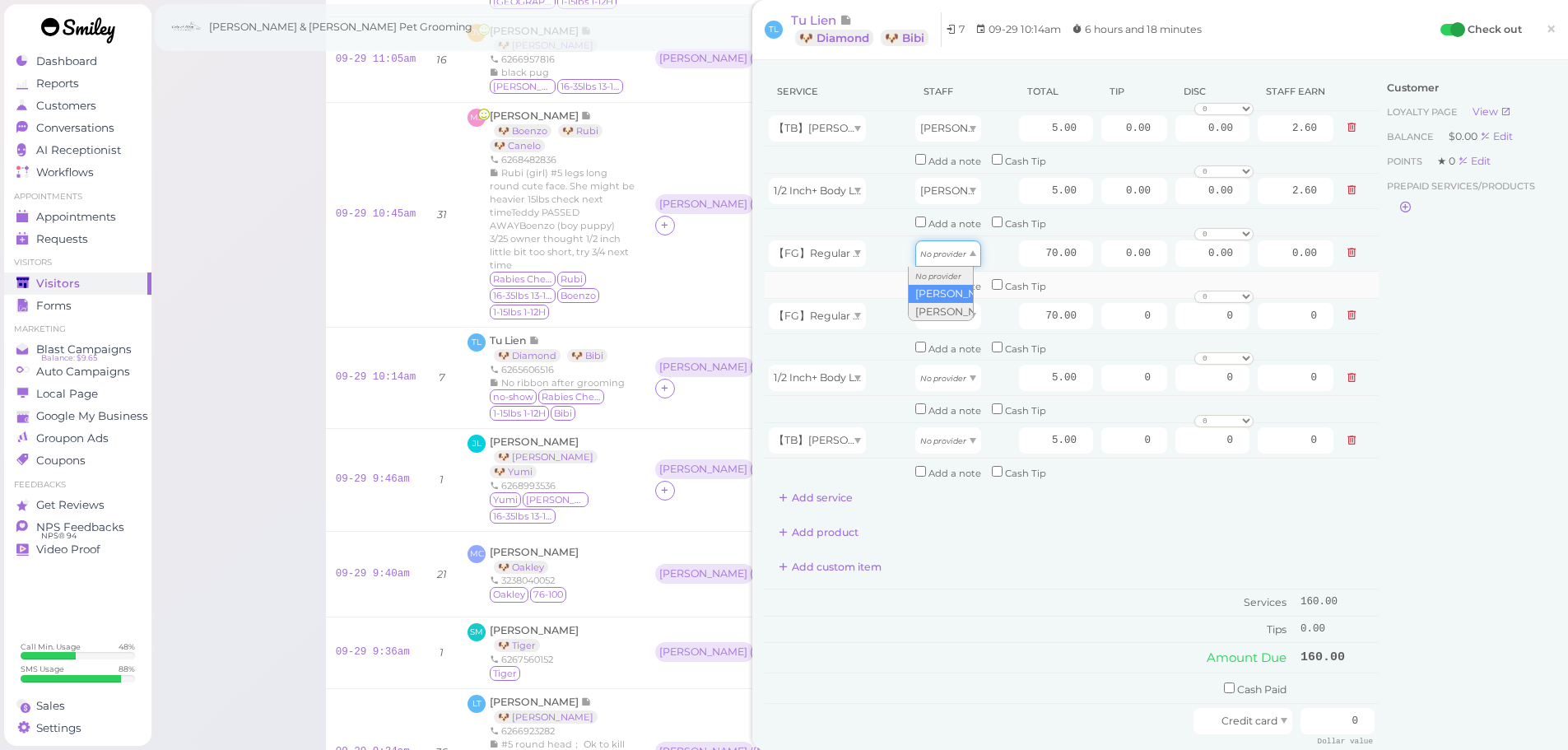
type input "36.40"
drag, startPoint x: 933, startPoint y: 314, endPoint x: 935, endPoint y: 372, distance: 58.0
type input "30.10"
drag, startPoint x: 935, startPoint y: 372, endPoint x: 941, endPoint y: 431, distance: 59.3
type input "2.15"
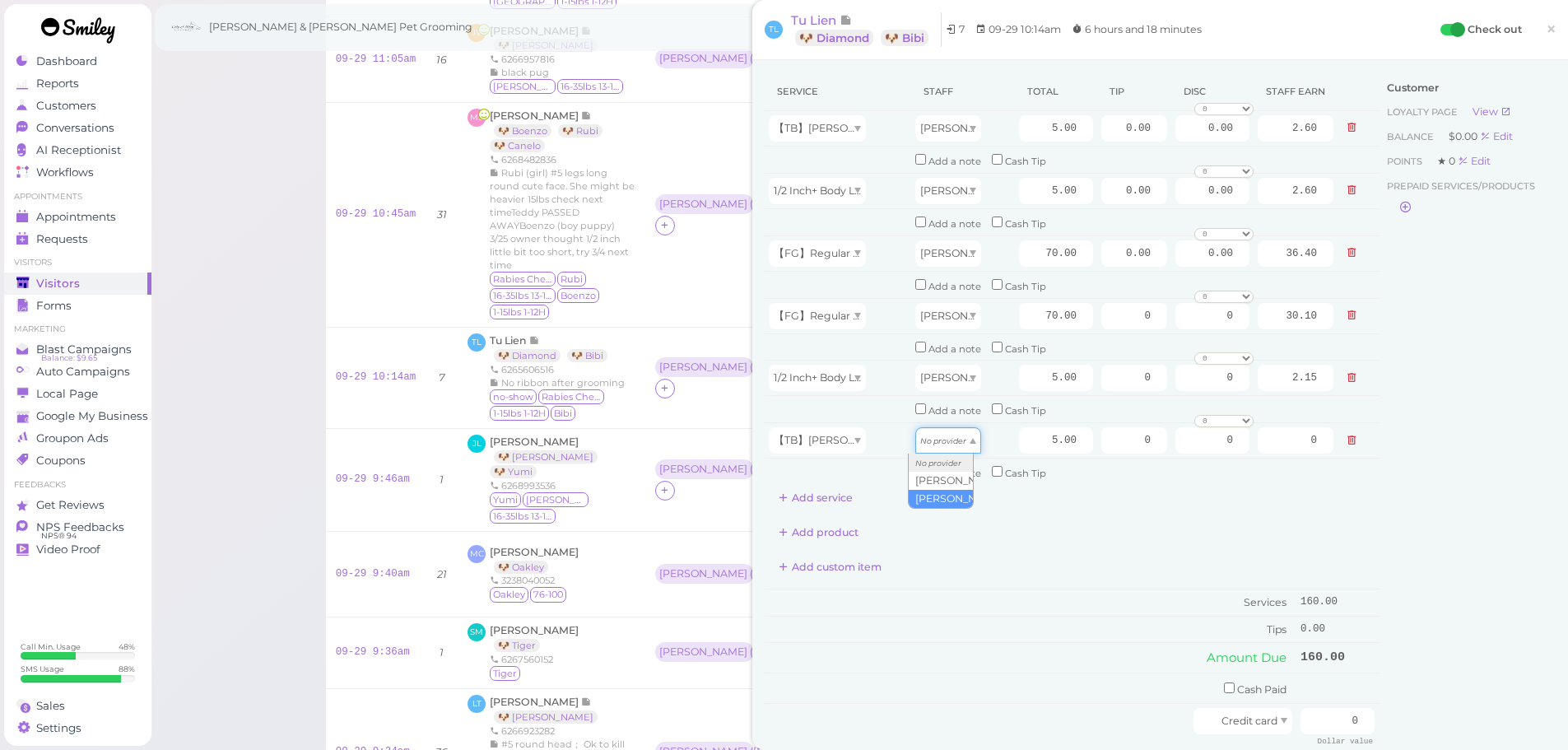
drag, startPoint x: 941, startPoint y: 434, endPoint x: 943, endPoint y: 490, distance: 56.0
type input "2.15"
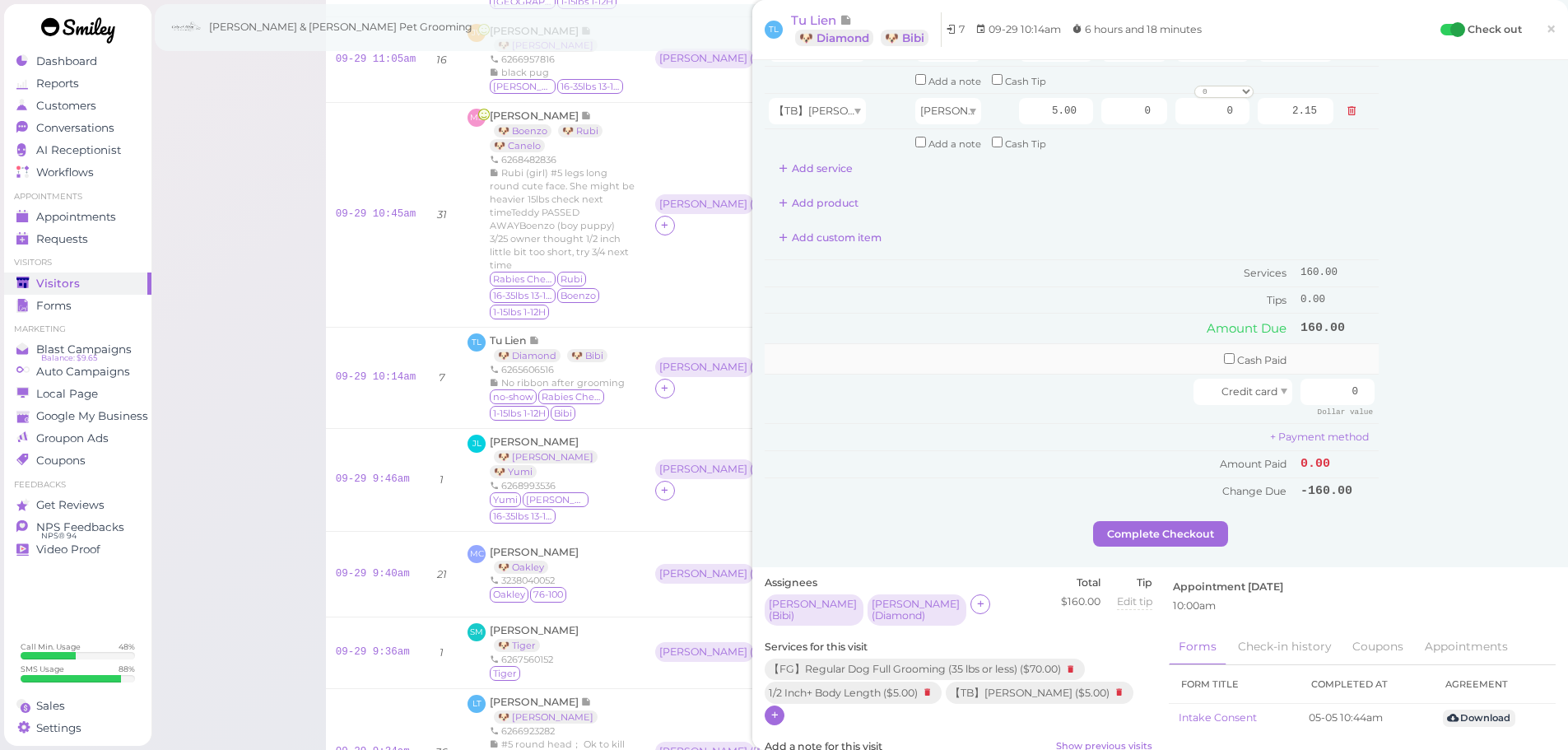
click at [1212, 365] on td "Cash Paid" at bounding box center [1030, 358] width 531 height 31
click at [1224, 362] on input "checkbox" at bounding box center [1230, 359] width 11 height 11
checkbox input "true"
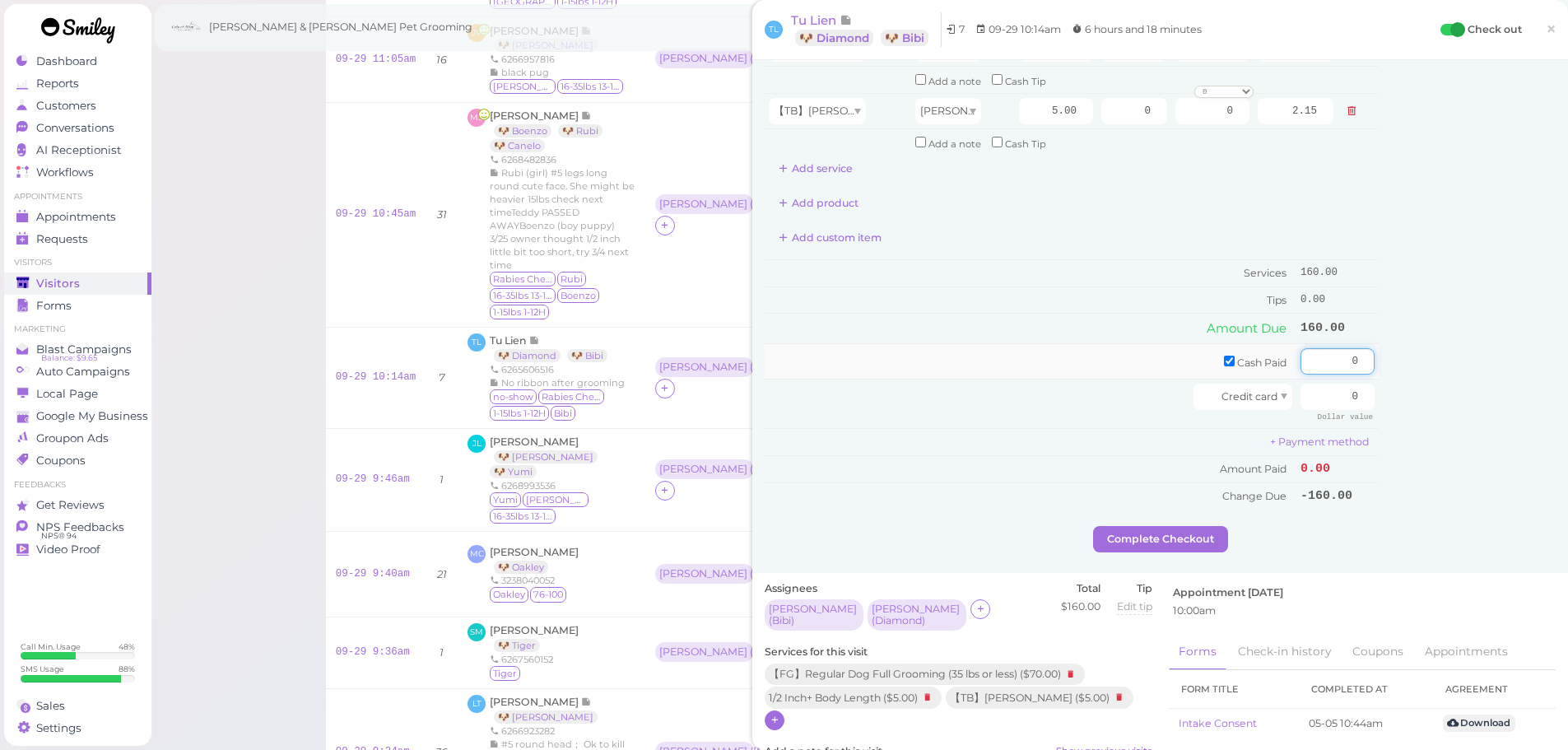
click at [1305, 363] on input "0" at bounding box center [1338, 362] width 74 height 26
type input "170"
click at [1521, 403] on div "Customer Loyalty page View Balance $0.00 Edit Points ★ 0 Edit Prepaid services/…" at bounding box center [1467, 135] width 177 height 783
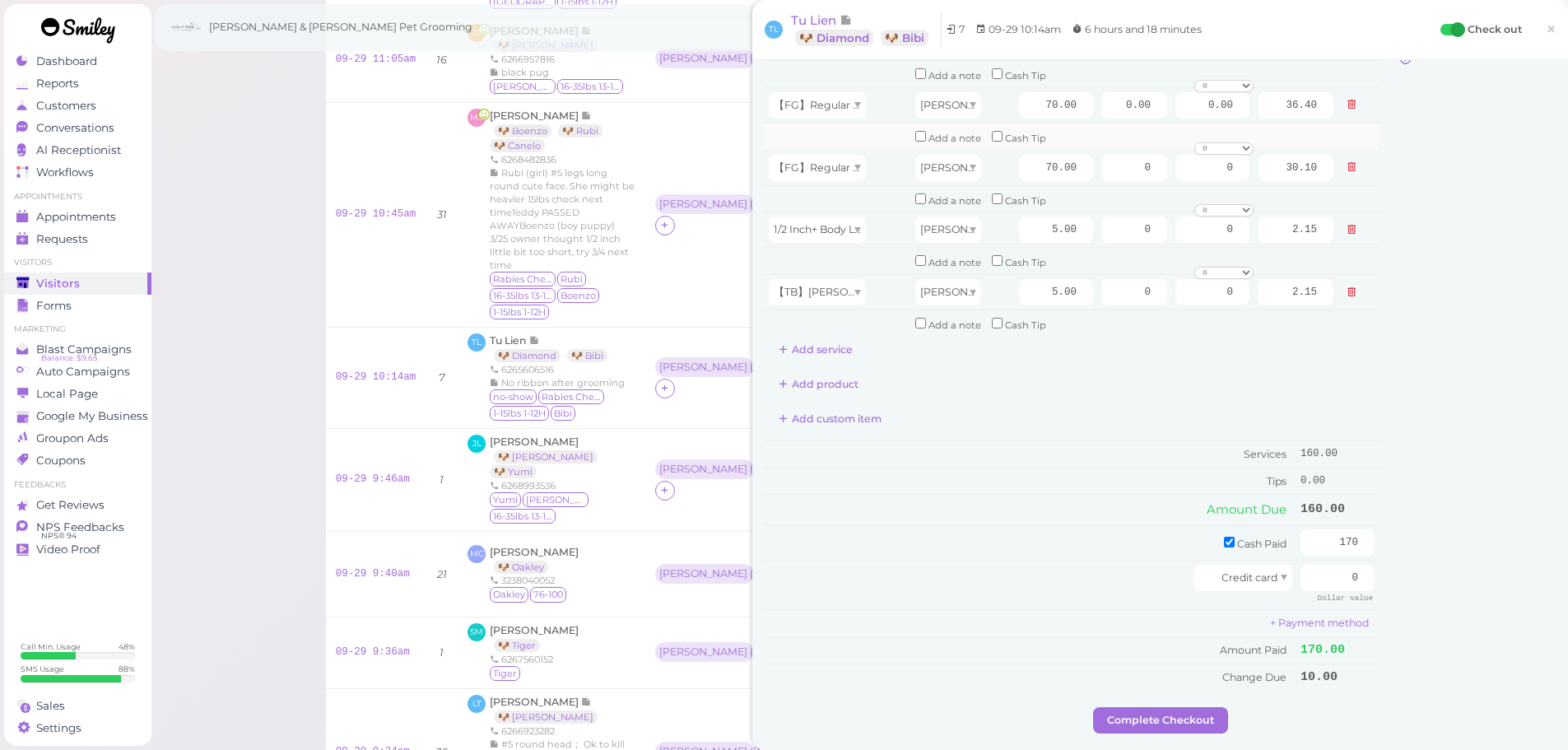
scroll to position [0, 0]
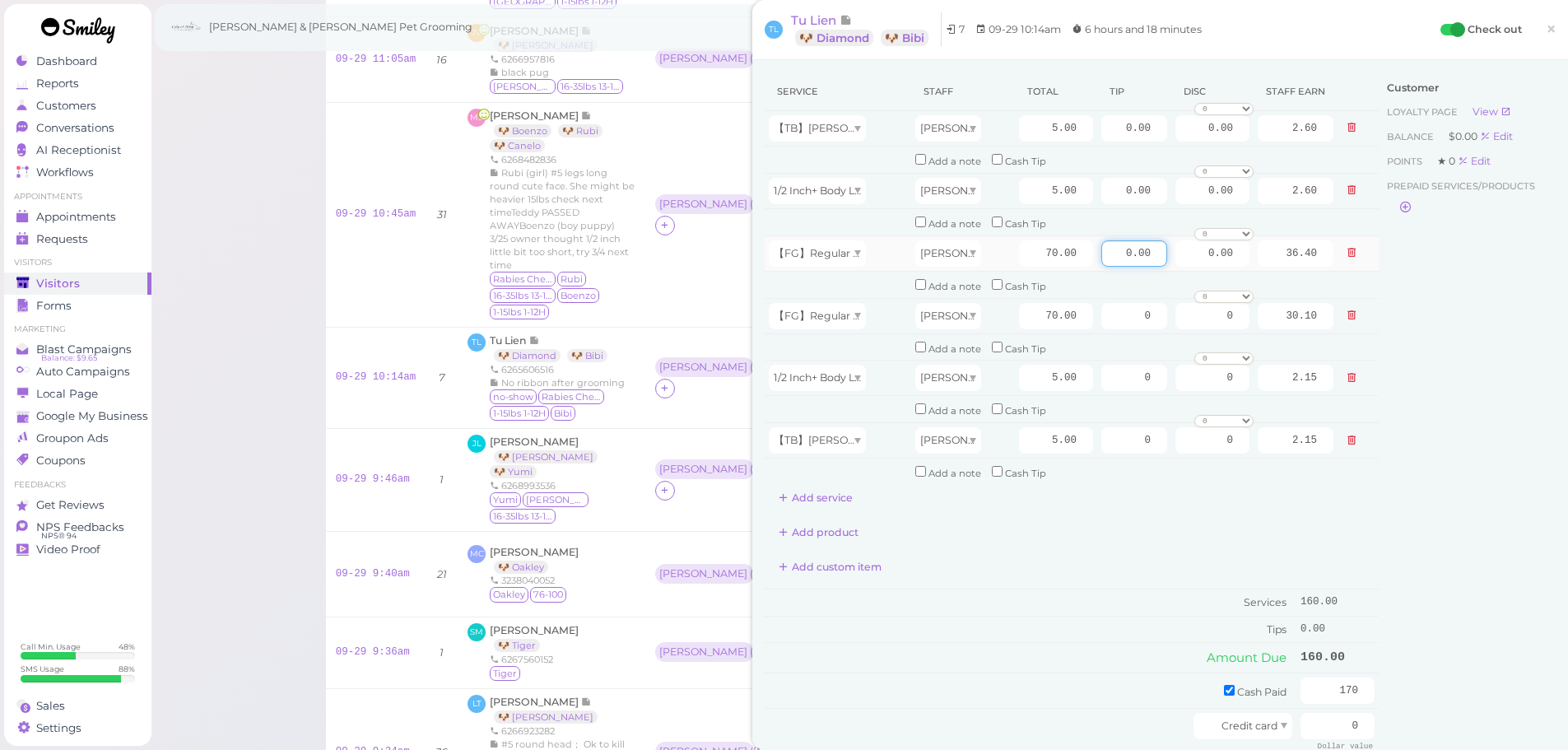
drag, startPoint x: 1096, startPoint y: 257, endPoint x: 1333, endPoint y: 269, distance: 237.3
click at [1349, 260] on tr "【FG】Regular Dog Full Grooming (35 lbs or less) Asa 70.00 0.00 0.00 0 10% off 15…" at bounding box center [1071, 253] width 614 height 35
type input "5"
drag, startPoint x: 1112, startPoint y: 323, endPoint x: 1339, endPoint y: 379, distance: 233.8
click at [1297, 343] on tbody "【TB】[PERSON_NAME] Asa 5.00 0.00 0.00 0 10% off 15% off 20% off 25% off 30% off …" at bounding box center [1071, 298] width 614 height 375
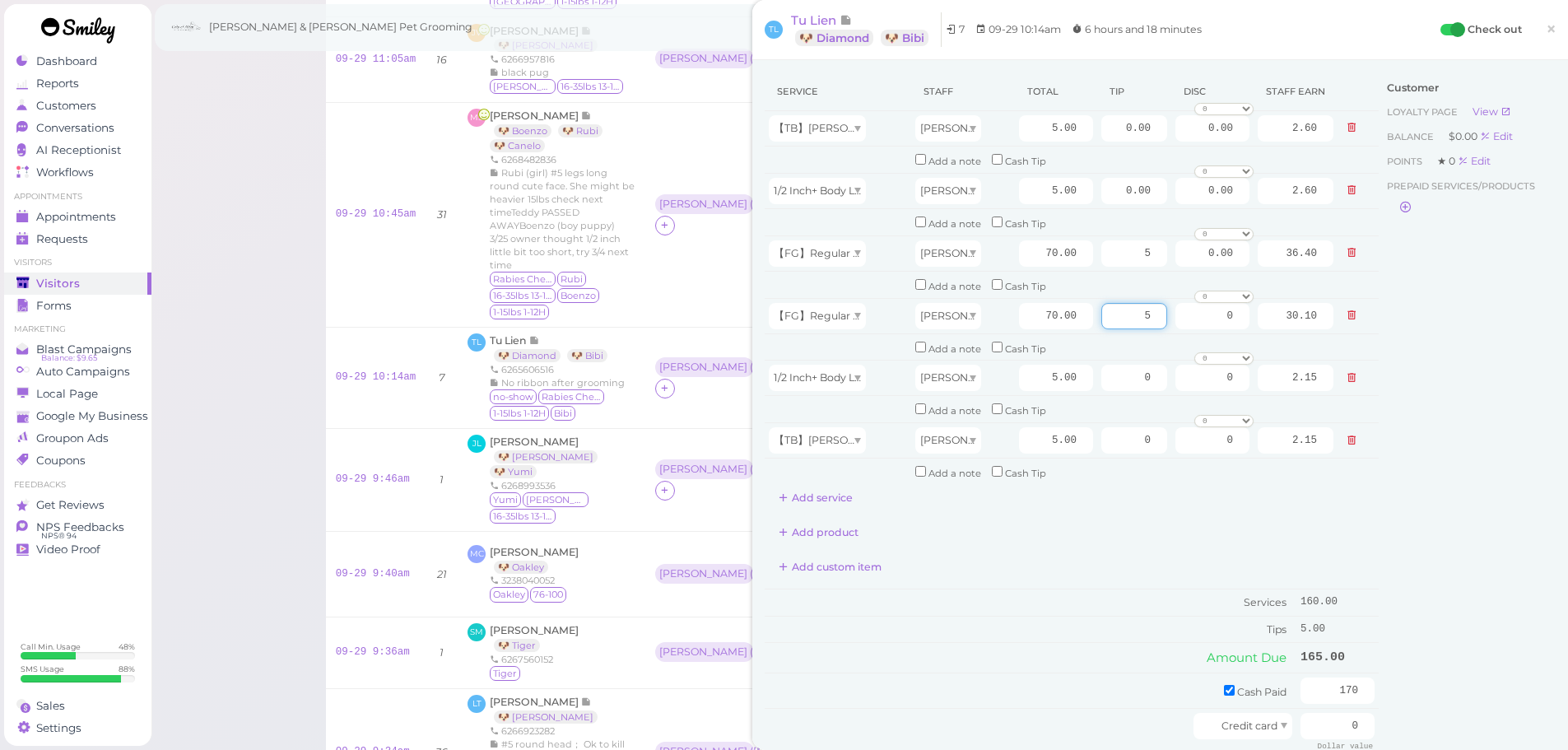
type input "5"
click at [1379, 429] on div "Customer Loyalty page View Balance $0.00 Edit Points ★ 0 Edit Prepaid services/…" at bounding box center [1467, 464] width 177 height 783
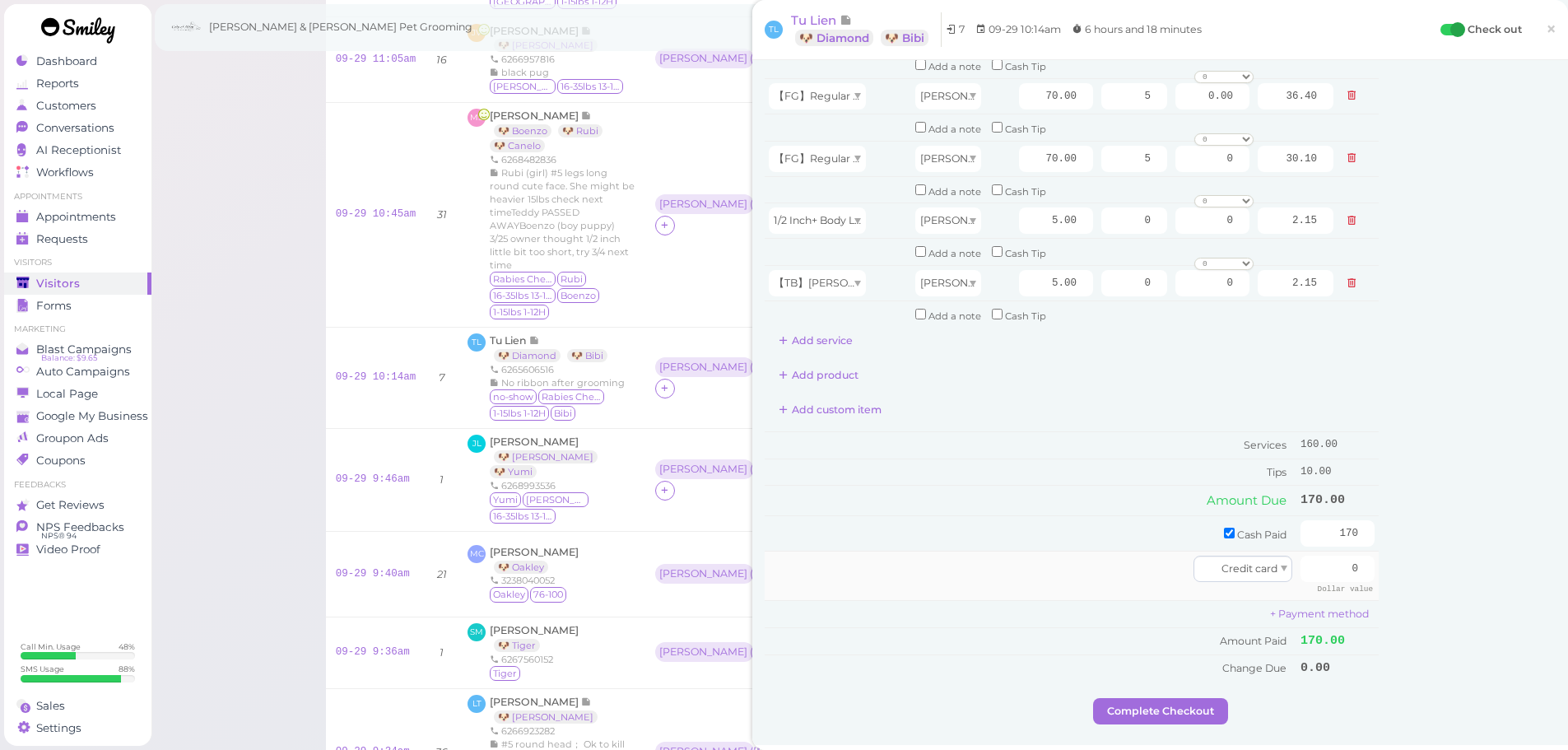
scroll to position [247, 0]
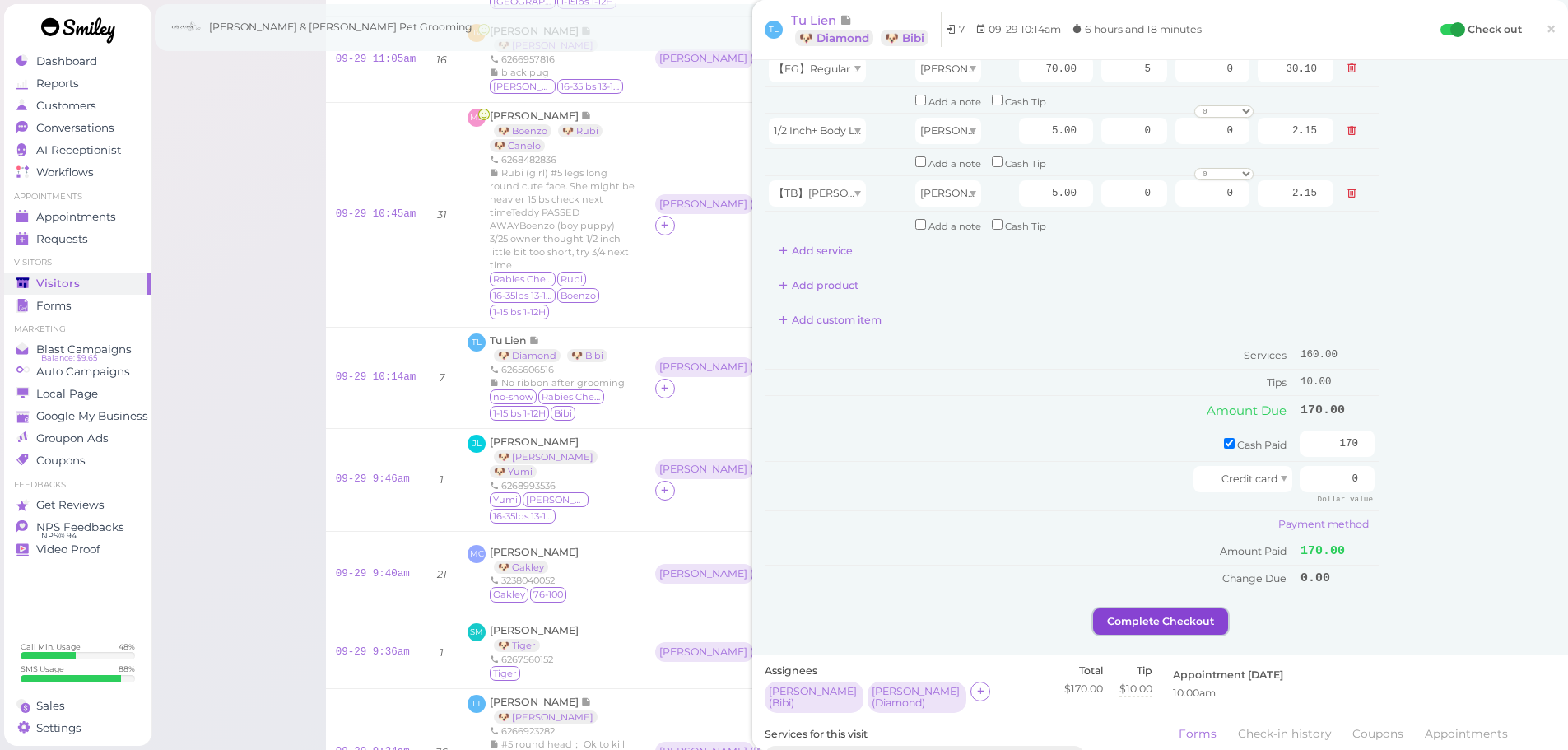
click at [1179, 630] on button "Complete Checkout" at bounding box center [1160, 622] width 135 height 26
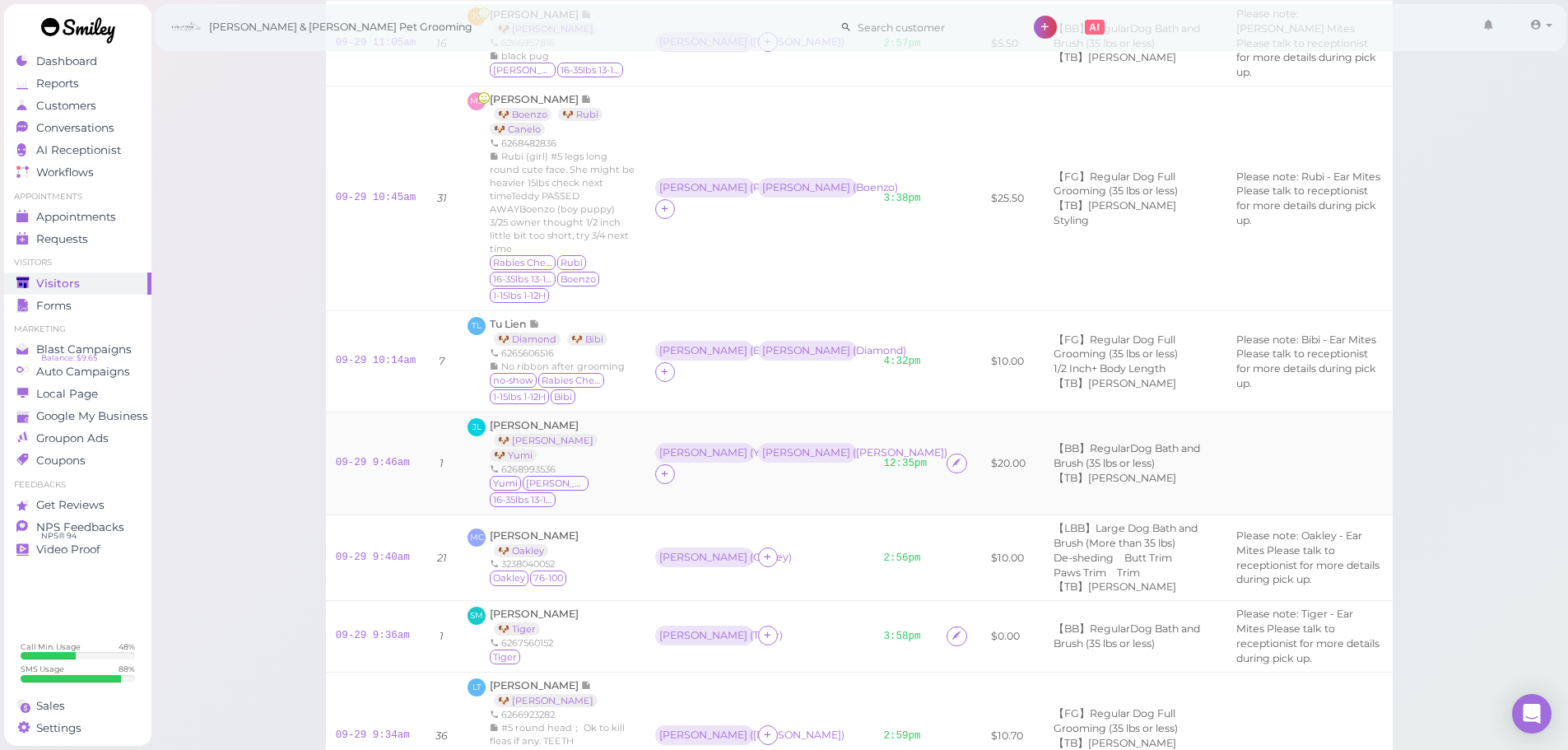
scroll to position [241, 0]
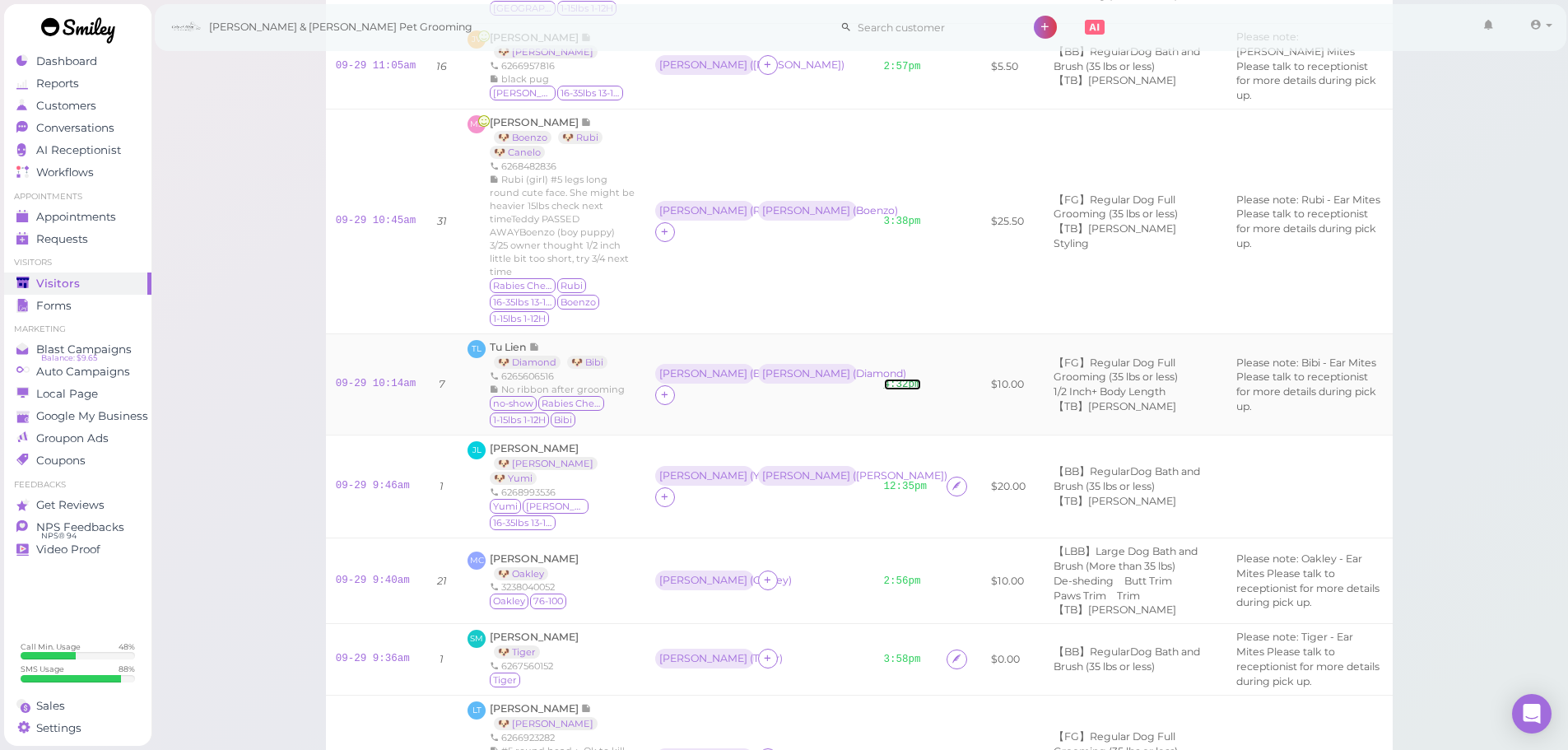
click at [884, 379] on link "4:32pm" at bounding box center [903, 385] width 37 height 11
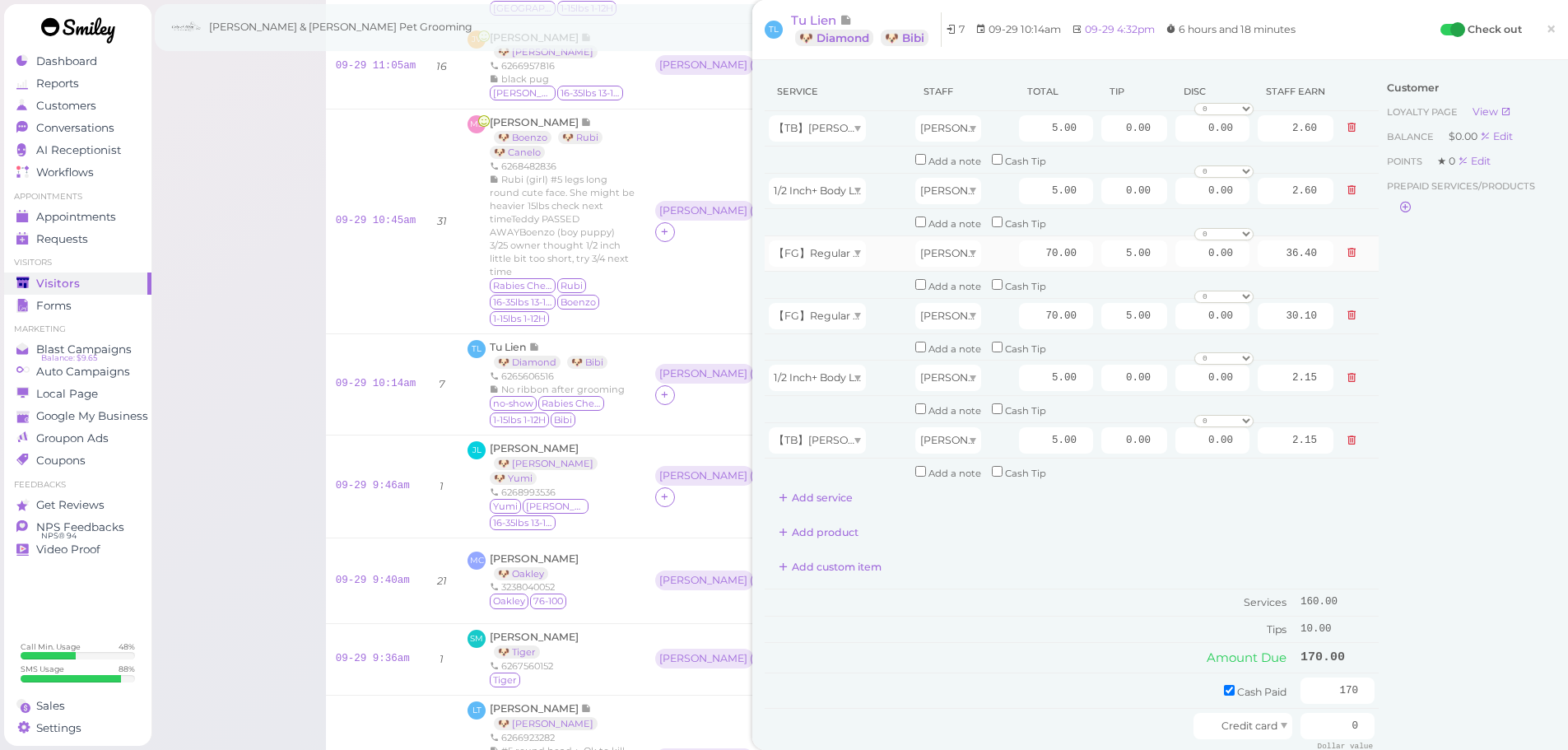
click at [1107, 270] on td "5.00" at bounding box center [1134, 253] width 74 height 35
click at [1106, 257] on input "5.00" at bounding box center [1134, 254] width 66 height 26
type input "10.00"
click at [1103, 309] on input "5.00" at bounding box center [1134, 316] width 66 height 26
type input "10.00"
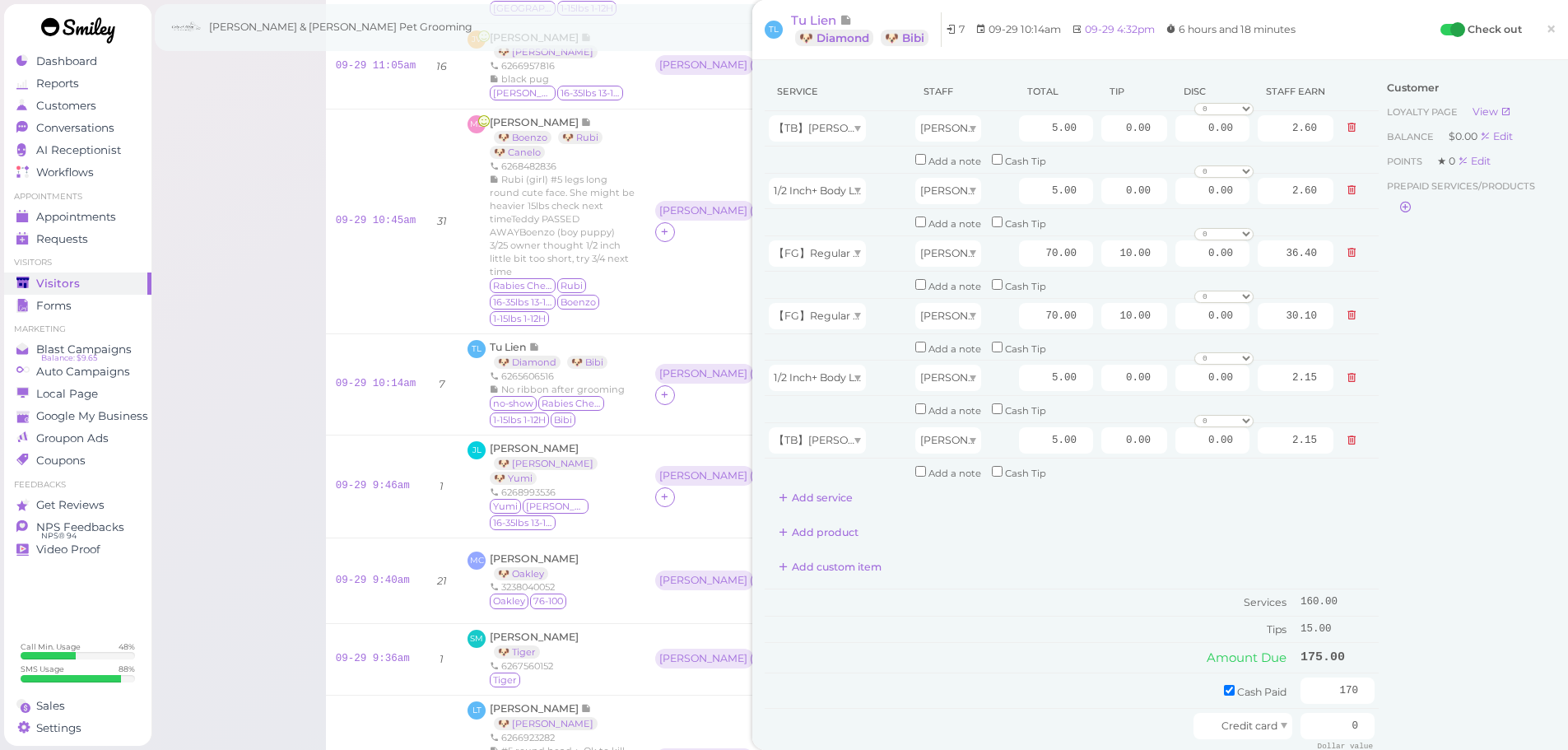
click at [1430, 423] on div "Customer Loyalty page View Balance $0.00 Edit Points ★ 0 Edit Prepaid services/…" at bounding box center [1467, 464] width 177 height 783
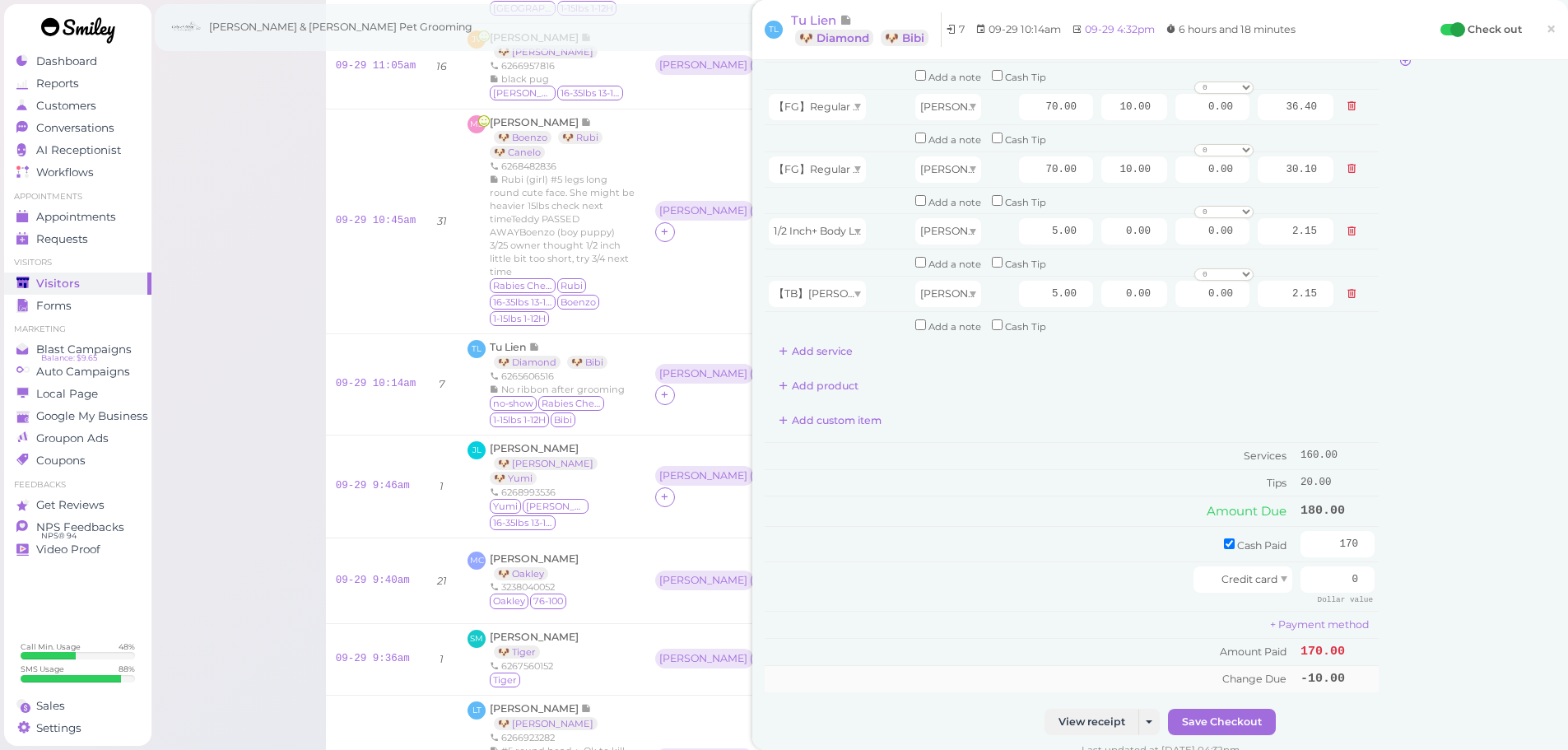
scroll to position [412, 0]
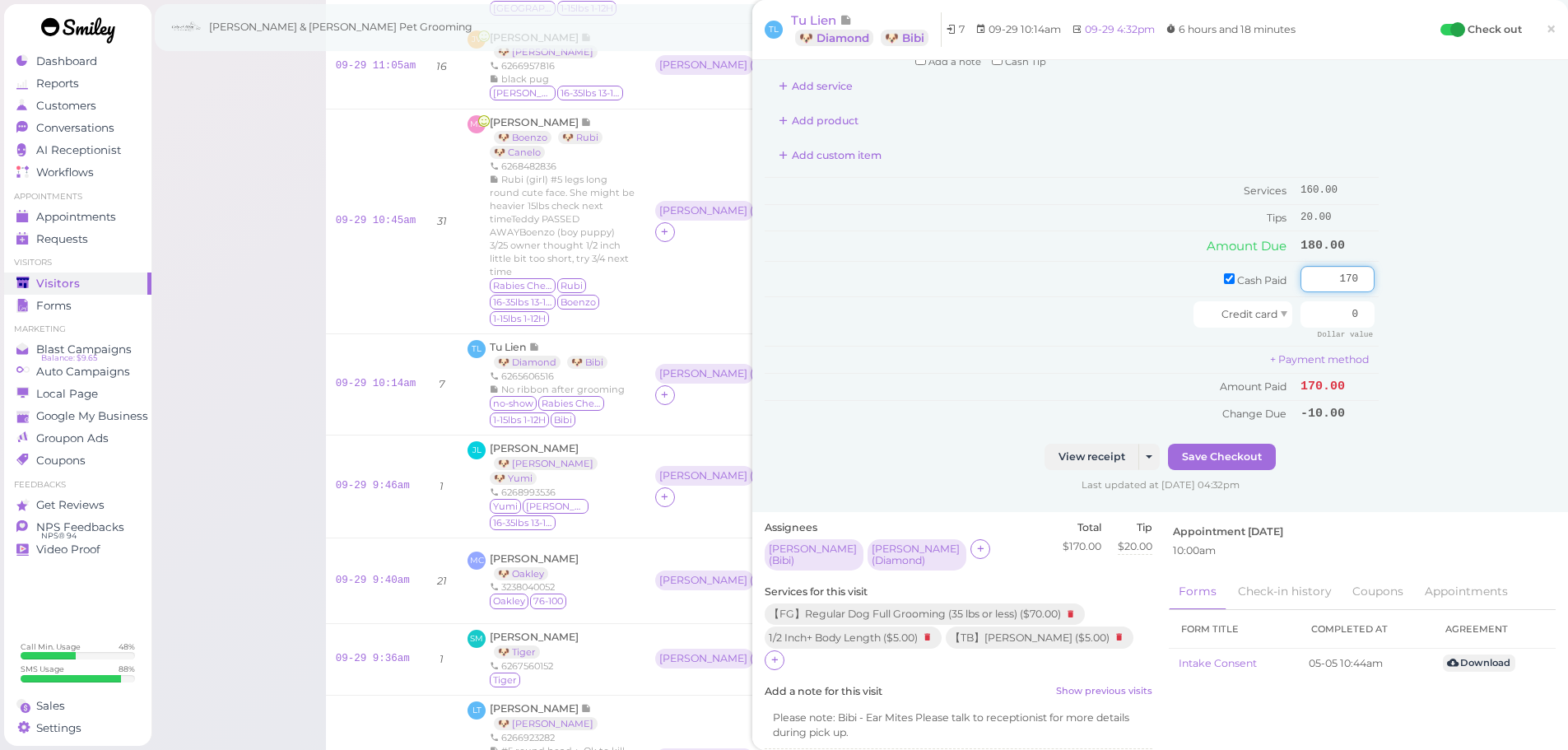
drag, startPoint x: 1347, startPoint y: 280, endPoint x: 1579, endPoint y: 282, distance: 232.0
click at [1567, 282] on html "Dashboard Reports Customers Conversations 0" at bounding box center [784, 436] width 1568 height 1353
type input "180"
click at [1424, 375] on div "Customer Loyalty page View Balance $0.00 Edit Points ★ 0 Edit Prepaid services/…" at bounding box center [1467, 52] width 177 height 783
click at [1246, 448] on button "Save Checkout" at bounding box center [1222, 457] width 108 height 26
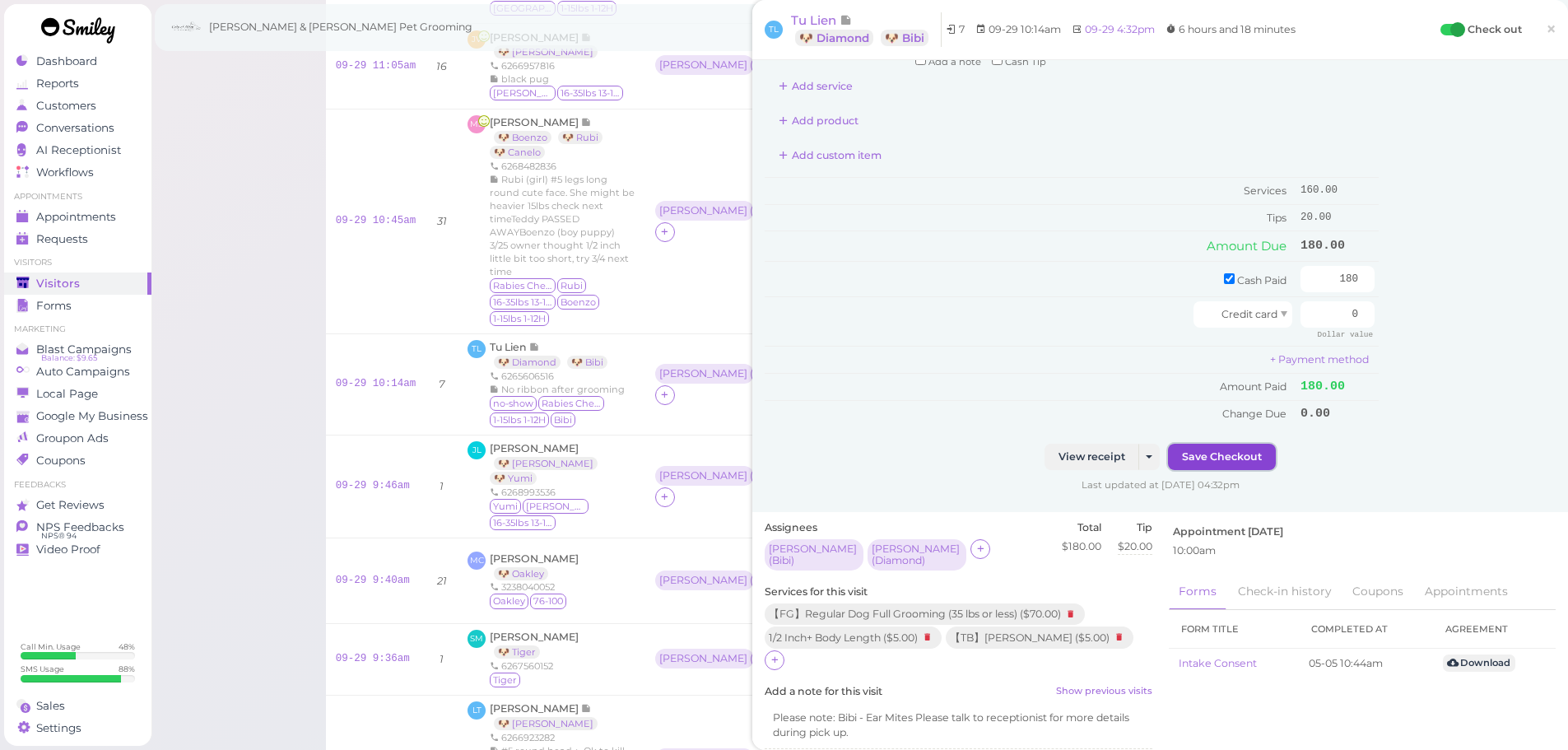
click at [1217, 467] on button "Save Checkout" at bounding box center [1222, 457] width 108 height 26
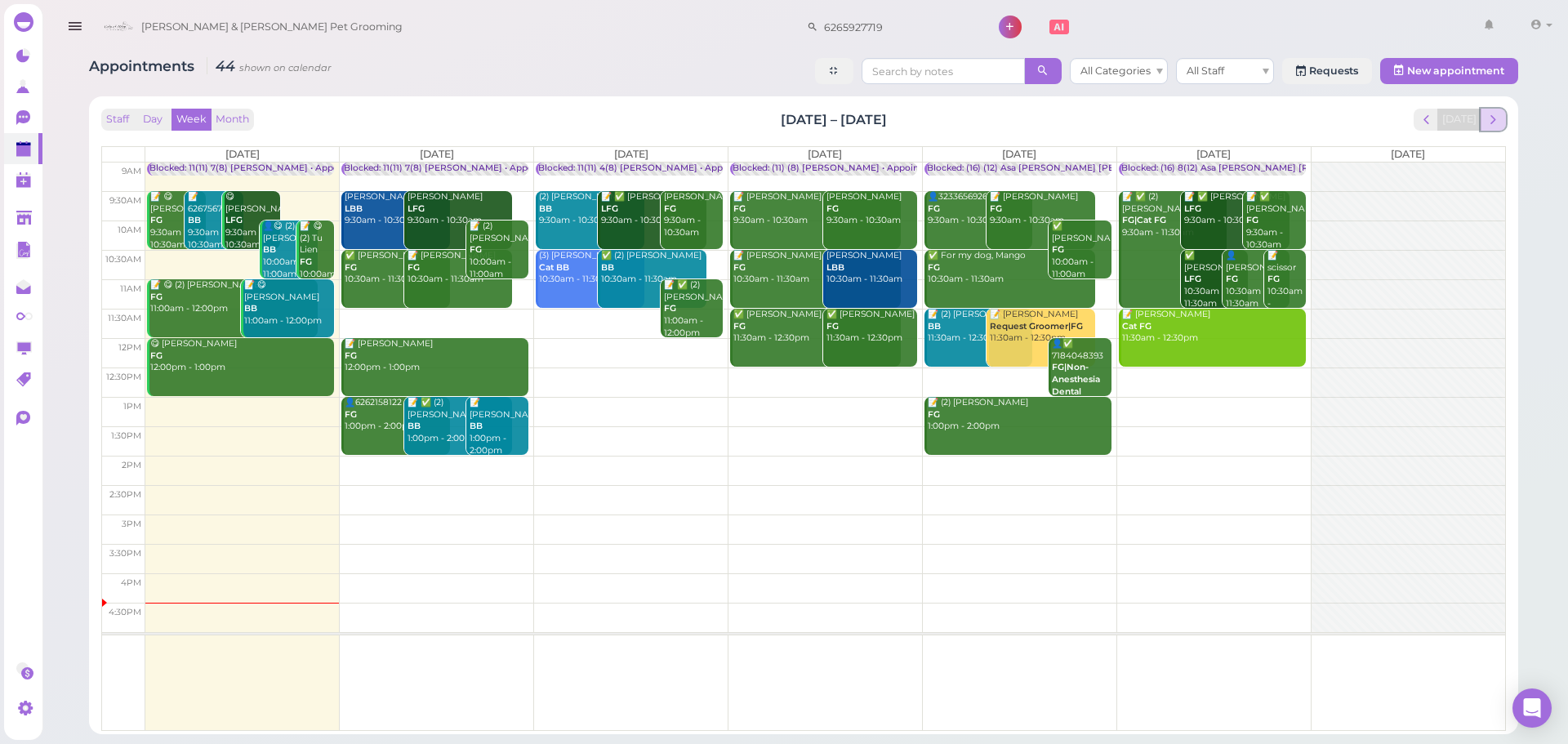
click at [1497, 120] on span "next" at bounding box center [1493, 119] width 16 height 16
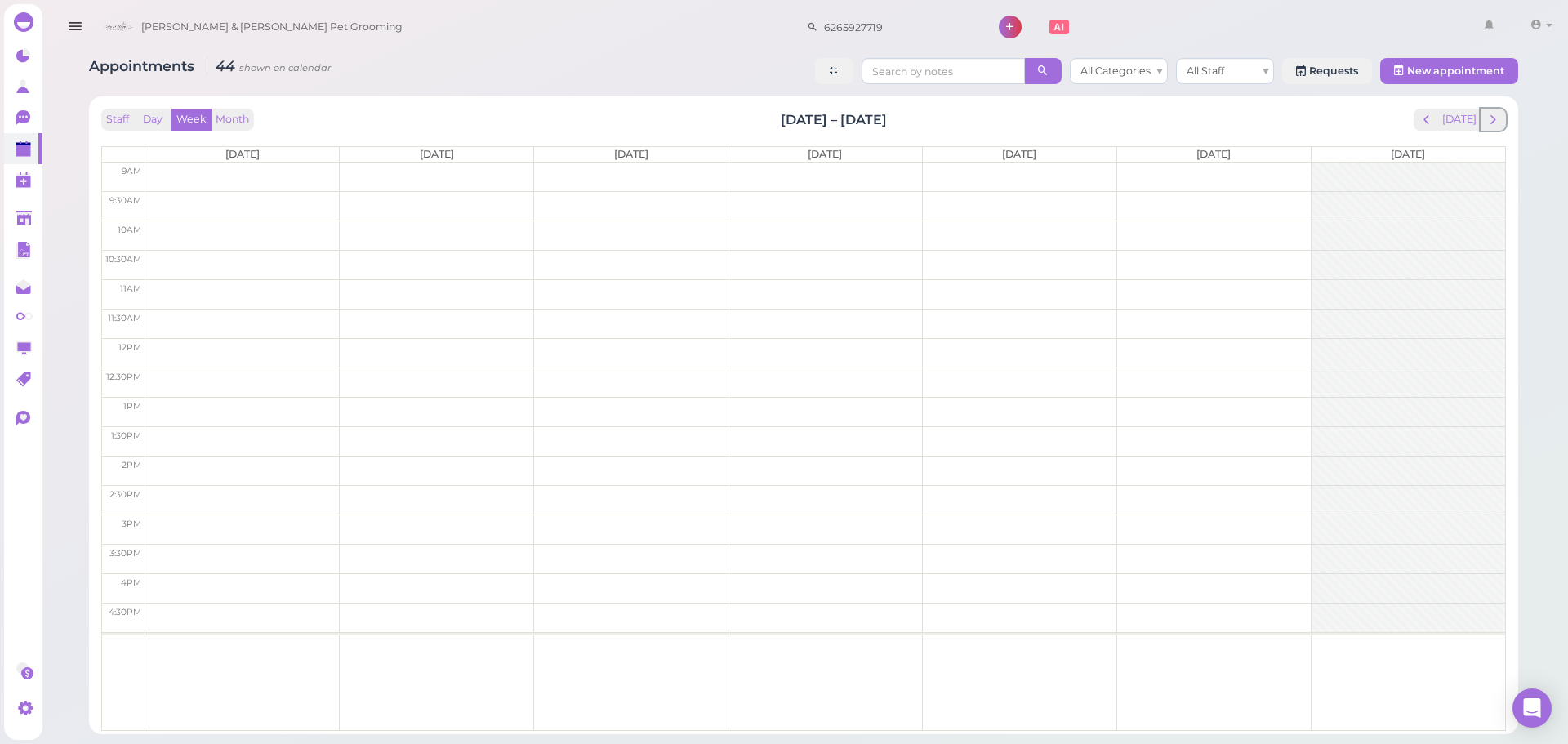
click at [1497, 120] on span "next" at bounding box center [1493, 119] width 16 height 16
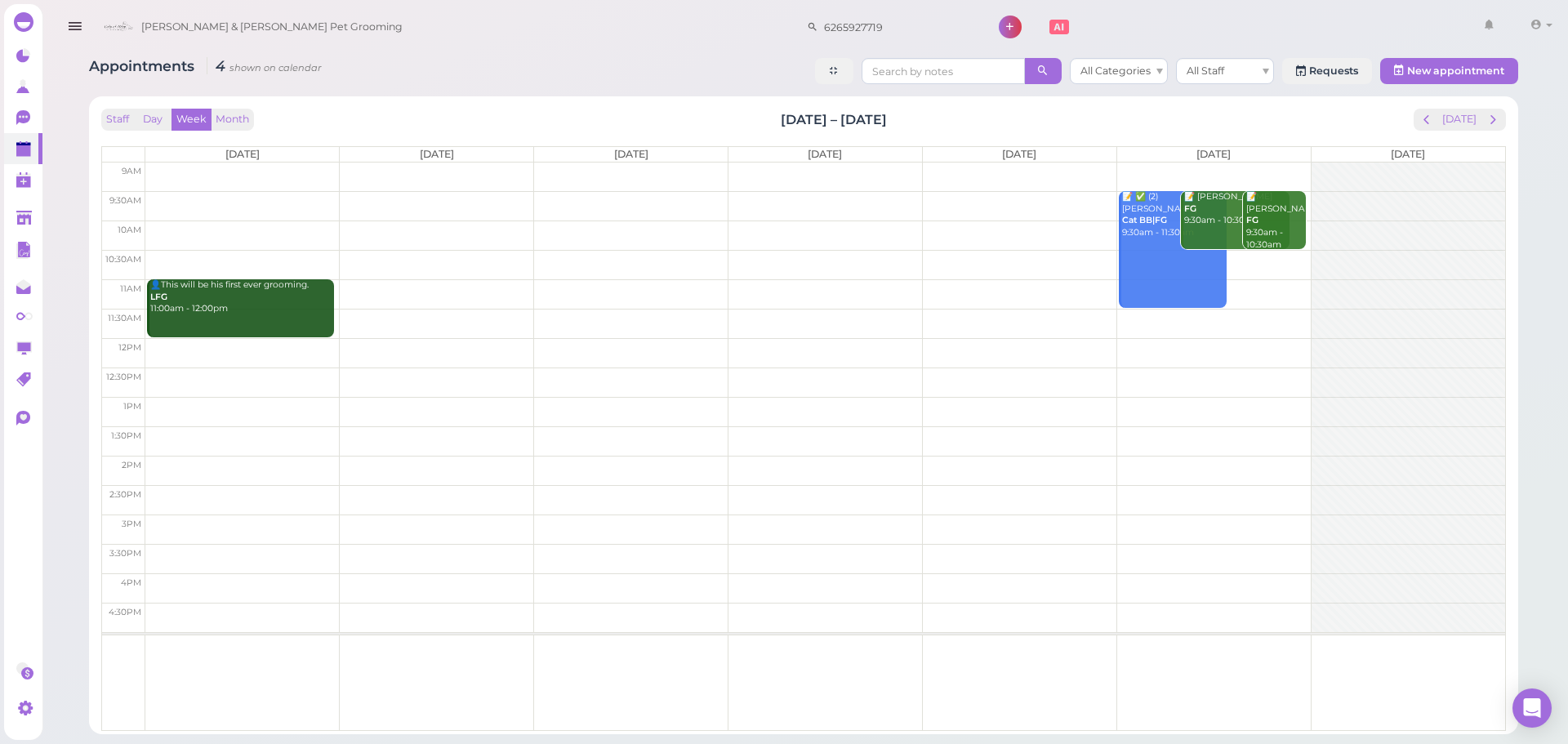
click at [414, 88] on div "Appointments 4 shown on calendar All Categories All Staff Requests New appointm…" at bounding box center [804, 73] width 1430 height 30
click at [204, 197] on td at bounding box center [825, 206] width 1360 height 30
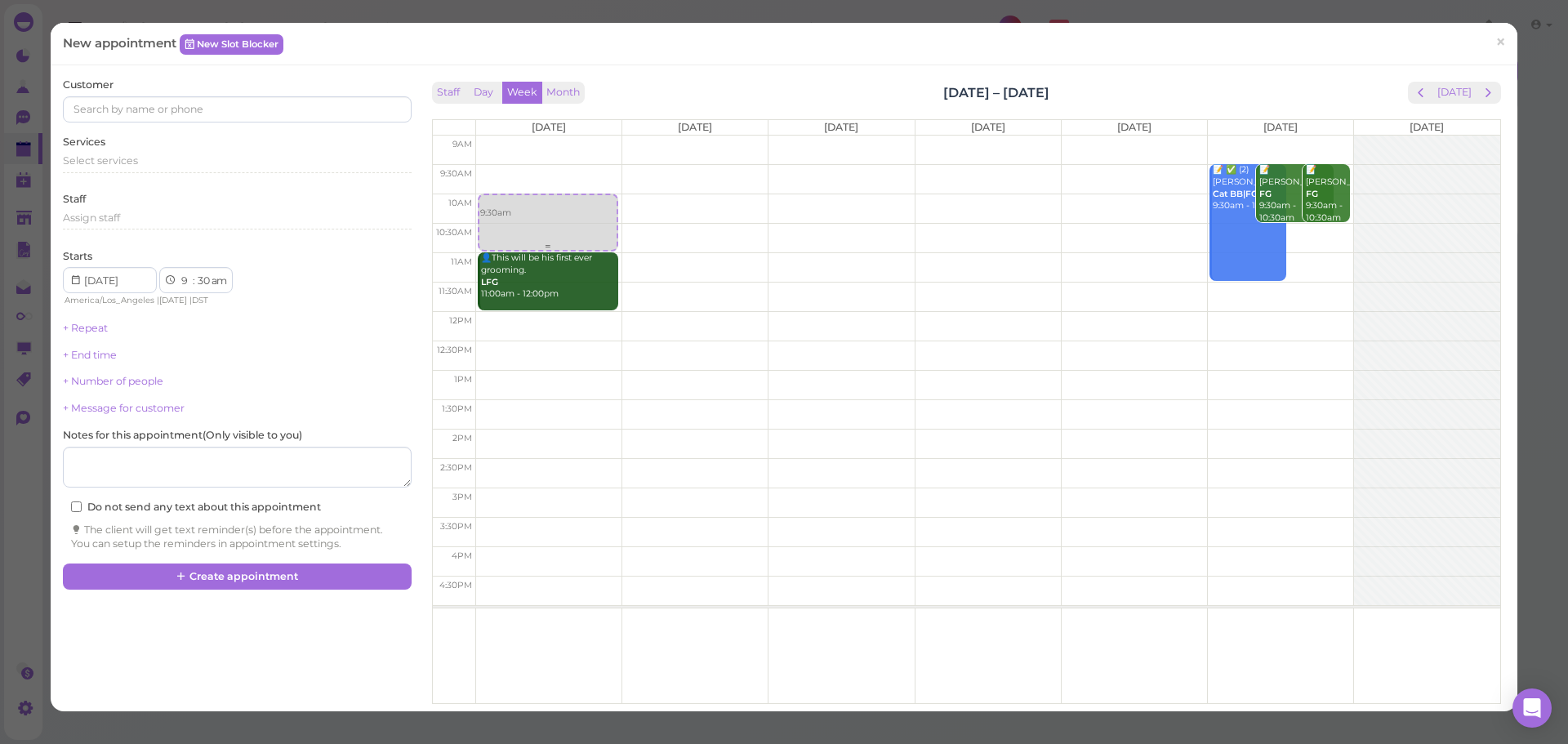
drag, startPoint x: 560, startPoint y: 201, endPoint x: 564, endPoint y: 240, distance: 39.2
click at [563, 136] on div "9:30am 9:30am 👤This will be his first ever grooming. LFG 11:00am - 12:00pm" at bounding box center [549, 136] width 146 height 0
select select "10"
select select "00"
click at [285, 118] on input at bounding box center [236, 110] width 348 height 26
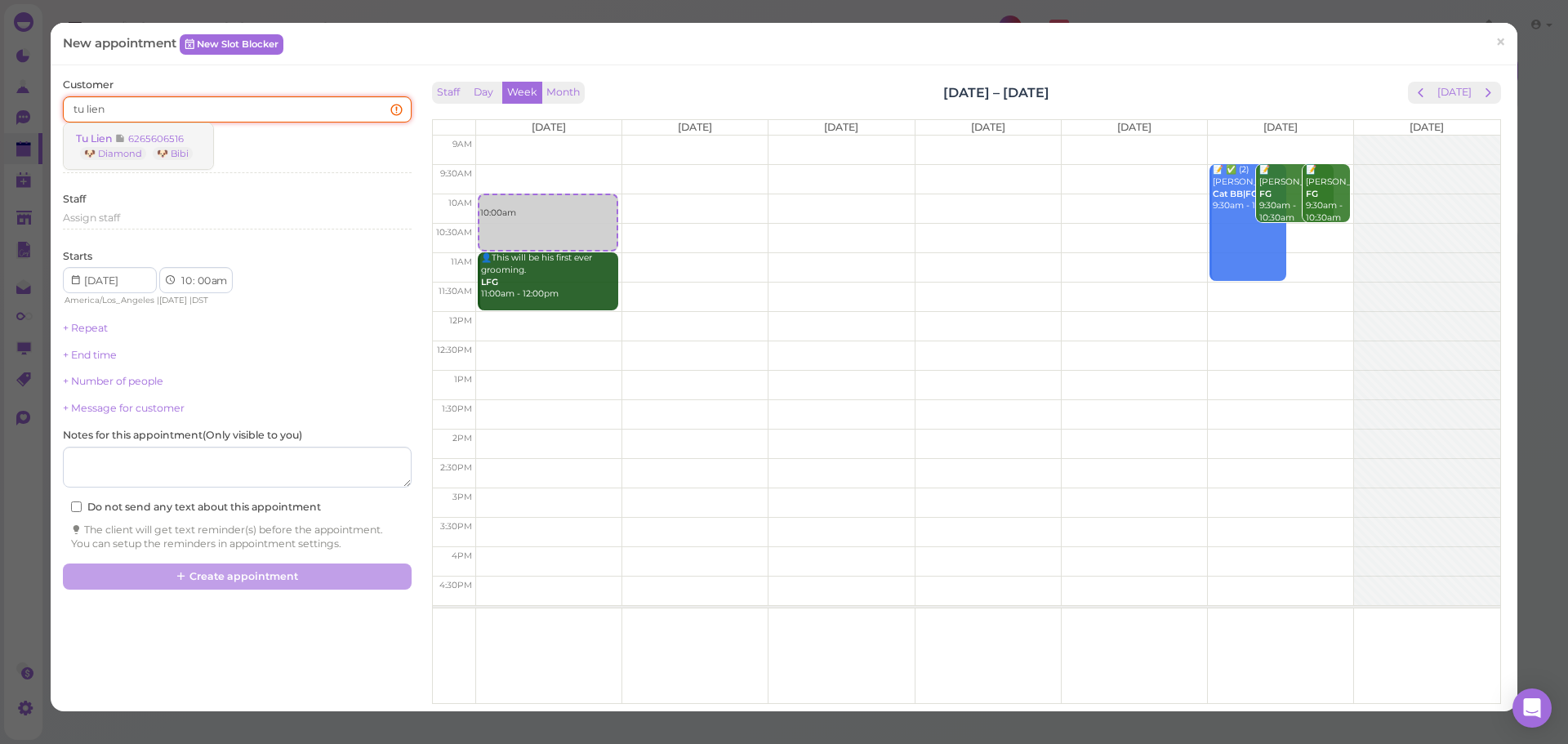
type input "tu lien"
click at [153, 128] on link "Tu Lien 6265606516 🐶 Diamond 🐶 Bibi" at bounding box center [138, 147] width 149 height 46
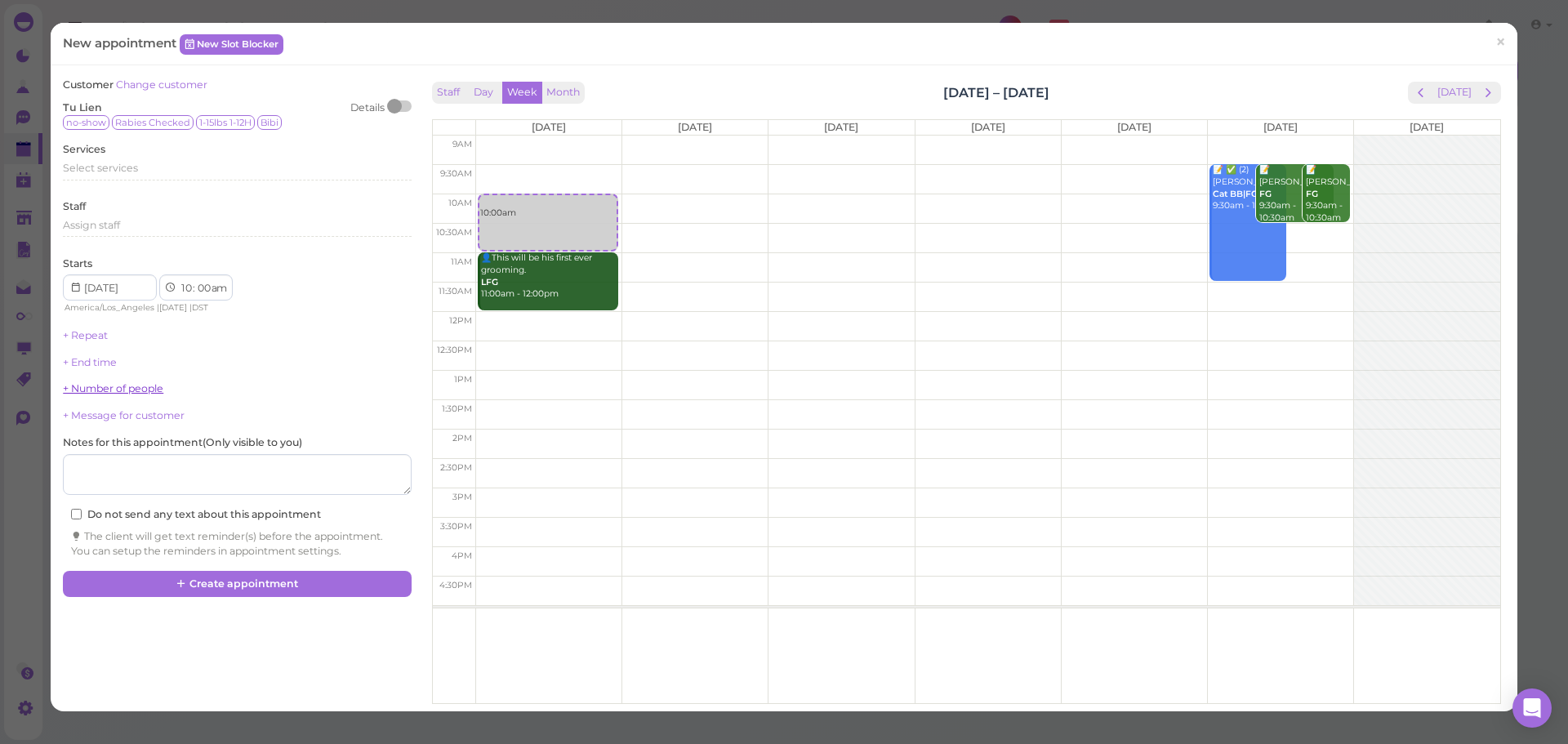
click at [102, 384] on link "+ Number of people" at bounding box center [112, 388] width 100 height 12
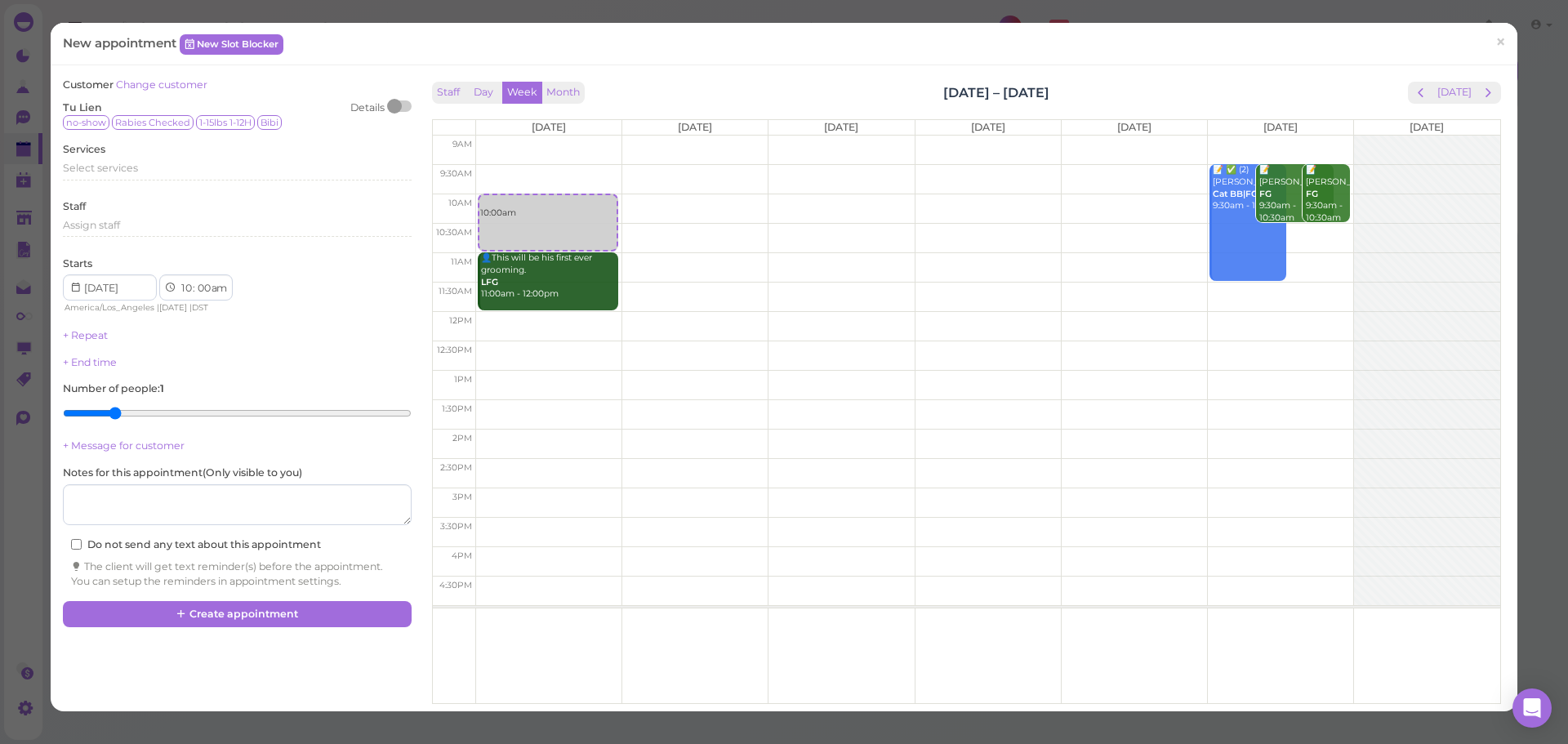
type input "2"
click at [108, 412] on input "range" at bounding box center [236, 413] width 348 height 26
click at [232, 617] on button "Create appointment" at bounding box center [236, 614] width 348 height 26
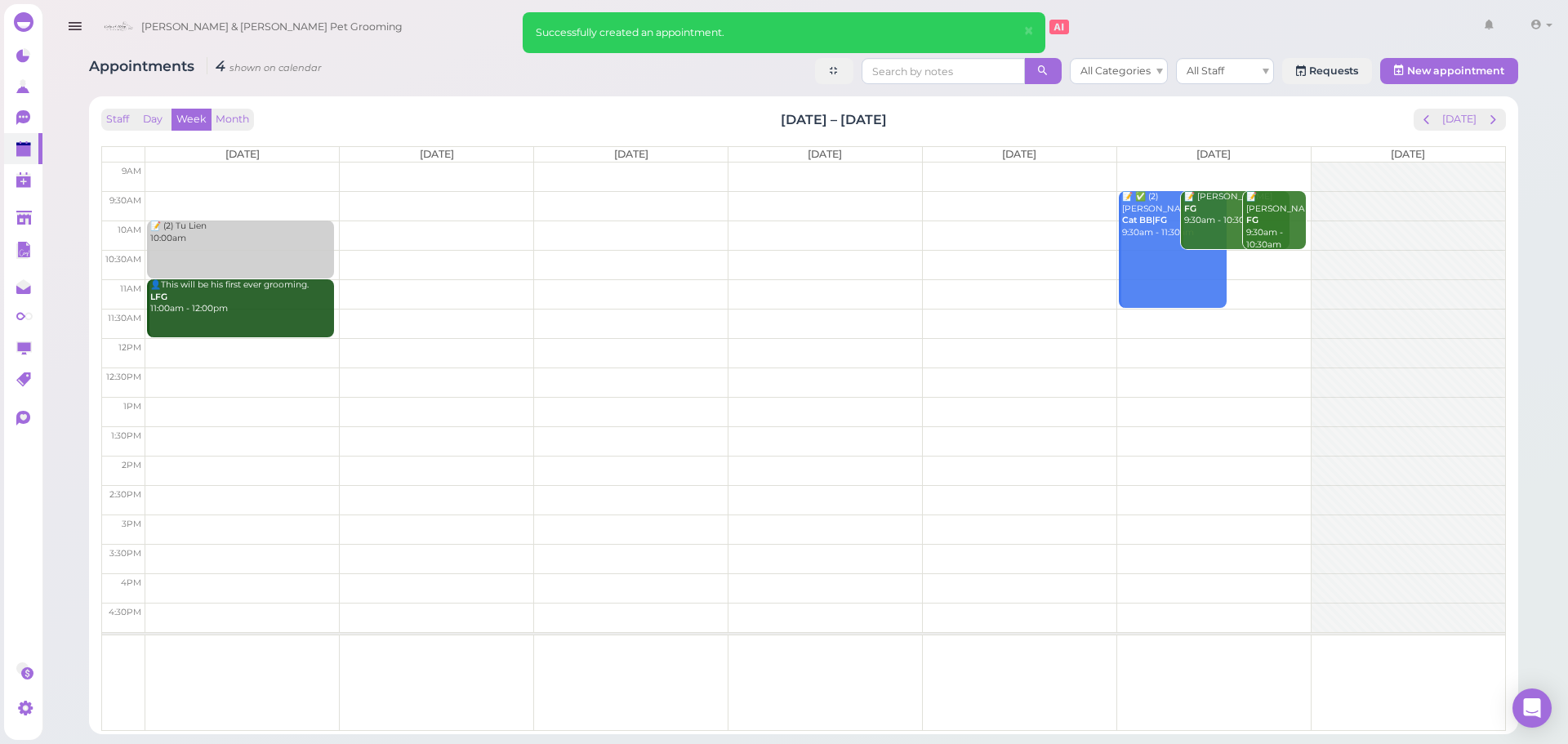
drag, startPoint x: 952, startPoint y: 121, endPoint x: 692, endPoint y: 110, distance: 260.2
click at [694, 109] on div "Staff Day Week Month Oct 20 – 26, 2025 Today" at bounding box center [804, 120] width 1405 height 22
click at [692, 110] on div "Staff Day Week Month Oct 20 – 26, 2025 Today" at bounding box center [804, 120] width 1405 height 22
click at [278, 241] on div "📝 (2) Tu Lien 10:00am" at bounding box center [242, 232] width 184 height 24
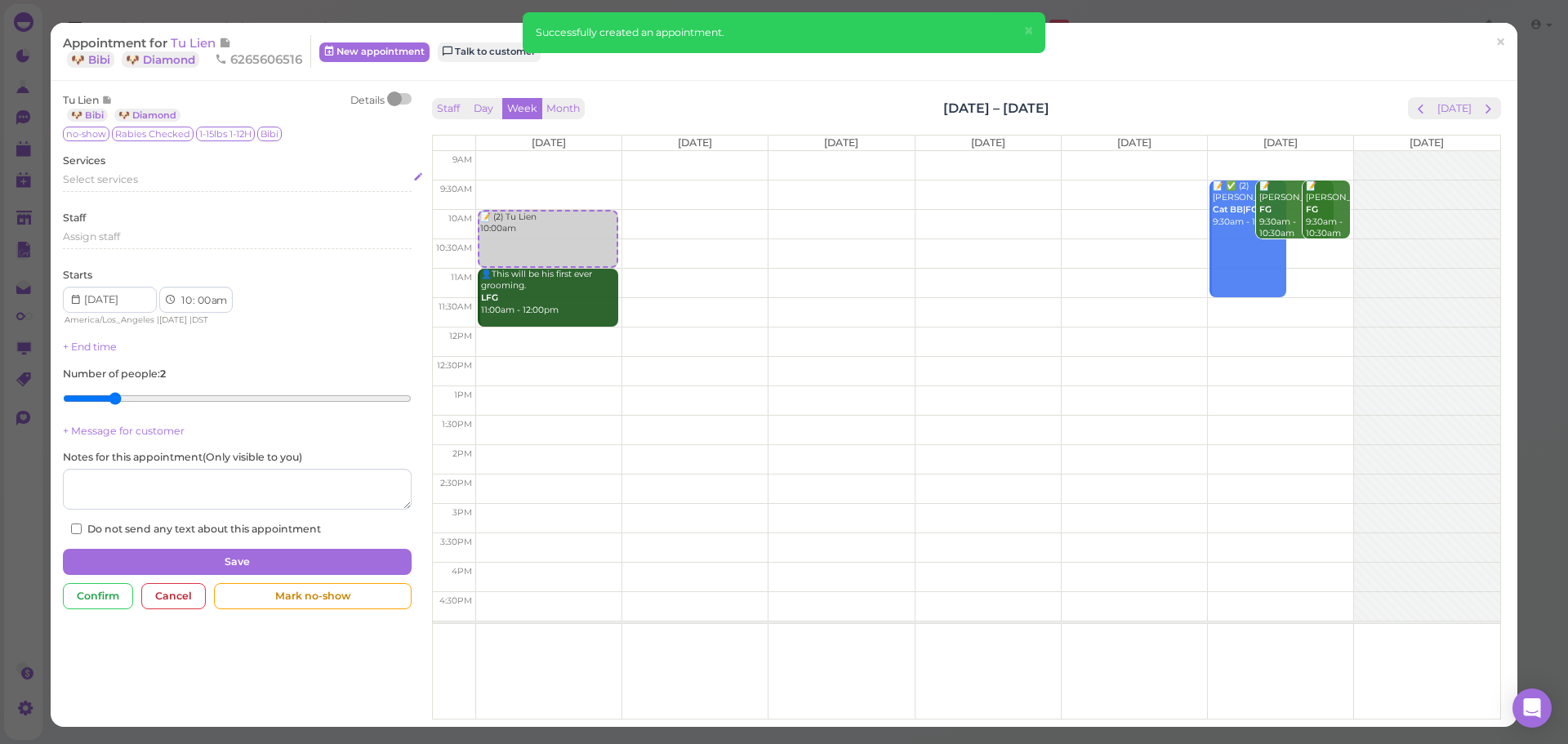
click at [125, 188] on div "Select services" at bounding box center [236, 182] width 348 height 19
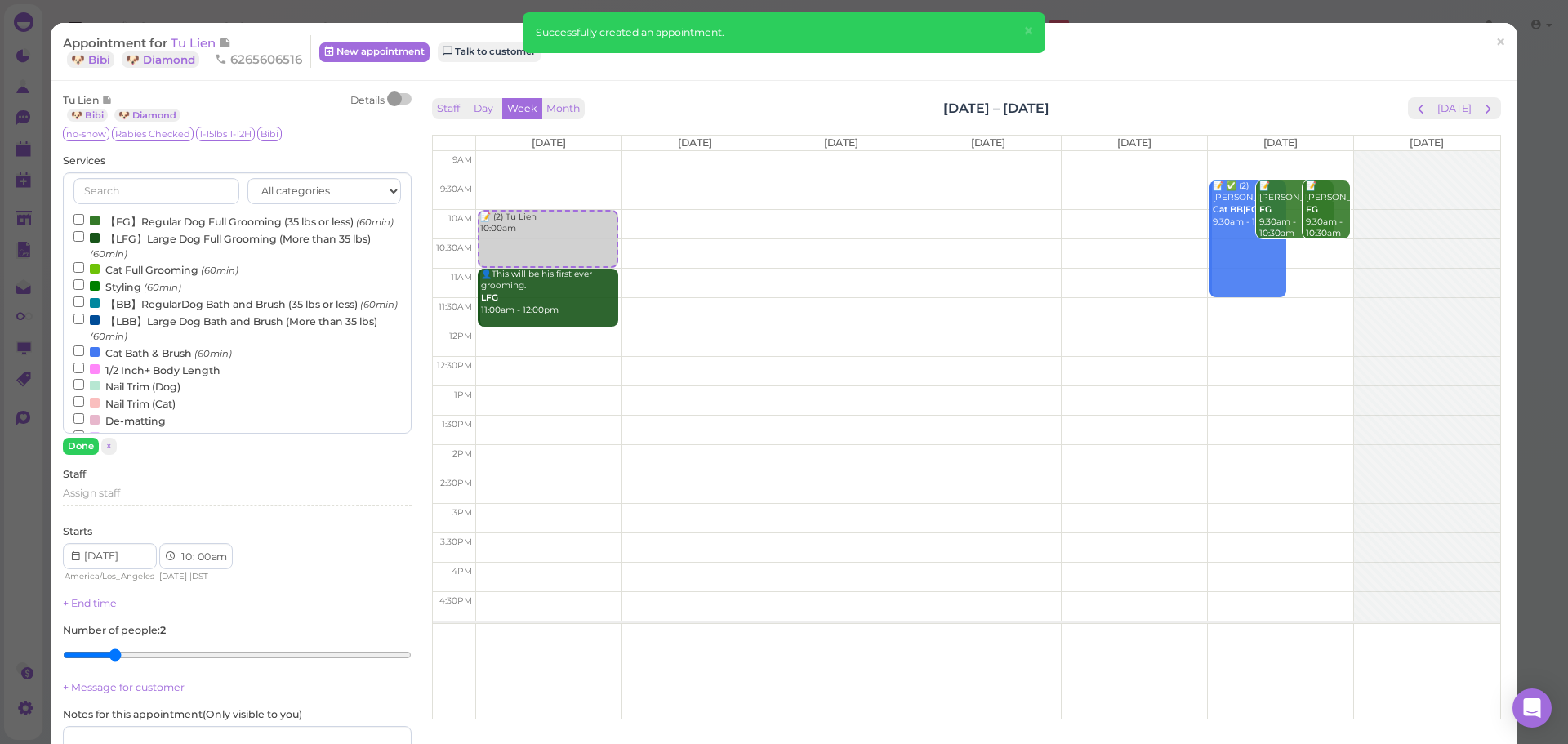
click at [118, 213] on label "【FG】Regular Dog Full Grooming (35 lbs or less) (60min)" at bounding box center [233, 220] width 320 height 18
click at [84, 214] on input "【FG】Regular Dog Full Grooming (35 lbs or less) (60min)" at bounding box center [79, 219] width 11 height 11
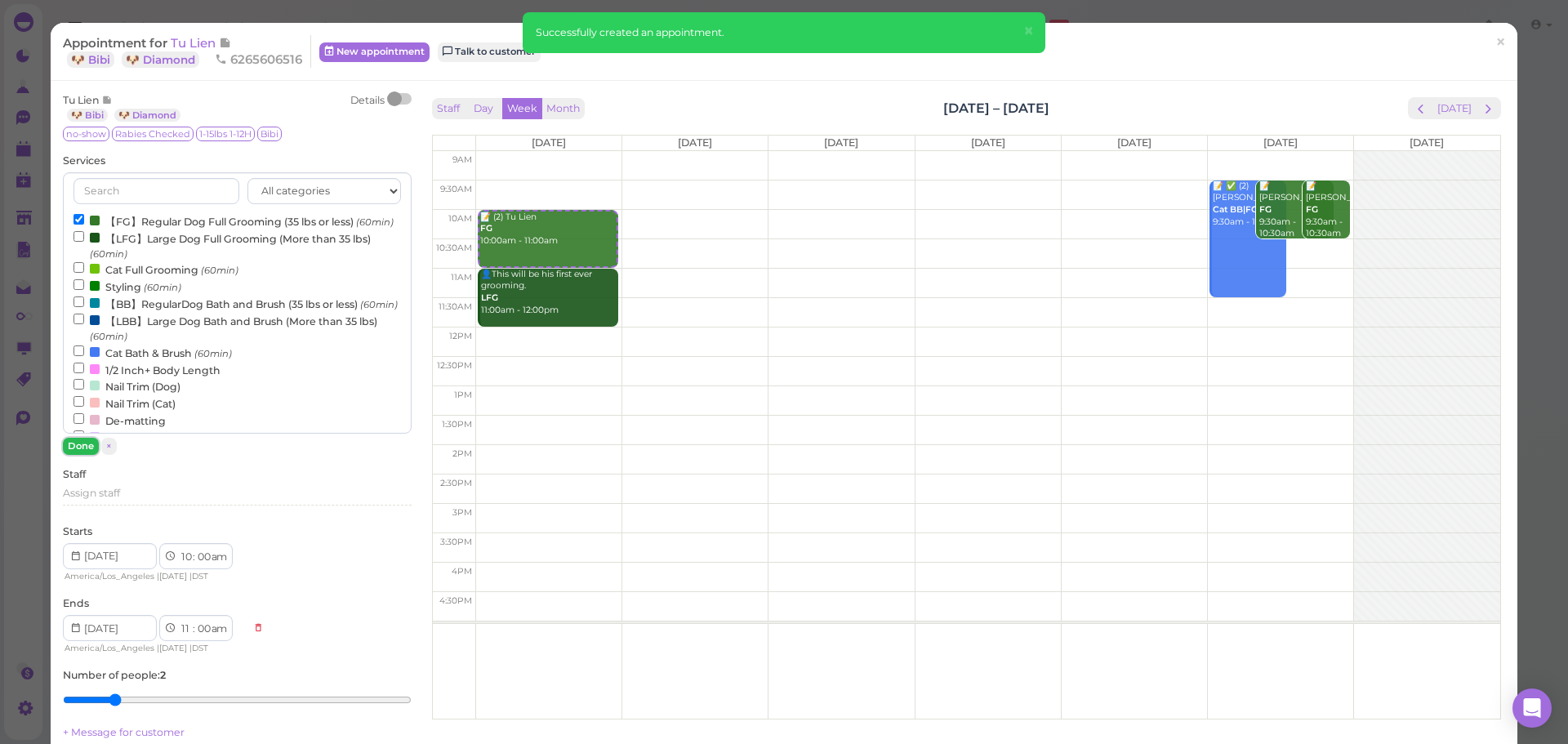
click at [79, 443] on button "Done" at bounding box center [80, 446] width 36 height 18
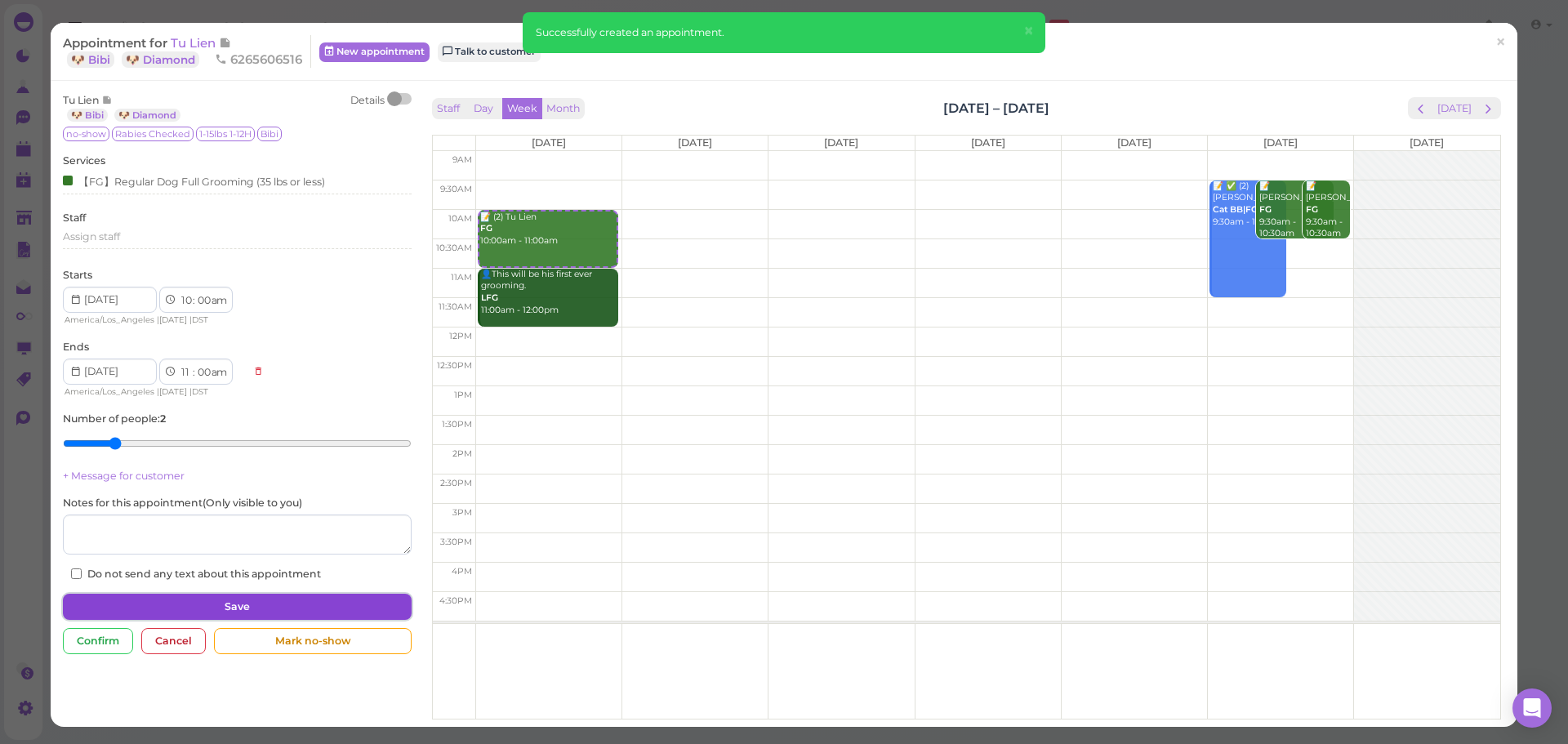
click at [166, 608] on button "Save" at bounding box center [236, 607] width 348 height 26
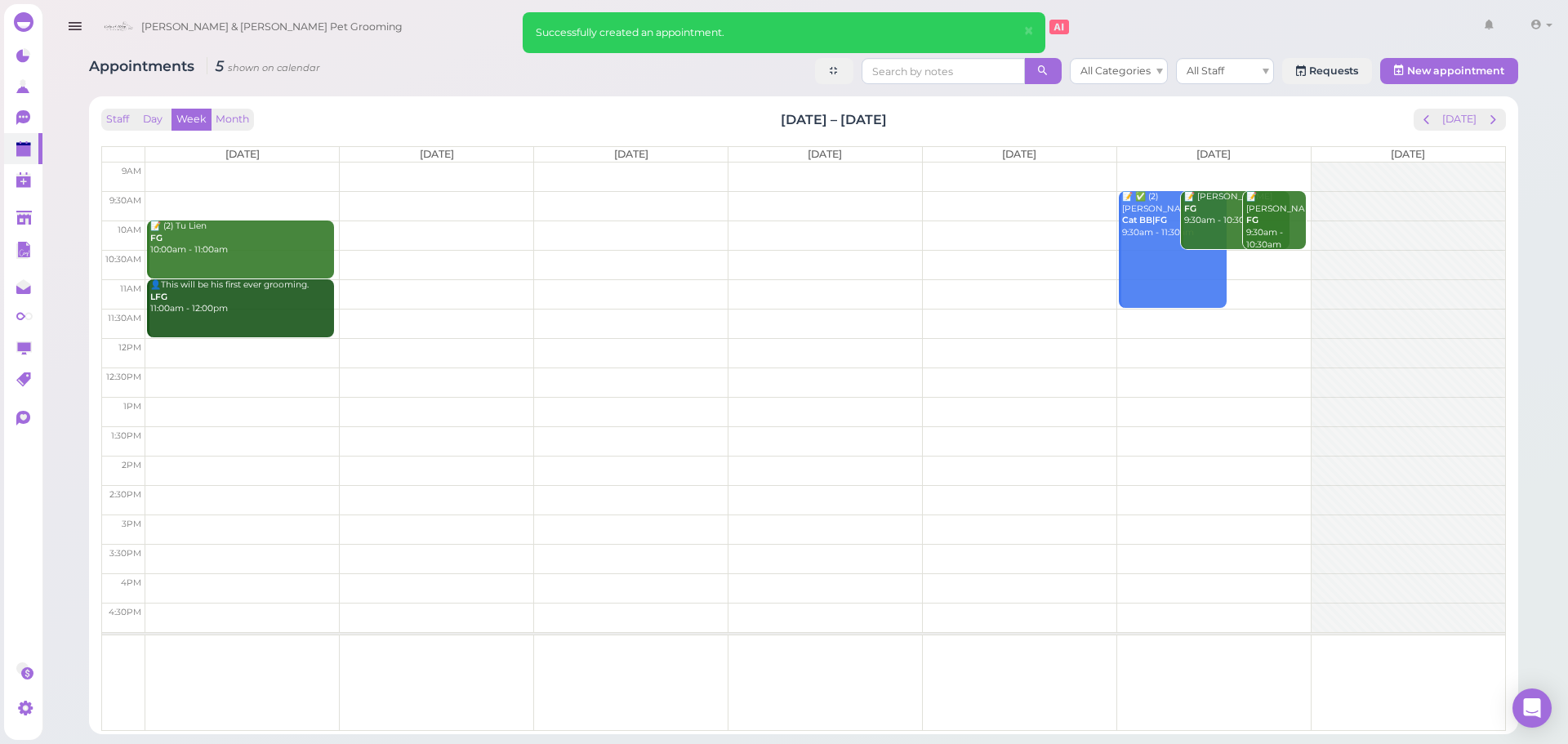
drag, startPoint x: 1316, startPoint y: 118, endPoint x: 1411, endPoint y: 119, distance: 95.0
click at [1330, 119] on div "Staff Day Week Month Oct 20 – 26, 2025 Today" at bounding box center [804, 120] width 1405 height 22
drag, startPoint x: 1459, startPoint y: 120, endPoint x: 1423, endPoint y: 104, distance: 39.4
click at [1460, 120] on button "[DATE]" at bounding box center [1459, 120] width 44 height 22
